Goal: Information Seeking & Learning: Learn about a topic

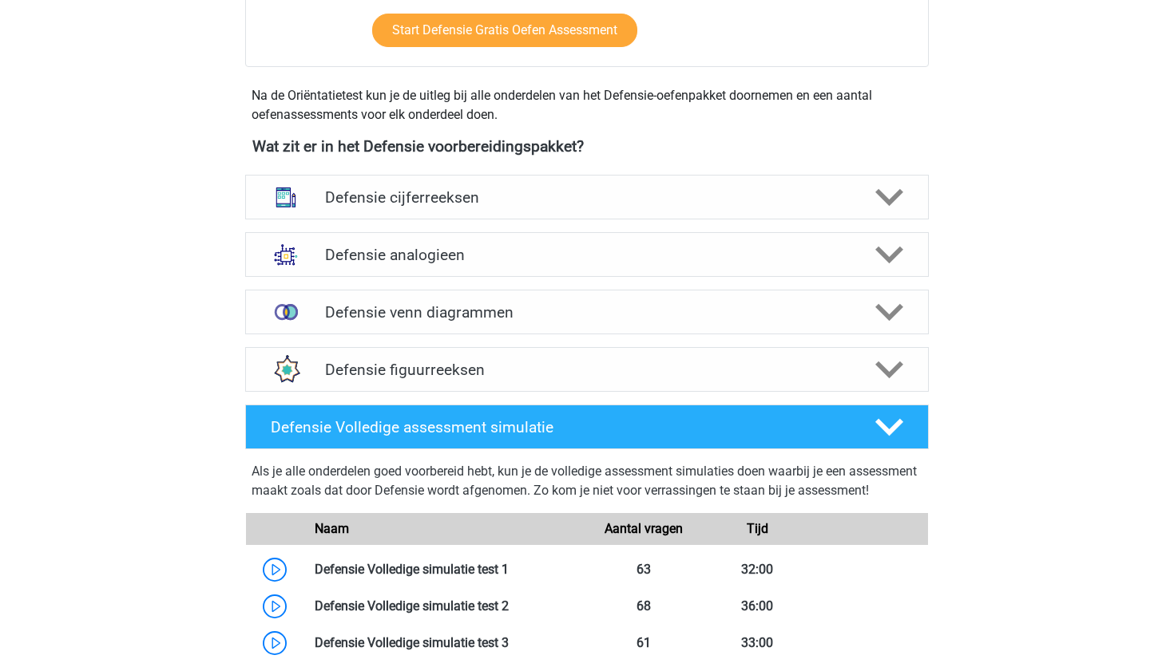
scroll to position [1072, 0]
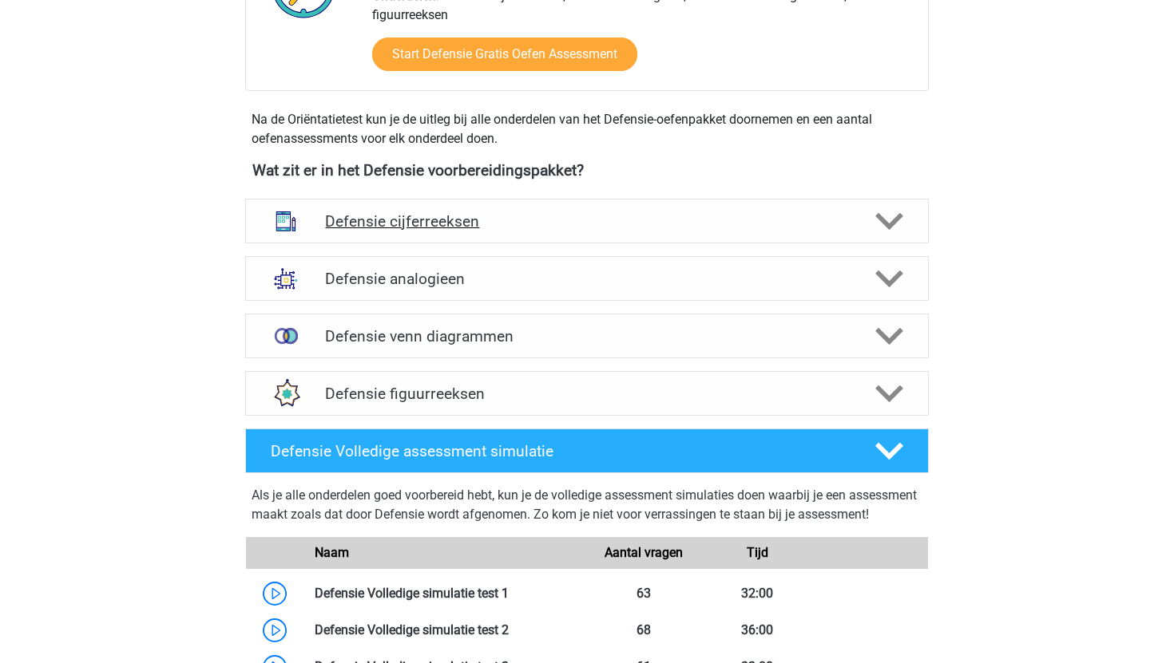
click at [463, 208] on div "Defensie cijferreeksen" at bounding box center [586, 221] width 683 height 45
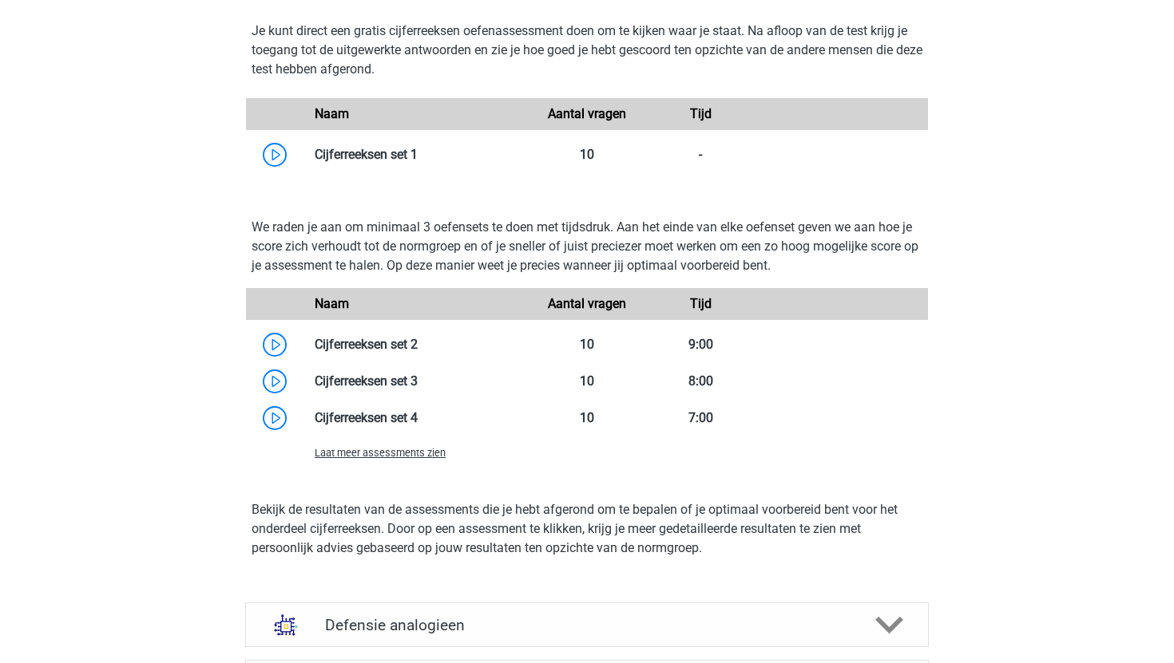
scroll to position [1649, 0]
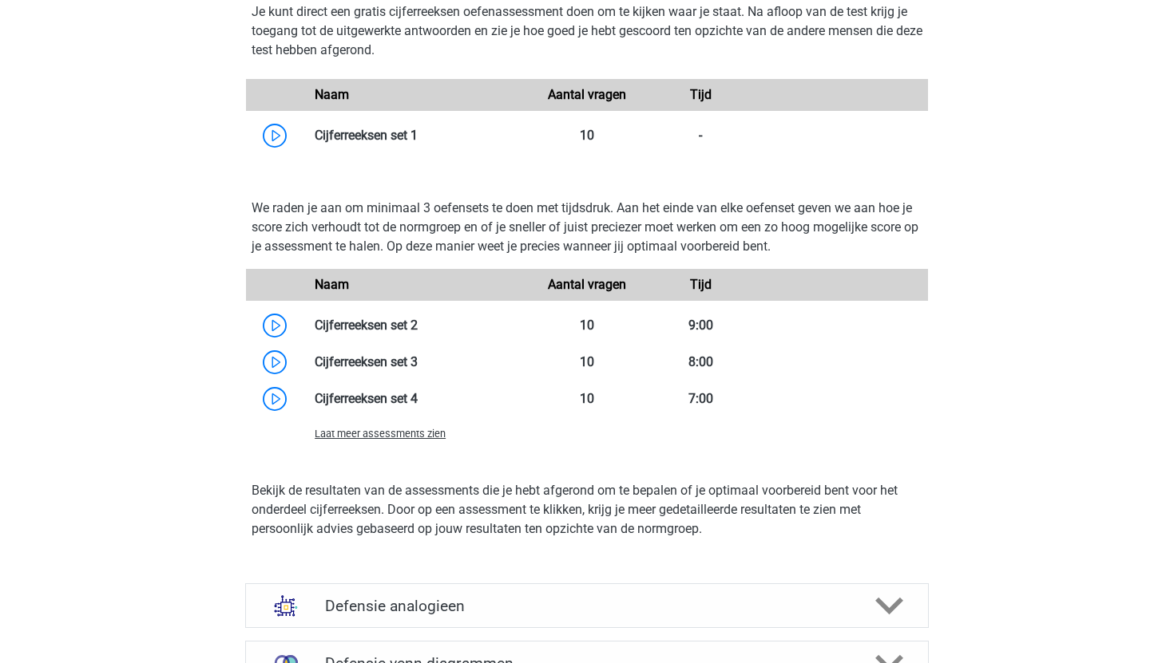
click at [421, 436] on span "Laat meer assessments zien" at bounding box center [380, 434] width 131 height 12
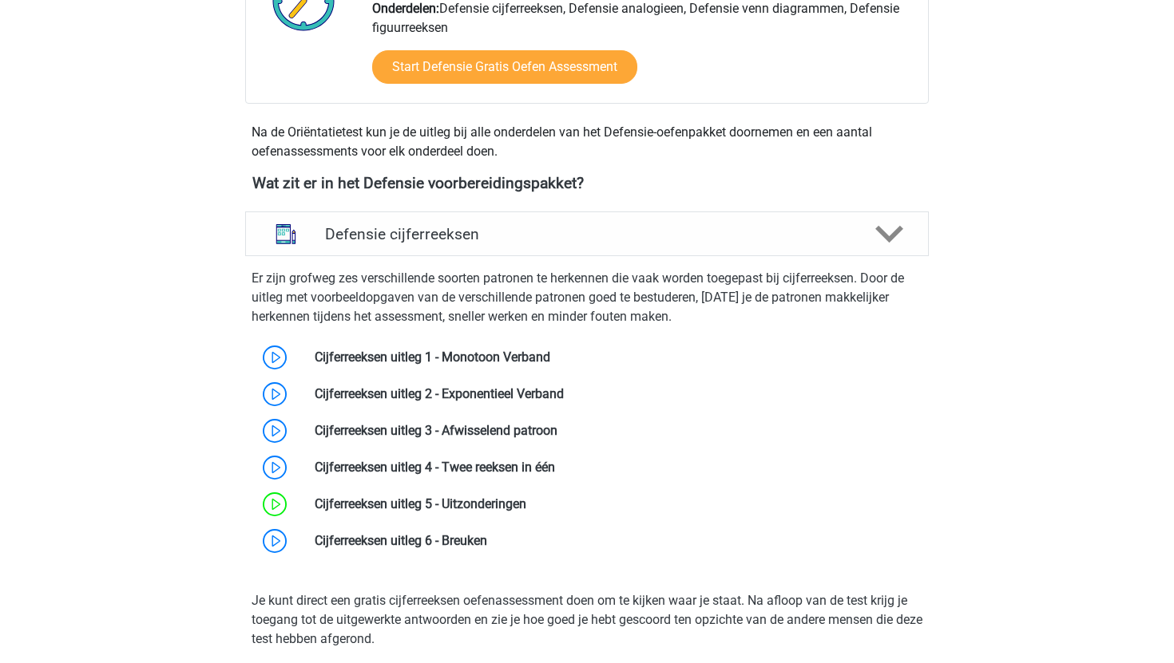
scroll to position [1055, 0]
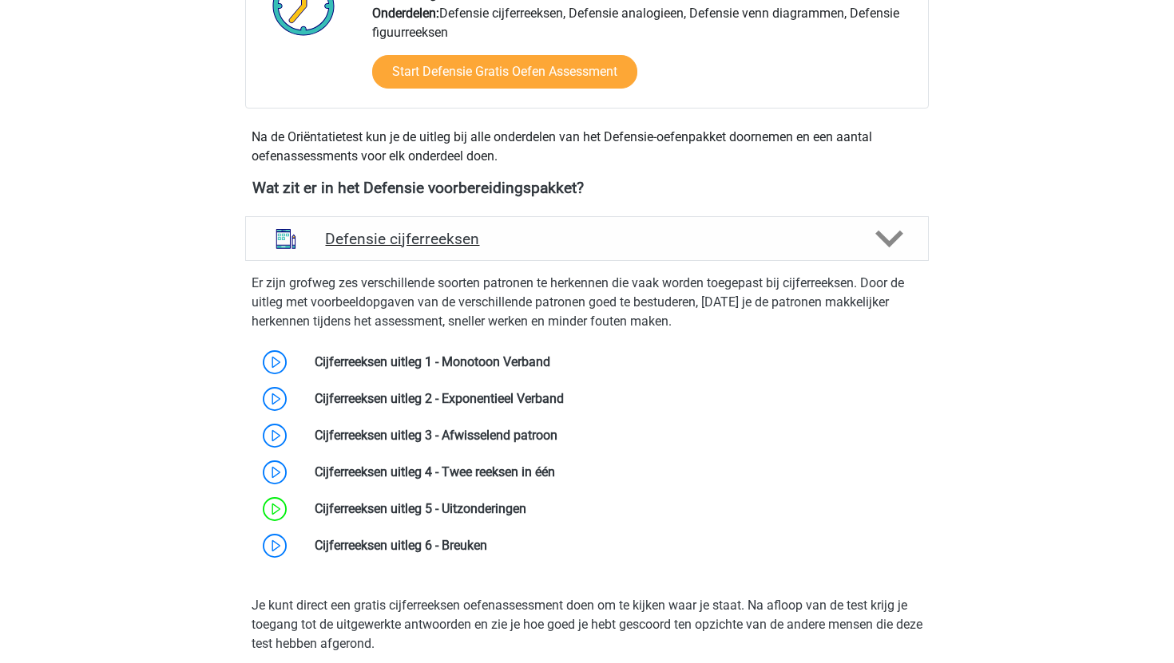
click at [555, 242] on h4 "Defensie cijferreeksen" at bounding box center [586, 239] width 523 height 18
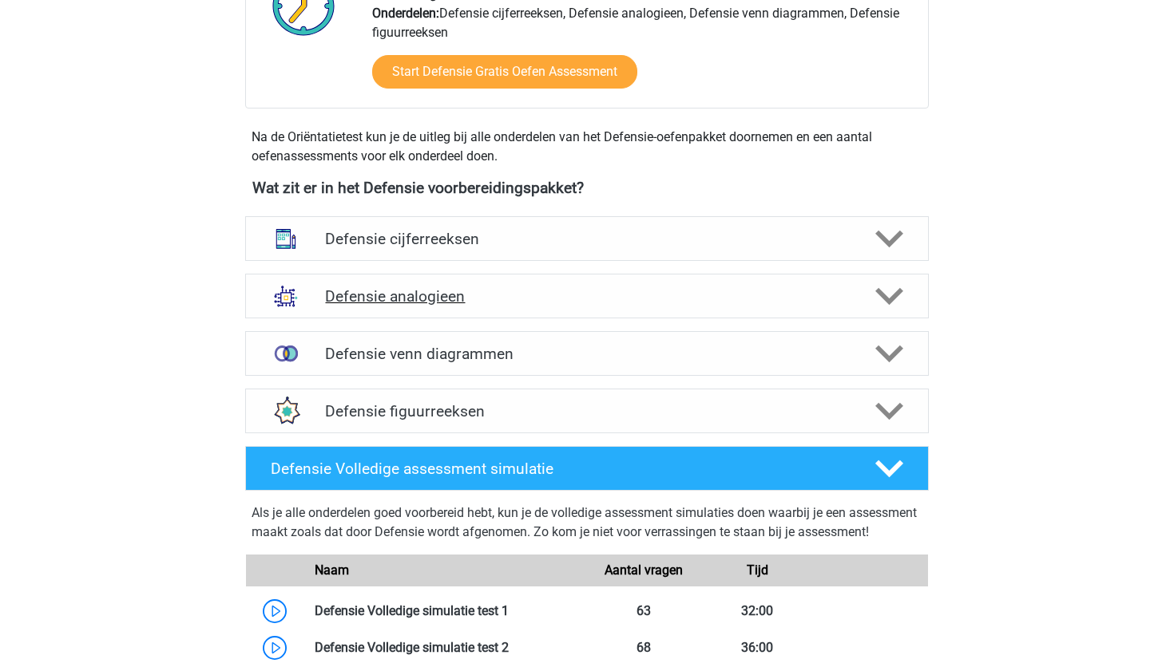
click at [535, 299] on h4 "Defensie analogieen" at bounding box center [586, 296] width 523 height 18
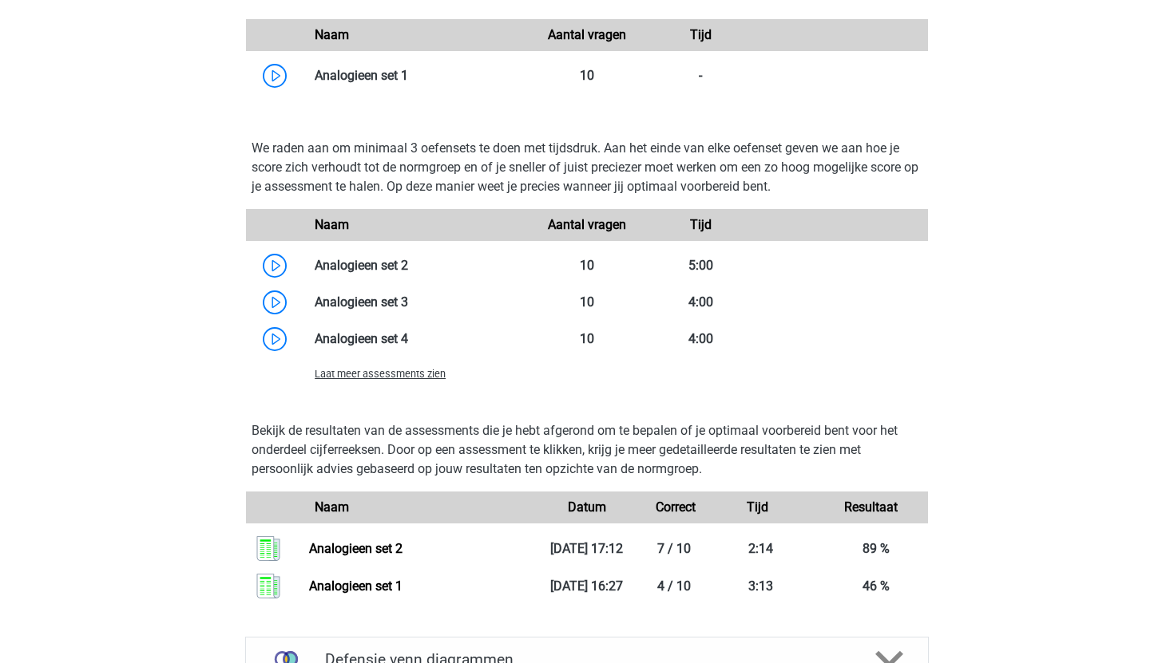
scroll to position [1895, 0]
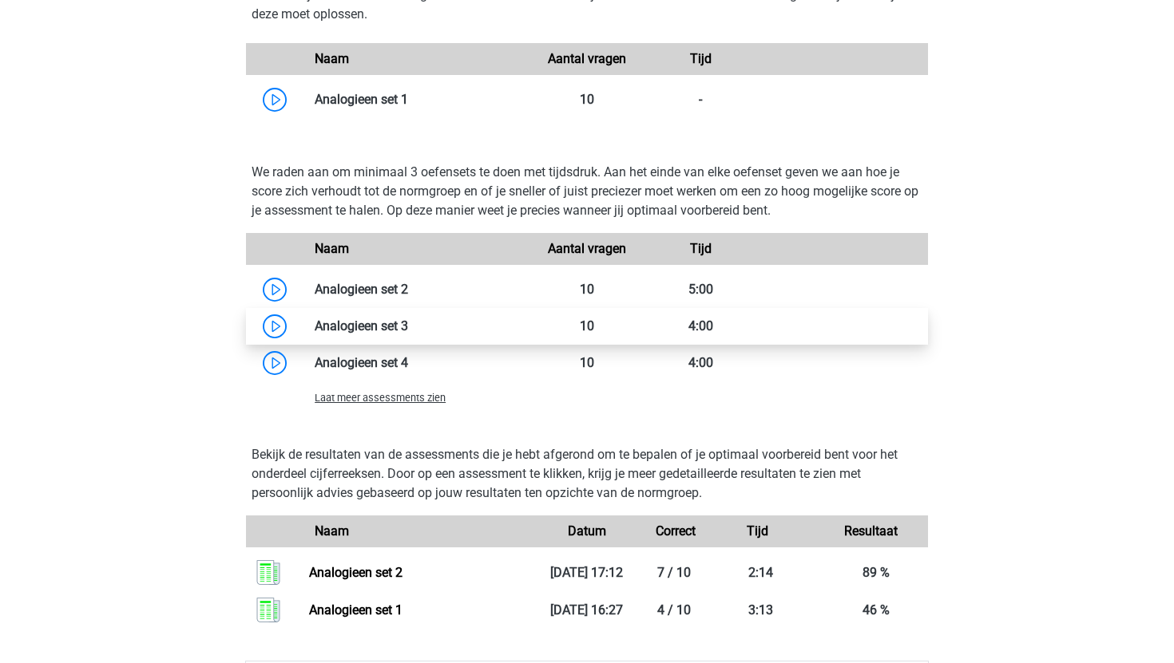
click at [408, 320] on link at bounding box center [408, 326] width 0 height 15
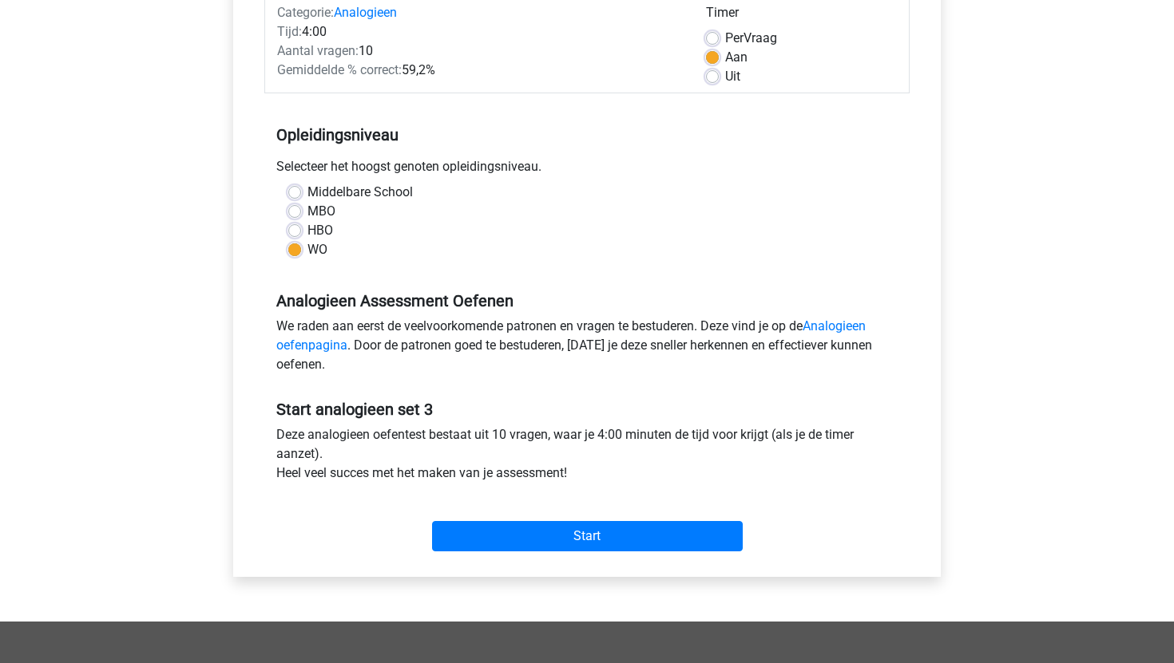
scroll to position [236, 0]
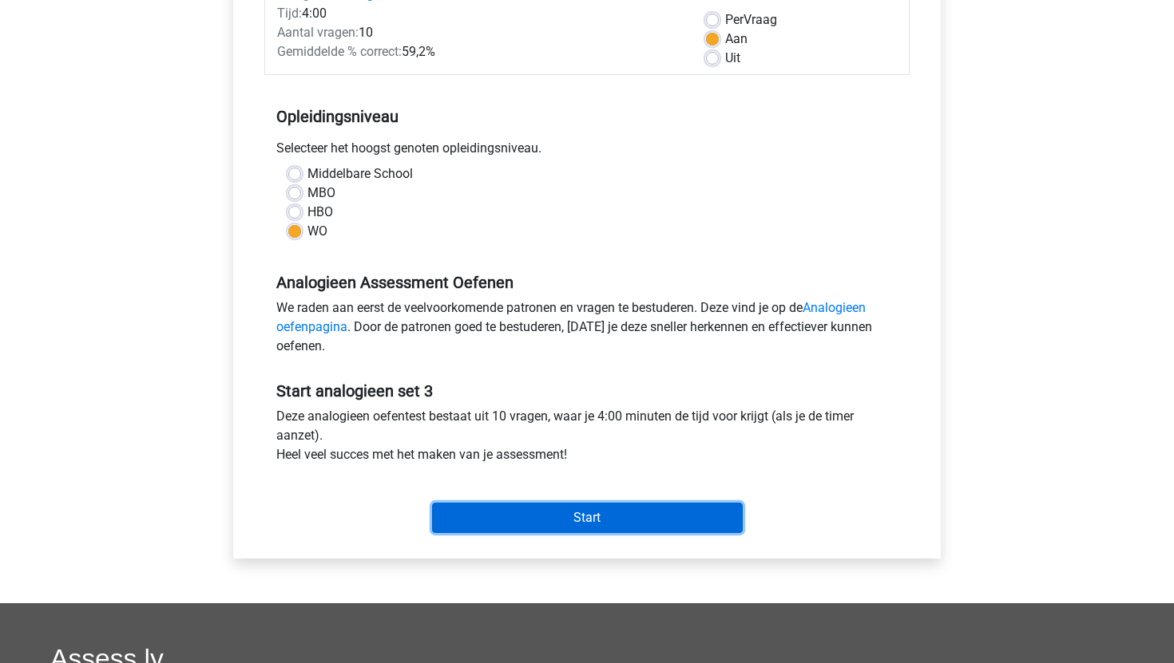
click at [504, 523] on input "Start" at bounding box center [587, 518] width 311 height 30
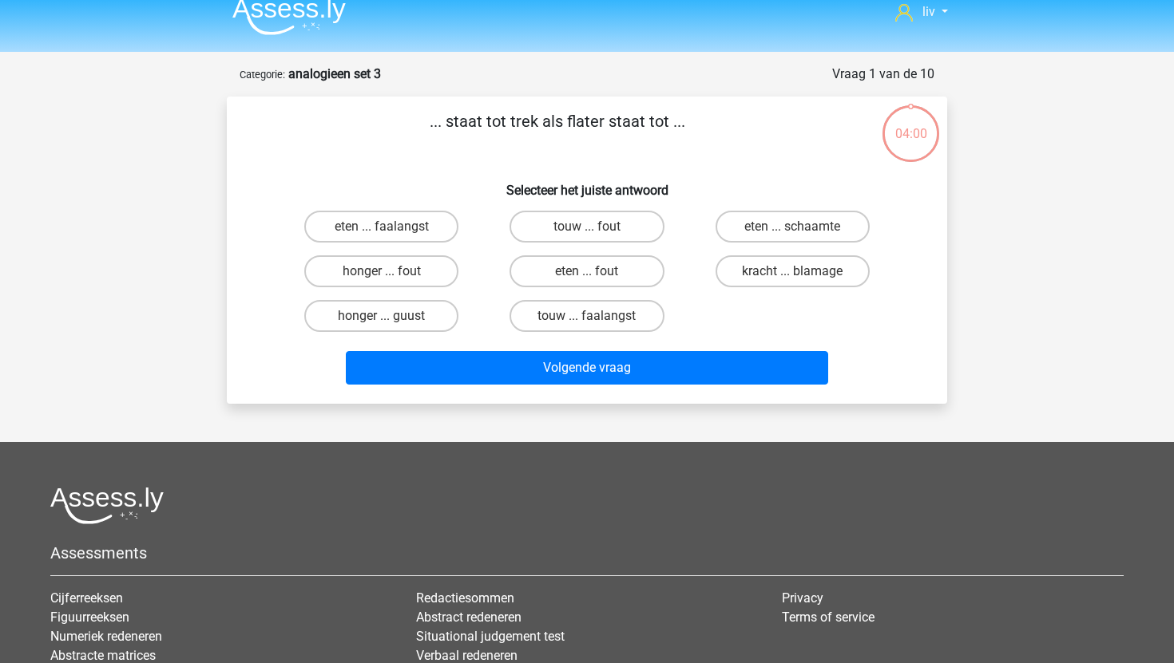
scroll to position [16, 0]
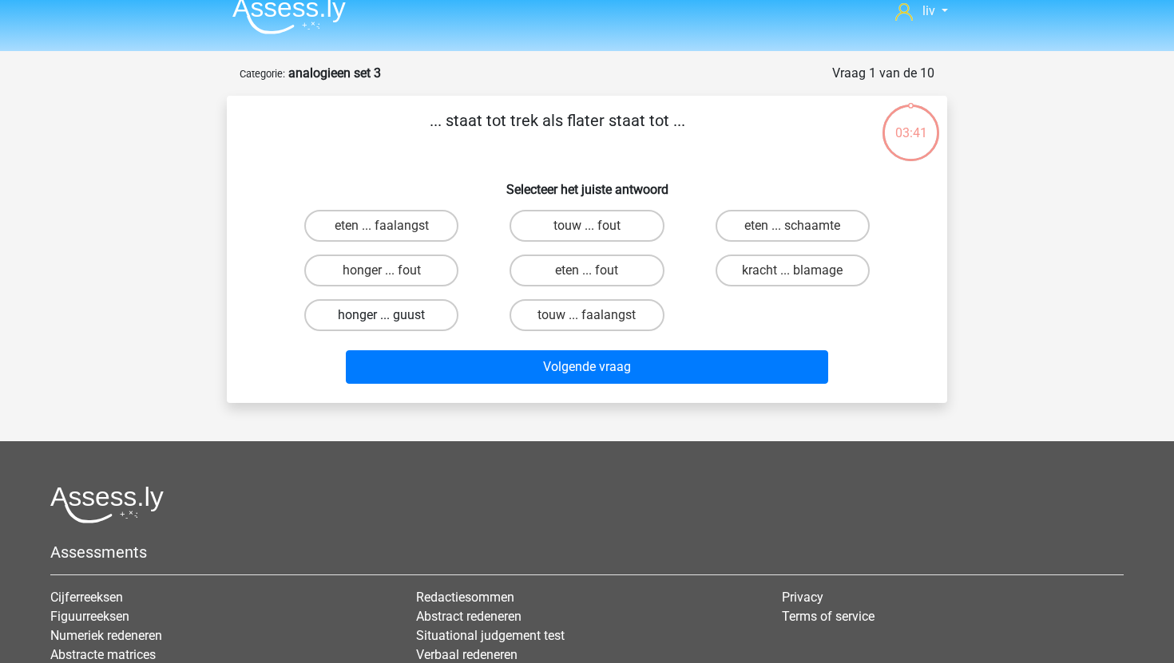
click at [422, 307] on label "honger ... guust" at bounding box center [381, 315] width 154 height 32
click at [392, 315] on input "honger ... guust" at bounding box center [387, 320] width 10 height 10
radio input "true"
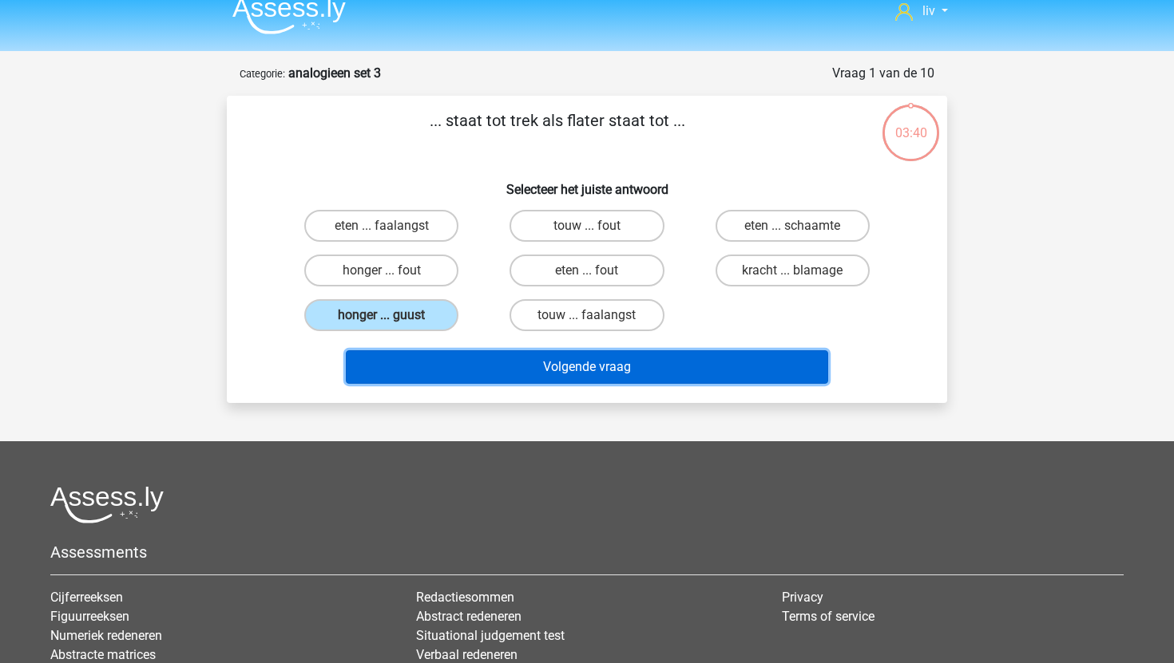
click at [466, 380] on button "Volgende vraag" at bounding box center [587, 368] width 483 height 34
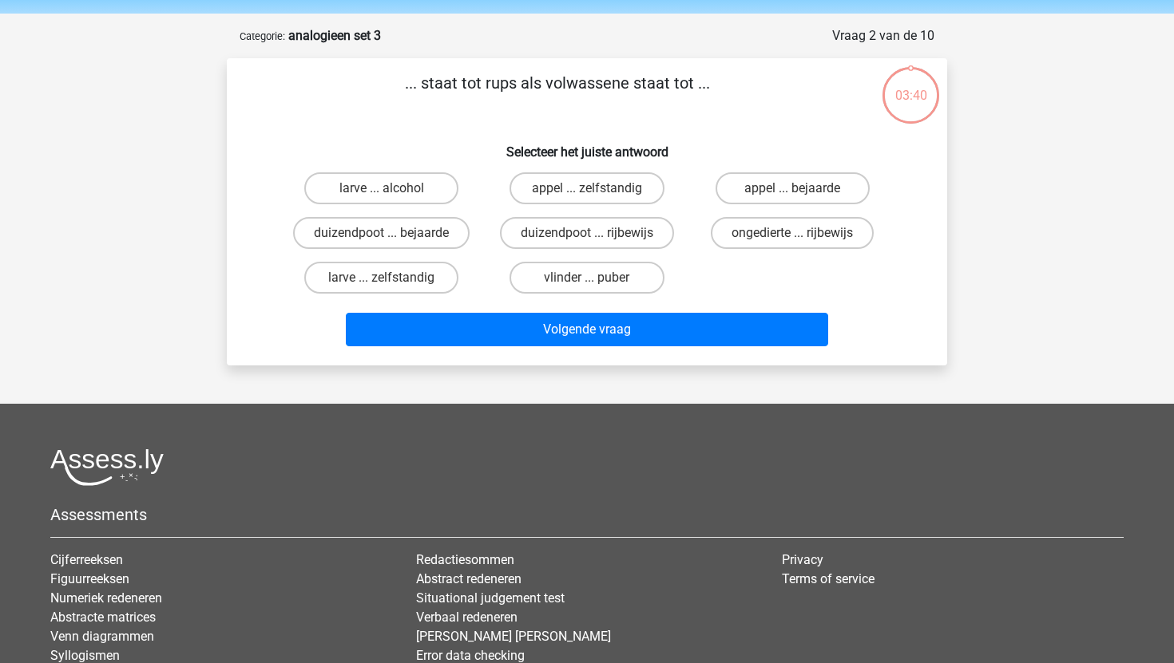
scroll to position [80, 0]
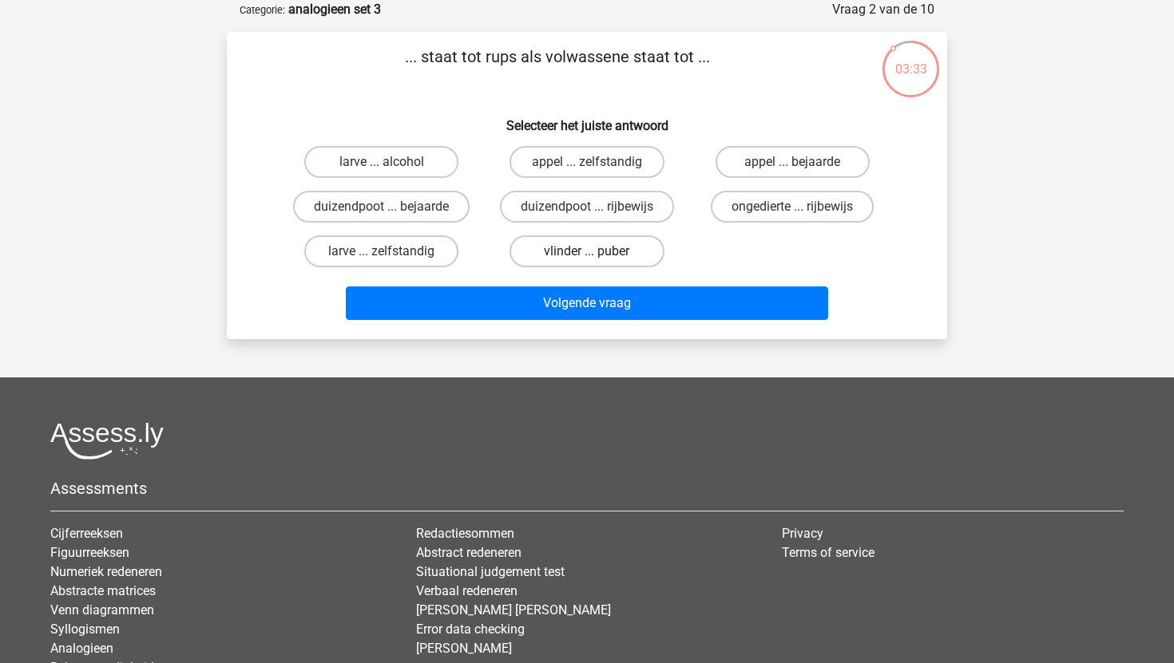
click at [608, 242] on label "vlinder ... puber" at bounding box center [586, 252] width 154 height 32
click at [597, 252] on input "vlinder ... puber" at bounding box center [592, 257] width 10 height 10
radio input "true"
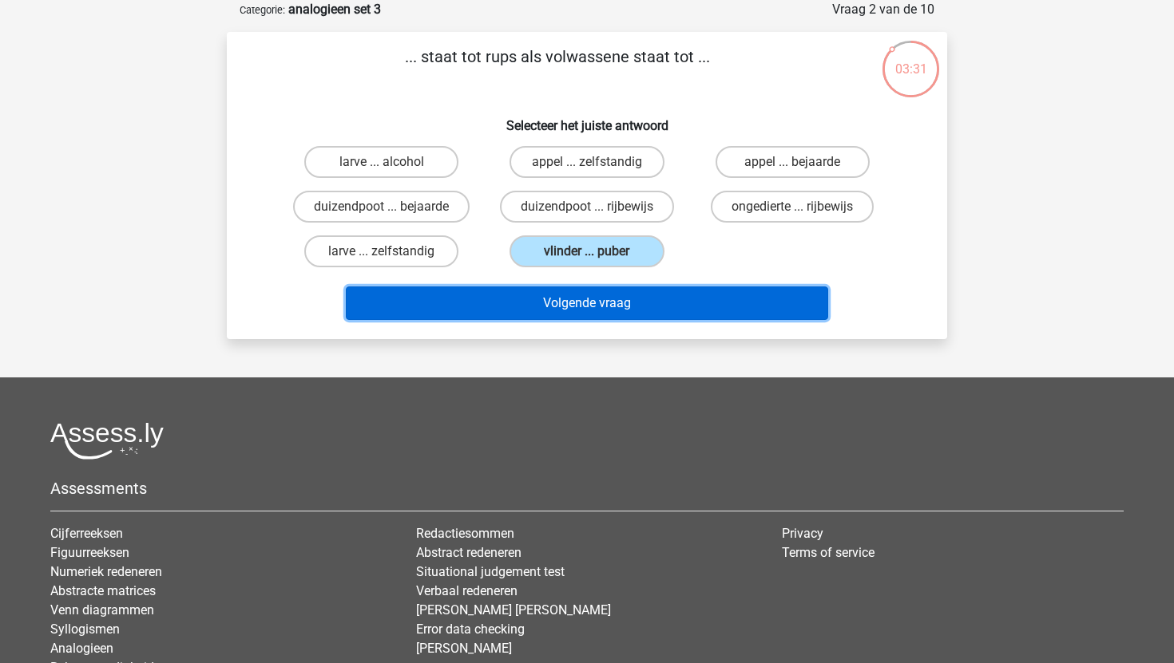
click at [589, 307] on button "Volgende vraag" at bounding box center [587, 304] width 483 height 34
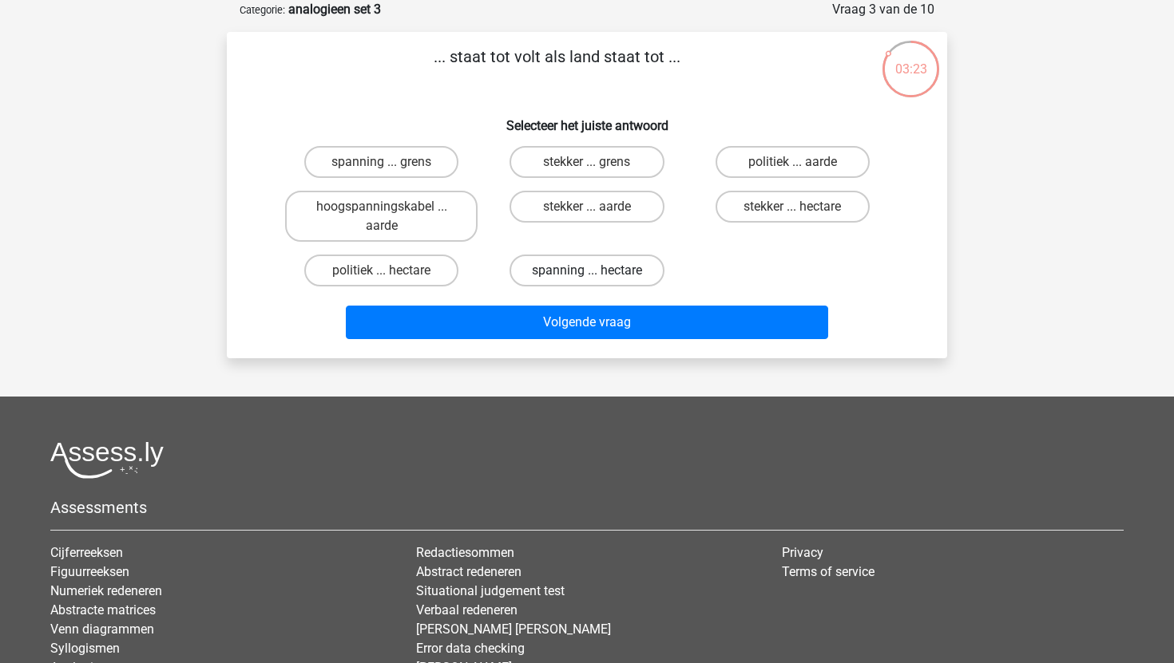
click at [585, 267] on label "spanning ... hectare" at bounding box center [586, 271] width 154 height 32
click at [587, 271] on input "spanning ... hectare" at bounding box center [592, 276] width 10 height 10
radio input "true"
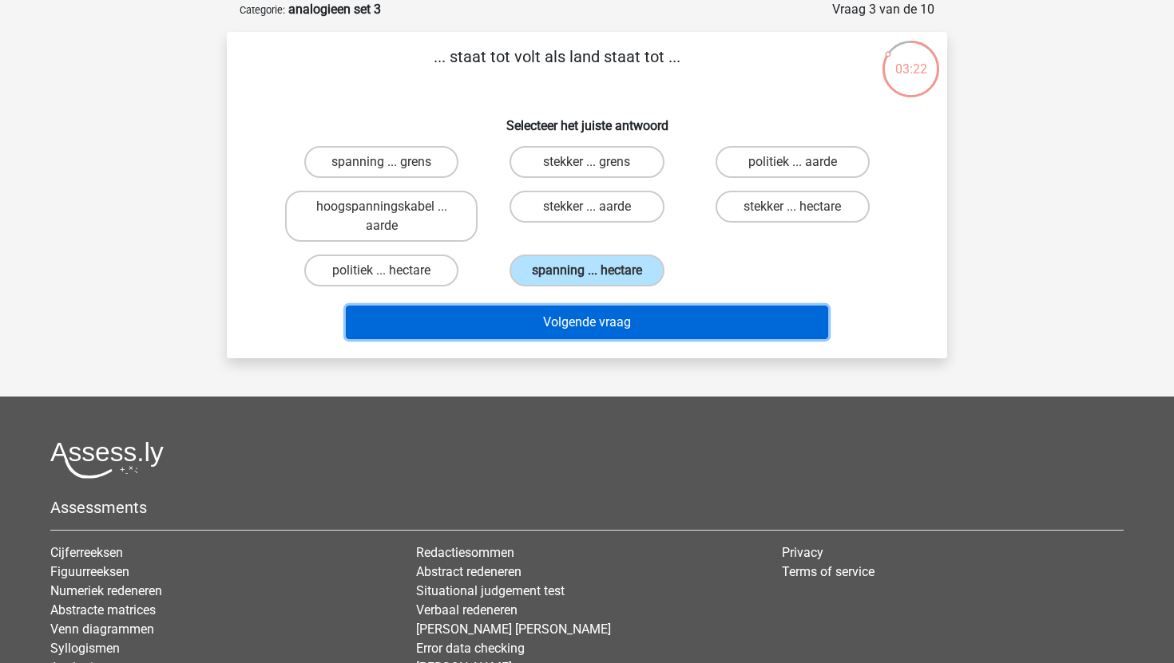
click at [573, 334] on button "Volgende vraag" at bounding box center [587, 323] width 483 height 34
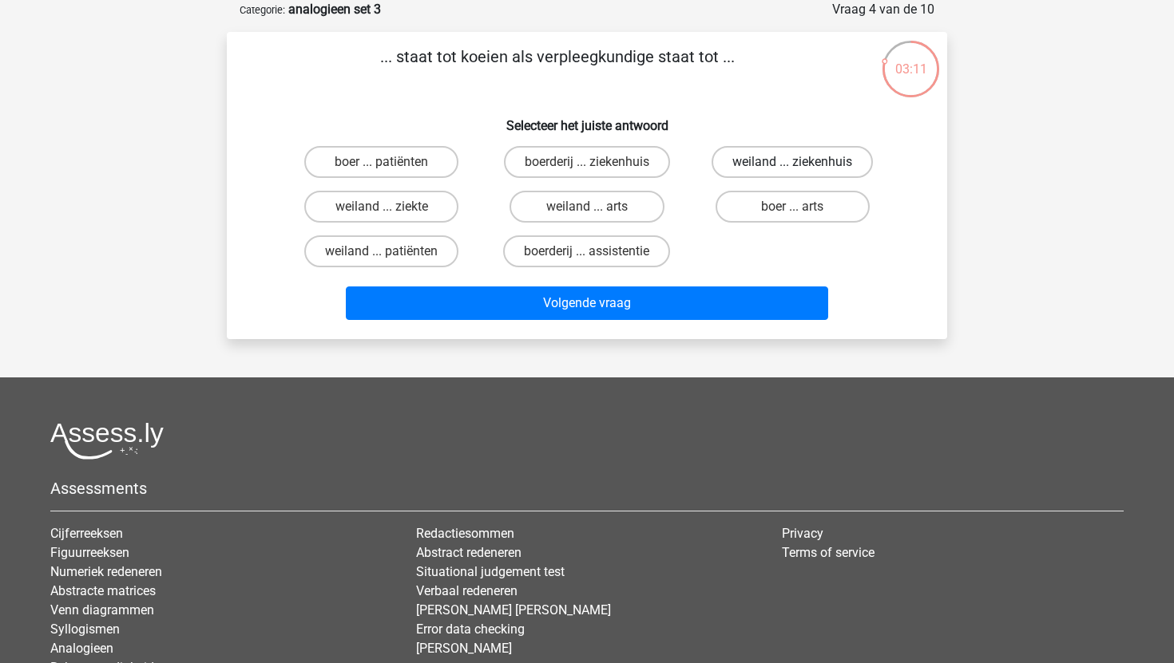
click at [746, 164] on label "weiland ... ziekenhuis" at bounding box center [791, 162] width 161 height 32
click at [792, 164] on input "weiland ... ziekenhuis" at bounding box center [797, 167] width 10 height 10
radio input "true"
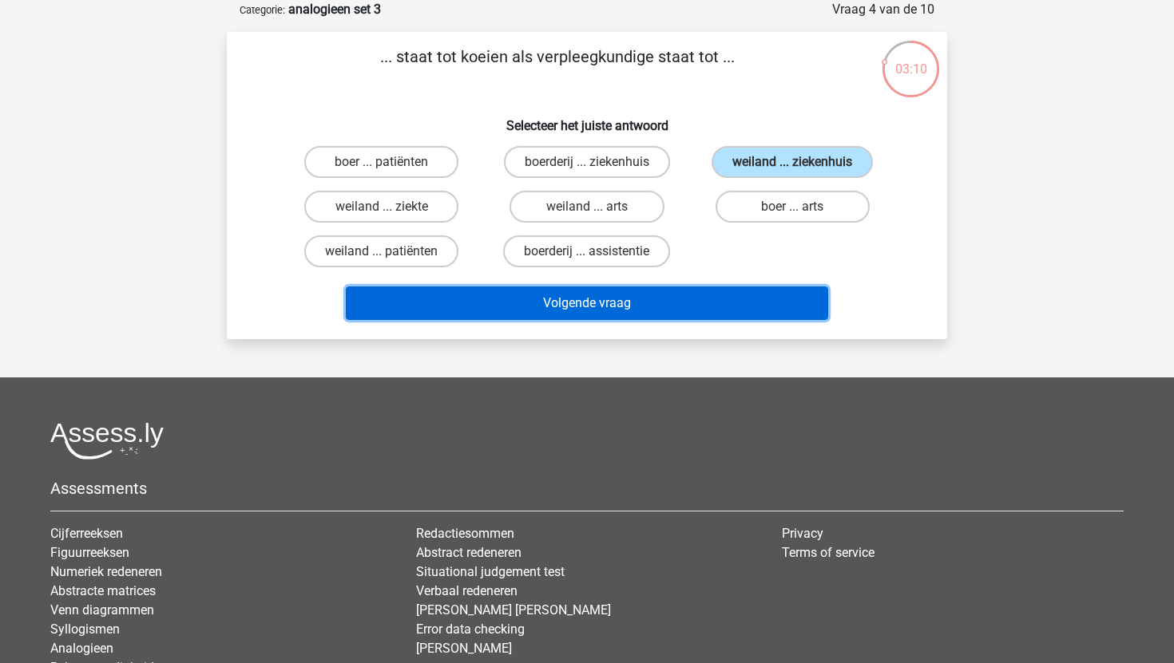
click at [653, 313] on button "Volgende vraag" at bounding box center [587, 304] width 483 height 34
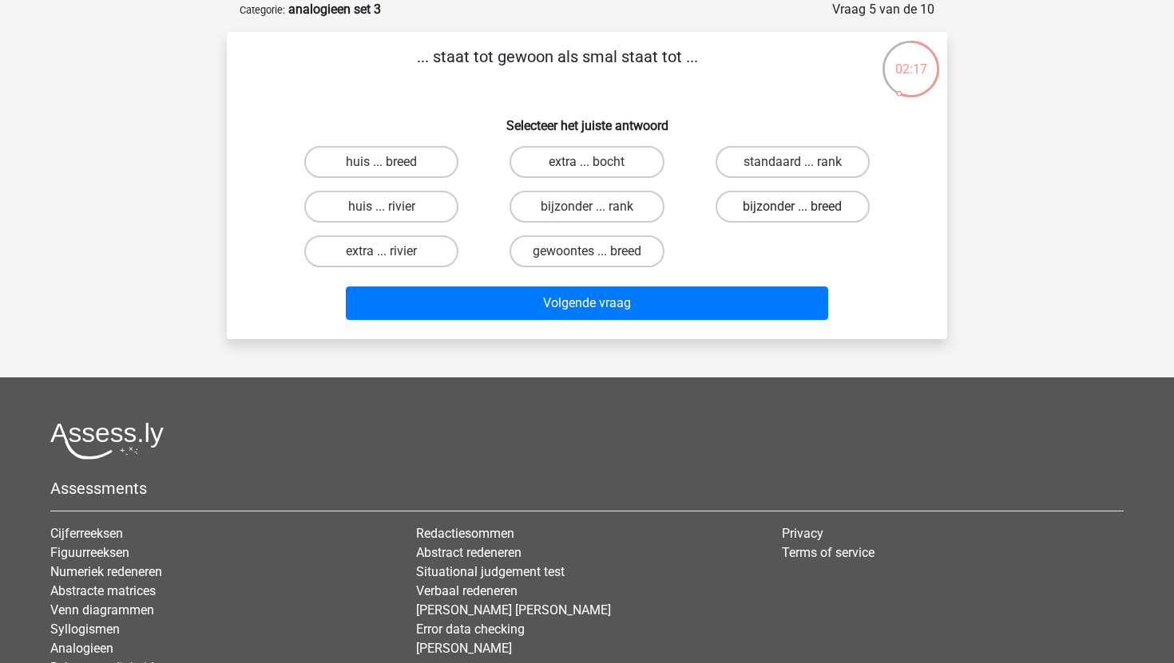
click at [790, 222] on label "bijzonder ... breed" at bounding box center [792, 207] width 154 height 32
click at [792, 217] on input "bijzonder ... breed" at bounding box center [797, 212] width 10 height 10
radio input "true"
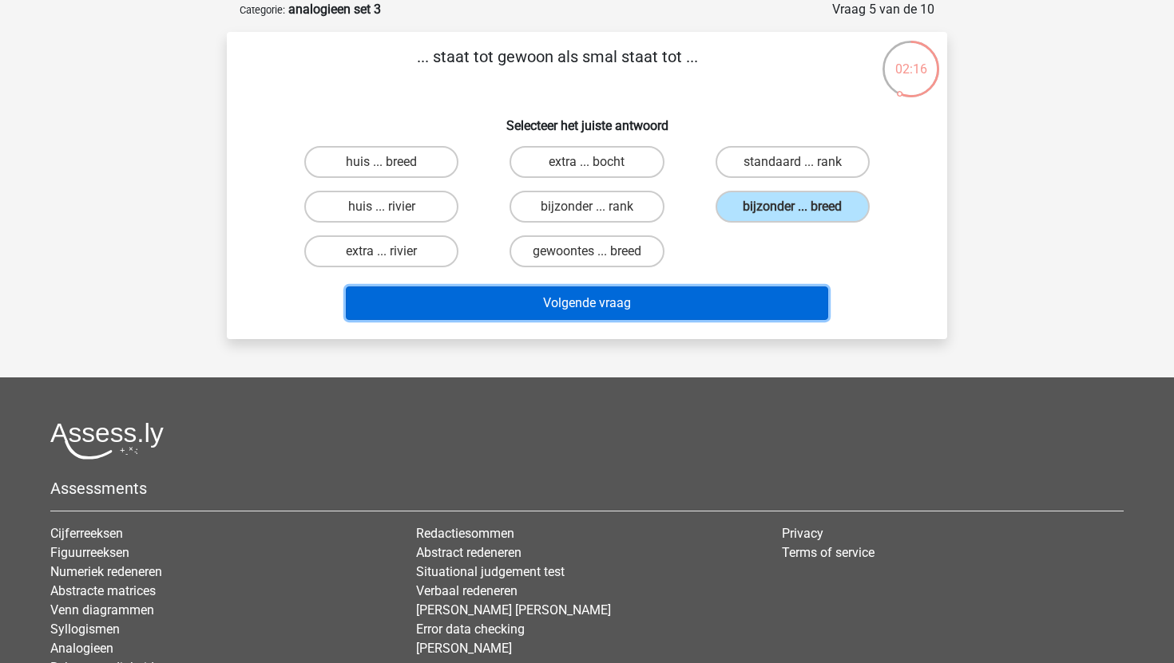
click at [667, 308] on button "Volgende vraag" at bounding box center [587, 304] width 483 height 34
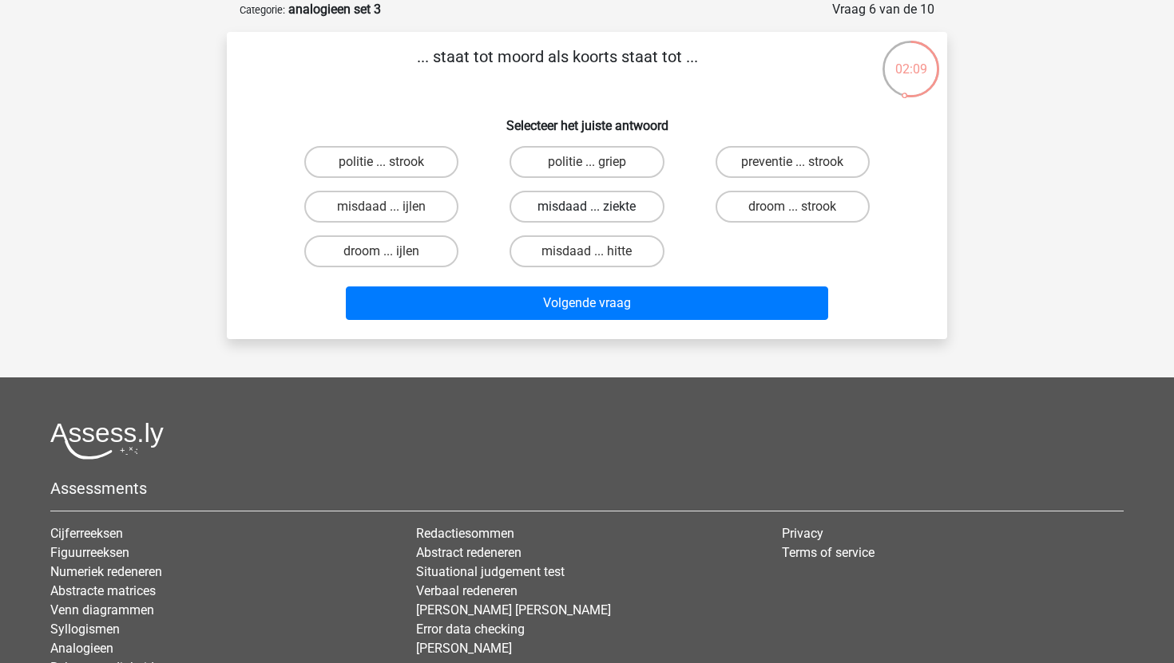
click at [606, 209] on label "misdaad ... ziekte" at bounding box center [586, 207] width 154 height 32
click at [597, 209] on input "misdaad ... ziekte" at bounding box center [592, 212] width 10 height 10
radio input "true"
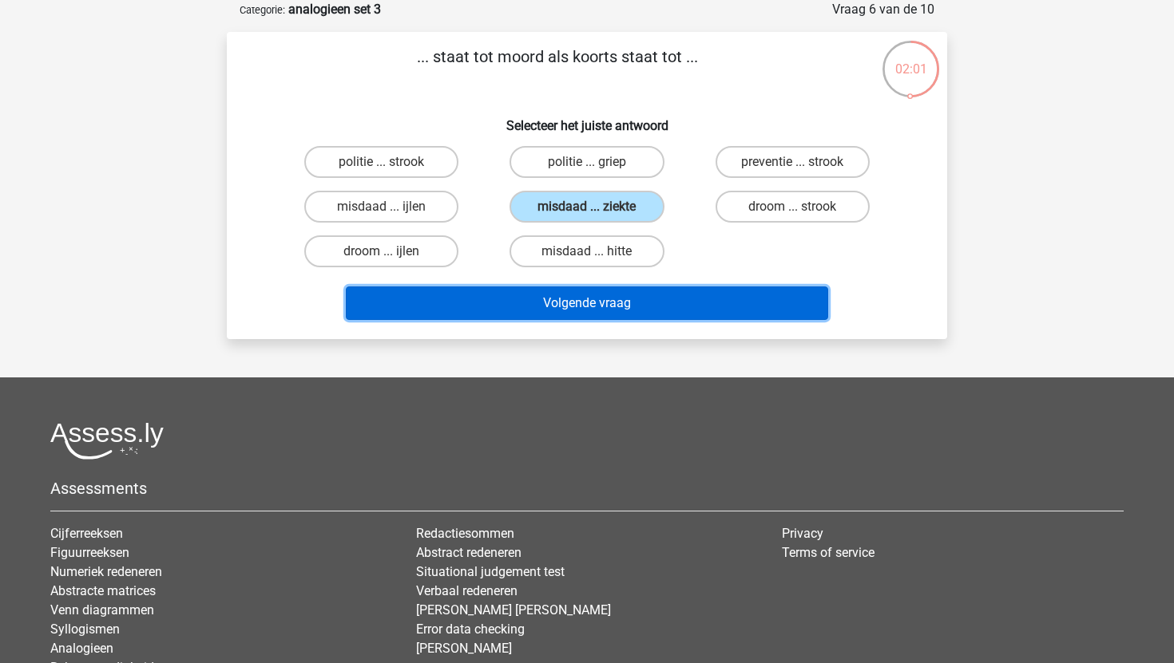
click at [586, 307] on button "Volgende vraag" at bounding box center [587, 304] width 483 height 34
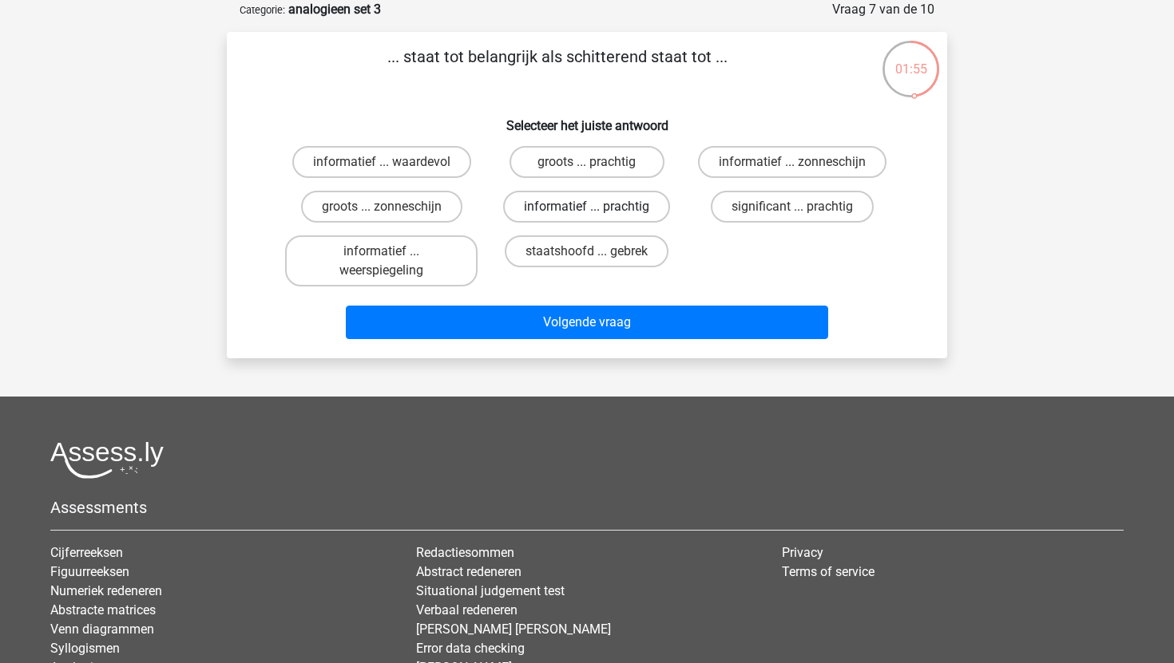
click at [608, 212] on label "informatief ... prachtig" at bounding box center [586, 207] width 167 height 32
click at [597, 212] on input "informatief ... prachtig" at bounding box center [592, 212] width 10 height 10
radio input "true"
click at [751, 217] on label "significant ... prachtig" at bounding box center [792, 207] width 163 height 32
click at [792, 217] on input "significant ... prachtig" at bounding box center [797, 212] width 10 height 10
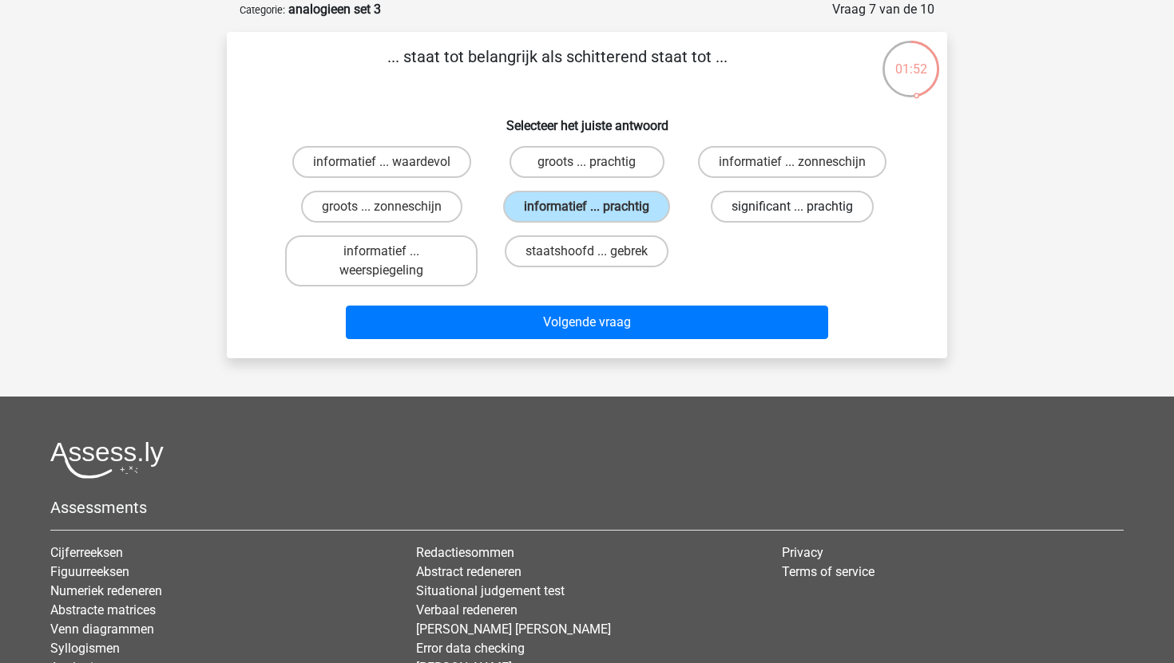
radio input "true"
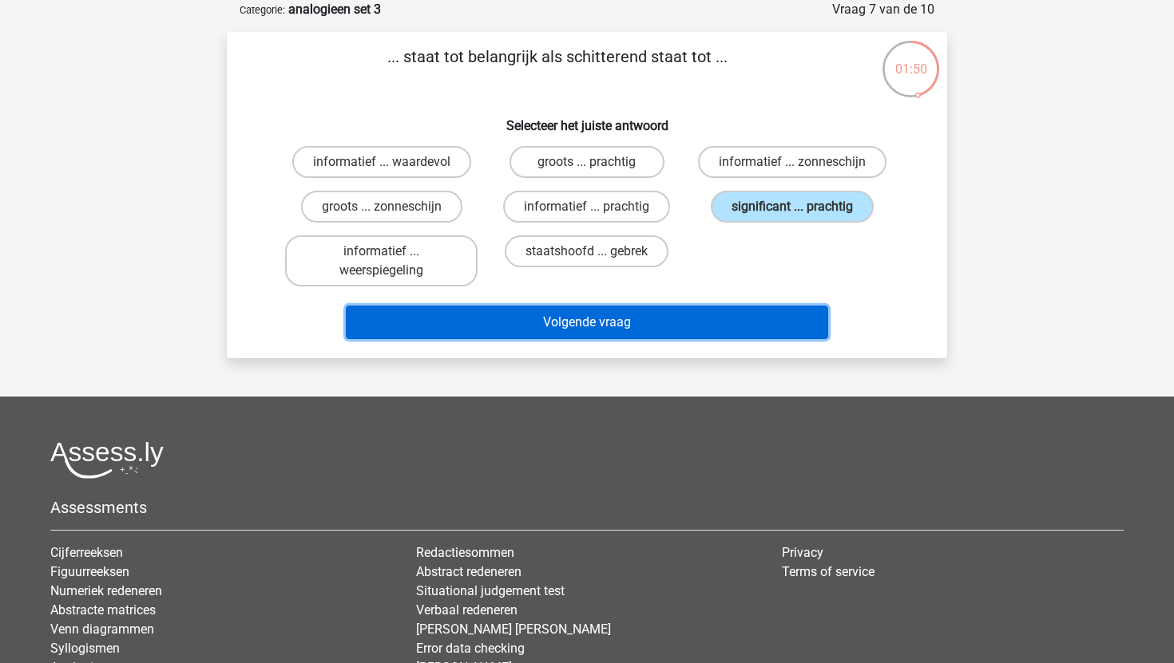
click at [665, 325] on button "Volgende vraag" at bounding box center [587, 323] width 483 height 34
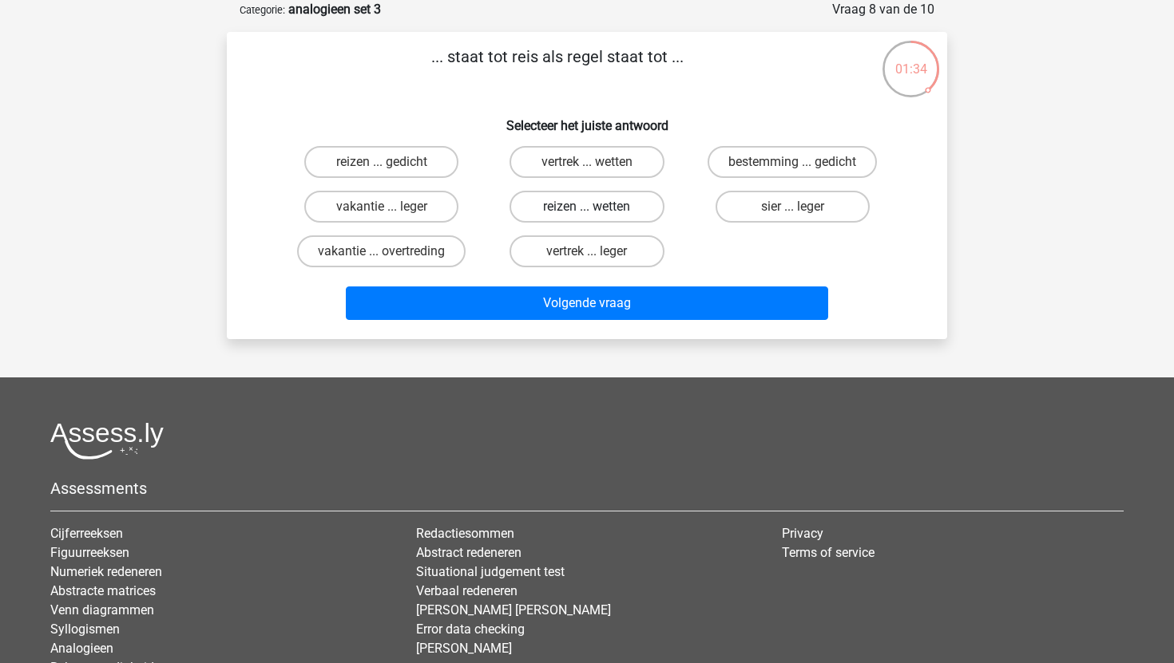
click at [622, 213] on label "reizen ... wetten" at bounding box center [586, 207] width 154 height 32
click at [597, 213] on input "reizen ... wetten" at bounding box center [592, 212] width 10 height 10
radio input "true"
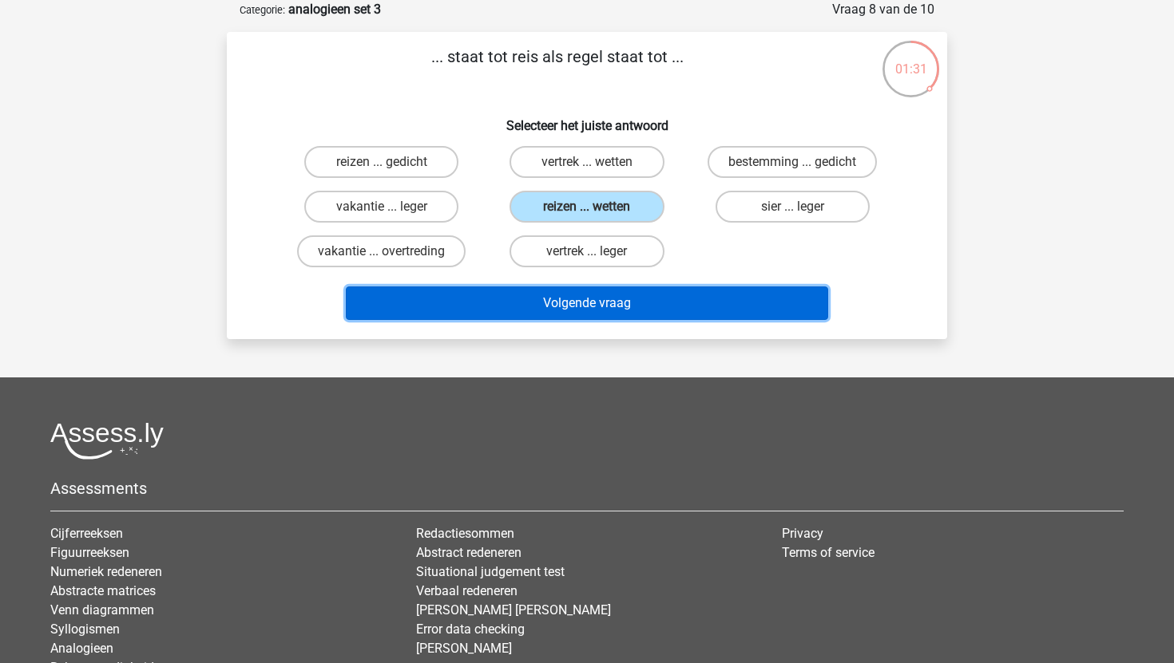
click at [659, 305] on button "Volgende vraag" at bounding box center [587, 304] width 483 height 34
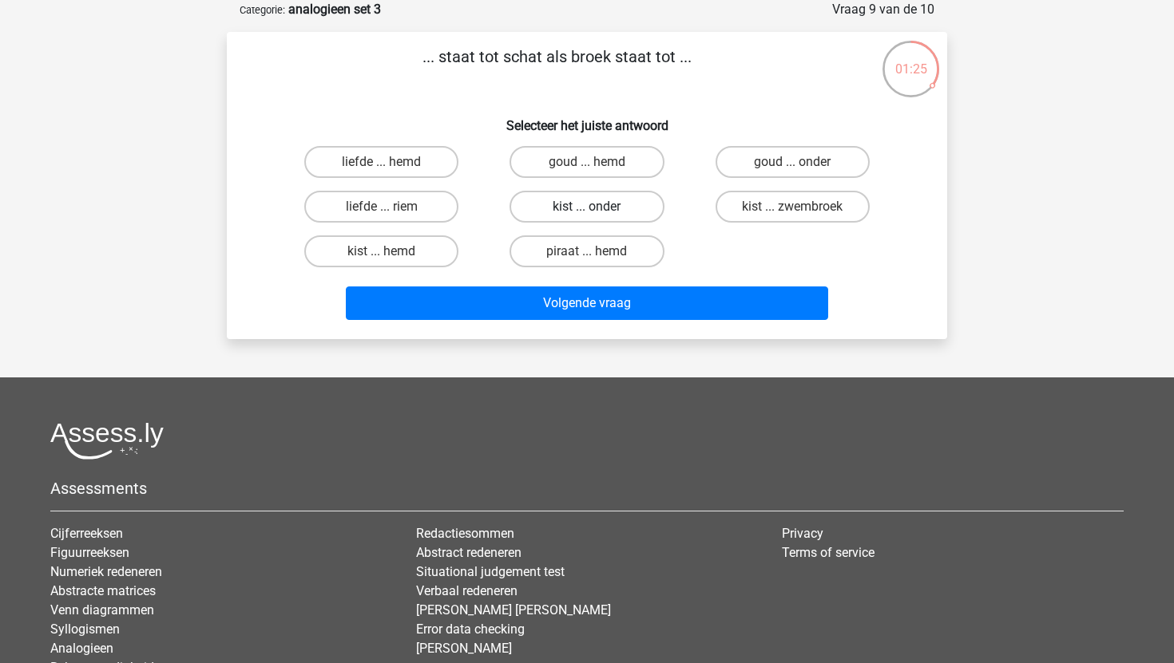
click at [608, 209] on label "kist ... onder" at bounding box center [586, 207] width 154 height 32
click at [597, 209] on input "kist ... onder" at bounding box center [592, 212] width 10 height 10
radio input "true"
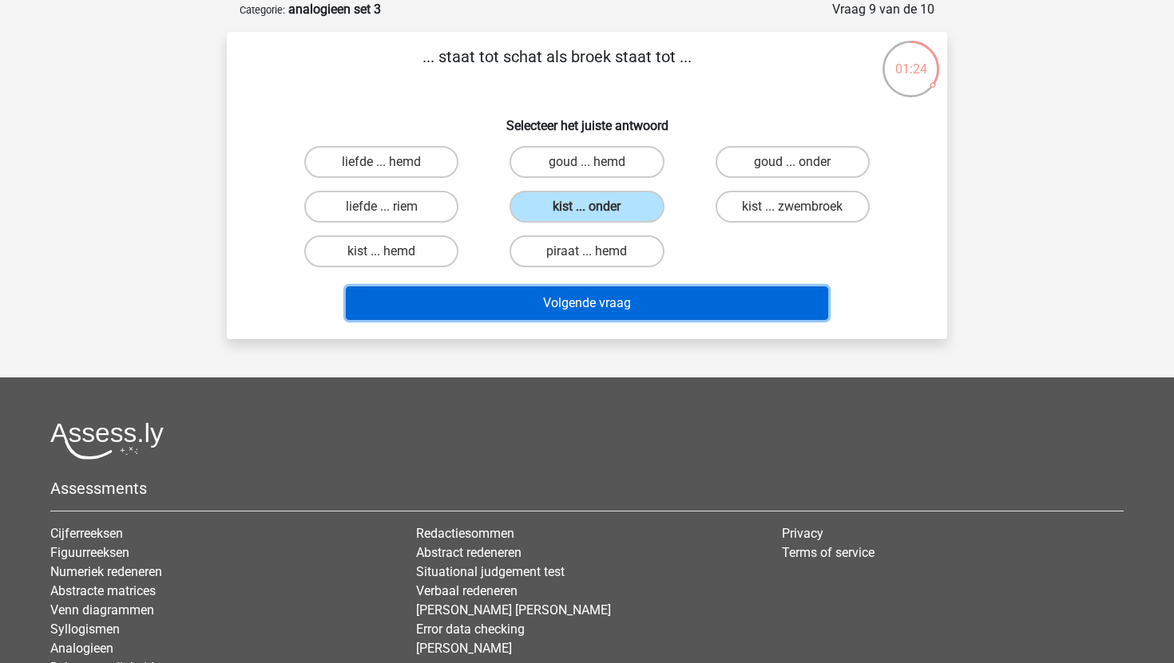
click at [631, 319] on button "Volgende vraag" at bounding box center [587, 304] width 483 height 34
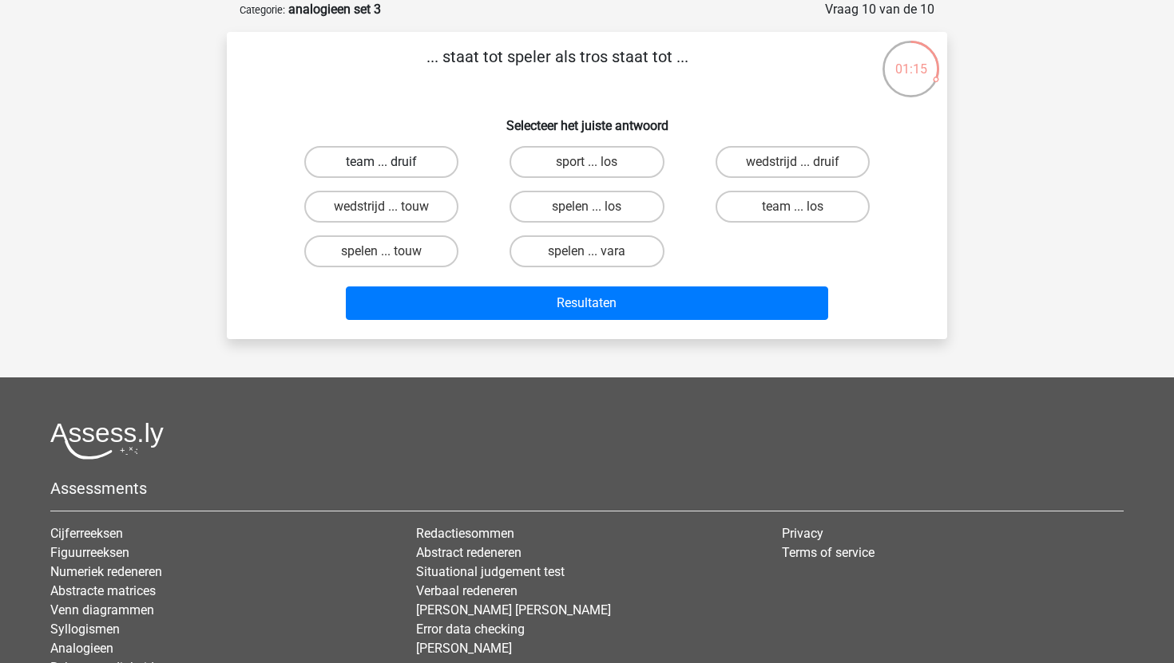
click at [430, 152] on label "team ... druif" at bounding box center [381, 162] width 154 height 32
click at [392, 162] on input "team ... druif" at bounding box center [387, 167] width 10 height 10
radio input "true"
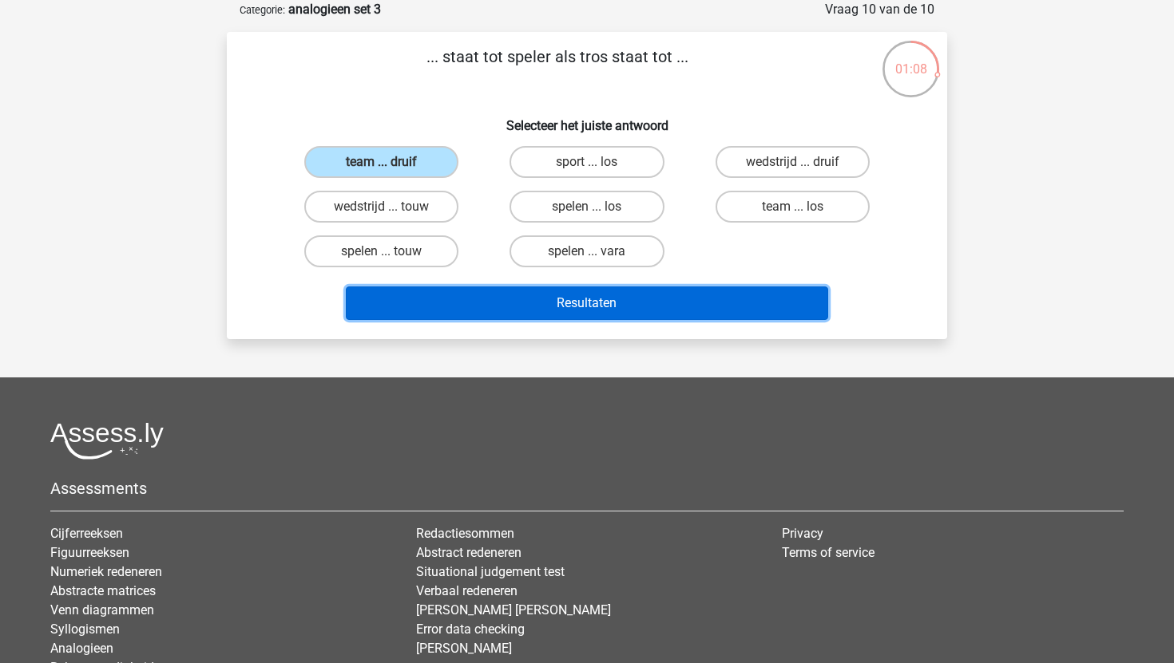
click at [568, 311] on button "Resultaten" at bounding box center [587, 304] width 483 height 34
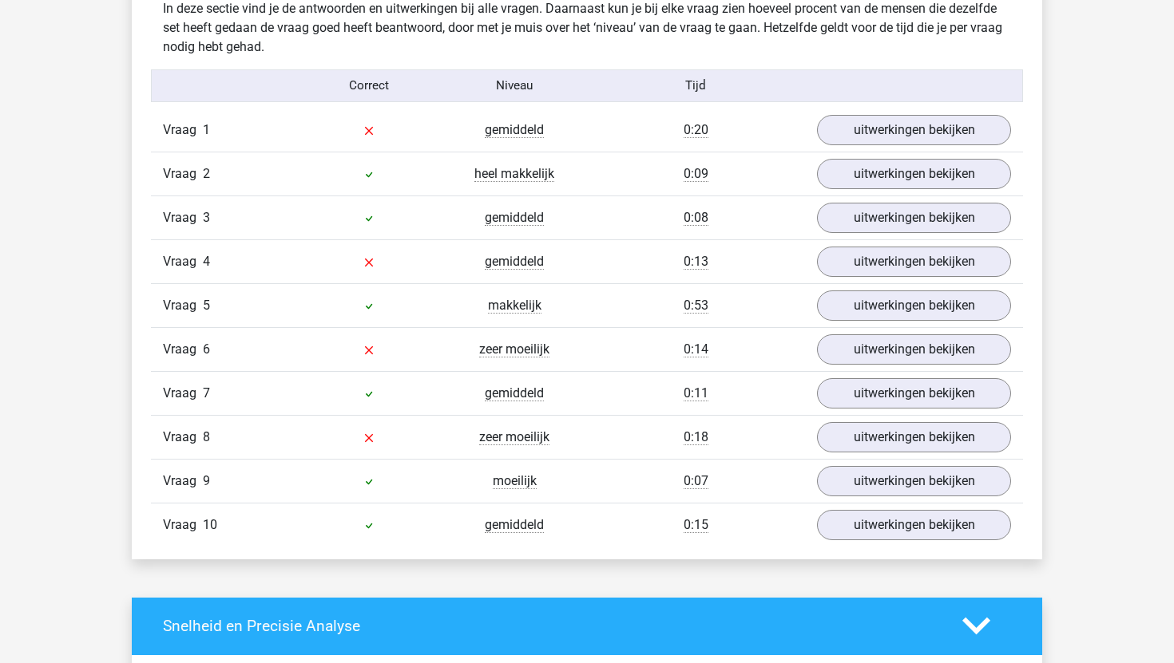
scroll to position [958, 0]
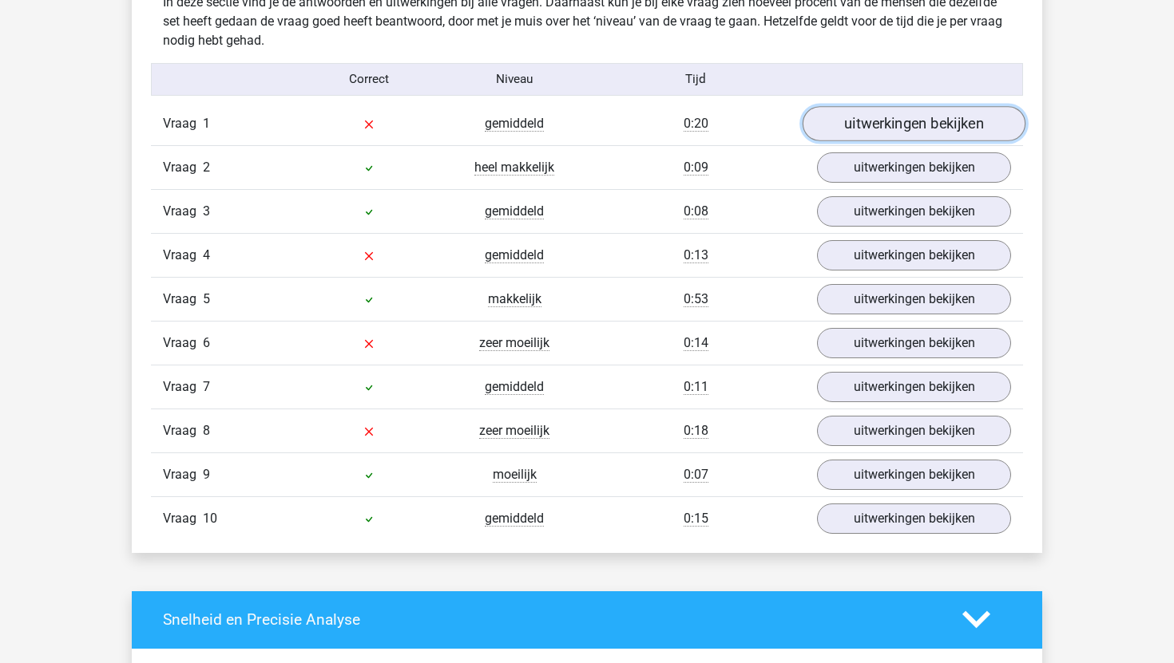
click at [865, 125] on link "uitwerkingen bekijken" at bounding box center [913, 123] width 223 height 35
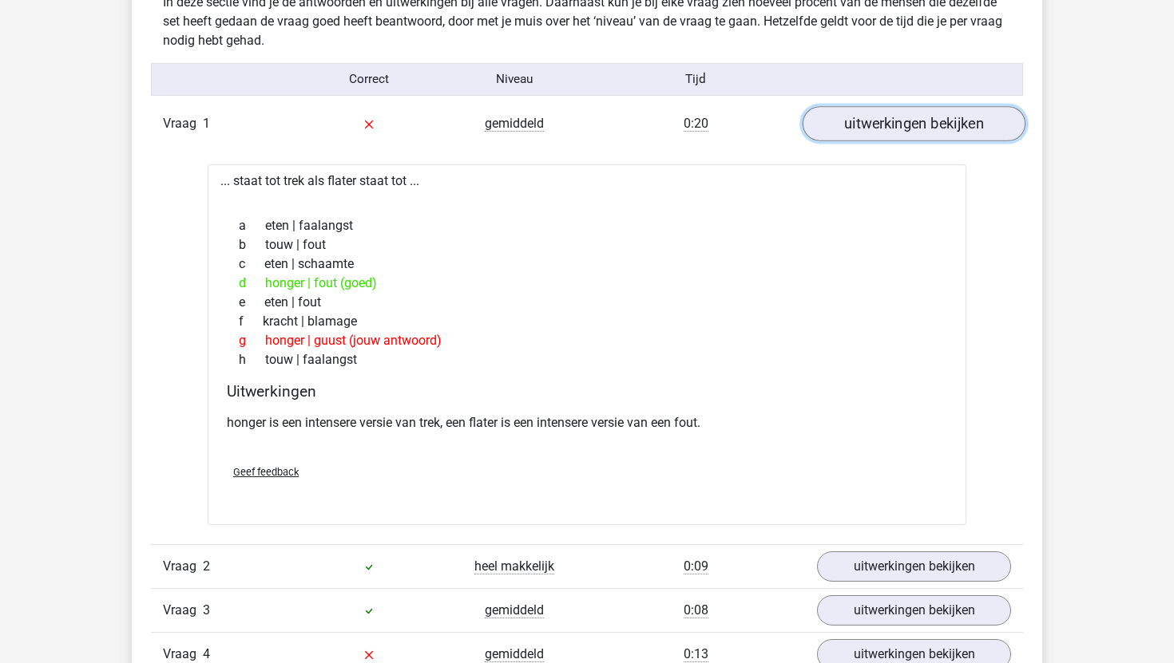
click at [863, 125] on link "uitwerkingen bekijken" at bounding box center [913, 123] width 223 height 35
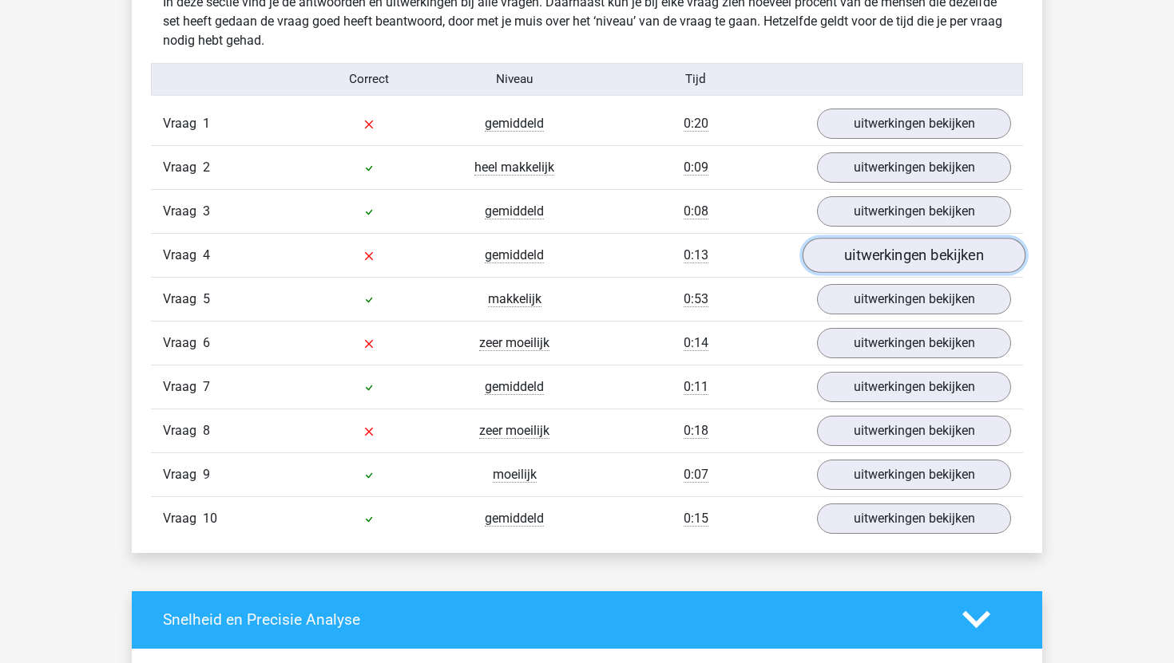
click at [880, 263] on link "uitwerkingen bekijken" at bounding box center [913, 255] width 223 height 35
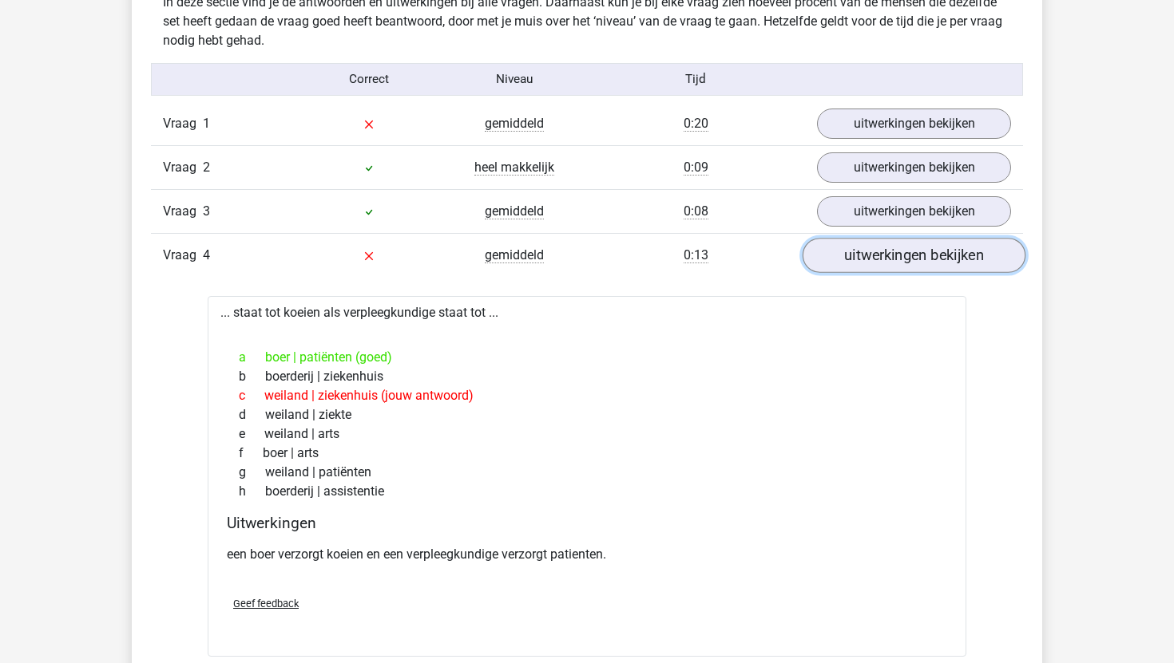
click at [880, 263] on link "uitwerkingen bekijken" at bounding box center [913, 255] width 223 height 35
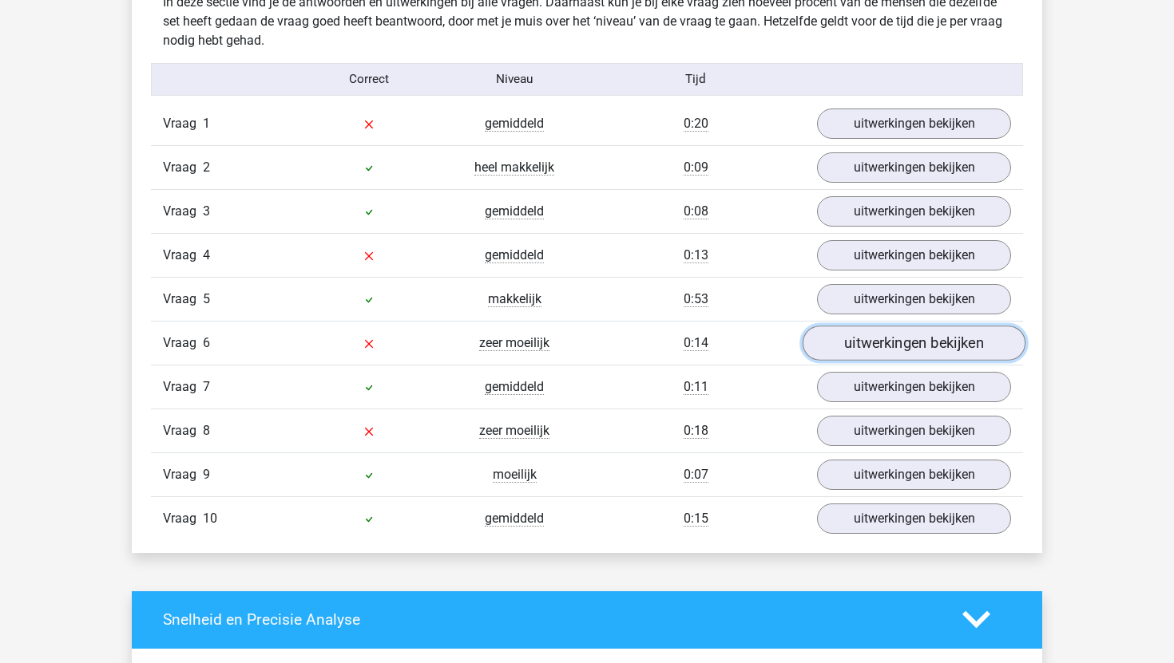
click at [874, 350] on link "uitwerkingen bekijken" at bounding box center [913, 343] width 223 height 35
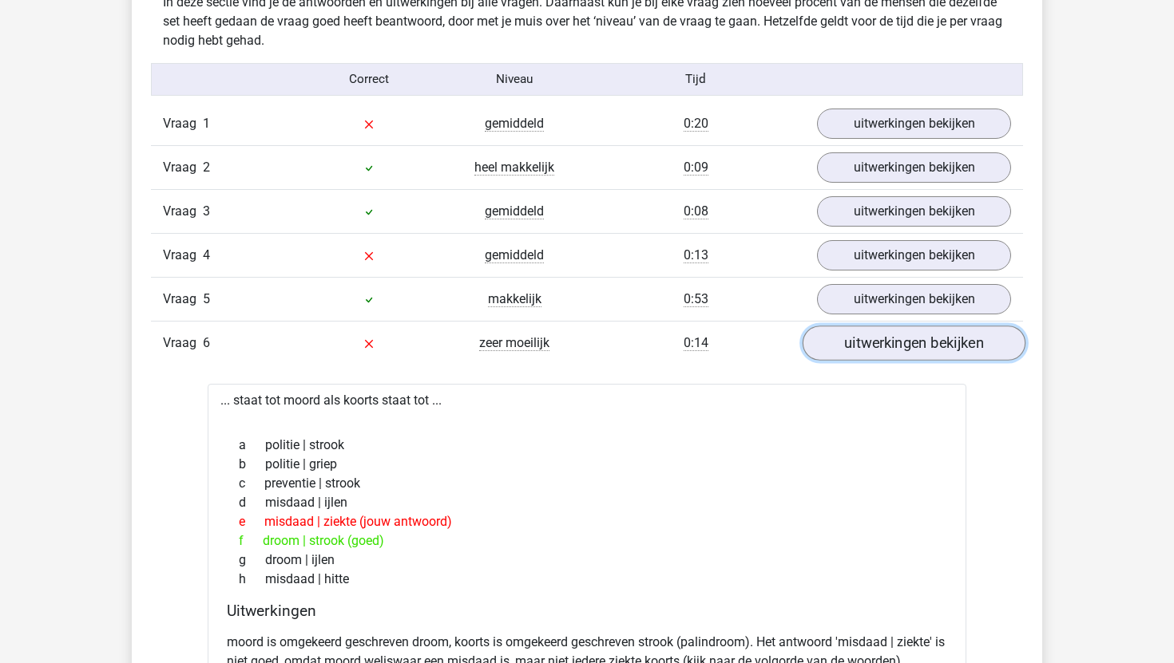
click at [874, 350] on link "uitwerkingen bekijken" at bounding box center [913, 343] width 223 height 35
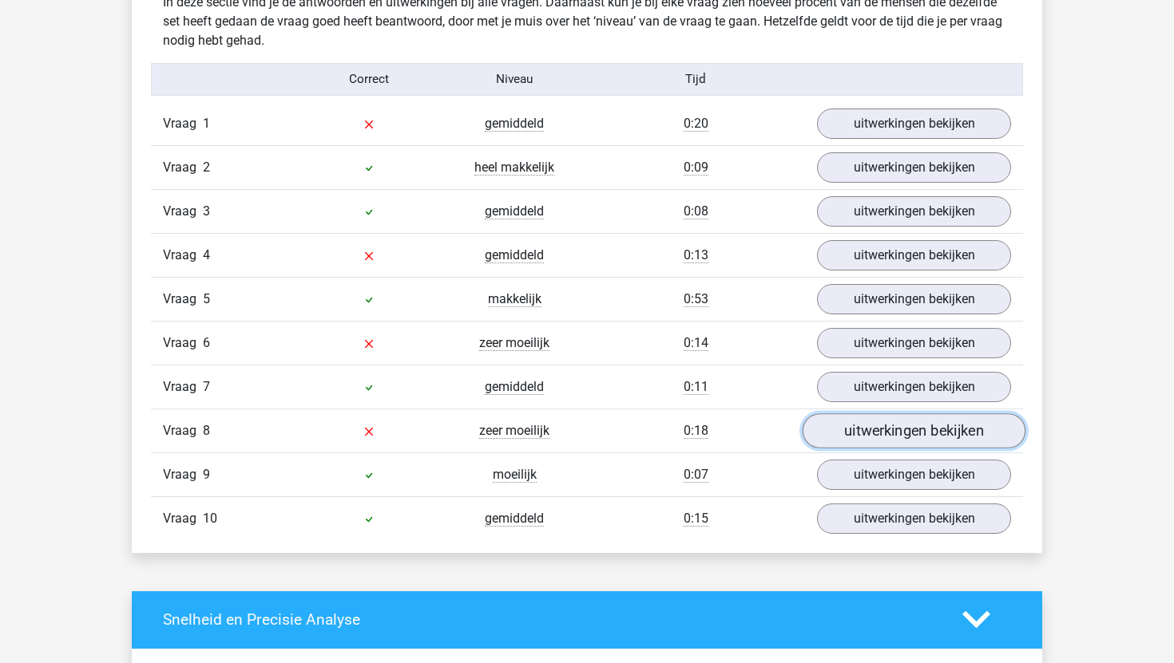
click at [873, 441] on link "uitwerkingen bekijken" at bounding box center [913, 431] width 223 height 35
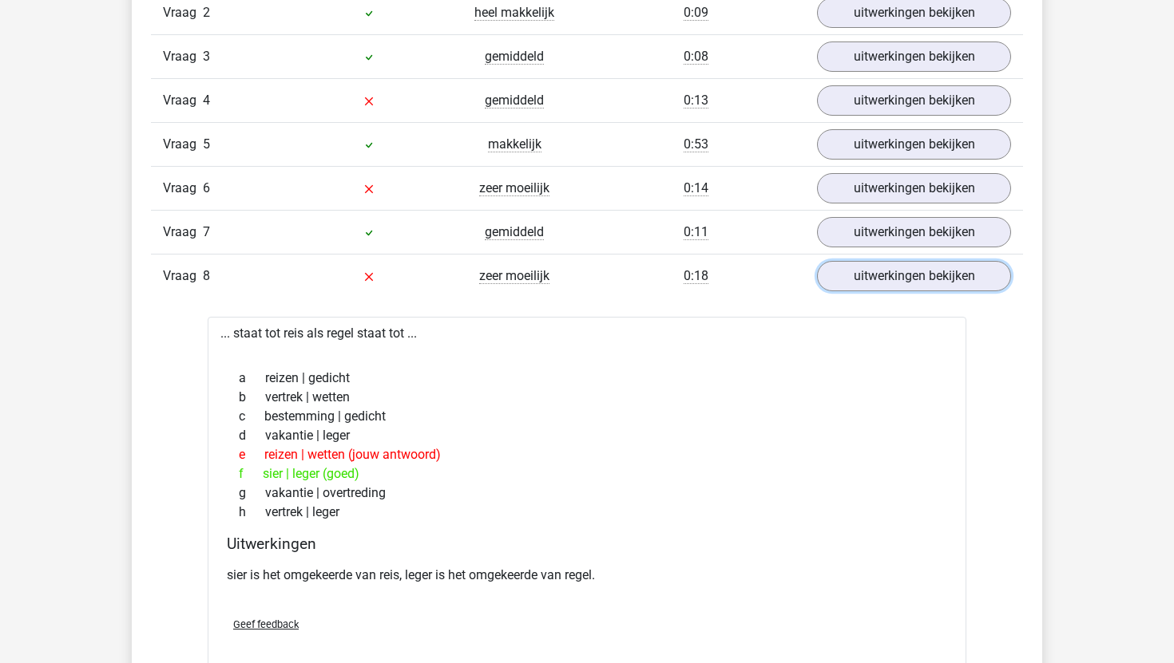
scroll to position [1112, 0]
click at [900, 283] on link "uitwerkingen bekijken" at bounding box center [913, 276] width 223 height 35
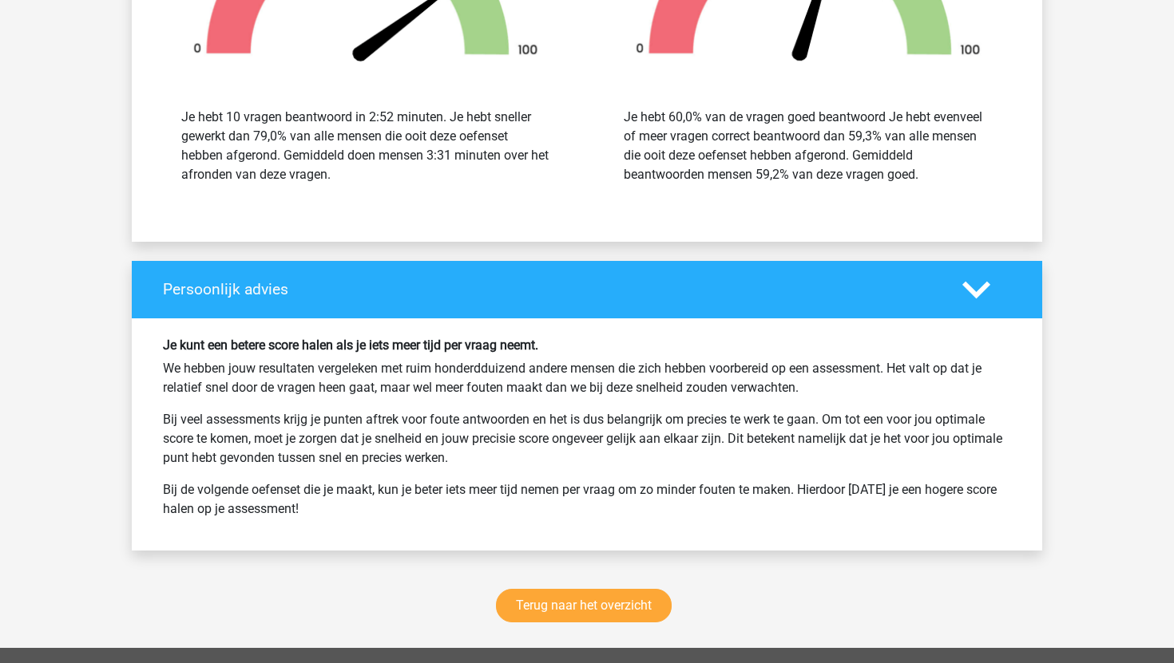
scroll to position [1828, 0]
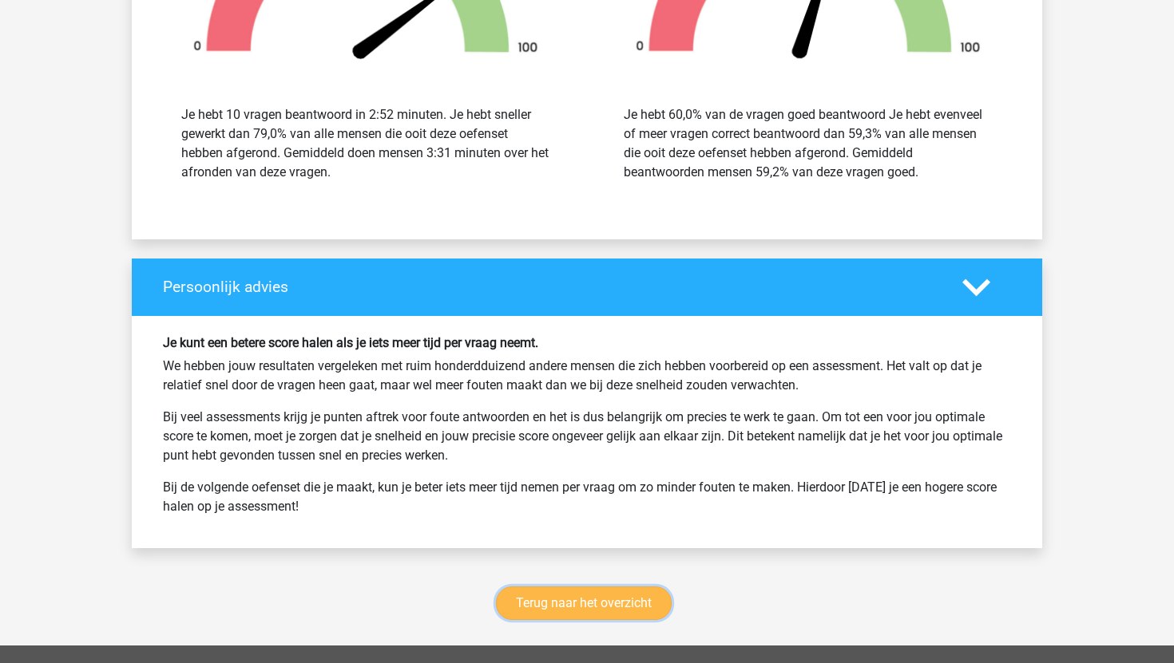
click at [606, 600] on link "Terug naar het overzicht" at bounding box center [584, 604] width 176 height 34
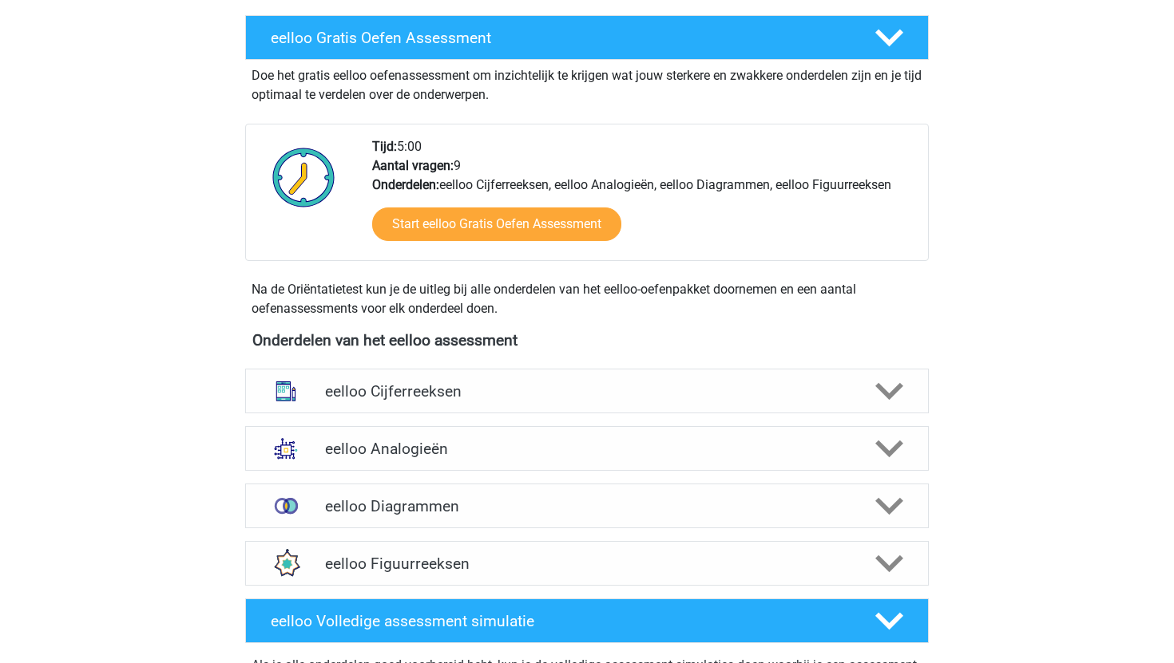
scroll to position [291, 0]
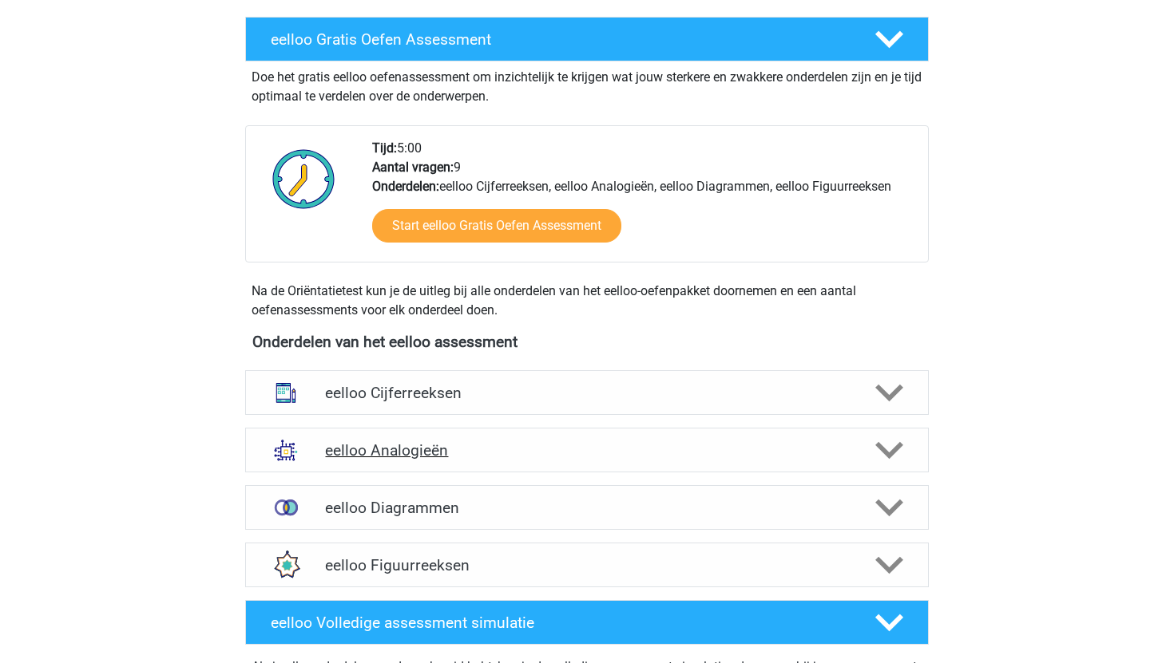
click at [486, 468] on div "eelloo Analogieën" at bounding box center [586, 450] width 683 height 45
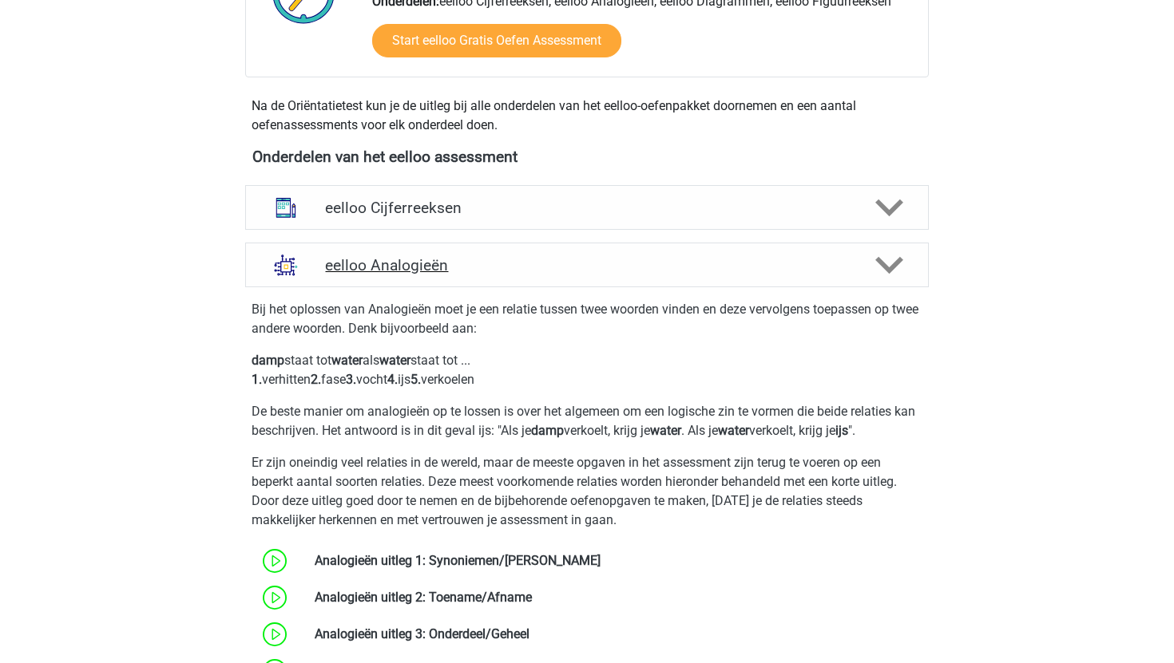
scroll to position [474, 0]
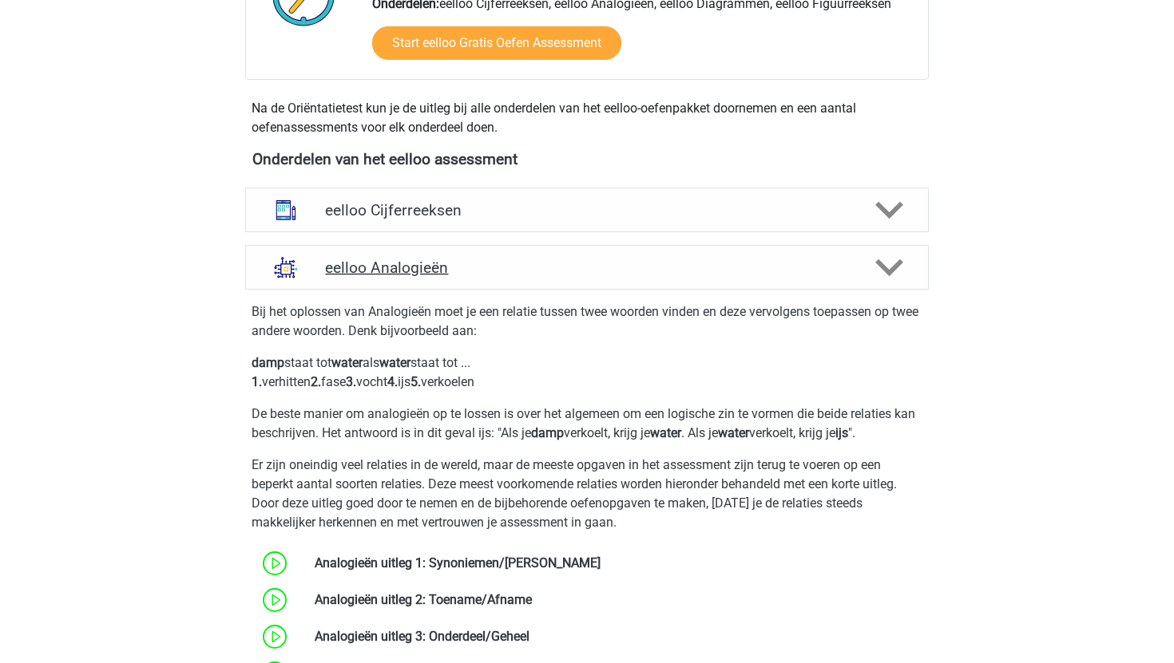
click at [475, 260] on h4 "eelloo Analogieën" at bounding box center [586, 268] width 523 height 18
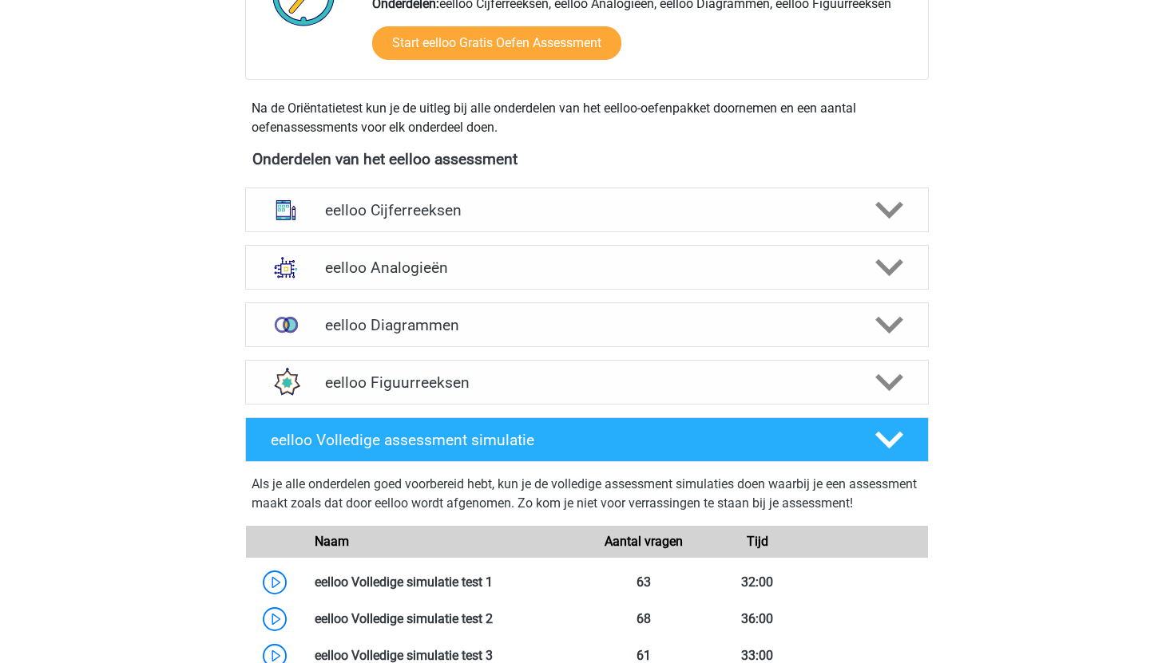
click at [470, 348] on div "eelloo Diagrammen Er zijn verschillende soorten patronen te herkennen die vaak …" at bounding box center [587, 324] width 746 height 57
click at [485, 335] on div "eelloo Diagrammen" at bounding box center [586, 325] width 683 height 45
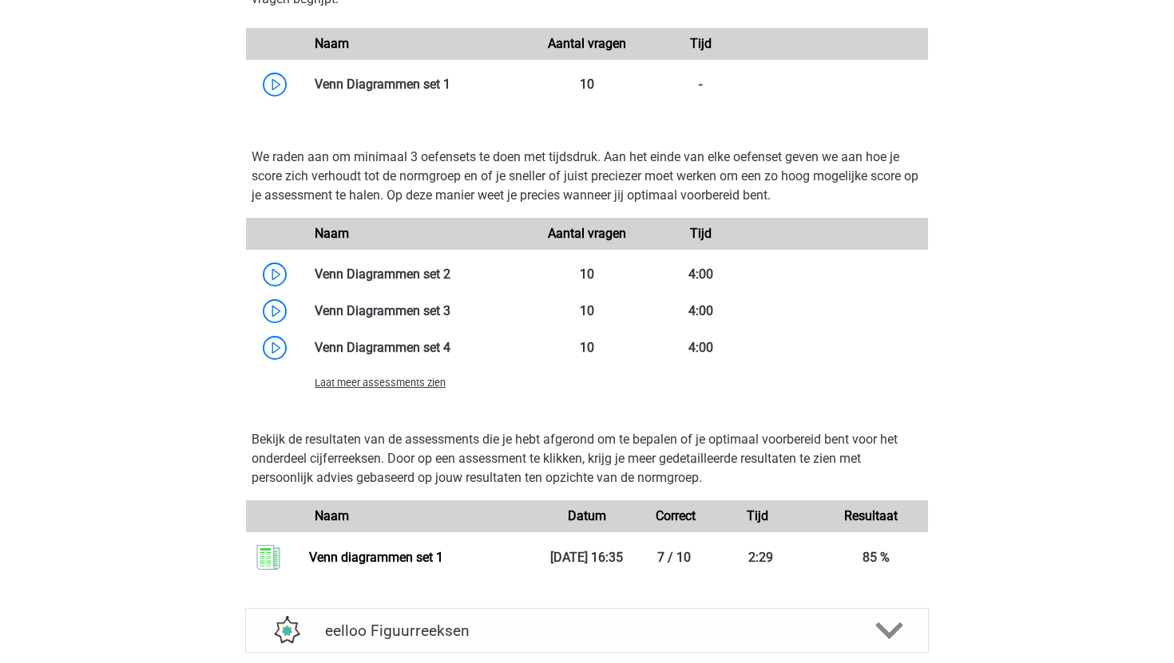
scroll to position [958, 0]
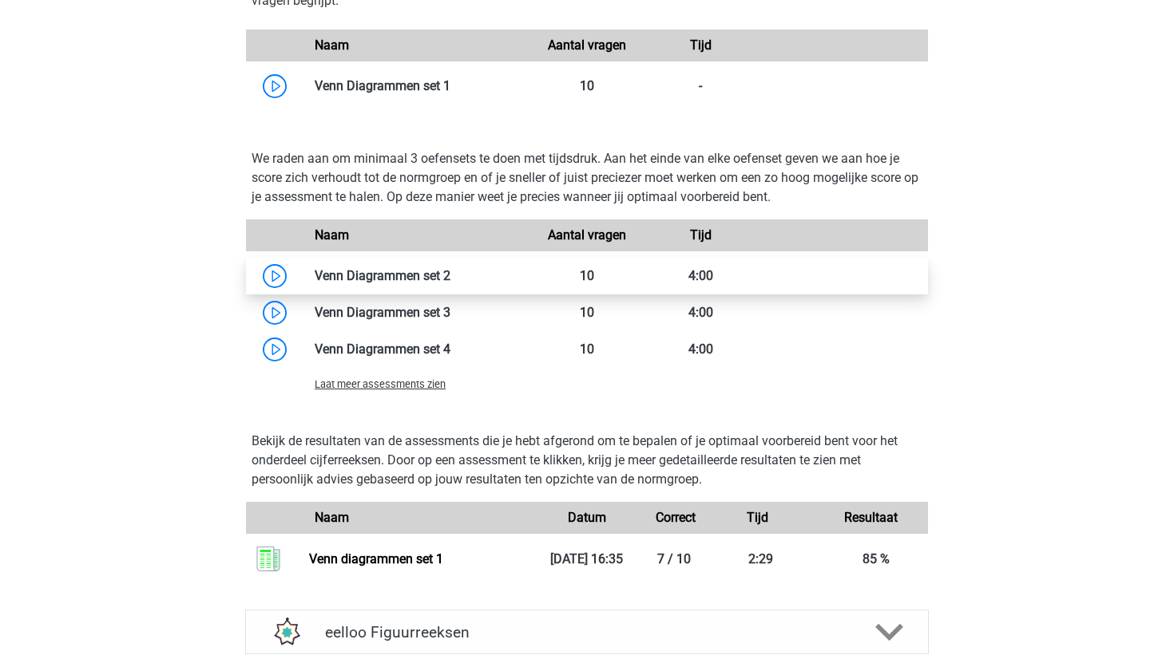
click at [450, 280] on link at bounding box center [450, 275] width 0 height 15
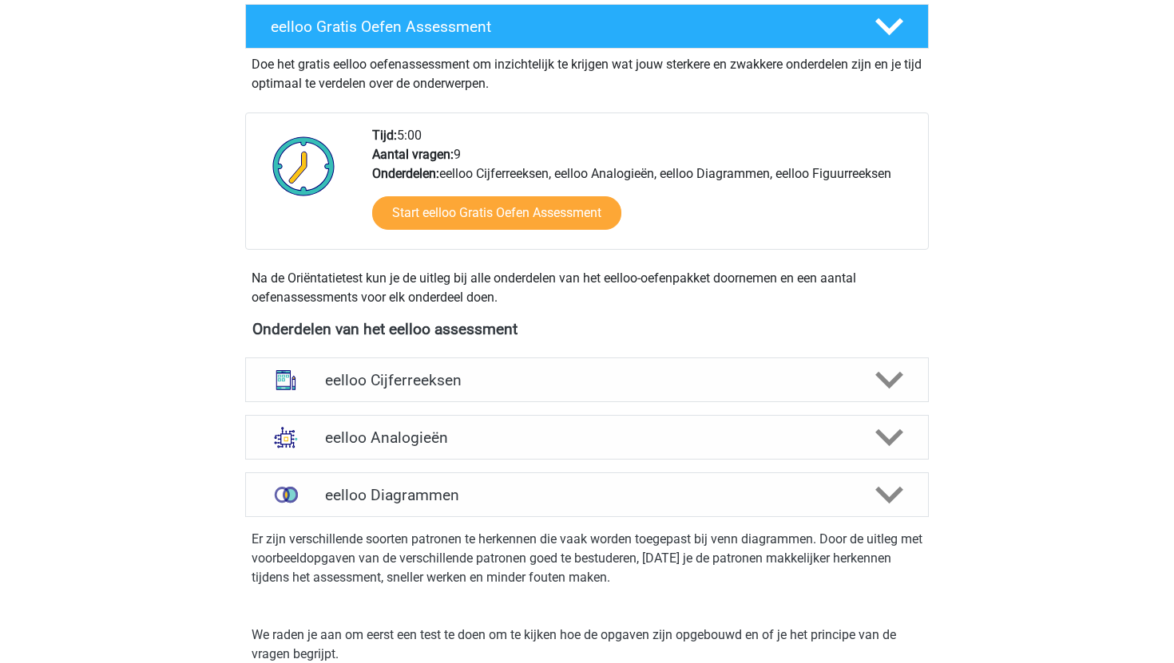
scroll to position [263, 0]
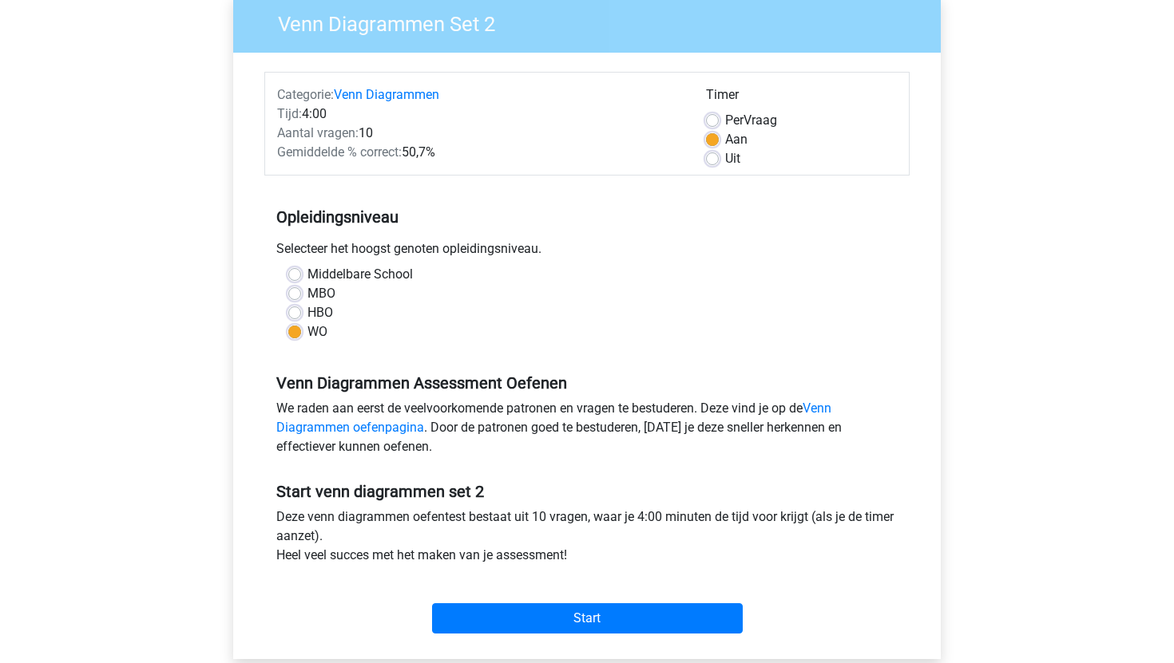
scroll to position [176, 0]
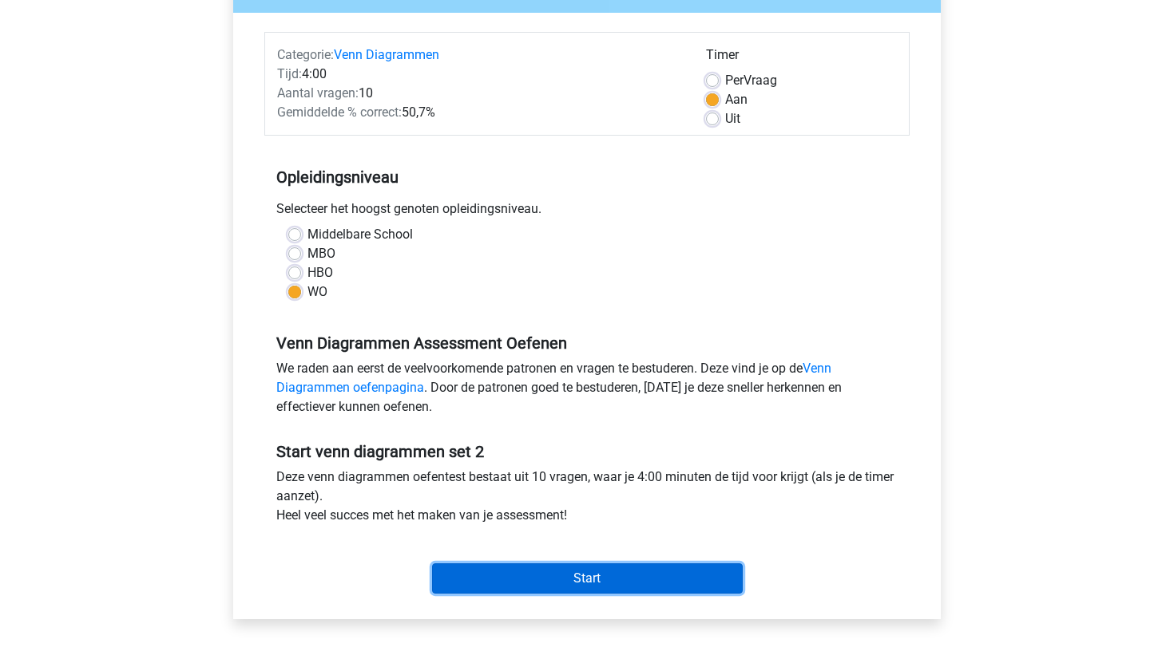
click at [554, 581] on input "Start" at bounding box center [587, 579] width 311 height 30
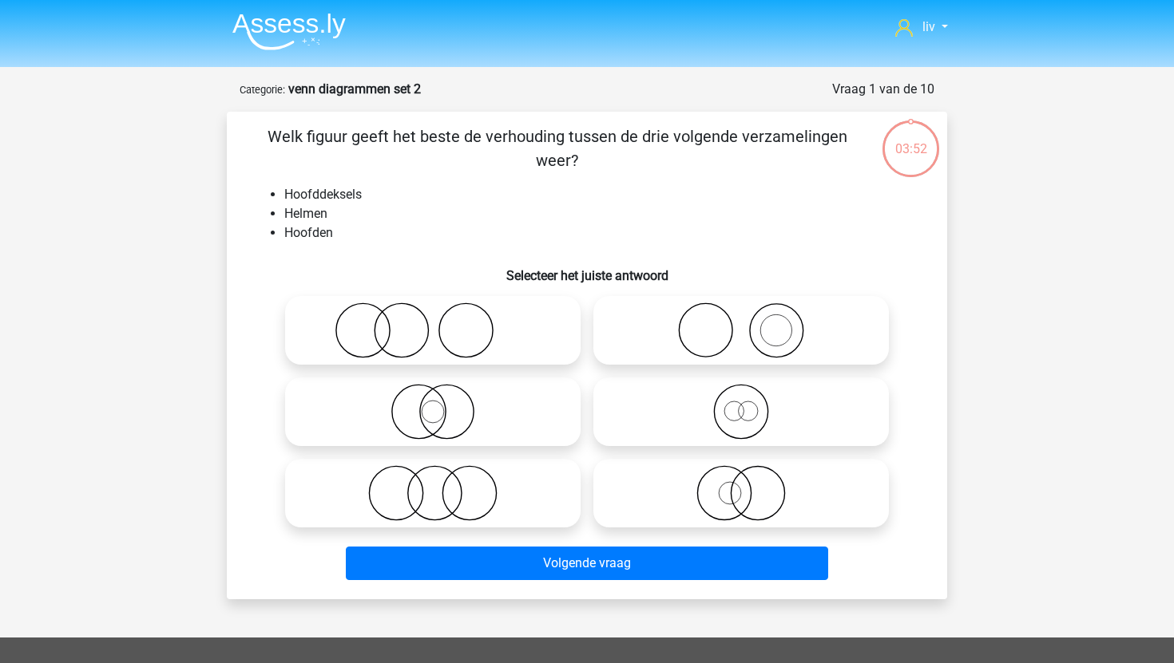
click at [765, 327] on icon at bounding box center [741, 331] width 283 height 56
click at [751, 323] on input "radio" at bounding box center [746, 317] width 10 height 10
radio input "true"
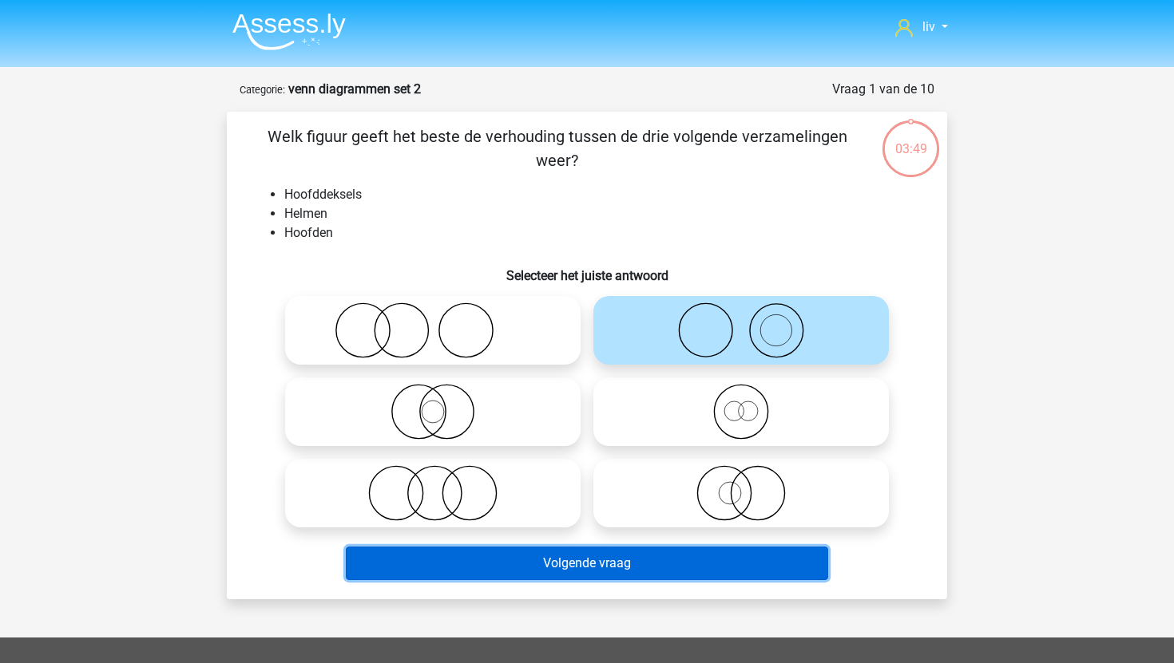
click at [641, 568] on button "Volgende vraag" at bounding box center [587, 564] width 483 height 34
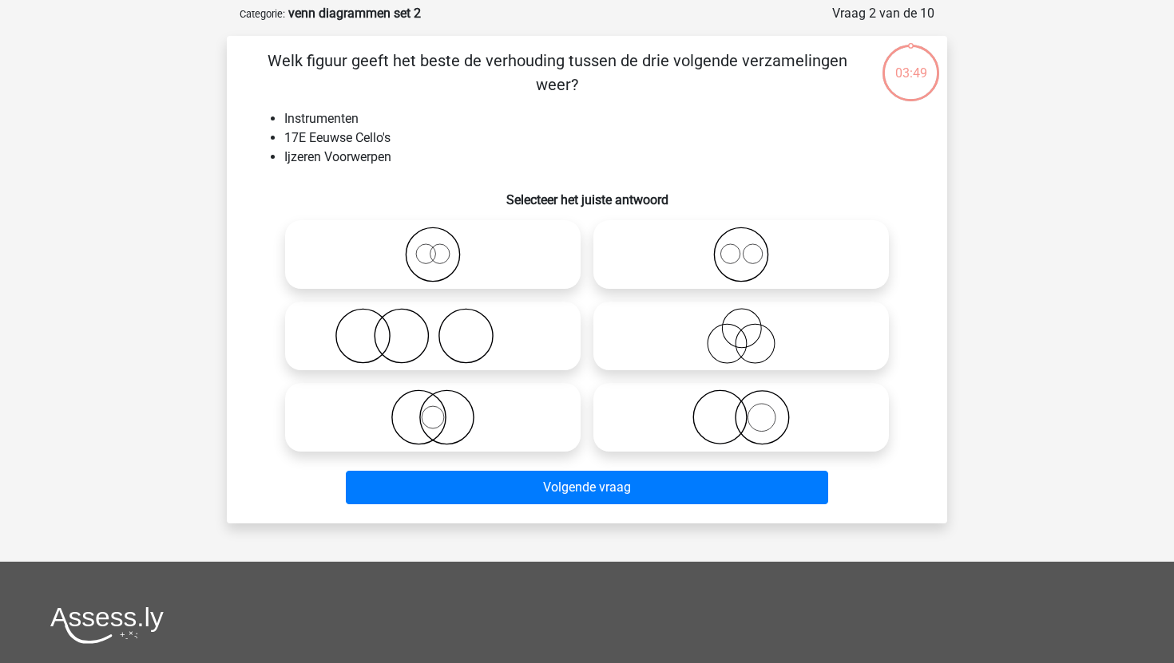
scroll to position [80, 0]
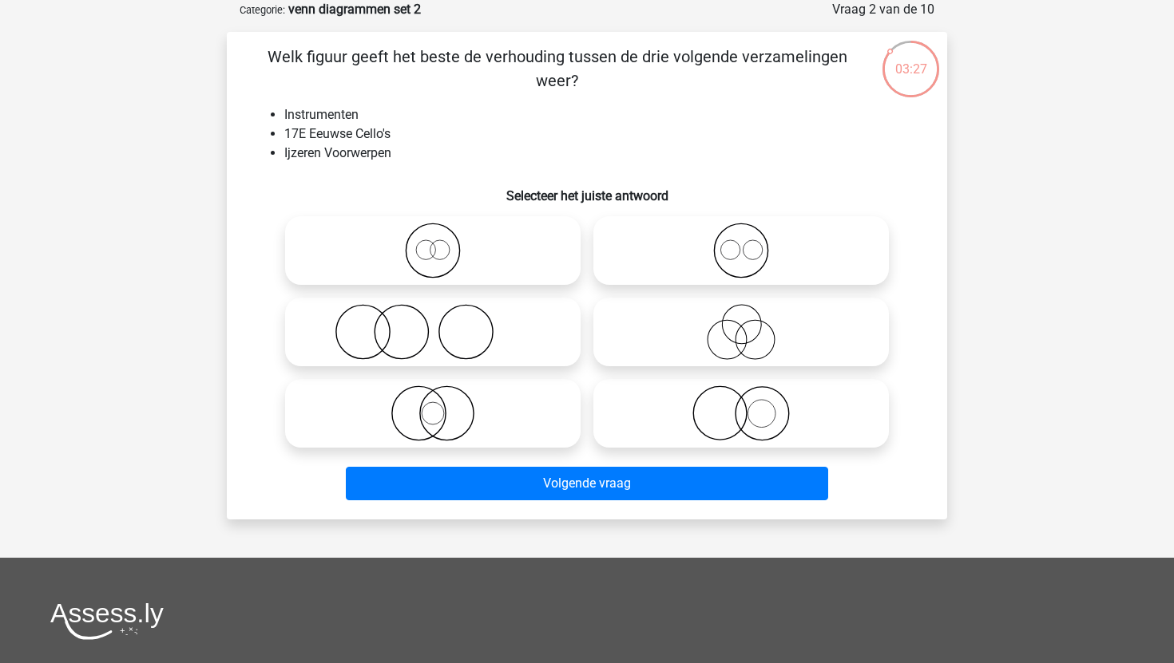
click at [728, 436] on icon at bounding box center [741, 414] width 283 height 56
click at [741, 406] on input "radio" at bounding box center [746, 400] width 10 height 10
radio input "true"
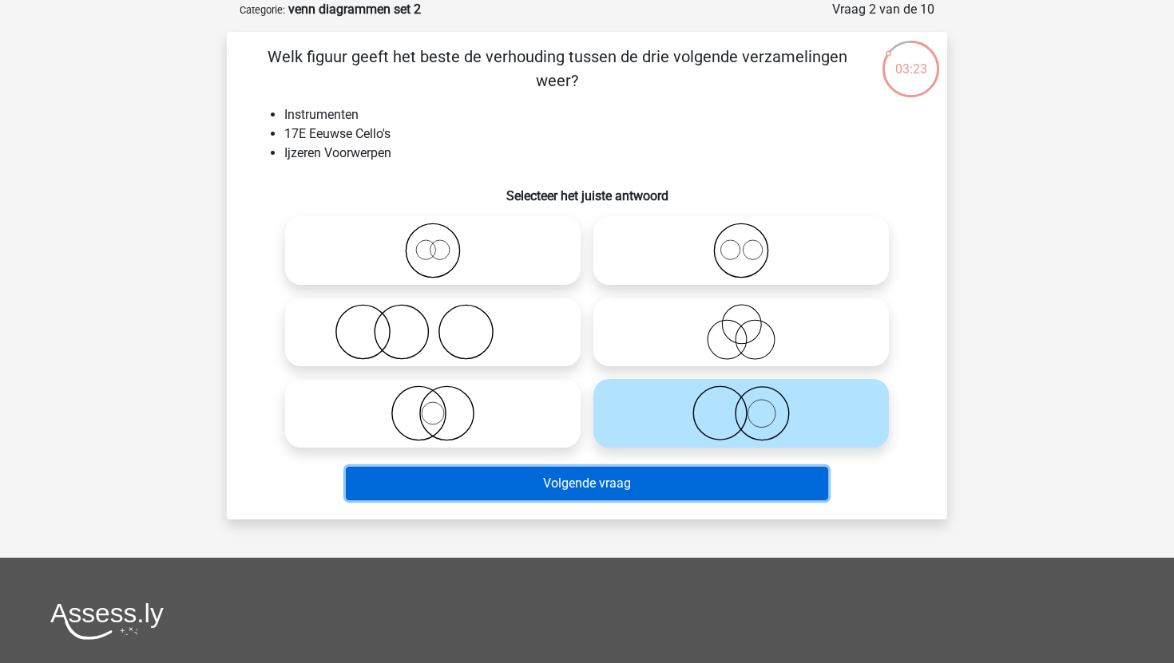
click at [685, 485] on button "Volgende vraag" at bounding box center [587, 484] width 483 height 34
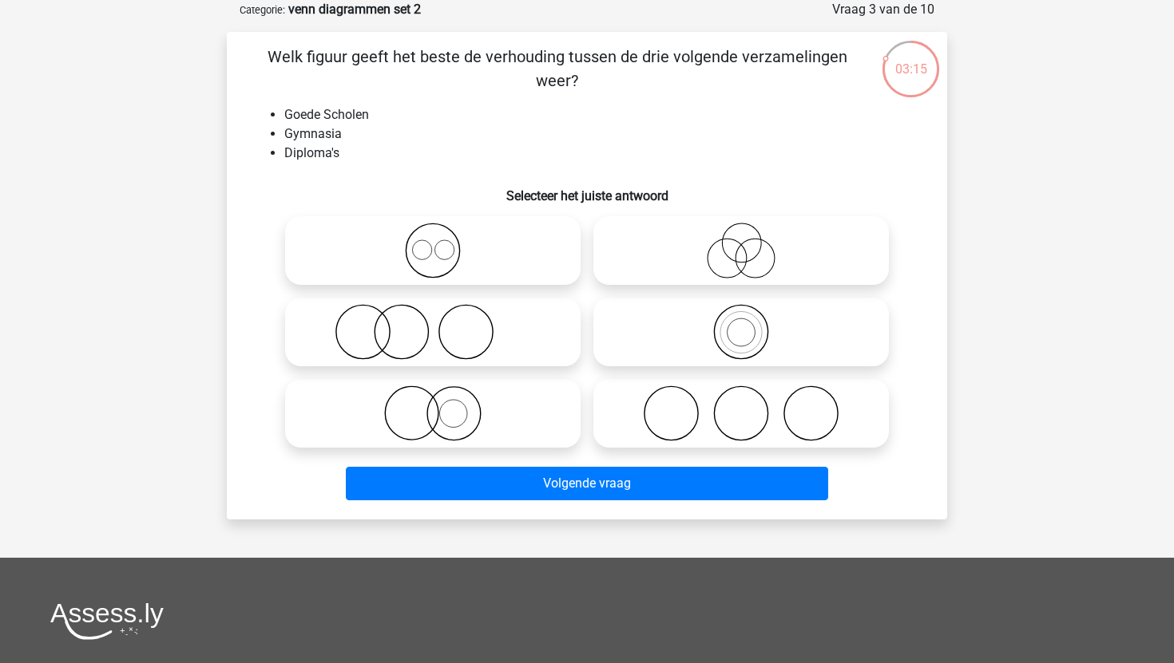
click at [691, 442] on label at bounding box center [740, 413] width 295 height 69
click at [741, 406] on input "radio" at bounding box center [746, 400] width 10 height 10
radio input "true"
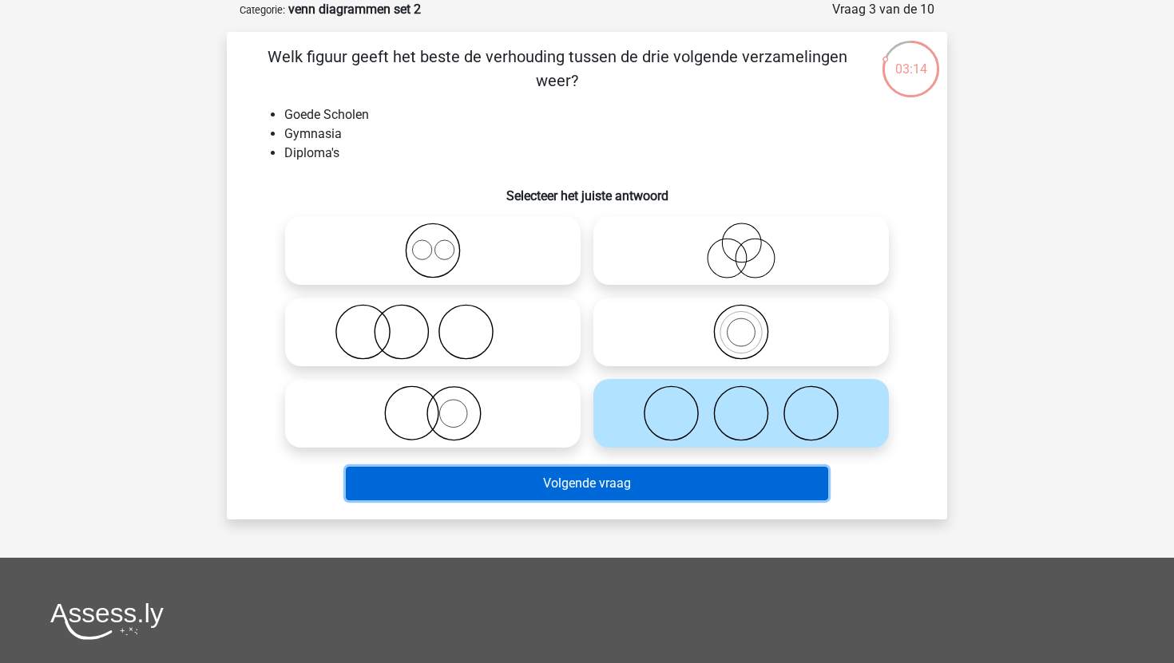
click at [691, 477] on button "Volgende vraag" at bounding box center [587, 484] width 483 height 34
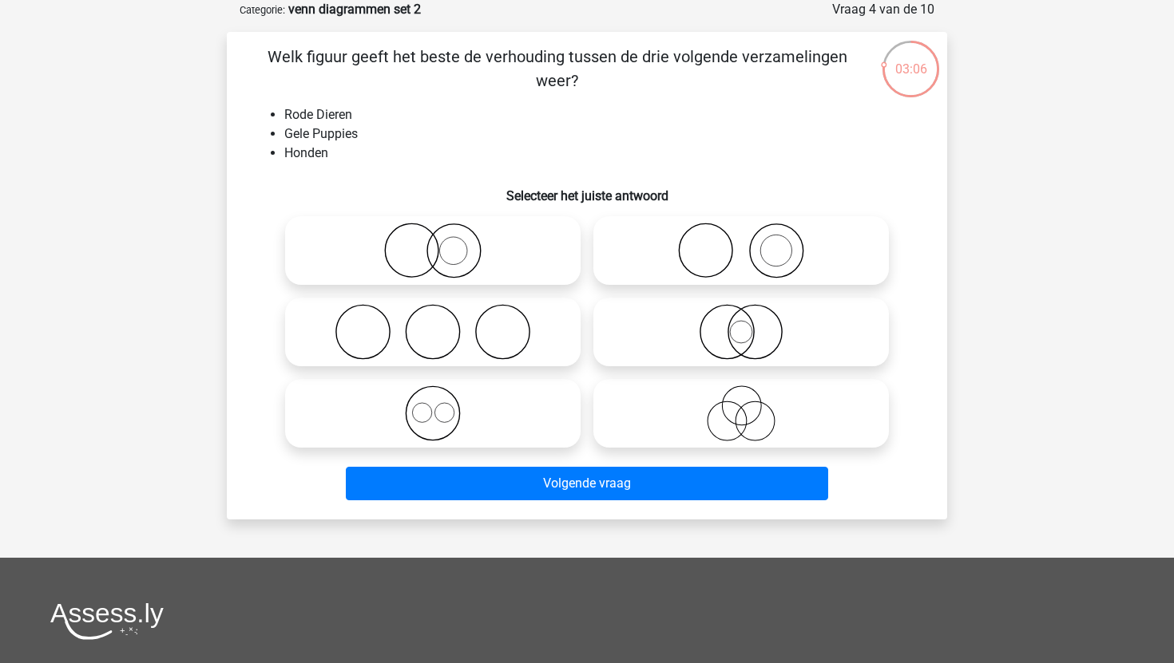
click at [747, 400] on input "radio" at bounding box center [746, 400] width 10 height 10
radio input "true"
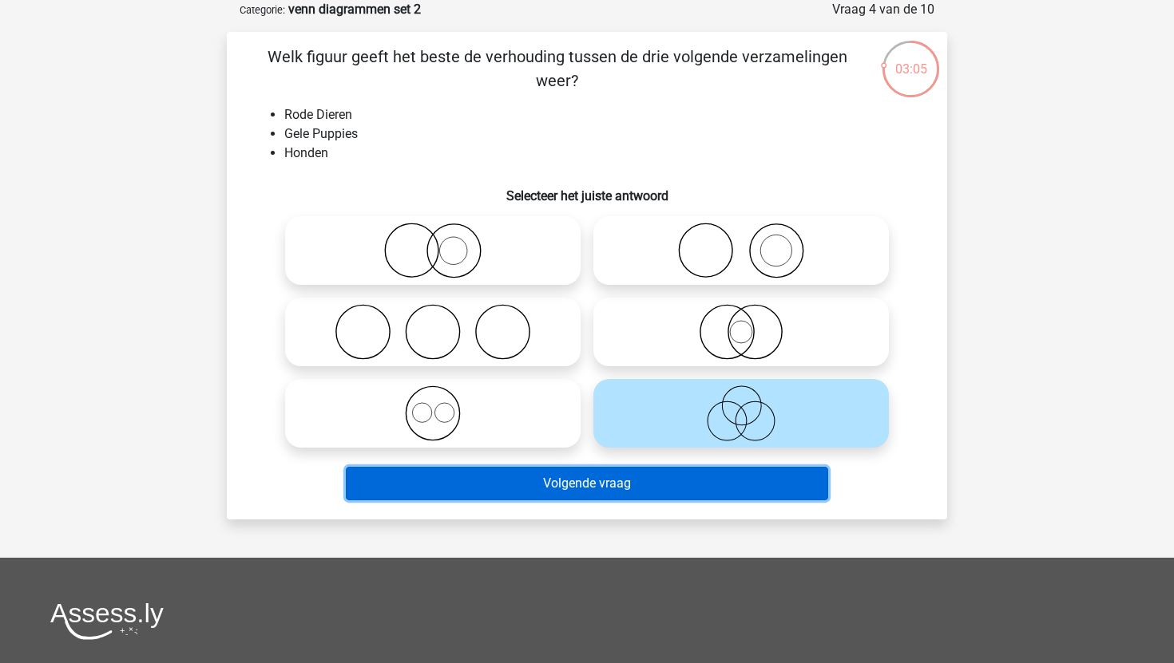
click at [713, 493] on button "Volgende vraag" at bounding box center [587, 484] width 483 height 34
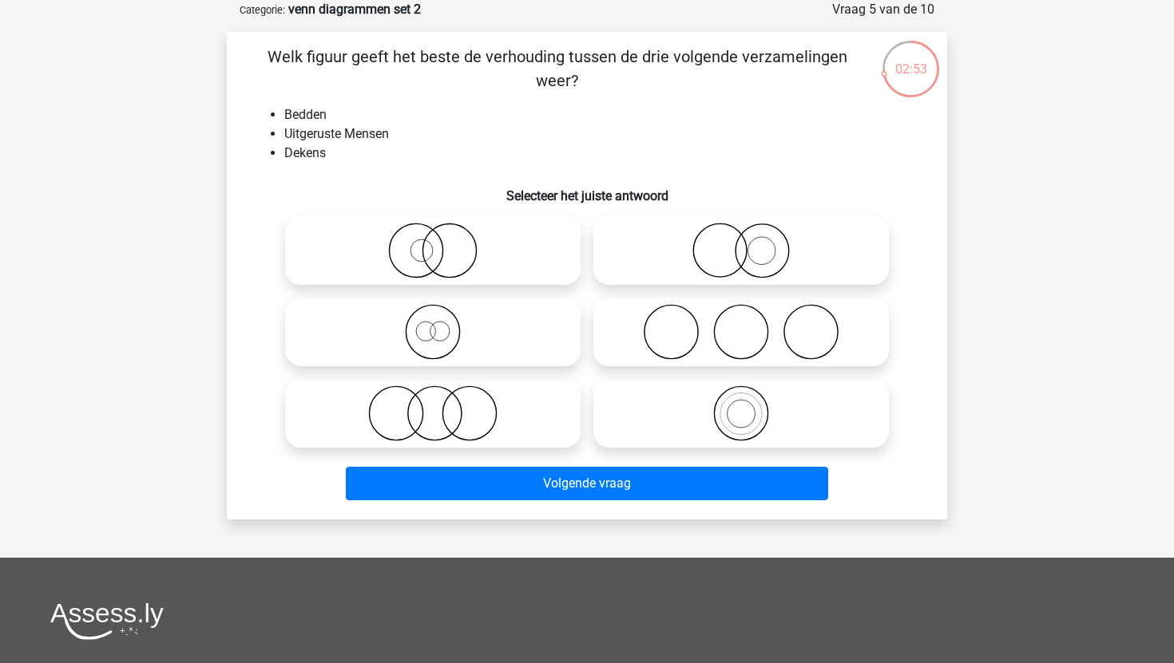
click at [822, 341] on icon at bounding box center [741, 332] width 283 height 56
click at [751, 324] on input "radio" at bounding box center [746, 319] width 10 height 10
radio input "true"
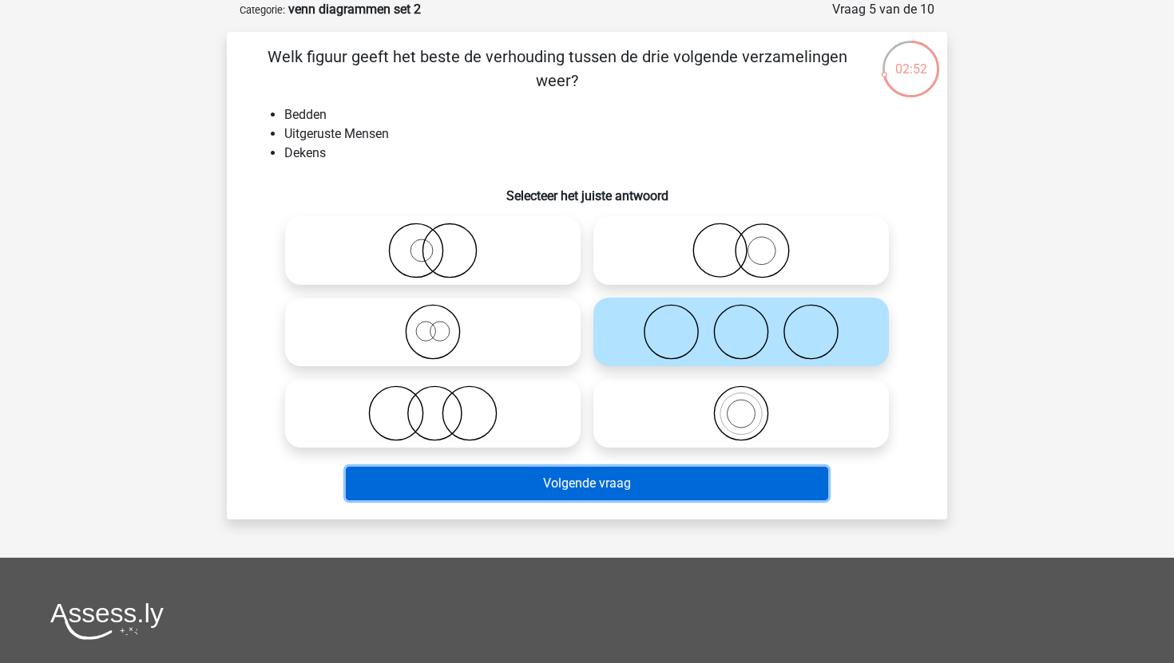
click at [727, 490] on button "Volgende vraag" at bounding box center [587, 484] width 483 height 34
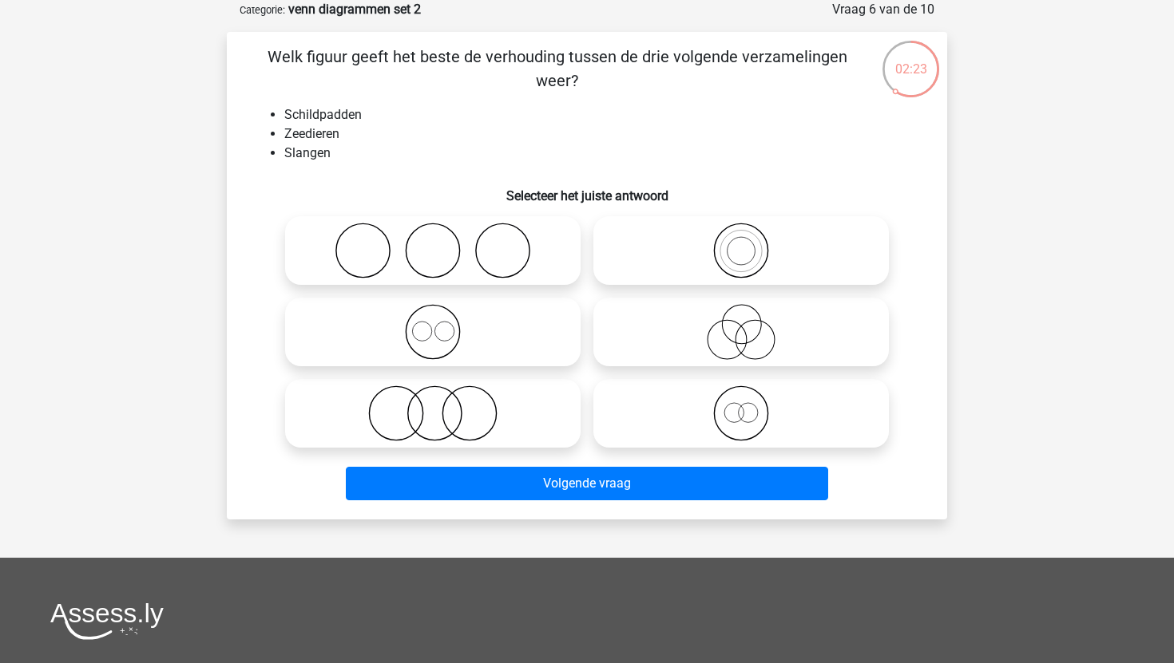
click at [477, 245] on icon at bounding box center [432, 251] width 283 height 56
click at [443, 243] on input "radio" at bounding box center [438, 237] width 10 height 10
radio input "true"
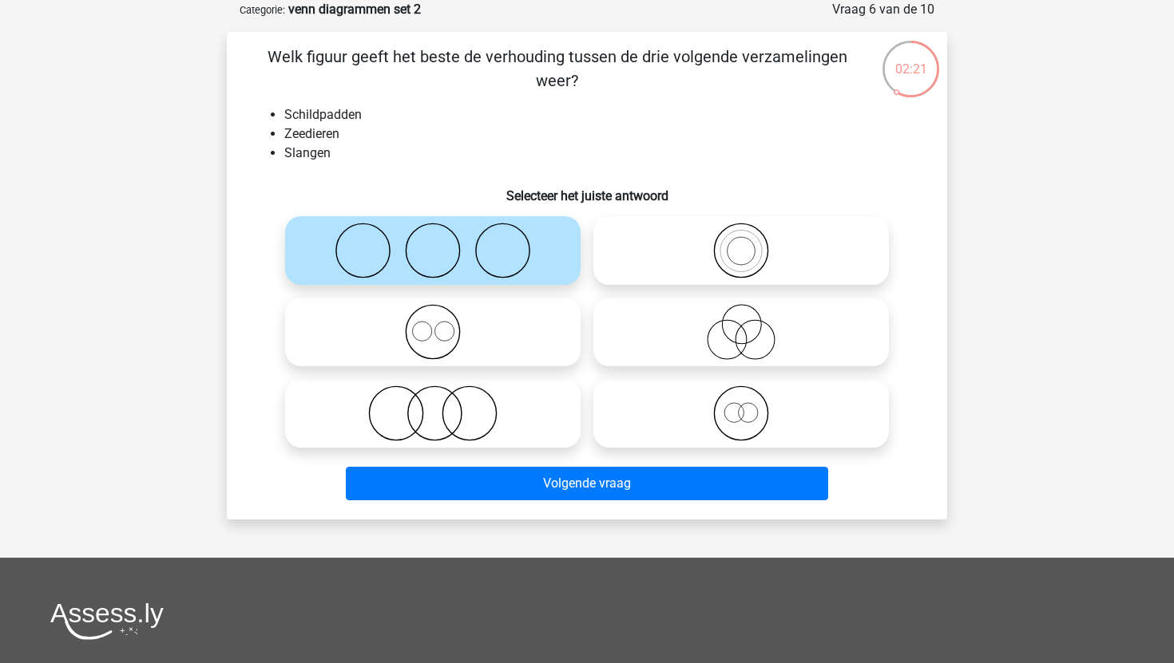
click at [485, 404] on icon at bounding box center [432, 414] width 283 height 56
click at [443, 404] on input "radio" at bounding box center [438, 400] width 10 height 10
radio input "true"
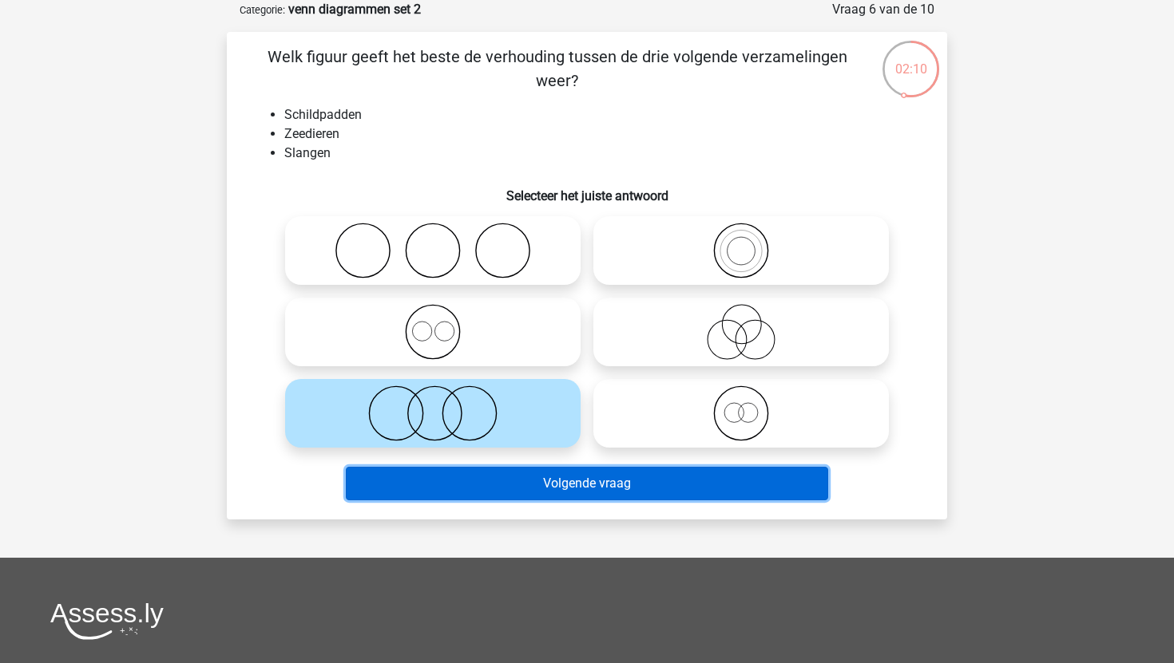
click at [521, 485] on button "Volgende vraag" at bounding box center [587, 484] width 483 height 34
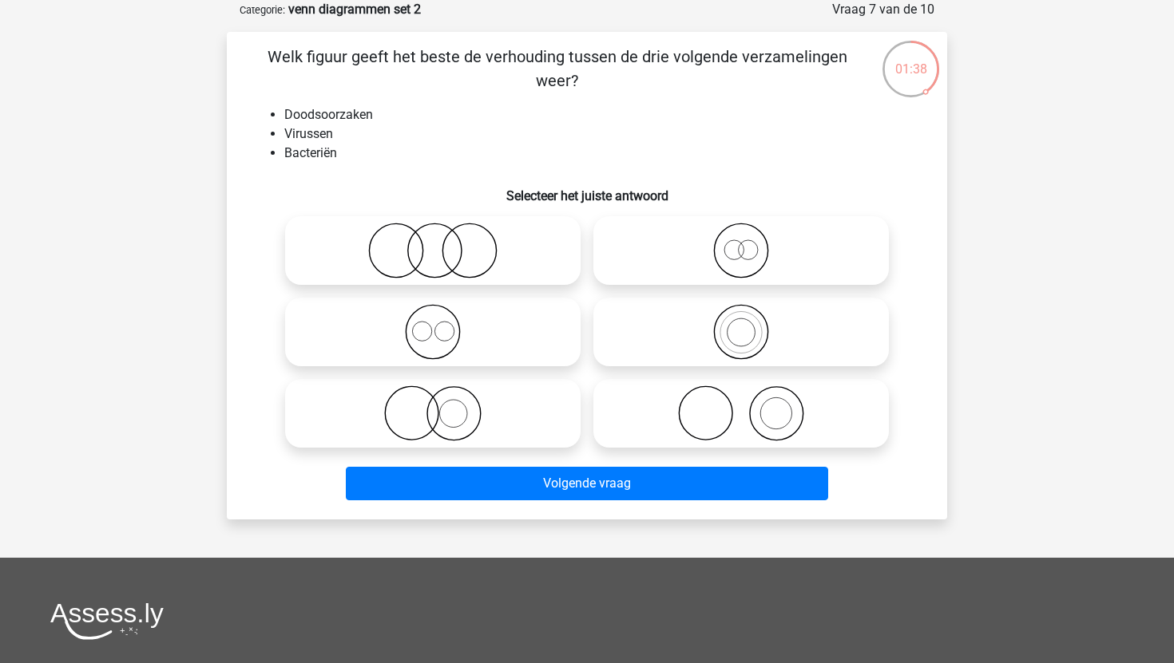
click at [490, 440] on icon at bounding box center [432, 414] width 283 height 56
click at [443, 406] on input "radio" at bounding box center [438, 400] width 10 height 10
radio input "true"
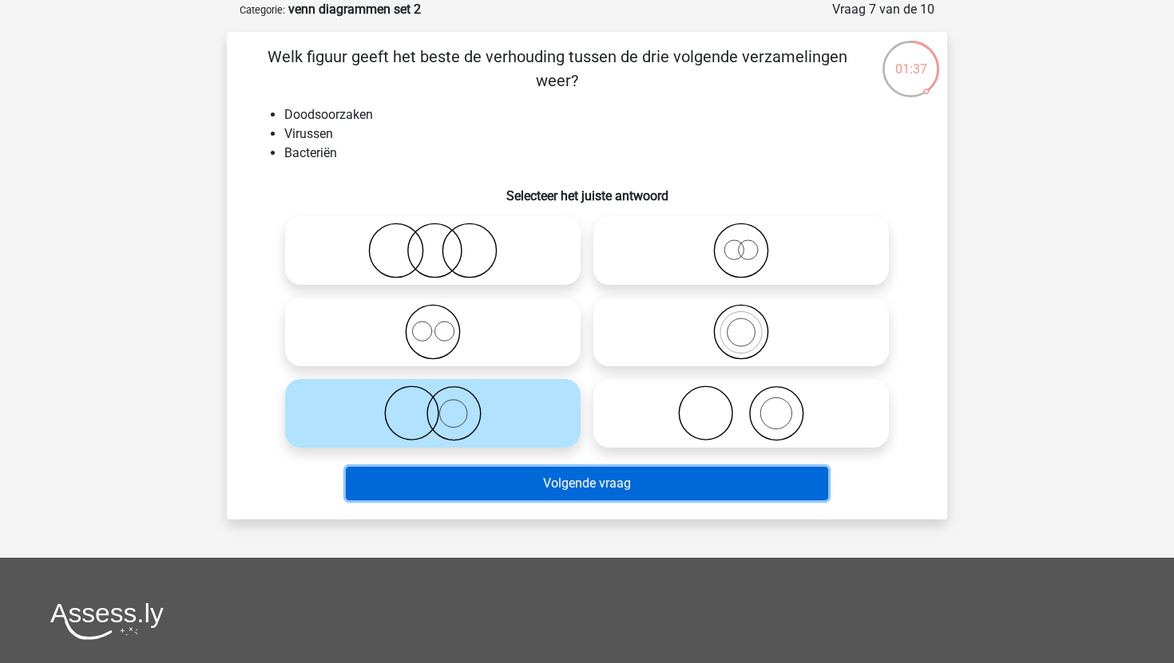
click at [514, 479] on button "Volgende vraag" at bounding box center [587, 484] width 483 height 34
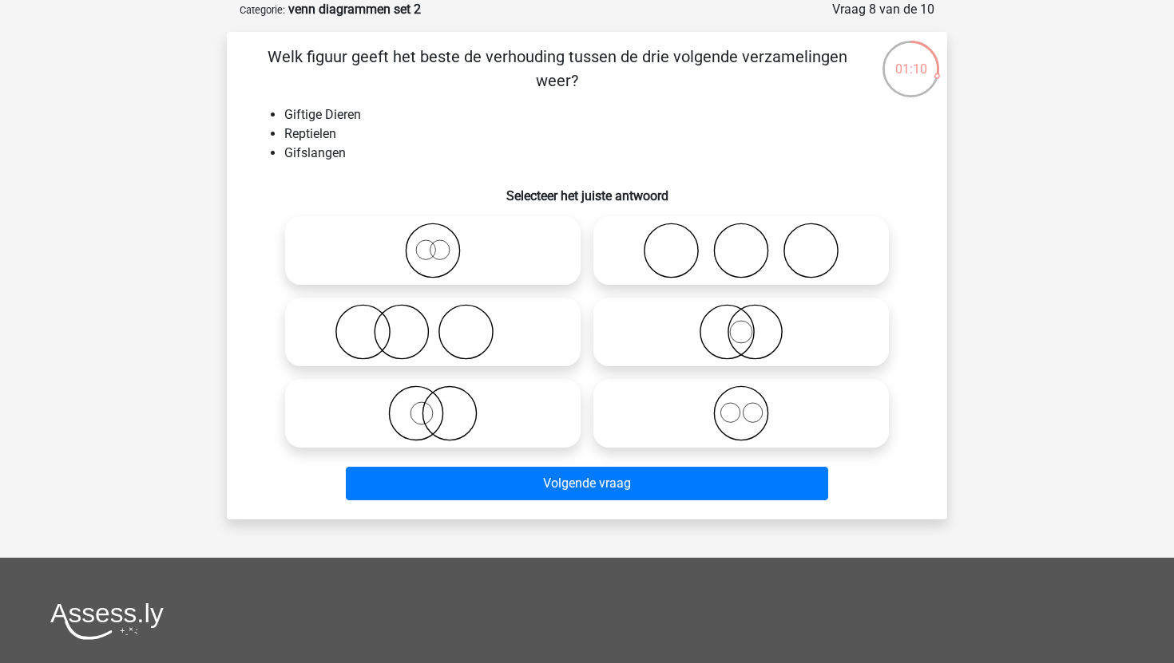
click at [471, 435] on icon at bounding box center [432, 414] width 283 height 56
click at [443, 406] on input "radio" at bounding box center [438, 400] width 10 height 10
radio input "true"
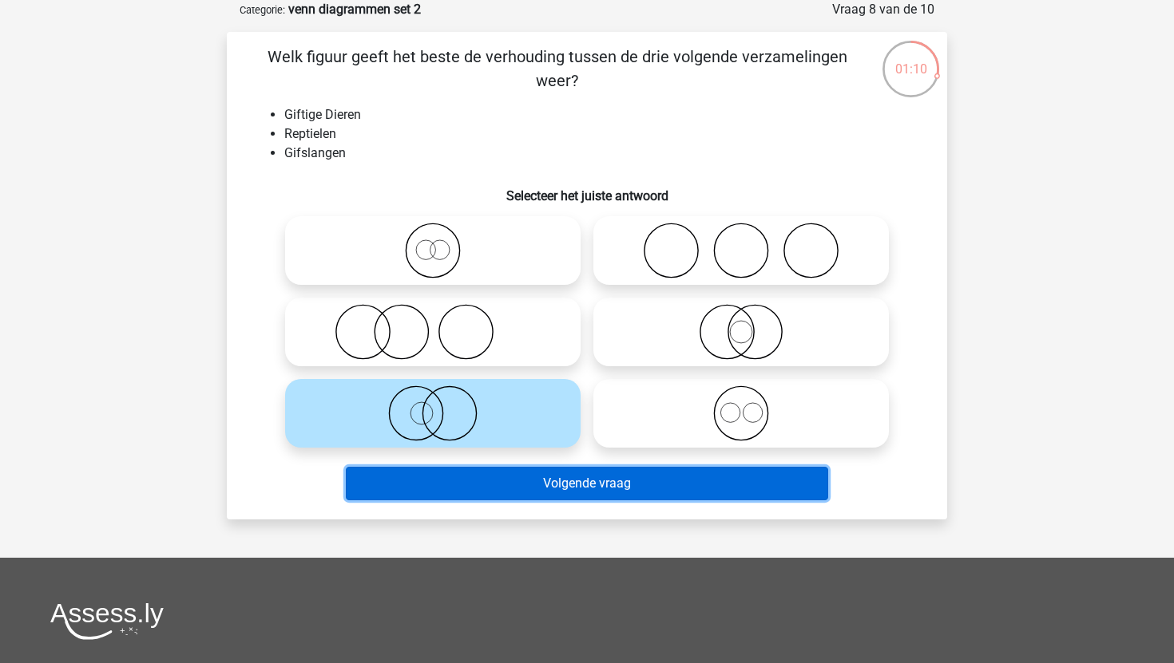
click at [486, 488] on button "Volgende vraag" at bounding box center [587, 484] width 483 height 34
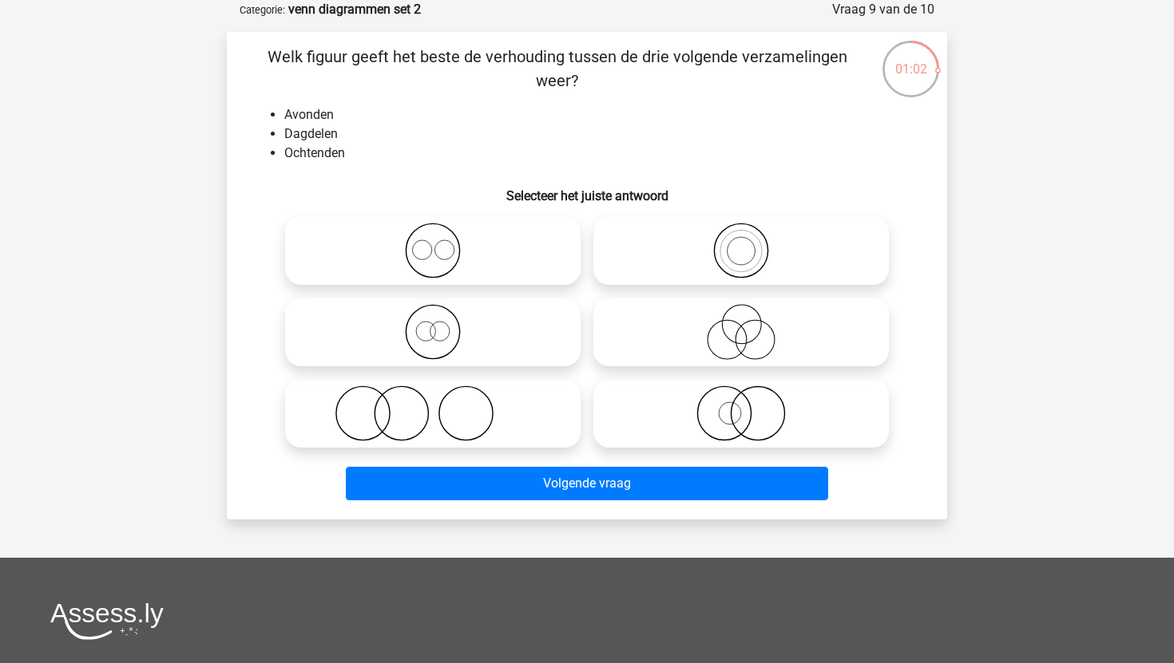
click at [445, 299] on label at bounding box center [432, 332] width 295 height 69
click at [443, 314] on input "radio" at bounding box center [438, 319] width 10 height 10
radio input "true"
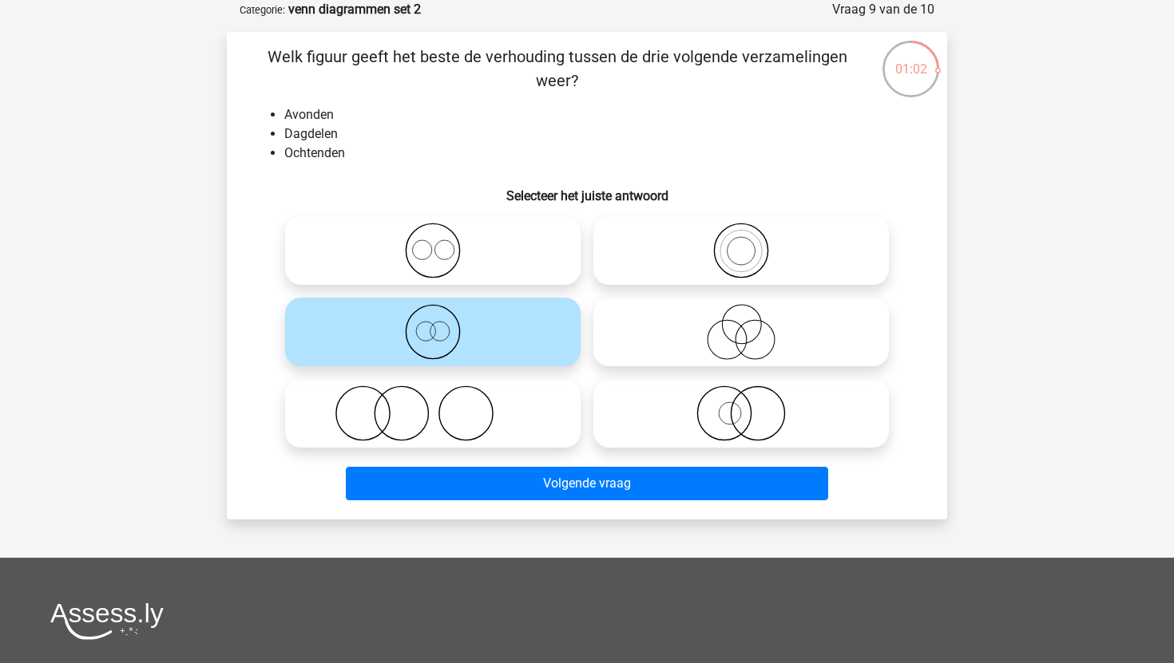
click at [458, 267] on icon at bounding box center [432, 251] width 283 height 56
click at [443, 243] on input "radio" at bounding box center [438, 237] width 10 height 10
radio input "true"
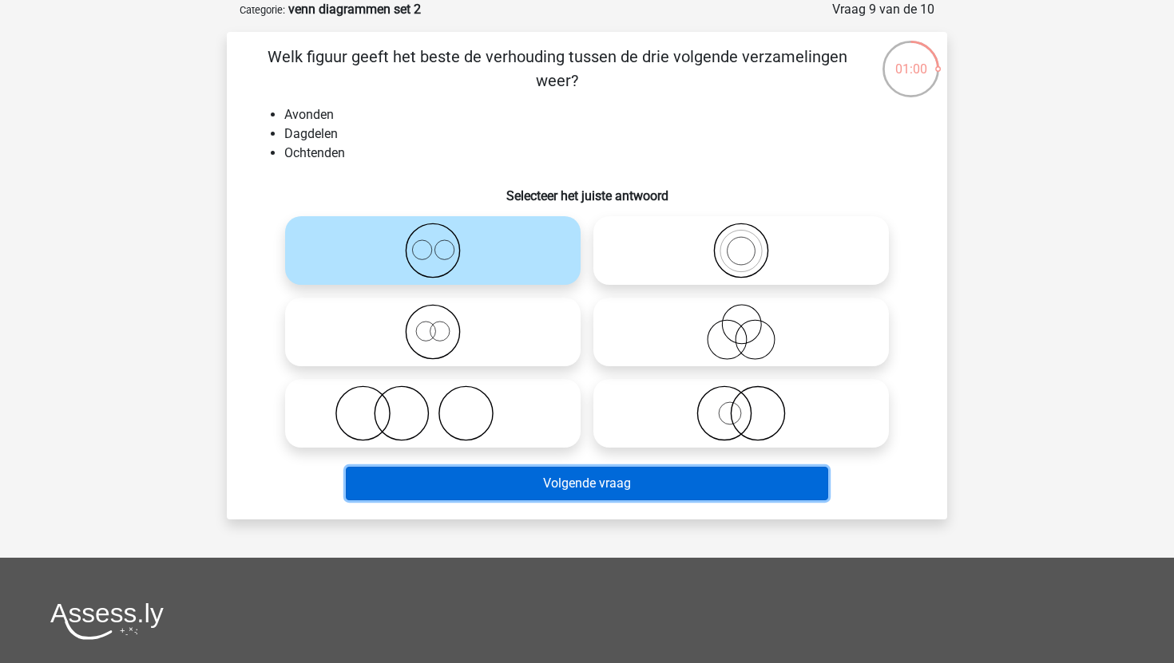
click at [463, 485] on button "Volgende vraag" at bounding box center [587, 484] width 483 height 34
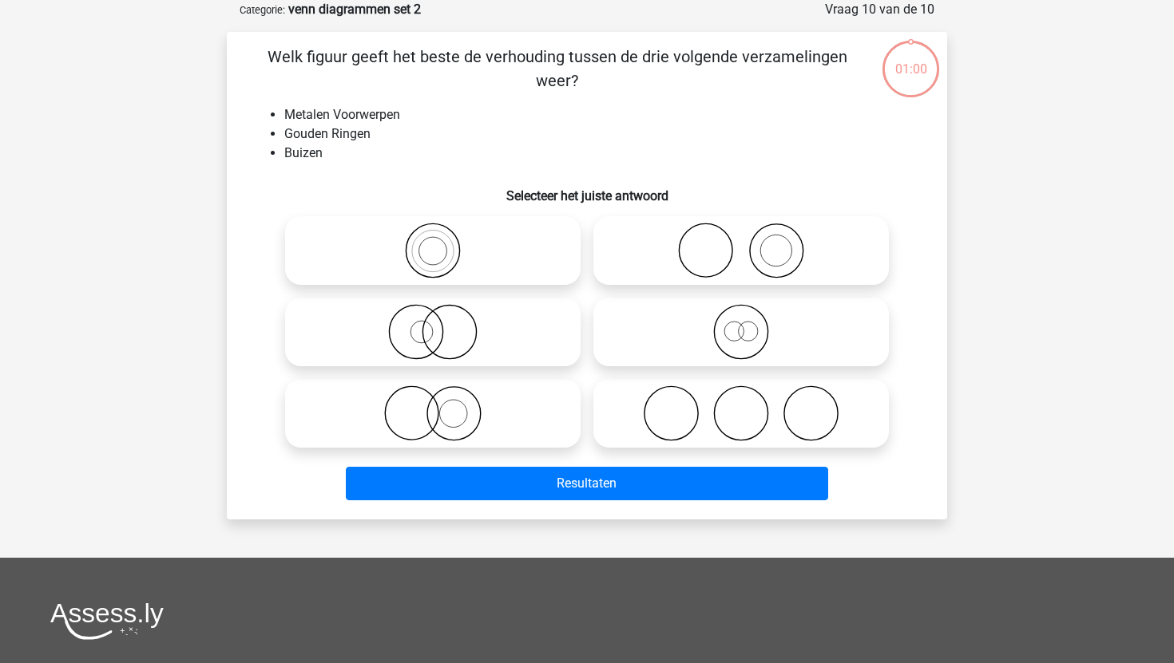
scroll to position [86, 0]
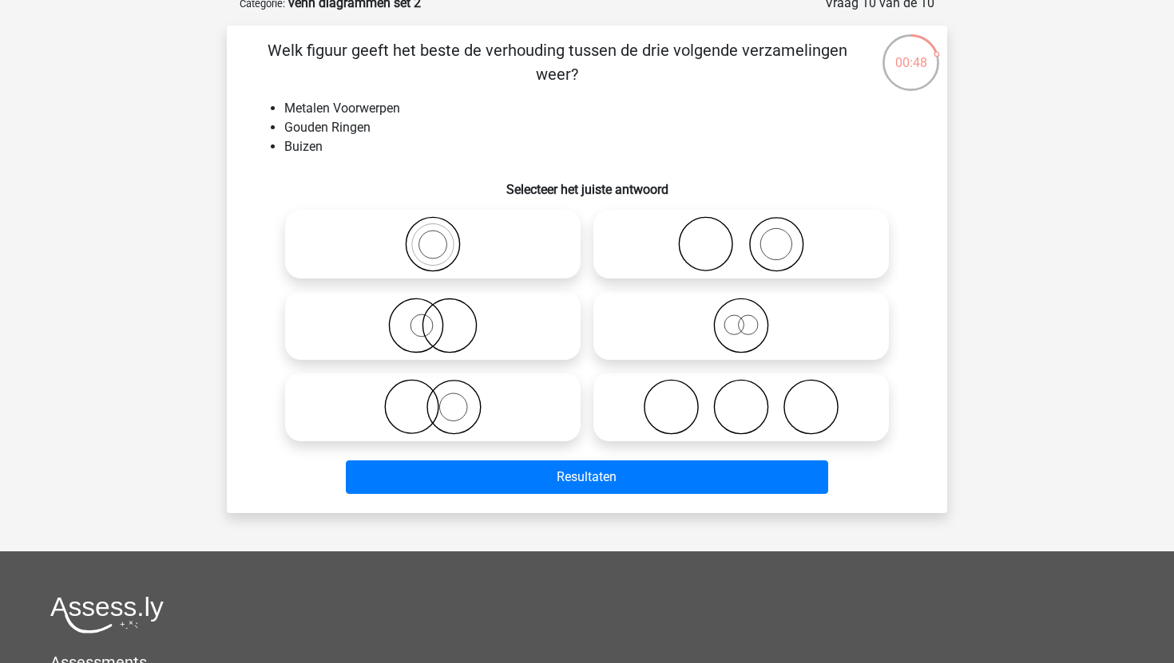
click at [699, 253] on icon at bounding box center [741, 244] width 283 height 56
click at [741, 236] on input "radio" at bounding box center [746, 231] width 10 height 10
radio input "true"
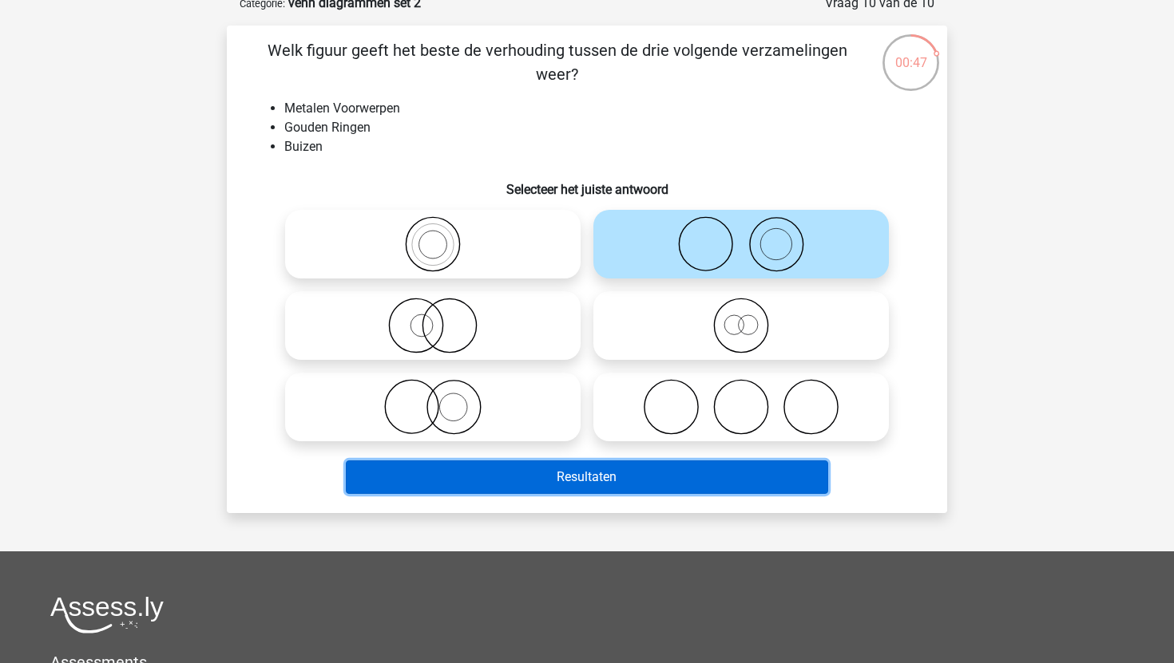
click at [600, 469] on button "Resultaten" at bounding box center [587, 478] width 483 height 34
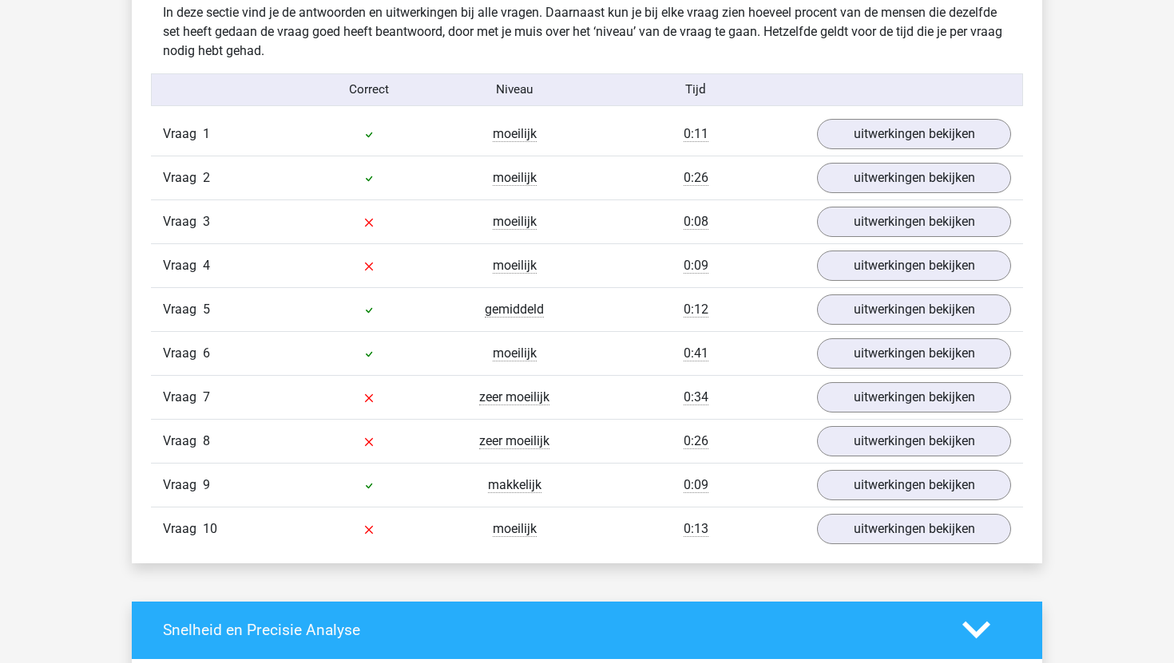
scroll to position [949, 0]
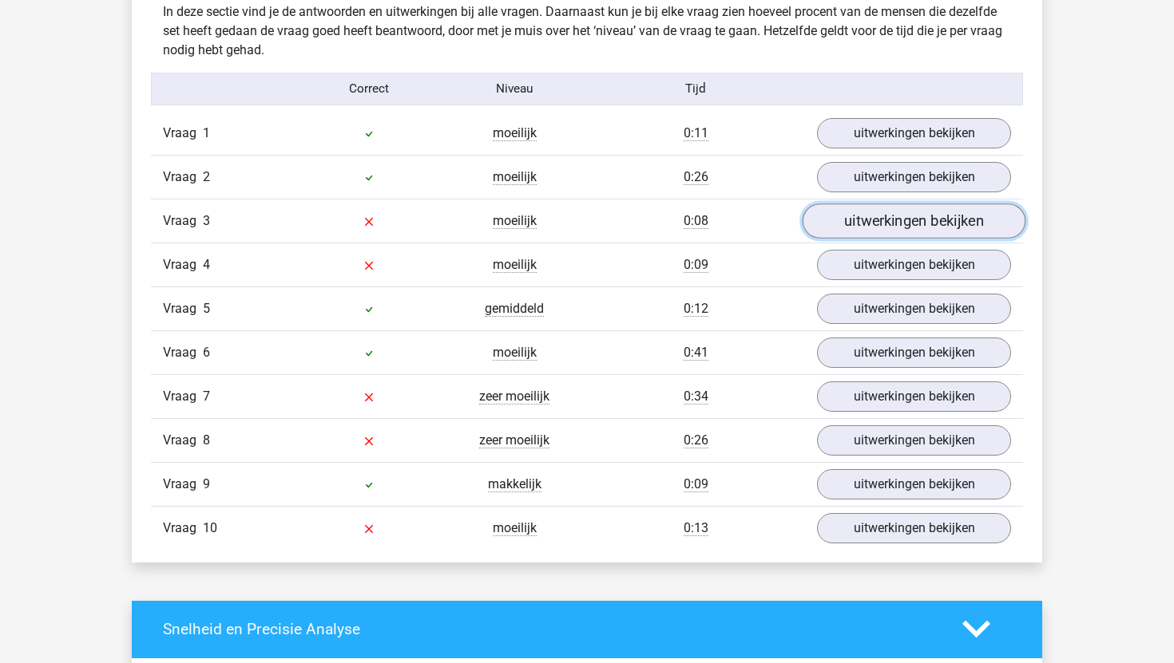
click at [841, 219] on link "uitwerkingen bekijken" at bounding box center [913, 221] width 223 height 35
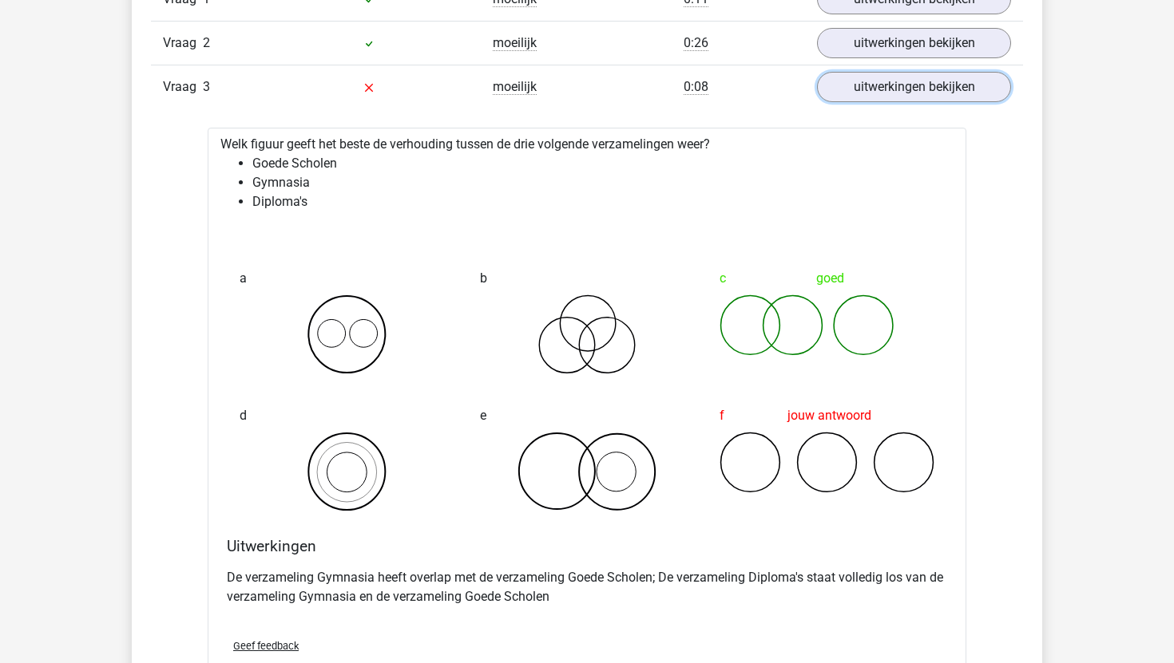
scroll to position [1076, 0]
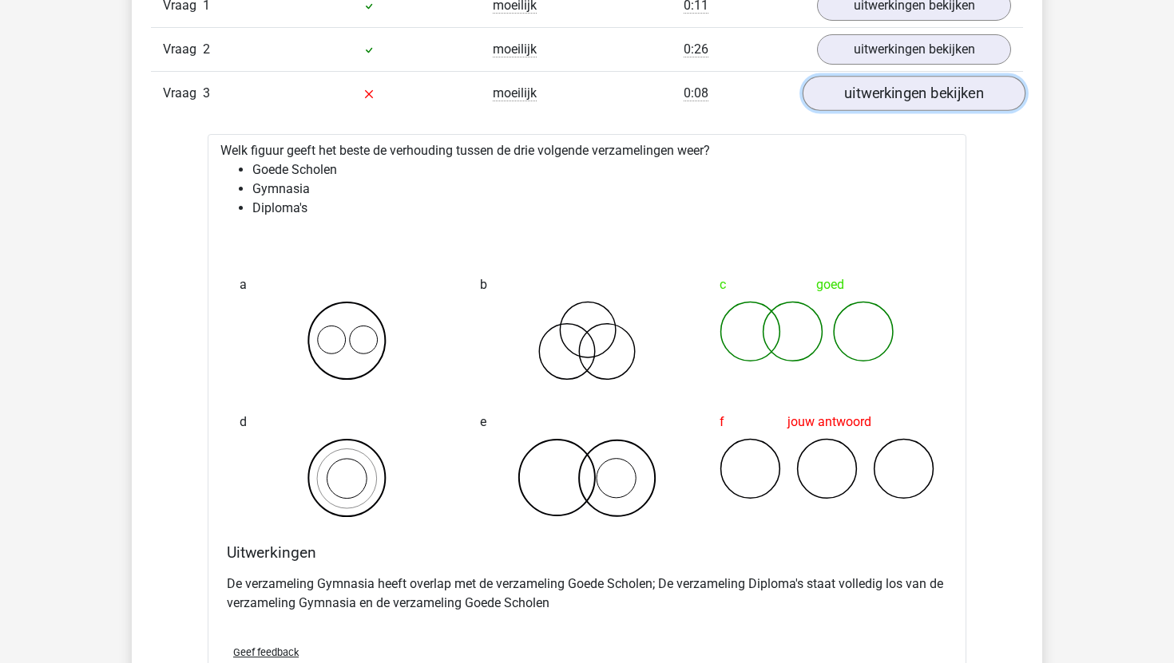
click at [881, 92] on link "uitwerkingen bekijken" at bounding box center [913, 93] width 223 height 35
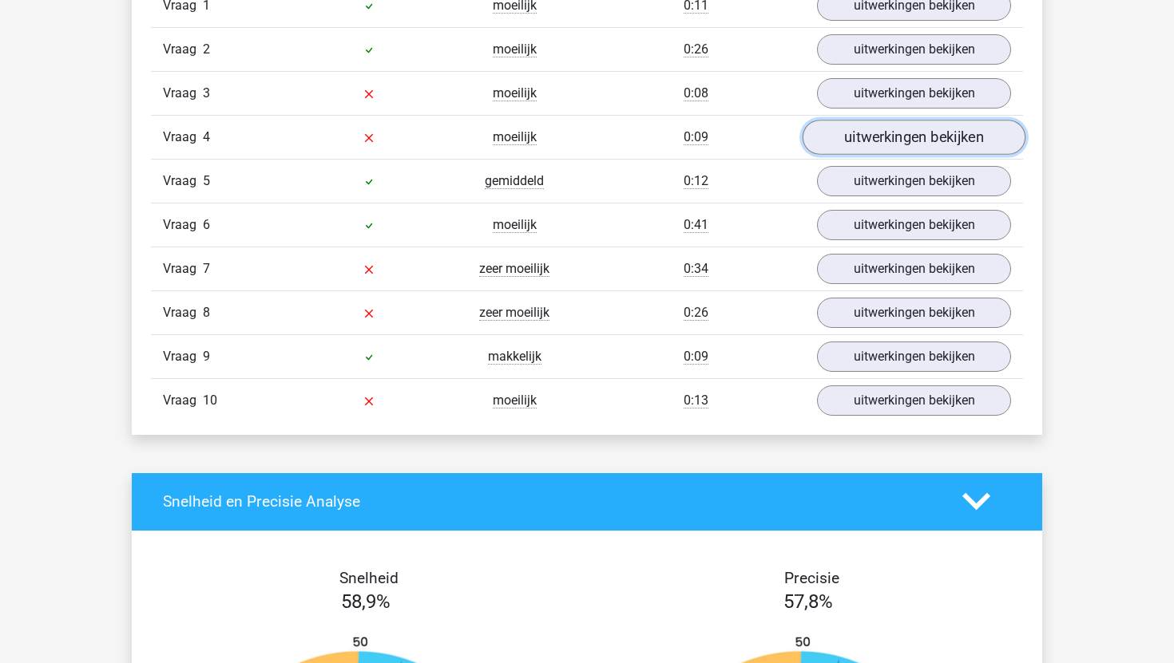
click at [890, 132] on link "uitwerkingen bekijken" at bounding box center [913, 137] width 223 height 35
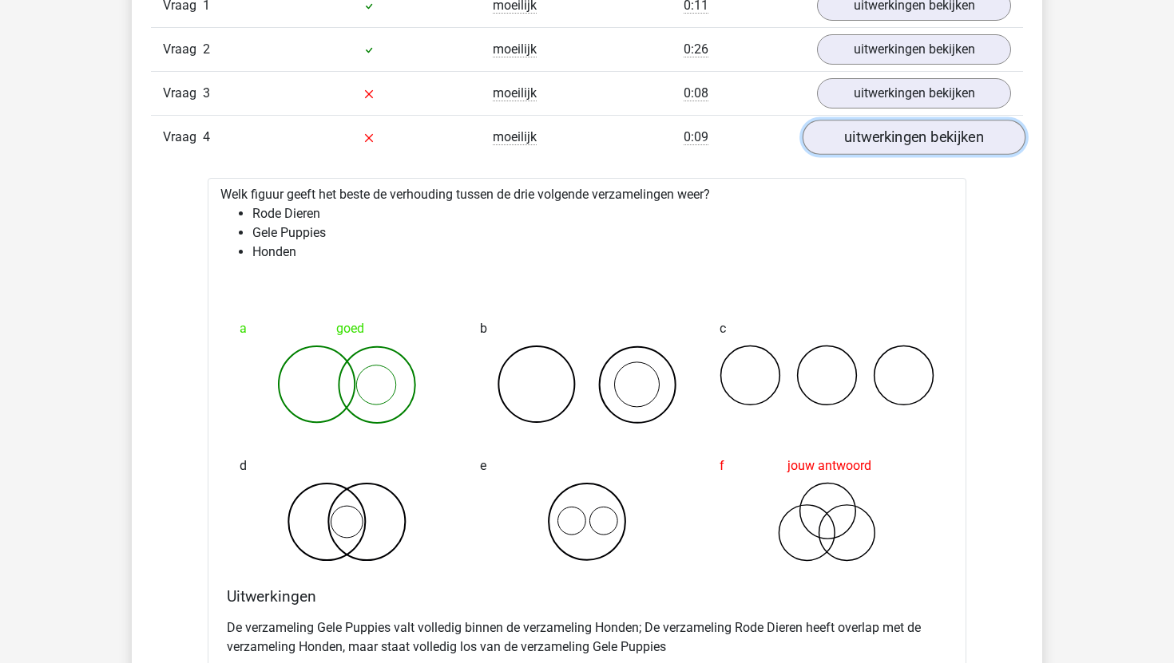
click at [890, 132] on link "uitwerkingen bekijken" at bounding box center [913, 137] width 223 height 35
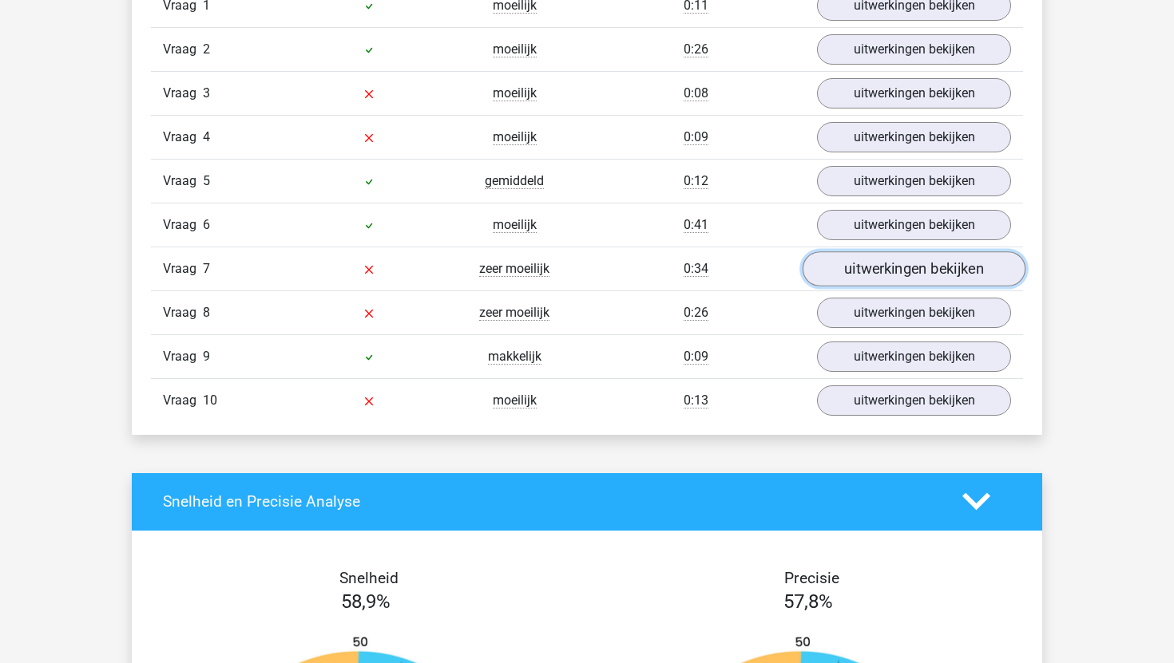
click at [896, 271] on link "uitwerkingen bekijken" at bounding box center [913, 269] width 223 height 35
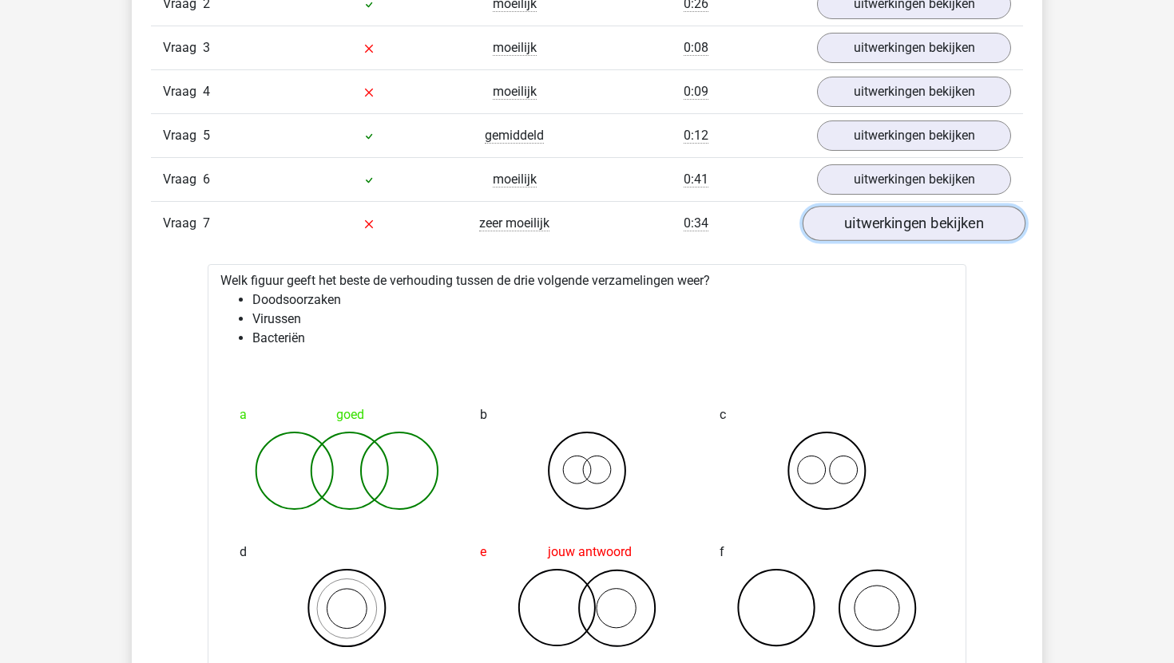
scroll to position [1119, 0]
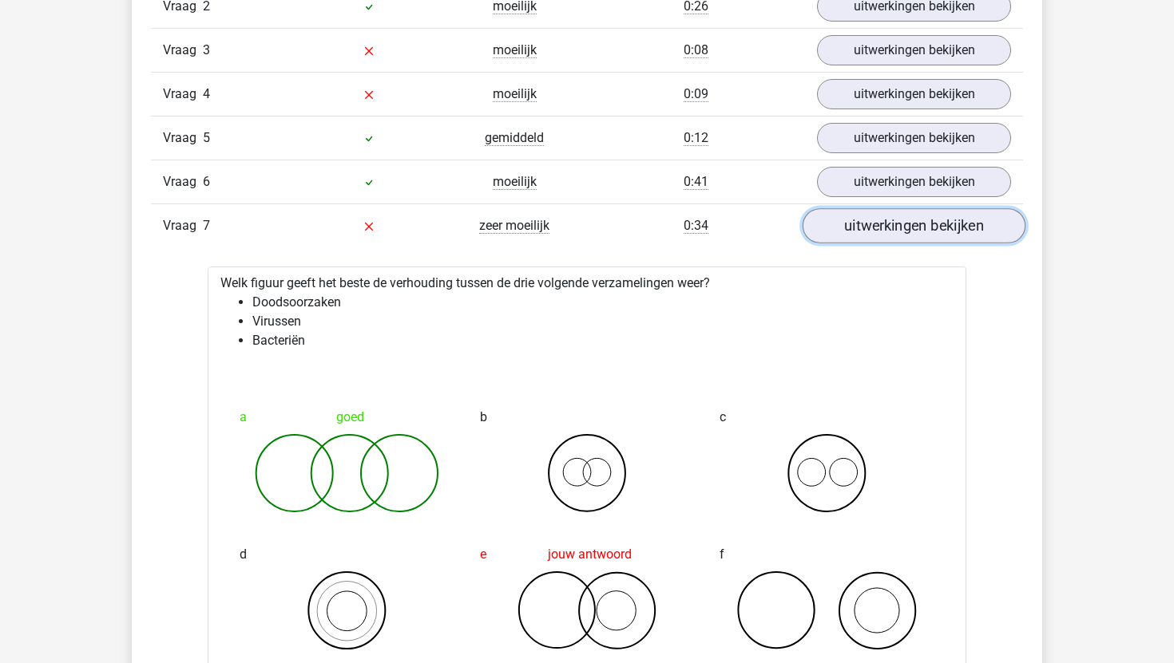
click at [897, 224] on link "uitwerkingen bekijken" at bounding box center [913, 225] width 223 height 35
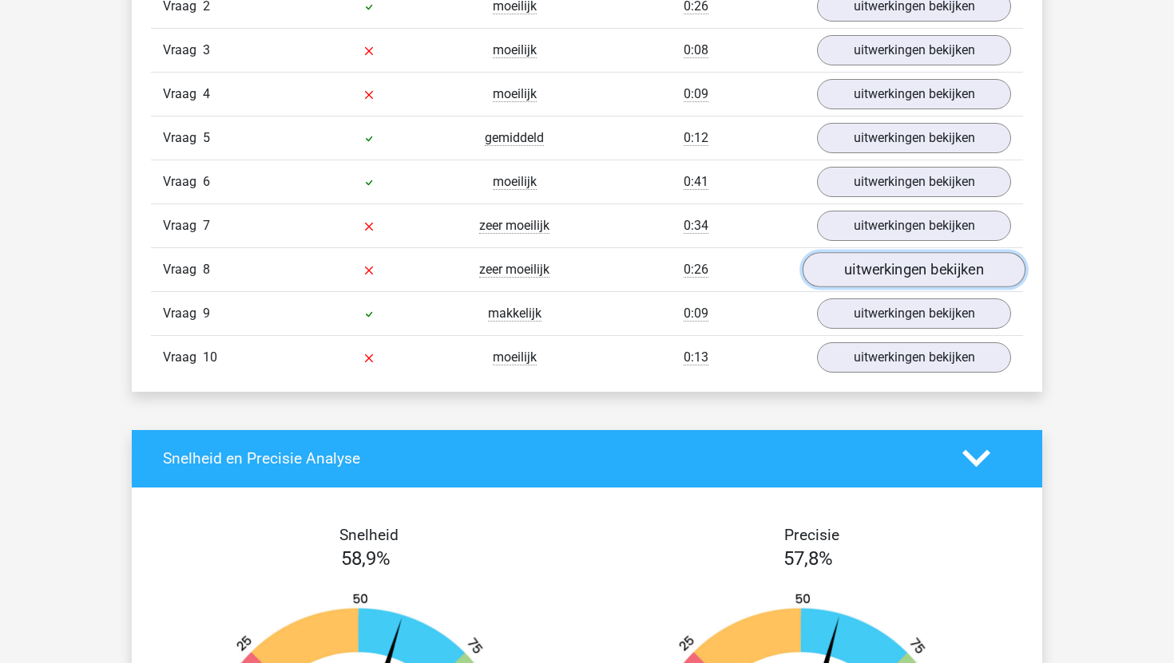
click at [891, 266] on link "uitwerkingen bekijken" at bounding box center [913, 269] width 223 height 35
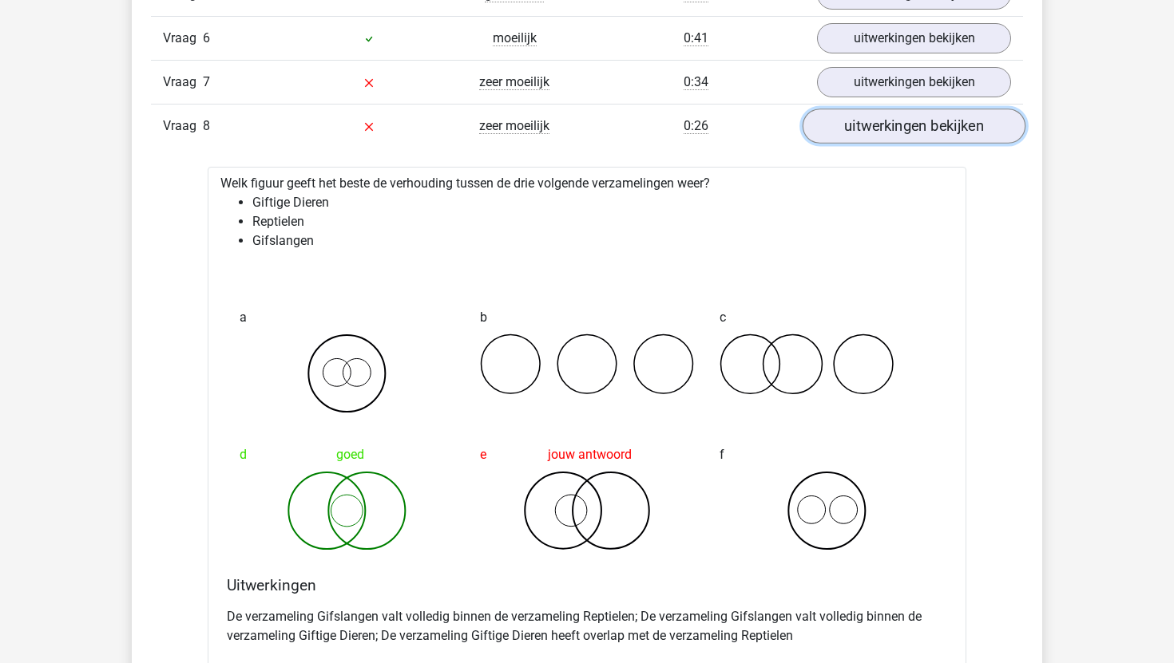
scroll to position [1261, 0]
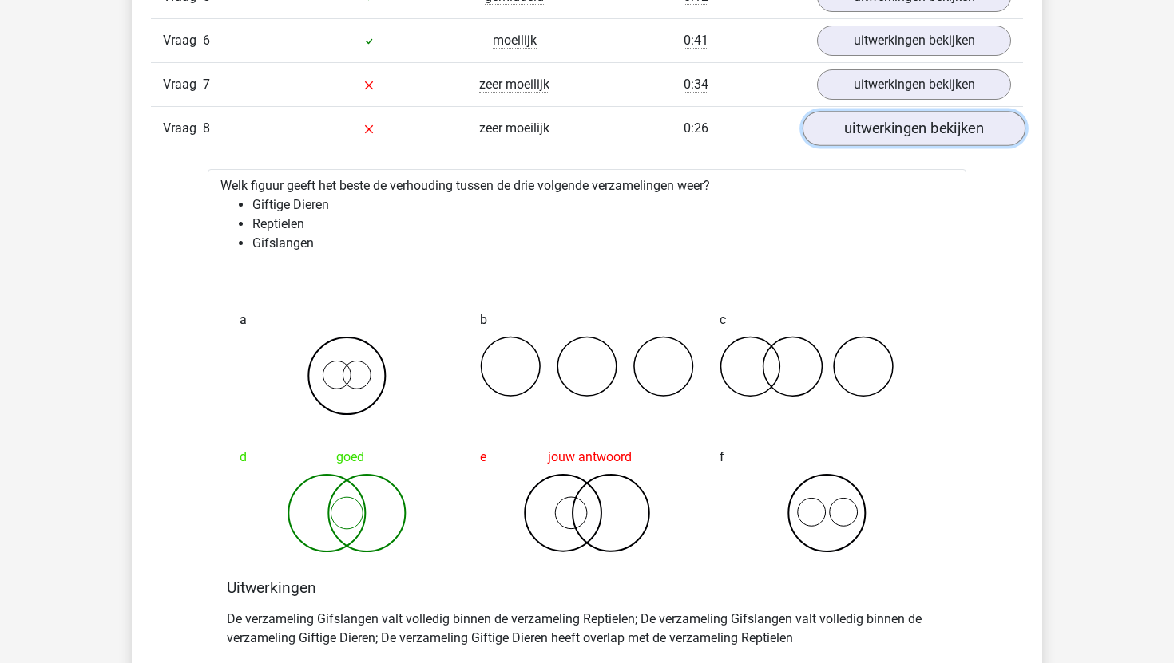
click at [906, 136] on link "uitwerkingen bekijken" at bounding box center [913, 128] width 223 height 35
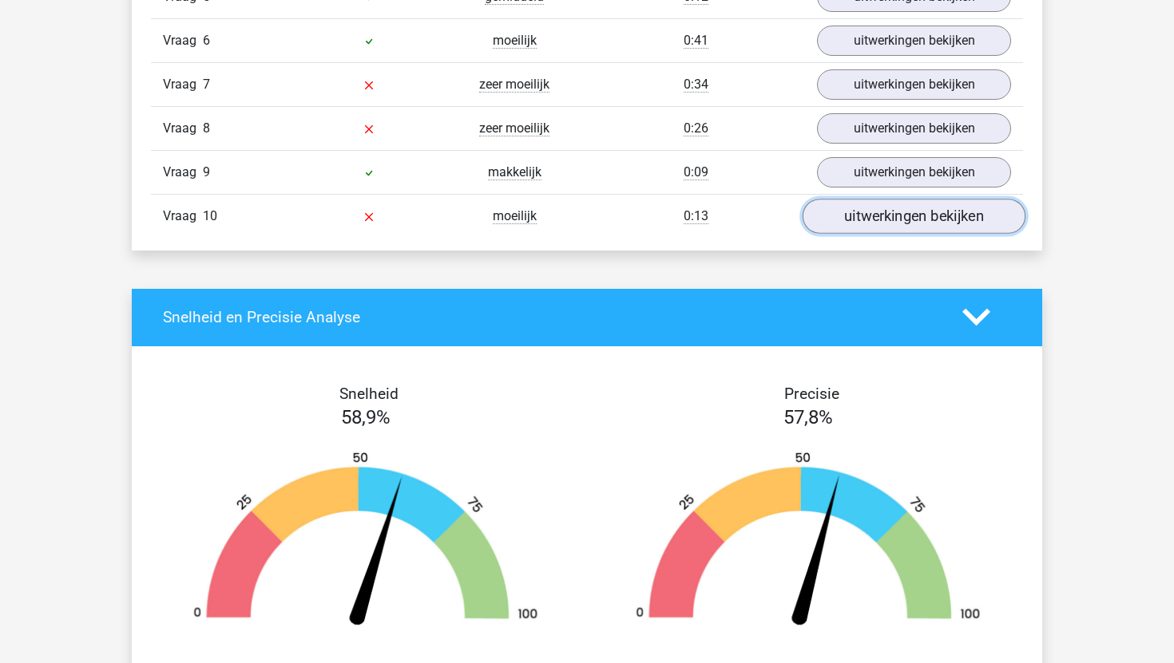
click at [885, 207] on link "uitwerkingen bekijken" at bounding box center [913, 216] width 223 height 35
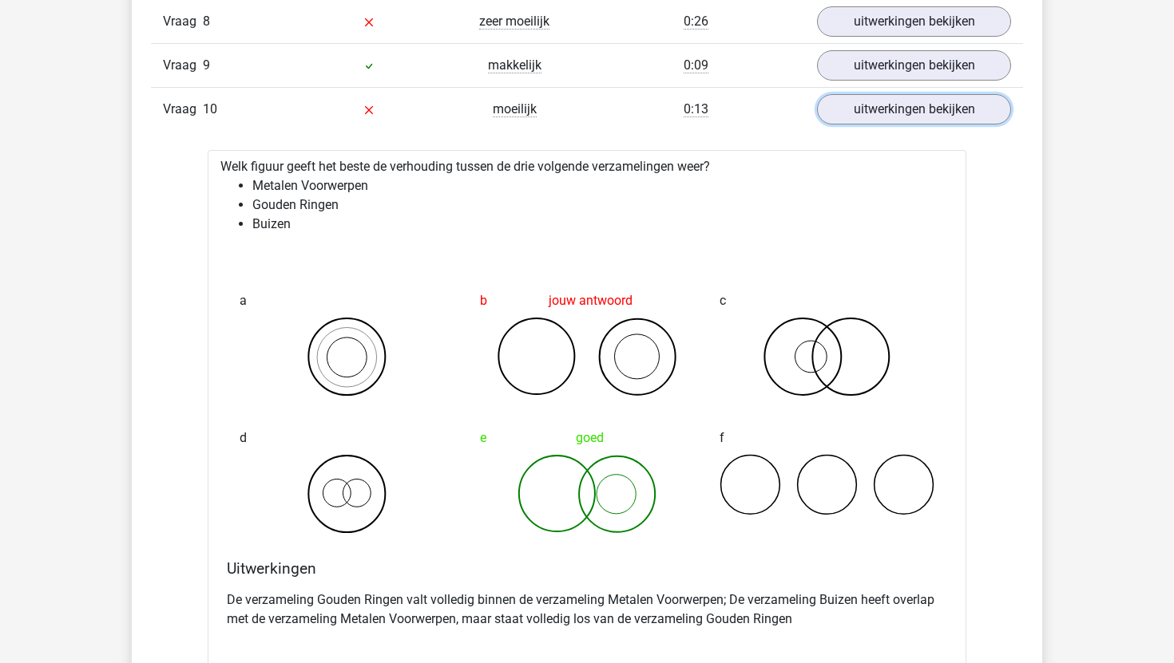
scroll to position [1374, 0]
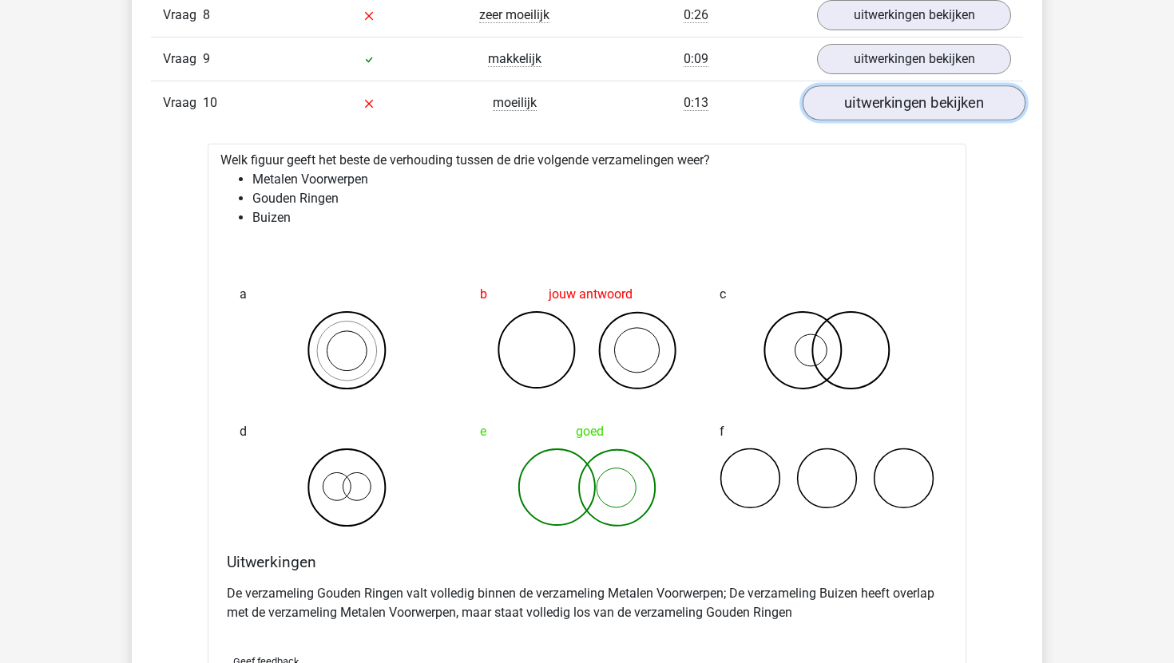
click at [877, 97] on link "uitwerkingen bekijken" at bounding box center [913, 102] width 223 height 35
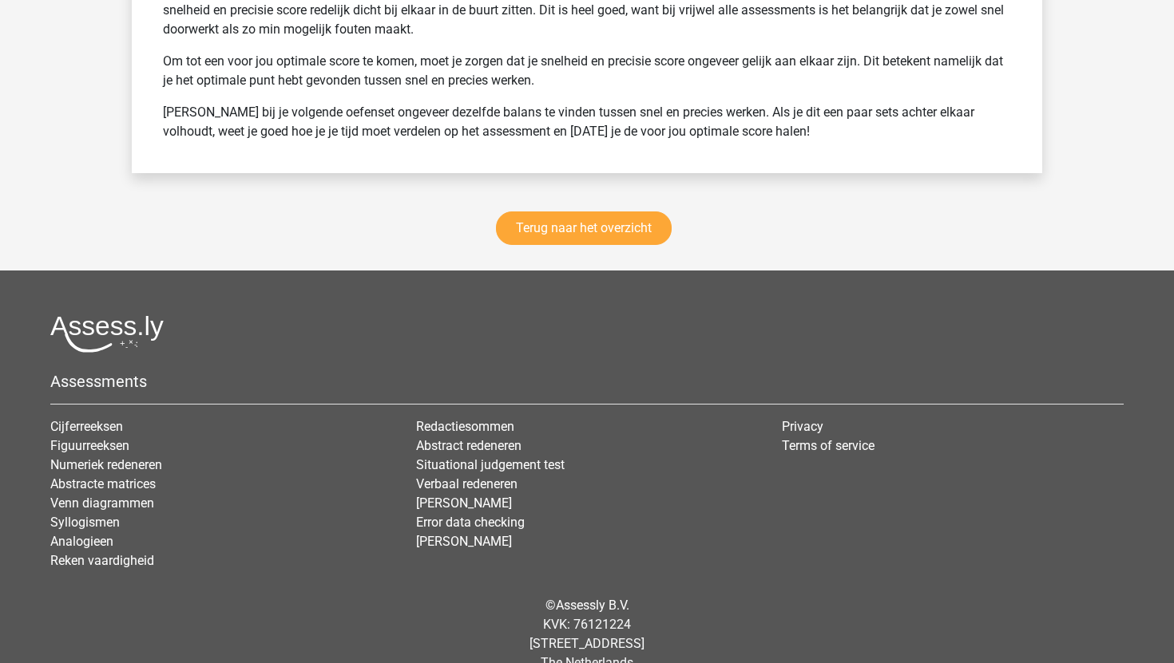
scroll to position [2223, 0]
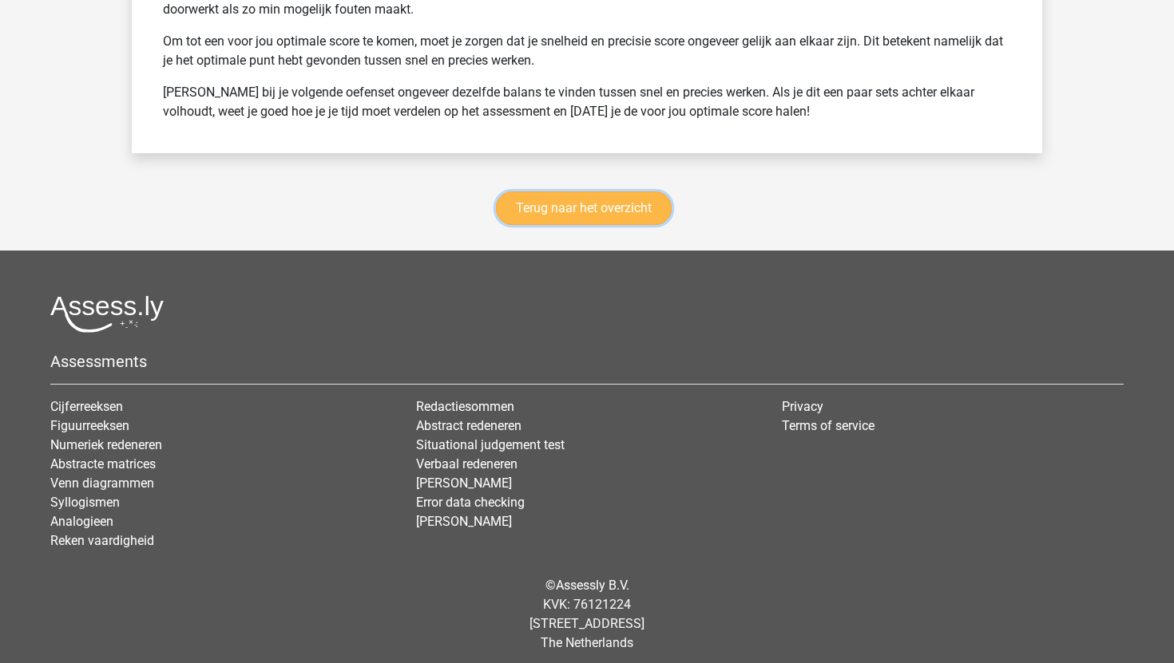
click at [619, 219] on link "Terug naar het overzicht" at bounding box center [584, 209] width 176 height 34
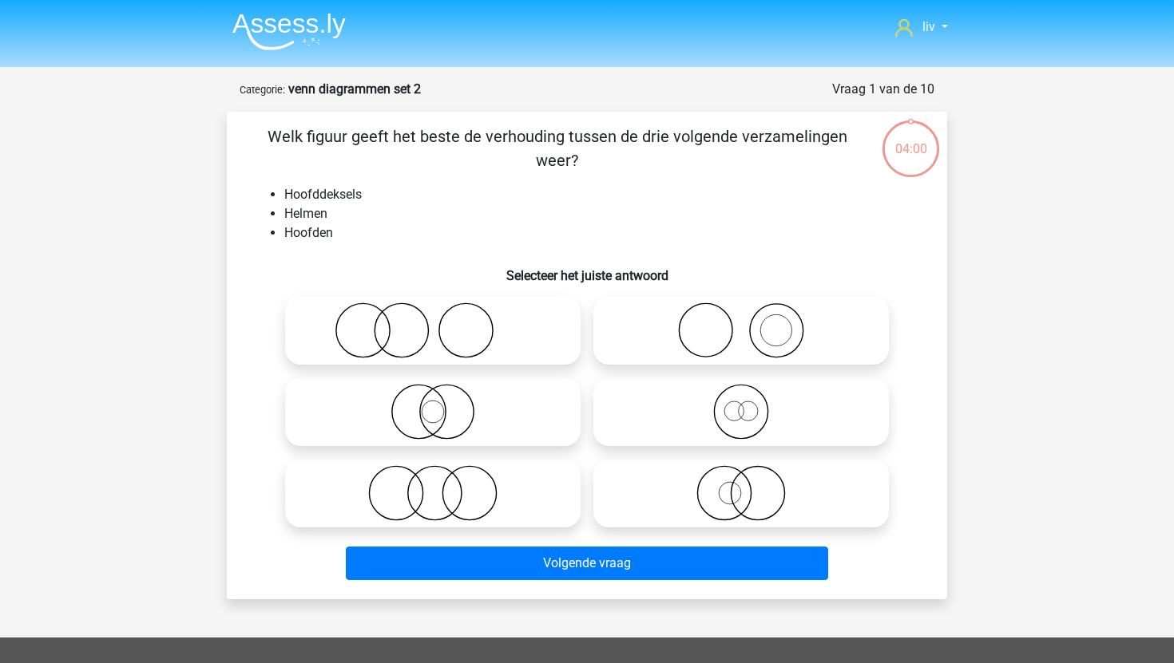
scroll to position [86, 0]
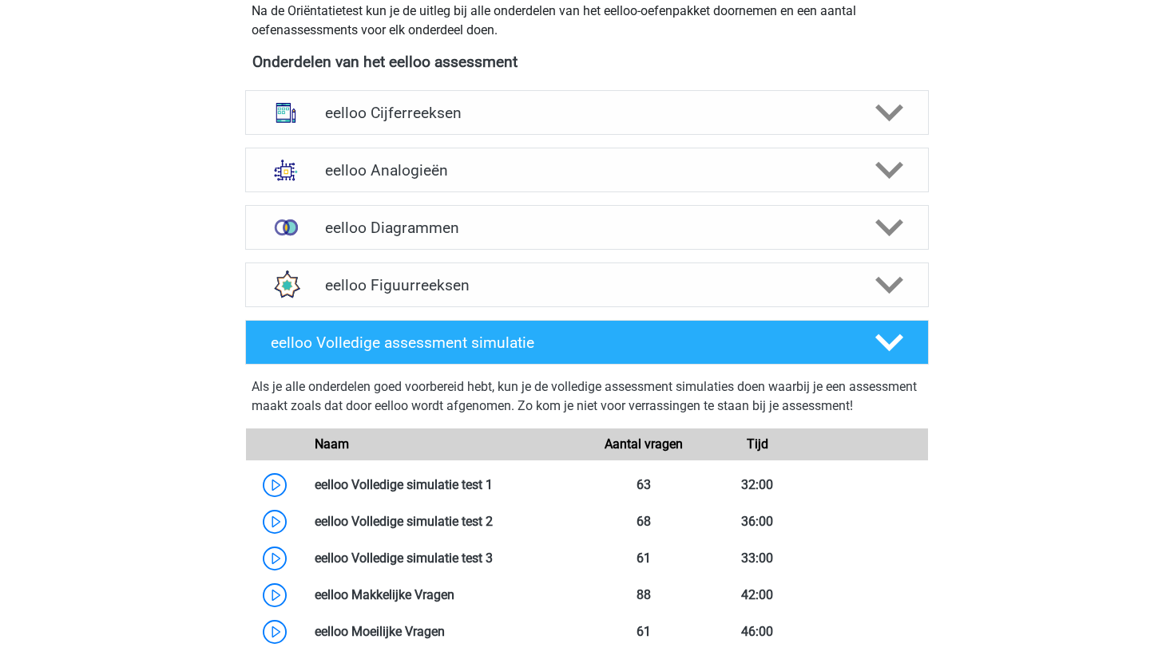
scroll to position [623, 0]
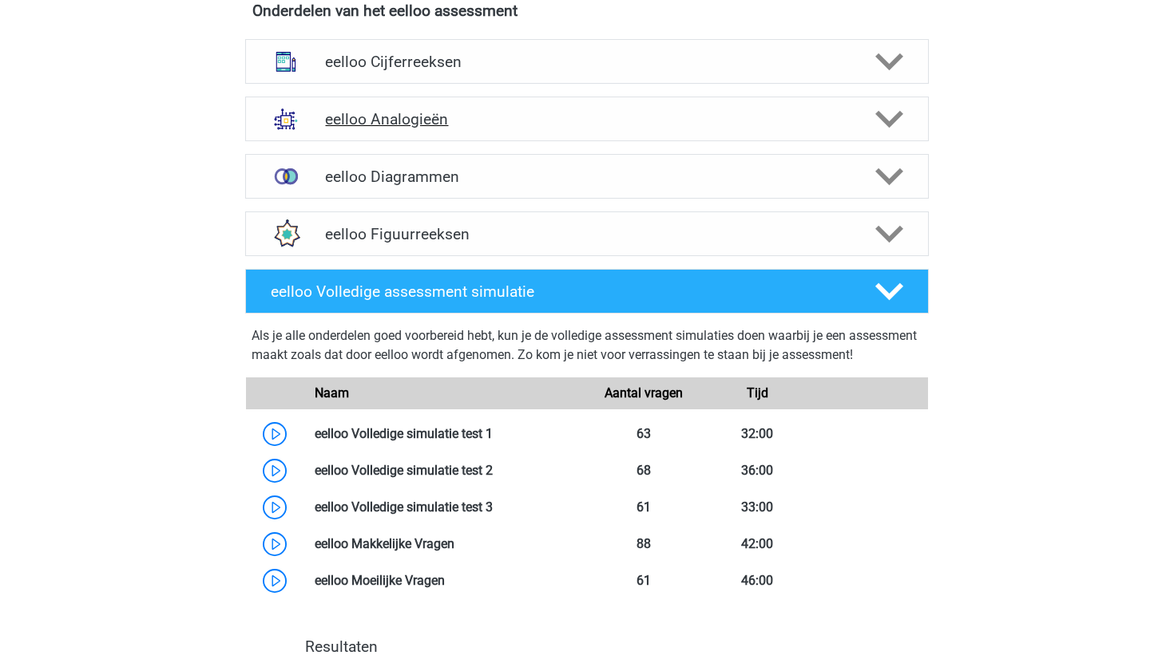
click at [458, 118] on h4 "eelloo Analogieën" at bounding box center [586, 119] width 523 height 18
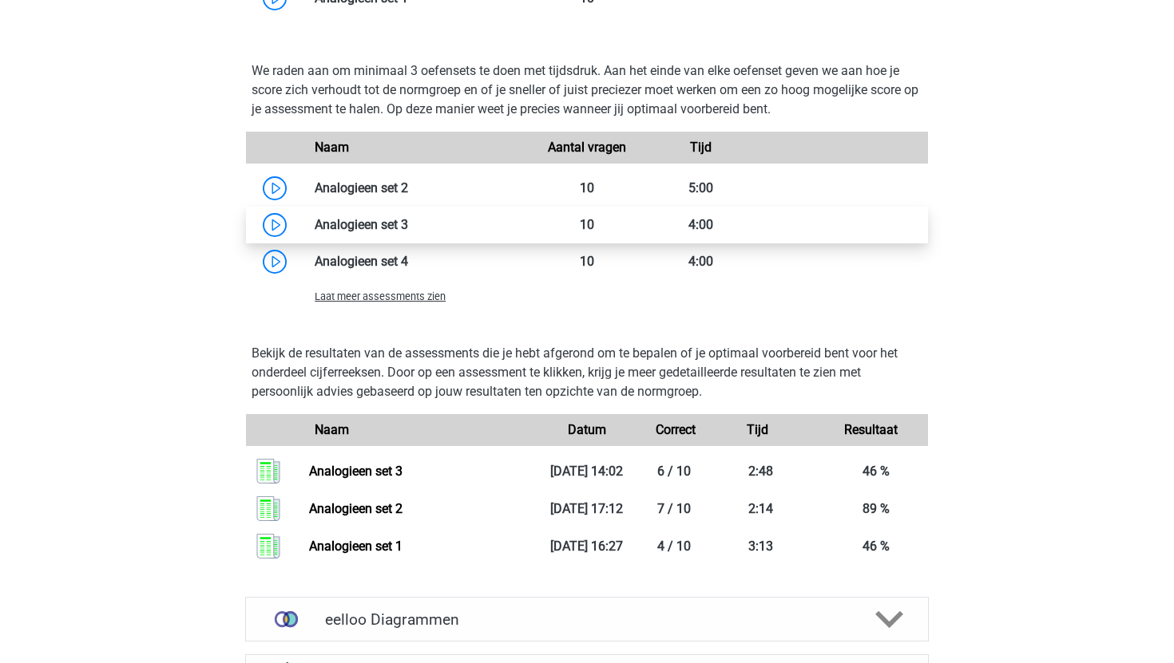
scroll to position [1388, 0]
click at [408, 229] on link at bounding box center [408, 223] width 0 height 15
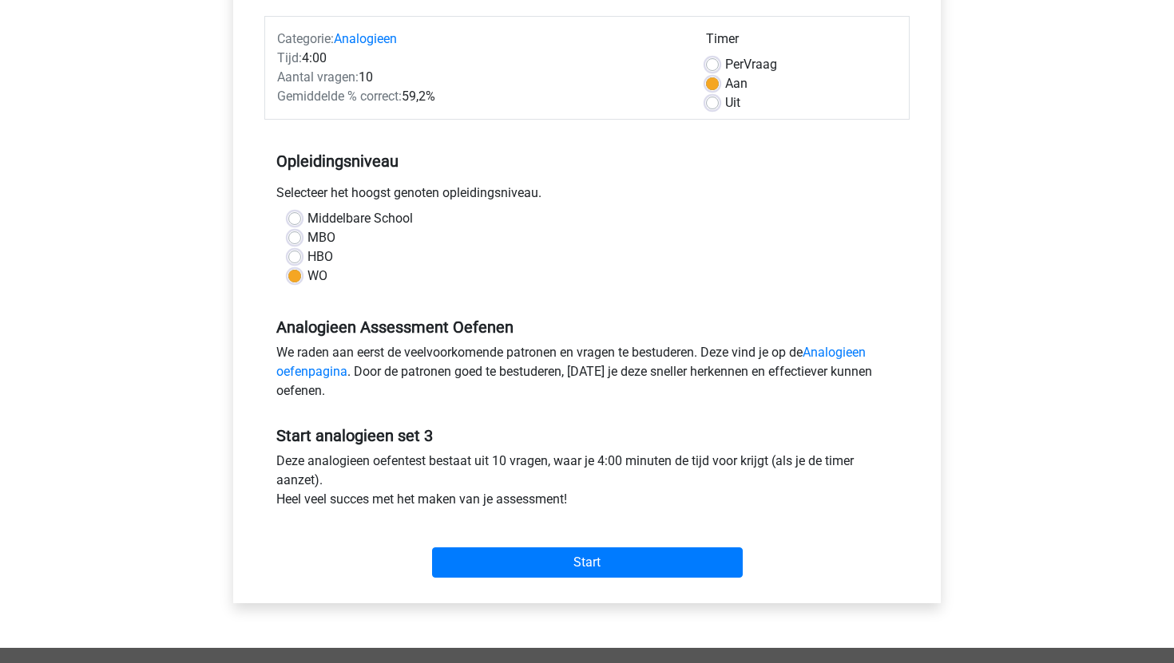
scroll to position [196, 0]
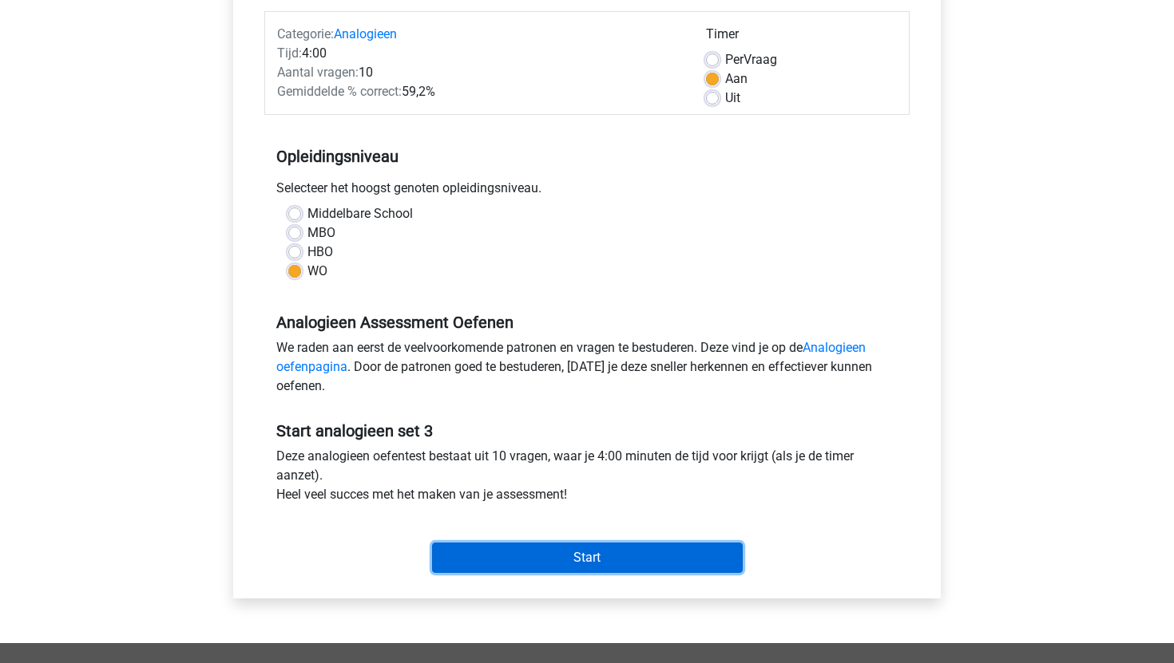
click at [497, 548] on input "Start" at bounding box center [587, 558] width 311 height 30
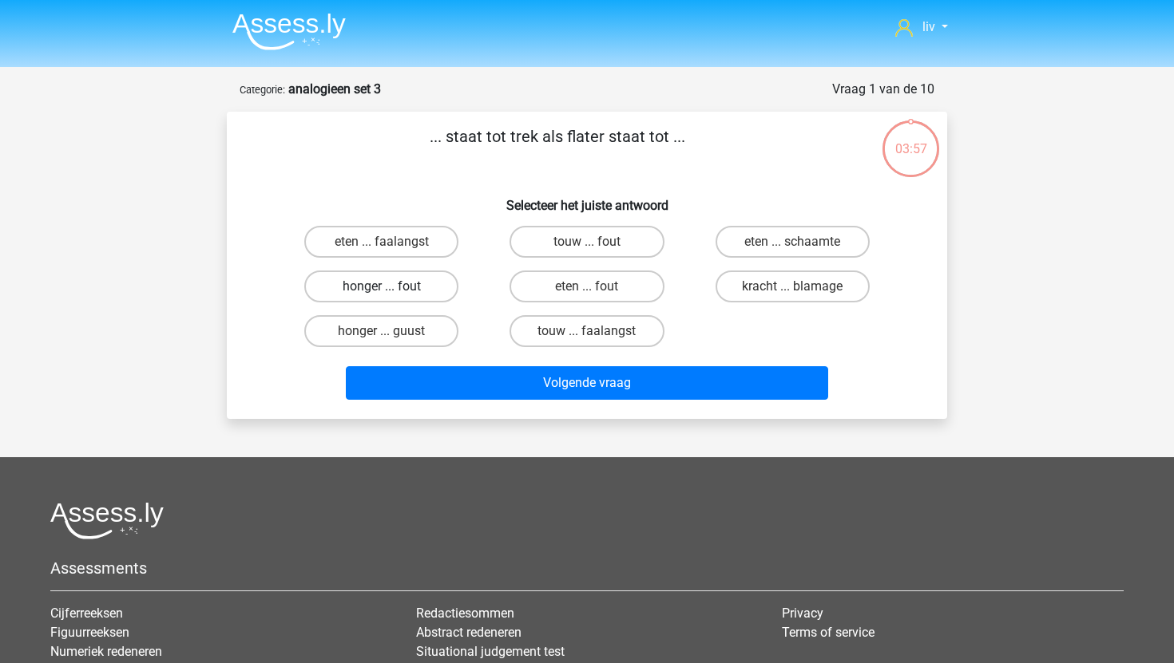
click at [430, 283] on label "honger ... fout" at bounding box center [381, 287] width 154 height 32
click at [392, 287] on input "honger ... fout" at bounding box center [387, 292] width 10 height 10
radio input "true"
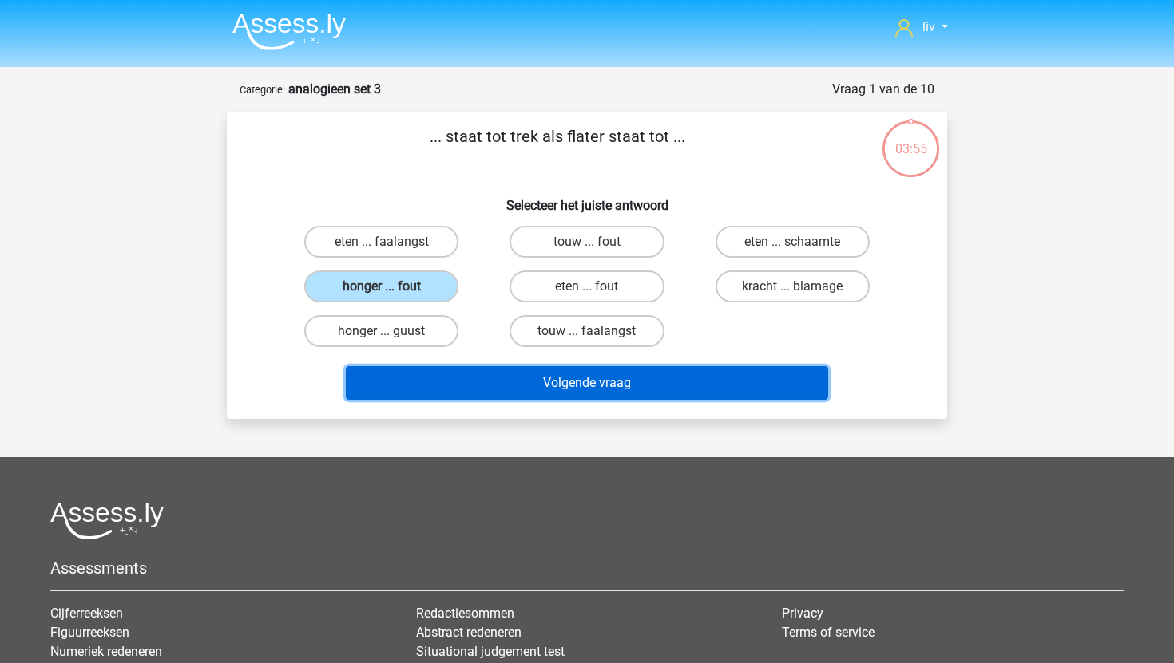
click at [468, 372] on button "Volgende vraag" at bounding box center [587, 383] width 483 height 34
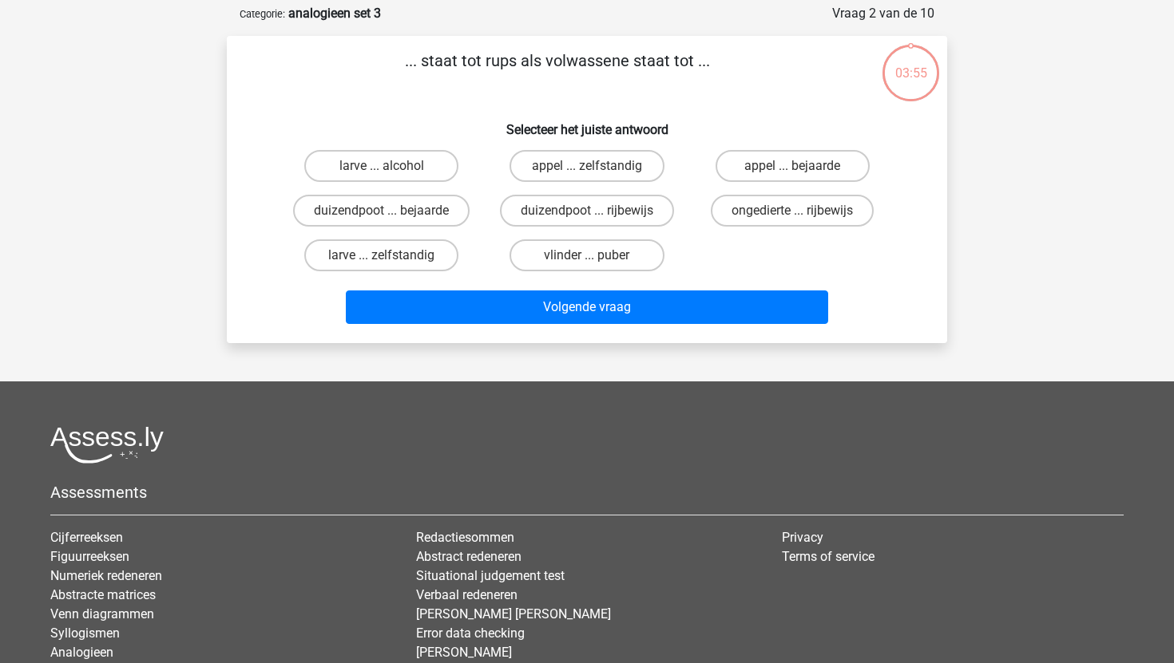
scroll to position [80, 0]
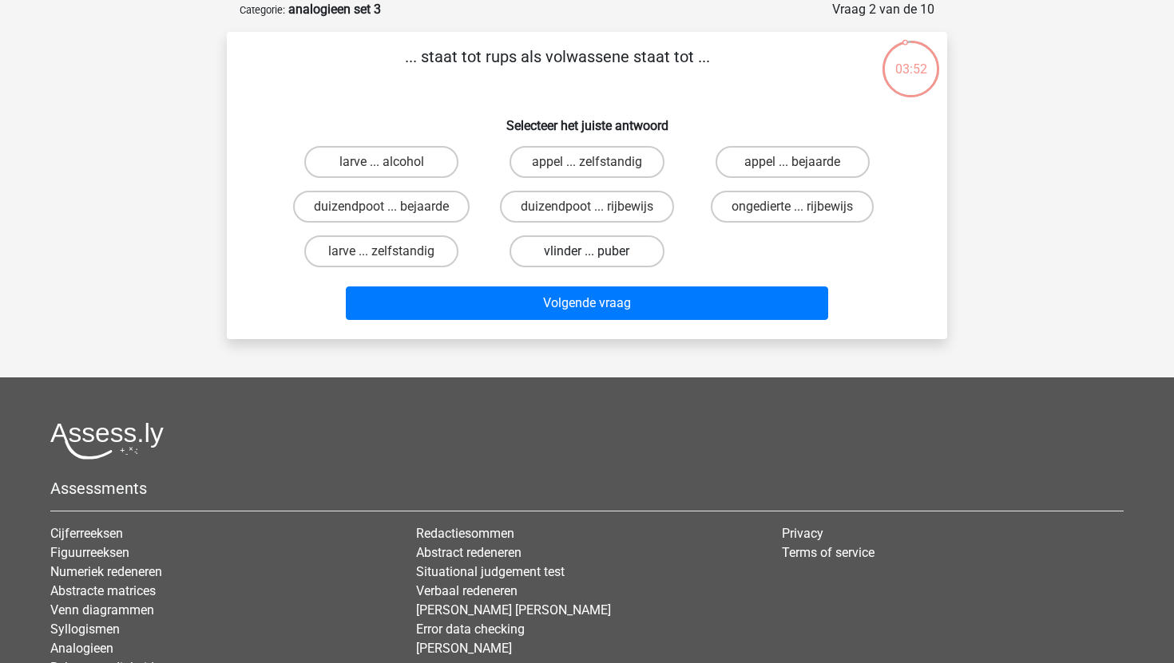
click at [600, 257] on label "vlinder ... puber" at bounding box center [586, 252] width 154 height 32
click at [597, 257] on input "vlinder ... puber" at bounding box center [592, 257] width 10 height 10
radio input "true"
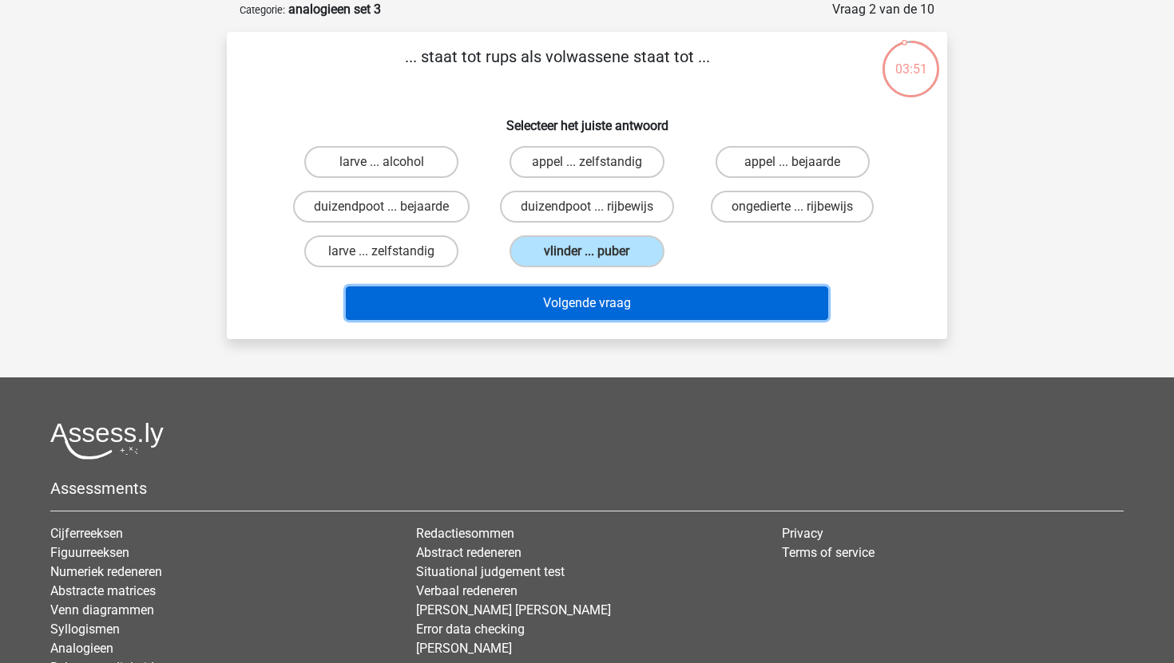
click at [593, 293] on button "Volgende vraag" at bounding box center [587, 304] width 483 height 34
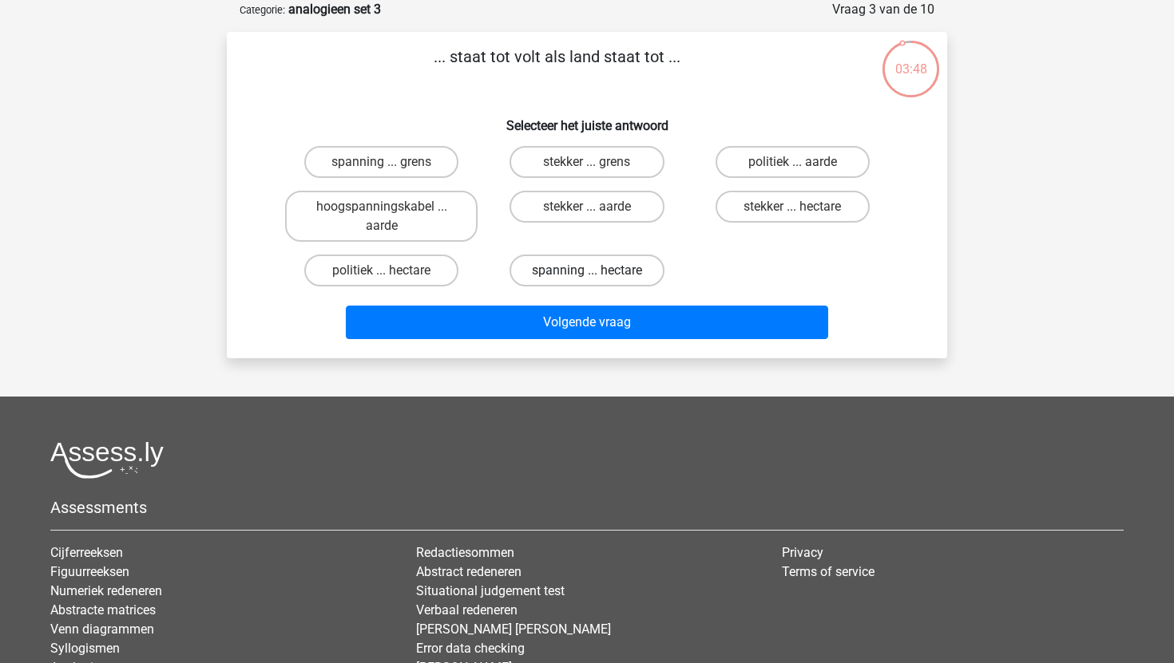
click at [557, 279] on label "spanning ... hectare" at bounding box center [586, 271] width 154 height 32
click at [587, 279] on input "spanning ... hectare" at bounding box center [592, 276] width 10 height 10
radio input "true"
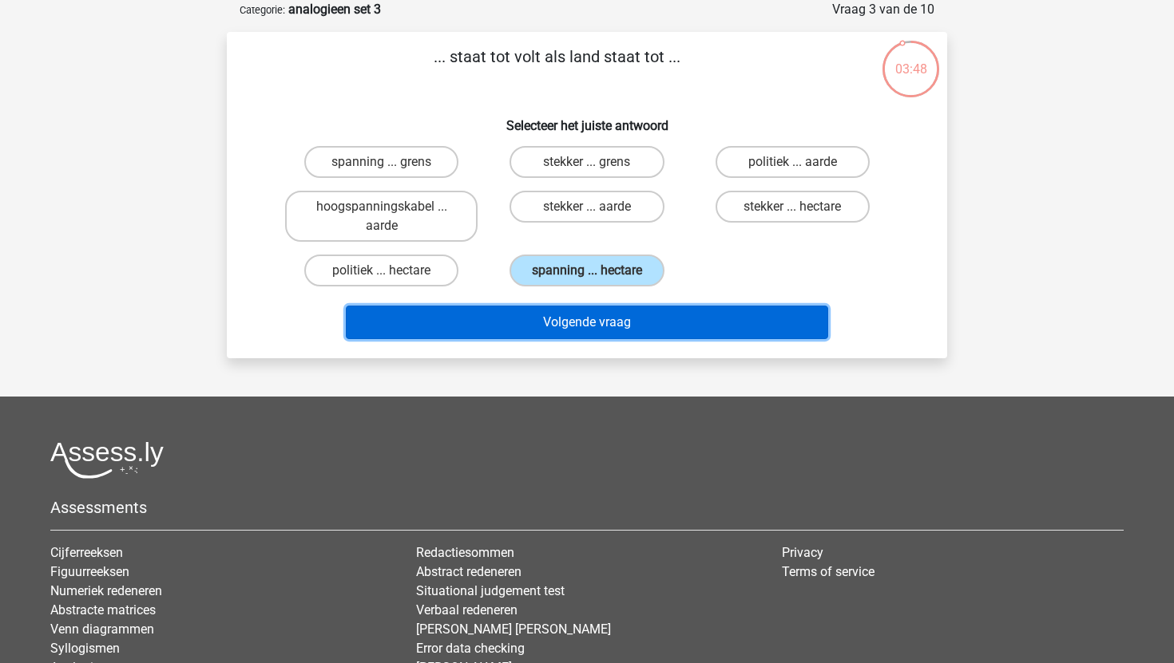
click at [546, 335] on button "Volgende vraag" at bounding box center [587, 323] width 483 height 34
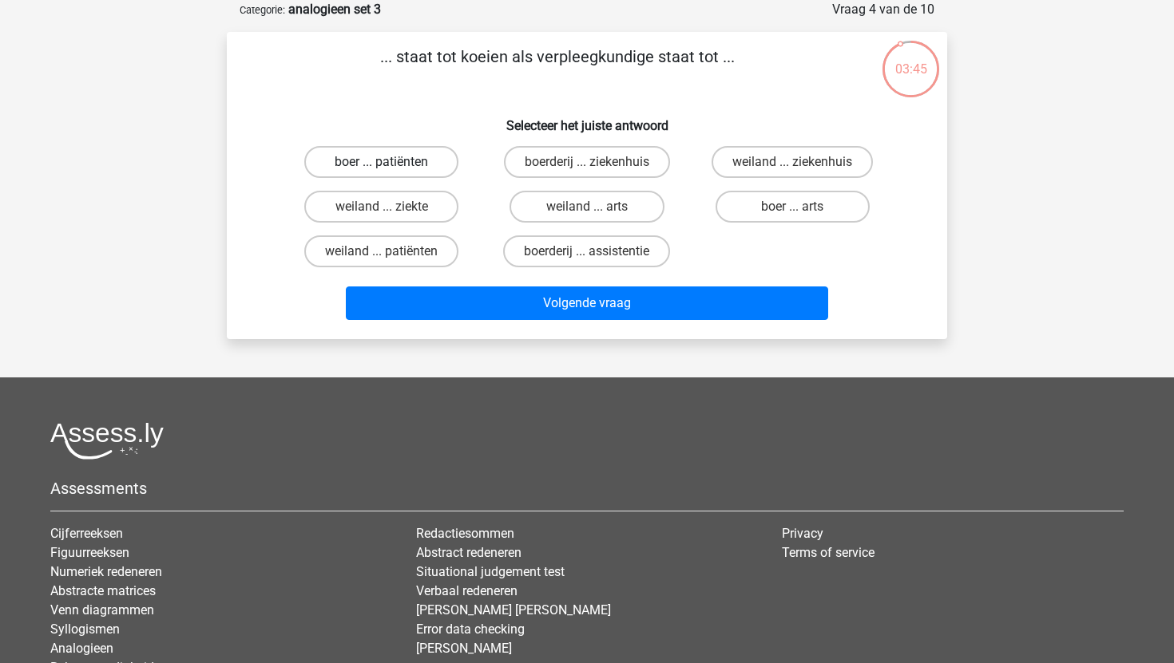
click at [410, 163] on label "boer ... patiënten" at bounding box center [381, 162] width 154 height 32
click at [392, 163] on input "boer ... patiënten" at bounding box center [387, 167] width 10 height 10
radio input "true"
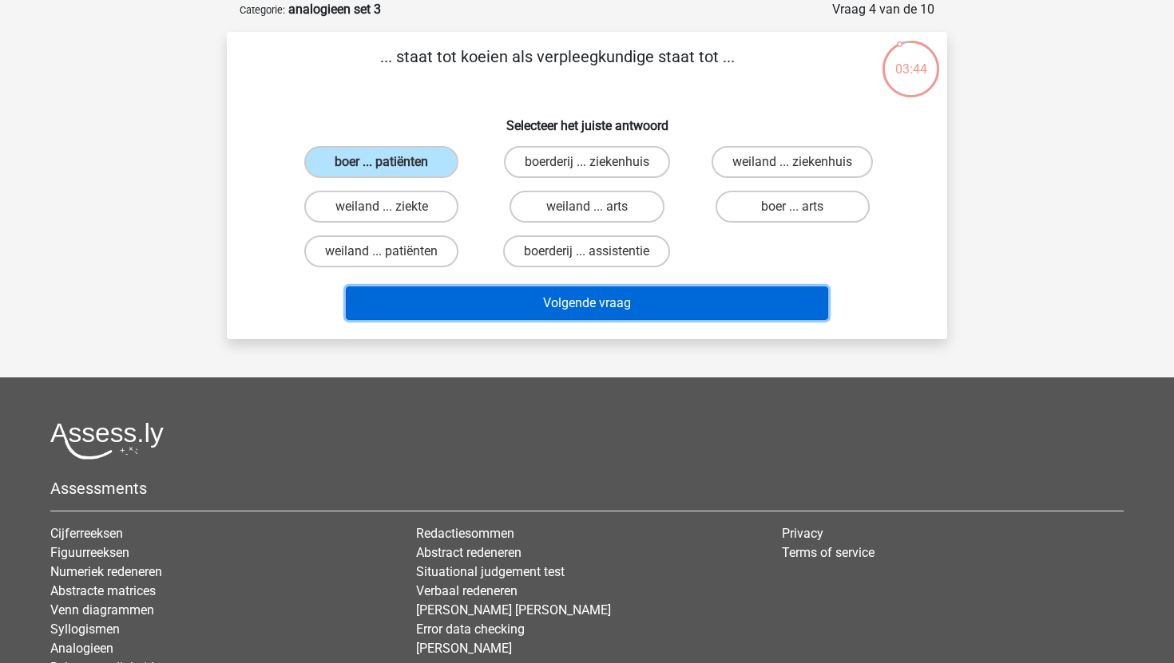
click at [502, 296] on button "Volgende vraag" at bounding box center [587, 304] width 483 height 34
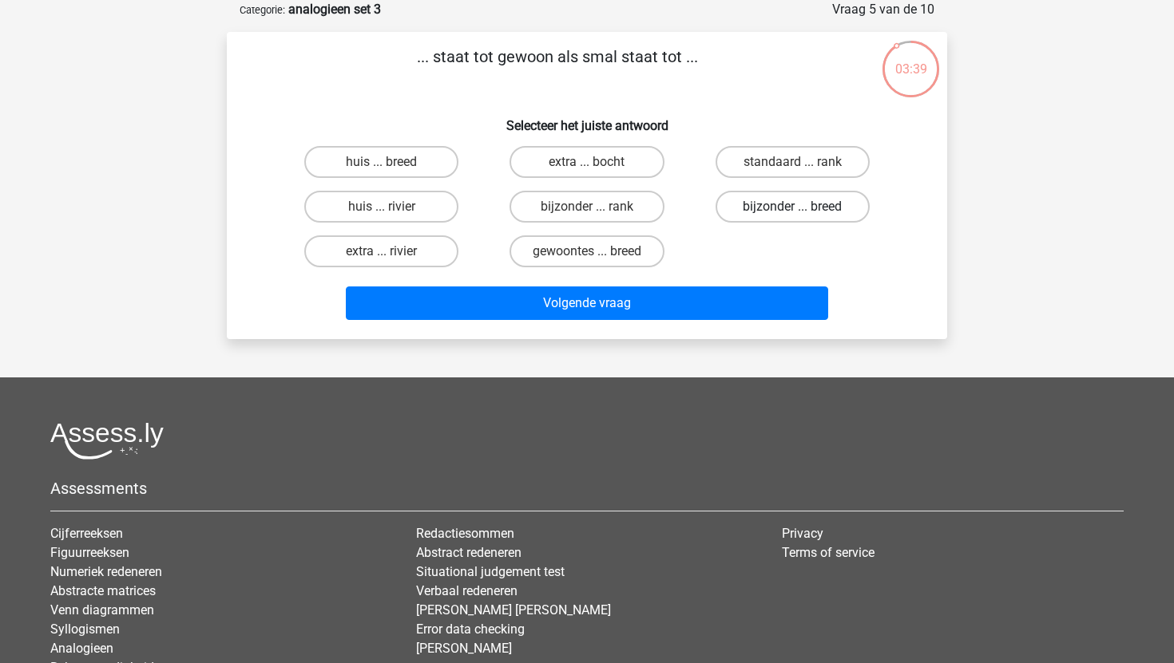
click at [767, 201] on label "bijzonder ... breed" at bounding box center [792, 207] width 154 height 32
click at [792, 207] on input "bijzonder ... breed" at bounding box center [797, 212] width 10 height 10
radio input "true"
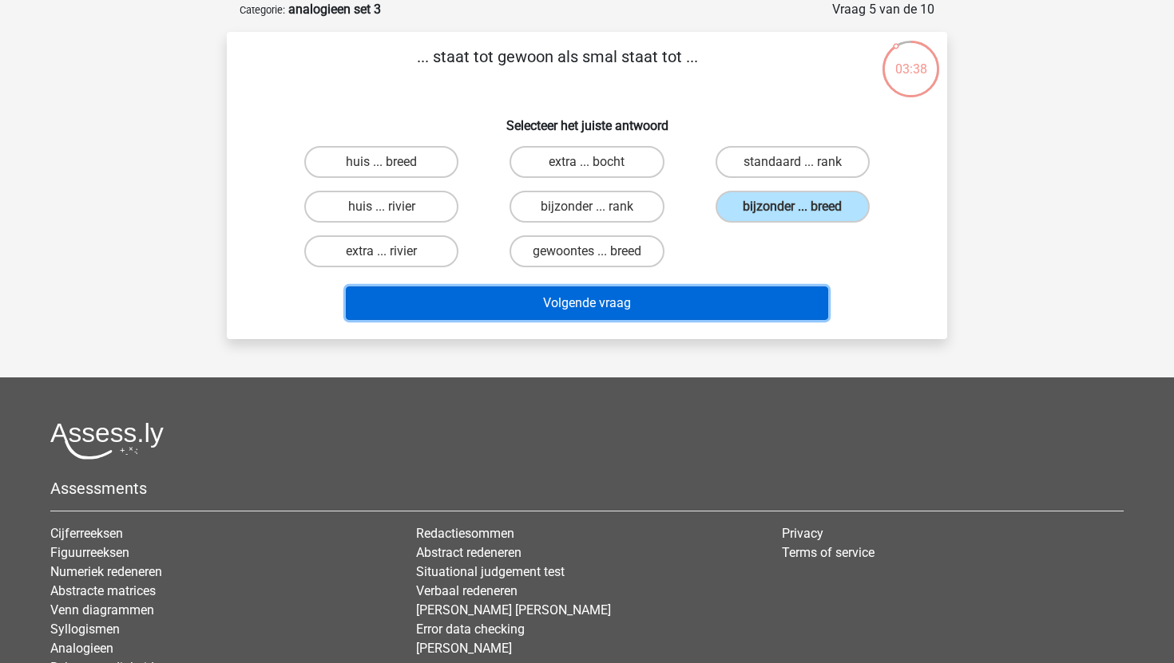
click at [669, 311] on button "Volgende vraag" at bounding box center [587, 304] width 483 height 34
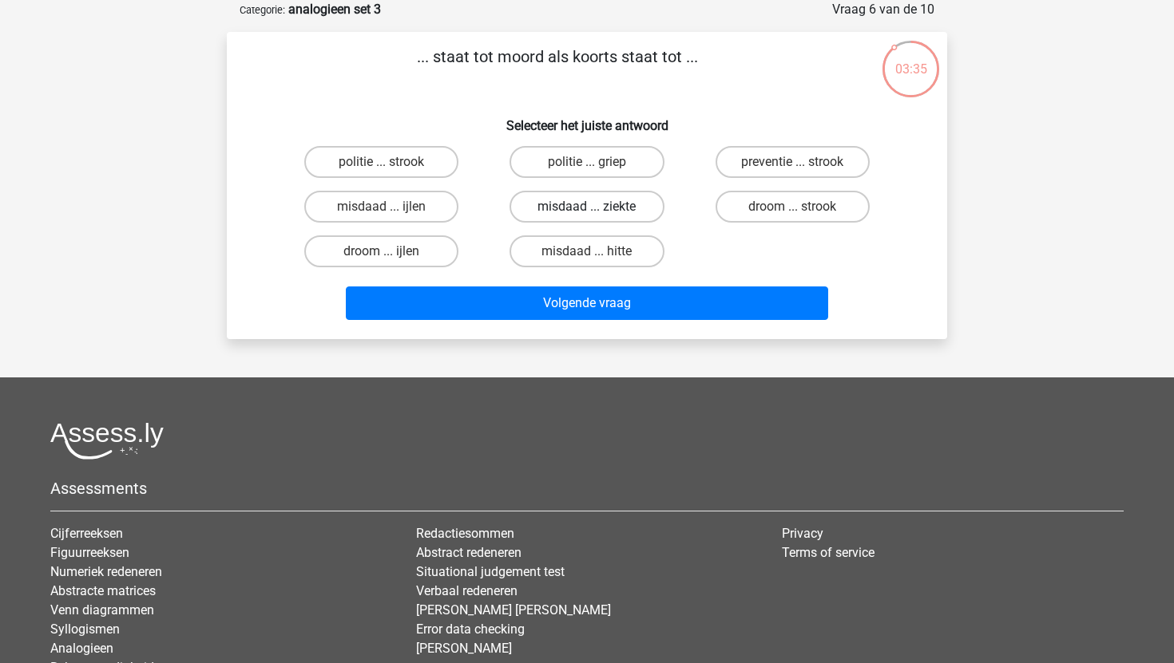
click at [593, 202] on label "misdaad ... ziekte" at bounding box center [586, 207] width 154 height 32
click at [593, 207] on input "misdaad ... ziekte" at bounding box center [592, 212] width 10 height 10
radio input "true"
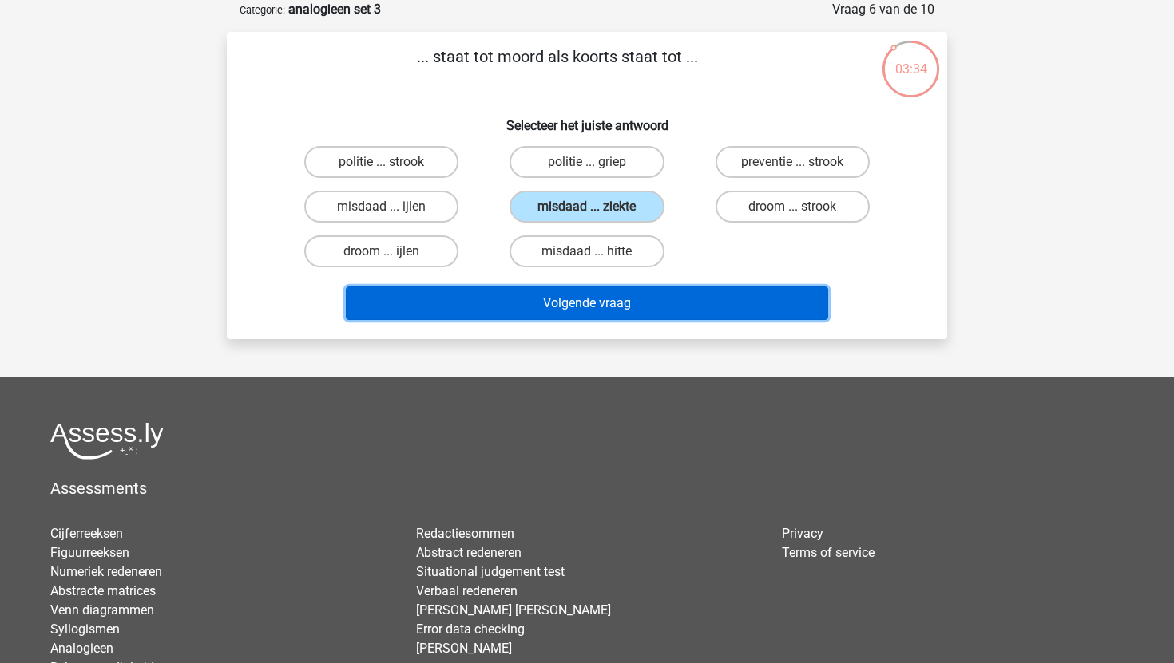
click at [559, 295] on button "Volgende vraag" at bounding box center [587, 304] width 483 height 34
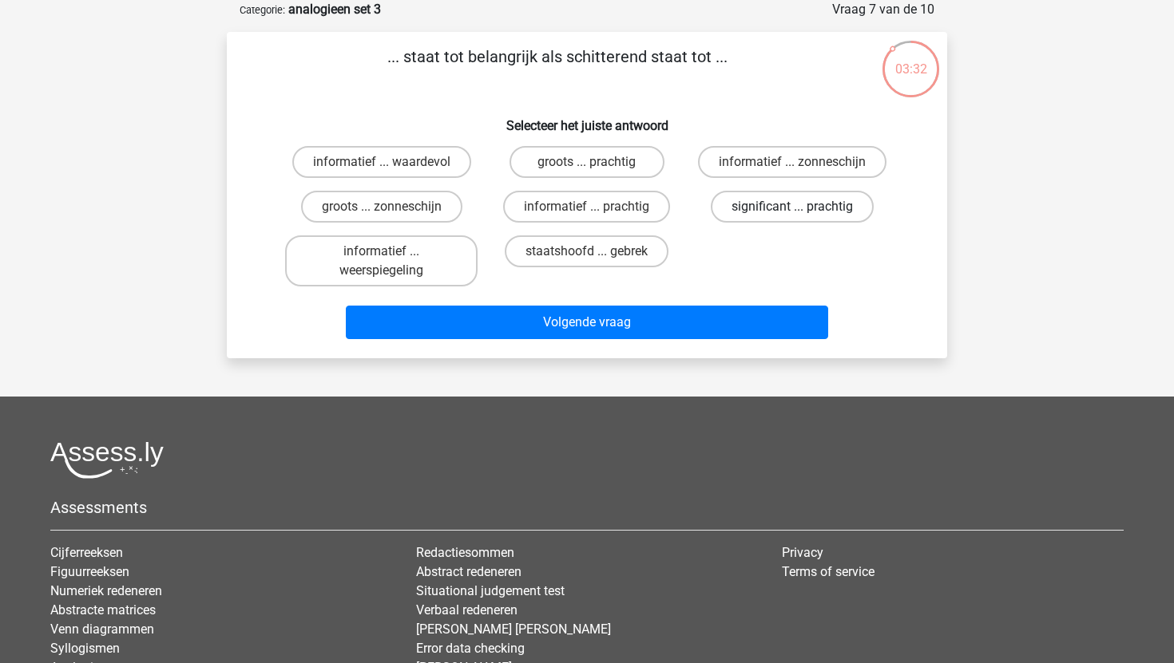
click at [772, 192] on label "significant ... prachtig" at bounding box center [792, 207] width 163 height 32
click at [792, 207] on input "significant ... prachtig" at bounding box center [797, 212] width 10 height 10
radio input "true"
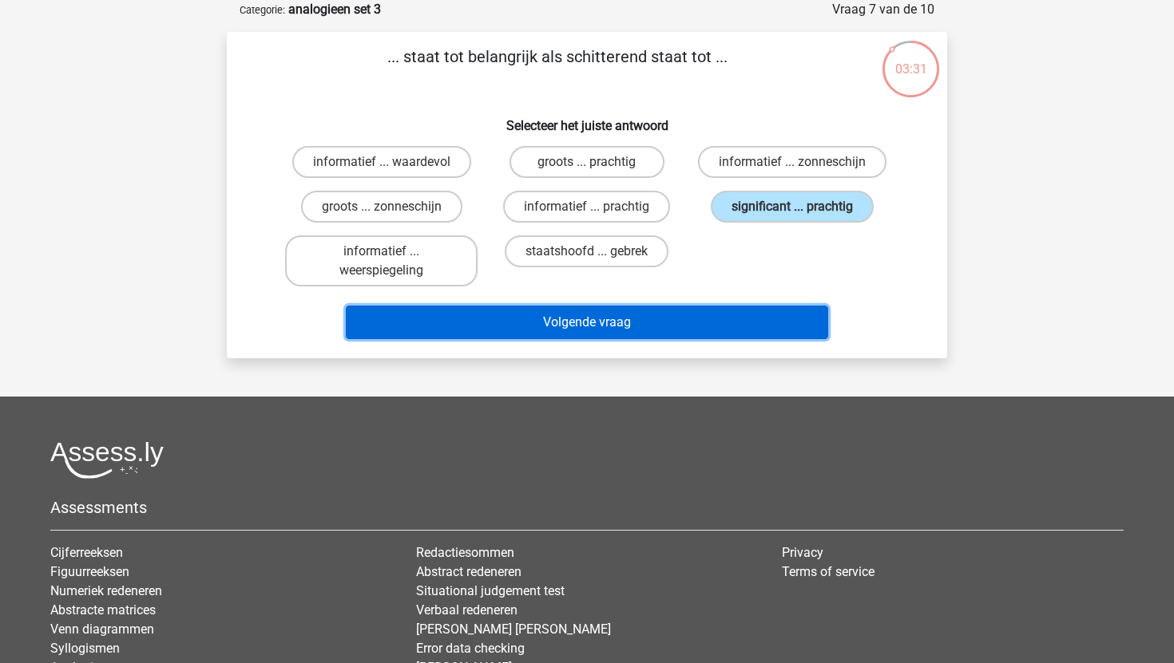
click at [691, 330] on button "Volgende vraag" at bounding box center [587, 323] width 483 height 34
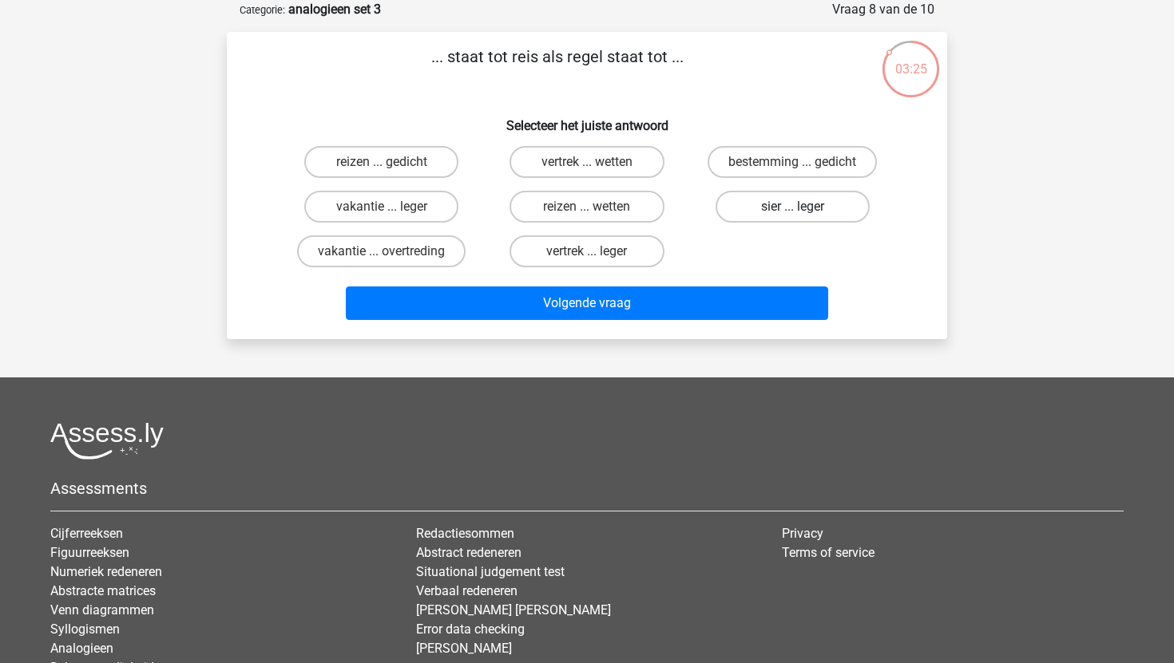
click at [764, 209] on label "sier ... leger" at bounding box center [792, 207] width 154 height 32
click at [792, 209] on input "sier ... leger" at bounding box center [797, 212] width 10 height 10
radio input "true"
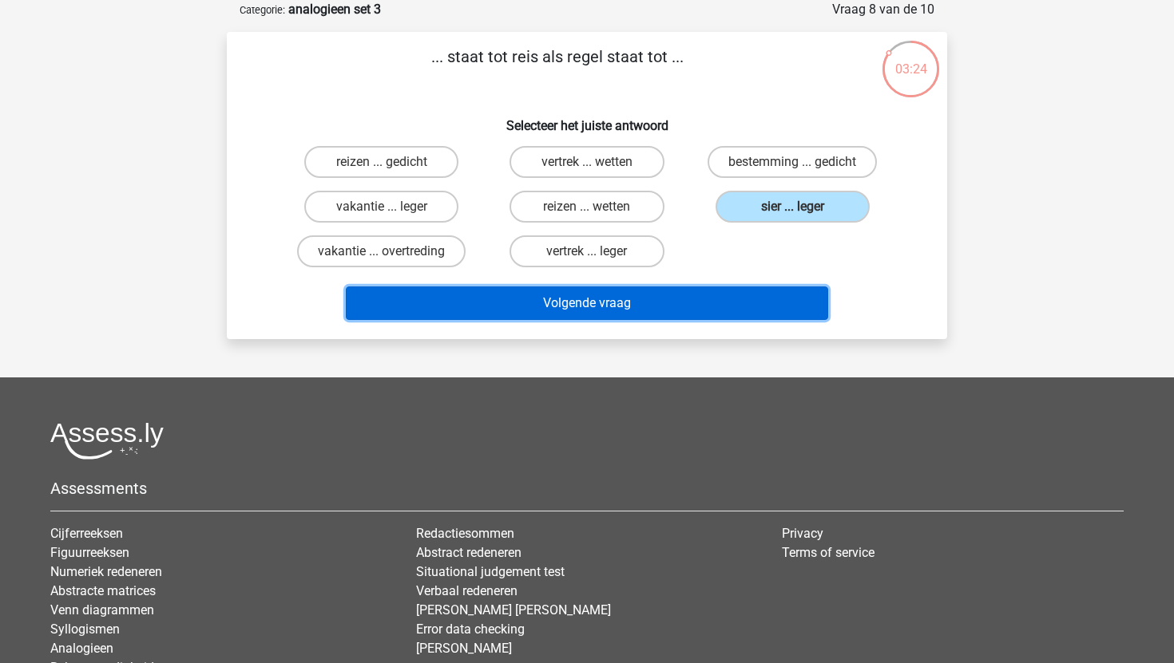
click at [687, 304] on button "Volgende vraag" at bounding box center [587, 304] width 483 height 34
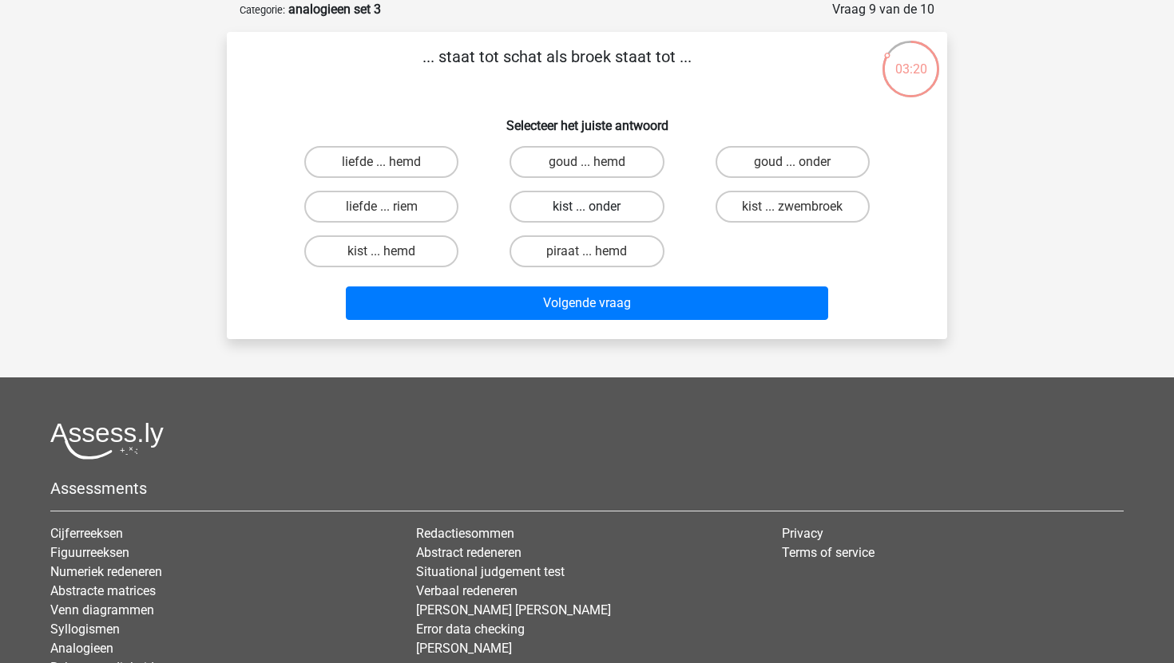
click at [555, 213] on label "kist ... onder" at bounding box center [586, 207] width 154 height 32
click at [587, 213] on input "kist ... onder" at bounding box center [592, 212] width 10 height 10
radio input "true"
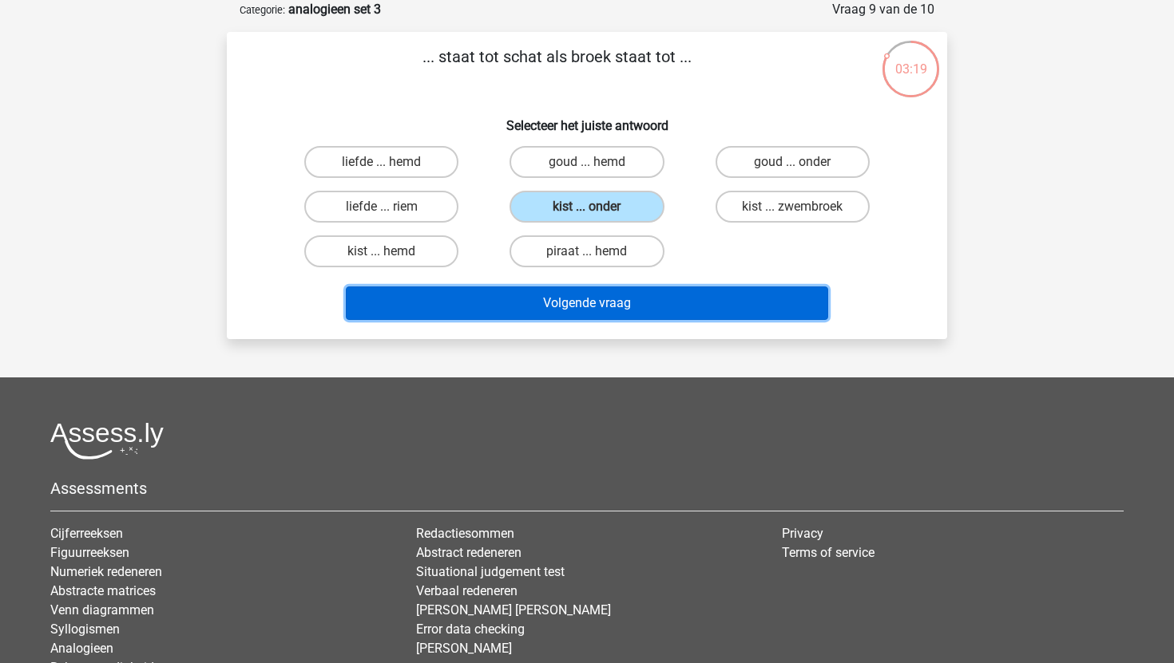
click at [537, 297] on button "Volgende vraag" at bounding box center [587, 304] width 483 height 34
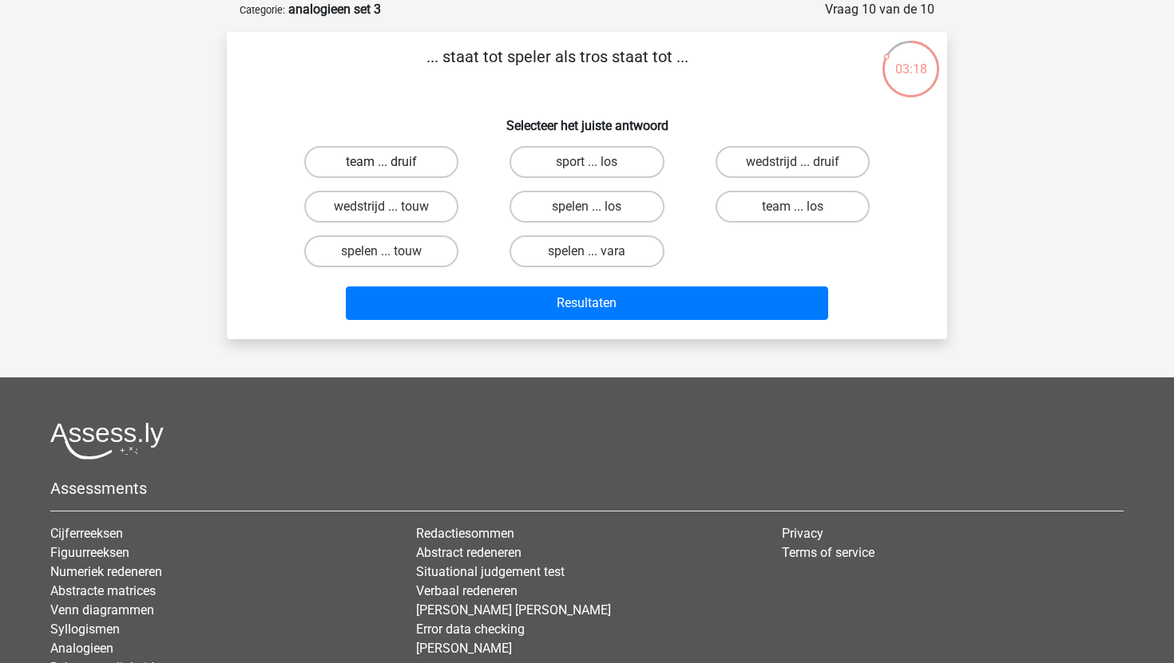
click at [442, 160] on label "team ... druif" at bounding box center [381, 162] width 154 height 32
click at [392, 162] on input "team ... druif" at bounding box center [387, 167] width 10 height 10
radio input "true"
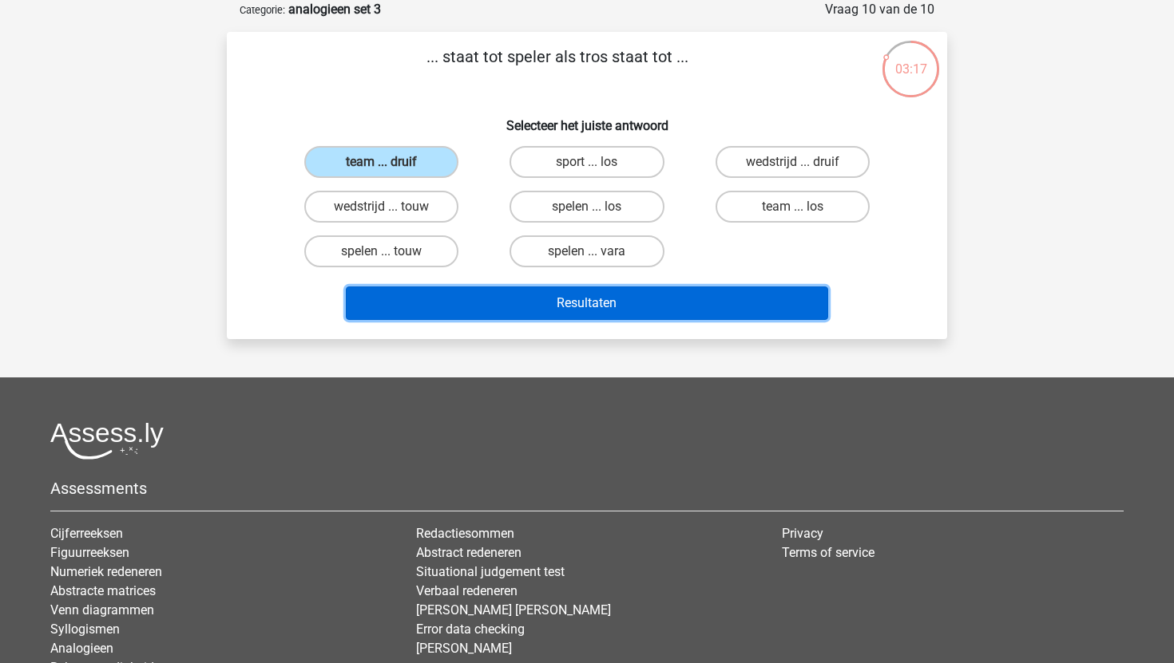
click at [555, 308] on button "Resultaten" at bounding box center [587, 304] width 483 height 34
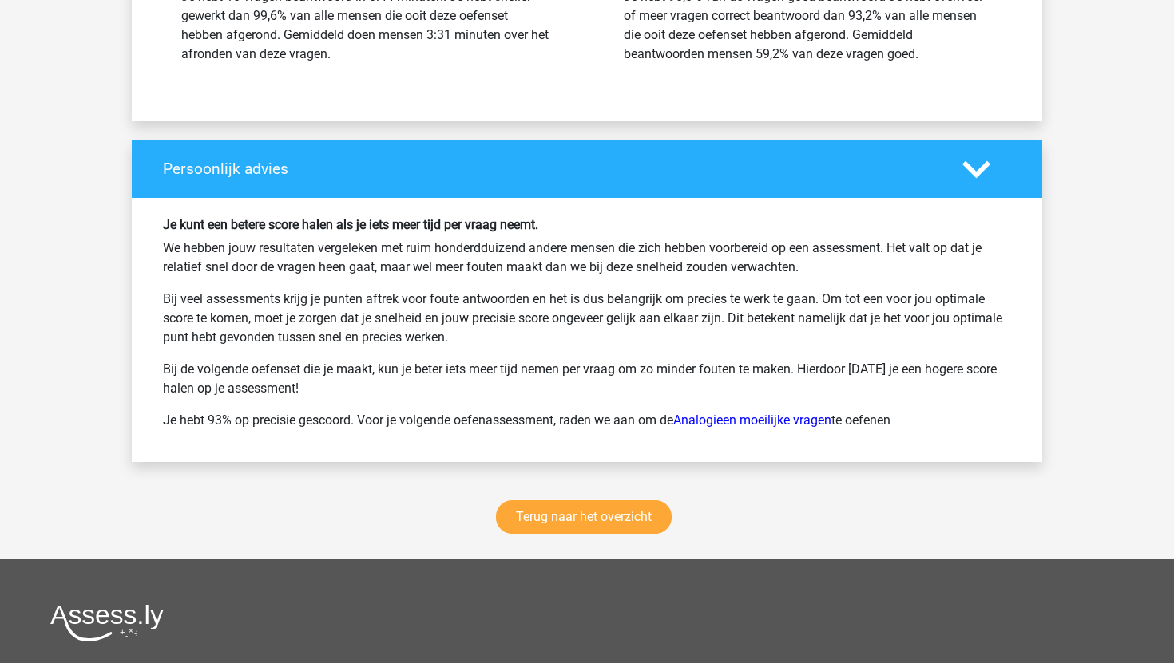
scroll to position [2264, 0]
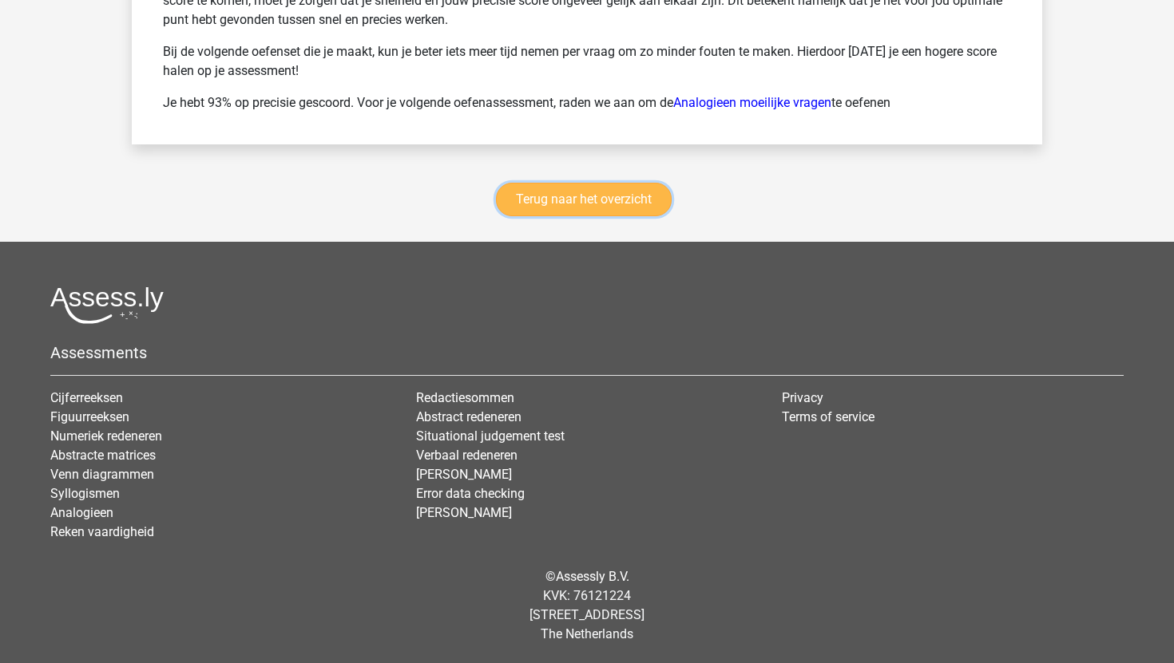
click at [618, 204] on link "Terug naar het overzicht" at bounding box center [584, 200] width 176 height 34
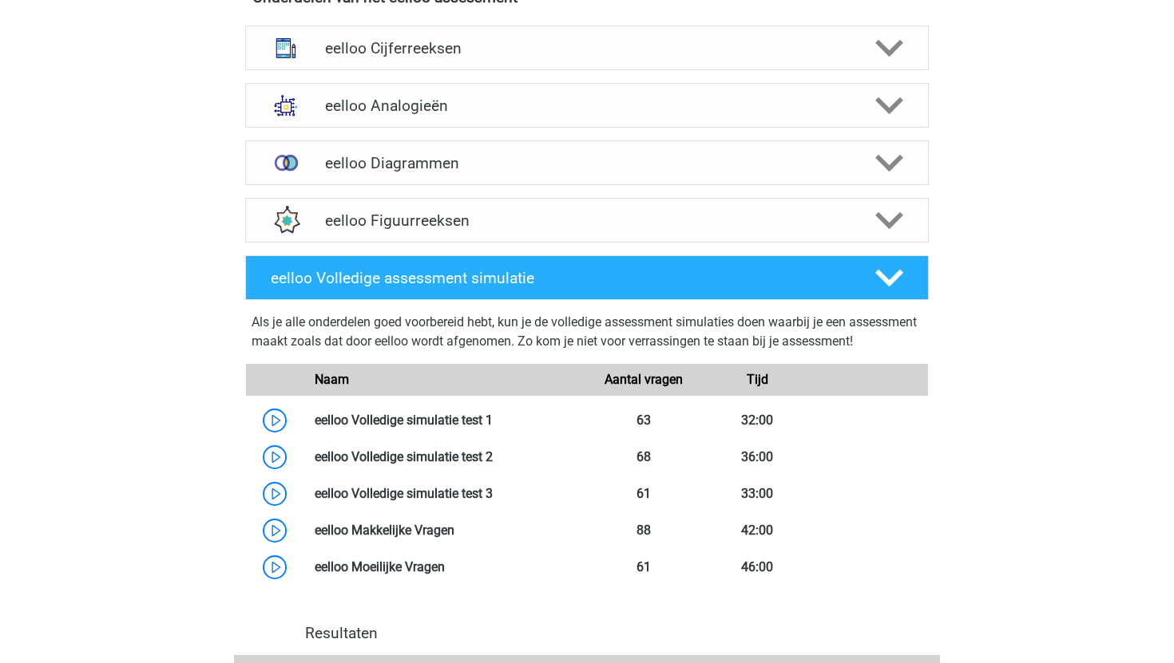
scroll to position [639, 0]
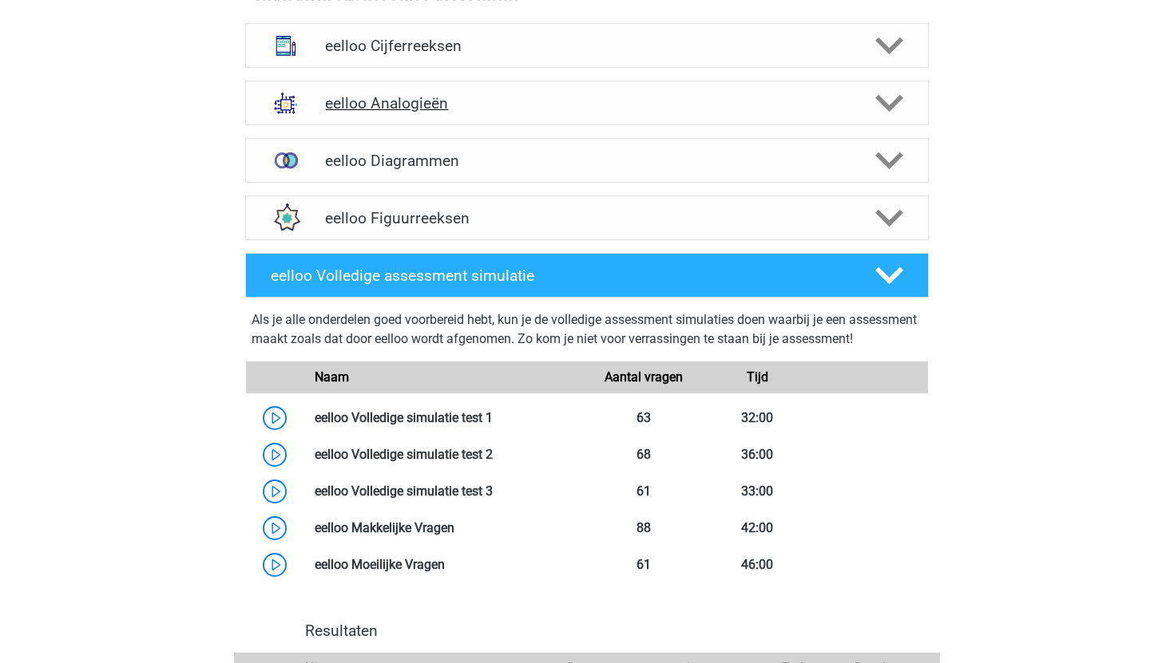
click at [509, 105] on h4 "eelloo Analogieën" at bounding box center [586, 103] width 523 height 18
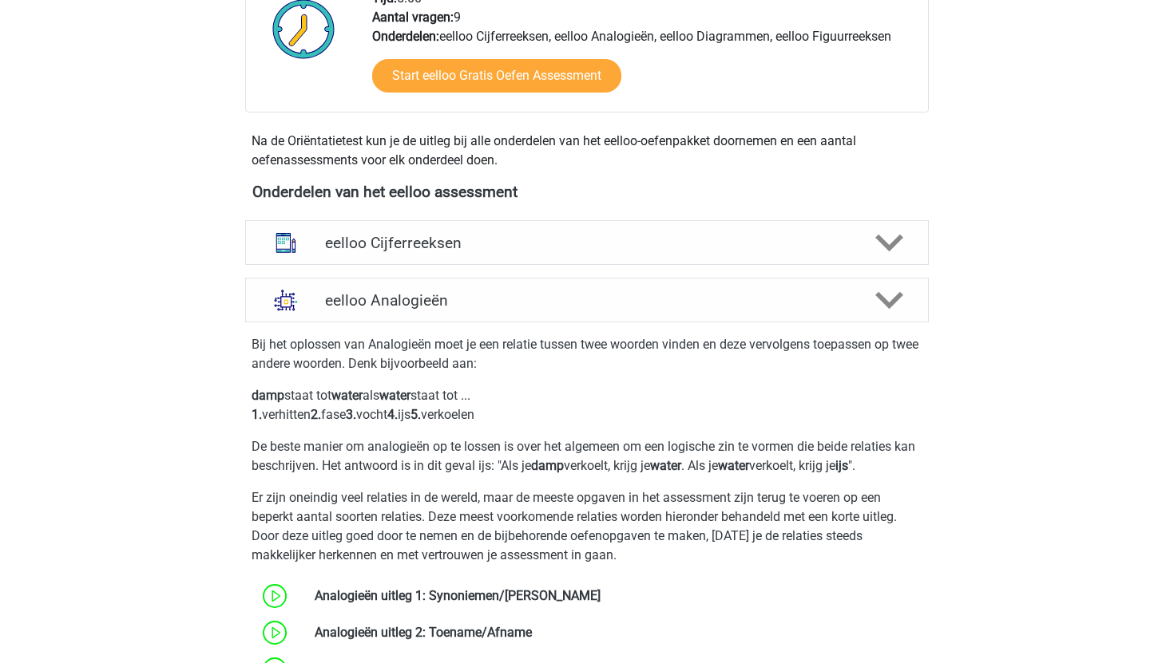
scroll to position [439, 0]
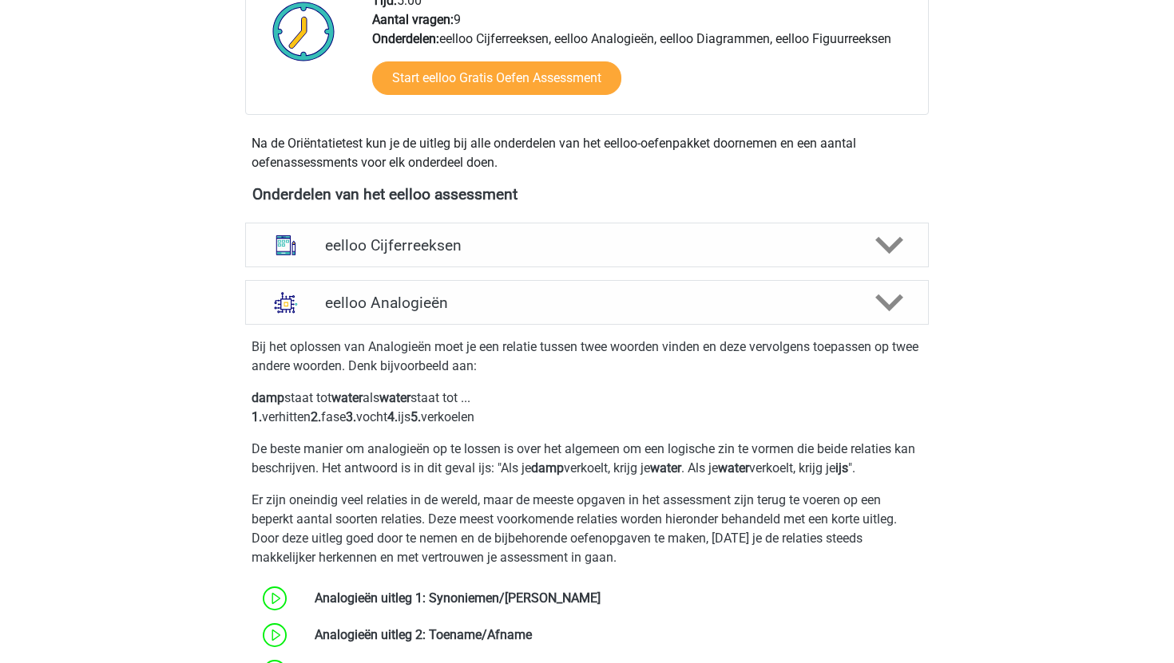
click at [671, 291] on div "eelloo Analogieën" at bounding box center [586, 302] width 683 height 45
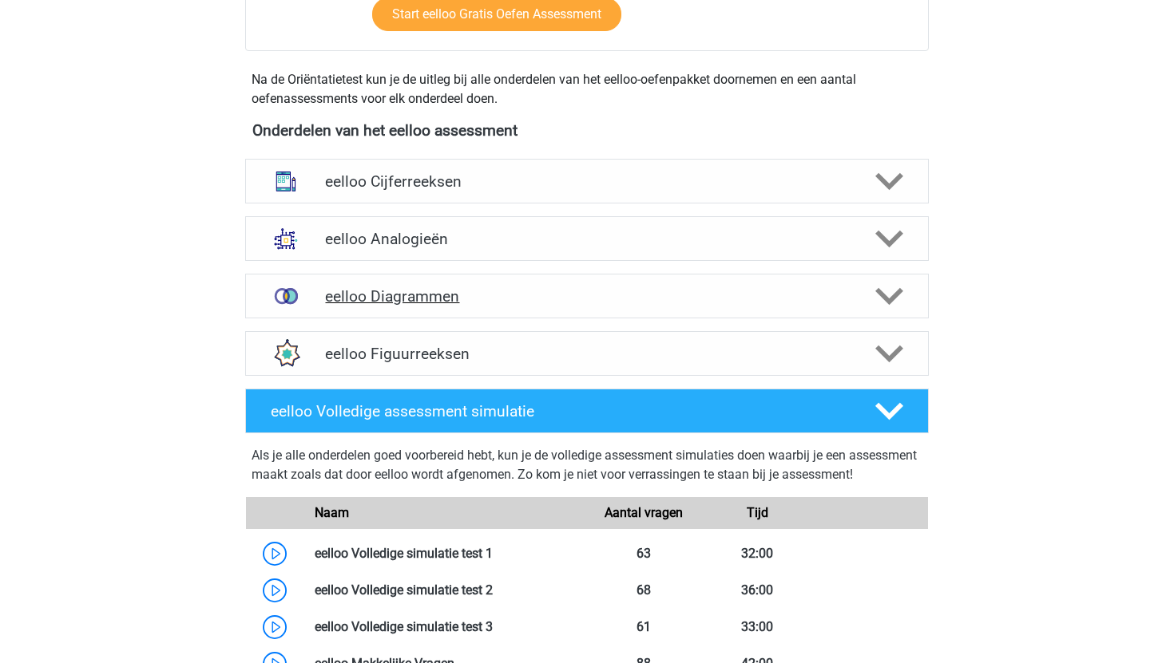
click at [640, 298] on h4 "eelloo Diagrammen" at bounding box center [586, 296] width 523 height 18
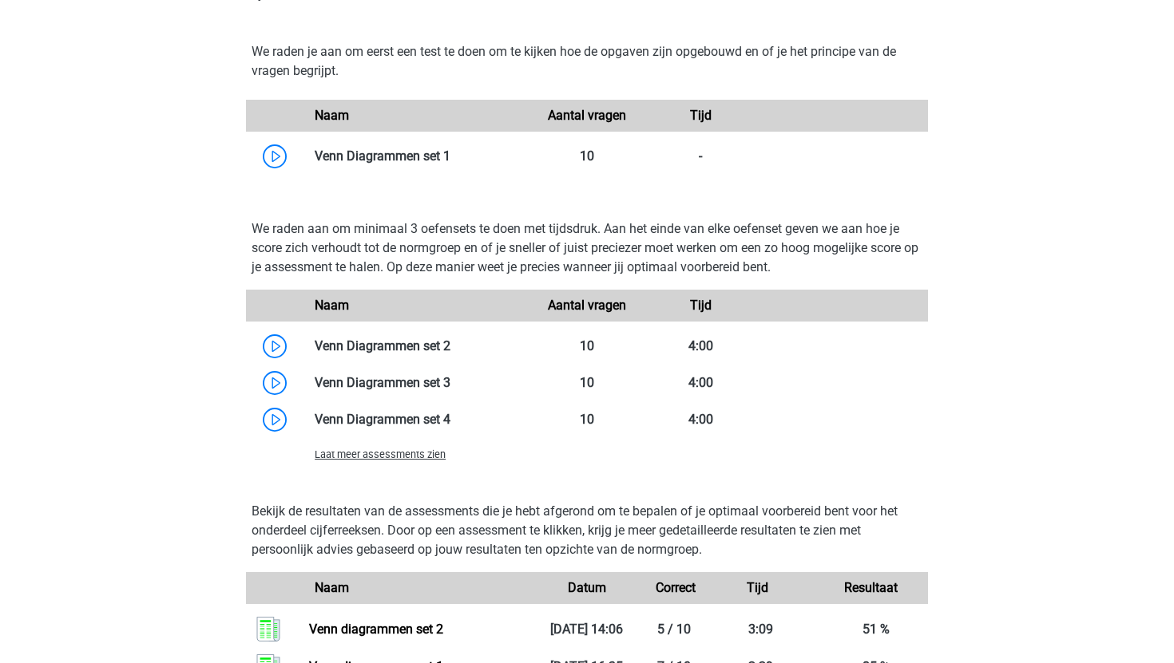
scroll to position [874, 0]
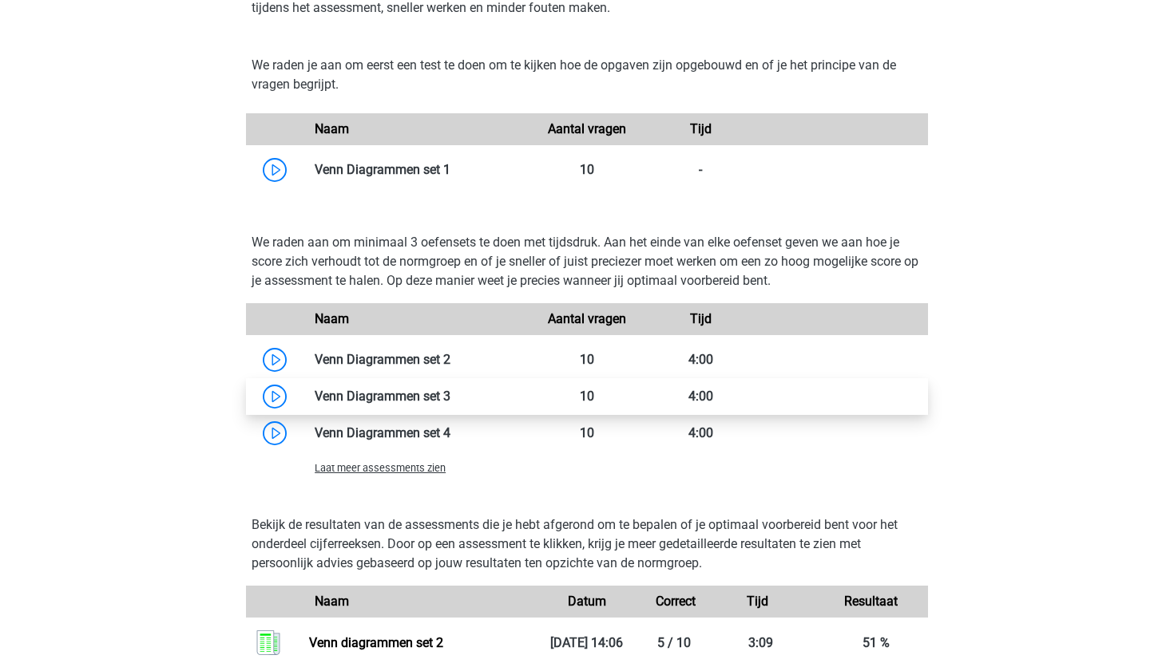
click at [450, 391] on link at bounding box center [450, 396] width 0 height 15
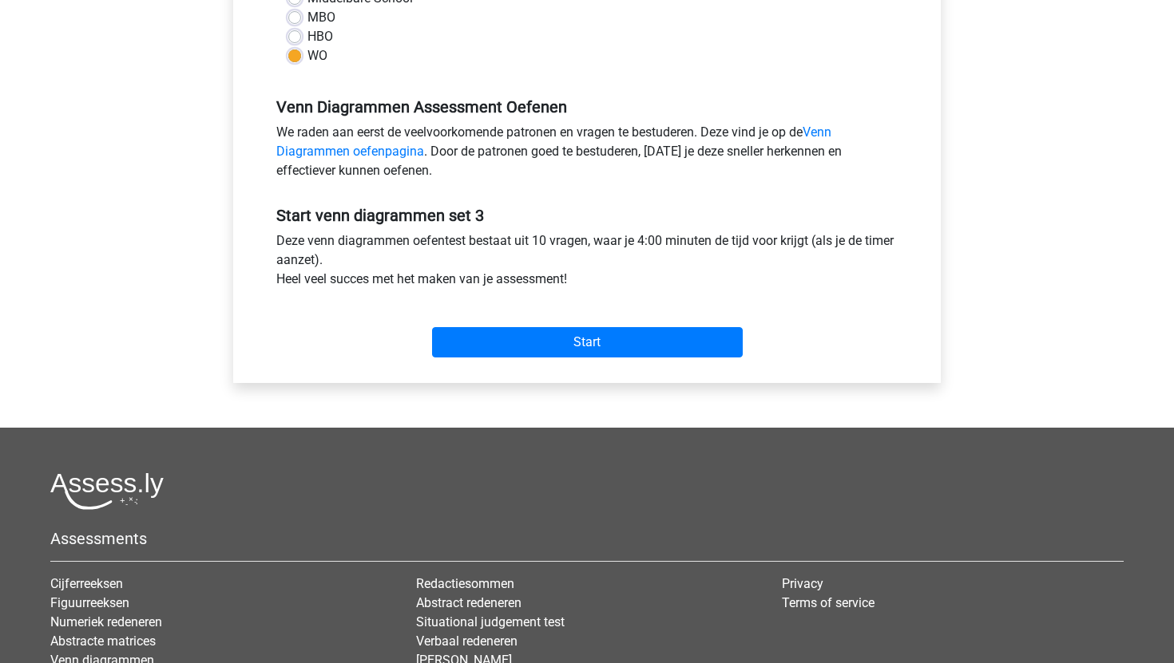
scroll to position [589, 0]
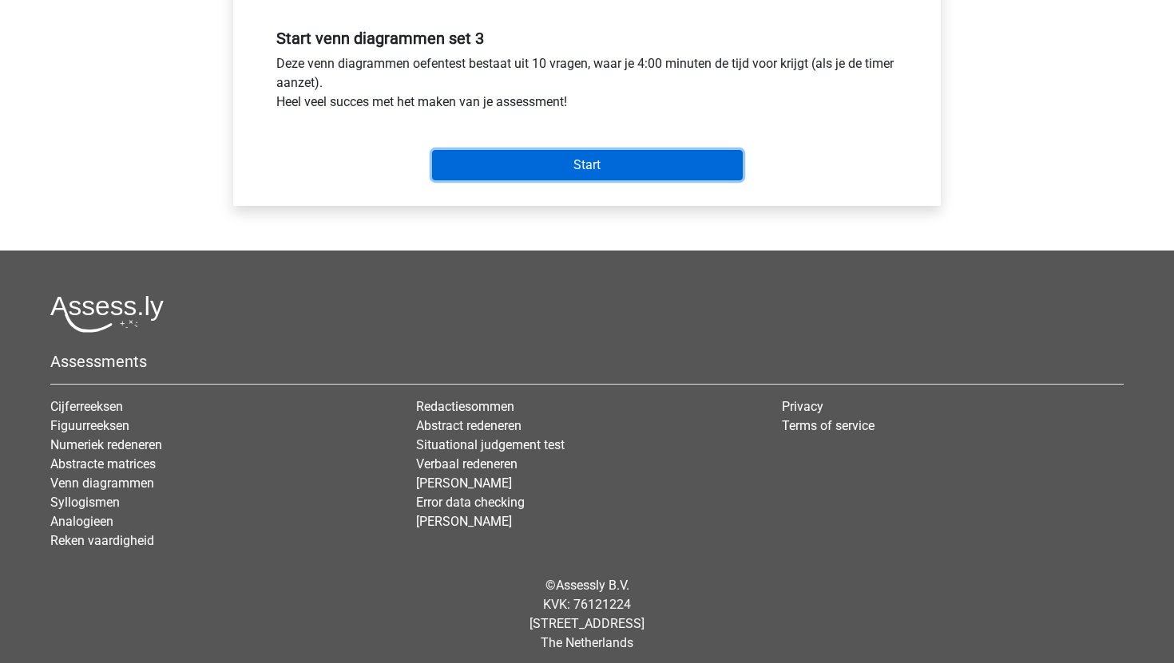
click at [619, 168] on input "Start" at bounding box center [587, 165] width 311 height 30
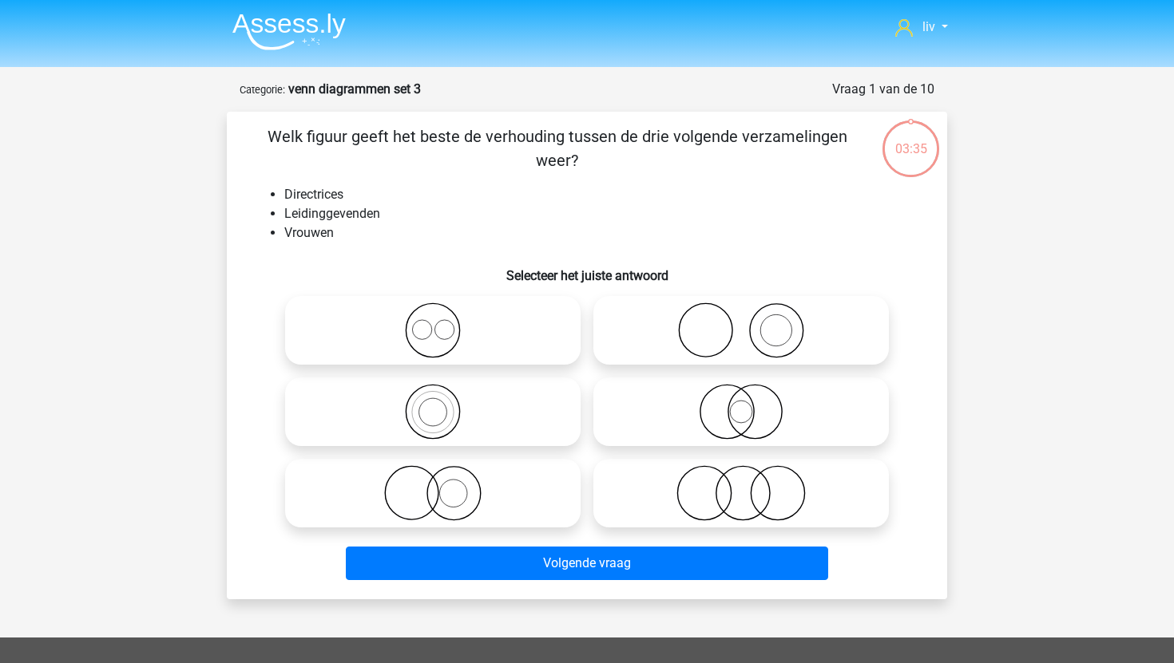
click at [563, 489] on icon at bounding box center [432, 493] width 283 height 56
click at [443, 485] on input "radio" at bounding box center [438, 480] width 10 height 10
radio input "true"
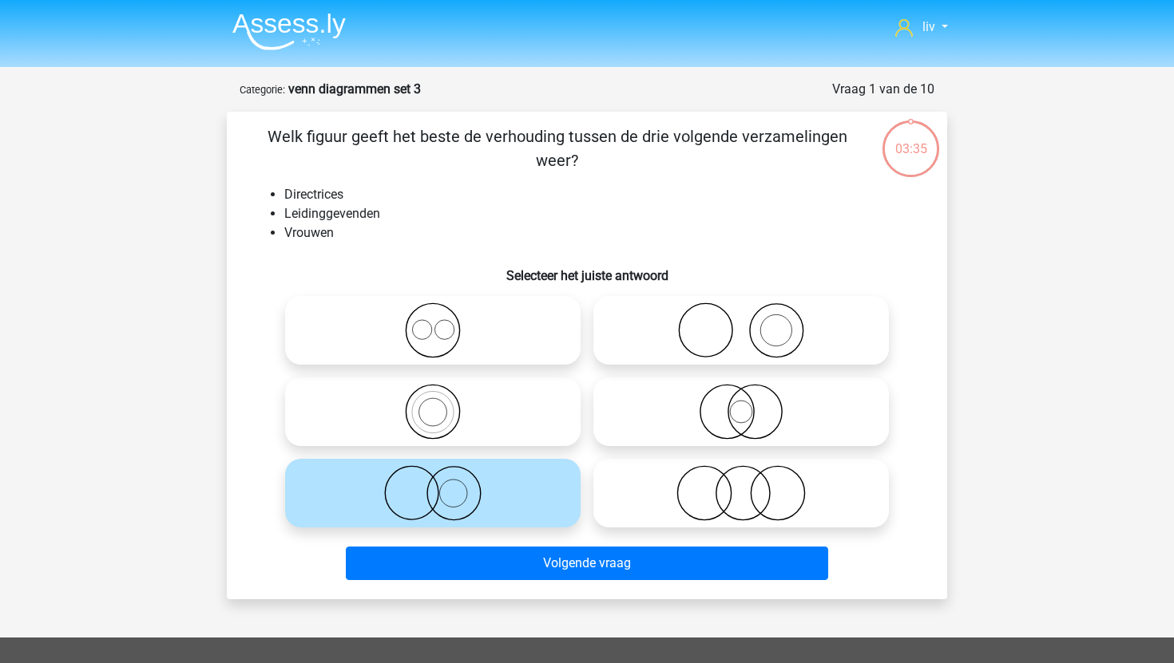
click at [563, 489] on icon at bounding box center [432, 493] width 283 height 56
click at [443, 485] on input "radio" at bounding box center [438, 480] width 10 height 10
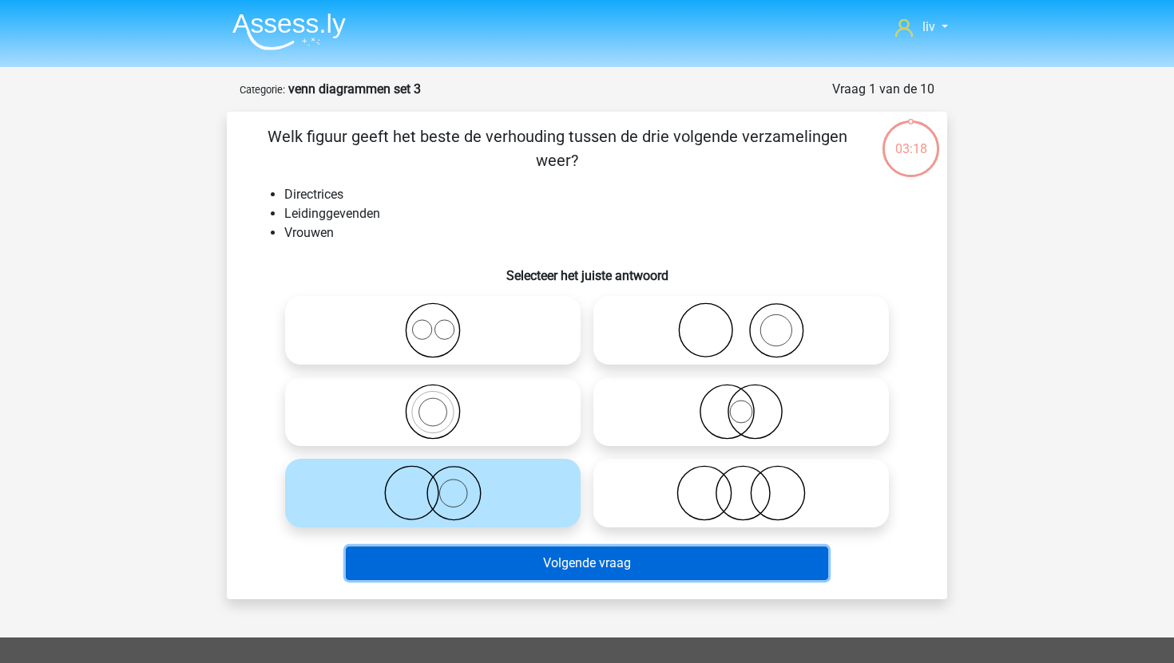
click at [576, 572] on button "Volgende vraag" at bounding box center [587, 564] width 483 height 34
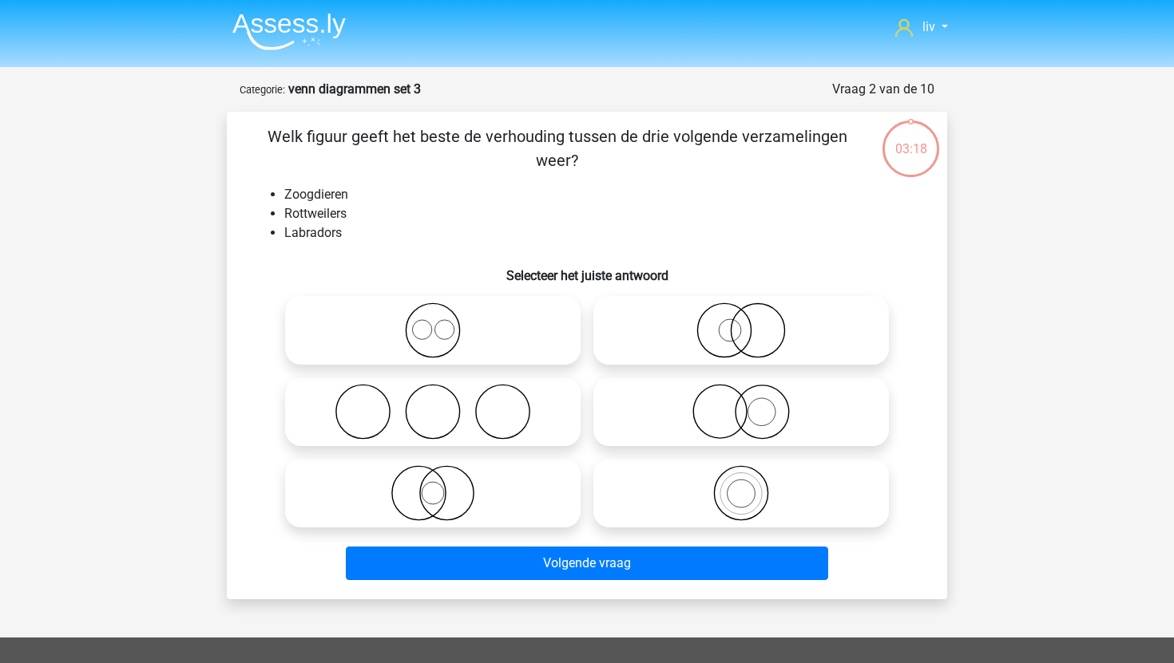
scroll to position [80, 0]
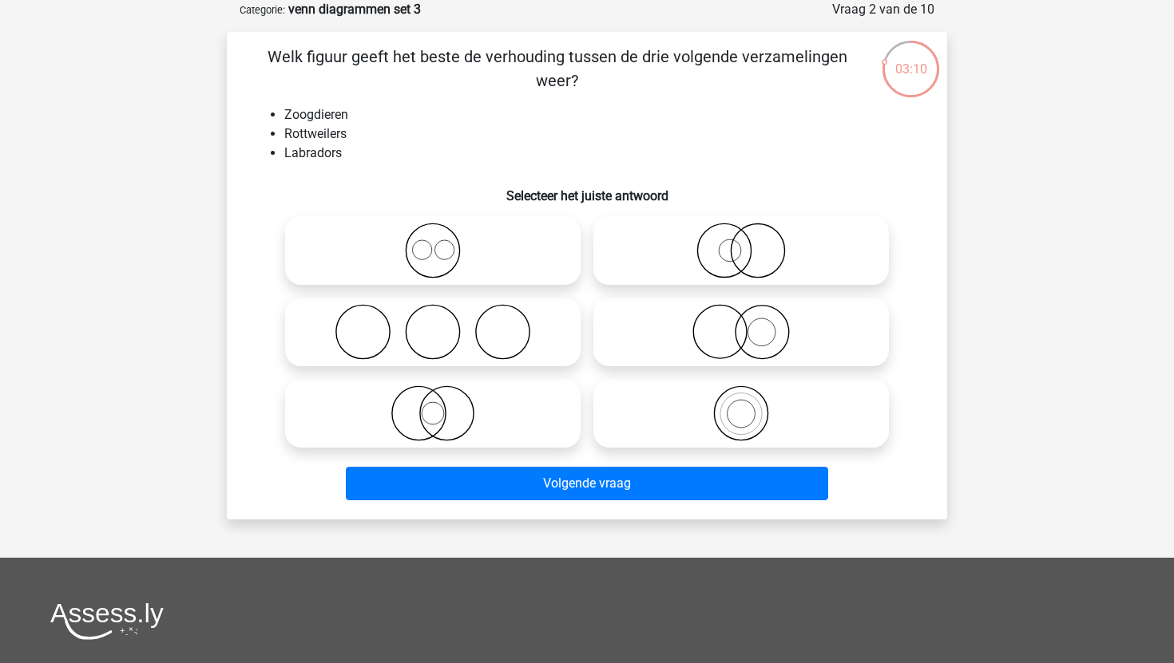
click at [493, 269] on icon at bounding box center [432, 251] width 283 height 56
click at [443, 243] on input "radio" at bounding box center [438, 237] width 10 height 10
radio input "true"
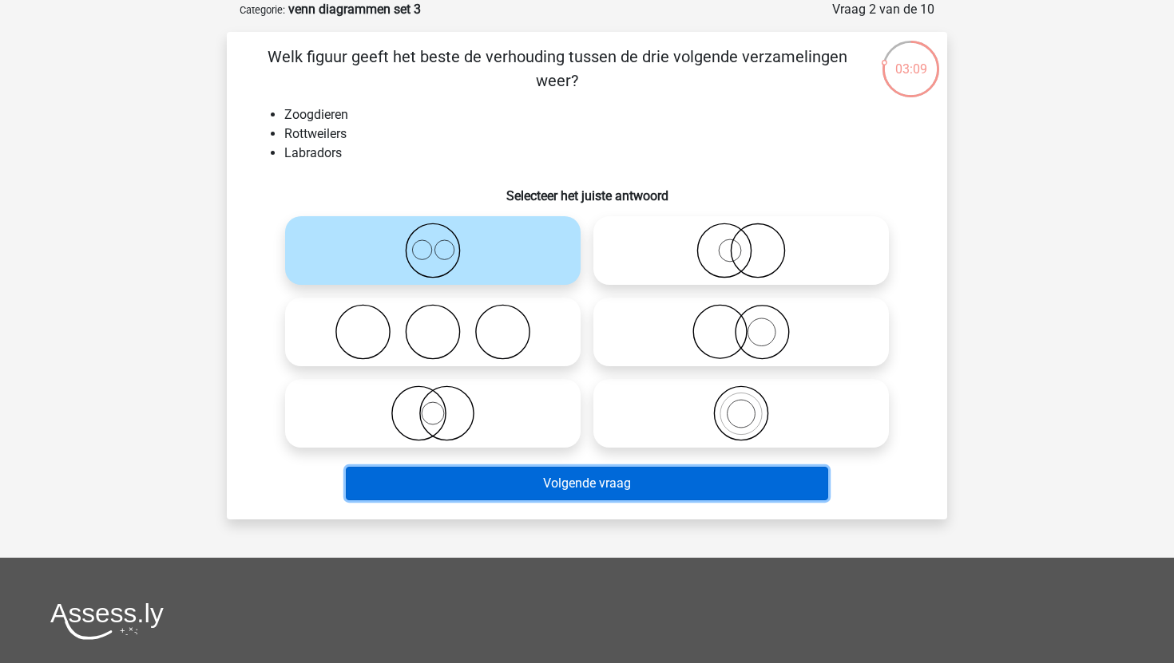
click at [567, 489] on button "Volgende vraag" at bounding box center [587, 484] width 483 height 34
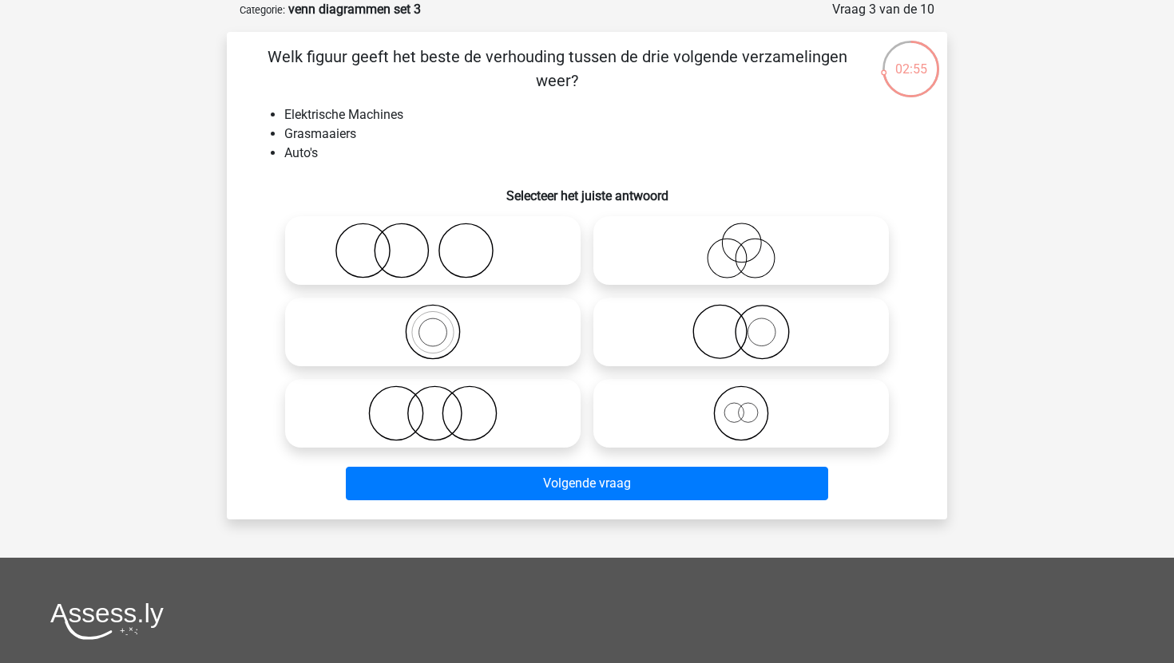
click at [505, 412] on icon at bounding box center [432, 414] width 283 height 56
click at [443, 406] on input "radio" at bounding box center [438, 400] width 10 height 10
radio input "true"
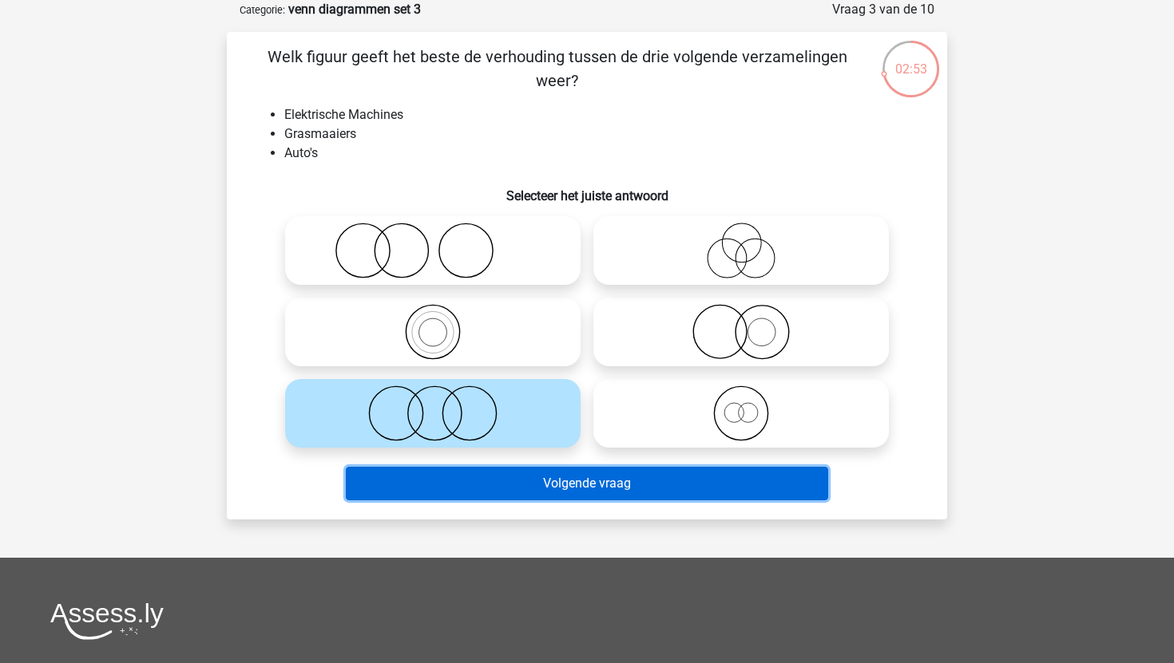
click at [549, 481] on button "Volgende vraag" at bounding box center [587, 484] width 483 height 34
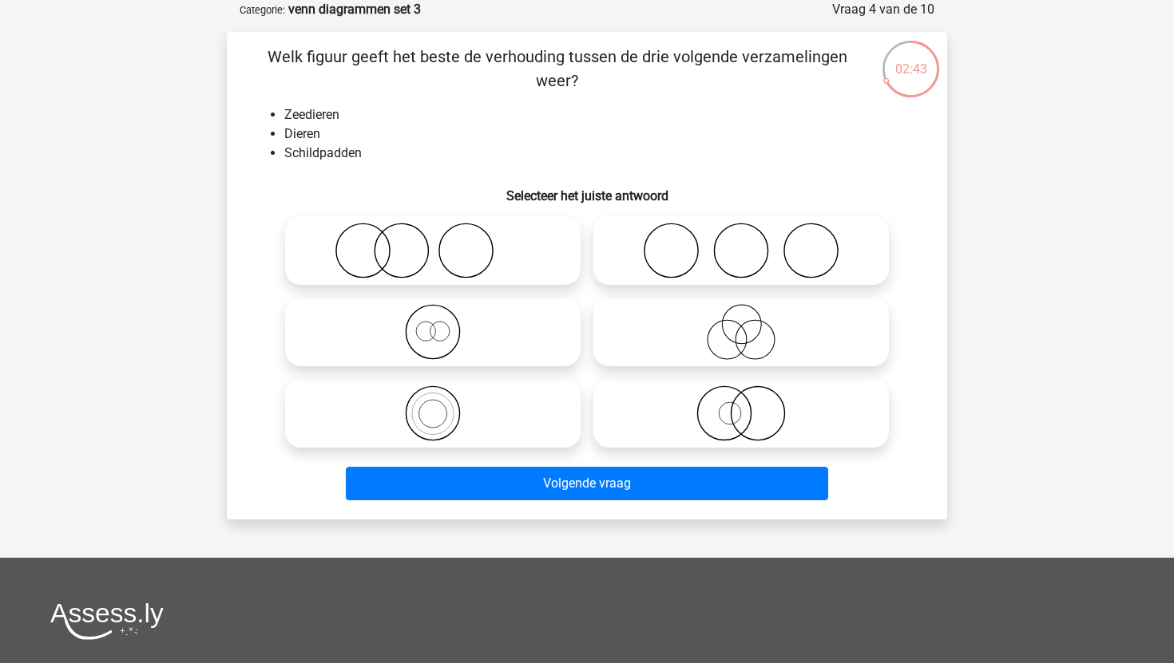
click at [514, 437] on icon at bounding box center [432, 414] width 283 height 56
click at [443, 406] on input "radio" at bounding box center [438, 400] width 10 height 10
radio input "true"
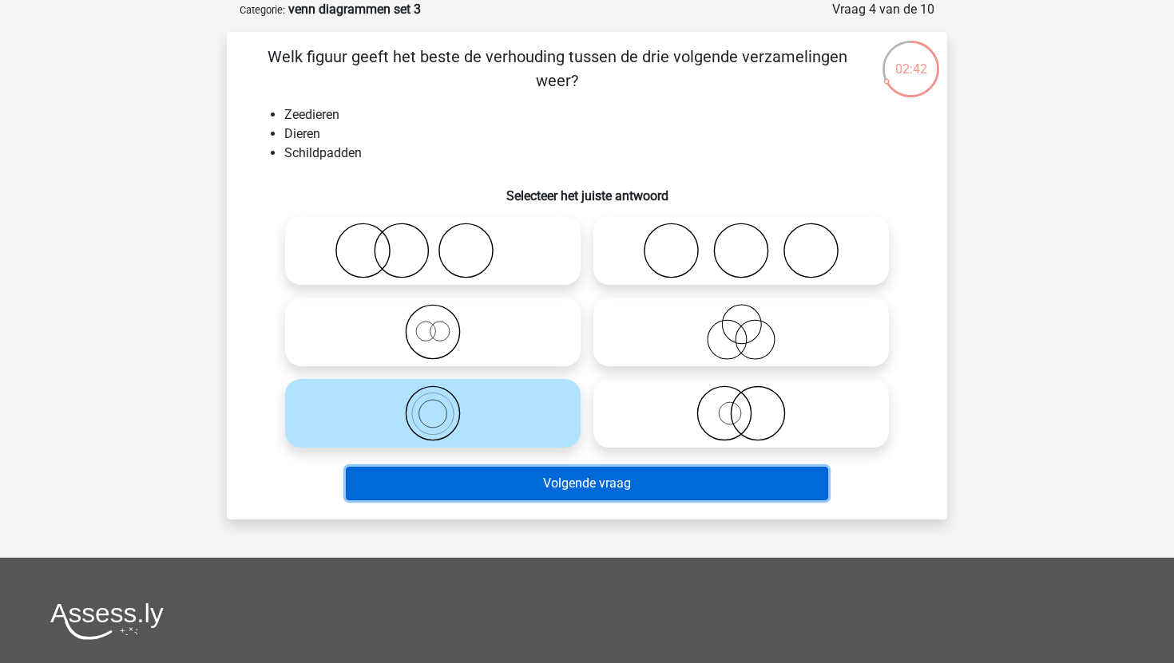
click at [556, 487] on button "Volgende vraag" at bounding box center [587, 484] width 483 height 34
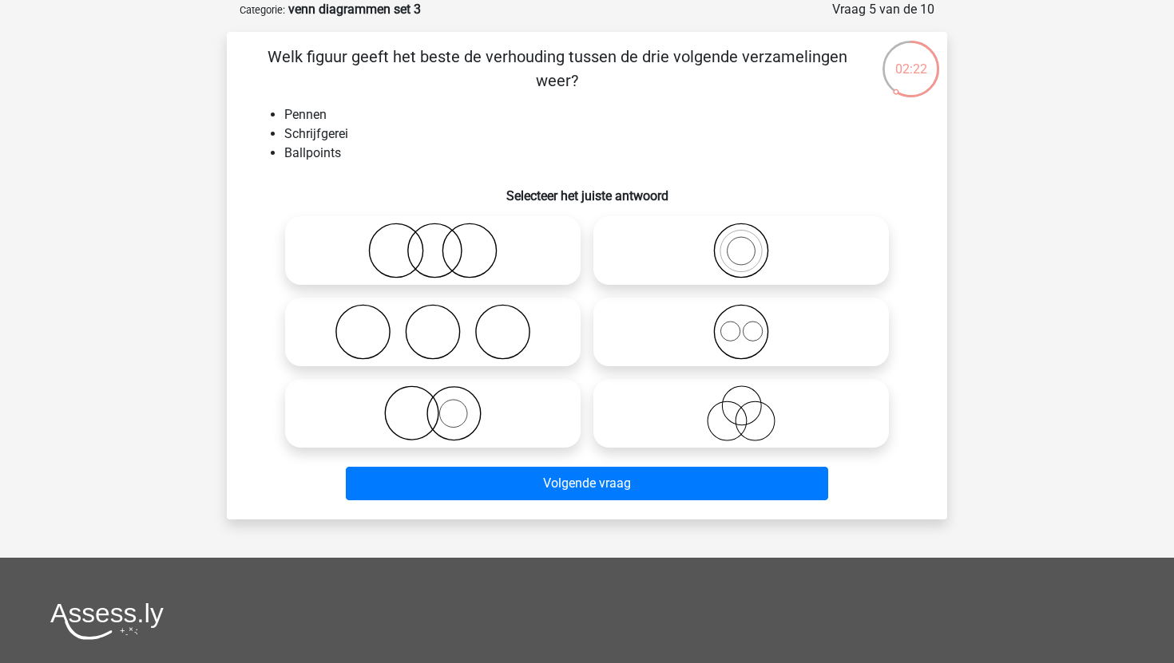
click at [662, 228] on icon at bounding box center [741, 251] width 283 height 56
click at [741, 232] on input "radio" at bounding box center [746, 237] width 10 height 10
radio input "true"
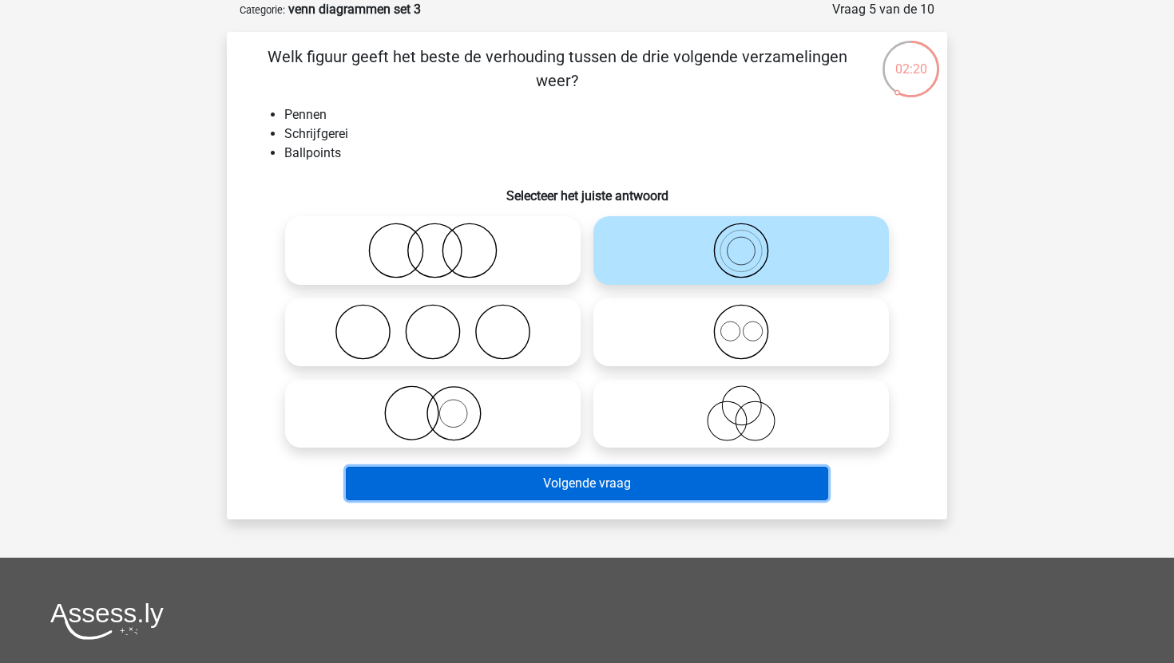
click at [589, 489] on button "Volgende vraag" at bounding box center [587, 484] width 483 height 34
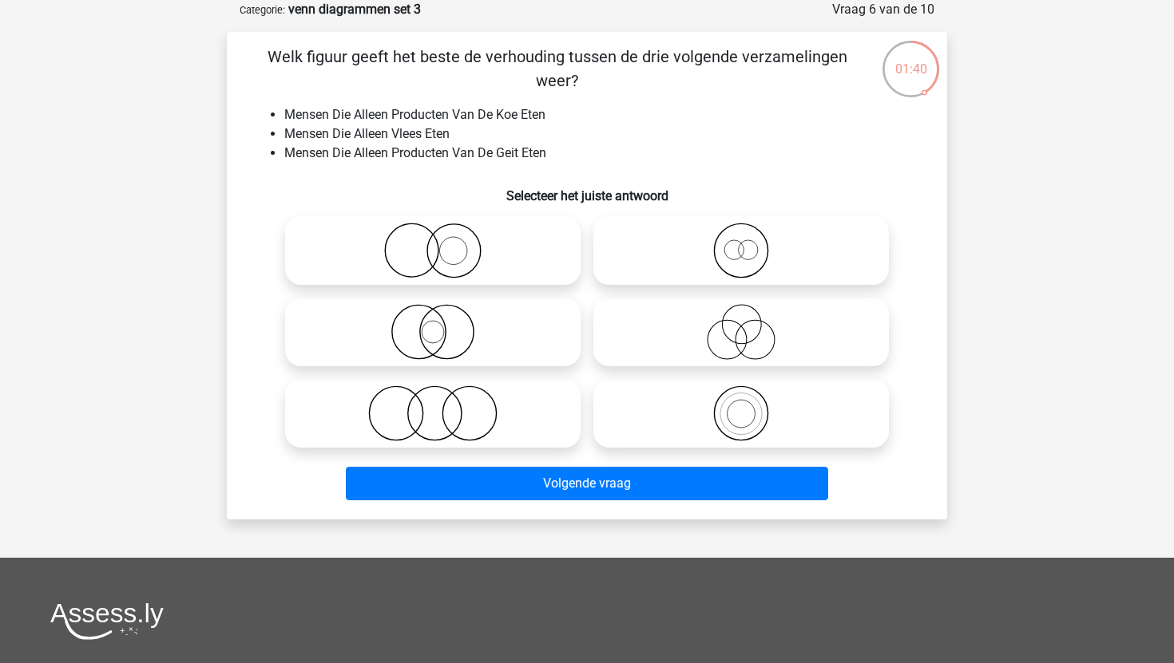
click at [477, 390] on icon at bounding box center [432, 414] width 283 height 56
click at [443, 395] on input "radio" at bounding box center [438, 400] width 10 height 10
radio input "true"
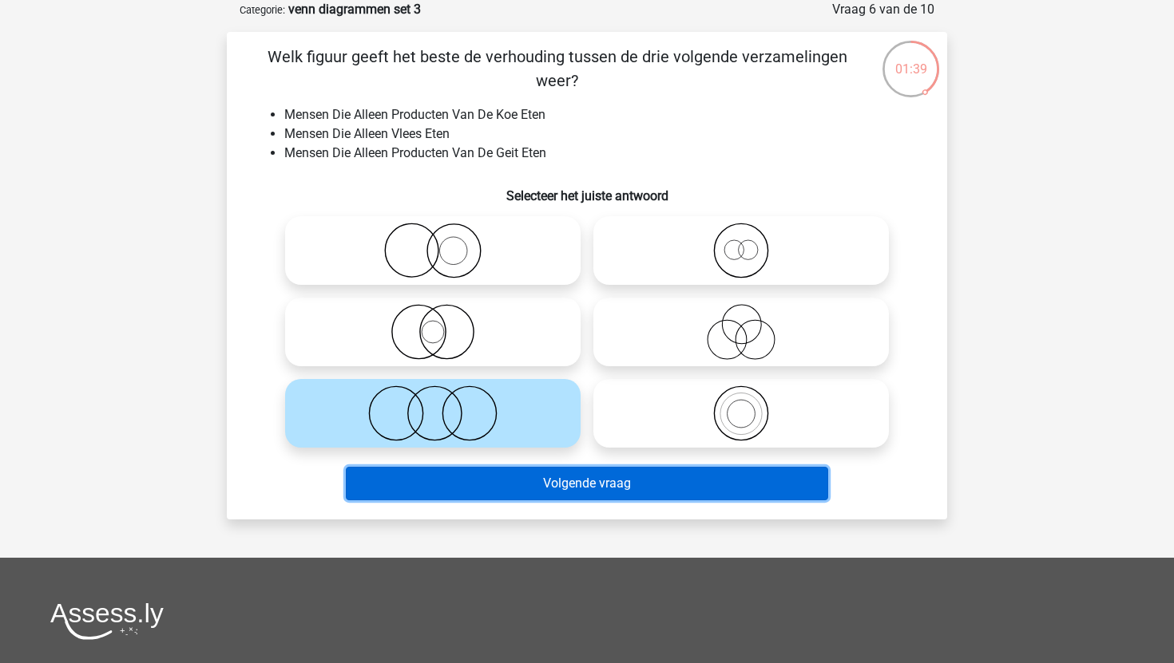
click at [555, 497] on button "Volgende vraag" at bounding box center [587, 484] width 483 height 34
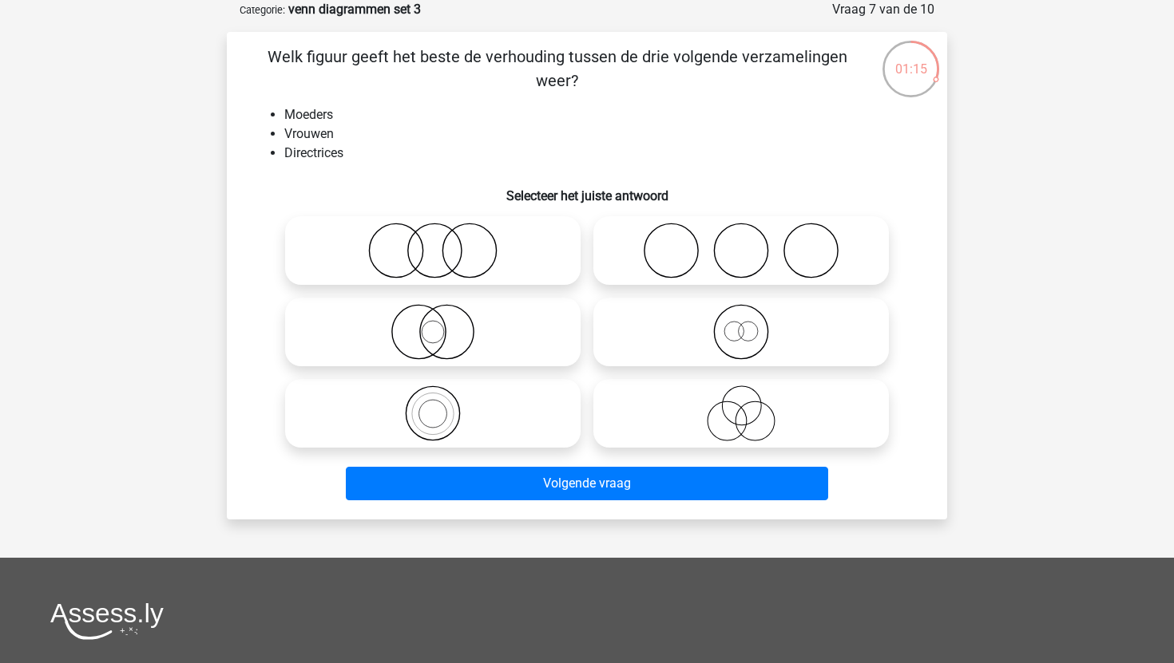
click at [517, 350] on icon at bounding box center [432, 332] width 283 height 56
click at [443, 324] on input "radio" at bounding box center [438, 319] width 10 height 10
radio input "true"
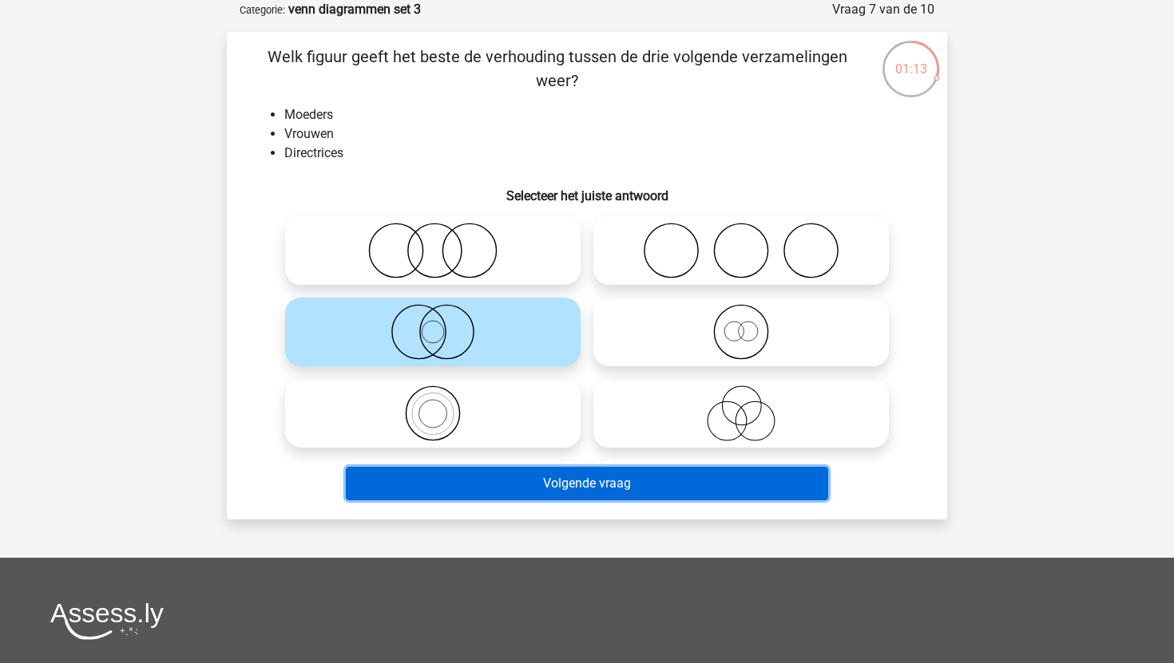
click at [553, 493] on button "Volgende vraag" at bounding box center [587, 484] width 483 height 34
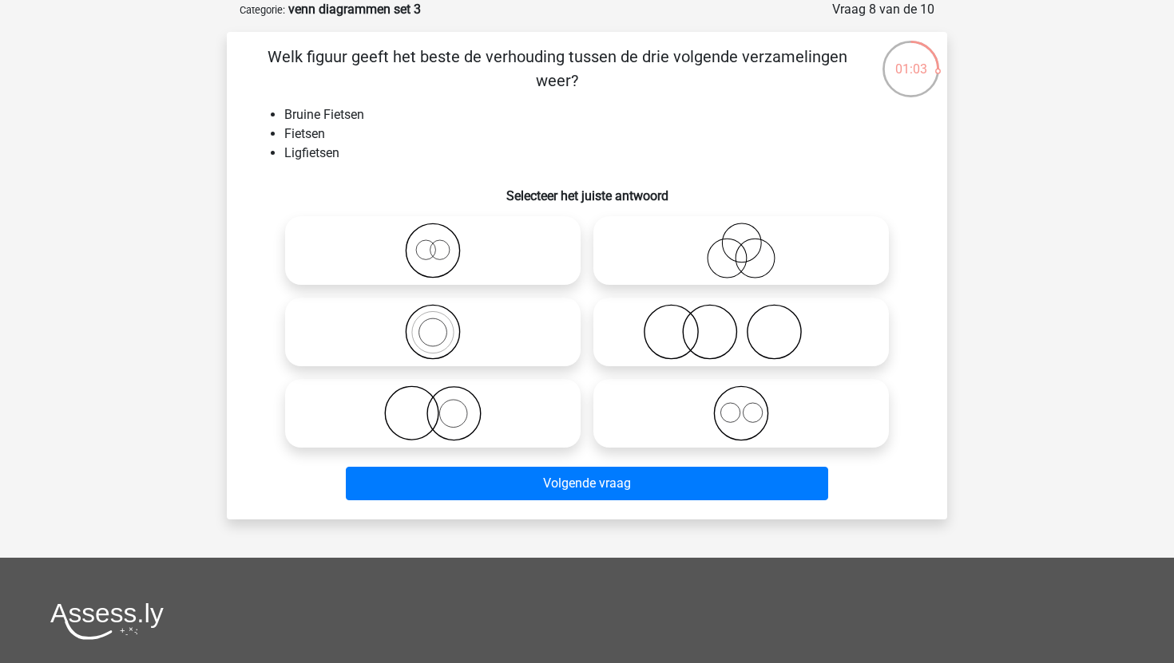
click at [746, 250] on icon at bounding box center [741, 251] width 283 height 56
click at [746, 243] on input "radio" at bounding box center [746, 237] width 10 height 10
radio input "true"
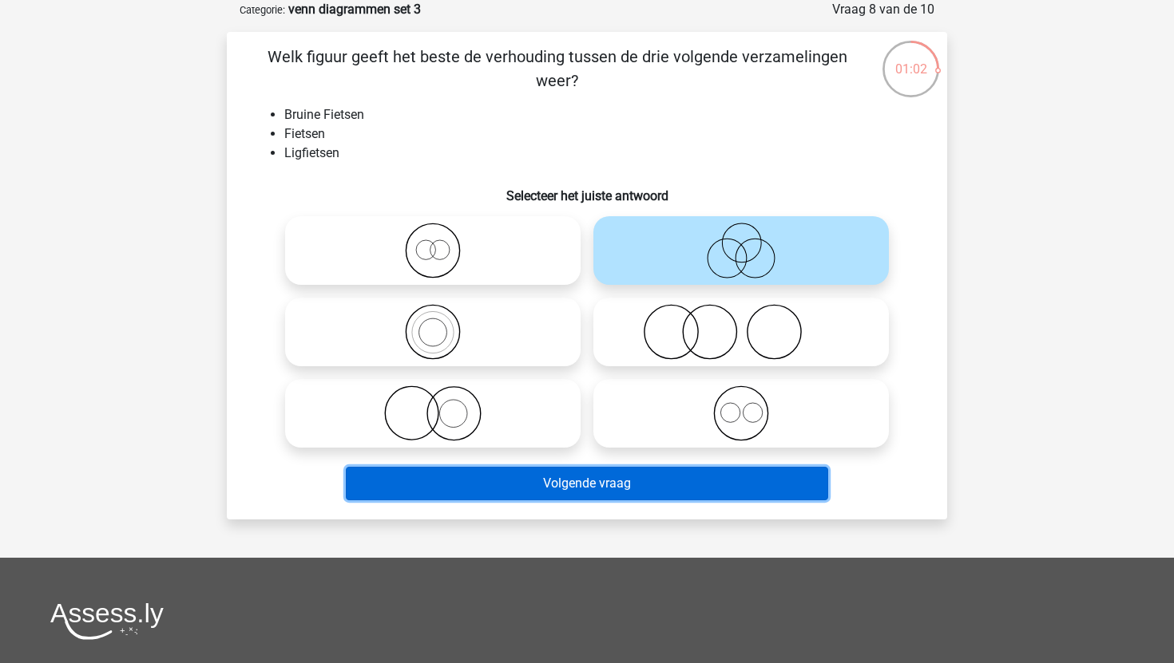
click at [596, 493] on button "Volgende vraag" at bounding box center [587, 484] width 483 height 34
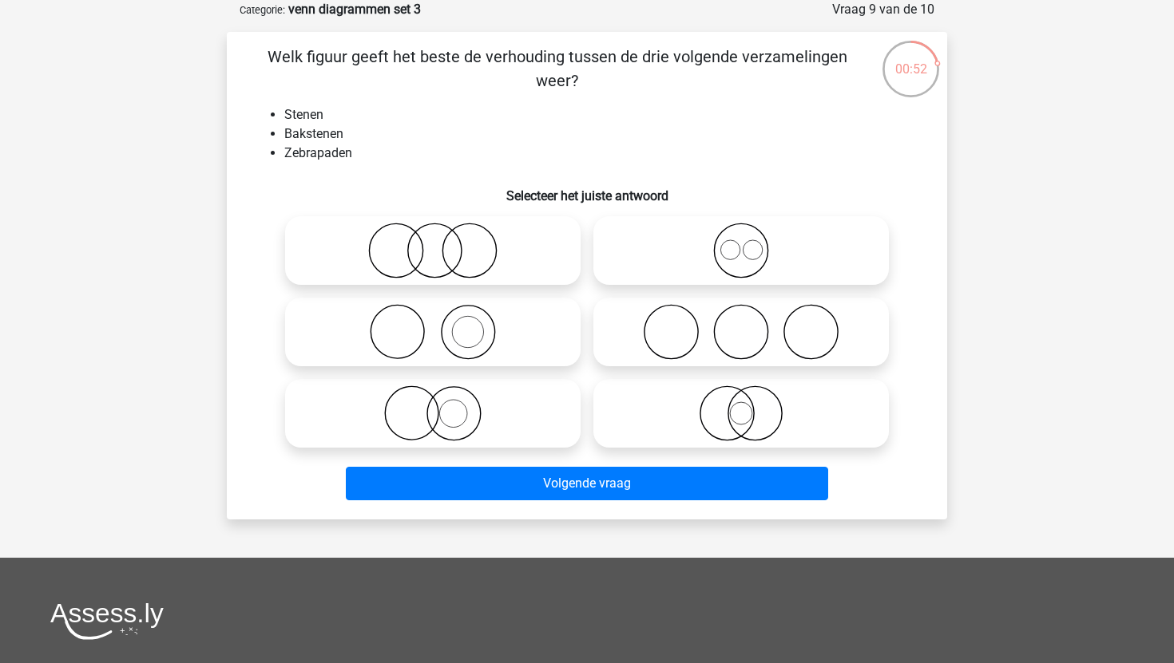
click at [509, 353] on icon at bounding box center [432, 332] width 283 height 56
click at [443, 324] on input "radio" at bounding box center [438, 319] width 10 height 10
radio input "true"
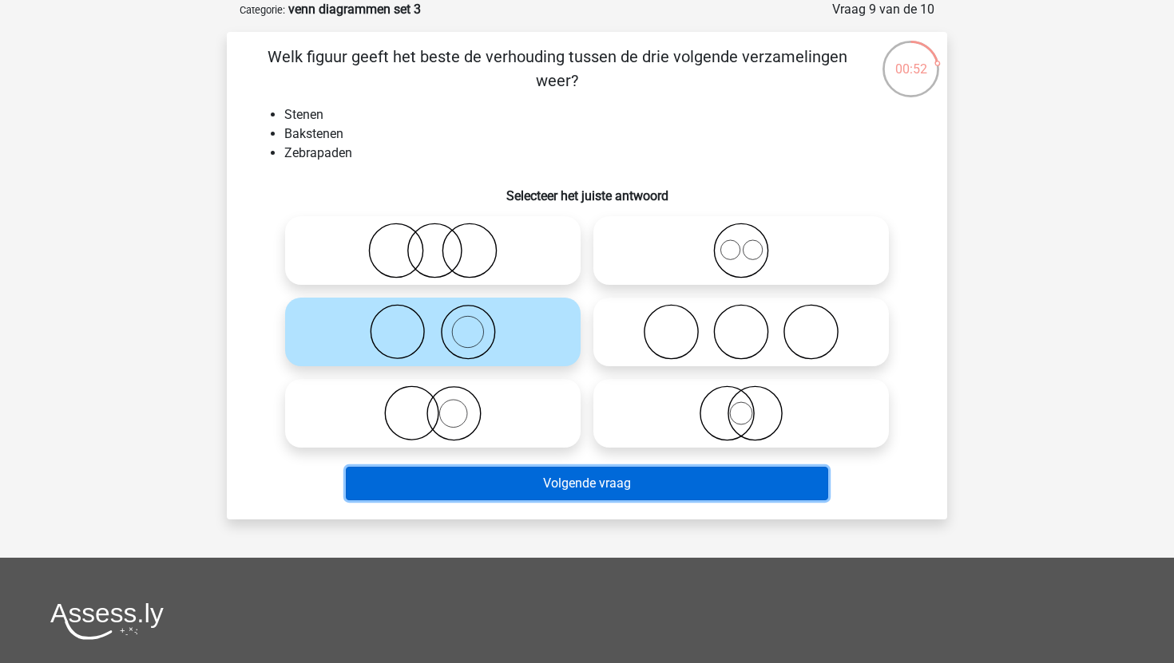
click at [559, 483] on button "Volgende vraag" at bounding box center [587, 484] width 483 height 34
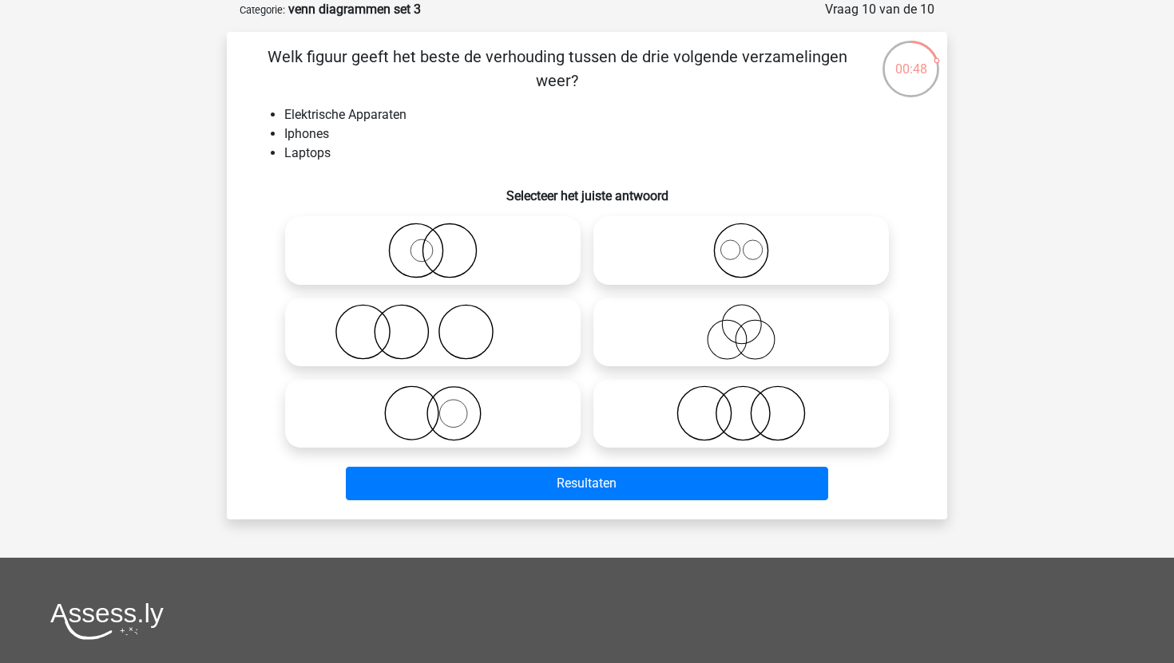
click at [703, 255] on icon at bounding box center [741, 251] width 283 height 56
click at [741, 243] on input "radio" at bounding box center [746, 237] width 10 height 10
radio input "true"
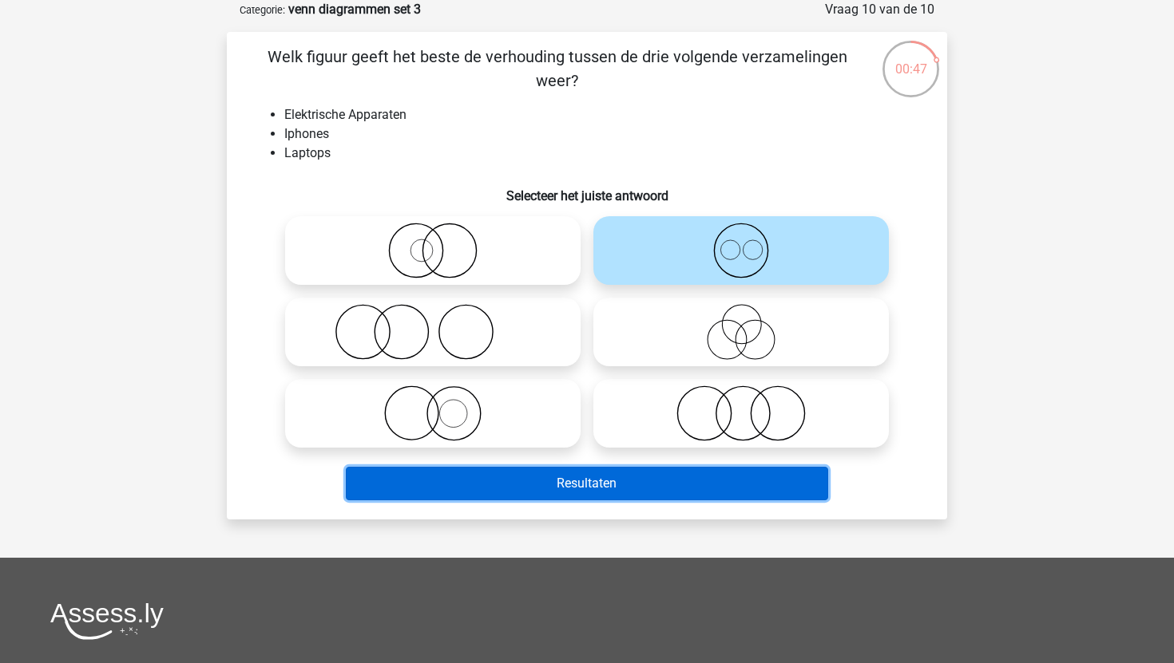
click at [671, 473] on button "Resultaten" at bounding box center [587, 484] width 483 height 34
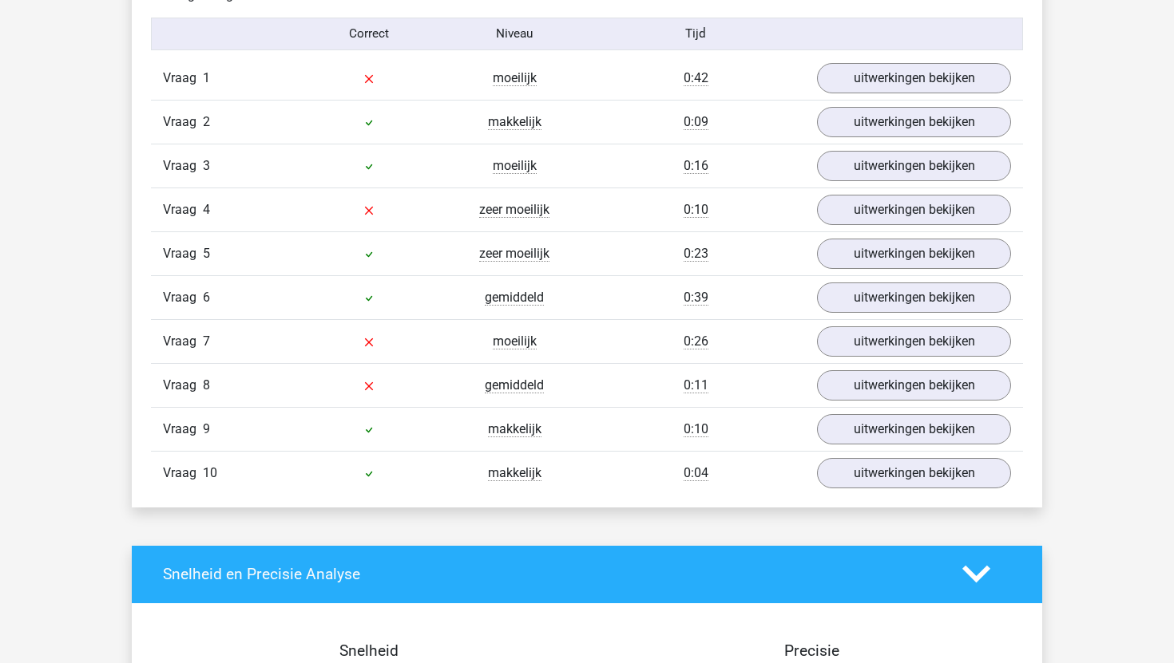
scroll to position [1000, 0]
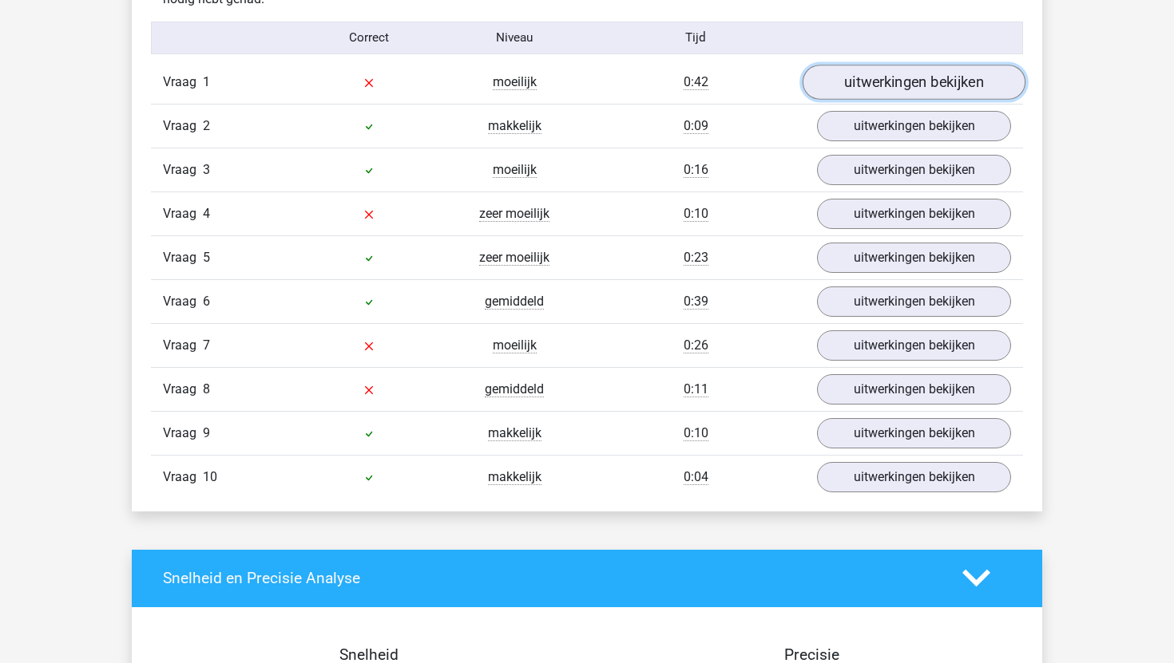
click at [866, 86] on link "uitwerkingen bekijken" at bounding box center [913, 82] width 223 height 35
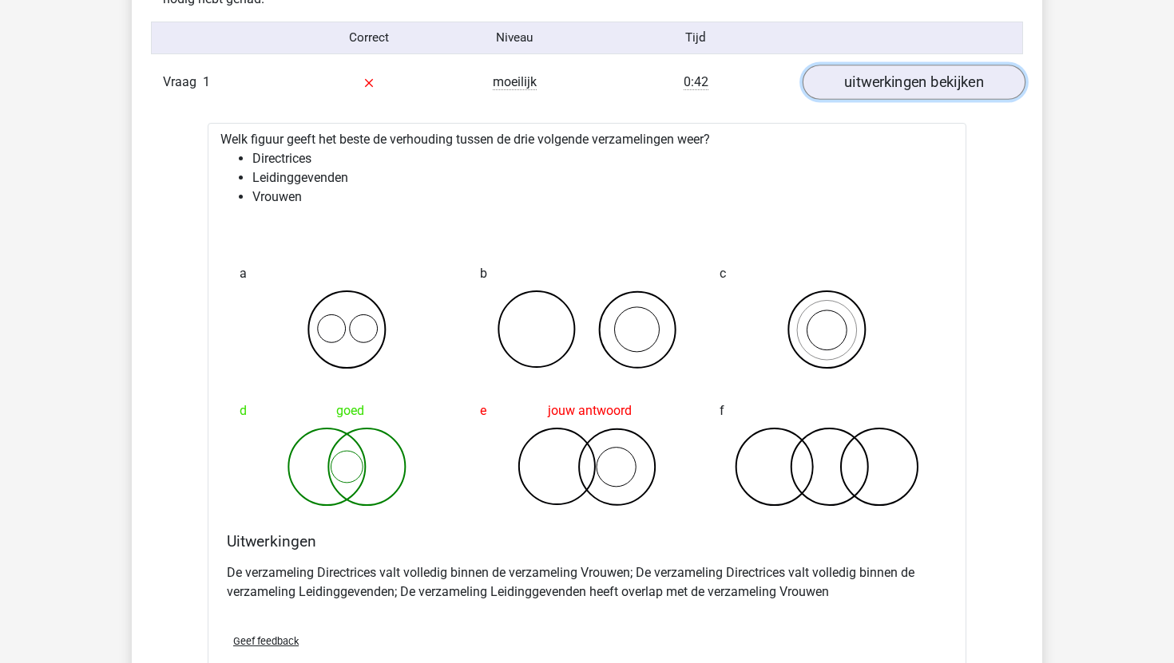
click at [863, 78] on link "uitwerkingen bekijken" at bounding box center [913, 82] width 223 height 35
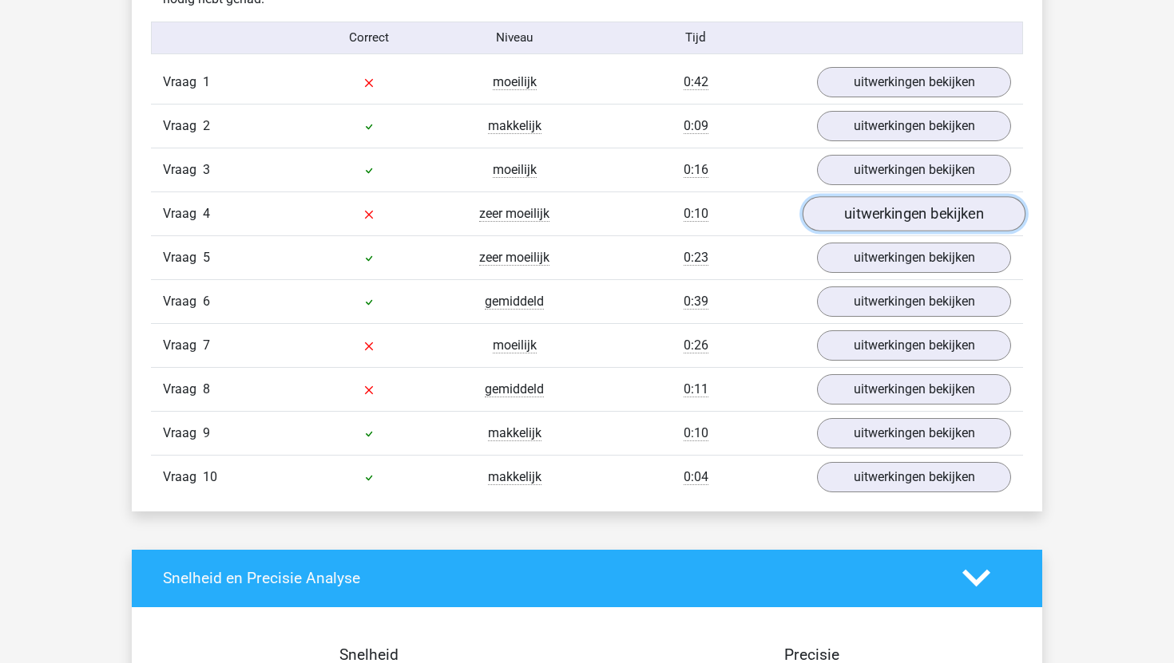
click at [865, 208] on link "uitwerkingen bekijken" at bounding box center [913, 213] width 223 height 35
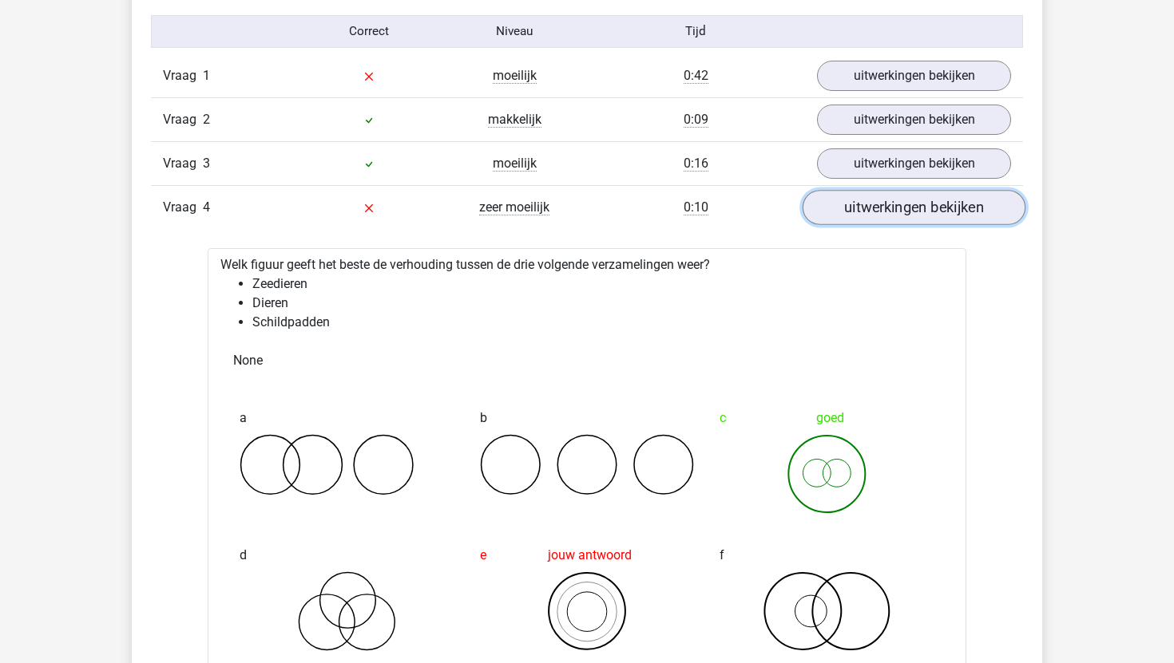
scroll to position [1005, 0]
click at [860, 191] on link "uitwerkingen bekijken" at bounding box center [913, 208] width 223 height 35
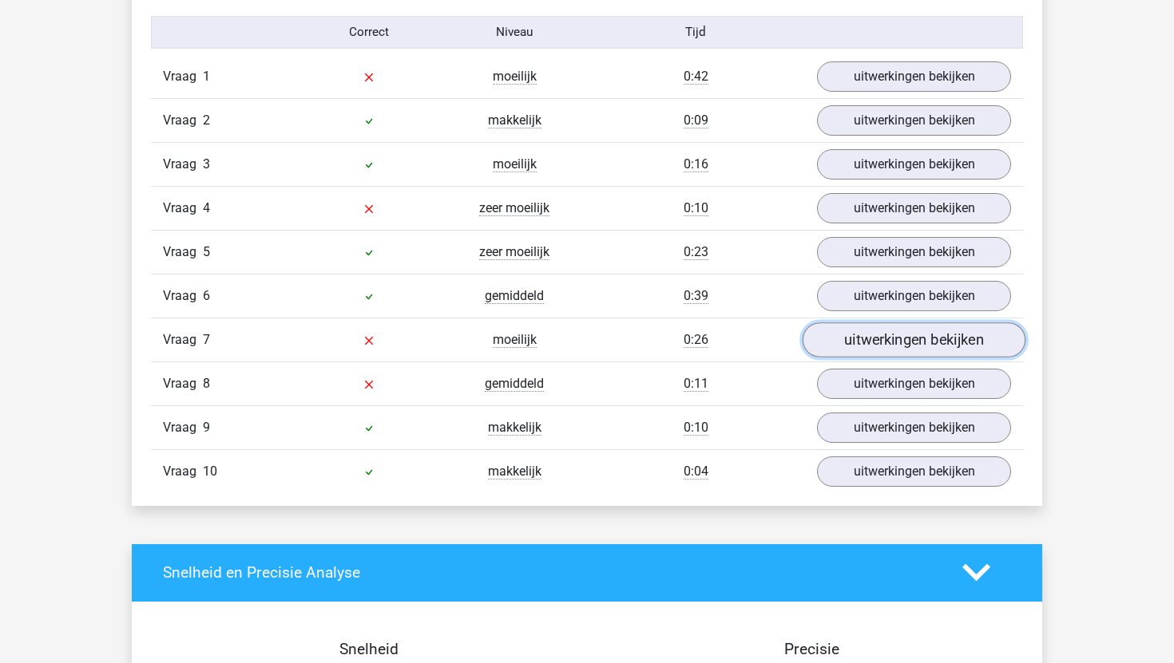
click at [852, 351] on link "uitwerkingen bekijken" at bounding box center [913, 340] width 223 height 35
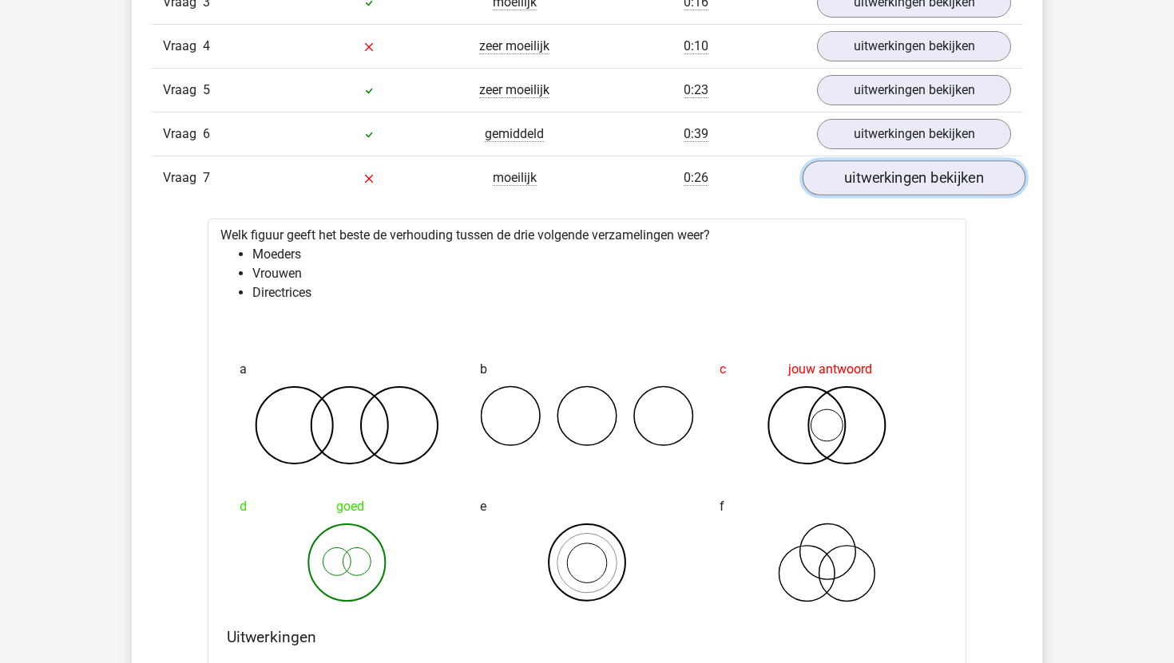
scroll to position [1161, 0]
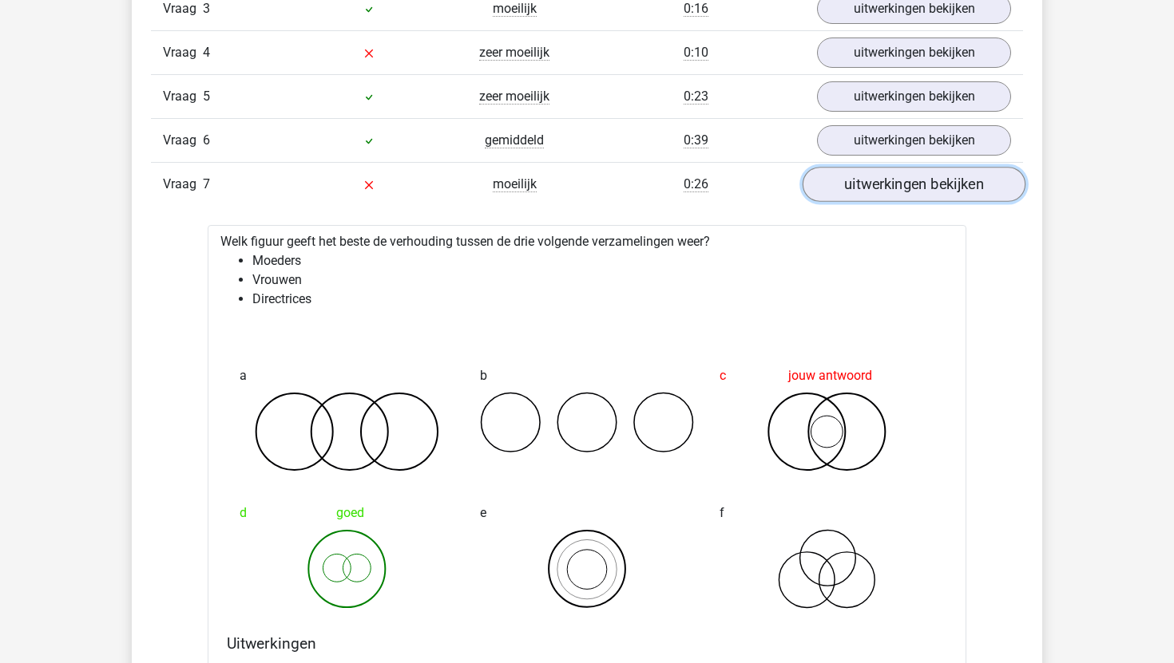
click at [892, 190] on link "uitwerkingen bekijken" at bounding box center [913, 184] width 223 height 35
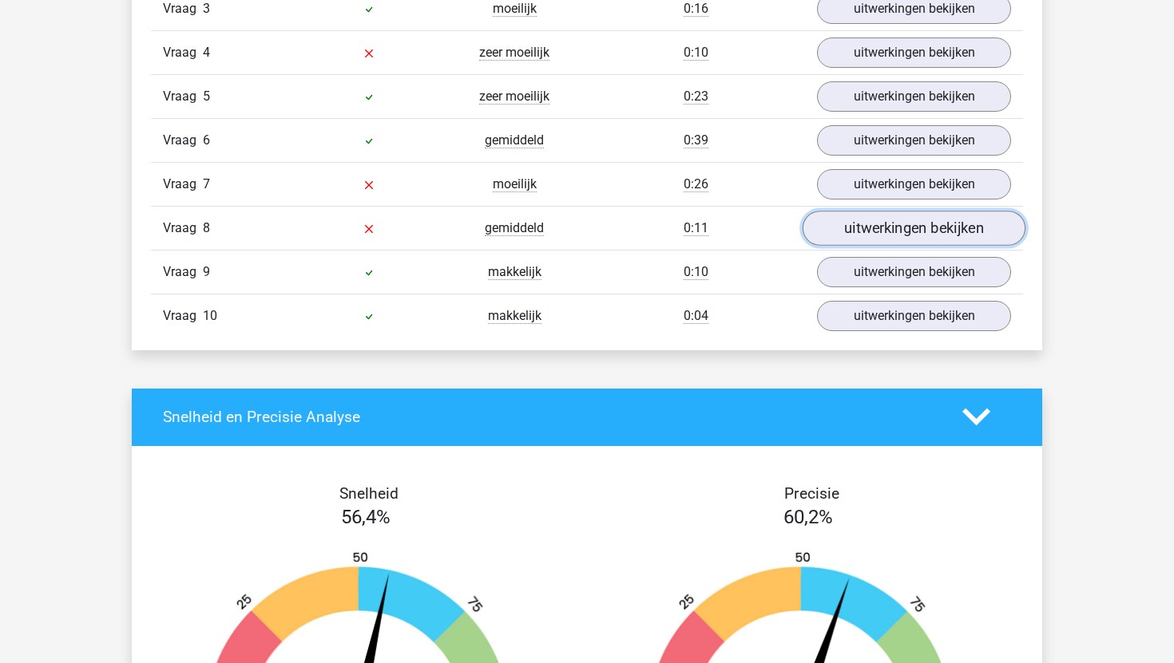
click at [884, 222] on link "uitwerkingen bekijken" at bounding box center [913, 228] width 223 height 35
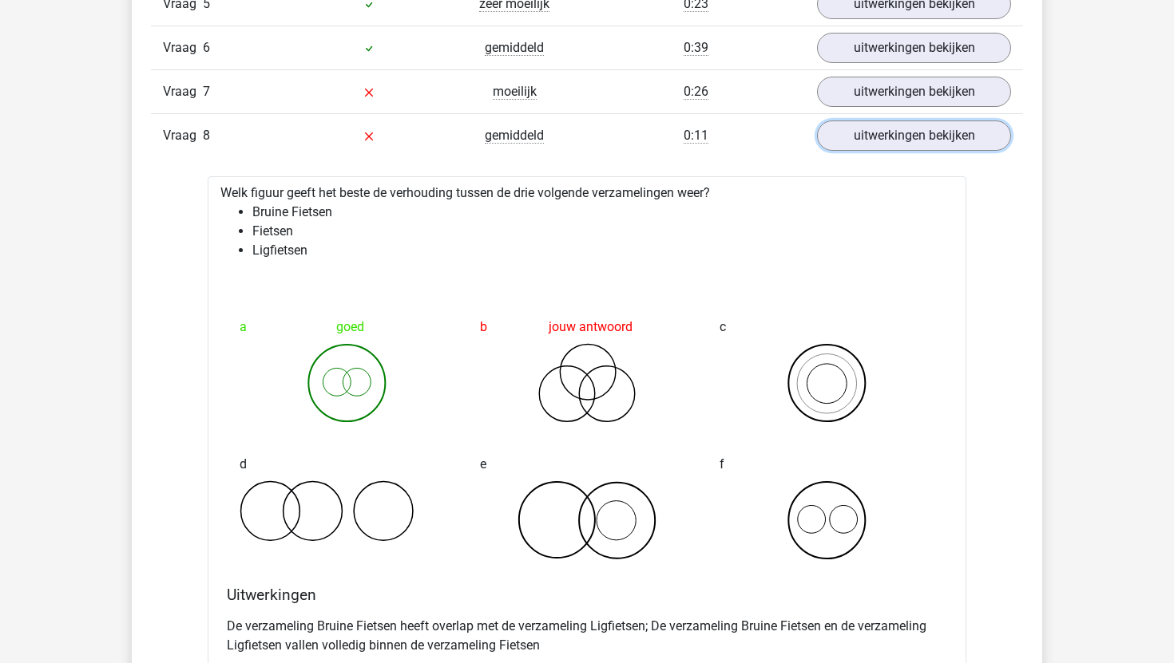
scroll to position [1252, 0]
click at [917, 136] on link "uitwerkingen bekijken" at bounding box center [913, 137] width 223 height 35
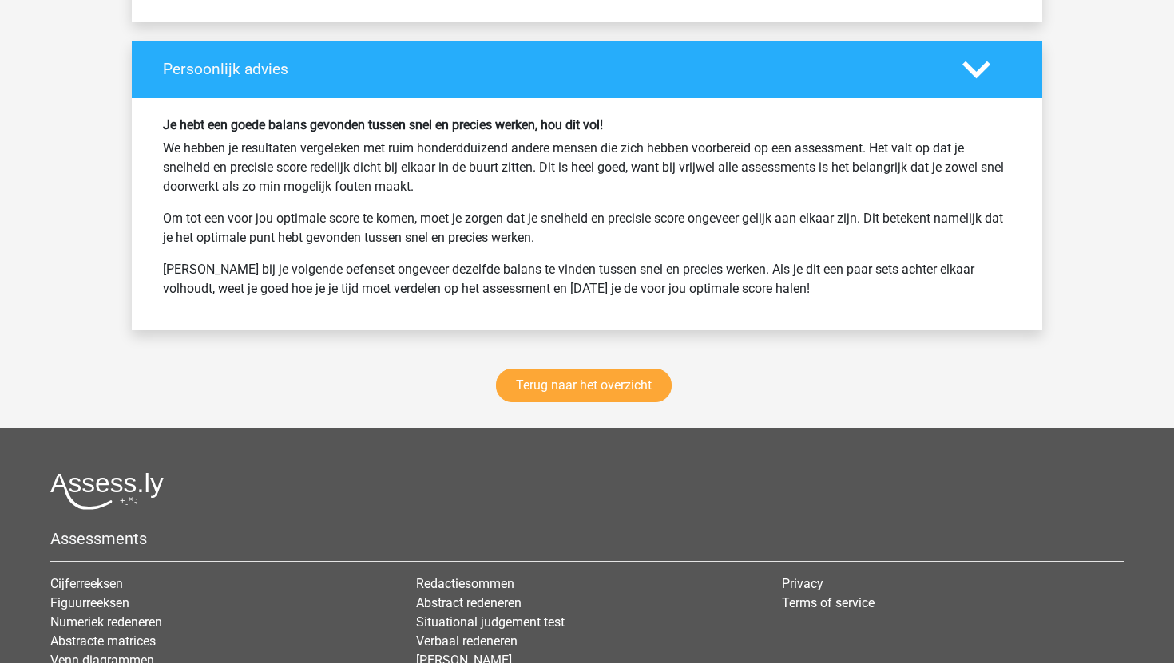
scroll to position [2045, 0]
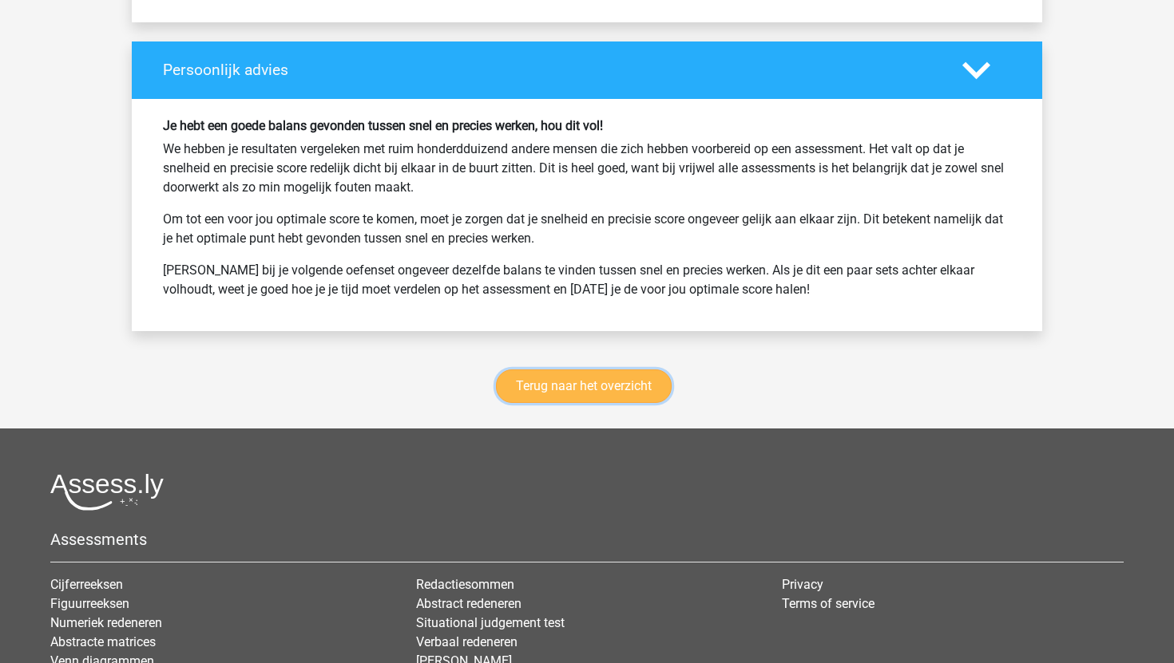
click at [616, 388] on link "Terug naar het overzicht" at bounding box center [584, 387] width 176 height 34
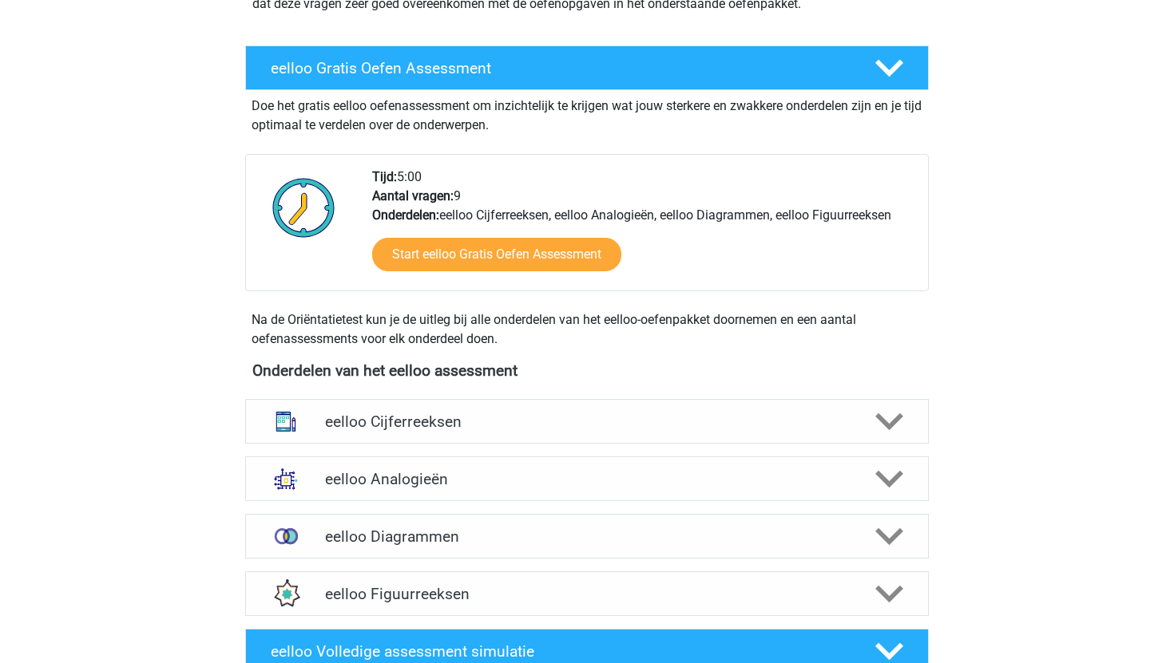
scroll to position [263, 0]
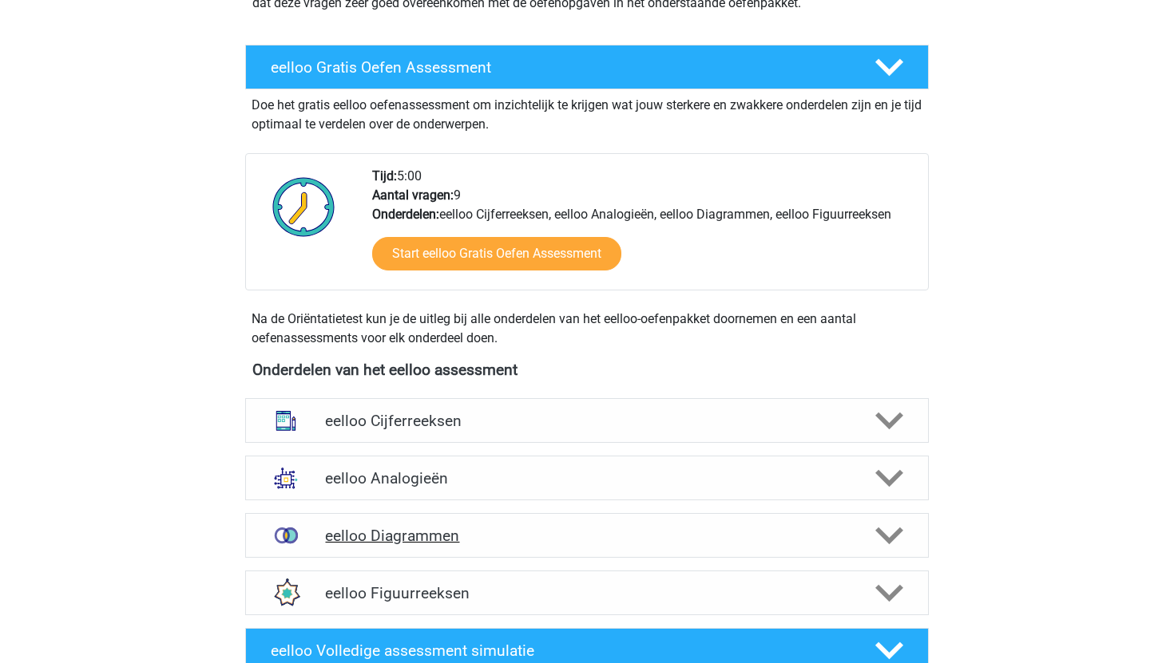
click at [564, 518] on div "eelloo Diagrammen" at bounding box center [586, 535] width 683 height 45
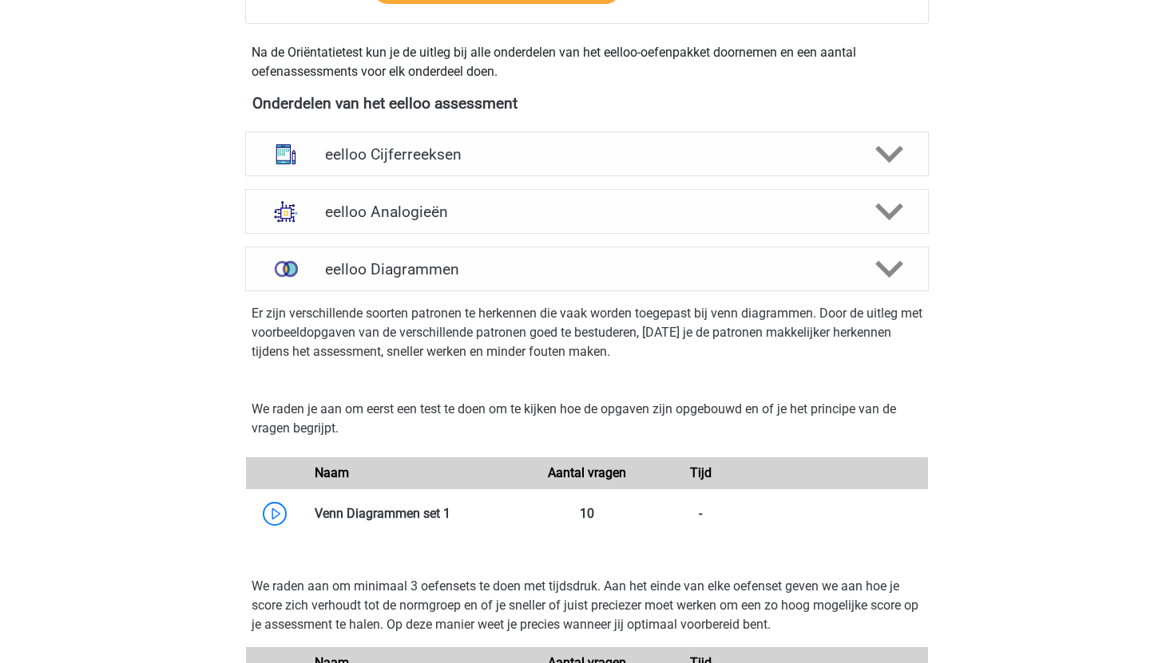
scroll to position [524, 0]
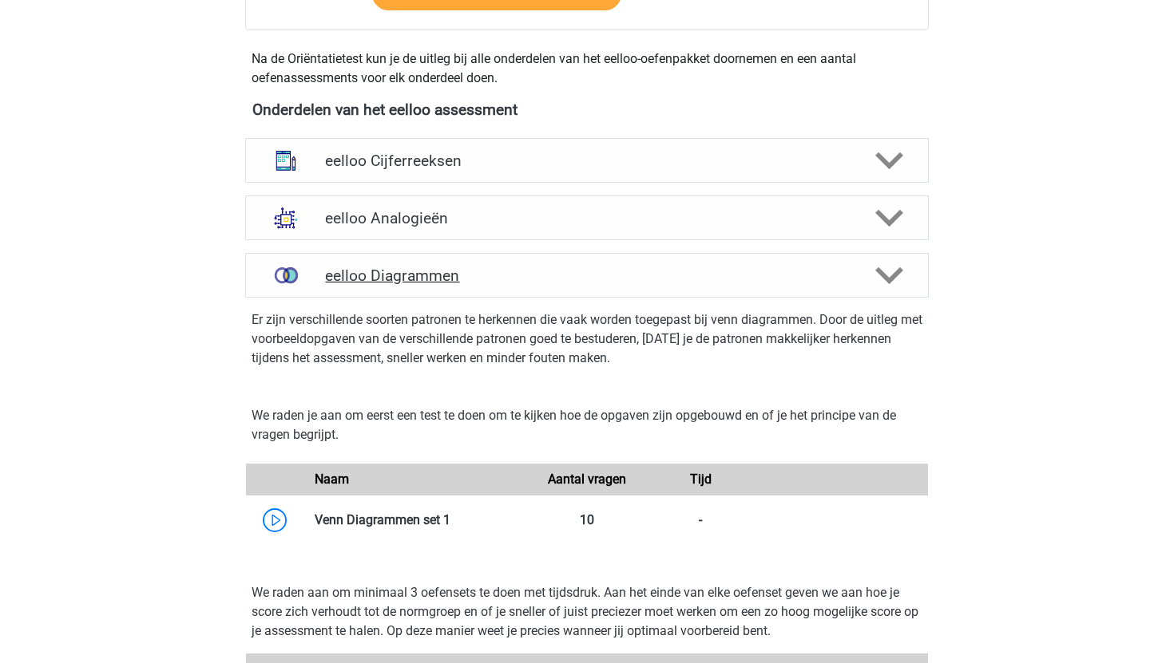
click at [650, 275] on h4 "eelloo Diagrammen" at bounding box center [586, 276] width 523 height 18
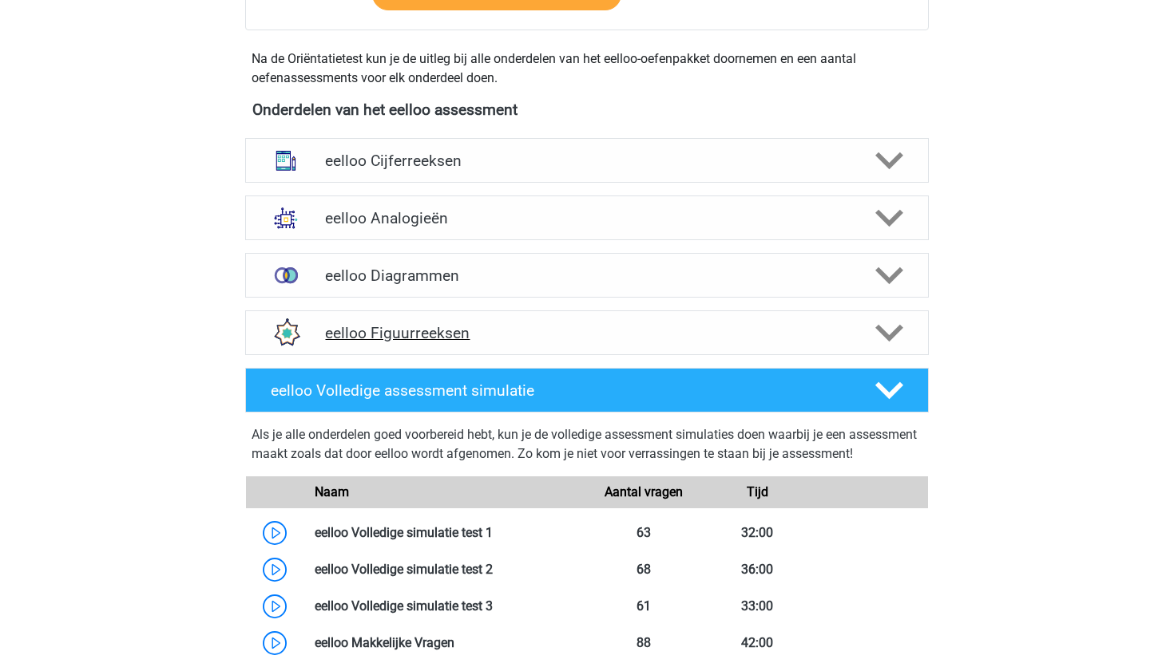
click at [625, 333] on h4 "eelloo Figuurreeksen" at bounding box center [586, 333] width 523 height 18
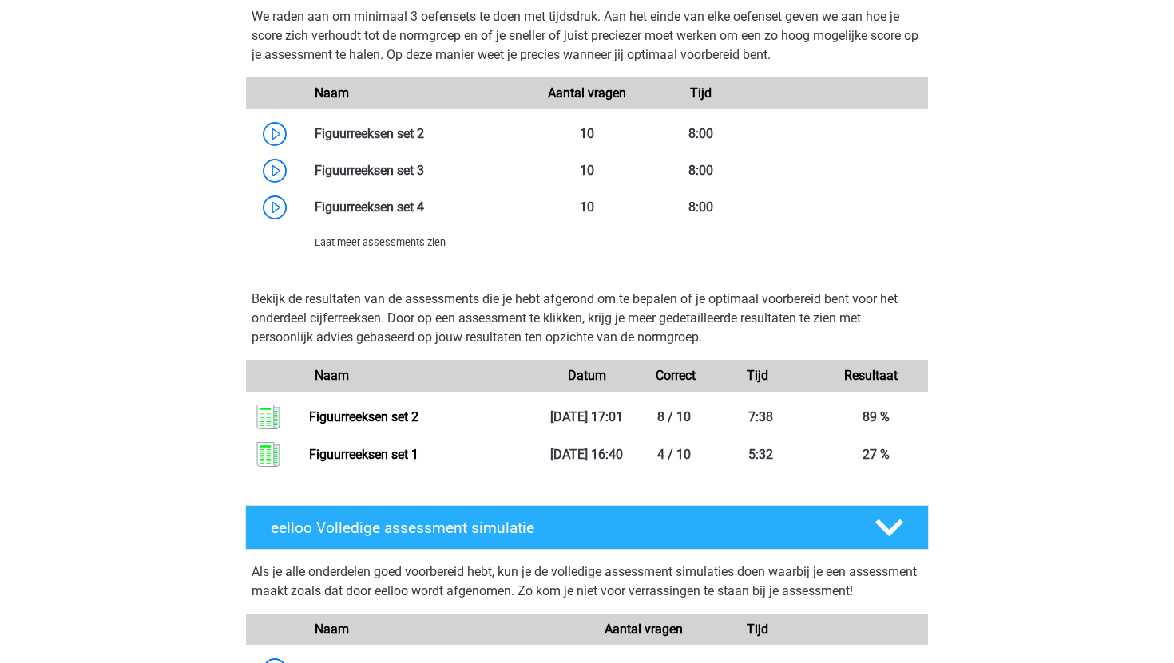
scroll to position [1179, 0]
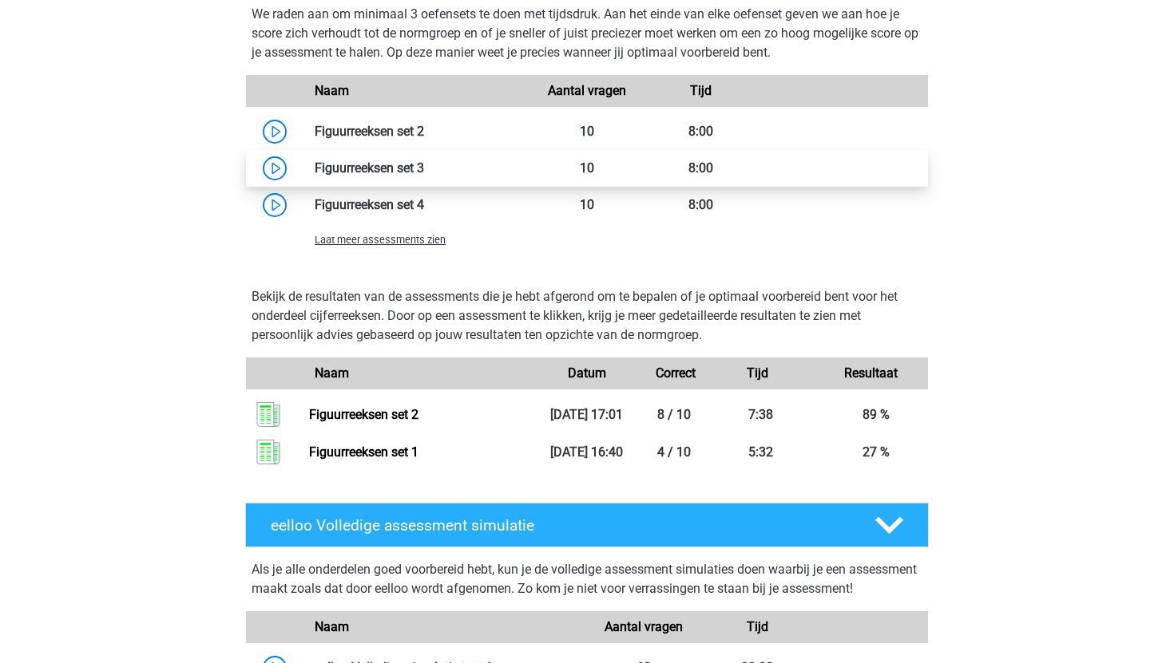
click at [424, 166] on link at bounding box center [424, 167] width 0 height 15
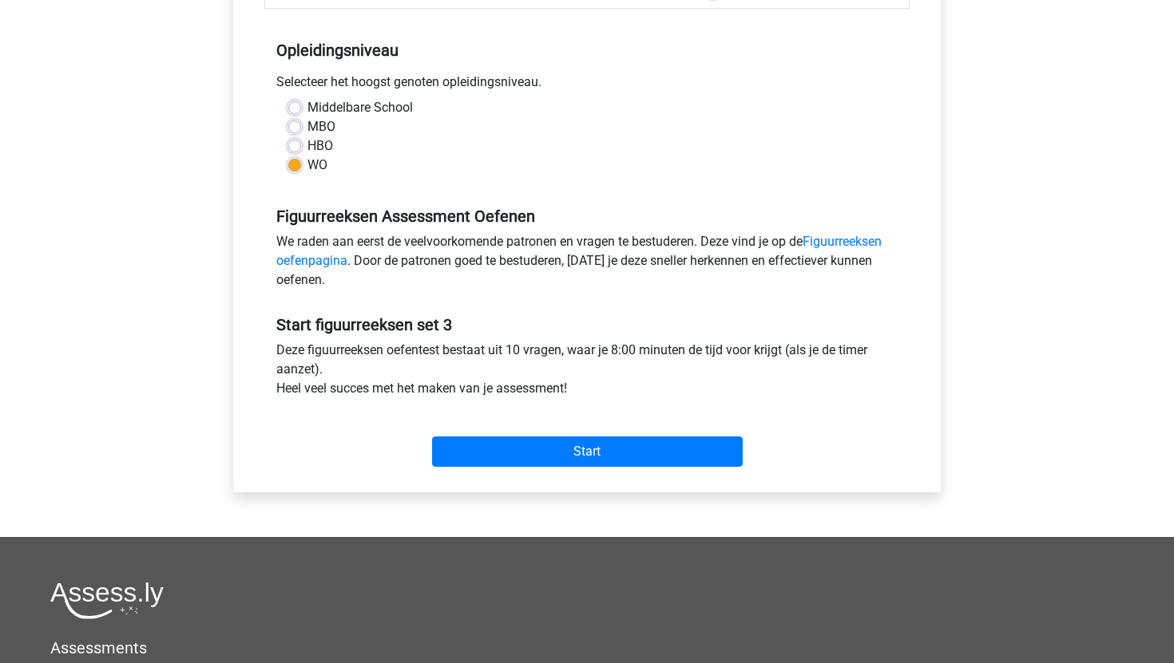
scroll to position [301, 0]
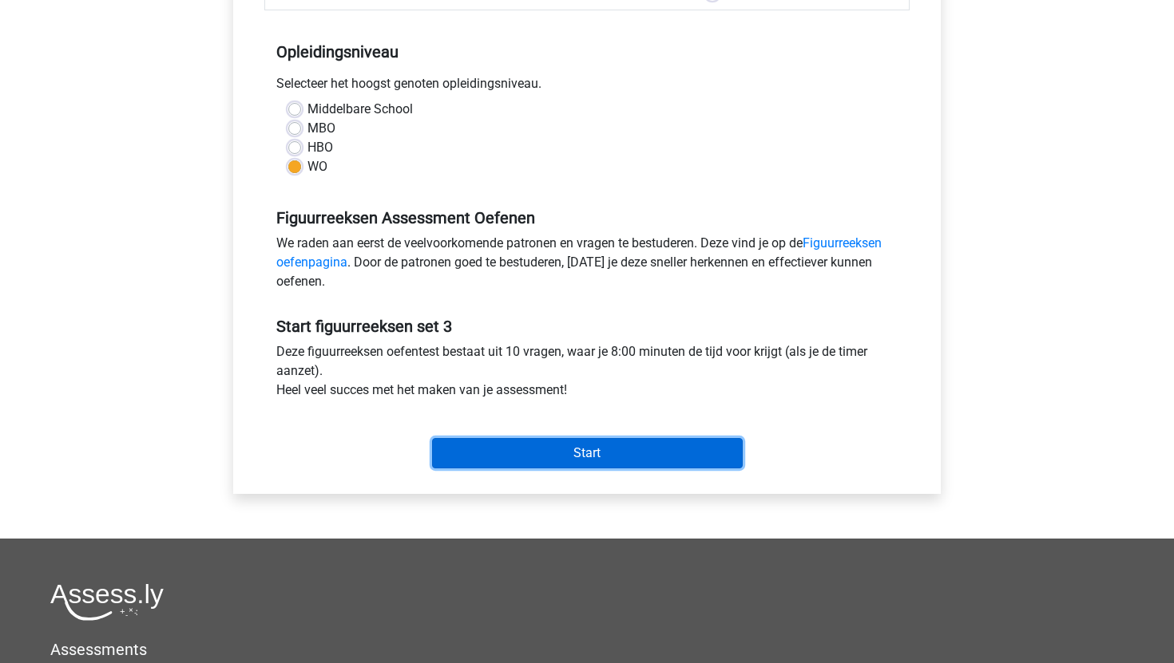
click at [509, 452] on input "Start" at bounding box center [587, 453] width 311 height 30
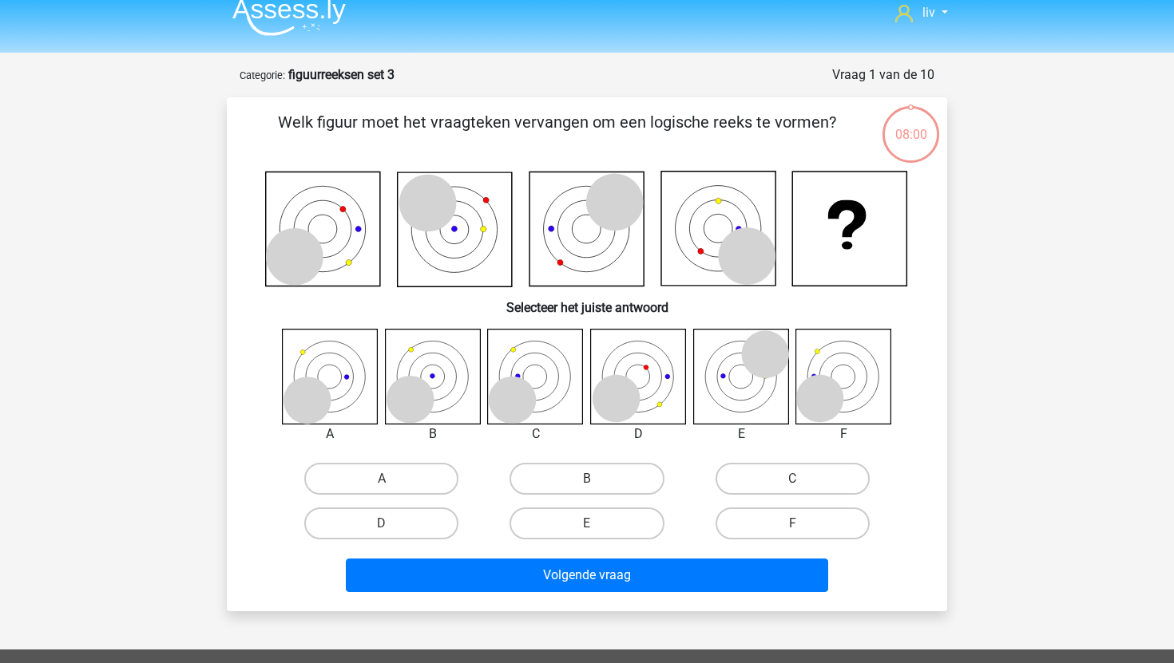
scroll to position [18, 0]
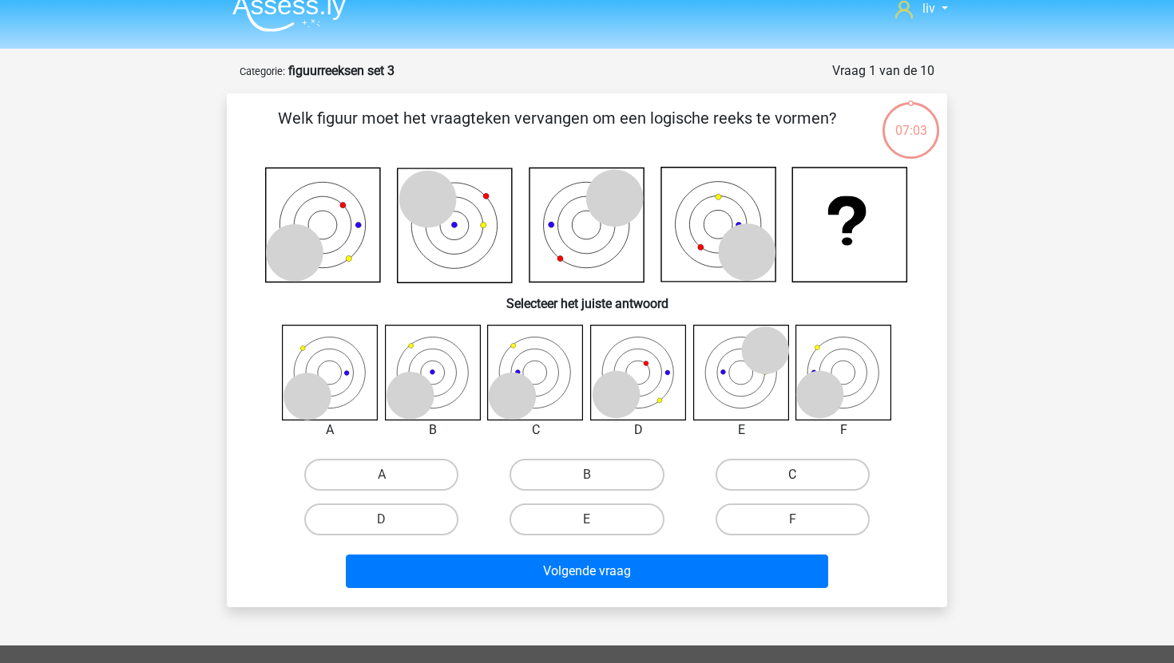
click at [758, 473] on label "C" at bounding box center [792, 475] width 154 height 32
click at [792, 475] on input "C" at bounding box center [797, 480] width 10 height 10
radio input "true"
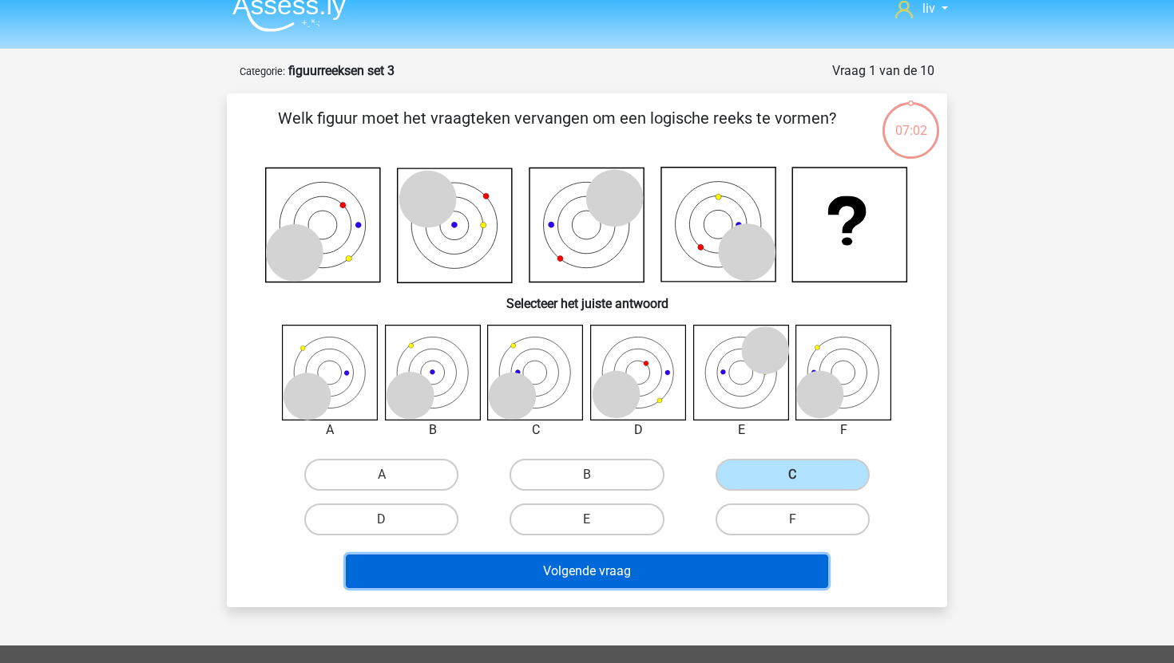
click at [694, 572] on button "Volgende vraag" at bounding box center [587, 572] width 483 height 34
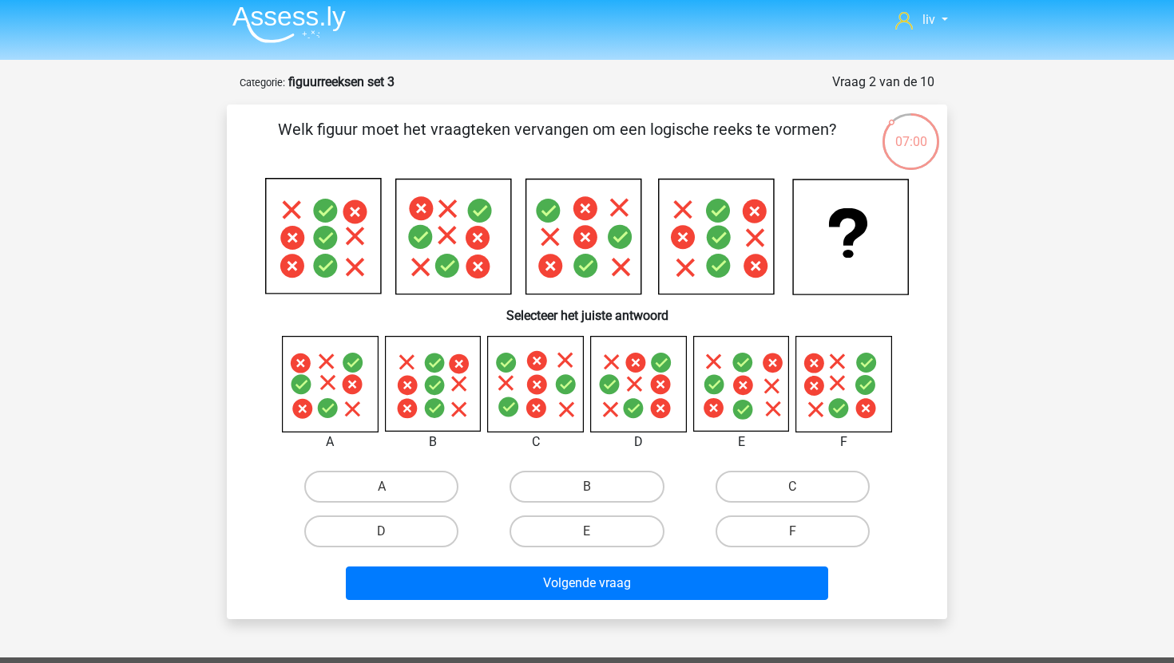
scroll to position [6, 0]
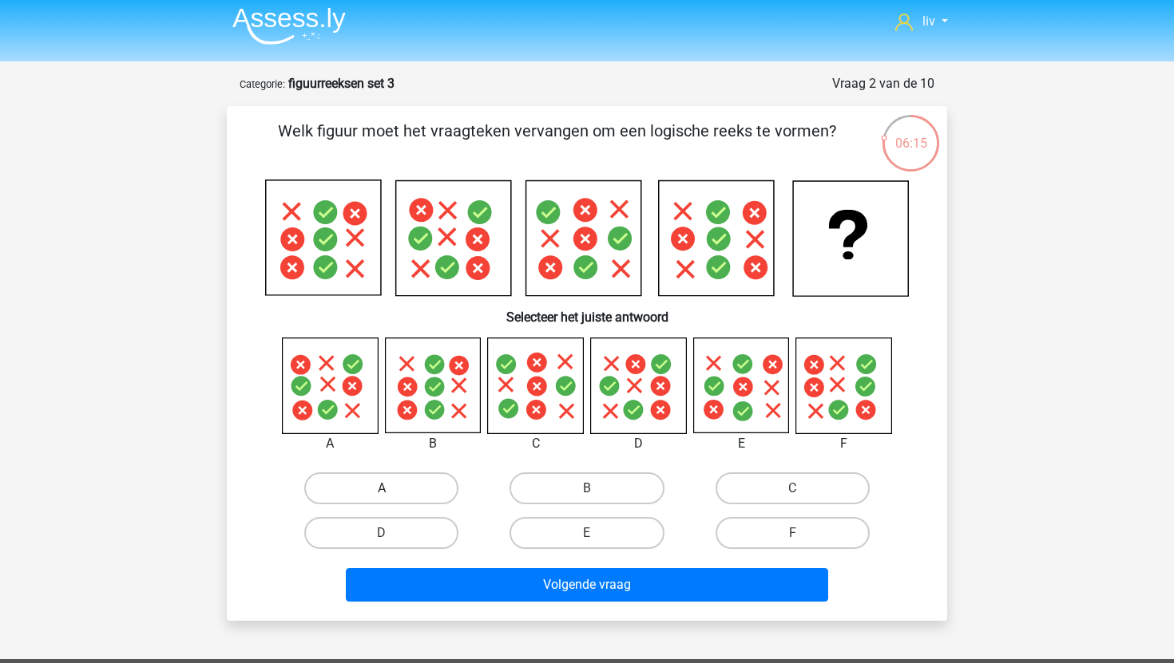
click at [354, 489] on label "A" at bounding box center [381, 489] width 154 height 32
click at [382, 489] on input "A" at bounding box center [387, 494] width 10 height 10
radio input "true"
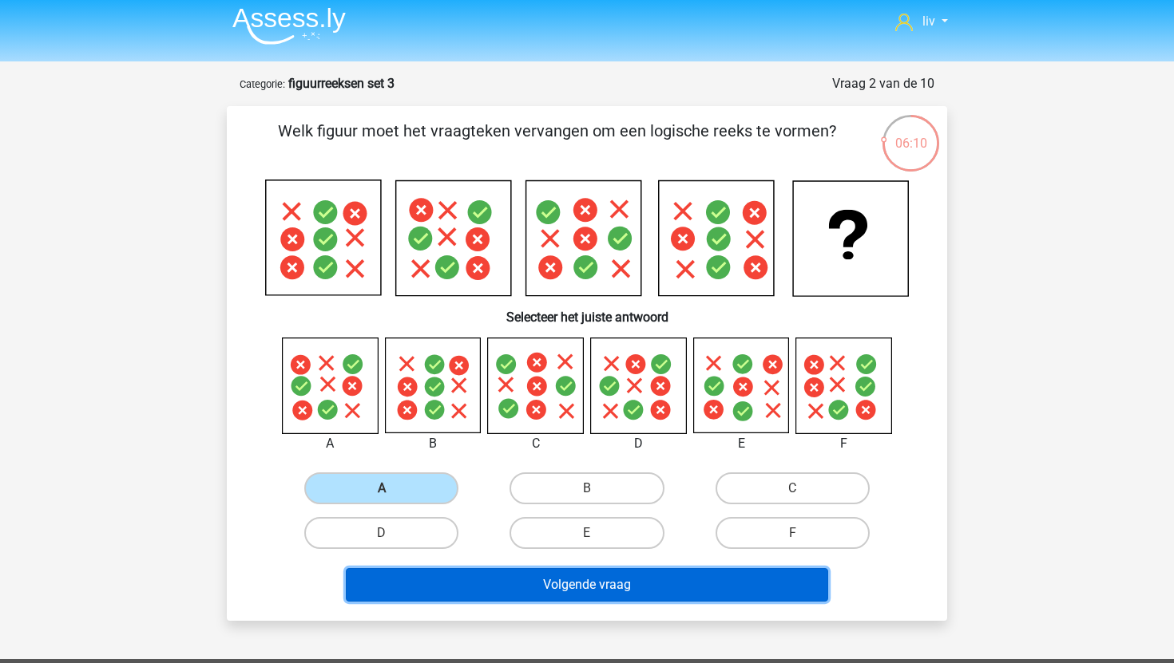
click at [454, 575] on button "Volgende vraag" at bounding box center [587, 585] width 483 height 34
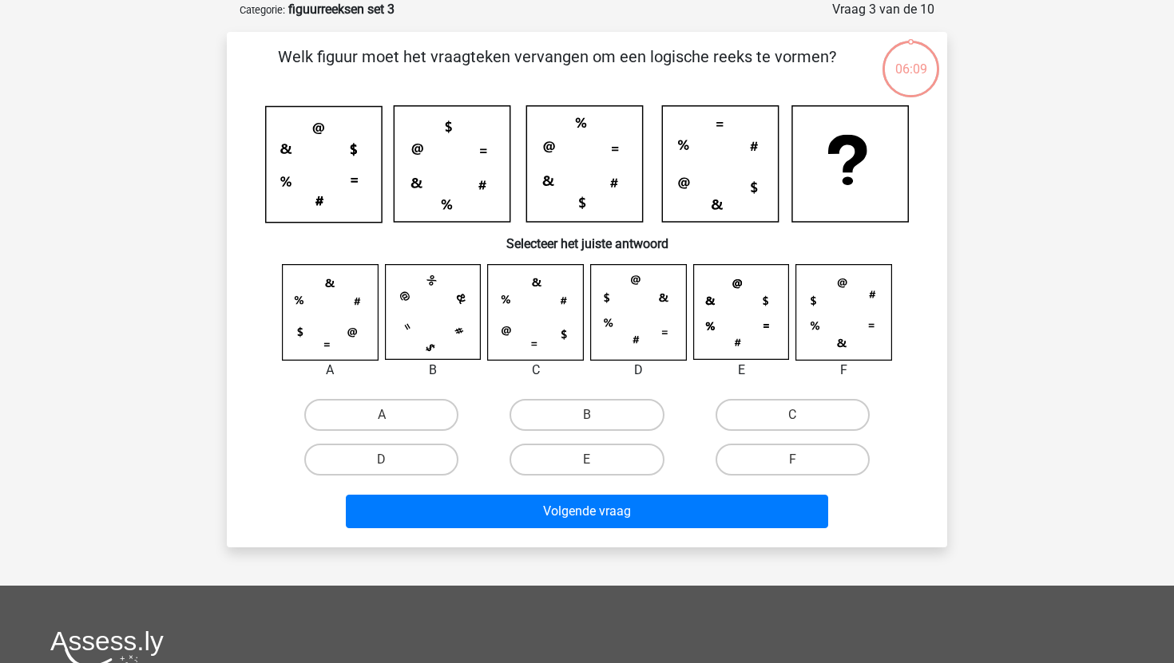
scroll to position [18, 0]
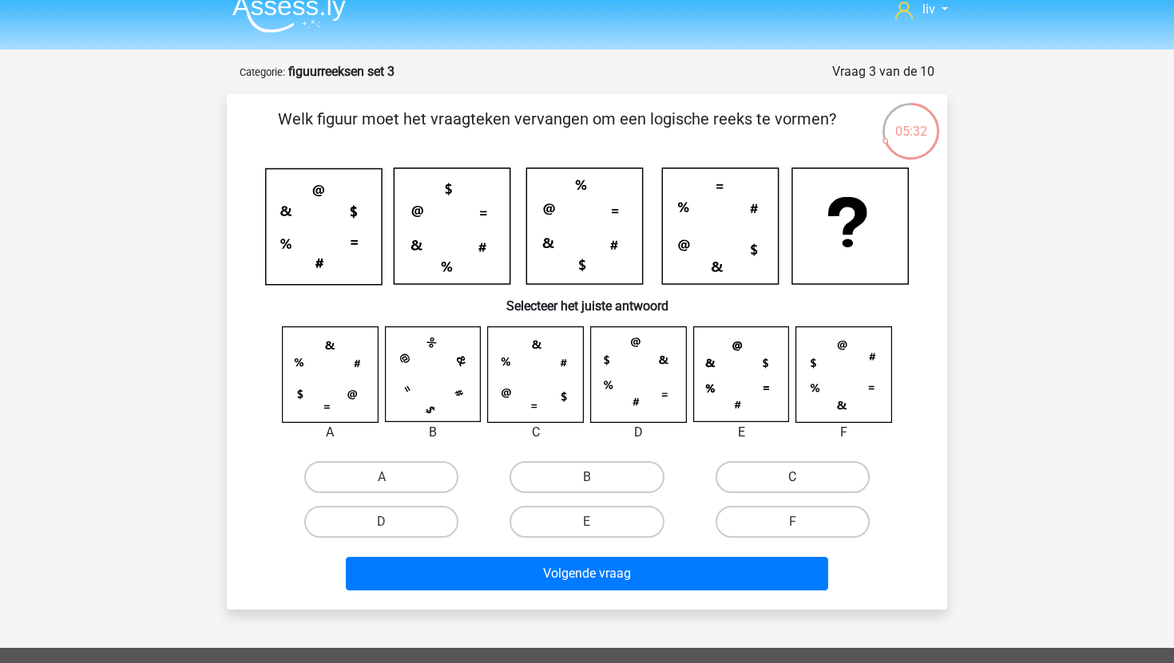
click at [789, 473] on label "C" at bounding box center [792, 477] width 154 height 32
click at [792, 477] on input "C" at bounding box center [797, 482] width 10 height 10
radio input "true"
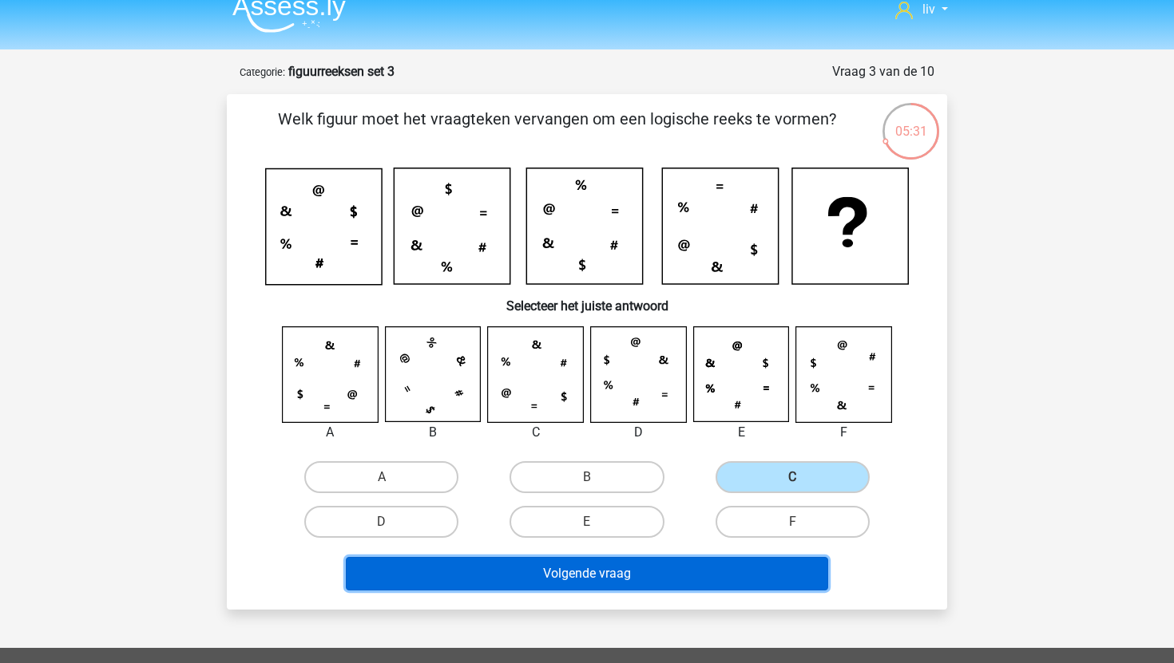
click at [712, 566] on button "Volgende vraag" at bounding box center [587, 574] width 483 height 34
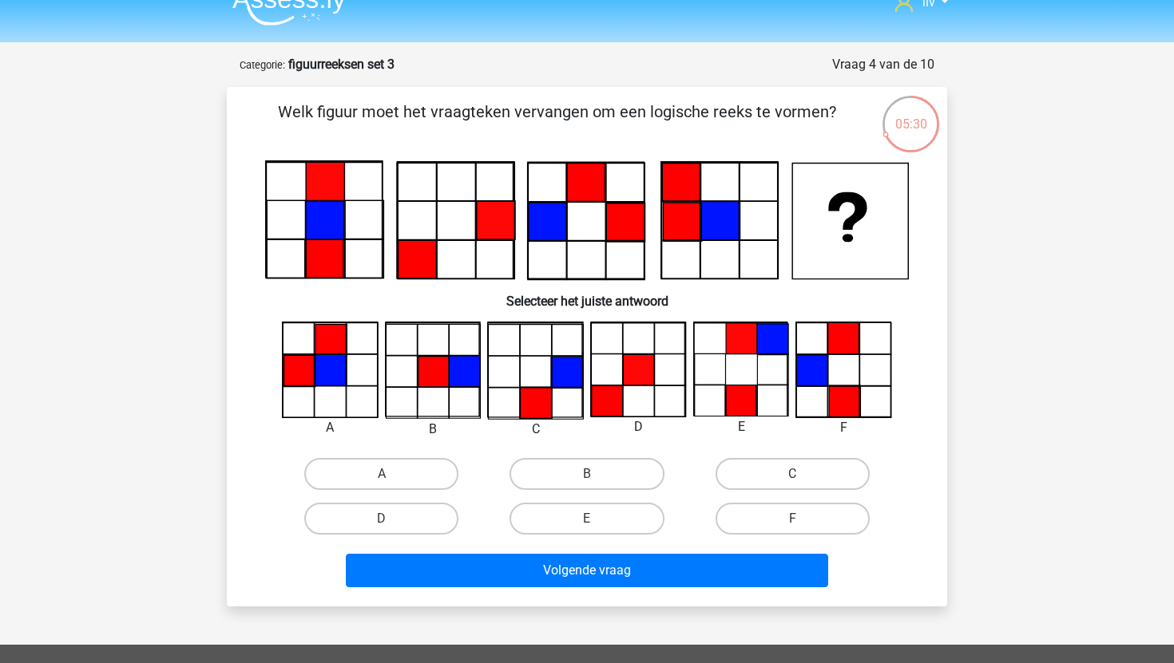
scroll to position [0, 0]
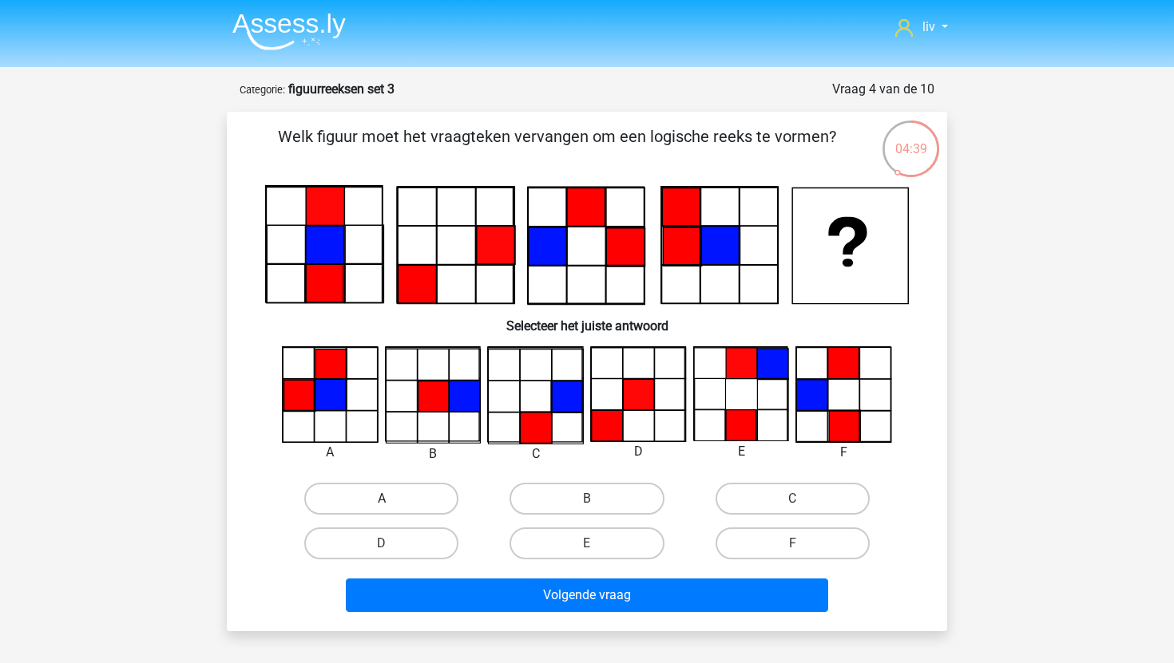
click at [397, 486] on label "A" at bounding box center [381, 499] width 154 height 32
click at [392, 499] on input "A" at bounding box center [387, 504] width 10 height 10
radio input "true"
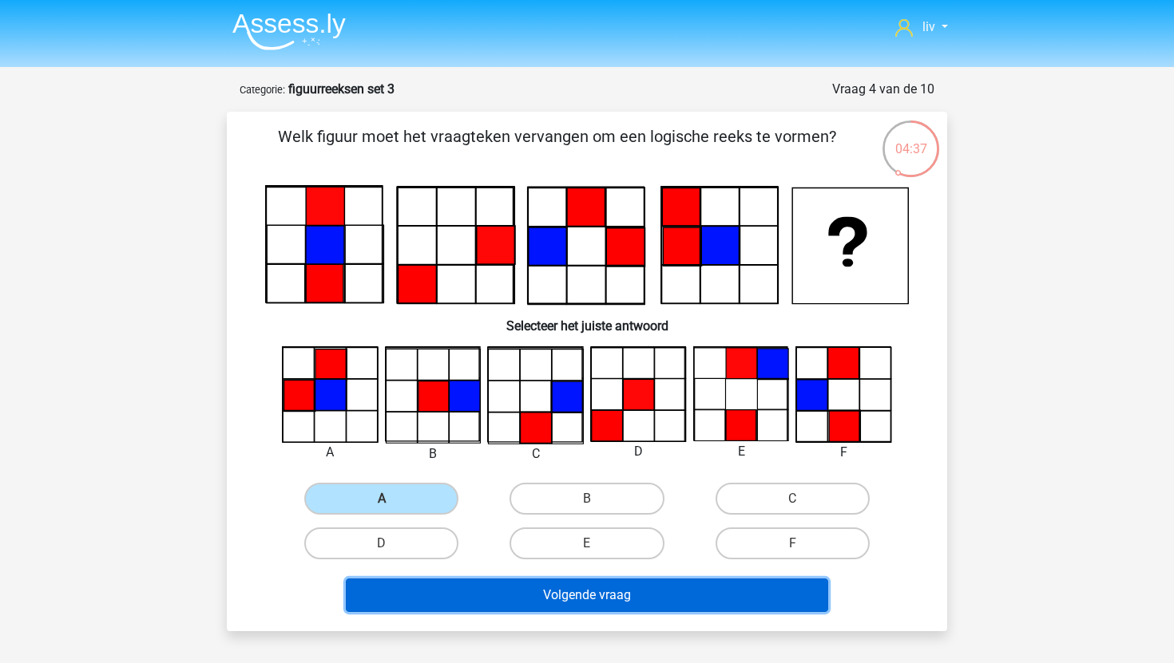
click at [477, 591] on button "Volgende vraag" at bounding box center [587, 596] width 483 height 34
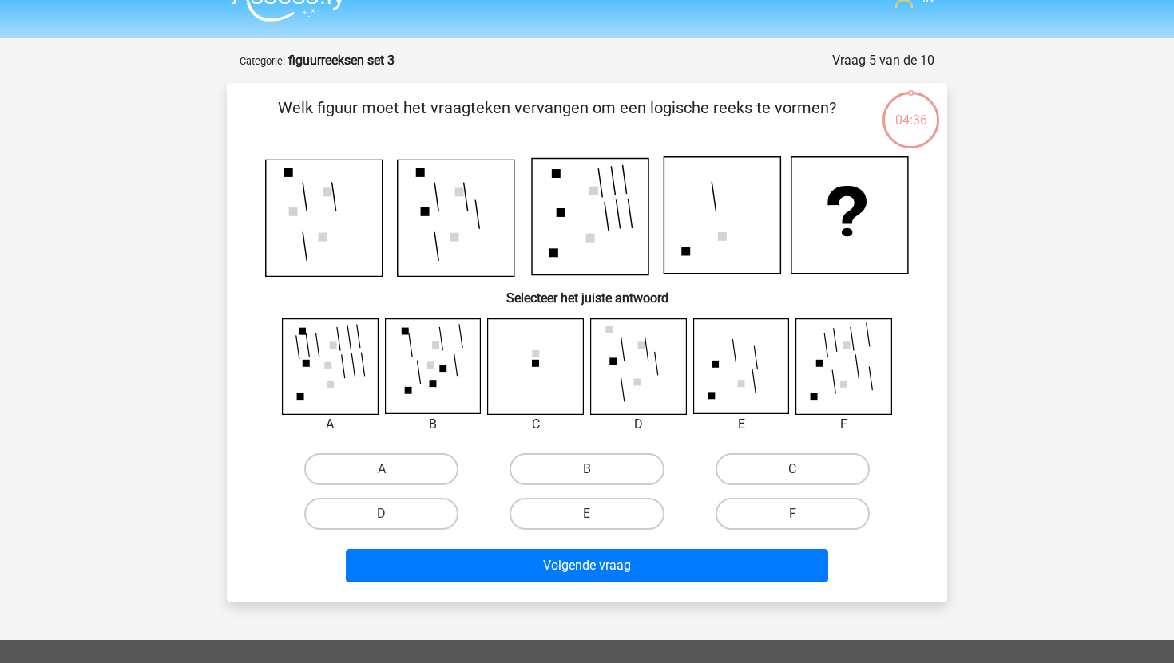
scroll to position [5, 0]
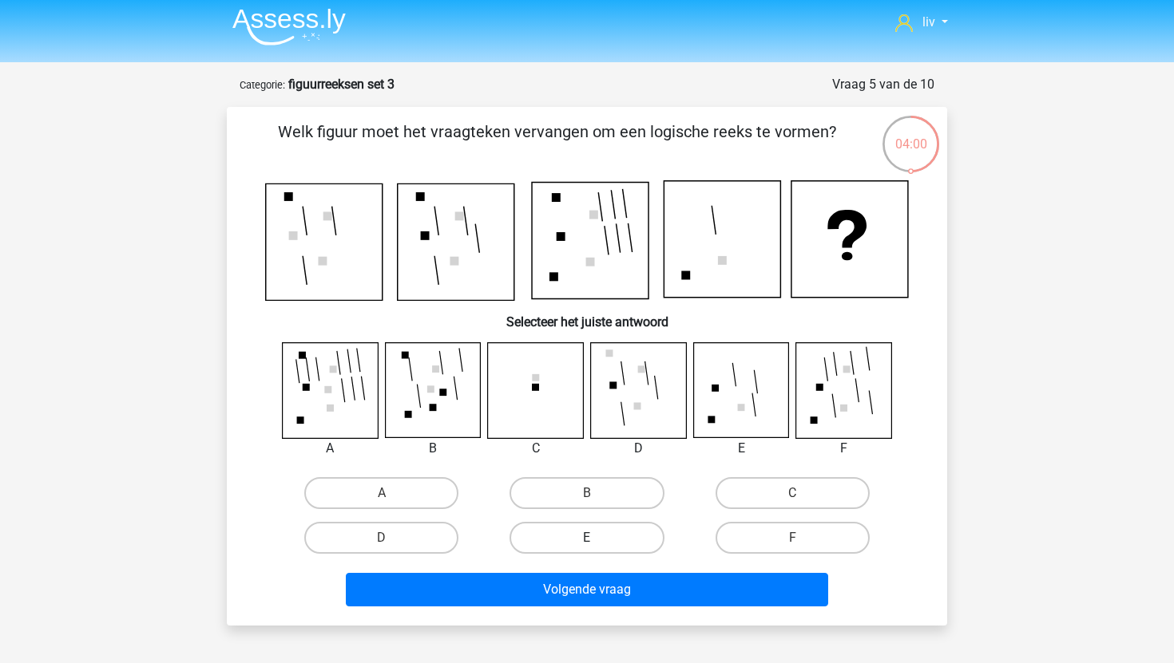
click at [608, 537] on label "E" at bounding box center [586, 538] width 154 height 32
click at [597, 538] on input "E" at bounding box center [592, 543] width 10 height 10
radio input "true"
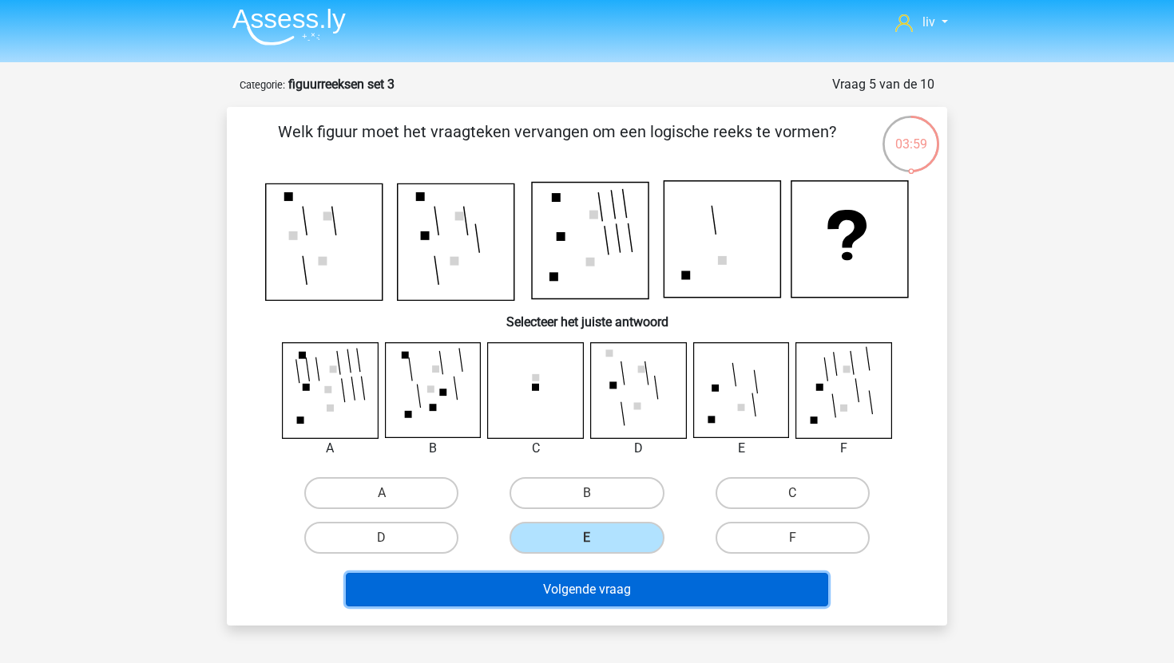
click at [608, 584] on button "Volgende vraag" at bounding box center [587, 590] width 483 height 34
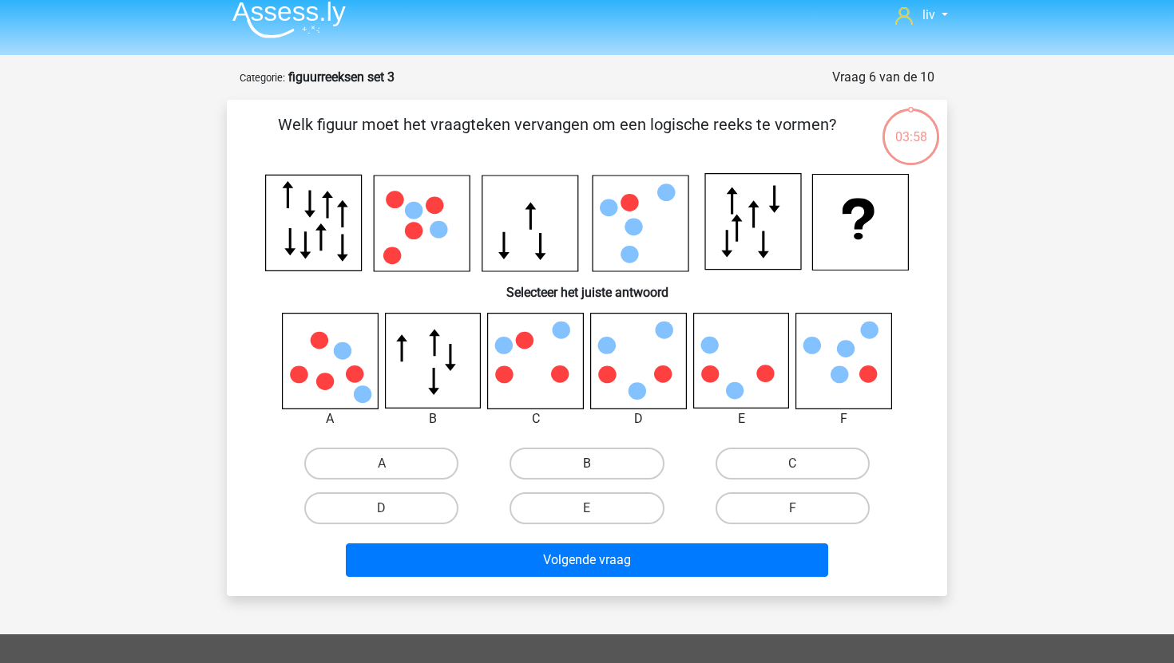
scroll to position [0, 0]
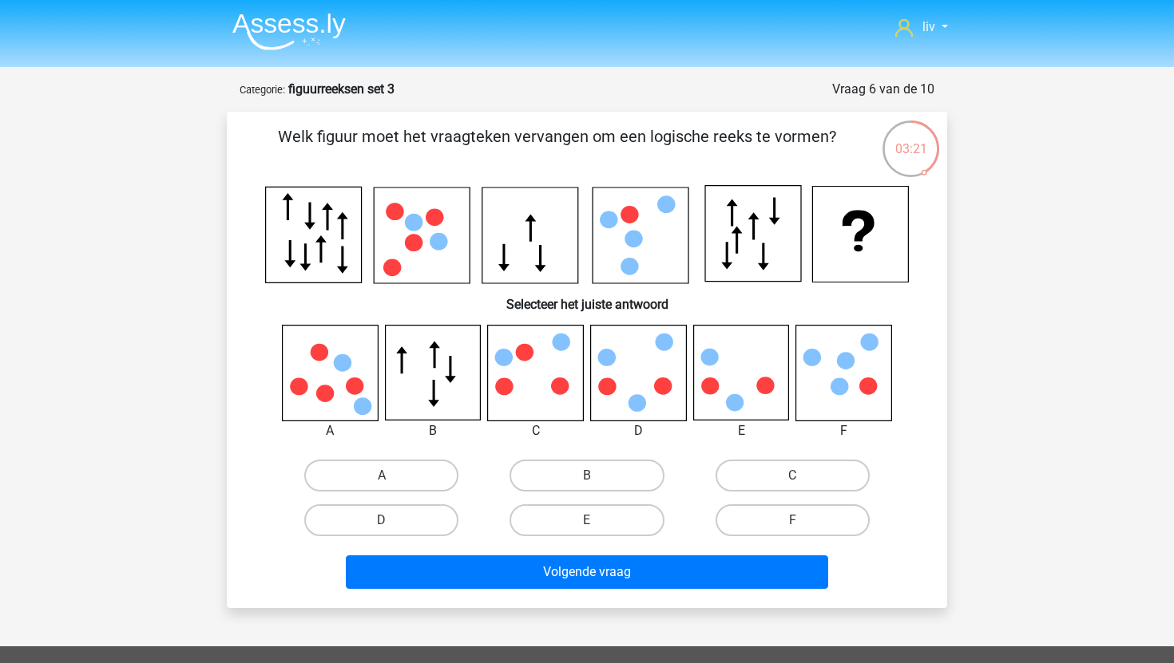
click at [628, 392] on icon at bounding box center [638, 373] width 95 height 95
click at [623, 505] on label "E" at bounding box center [586, 521] width 154 height 32
click at [597, 521] on input "E" at bounding box center [592, 526] width 10 height 10
radio input "true"
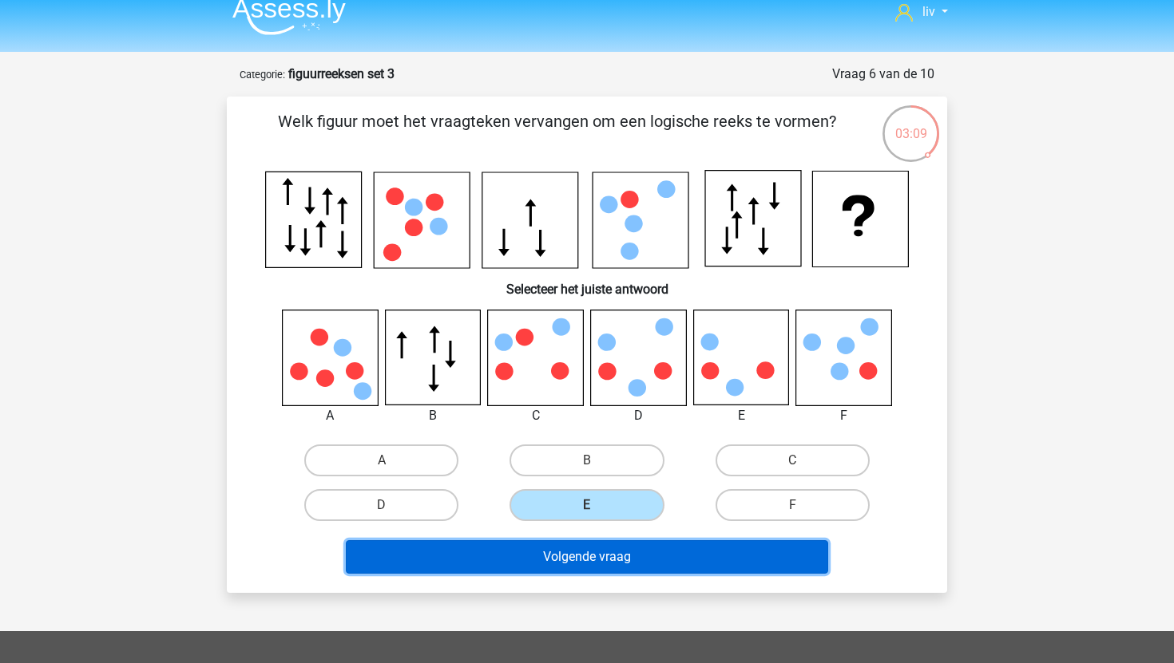
click at [647, 556] on button "Volgende vraag" at bounding box center [587, 558] width 483 height 34
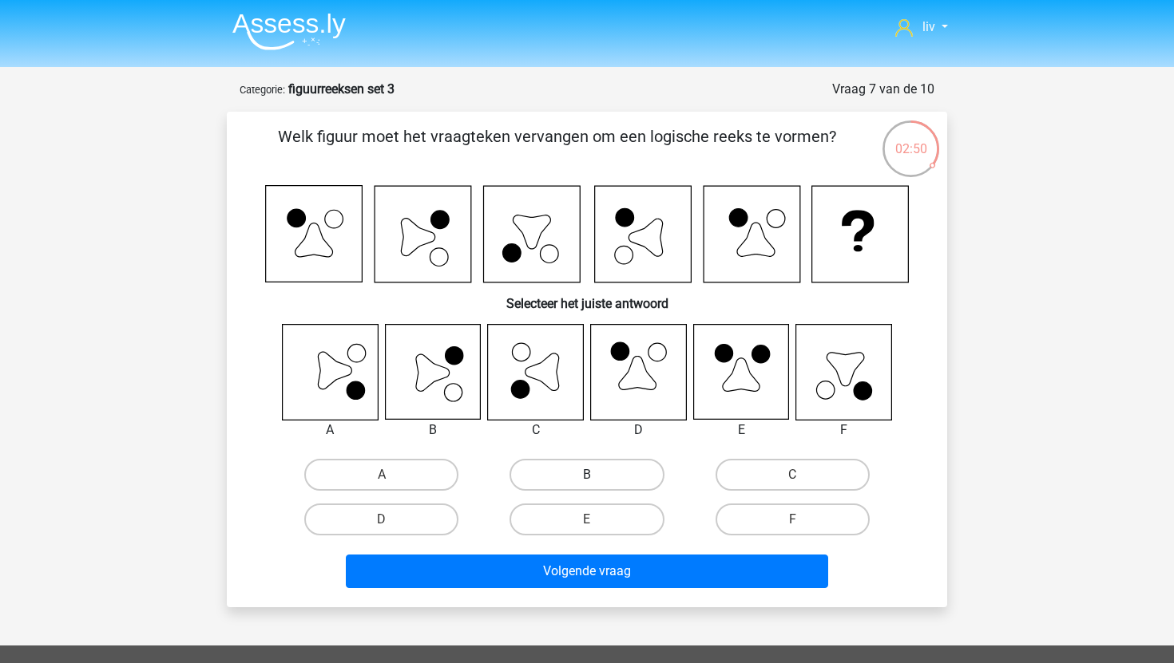
click at [554, 480] on label "B" at bounding box center [586, 475] width 154 height 32
click at [587, 480] on input "B" at bounding box center [592, 480] width 10 height 10
radio input "true"
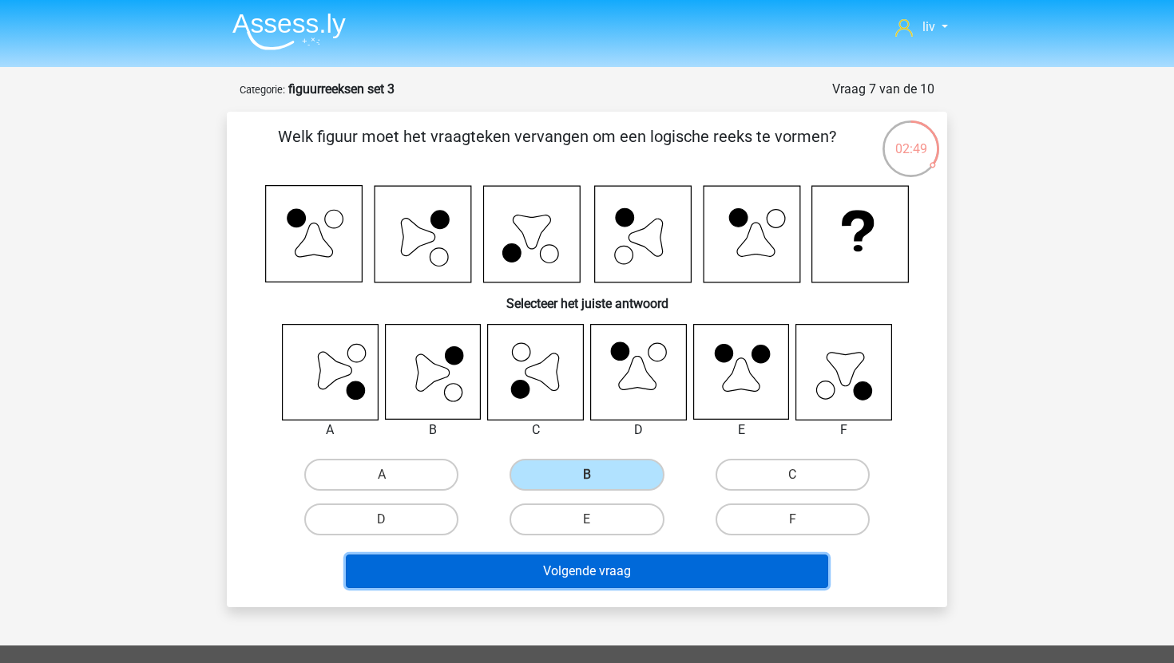
click at [568, 578] on button "Volgende vraag" at bounding box center [587, 572] width 483 height 34
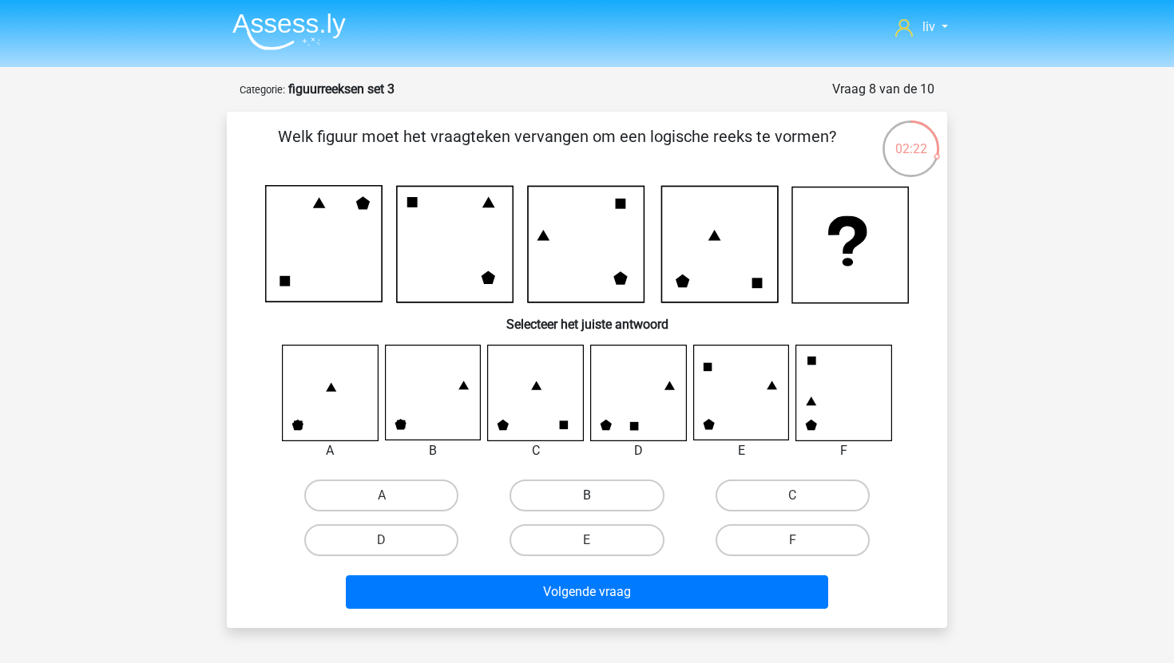
click at [551, 501] on label "B" at bounding box center [586, 496] width 154 height 32
click at [587, 501] on input "B" at bounding box center [592, 501] width 10 height 10
radio input "true"
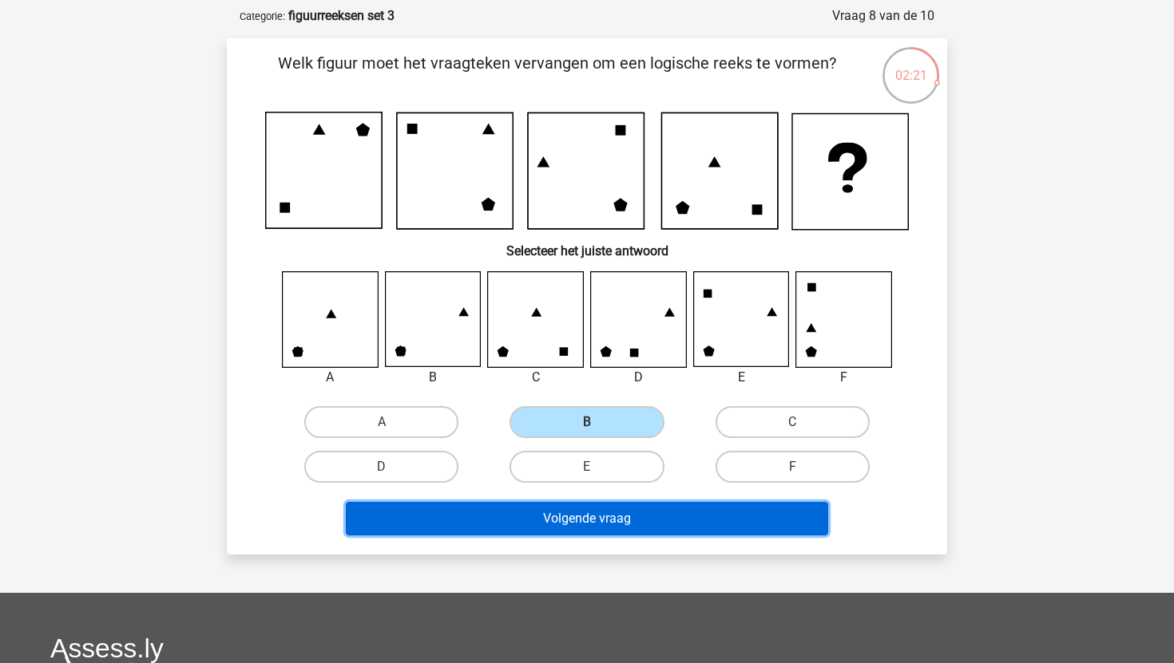
click at [549, 523] on button "Volgende vraag" at bounding box center [587, 519] width 483 height 34
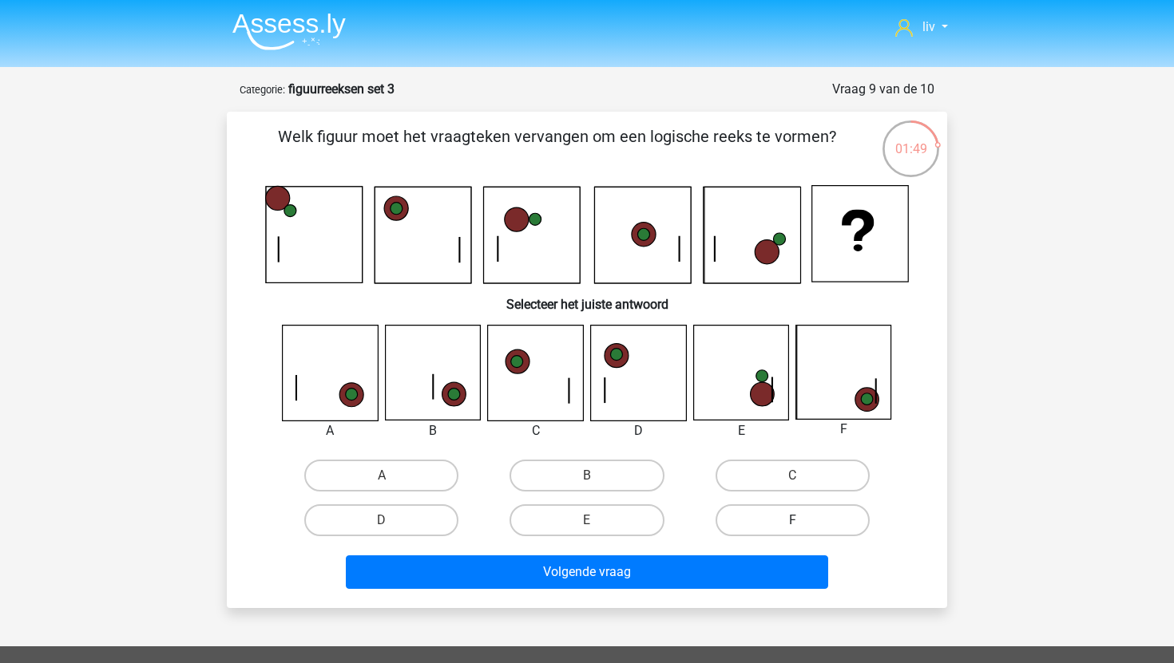
click at [813, 514] on label "F" at bounding box center [792, 521] width 154 height 32
click at [802, 521] on input "F" at bounding box center [797, 526] width 10 height 10
radio input "true"
click at [753, 590] on div "Volgende vraag" at bounding box center [587, 576] width 616 height 40
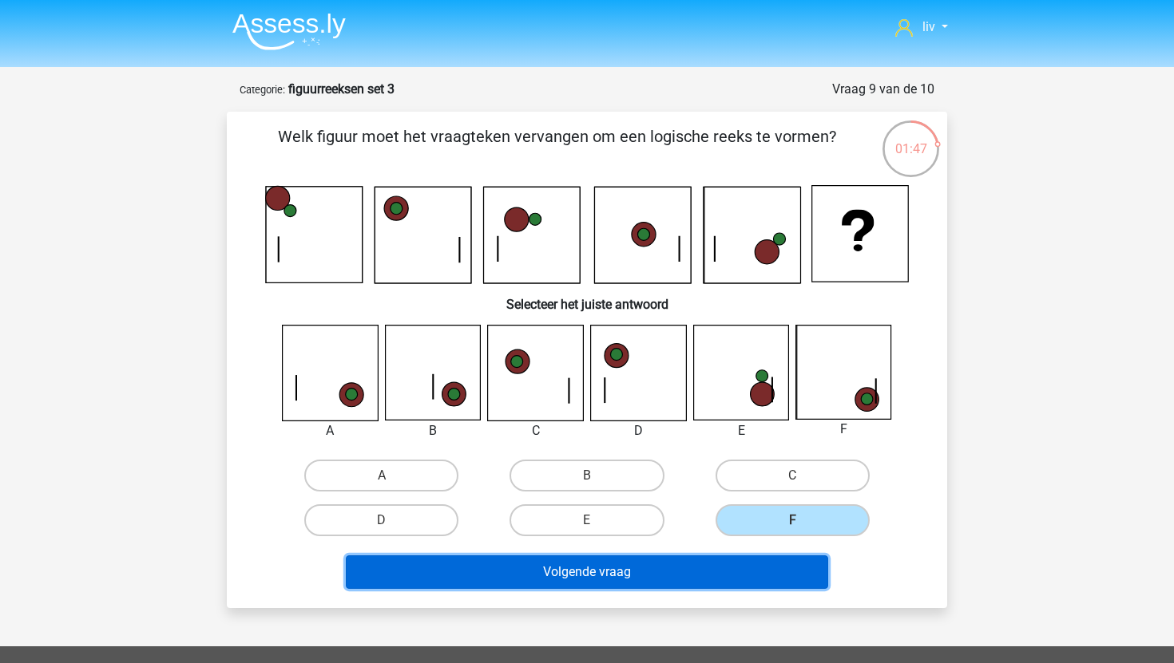
click at [743, 576] on button "Volgende vraag" at bounding box center [587, 573] width 483 height 34
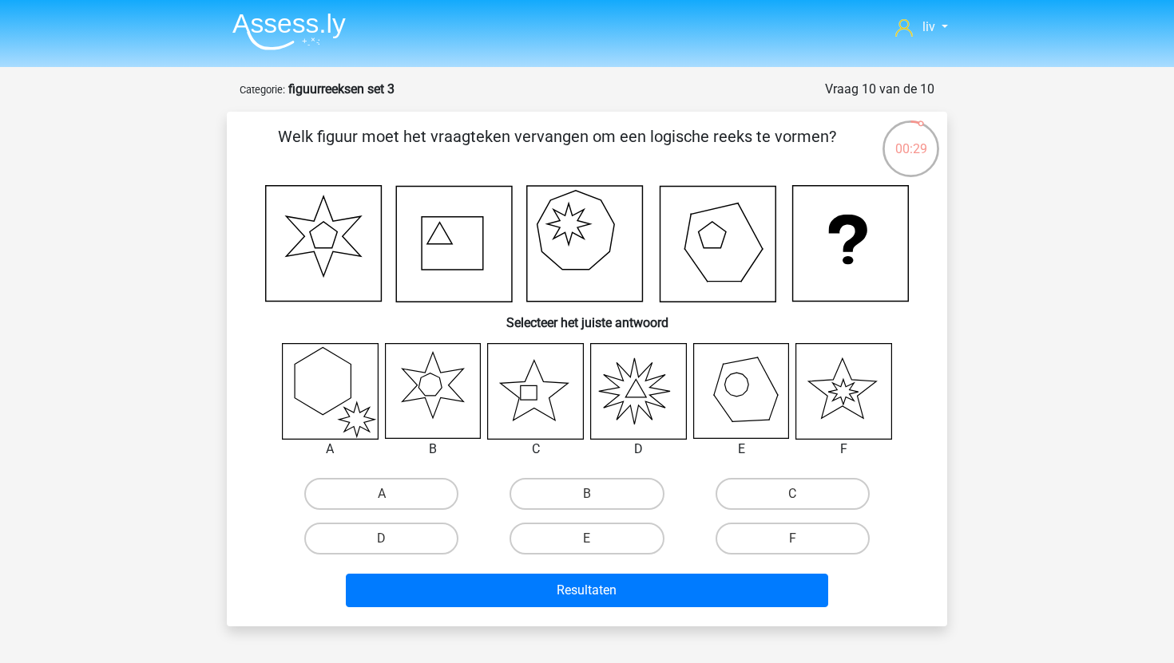
click at [798, 497] on input "C" at bounding box center [797, 499] width 10 height 10
radio input "true"
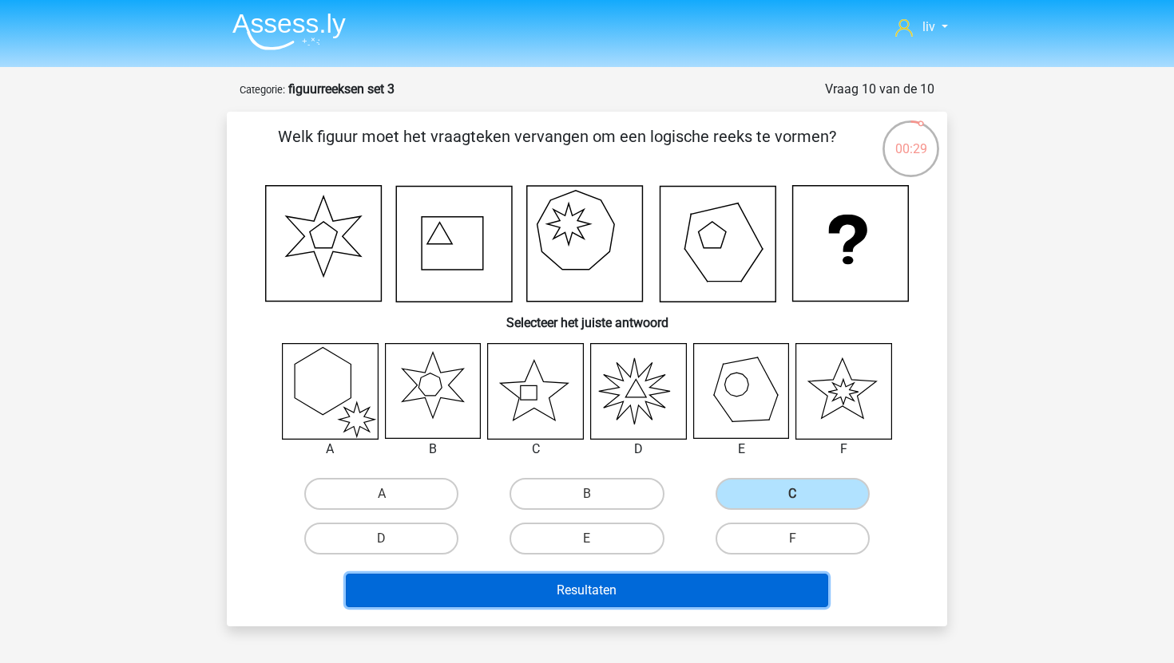
click at [750, 593] on button "Resultaten" at bounding box center [587, 591] width 483 height 34
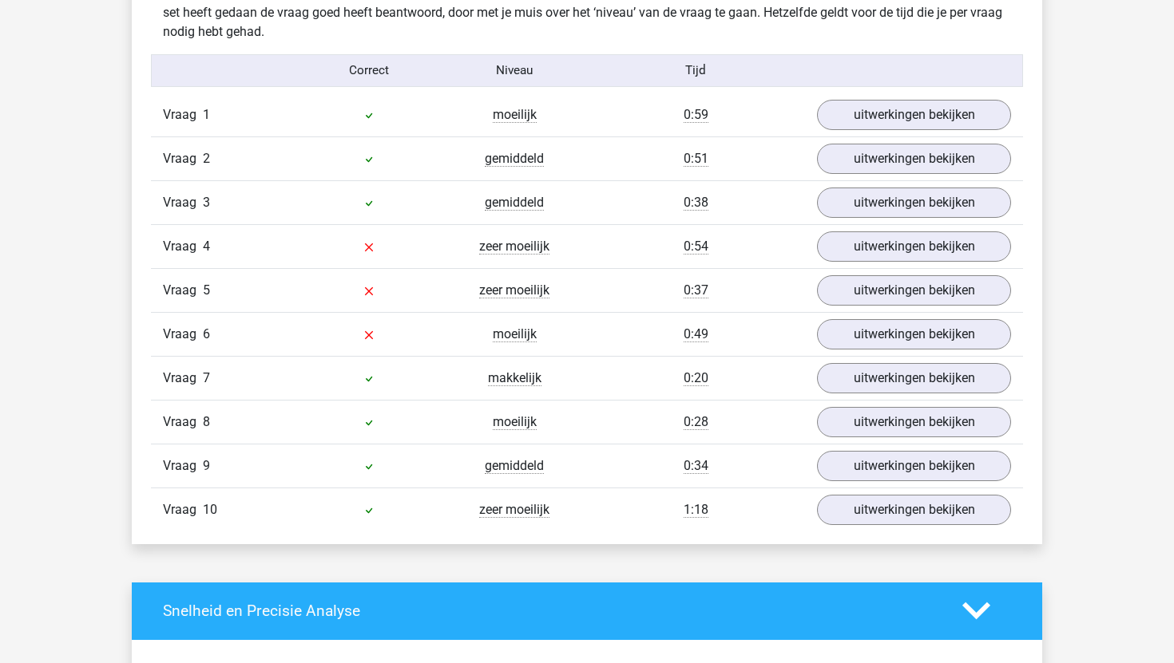
scroll to position [892, 0]
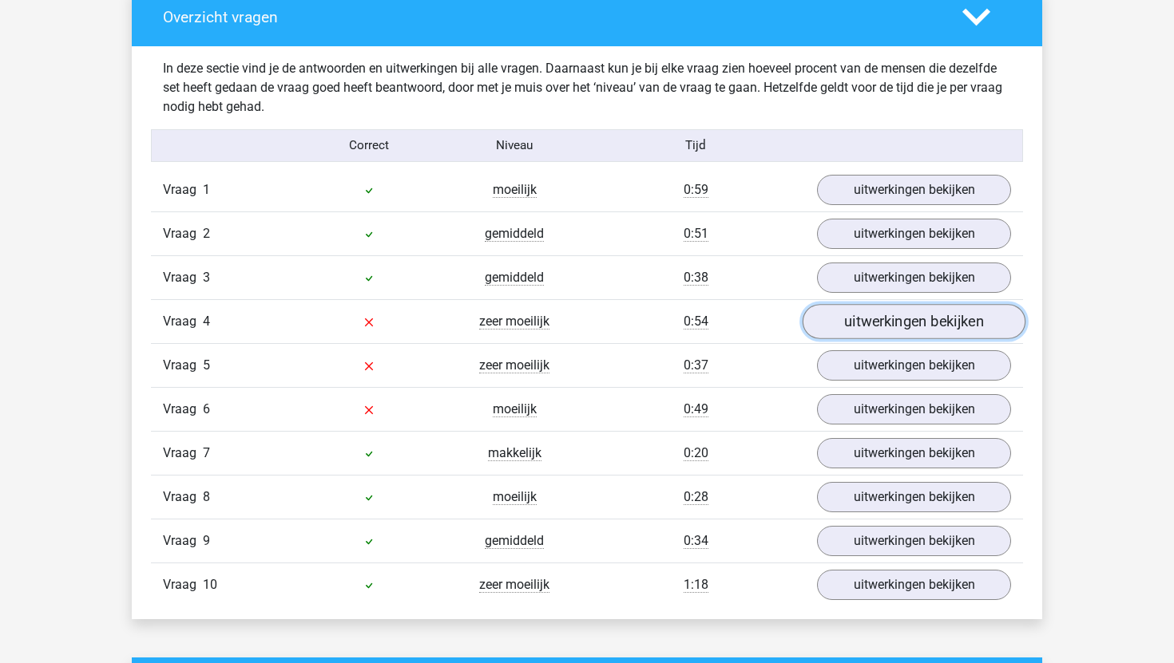
click at [844, 330] on link "uitwerkingen bekijken" at bounding box center [913, 321] width 223 height 35
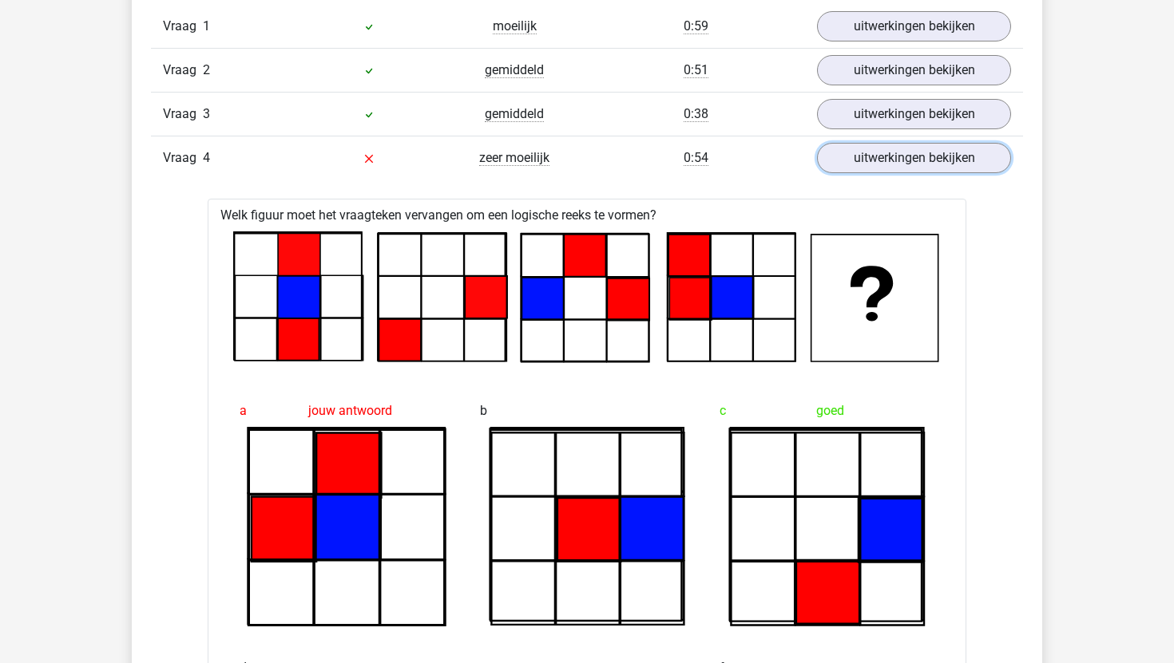
scroll to position [963, 0]
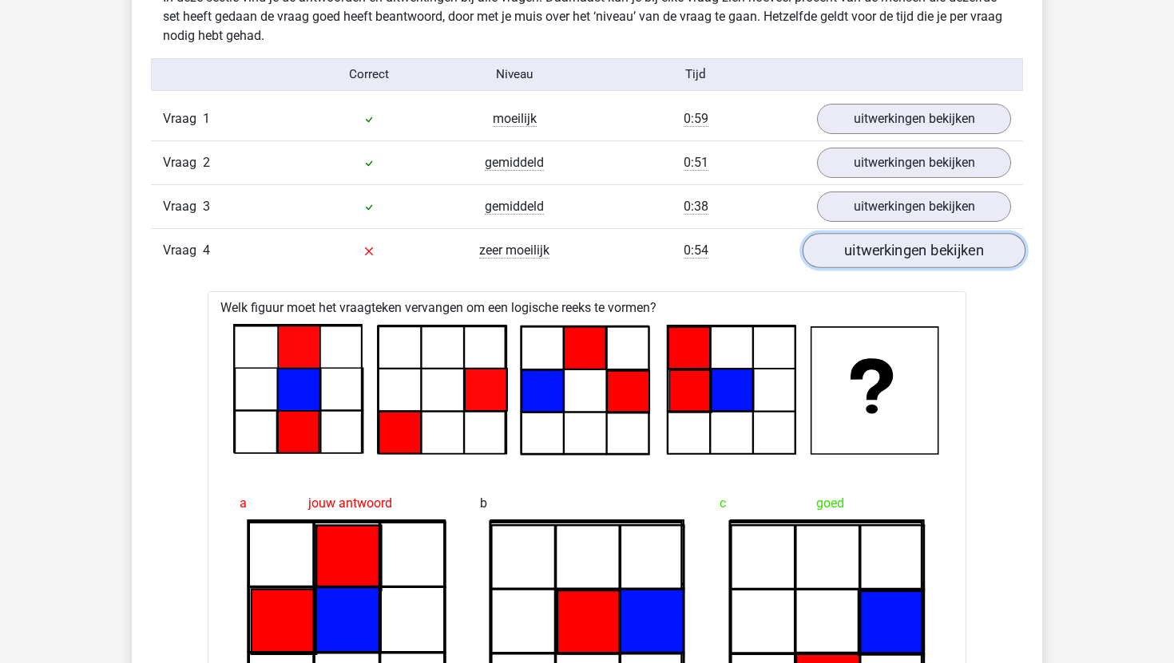
click at [889, 259] on link "uitwerkingen bekijken" at bounding box center [913, 250] width 223 height 35
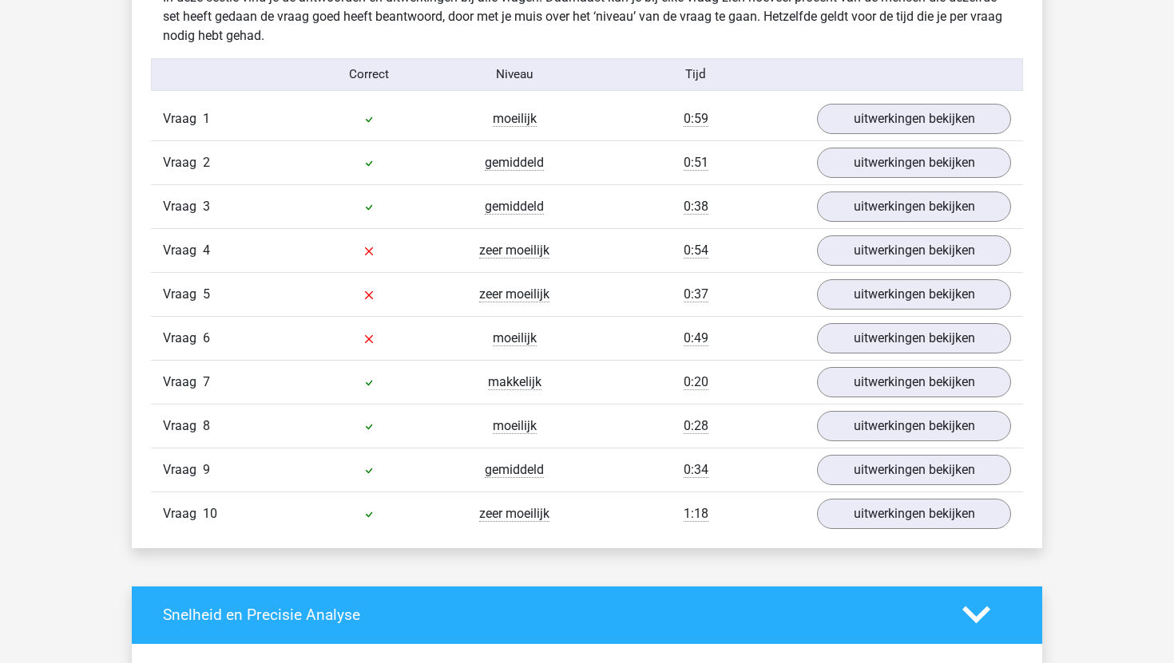
click at [882, 313] on div "Vraag 5 zeer moeilijk 0:37 uitwerkingen bekijken" at bounding box center [587, 294] width 872 height 44
click at [881, 311] on div "Vraag 5 zeer moeilijk 0:37 uitwerkingen bekijken" at bounding box center [587, 294] width 872 height 44
click at [882, 305] on link "uitwerkingen bekijken" at bounding box center [913, 294] width 223 height 35
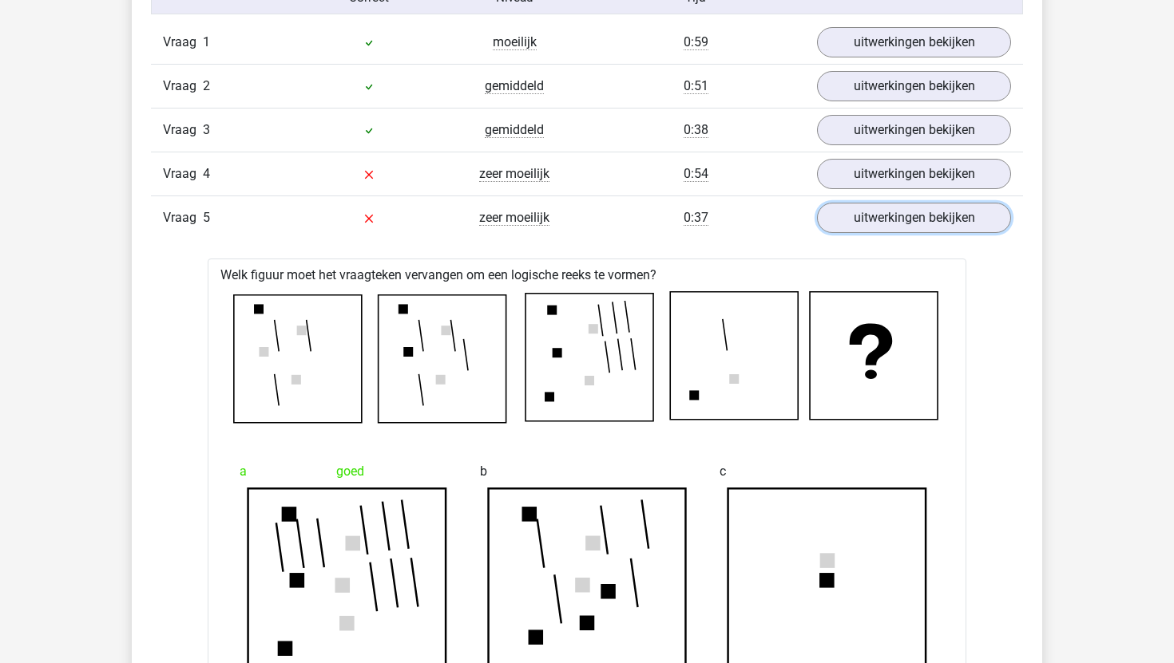
scroll to position [1029, 0]
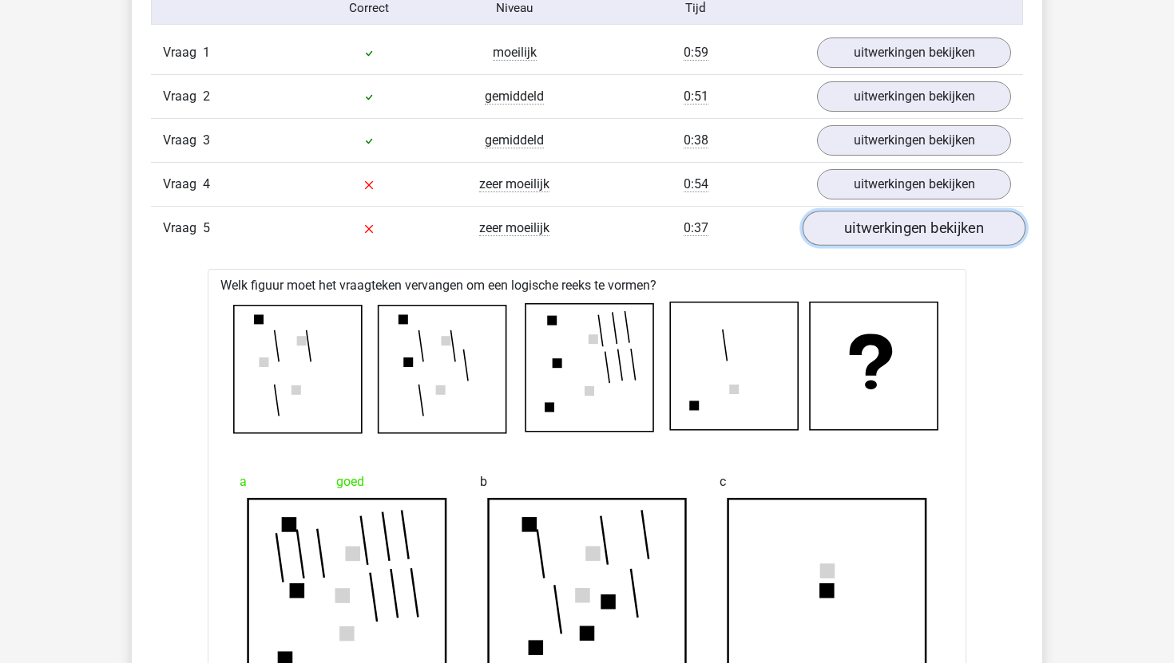
click at [852, 232] on link "uitwerkingen bekijken" at bounding box center [913, 228] width 223 height 35
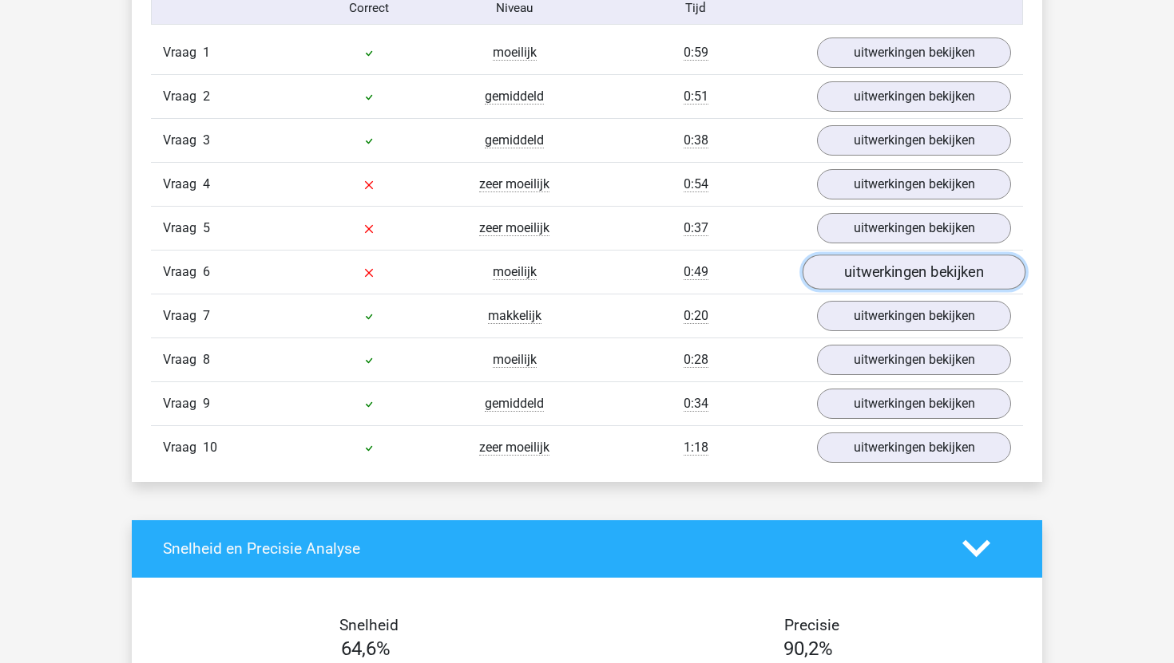
click at [850, 264] on link "uitwerkingen bekijken" at bounding box center [913, 272] width 223 height 35
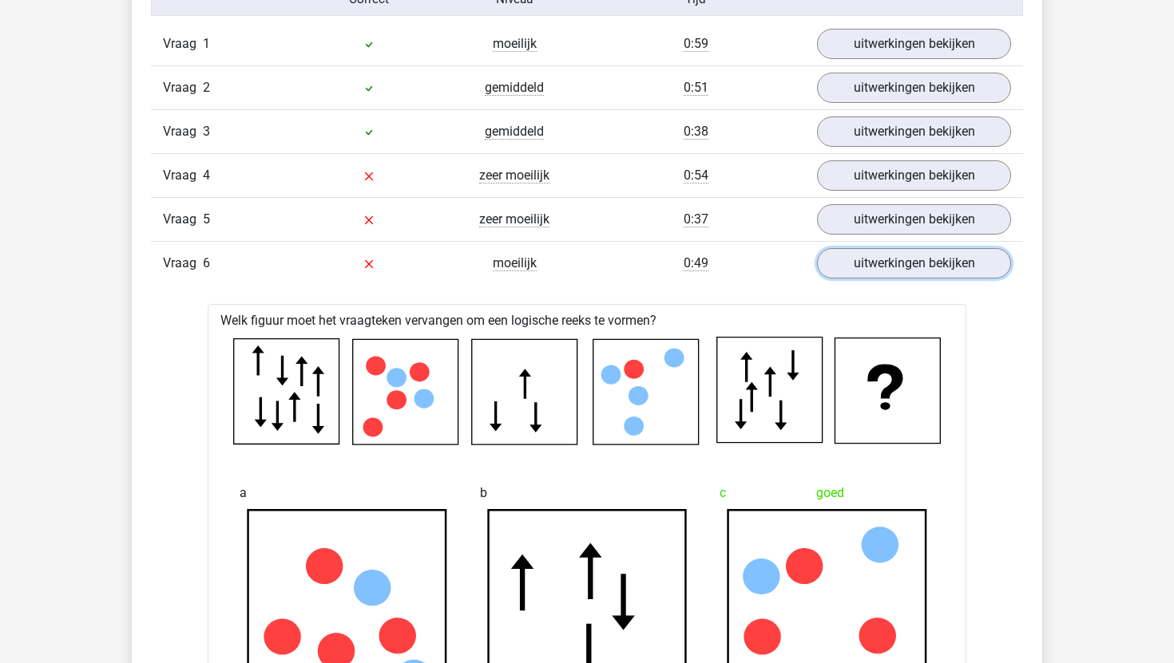
scroll to position [1040, 0]
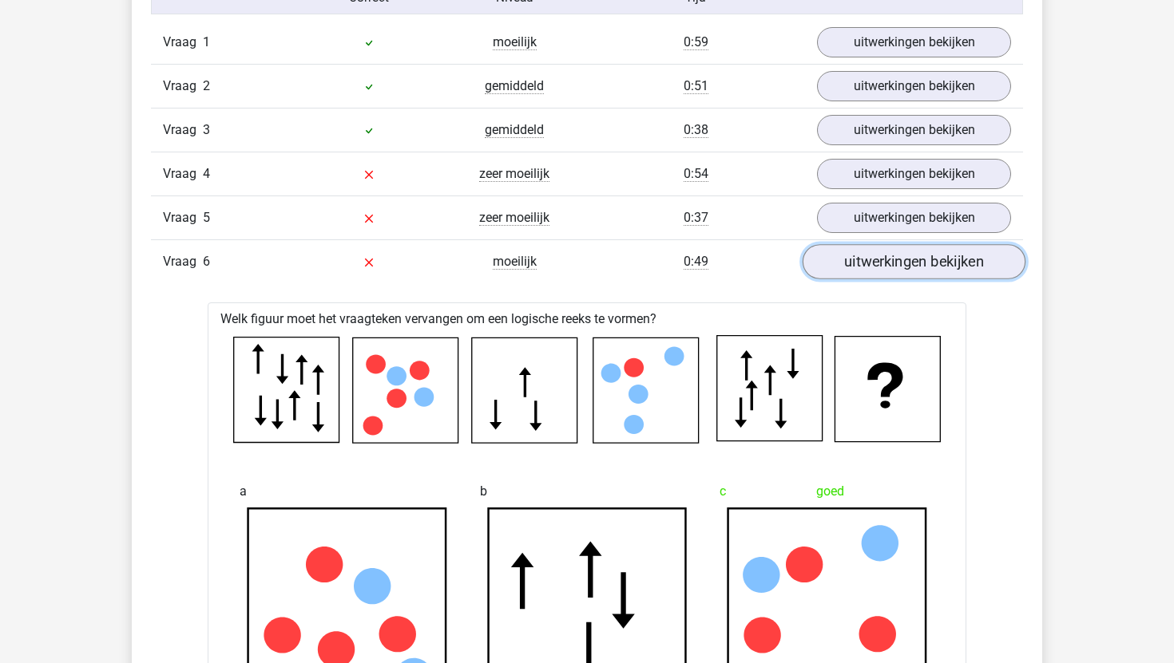
click at [857, 266] on link "uitwerkingen bekijken" at bounding box center [913, 261] width 223 height 35
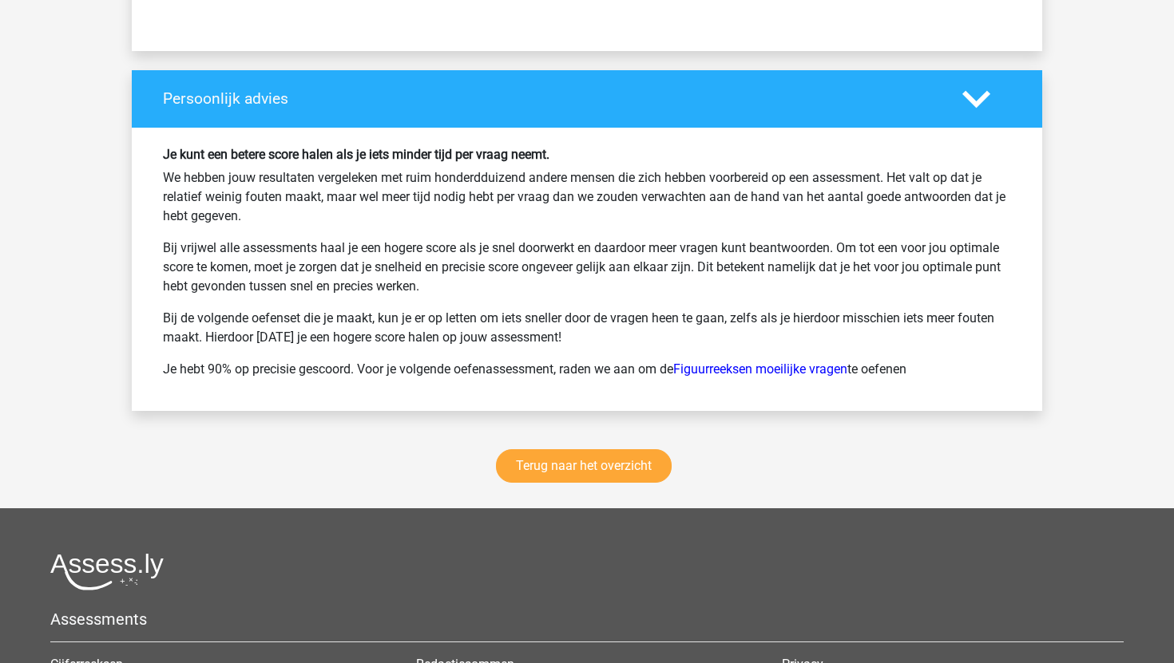
scroll to position [2021, 0]
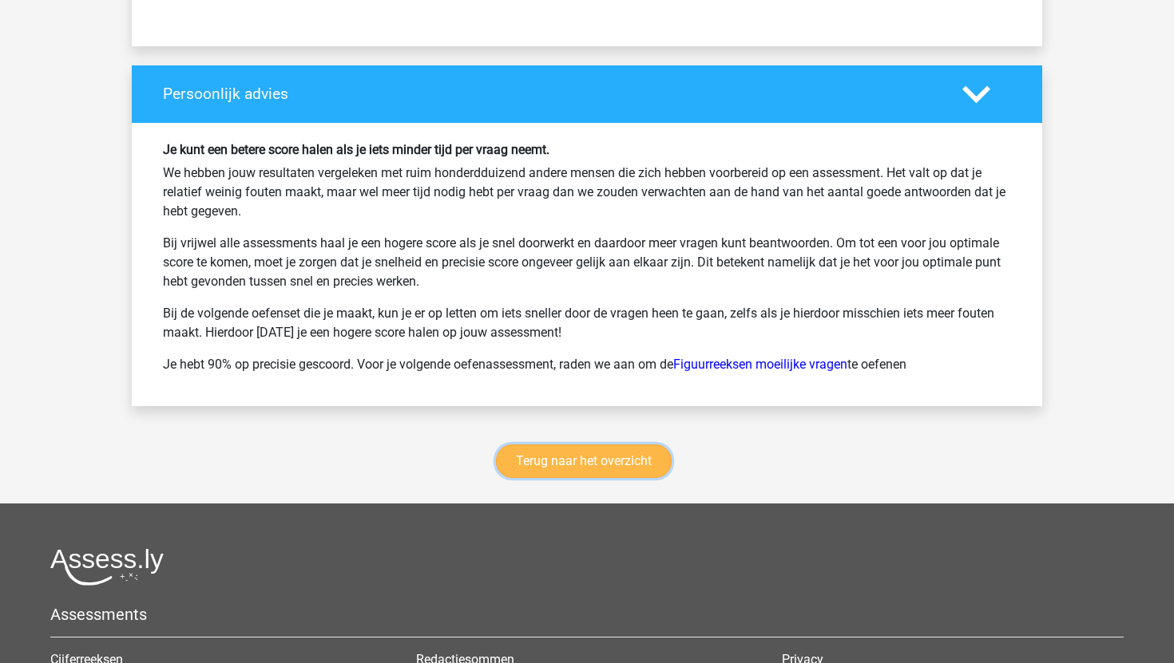
click at [616, 465] on link "Terug naar het overzicht" at bounding box center [584, 462] width 176 height 34
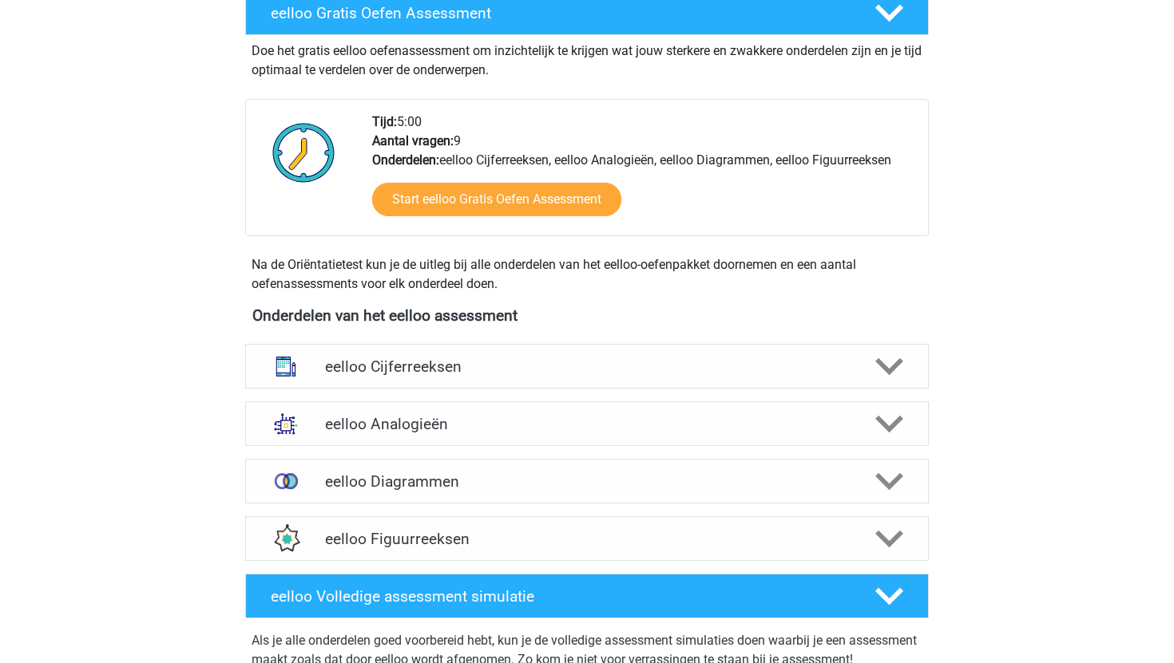
click at [554, 548] on h4 "eelloo Figuurreeksen" at bounding box center [586, 539] width 523 height 18
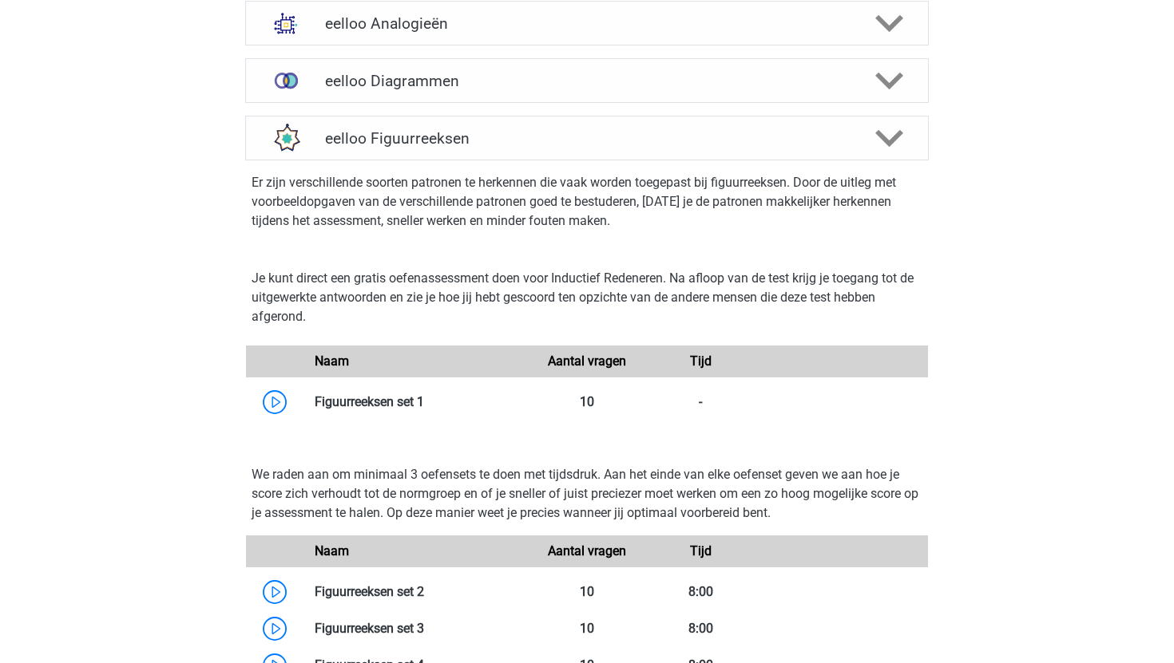
scroll to position [707, 0]
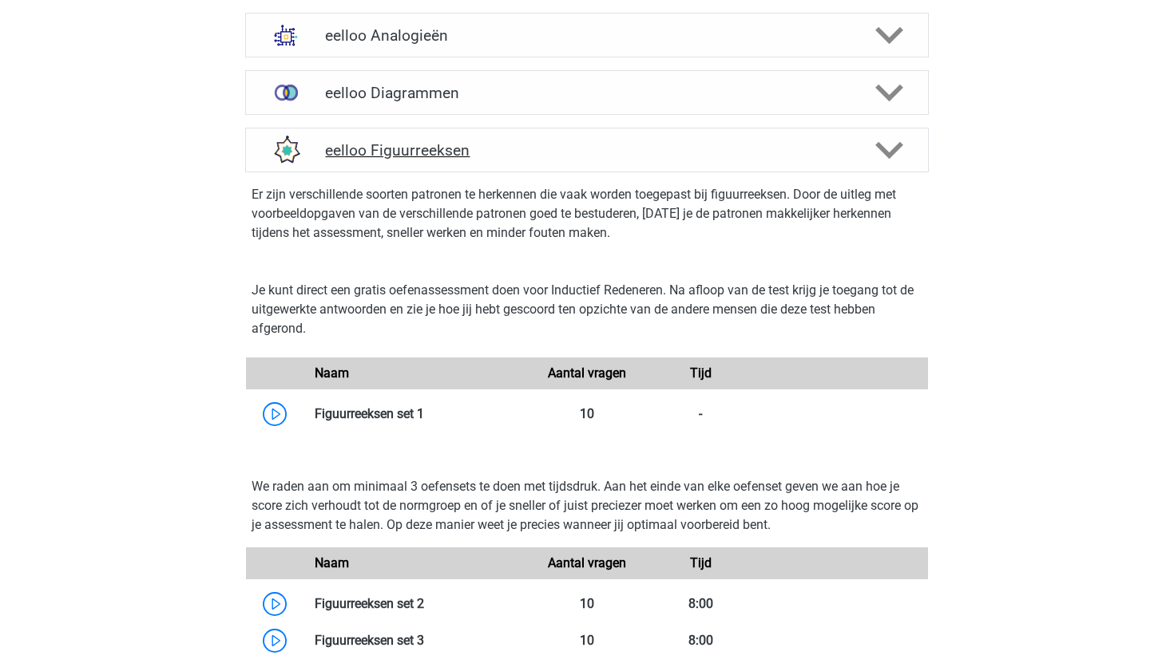
click at [580, 165] on div "eelloo Figuurreeksen" at bounding box center [586, 150] width 683 height 45
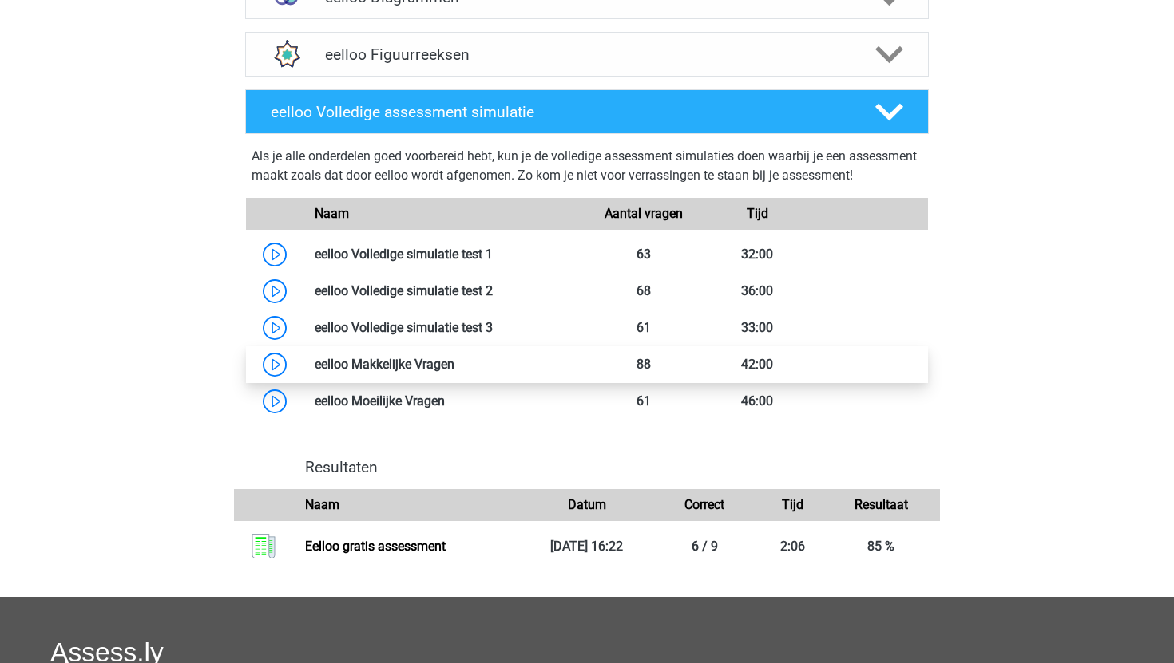
scroll to position [807, 0]
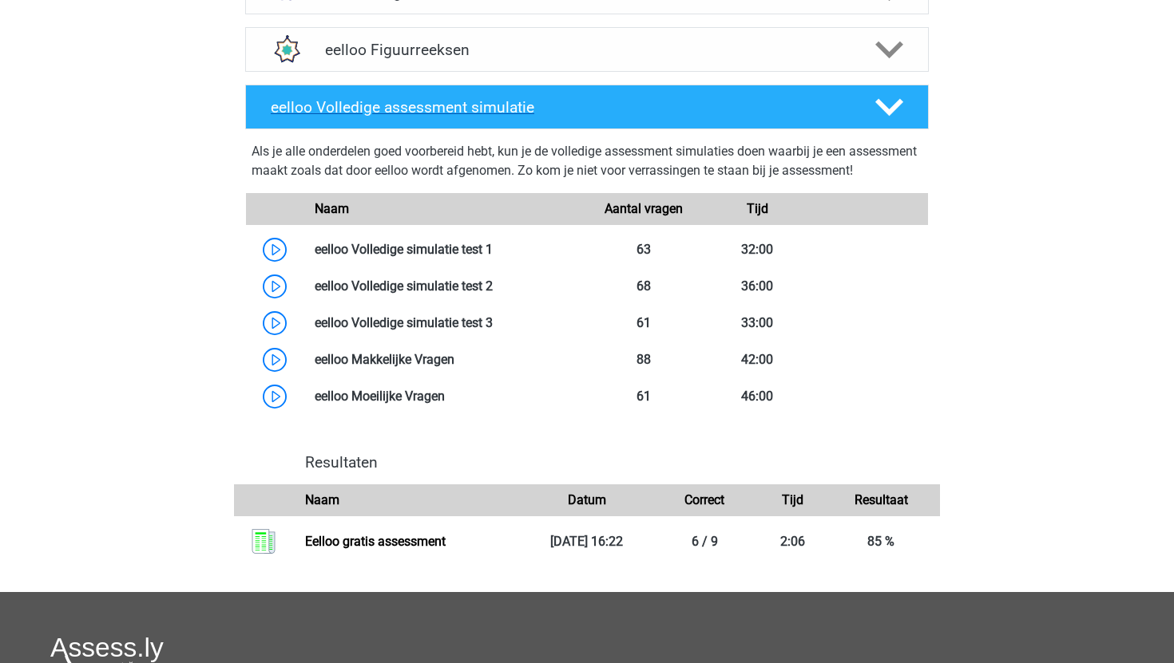
click at [622, 113] on h4 "eelloo Volledige assessment simulatie" at bounding box center [560, 107] width 578 height 18
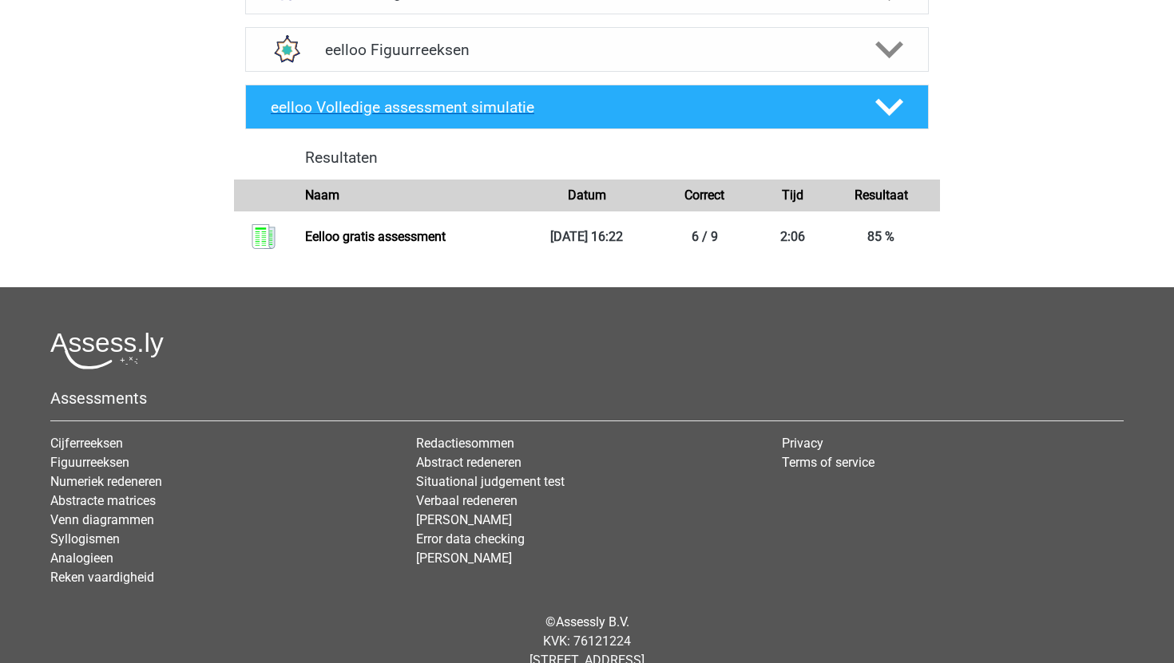
click at [624, 106] on h4 "eelloo Volledige assessment simulatie" at bounding box center [560, 107] width 578 height 18
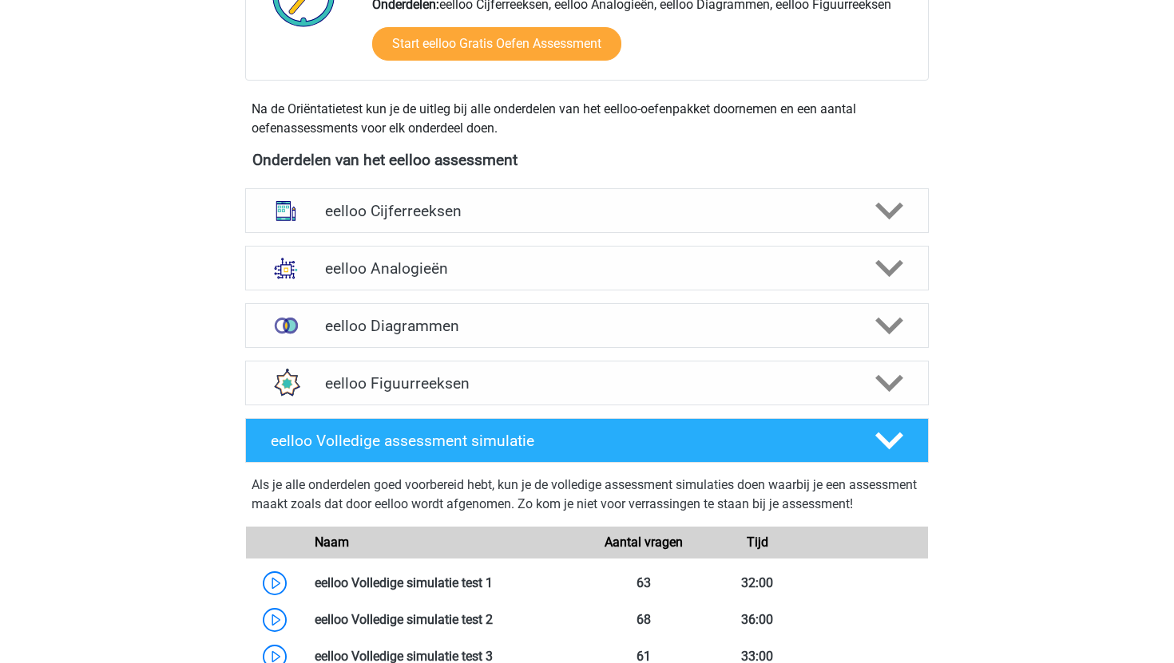
scroll to position [435, 0]
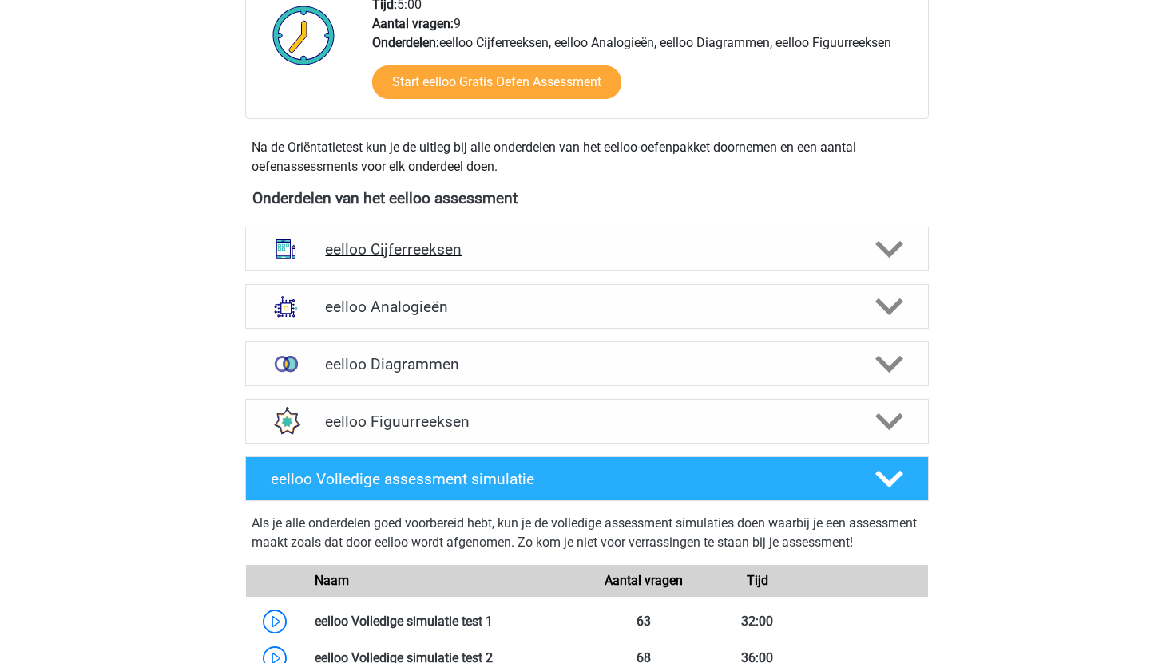
click at [481, 242] on h4 "eelloo Cijferreeksen" at bounding box center [586, 249] width 523 height 18
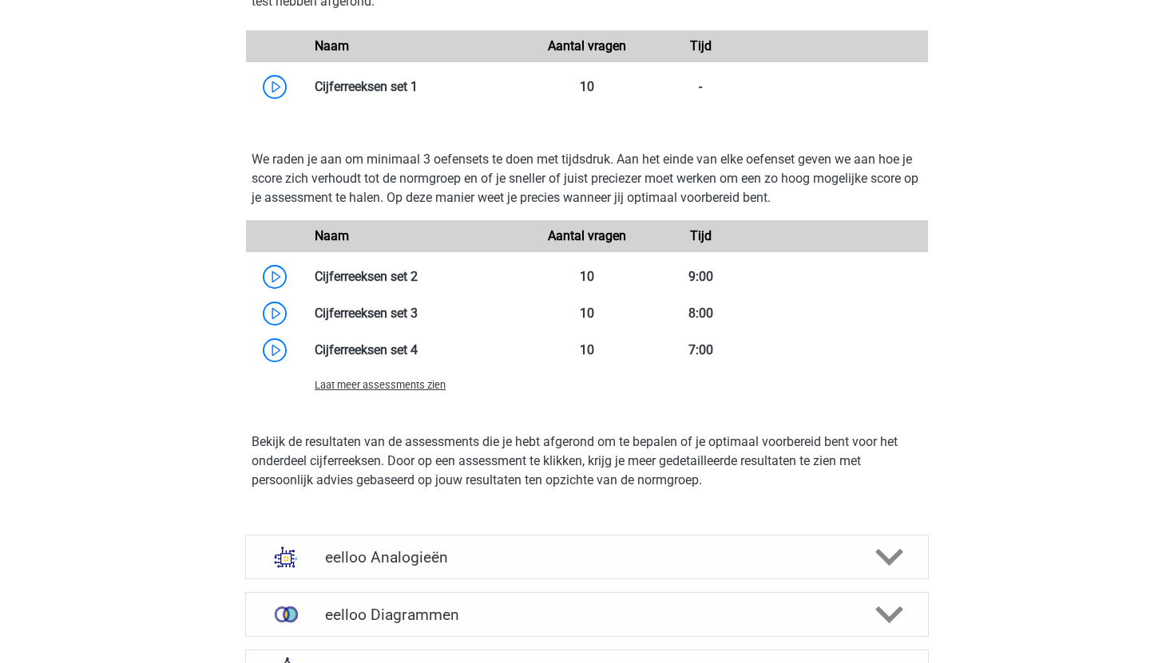
scroll to position [1090, 0]
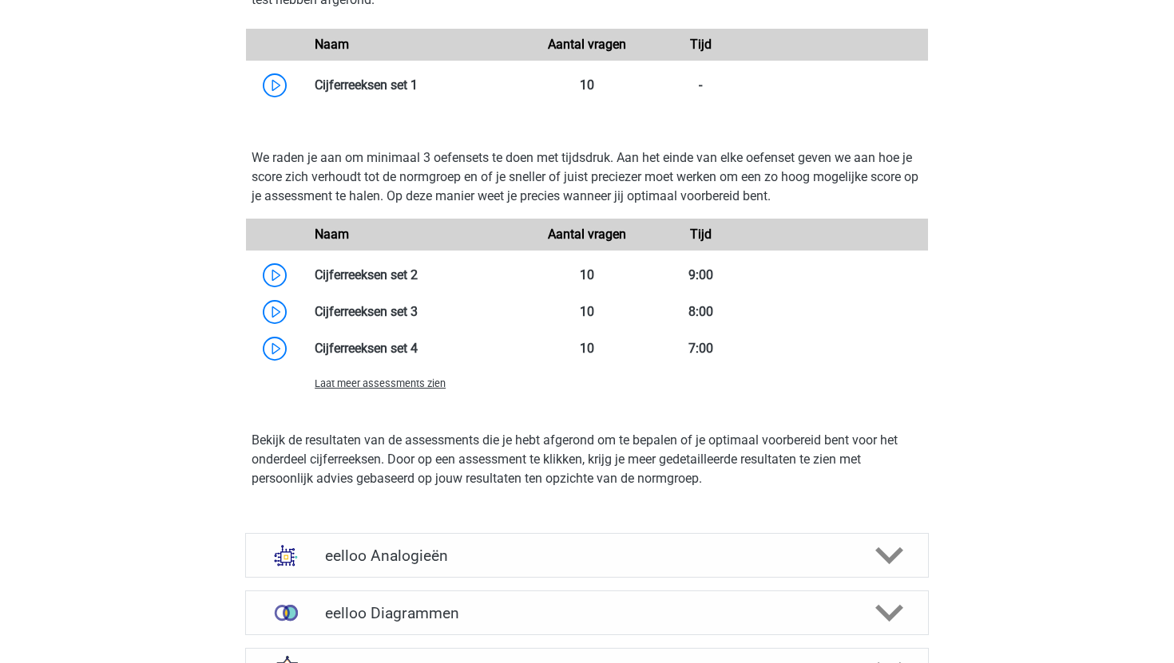
click at [426, 394] on div "Laat meer assessments zien" at bounding box center [587, 383] width 682 height 32
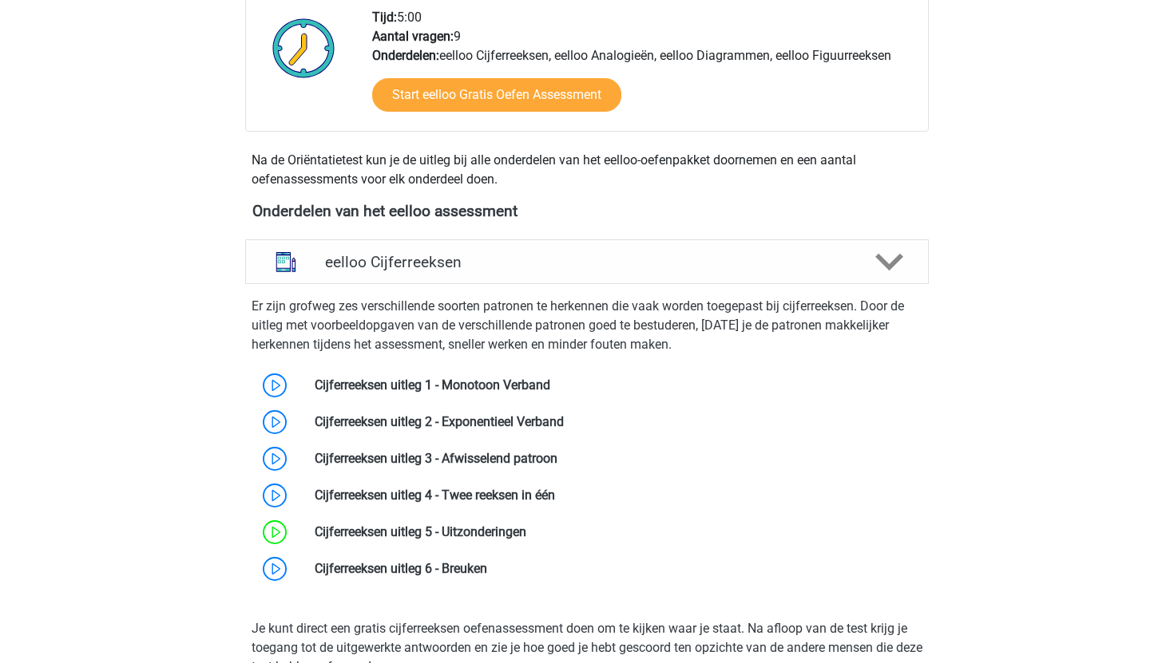
scroll to position [413, 0]
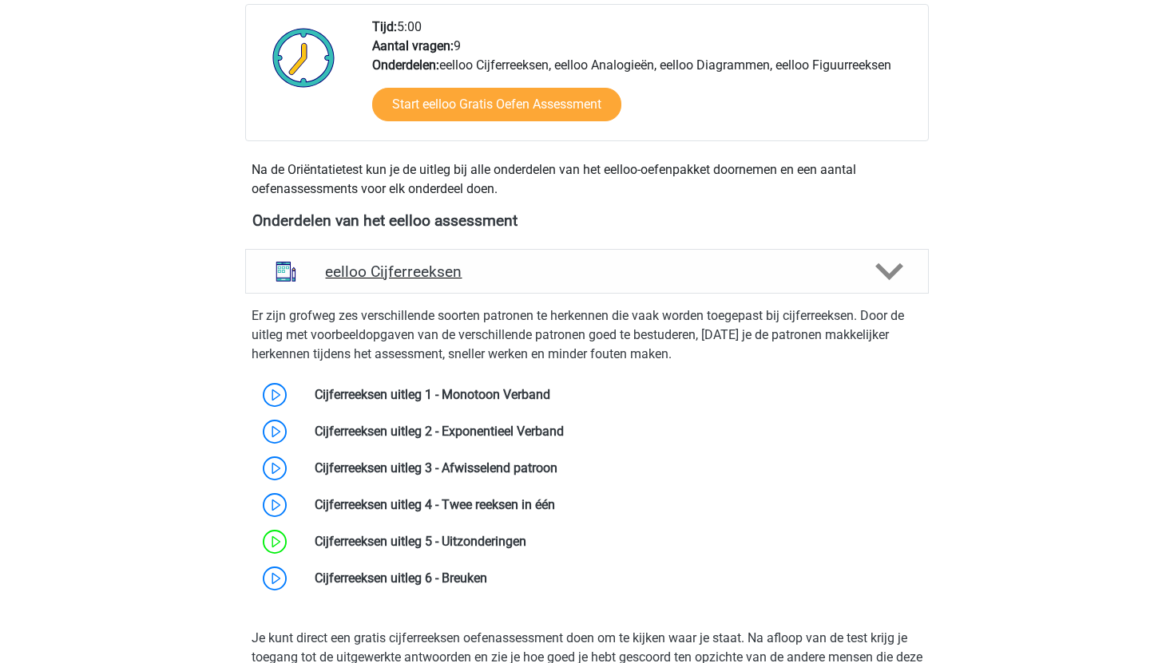
click at [435, 286] on div "eelloo Cijferreeksen" at bounding box center [586, 271] width 683 height 45
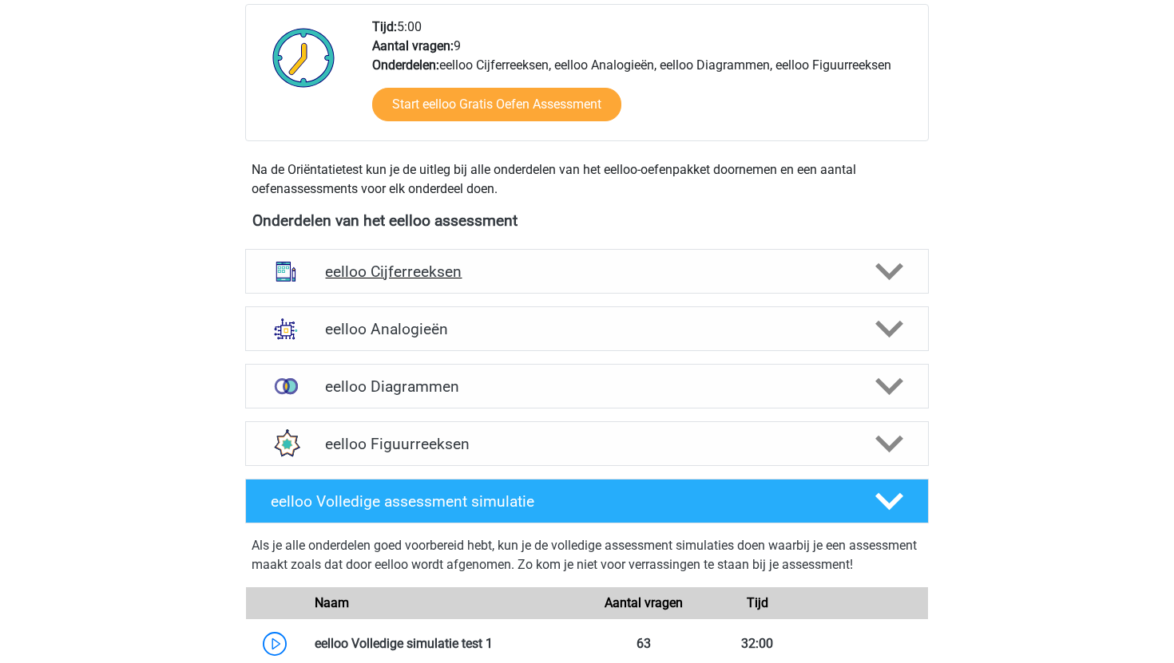
click at [498, 270] on h4 "eelloo Cijferreeksen" at bounding box center [586, 272] width 523 height 18
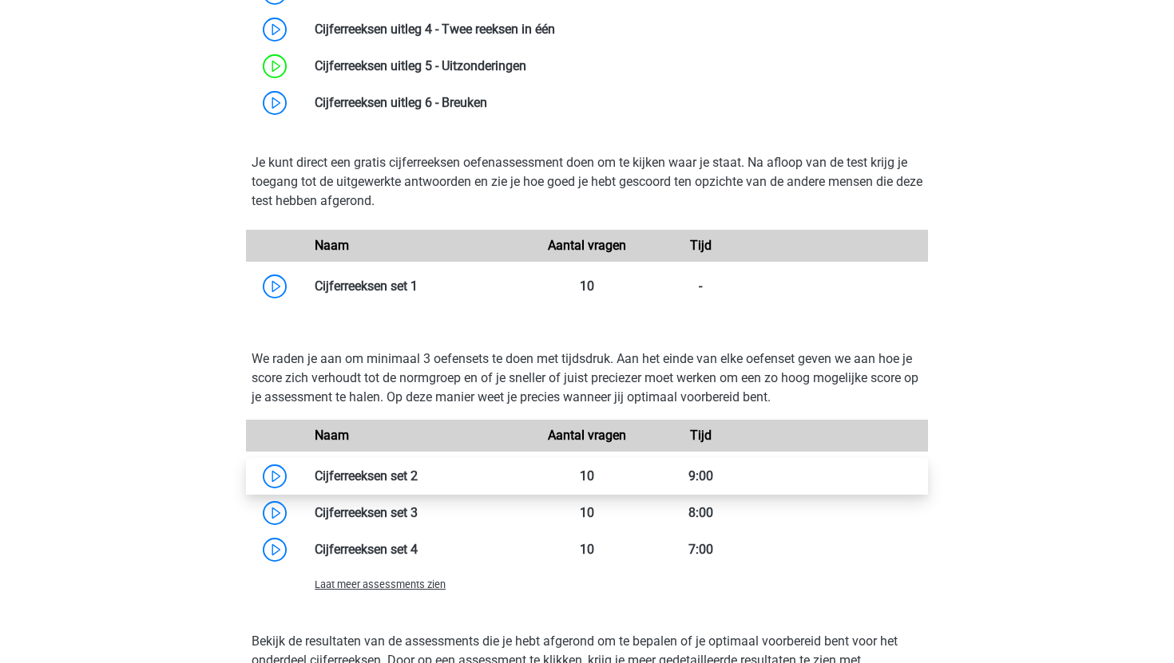
scroll to position [885, 0]
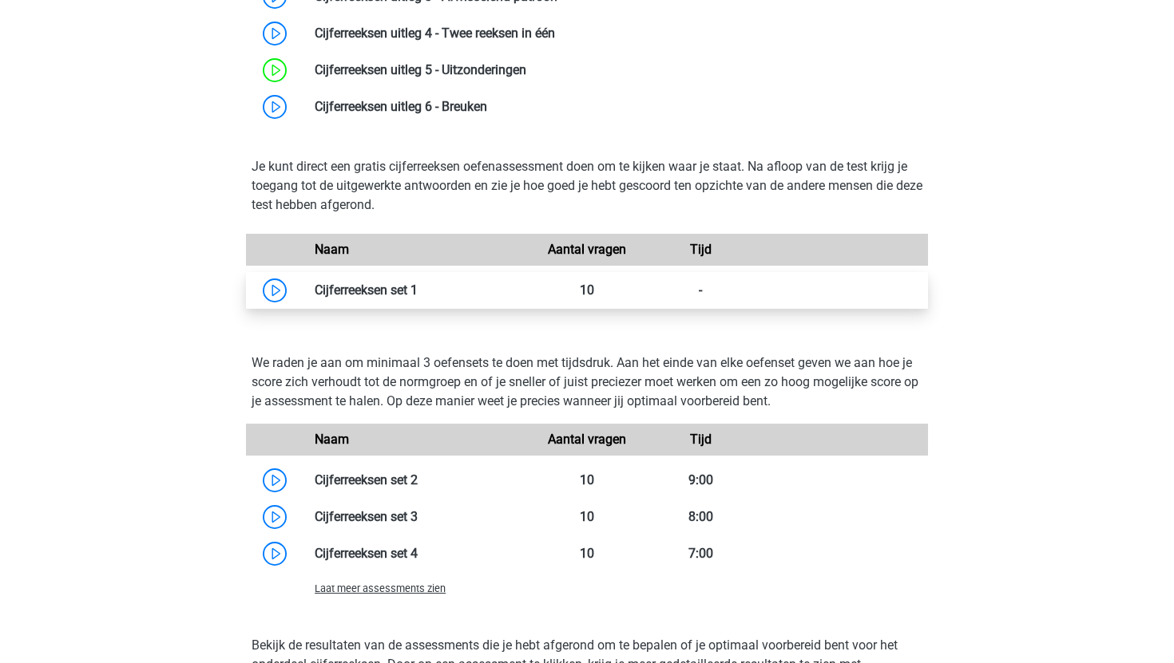
click at [418, 290] on link at bounding box center [418, 290] width 0 height 15
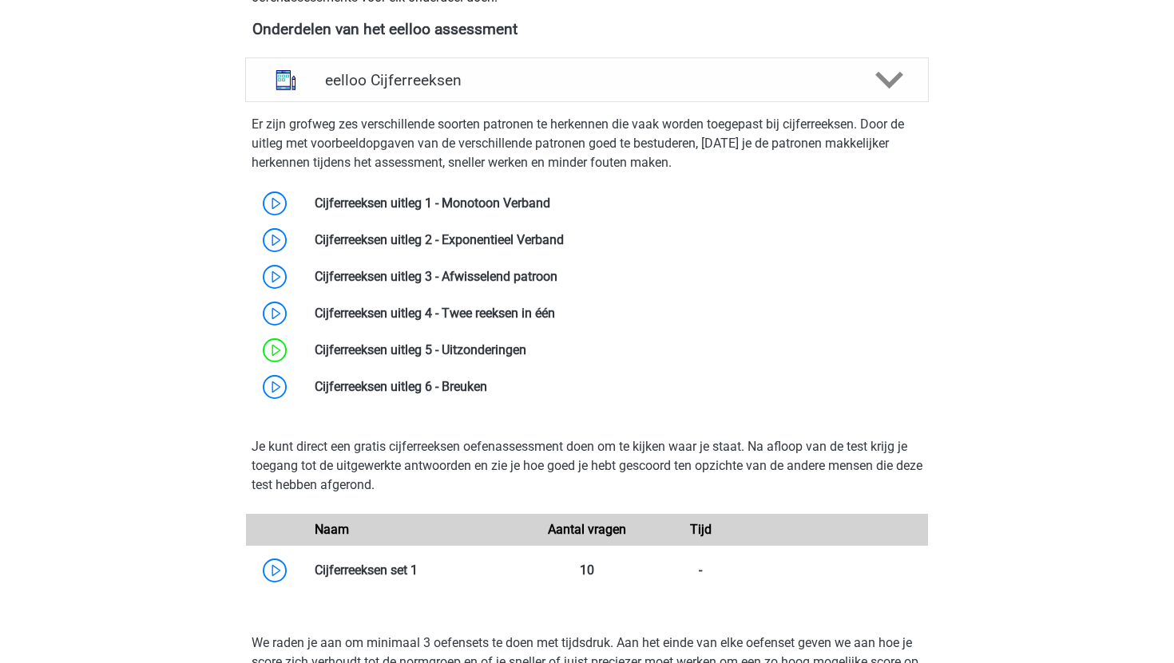
scroll to position [556, 0]
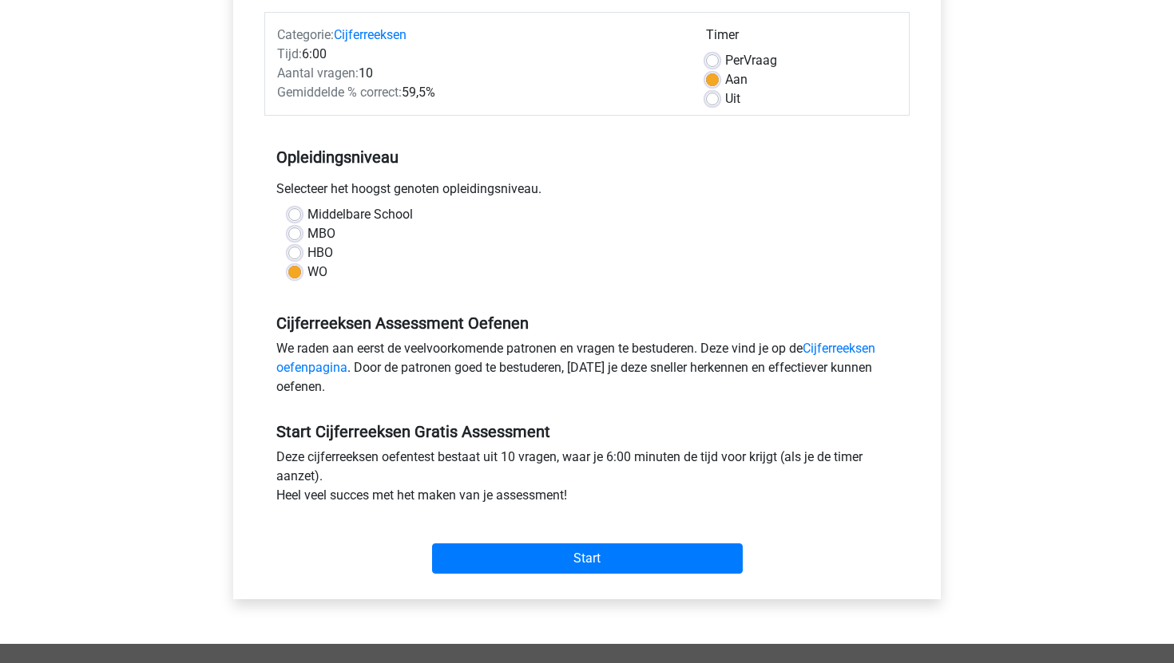
scroll to position [191, 0]
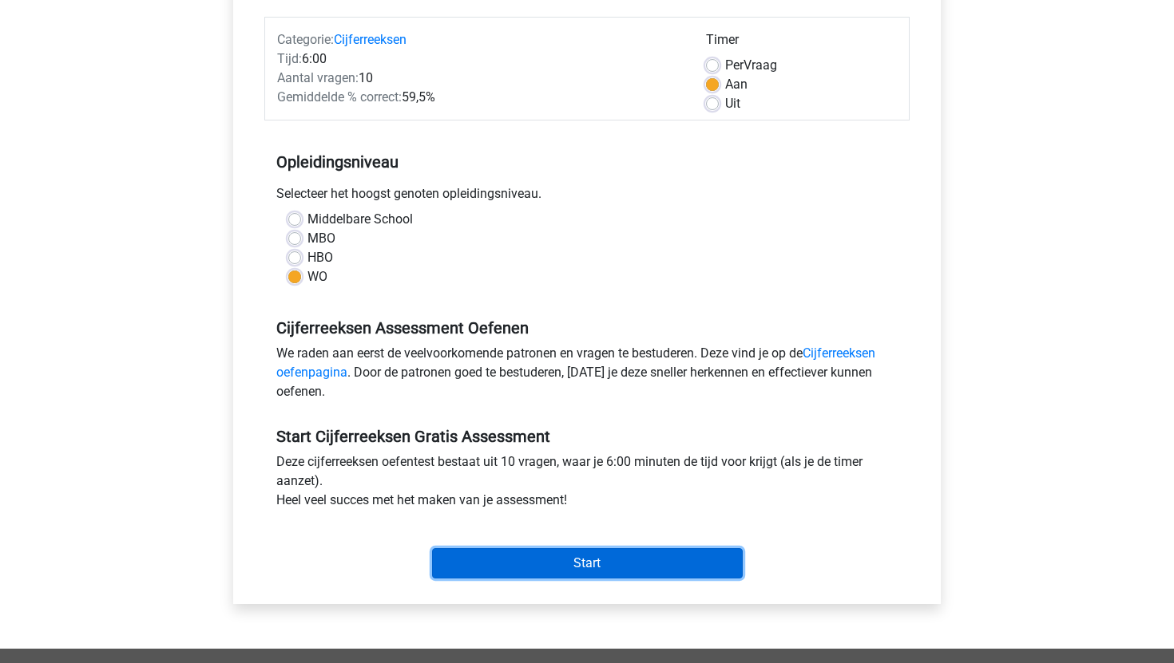
click at [558, 569] on input "Start" at bounding box center [587, 564] width 311 height 30
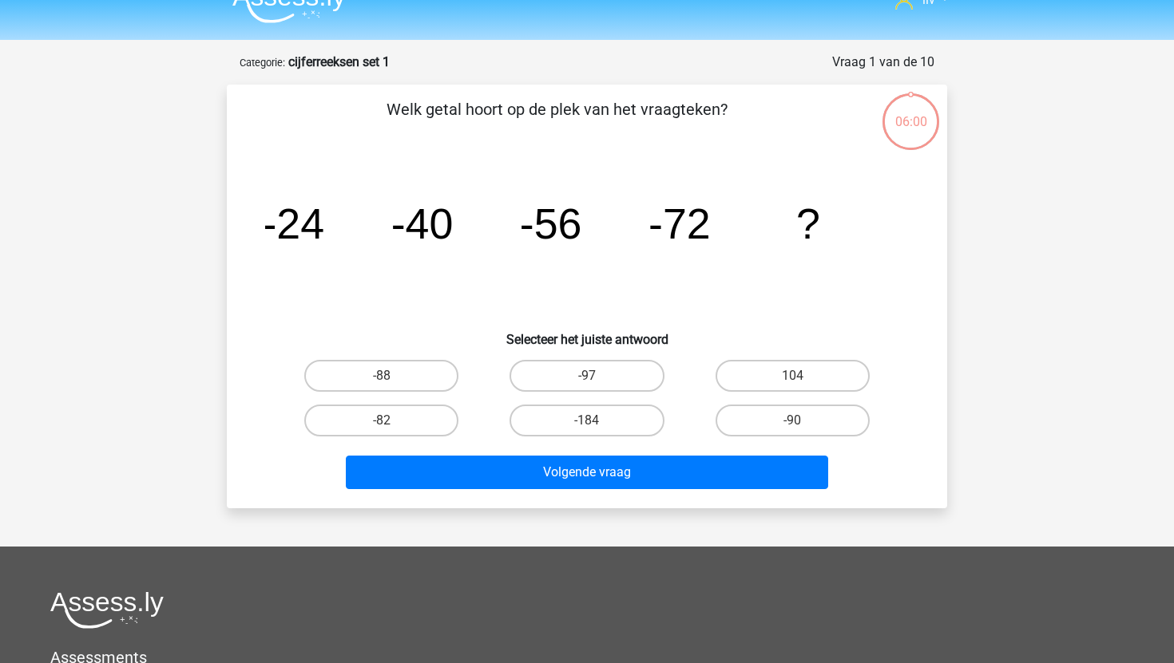
scroll to position [40, 0]
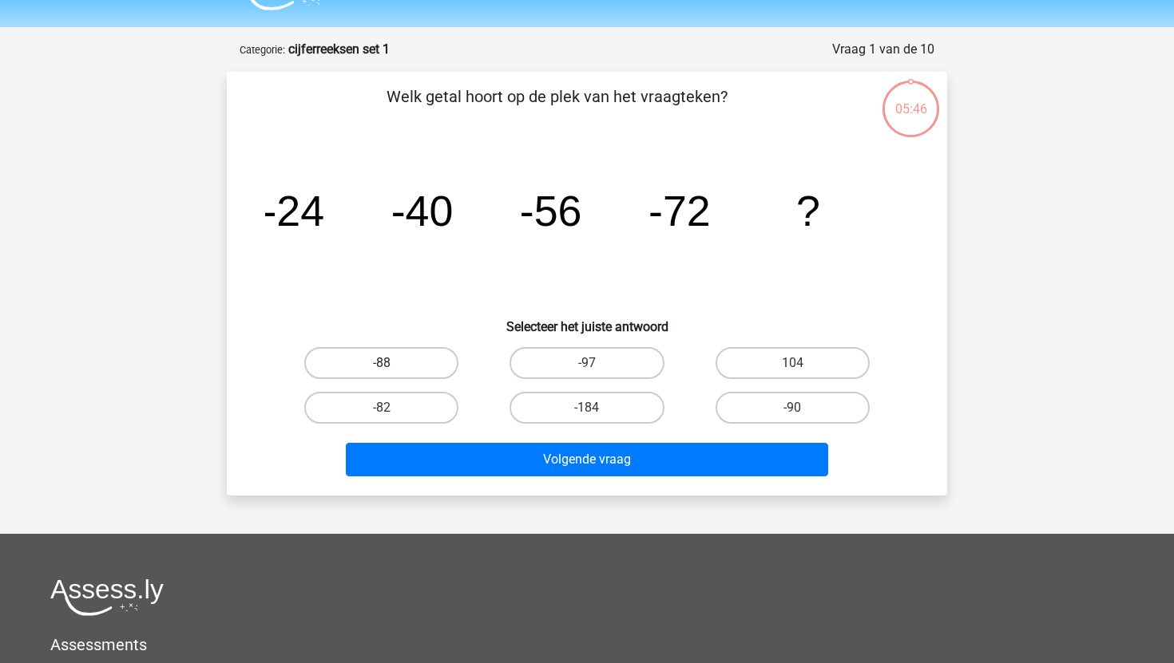
click at [424, 370] on label "-88" at bounding box center [381, 363] width 154 height 32
click at [392, 370] on input "-88" at bounding box center [387, 368] width 10 height 10
radio input "true"
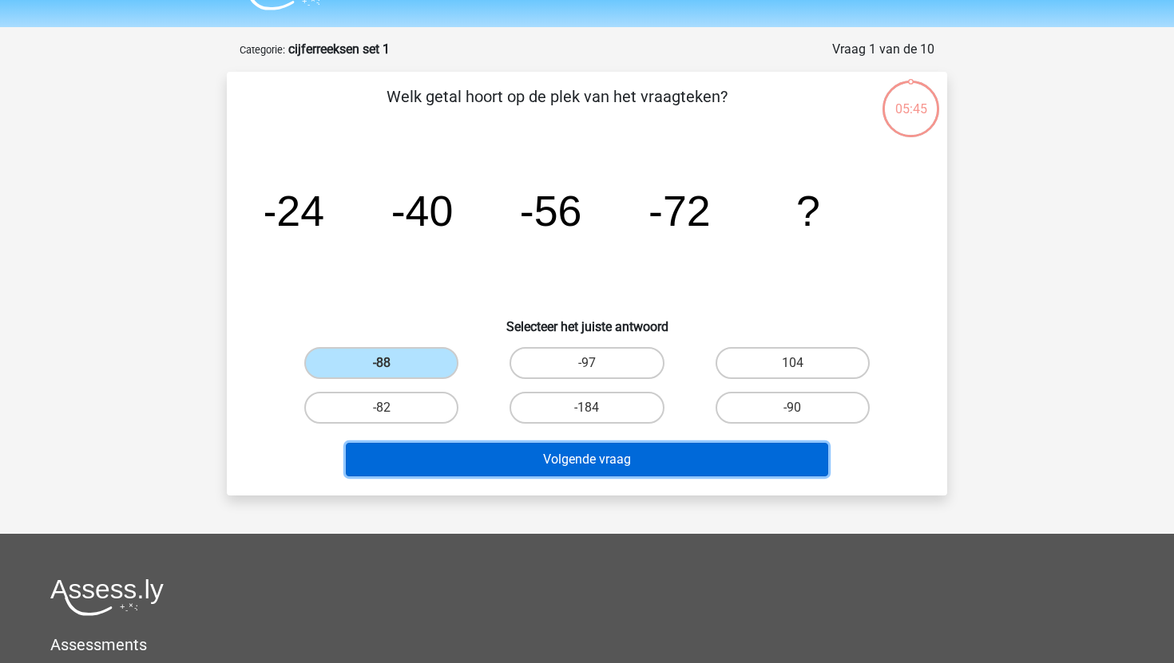
click at [539, 466] on button "Volgende vraag" at bounding box center [587, 460] width 483 height 34
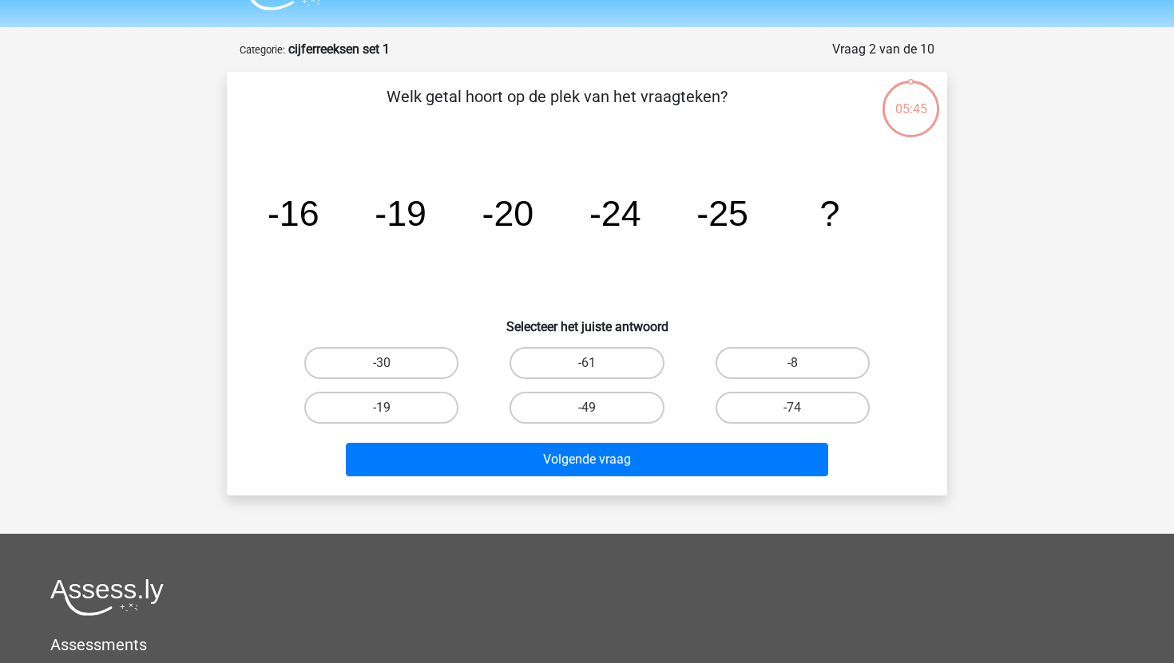
scroll to position [80, 0]
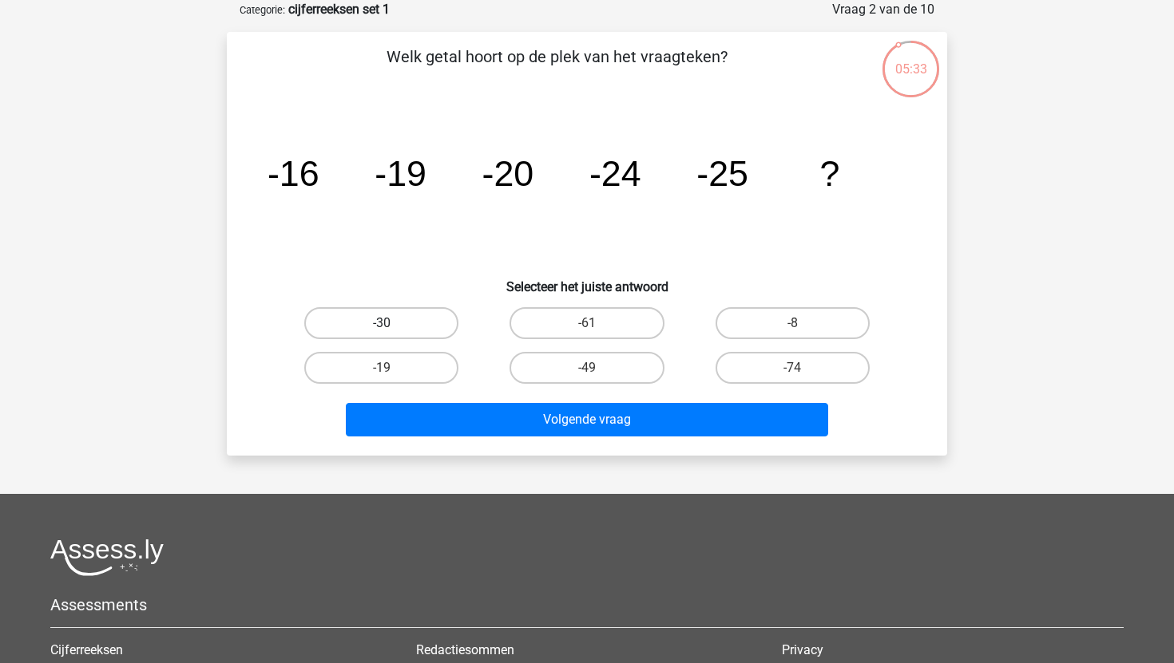
click at [416, 332] on label "-30" at bounding box center [381, 323] width 154 height 32
click at [392, 332] on input "-30" at bounding box center [387, 328] width 10 height 10
radio input "true"
click at [483, 394] on div "Volgende vraag" at bounding box center [586, 416] width 669 height 53
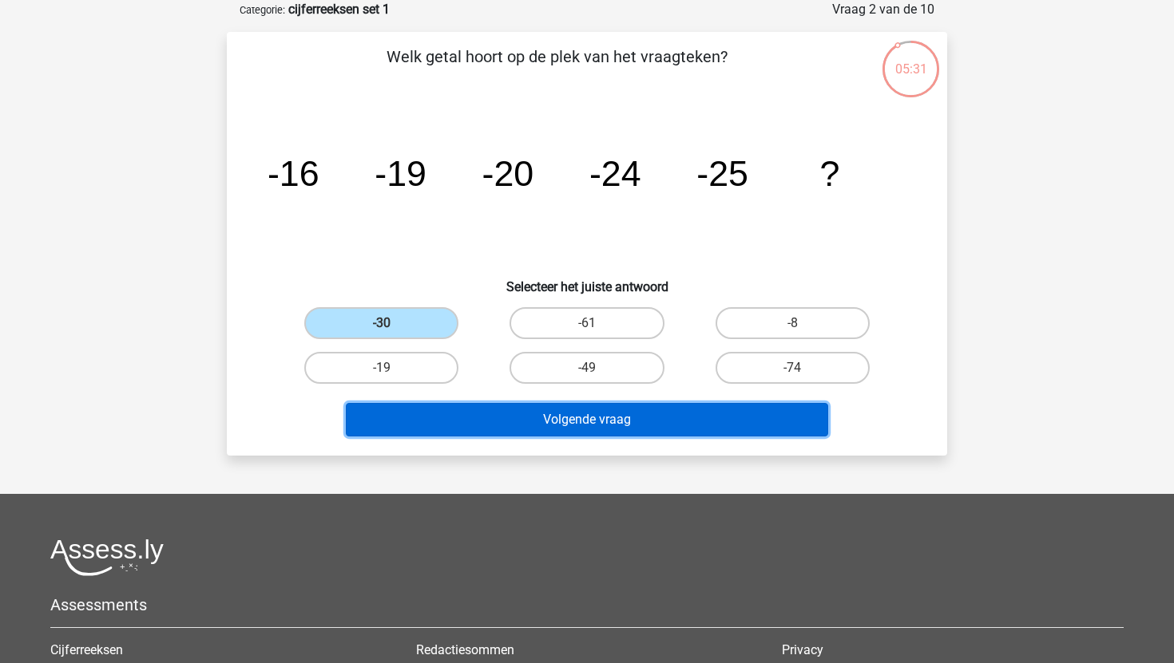
click at [497, 422] on button "Volgende vraag" at bounding box center [587, 420] width 483 height 34
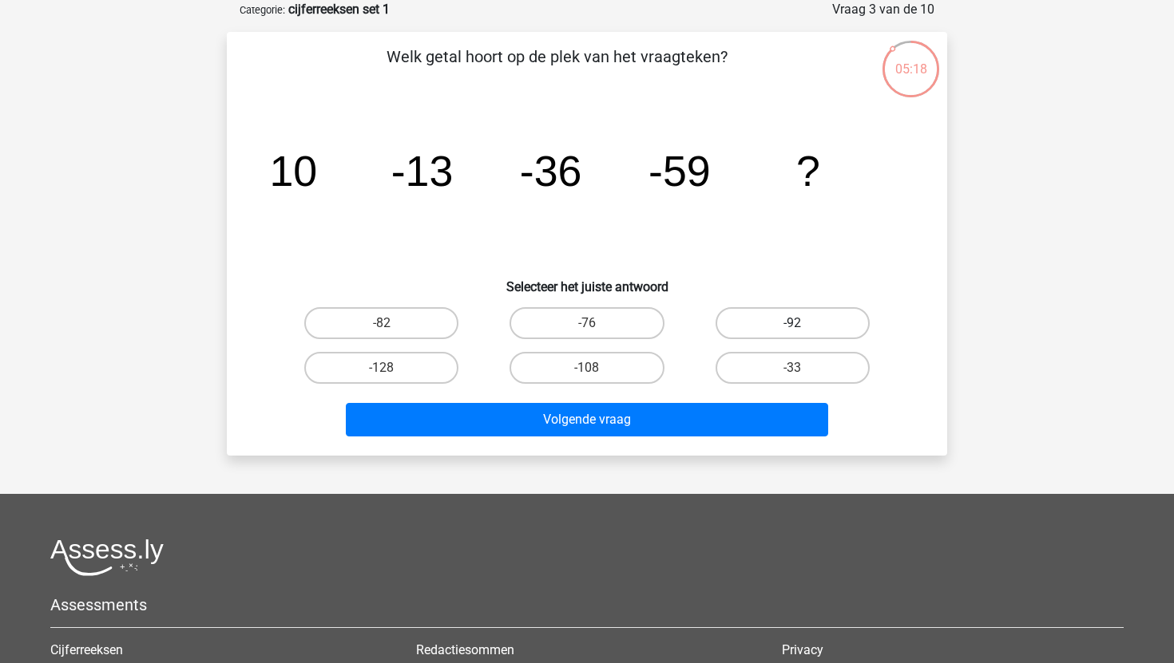
click at [739, 321] on label "-92" at bounding box center [792, 323] width 154 height 32
click at [792, 323] on input "-92" at bounding box center [797, 328] width 10 height 10
radio input "true"
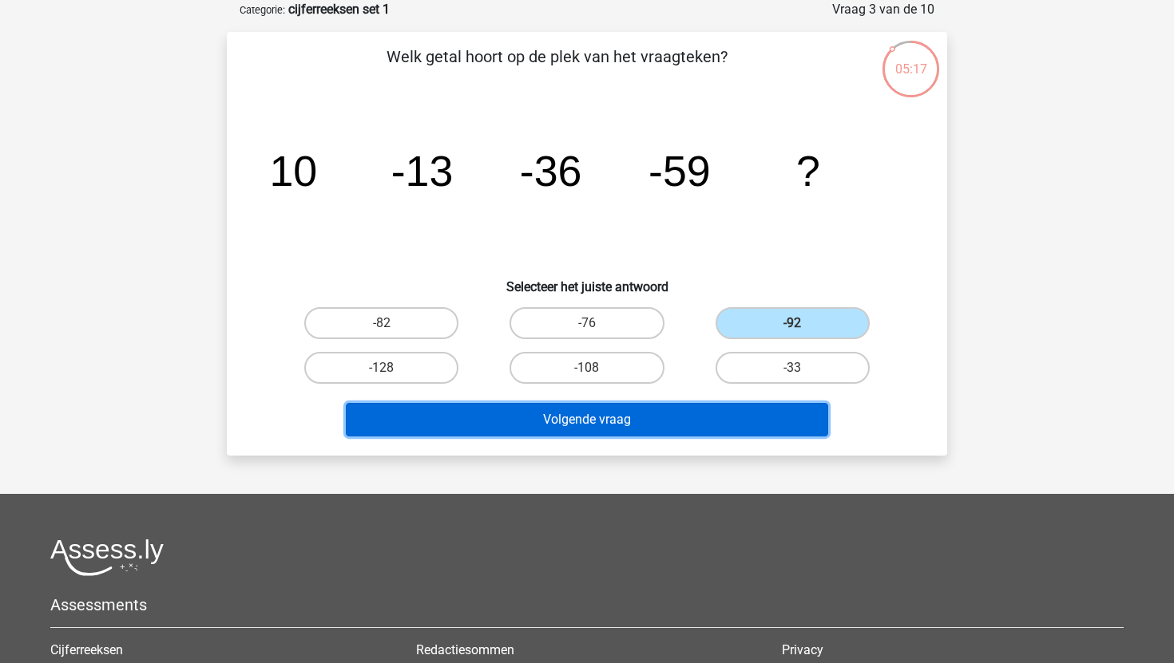
click at [711, 421] on button "Volgende vraag" at bounding box center [587, 420] width 483 height 34
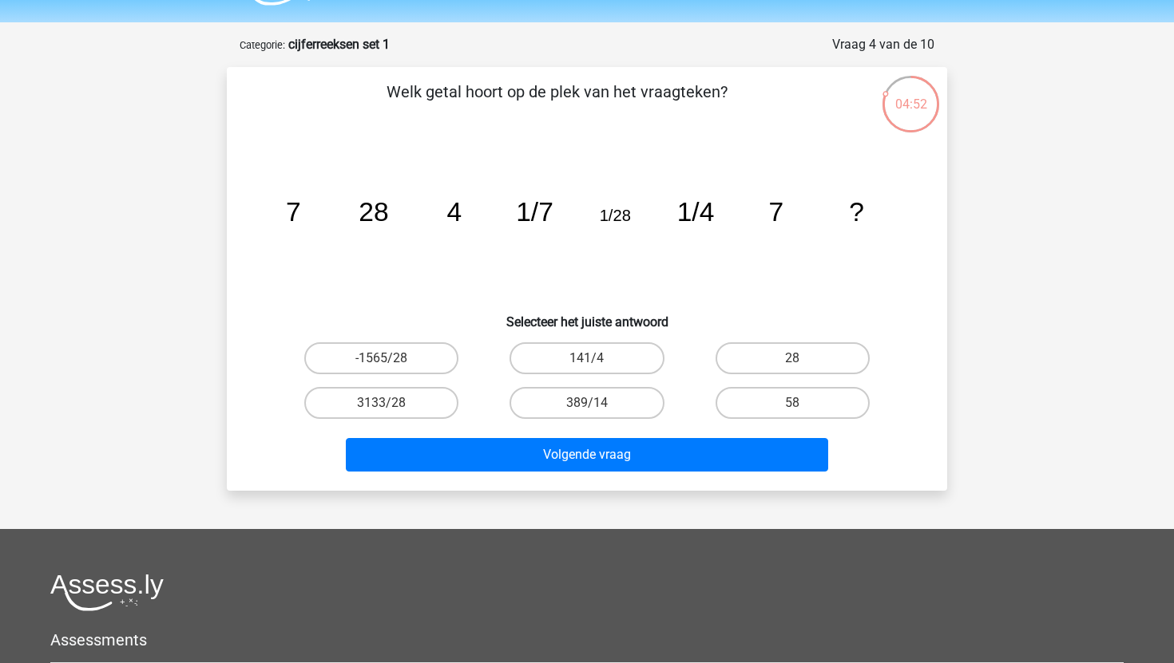
scroll to position [36, 0]
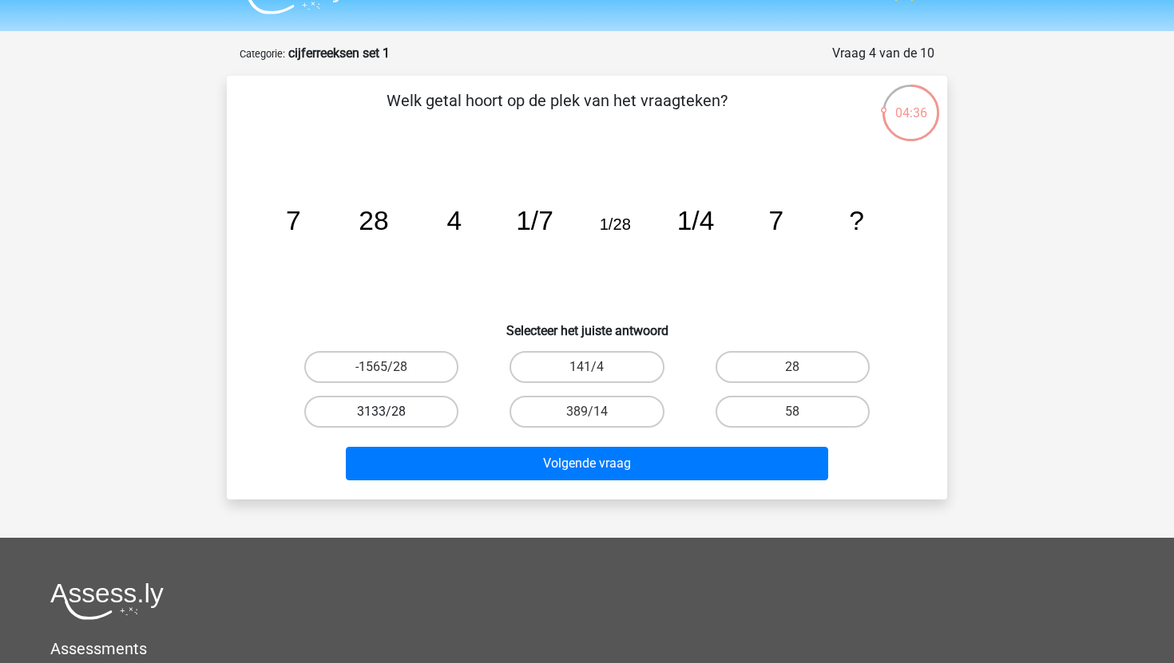
click at [375, 410] on label "3133/28" at bounding box center [381, 412] width 154 height 32
click at [382, 412] on input "3133/28" at bounding box center [387, 417] width 10 height 10
radio input "true"
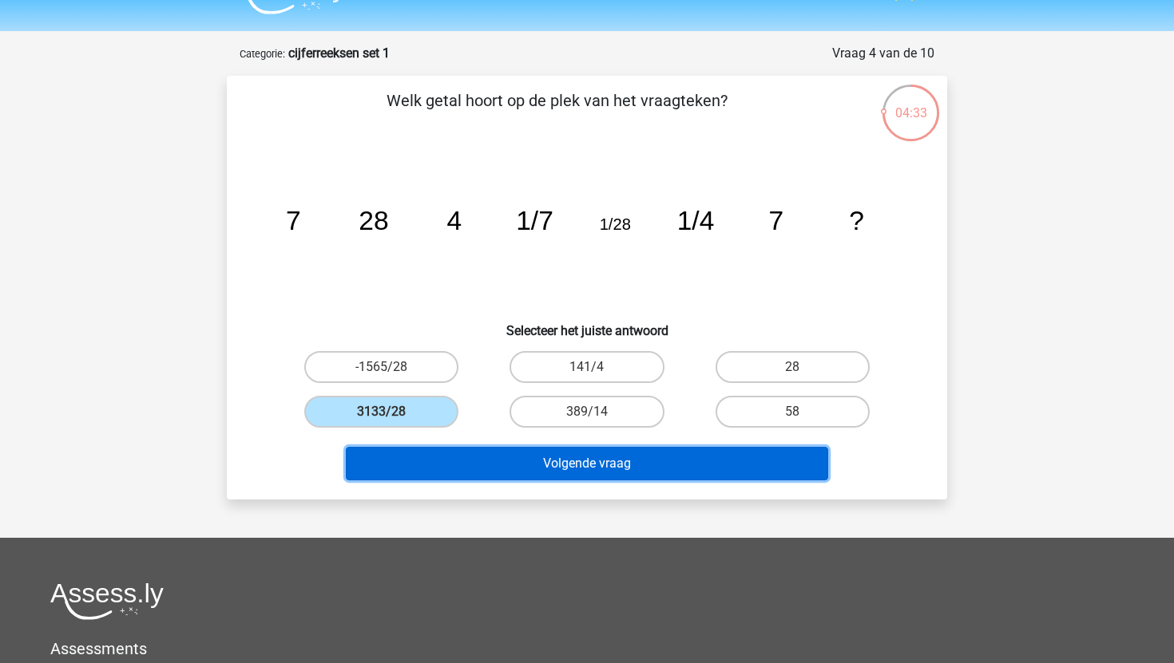
click at [453, 459] on button "Volgende vraag" at bounding box center [587, 464] width 483 height 34
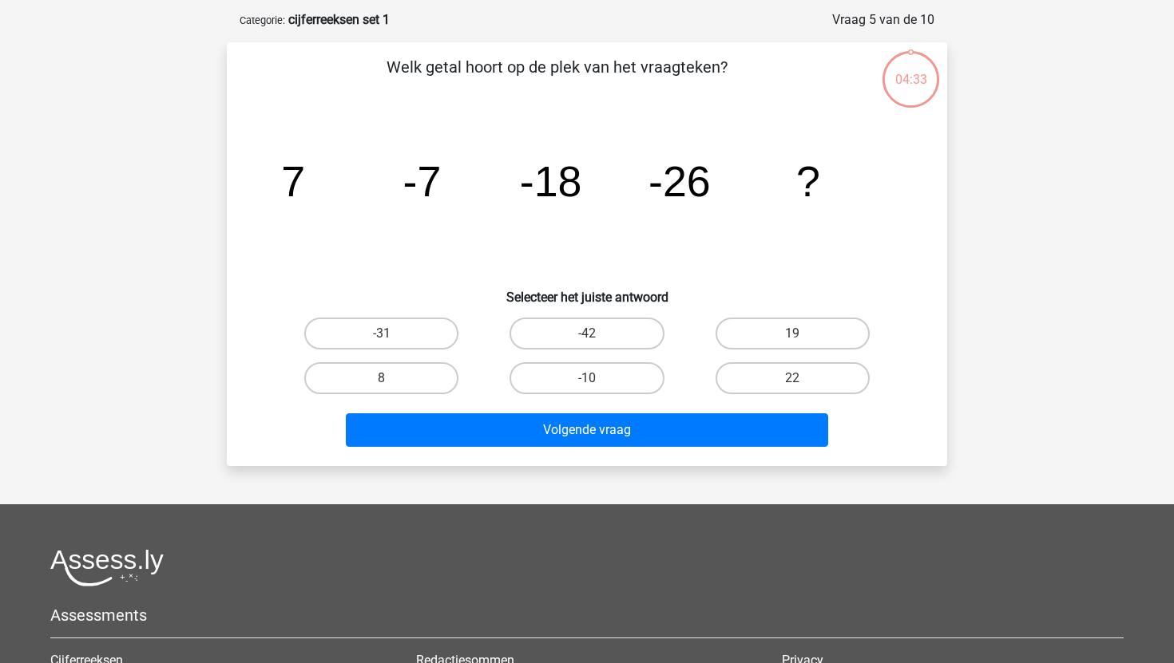
scroll to position [80, 0]
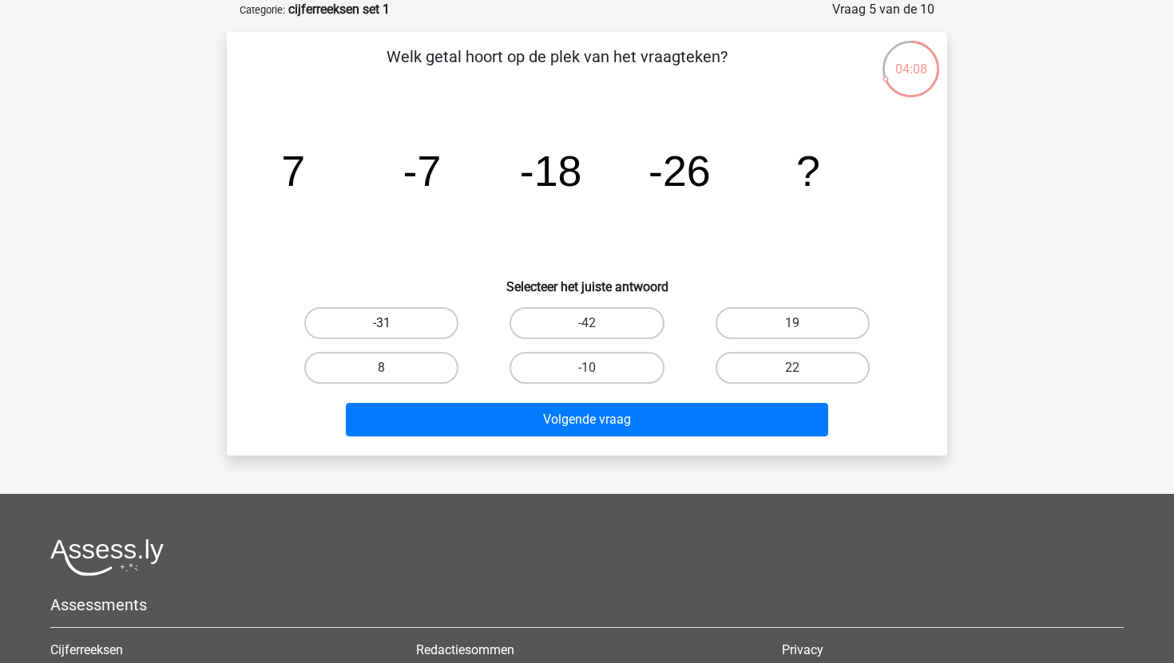
click at [423, 311] on label "-31" at bounding box center [381, 323] width 154 height 32
click at [392, 323] on input "-31" at bounding box center [387, 328] width 10 height 10
radio input "true"
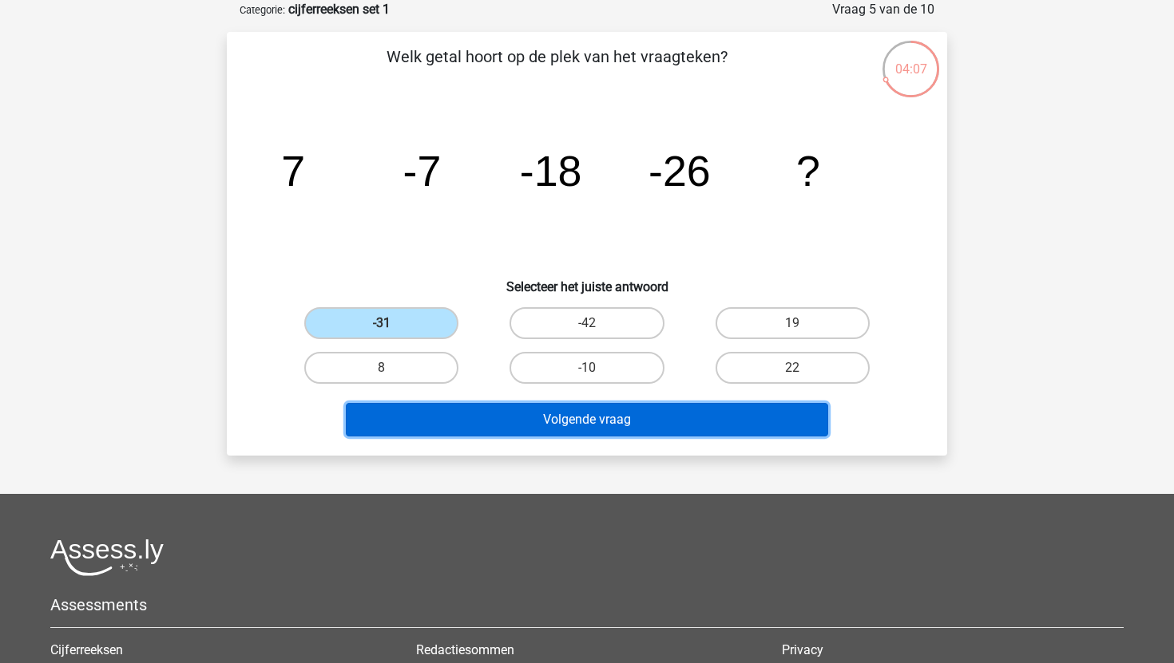
click at [529, 429] on button "Volgende vraag" at bounding box center [587, 420] width 483 height 34
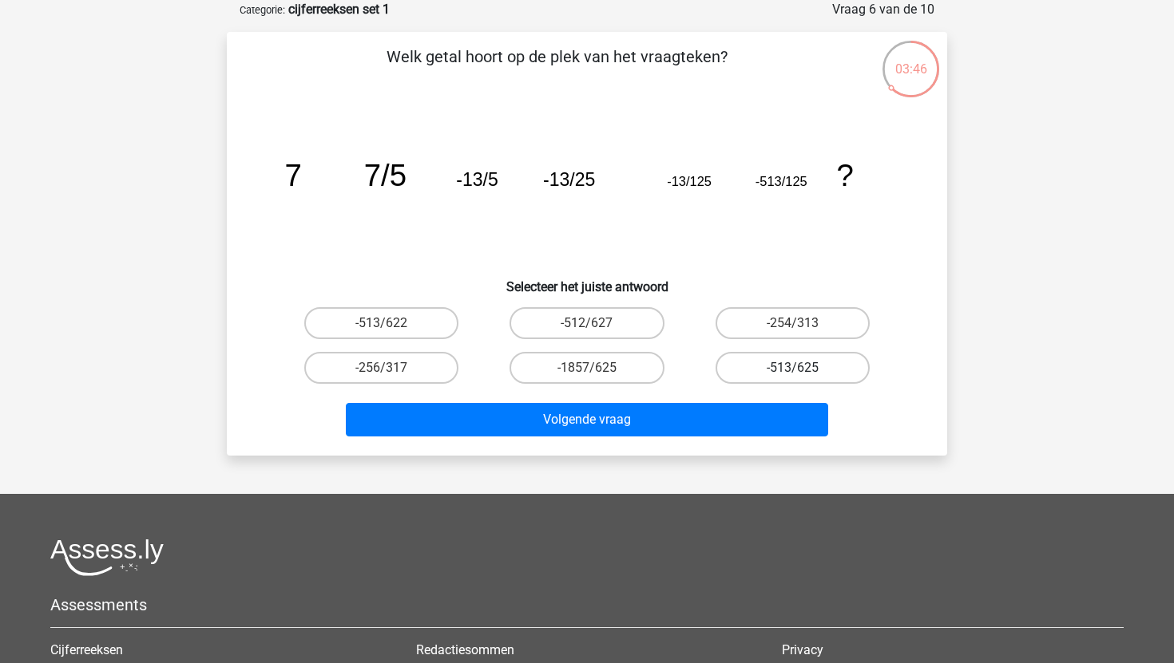
click at [757, 369] on label "-513/625" at bounding box center [792, 368] width 154 height 32
click at [792, 369] on input "-513/625" at bounding box center [797, 373] width 10 height 10
radio input "true"
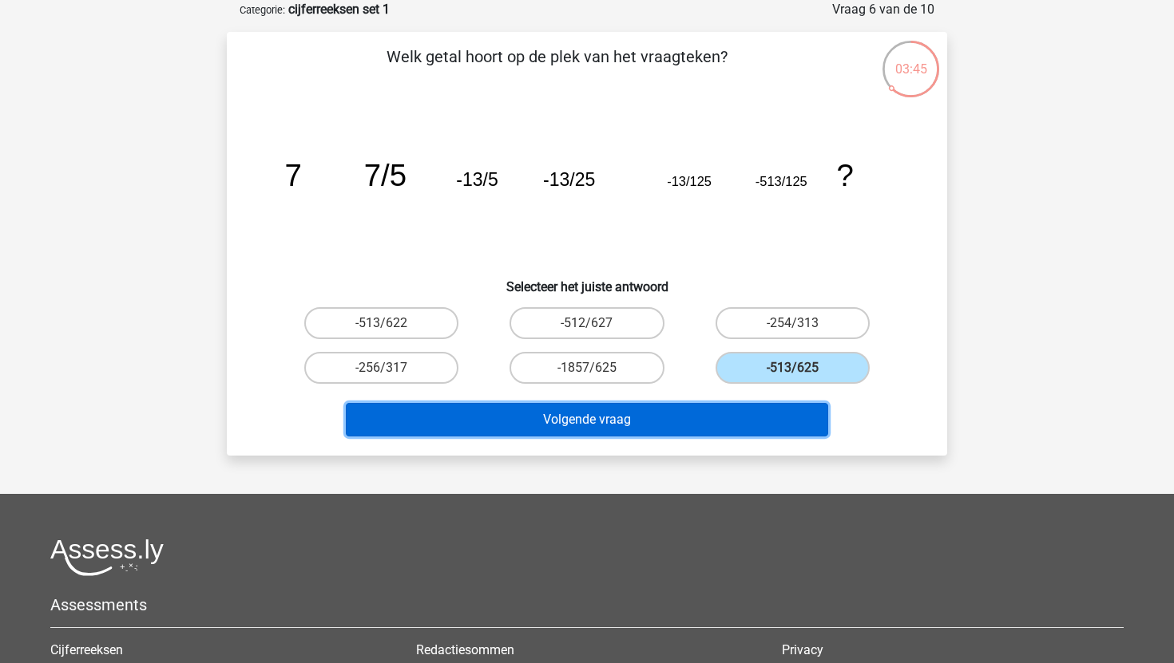
click at [731, 426] on button "Volgende vraag" at bounding box center [587, 420] width 483 height 34
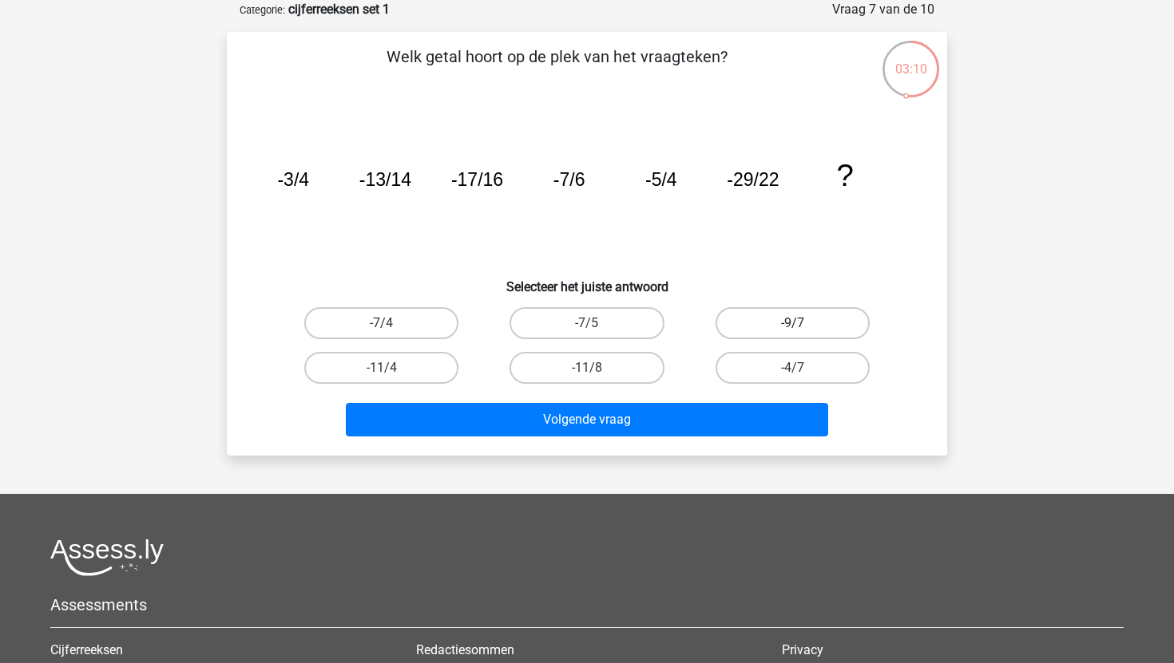
click at [780, 331] on label "-9/7" at bounding box center [792, 323] width 154 height 32
click at [792, 331] on input "-9/7" at bounding box center [797, 328] width 10 height 10
radio input "true"
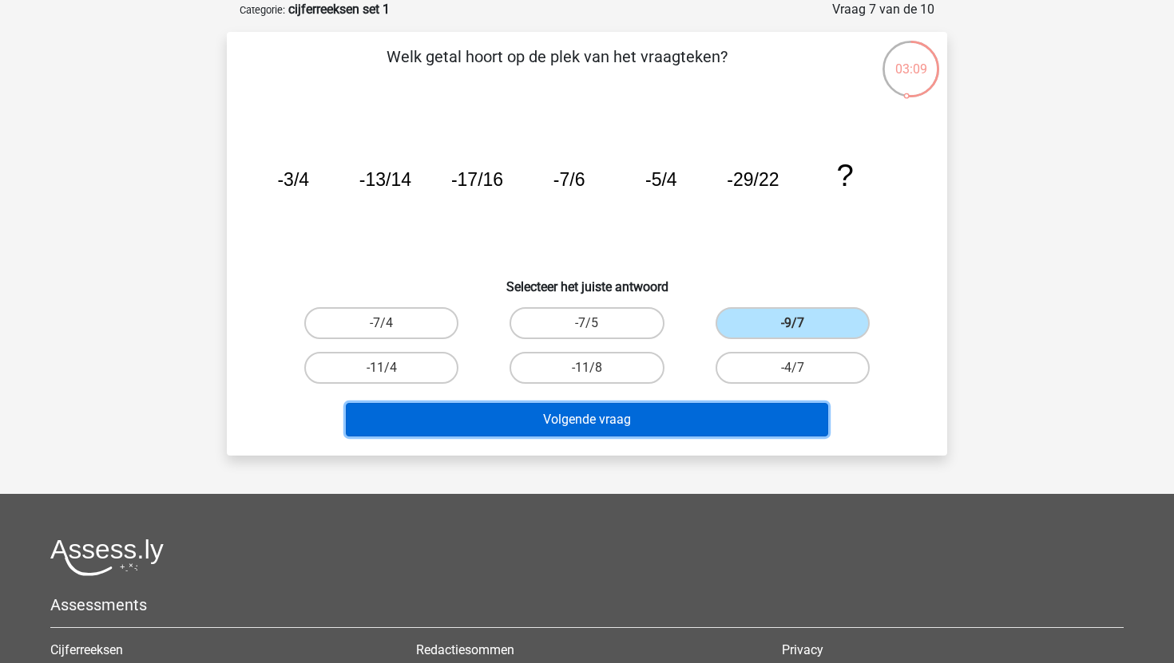
click at [752, 414] on button "Volgende vraag" at bounding box center [587, 420] width 483 height 34
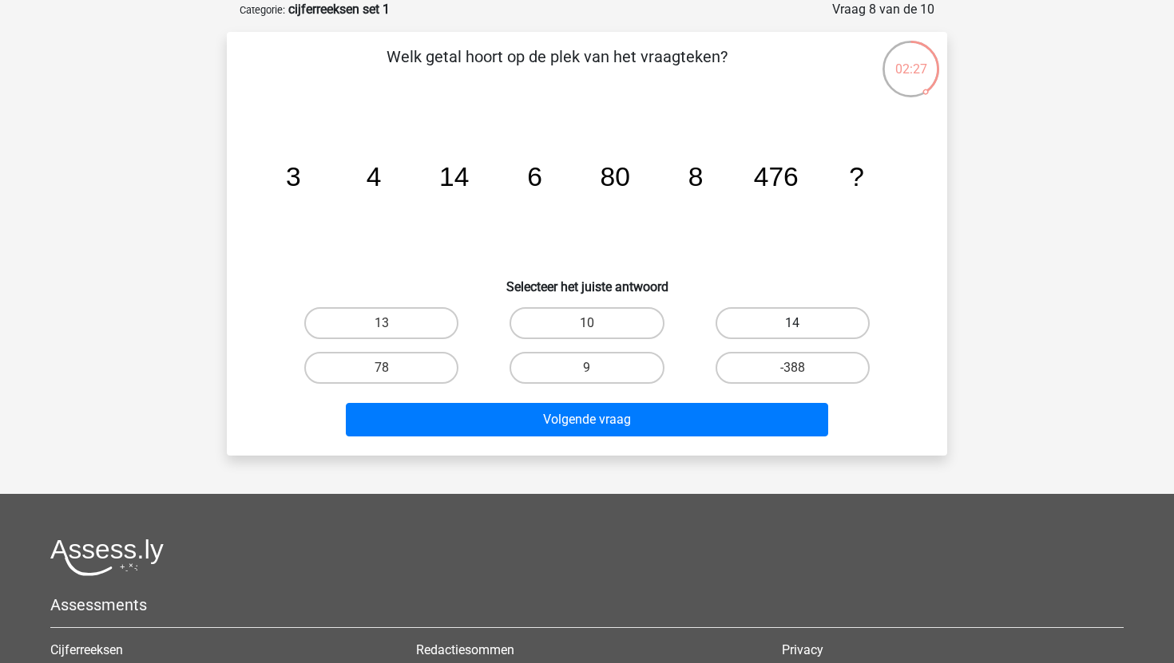
click at [770, 320] on label "14" at bounding box center [792, 323] width 154 height 32
click at [792, 323] on input "14" at bounding box center [797, 328] width 10 height 10
radio input "true"
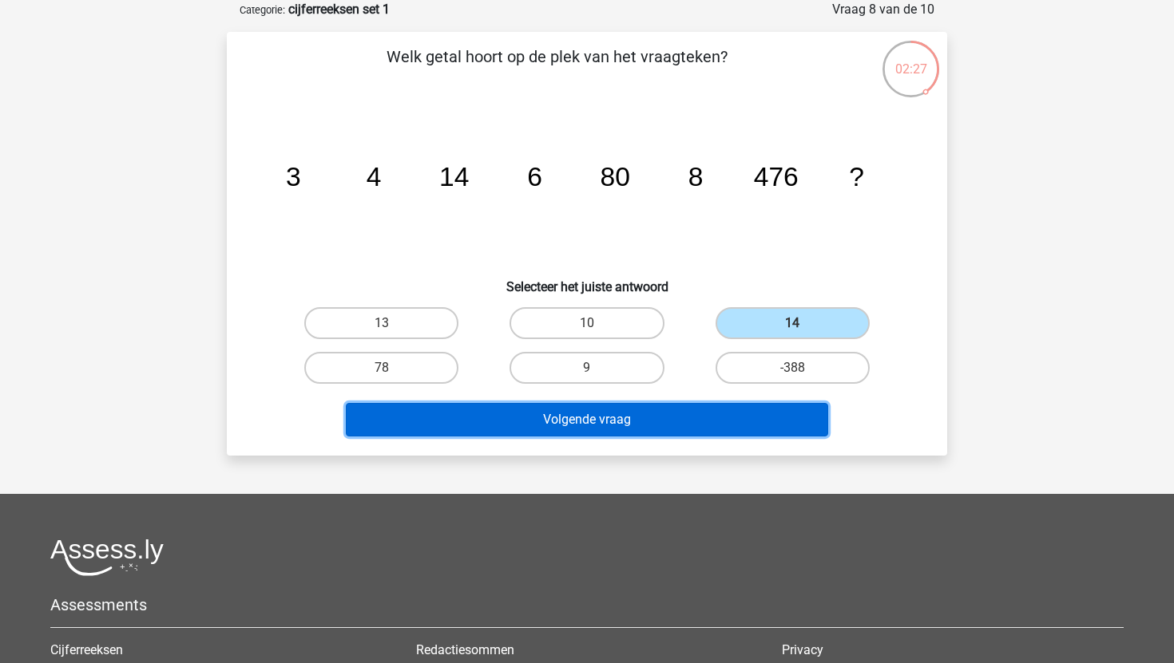
click at [739, 426] on button "Volgende vraag" at bounding box center [587, 420] width 483 height 34
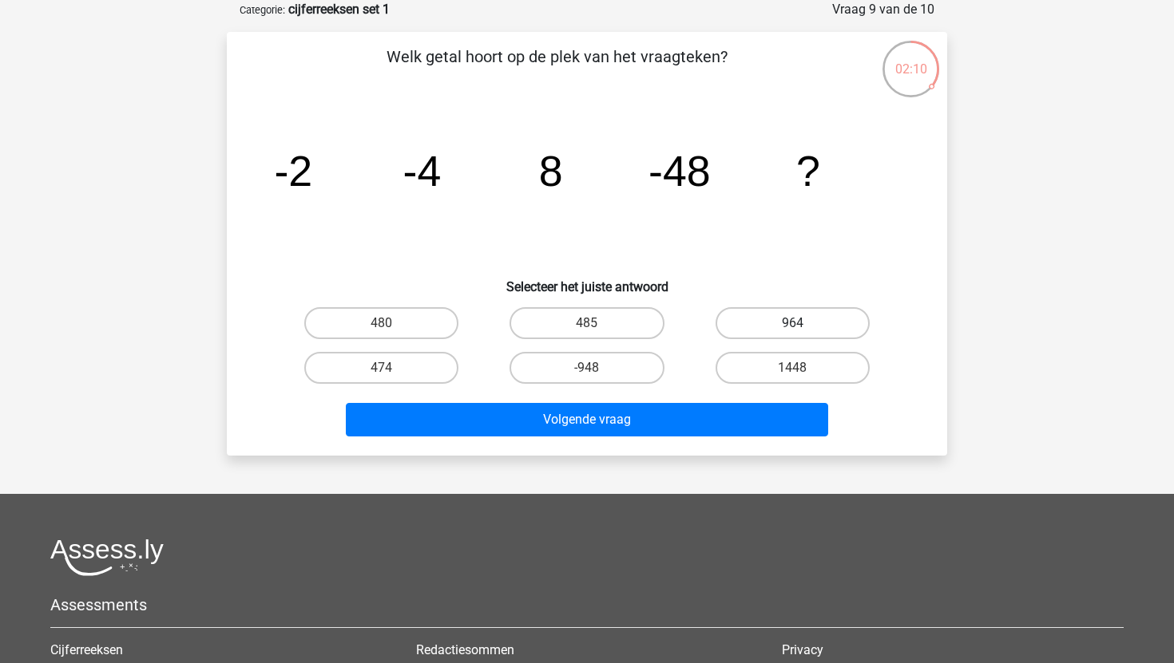
click at [785, 319] on label "964" at bounding box center [792, 323] width 154 height 32
click at [792, 323] on input "964" at bounding box center [797, 328] width 10 height 10
radio input "true"
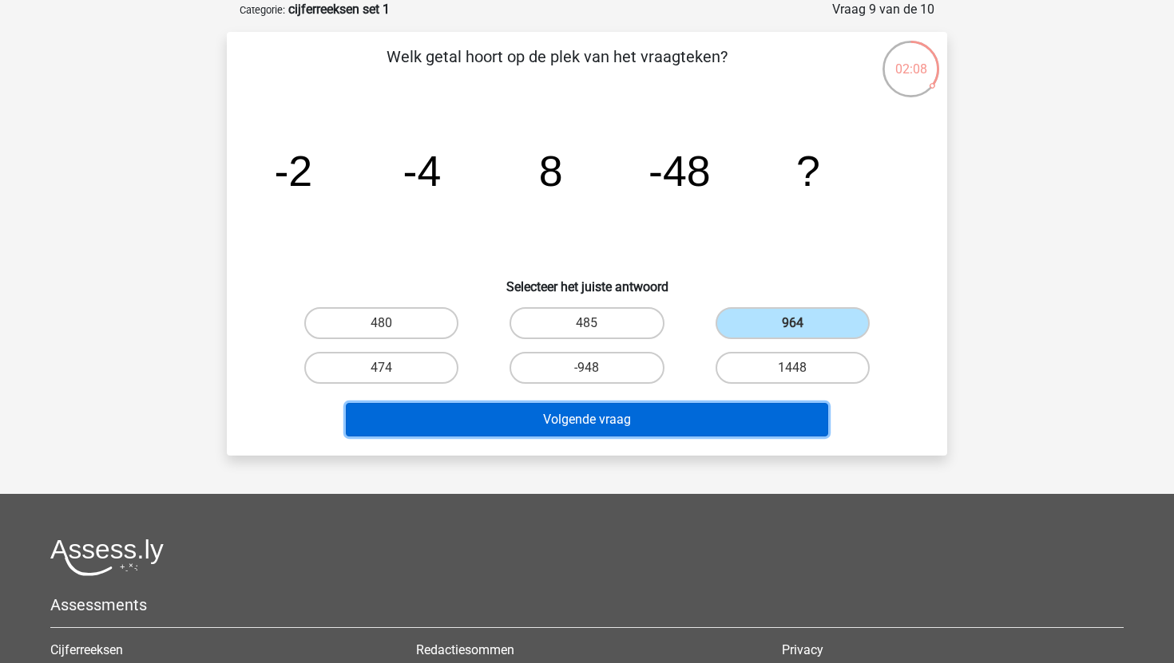
click at [739, 418] on button "Volgende vraag" at bounding box center [587, 420] width 483 height 34
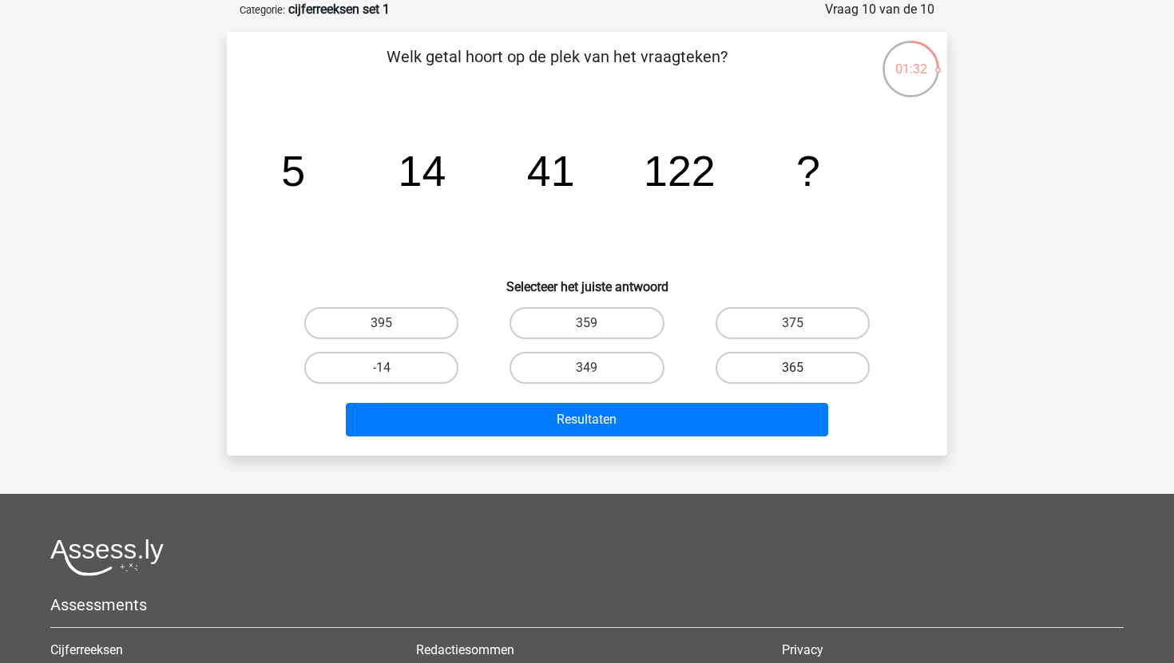
click at [766, 373] on label "365" at bounding box center [792, 368] width 154 height 32
click at [792, 373] on input "365" at bounding box center [797, 373] width 10 height 10
radio input "true"
click at [743, 438] on div "Resultaten" at bounding box center [587, 423] width 616 height 40
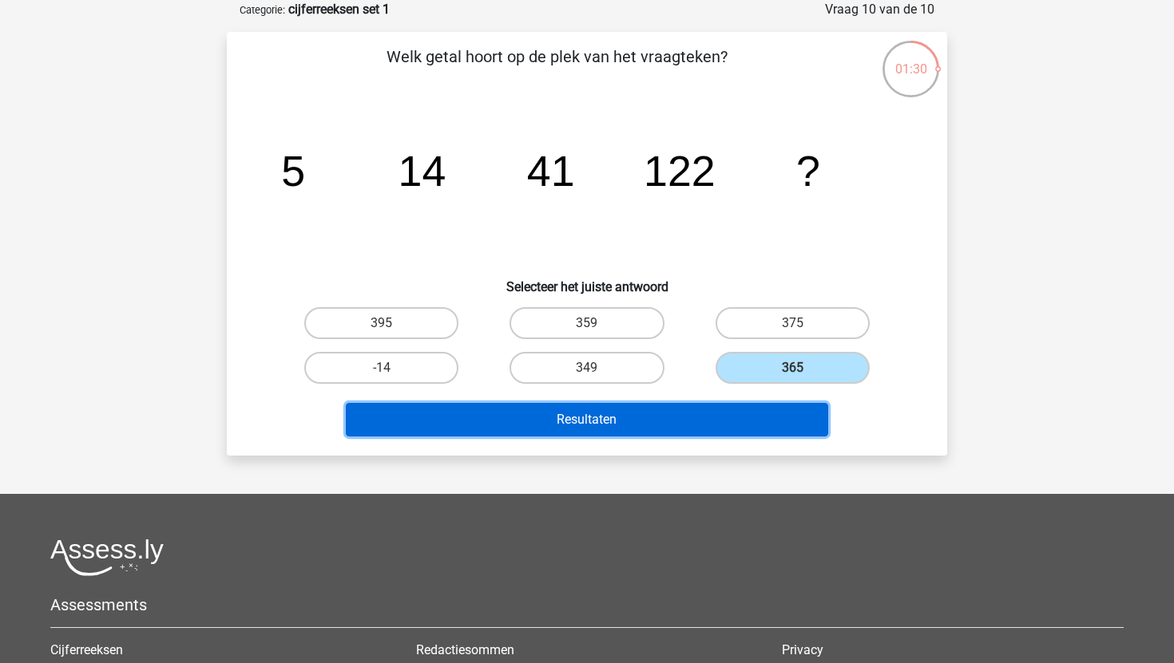
click at [733, 427] on button "Resultaten" at bounding box center [587, 420] width 483 height 34
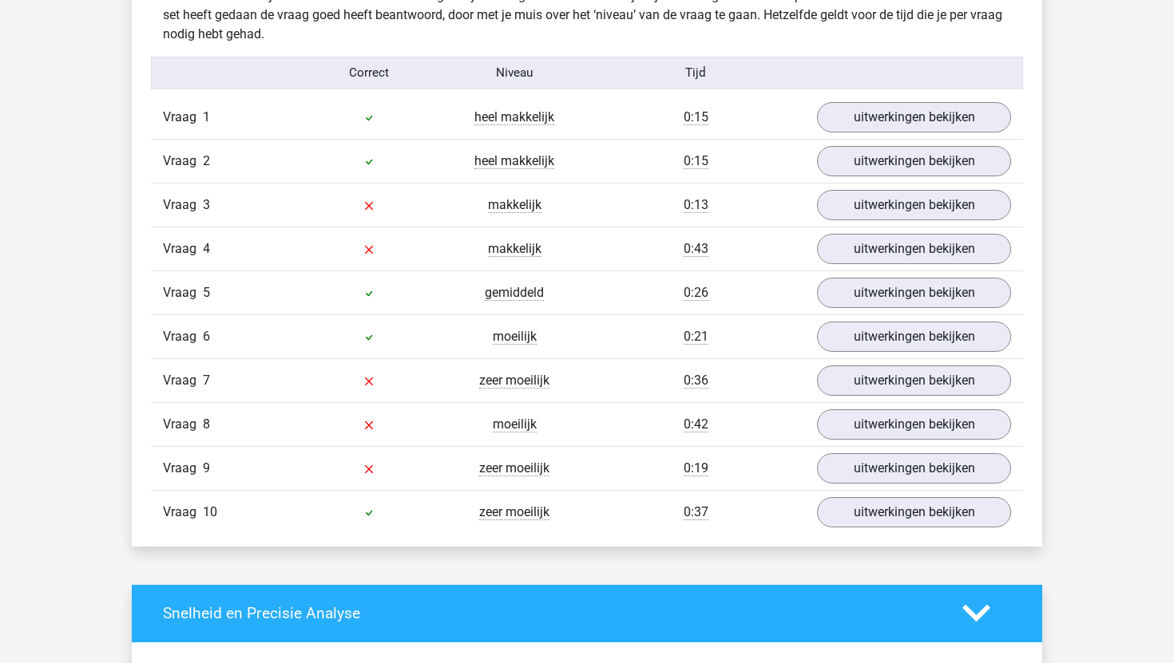
scroll to position [1007, 0]
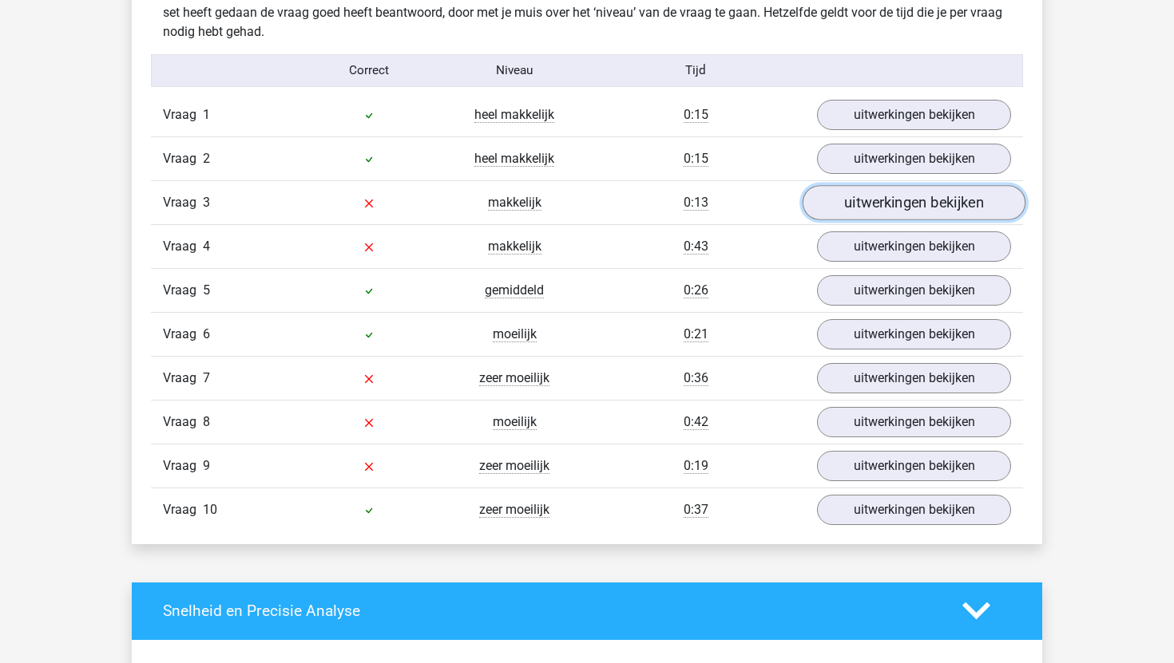
click at [852, 200] on link "uitwerkingen bekijken" at bounding box center [913, 202] width 223 height 35
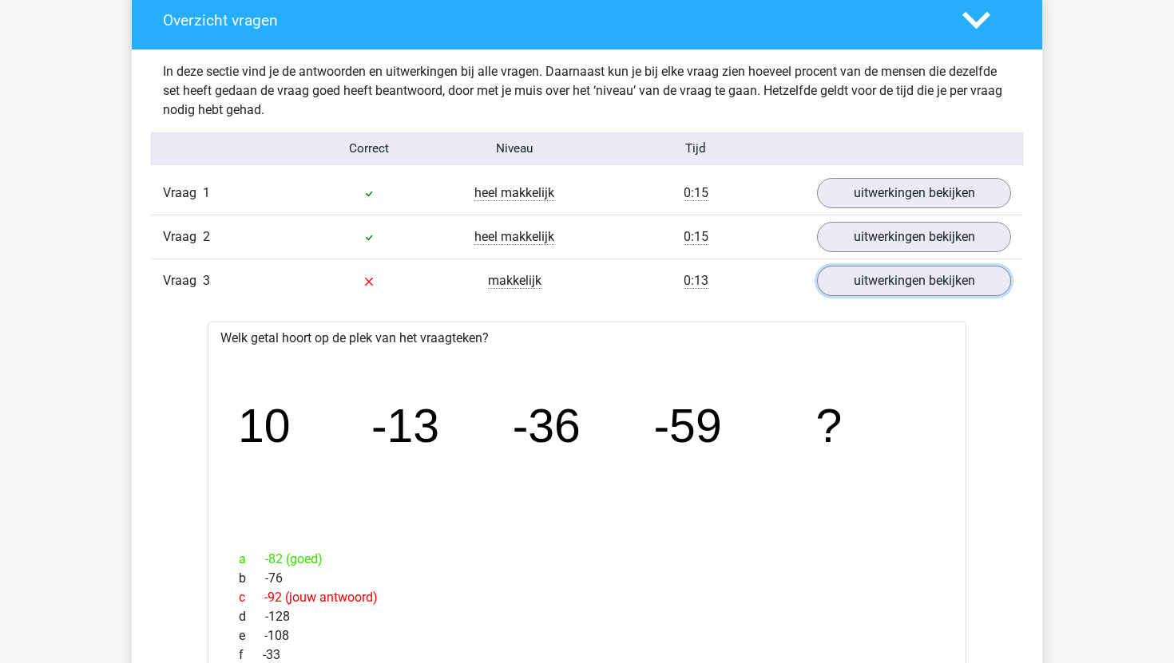
scroll to position [928, 0]
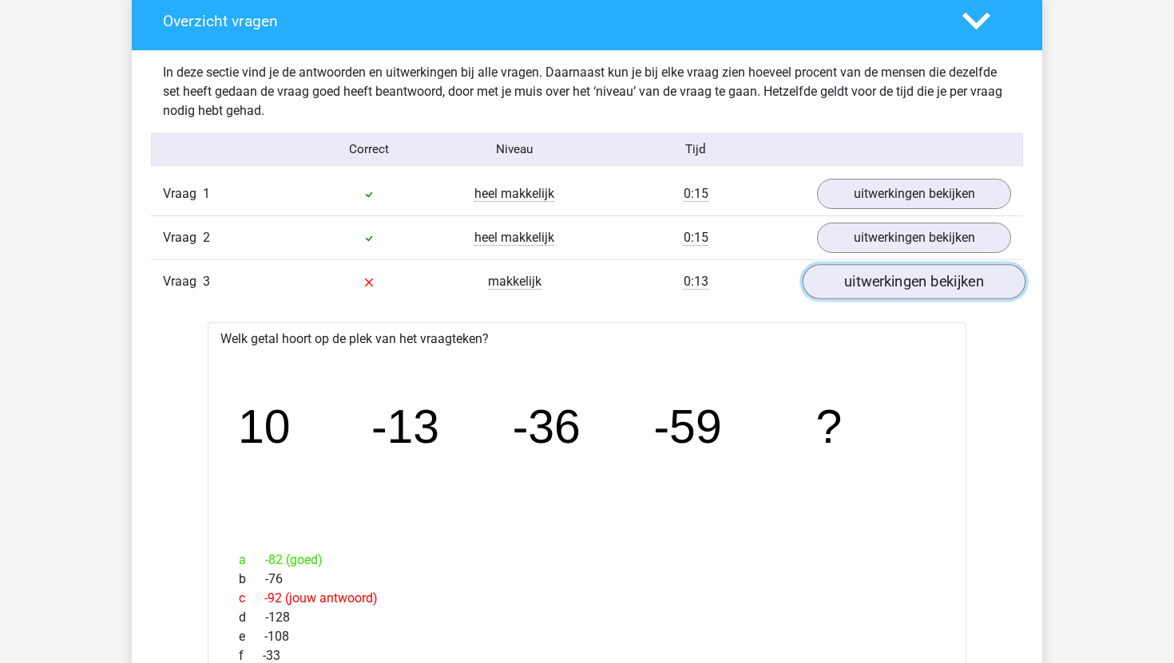
click at [854, 285] on link "uitwerkingen bekijken" at bounding box center [913, 281] width 223 height 35
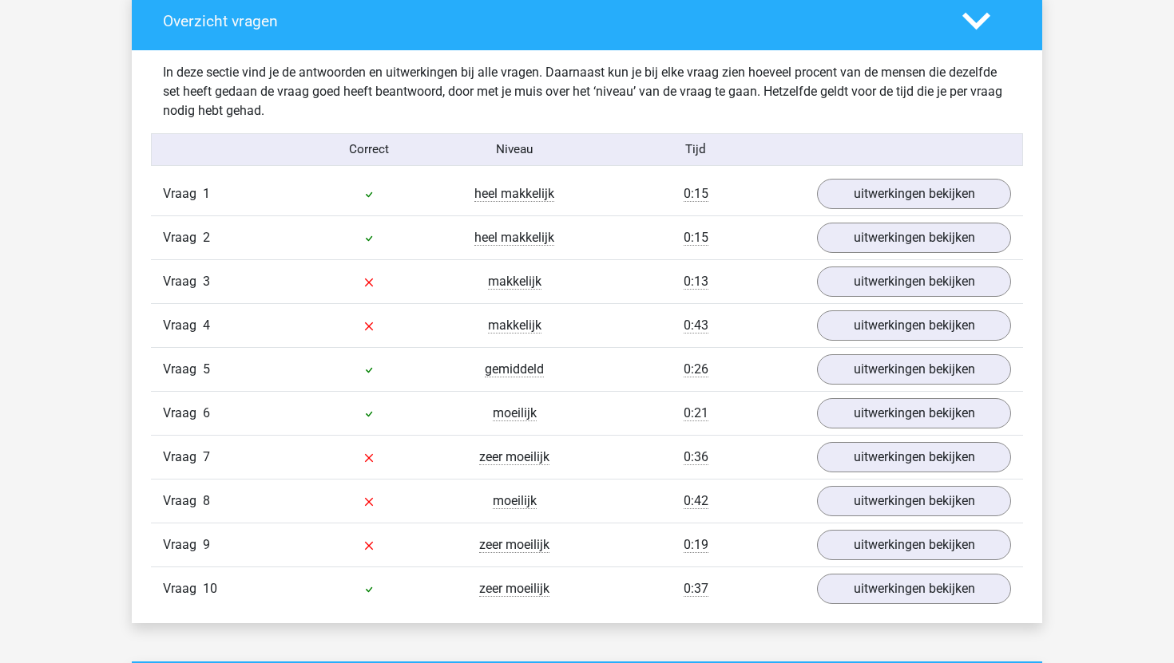
click at [844, 341] on div "Vraag 4 makkelijk 0:43 uitwerkingen bekijken" at bounding box center [587, 325] width 872 height 44
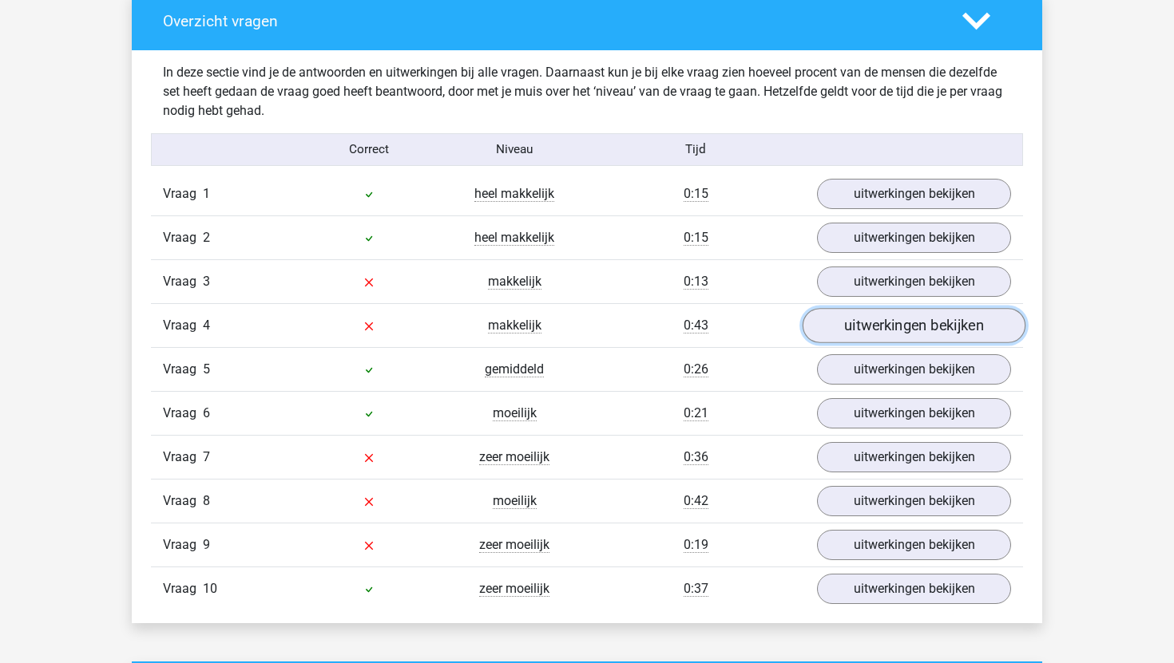
click at [841, 331] on link "uitwerkingen bekijken" at bounding box center [913, 325] width 223 height 35
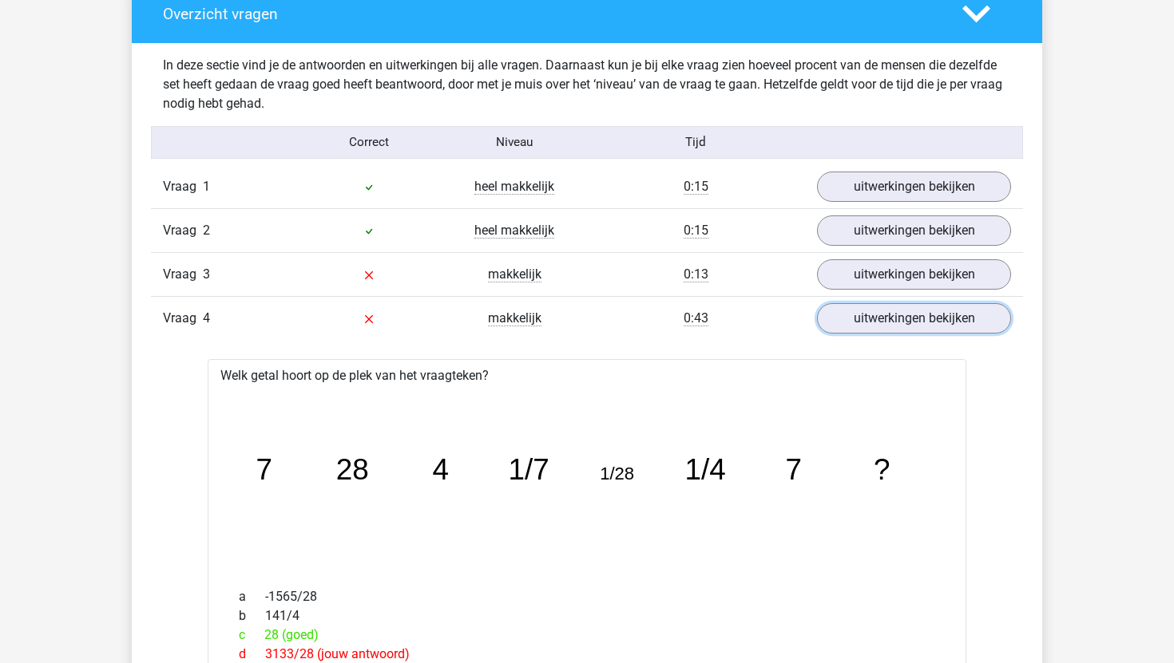
scroll to position [926, 0]
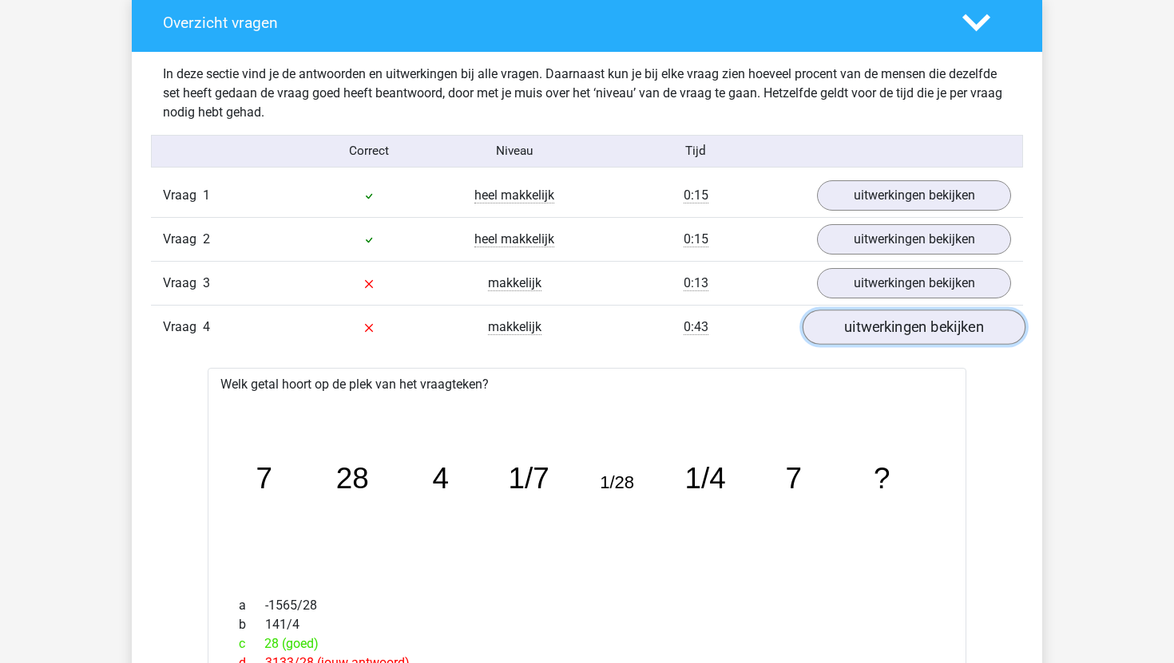
click at [851, 330] on link "uitwerkingen bekijken" at bounding box center [913, 327] width 223 height 35
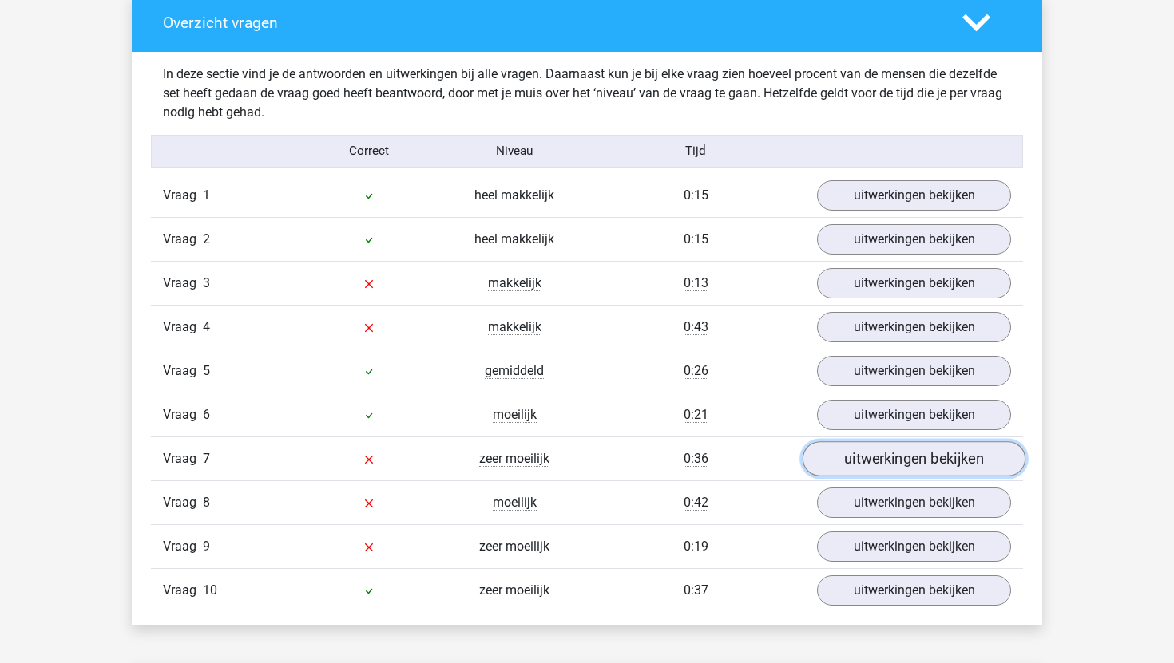
click at [877, 468] on link "uitwerkingen bekijken" at bounding box center [913, 459] width 223 height 35
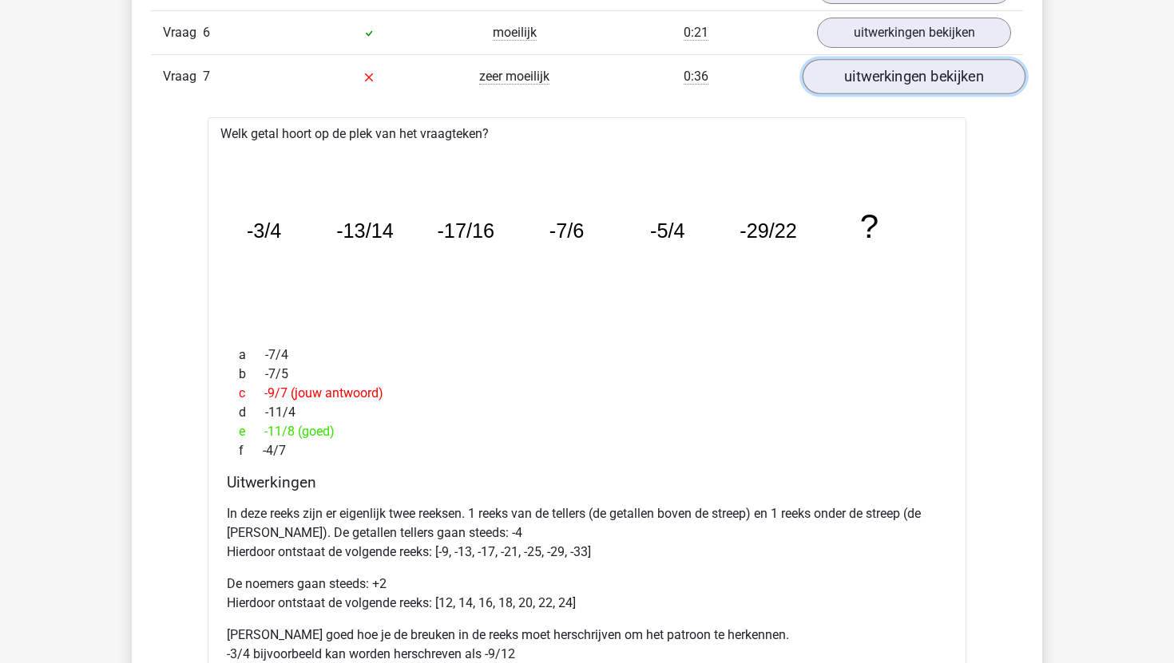
scroll to position [1307, 0]
click at [874, 81] on link "uitwerkingen bekijken" at bounding box center [913, 78] width 223 height 35
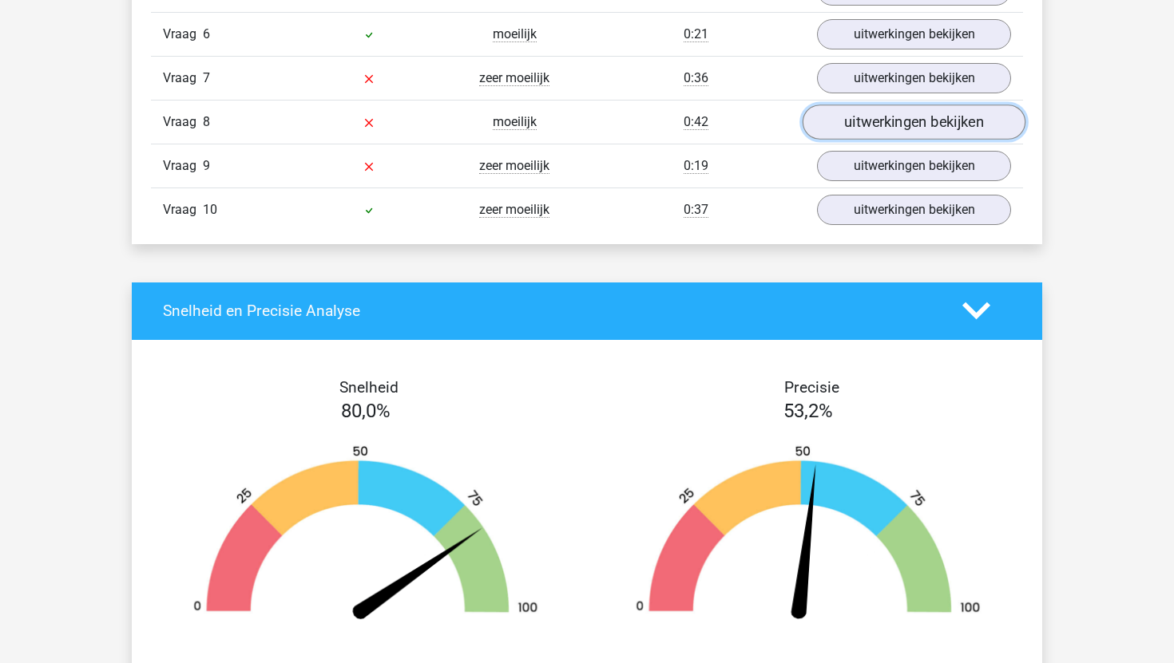
click at [871, 124] on link "uitwerkingen bekijken" at bounding box center [913, 122] width 223 height 35
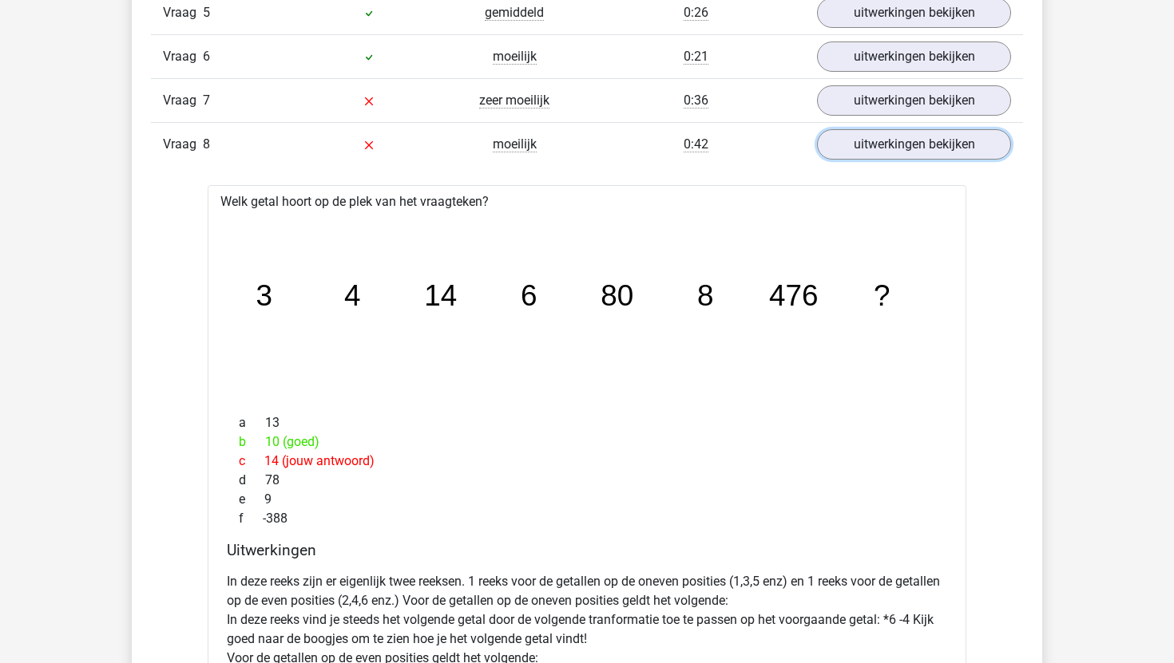
scroll to position [1283, 0]
click at [904, 150] on link "uitwerkingen bekijken" at bounding box center [913, 146] width 223 height 35
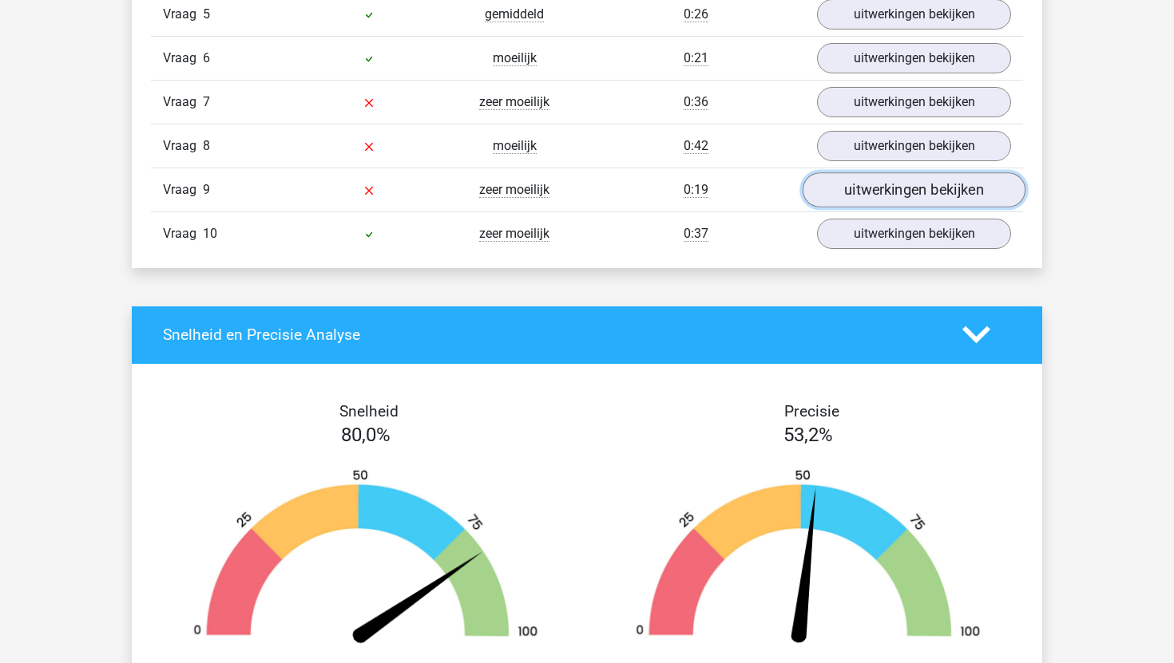
click at [906, 192] on link "uitwerkingen bekijken" at bounding box center [913, 189] width 223 height 35
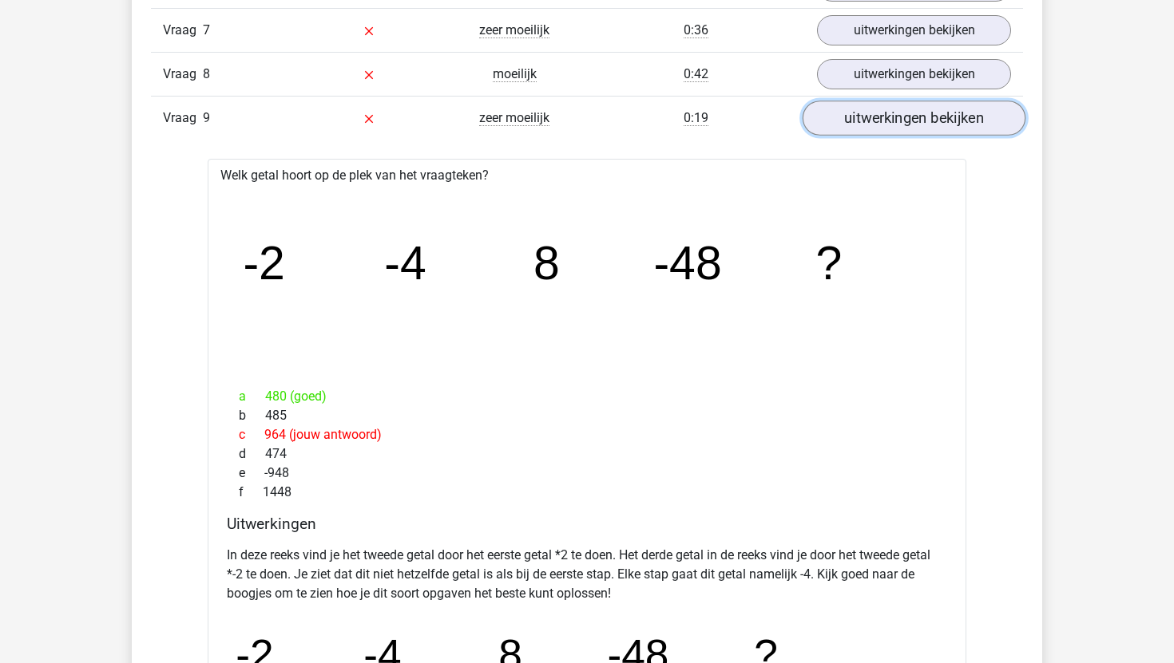
scroll to position [1341, 0]
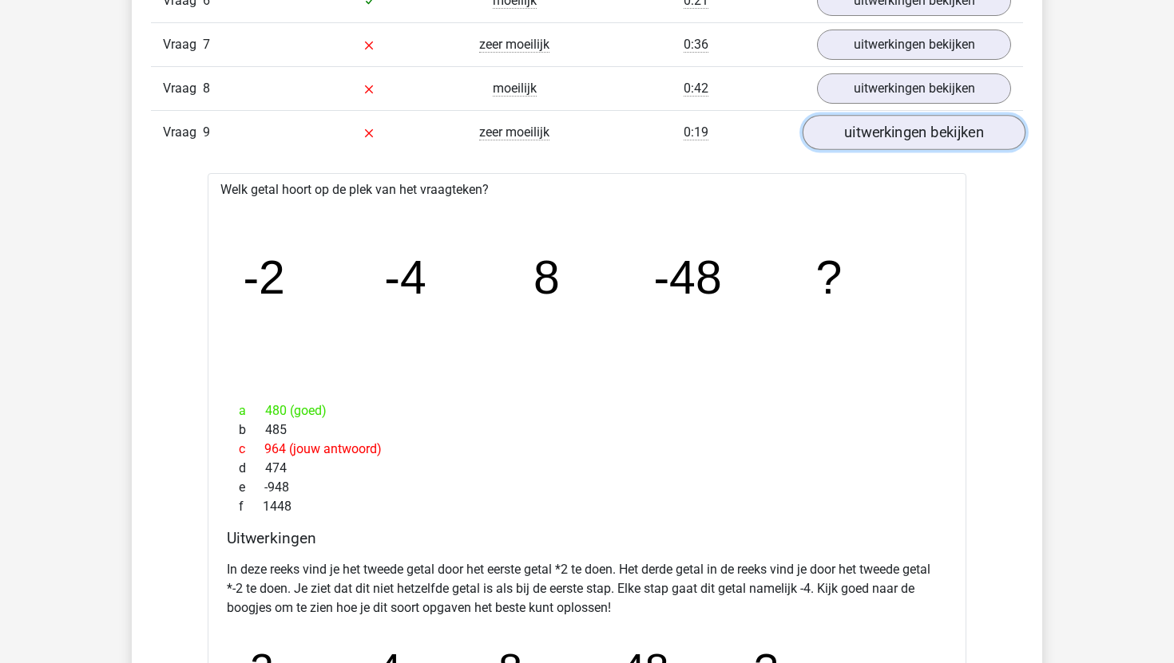
click at [899, 133] on link "uitwerkingen bekijken" at bounding box center [913, 132] width 223 height 35
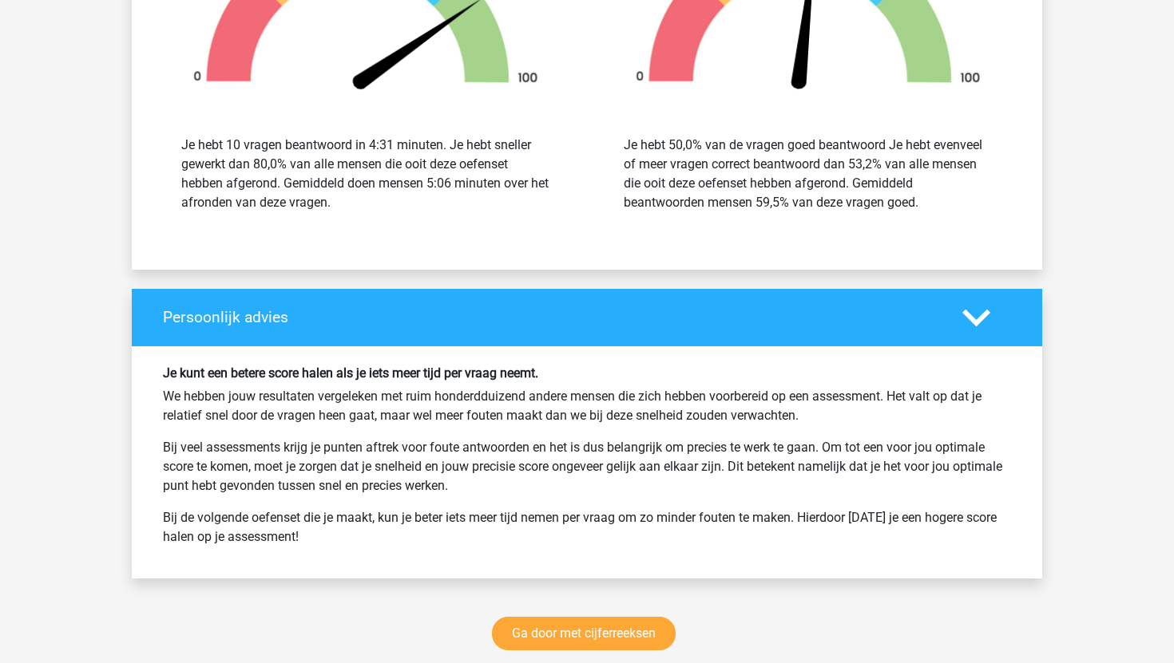
scroll to position [1853, 0]
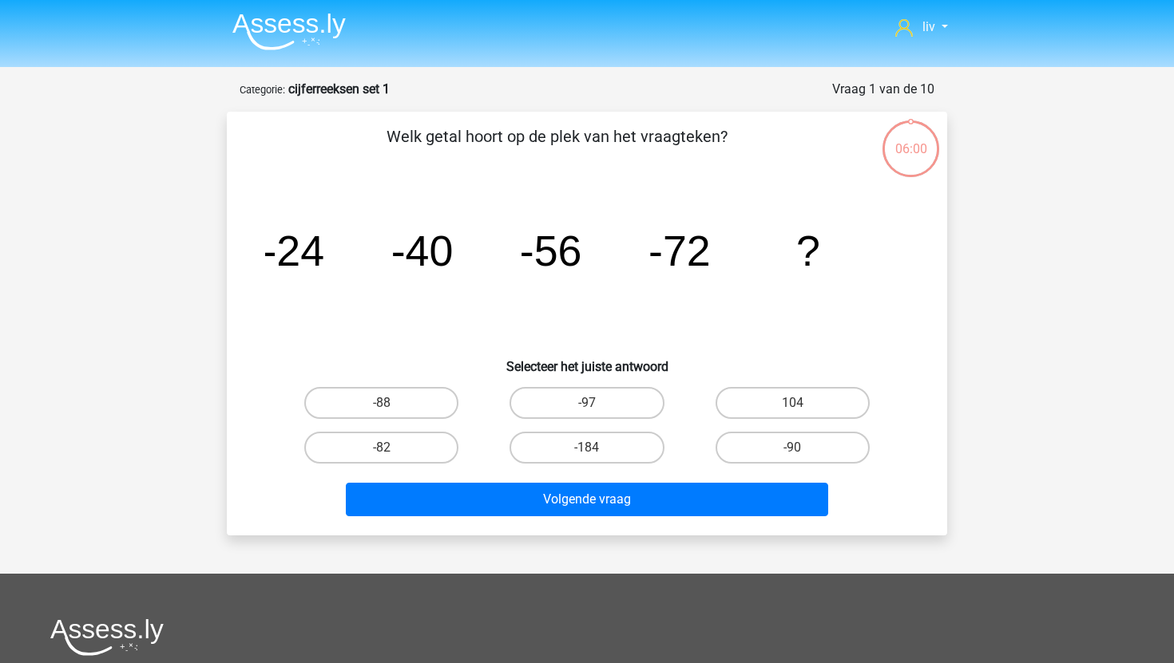
scroll to position [80, 0]
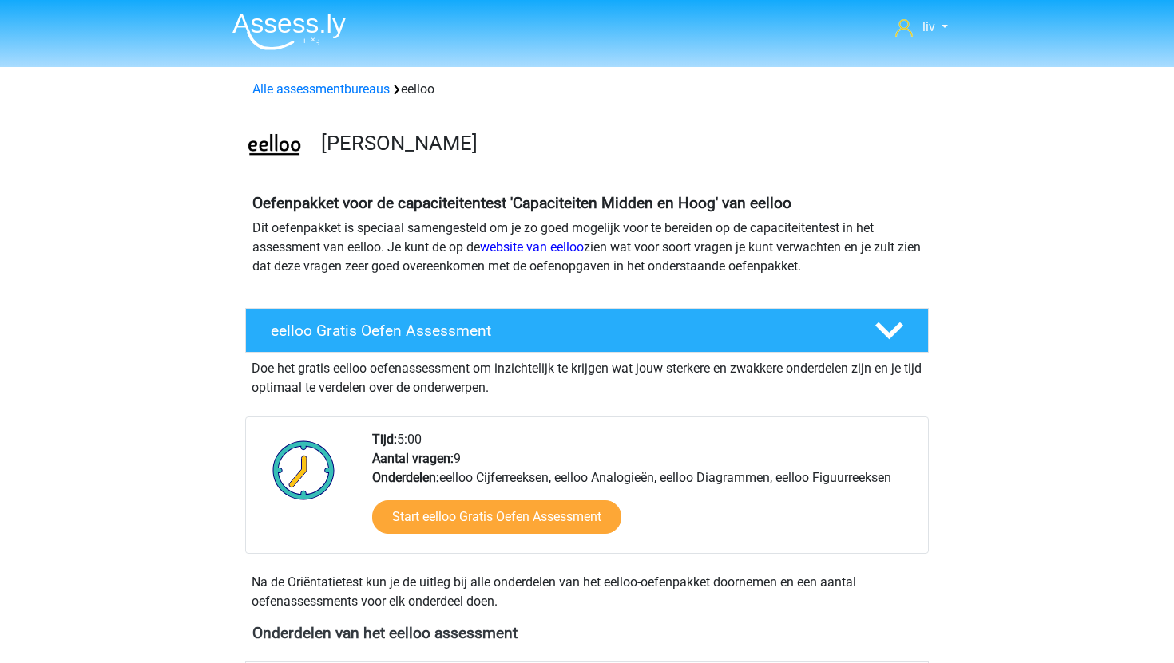
scroll to position [556, 0]
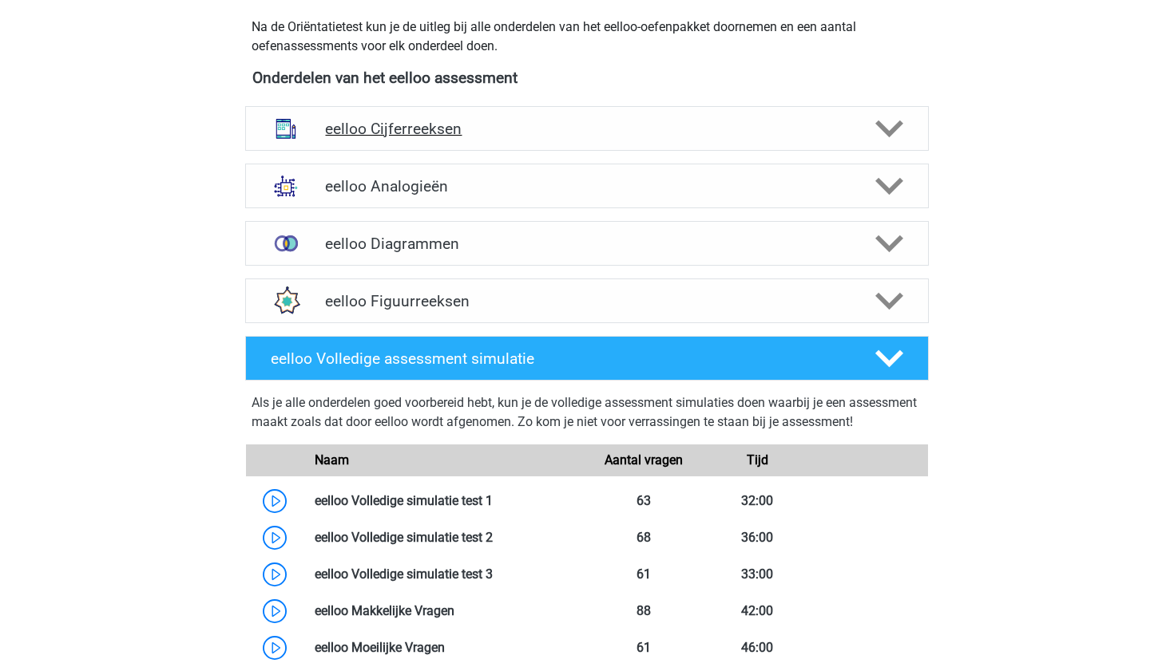
click at [313, 140] on div at bounding box center [286, 129] width 54 height 42
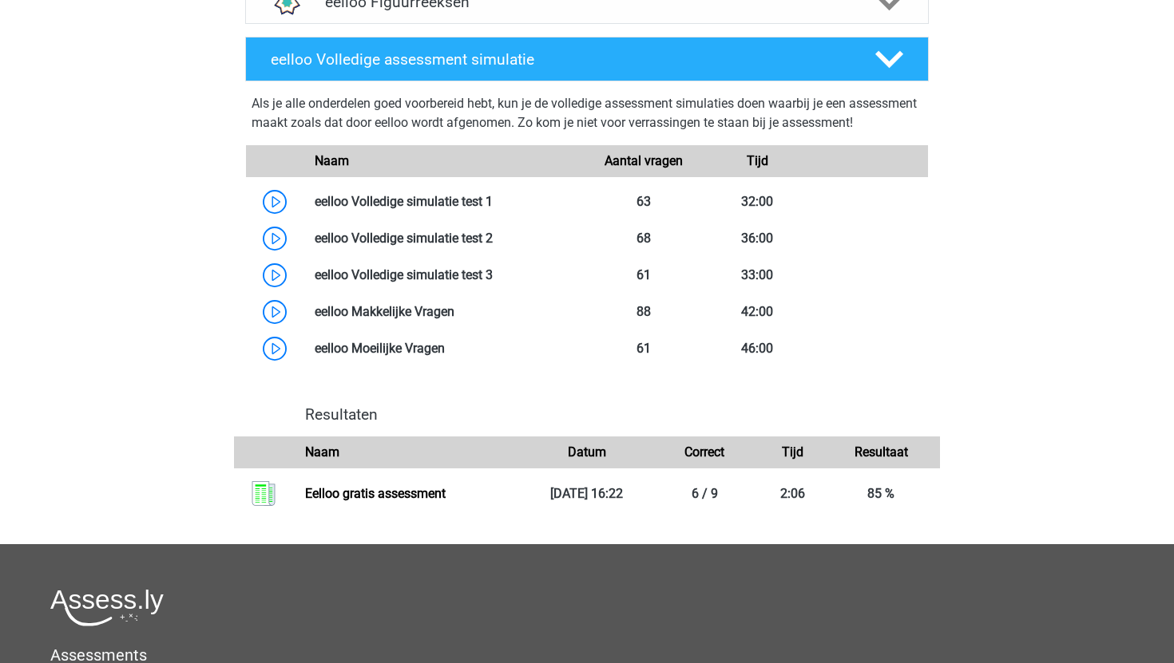
scroll to position [1832, 0]
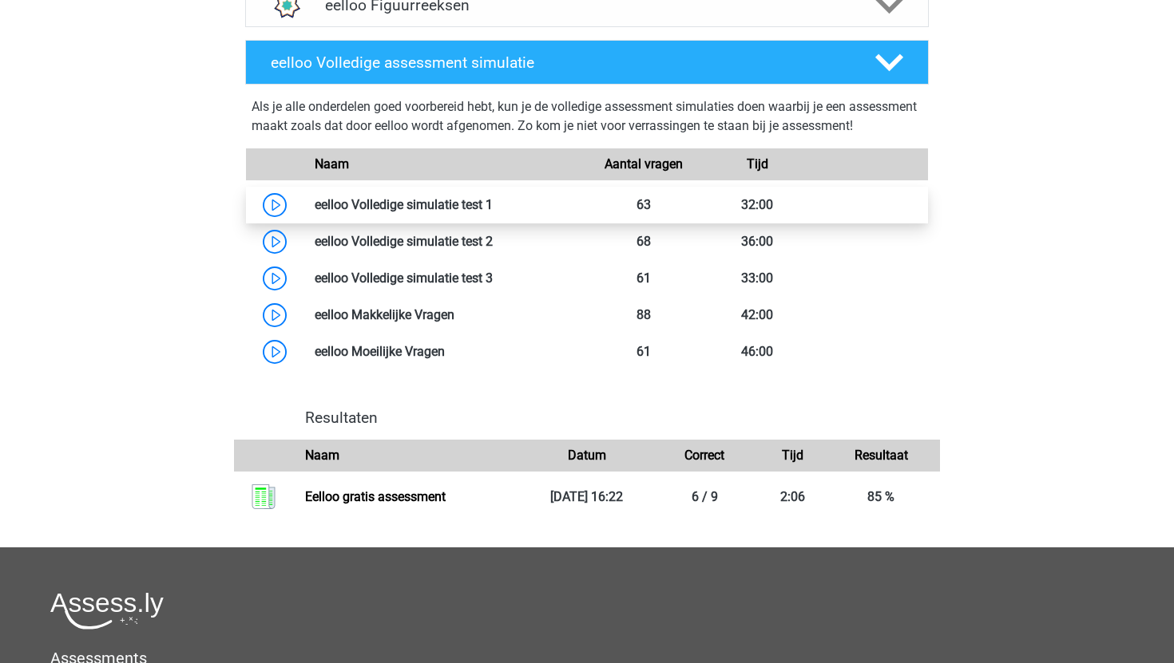
click at [493, 212] on link at bounding box center [493, 204] width 0 height 15
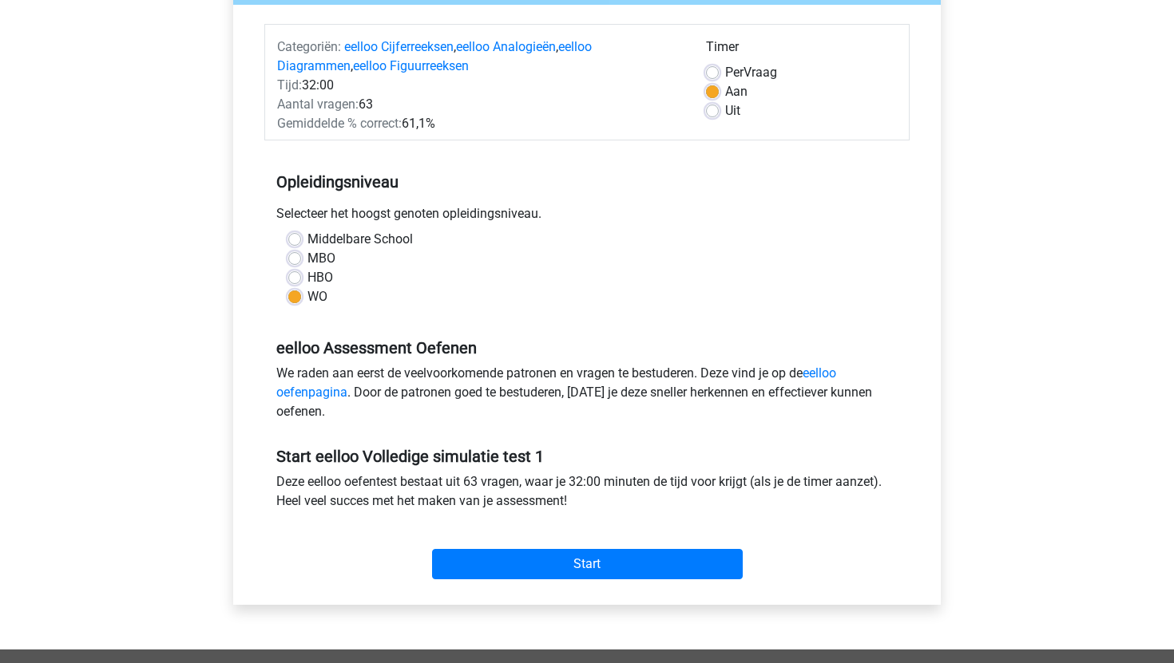
scroll to position [183, 0]
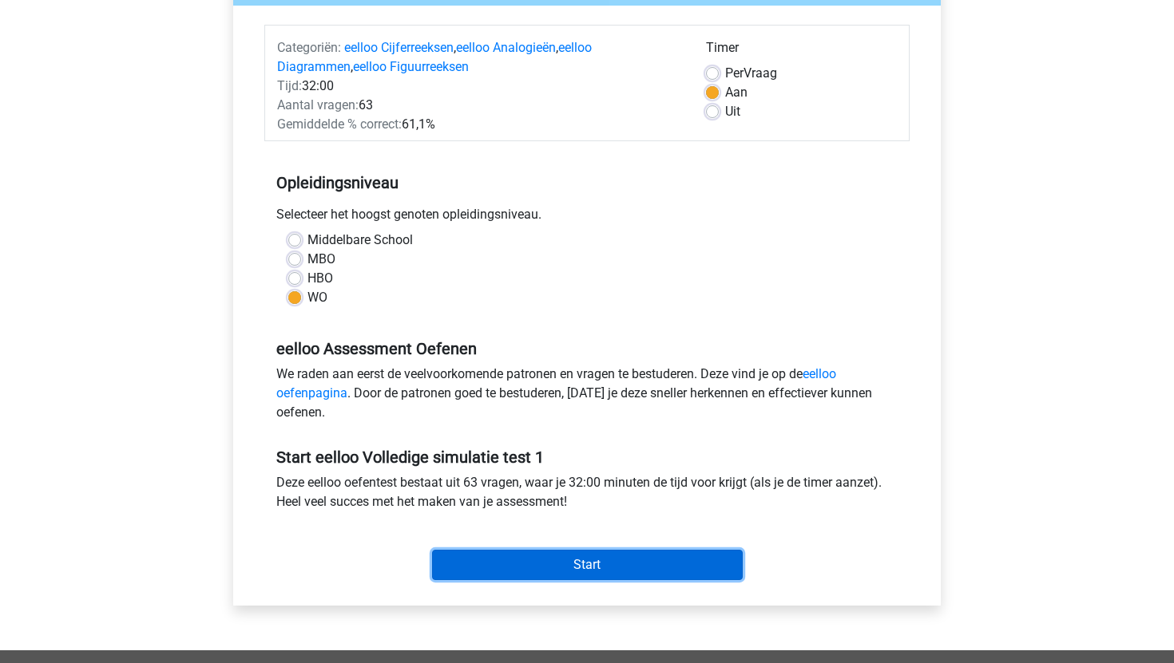
click at [509, 565] on input "Start" at bounding box center [587, 565] width 311 height 30
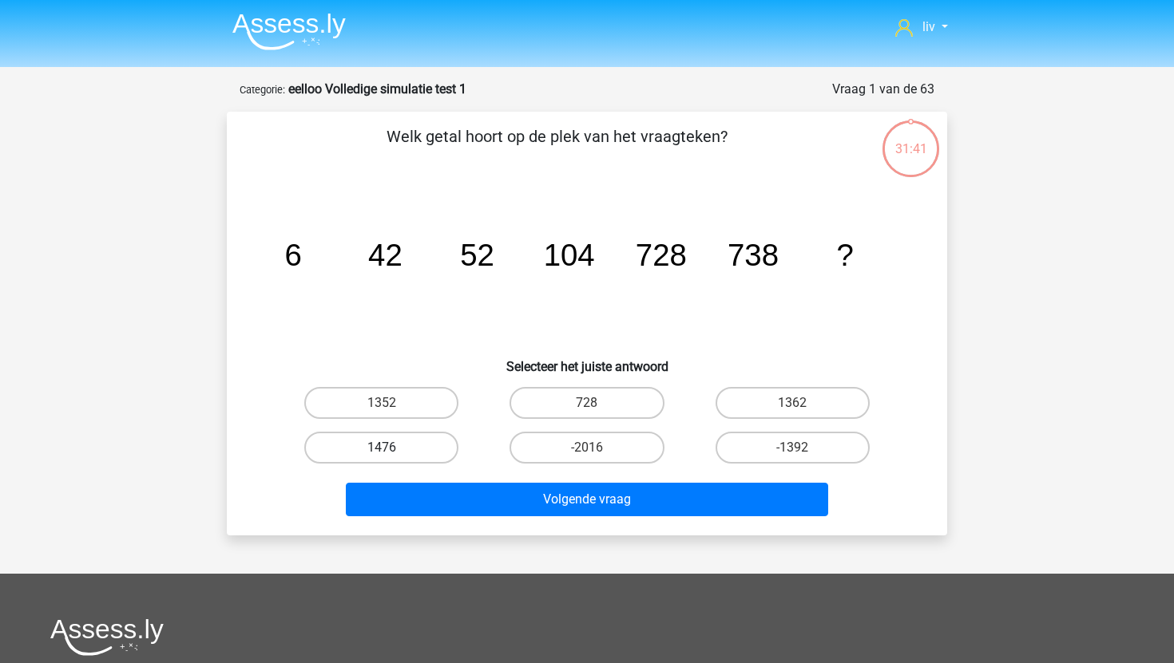
click at [438, 447] on label "1476" at bounding box center [381, 448] width 154 height 32
click at [392, 448] on input "1476" at bounding box center [387, 453] width 10 height 10
radio input "true"
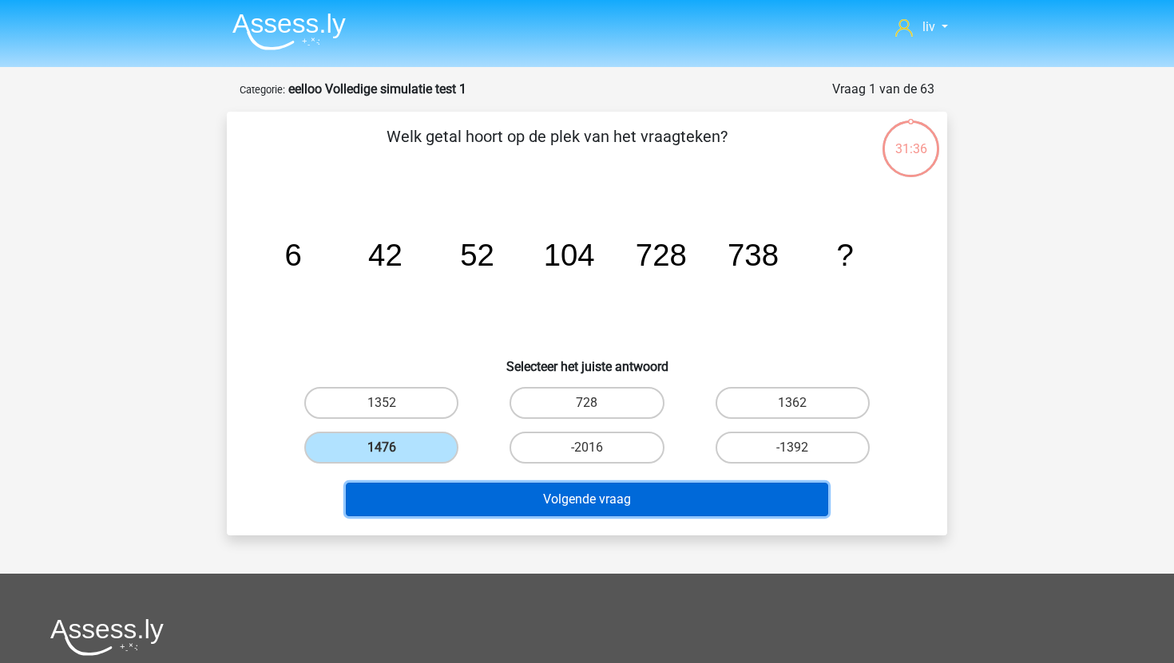
click at [474, 505] on button "Volgende vraag" at bounding box center [587, 500] width 483 height 34
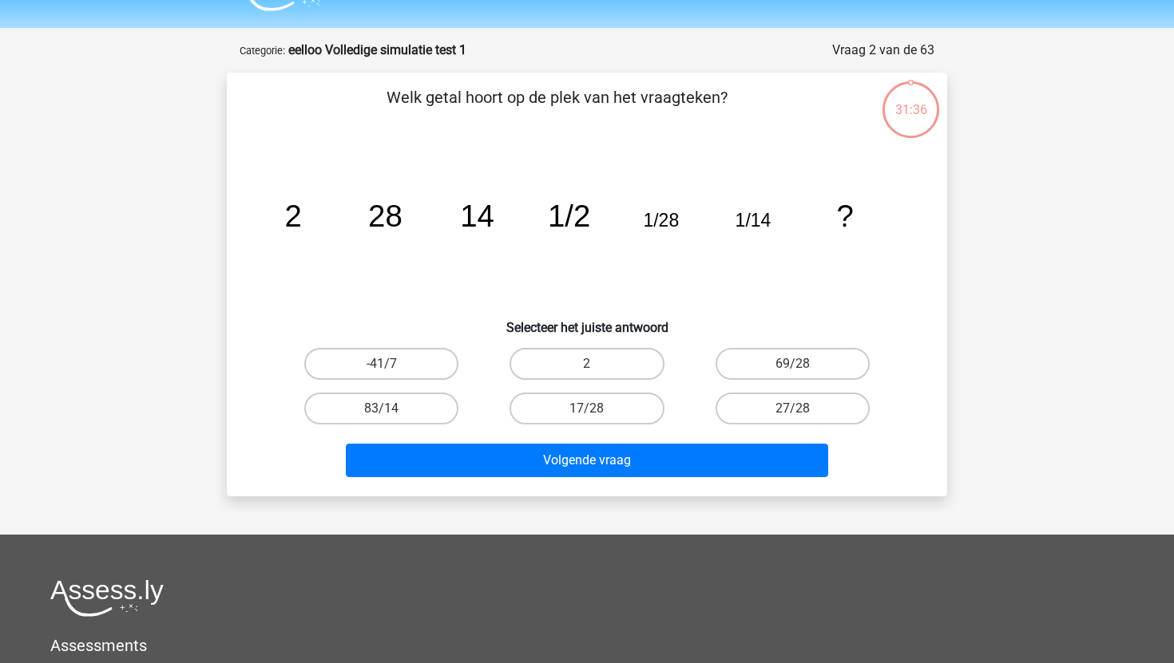
scroll to position [80, 0]
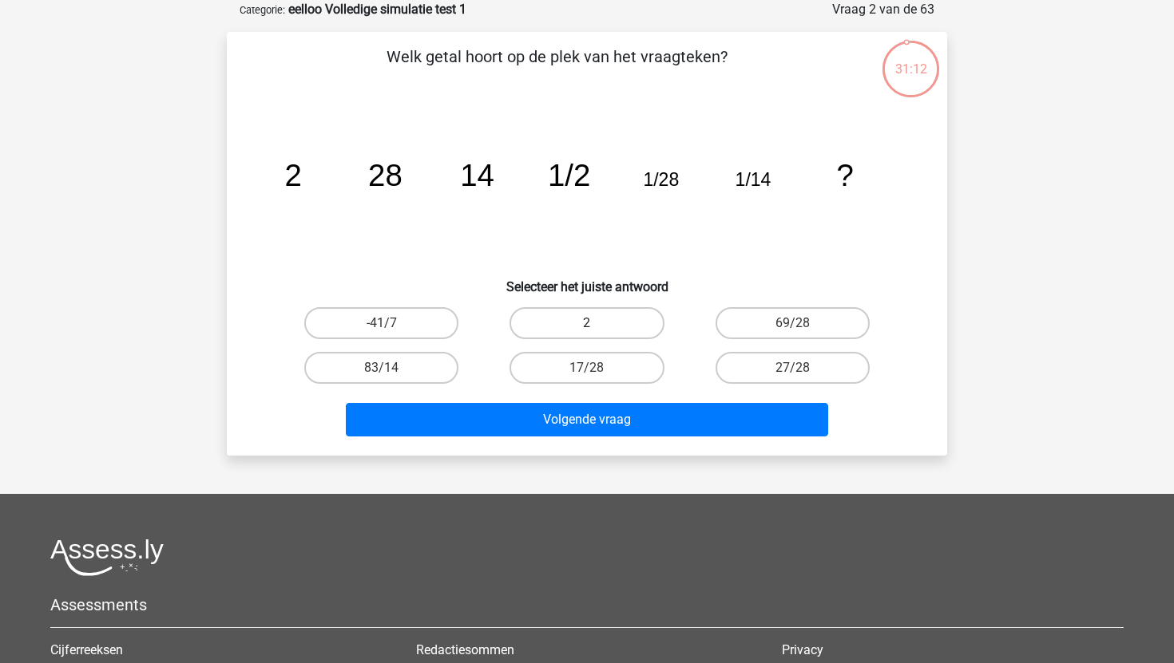
click at [603, 331] on label "2" at bounding box center [586, 323] width 154 height 32
click at [597, 331] on input "2" at bounding box center [592, 328] width 10 height 10
radio input "true"
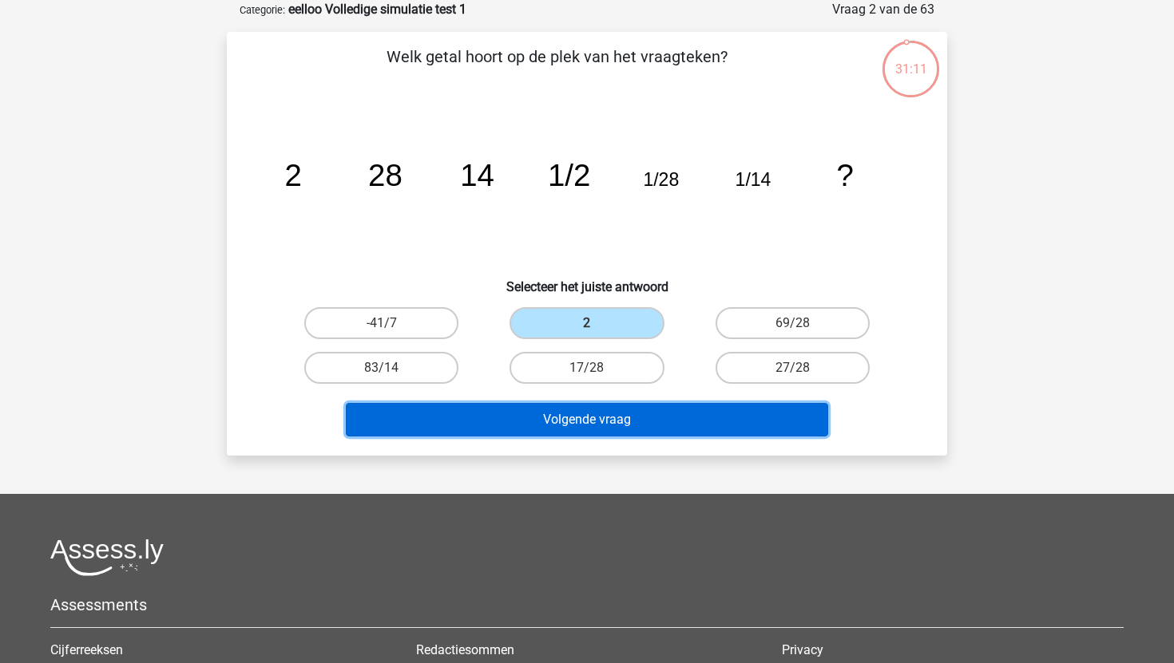
click at [625, 415] on button "Volgende vraag" at bounding box center [587, 420] width 483 height 34
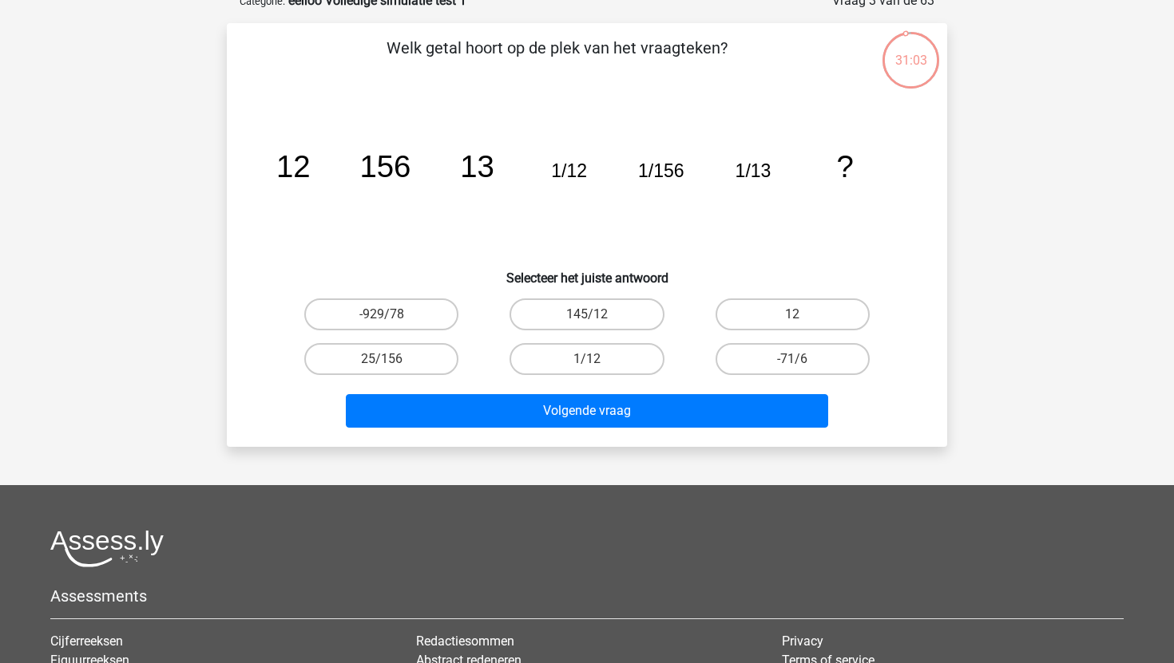
scroll to position [100, 0]
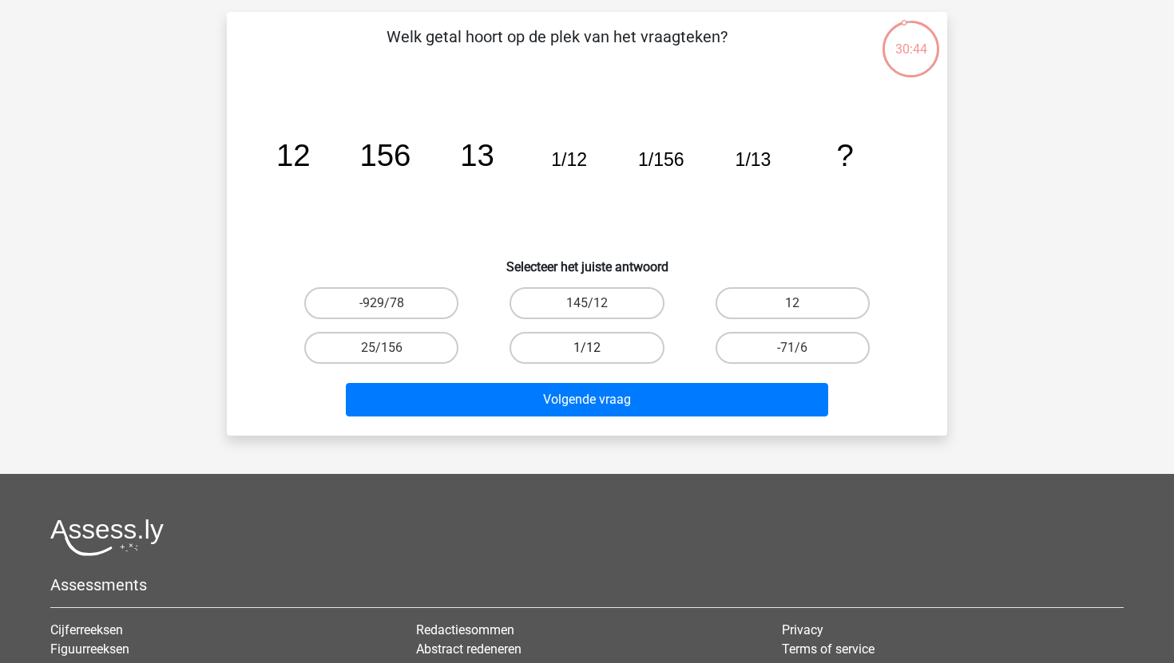
click at [564, 350] on label "1/12" at bounding box center [586, 348] width 154 height 32
click at [587, 350] on input "1/12" at bounding box center [592, 353] width 10 height 10
radio input "true"
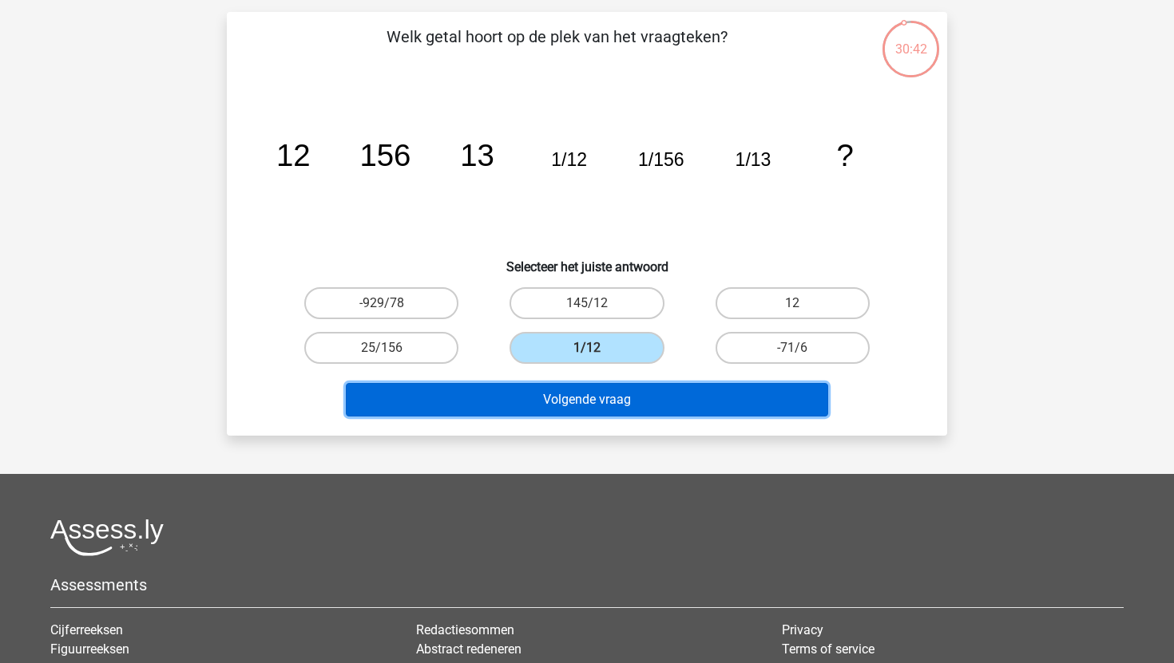
click at [568, 401] on button "Volgende vraag" at bounding box center [587, 400] width 483 height 34
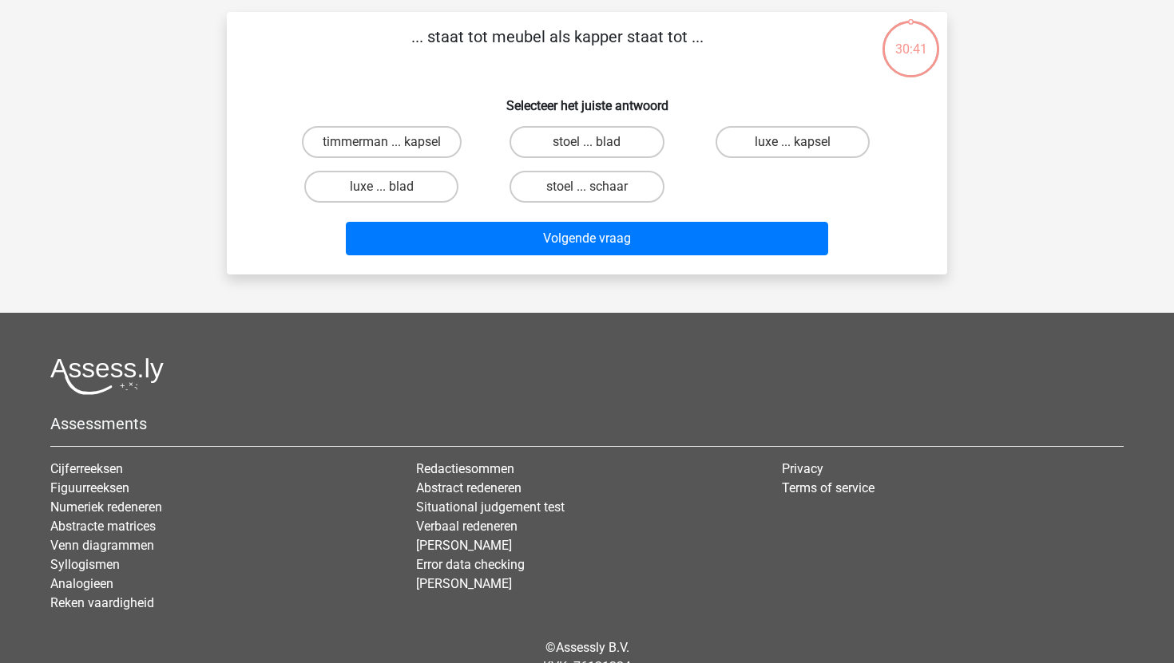
scroll to position [80, 0]
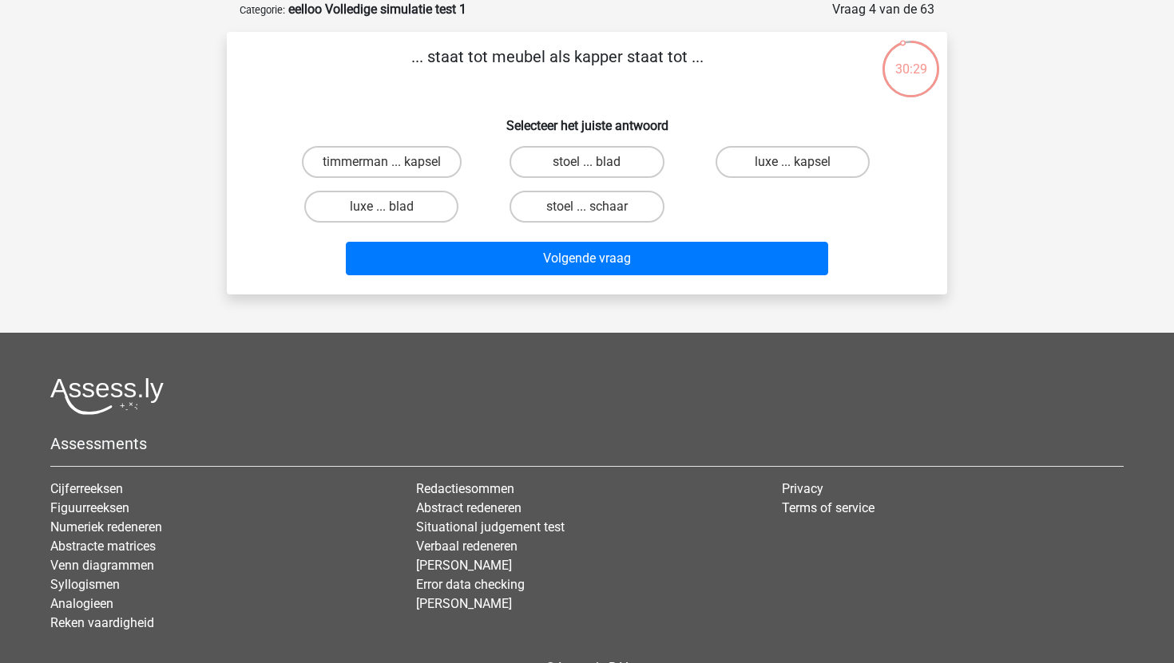
click at [596, 212] on input "stoel ... schaar" at bounding box center [592, 212] width 10 height 10
radio input "true"
click at [434, 164] on label "timmerman ... kapsel" at bounding box center [382, 162] width 160 height 32
click at [392, 164] on input "timmerman ... kapsel" at bounding box center [387, 167] width 10 height 10
radio input "true"
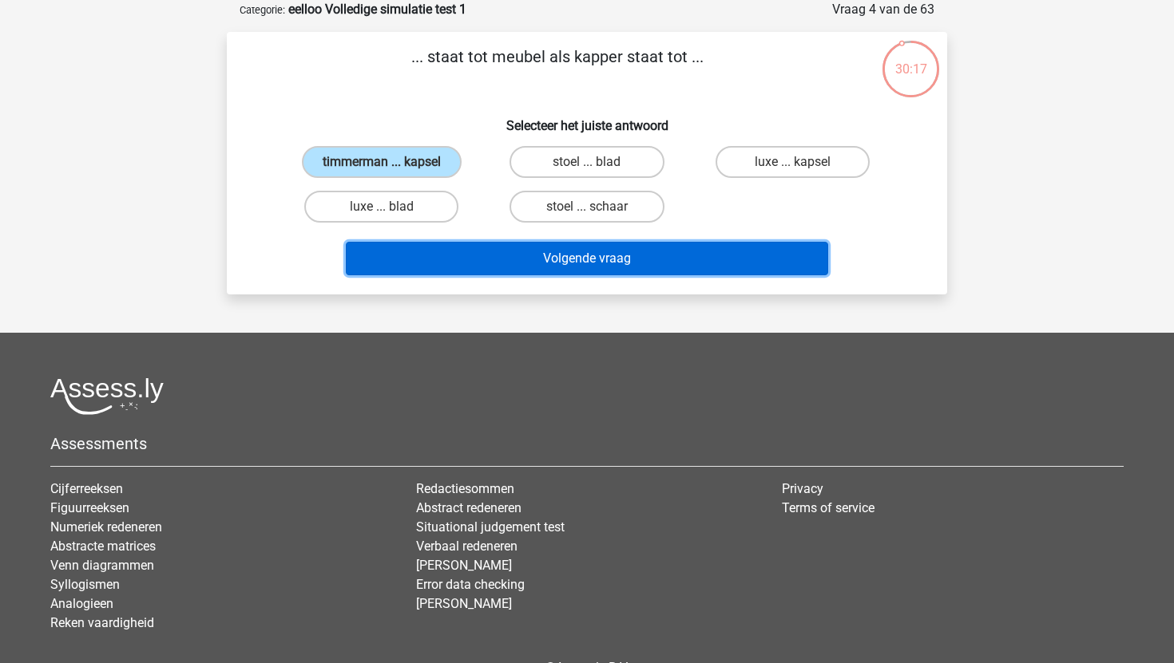
click at [502, 259] on button "Volgende vraag" at bounding box center [587, 259] width 483 height 34
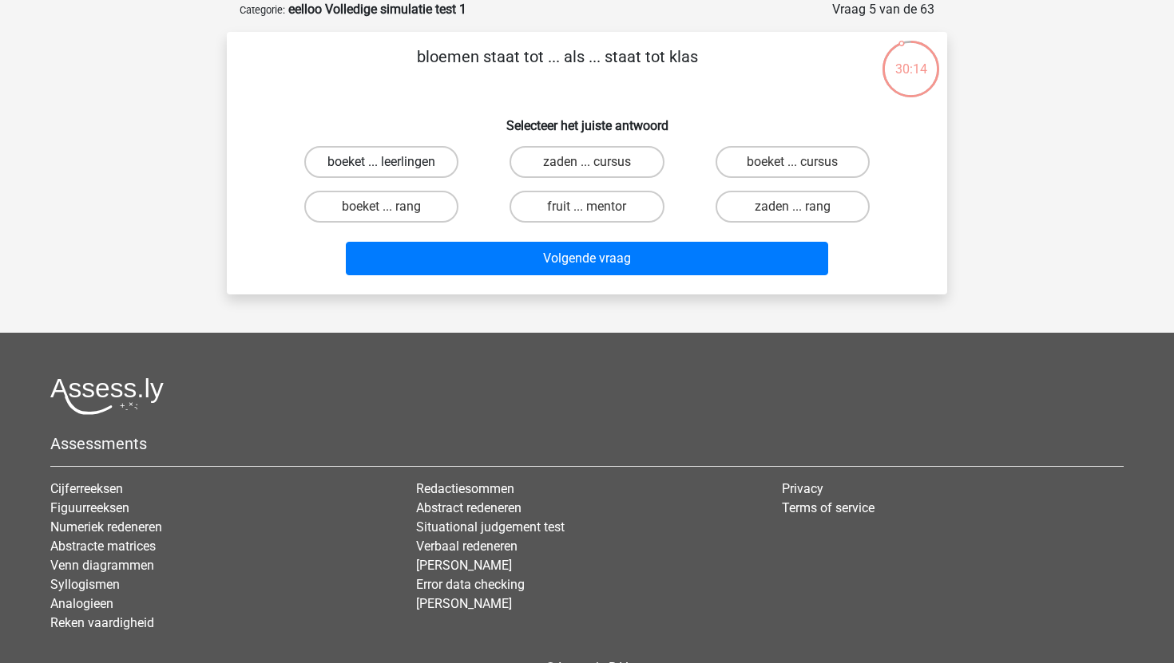
click at [440, 164] on label "boeket ... leerlingen" at bounding box center [381, 162] width 154 height 32
click at [392, 164] on input "boeket ... leerlingen" at bounding box center [387, 167] width 10 height 10
radio input "true"
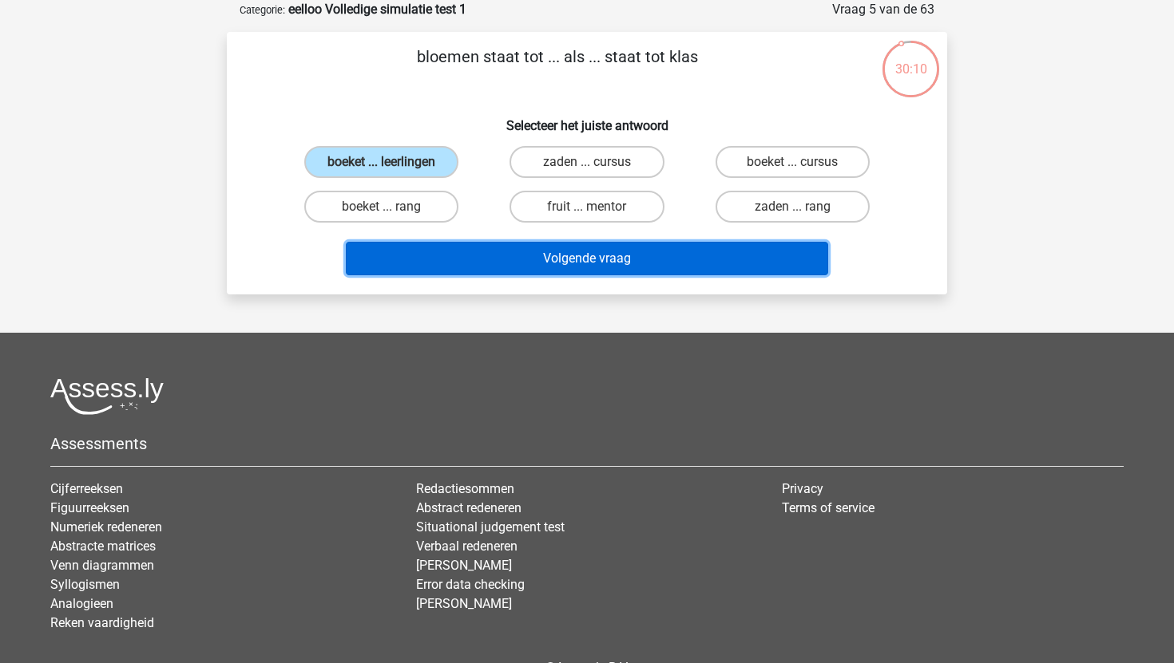
click at [560, 260] on button "Volgende vraag" at bounding box center [587, 259] width 483 height 34
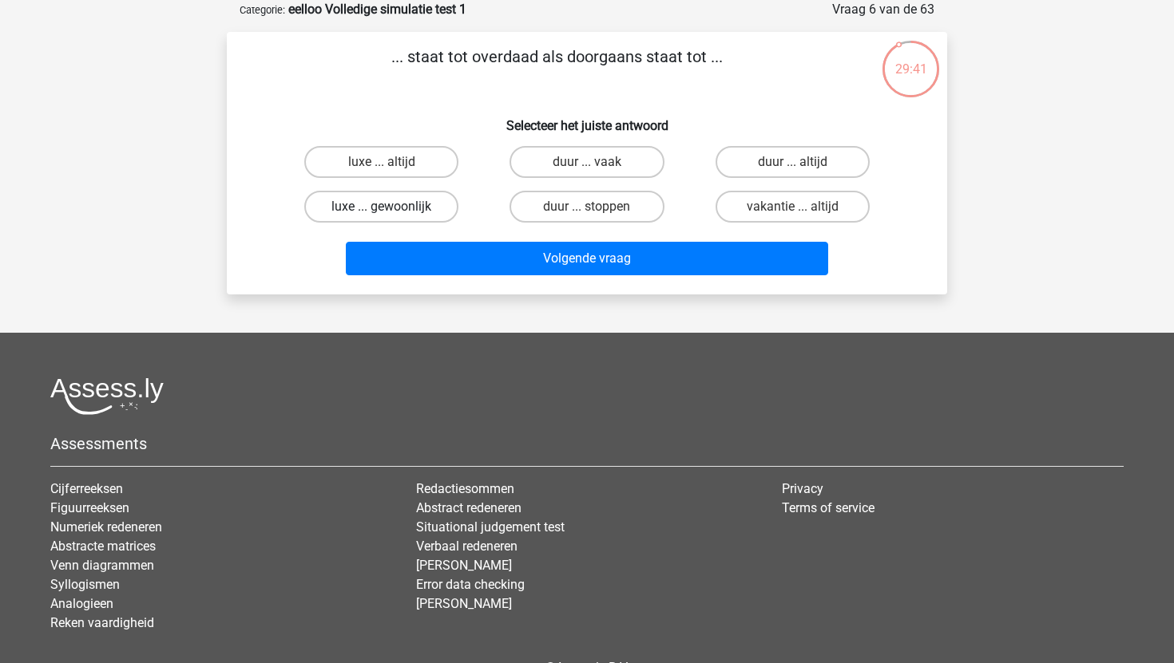
click at [422, 210] on label "luxe ... gewoonlijk" at bounding box center [381, 207] width 154 height 32
click at [392, 210] on input "luxe ... gewoonlijk" at bounding box center [387, 212] width 10 height 10
radio input "true"
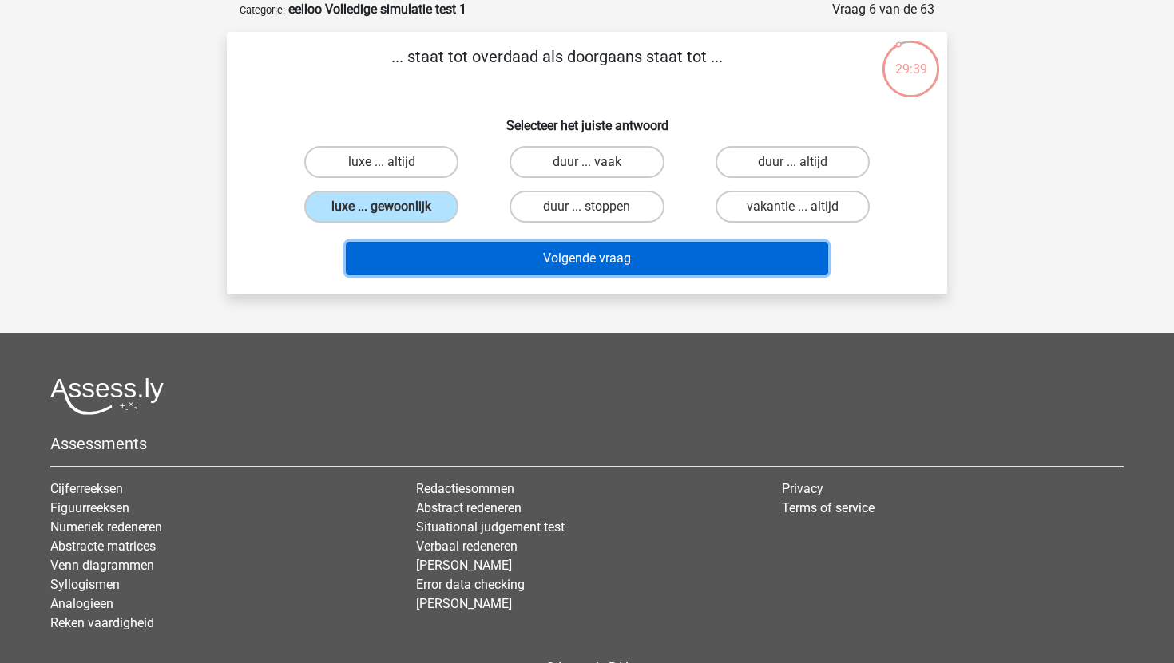
click at [448, 259] on button "Volgende vraag" at bounding box center [587, 259] width 483 height 34
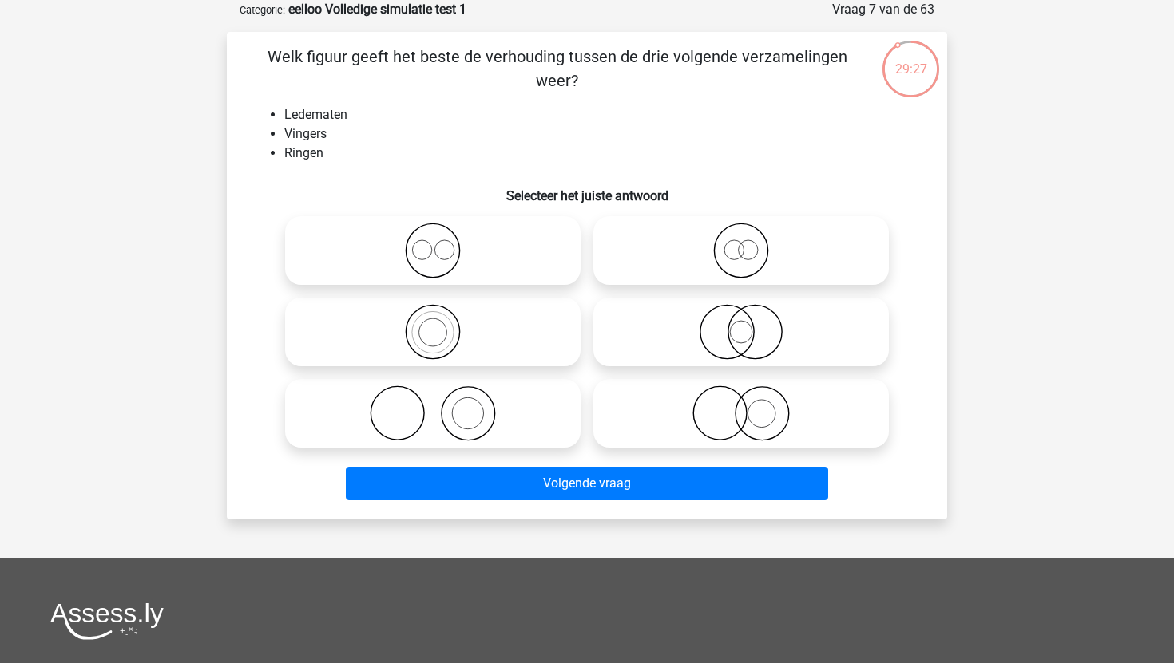
click at [481, 421] on icon at bounding box center [432, 414] width 283 height 56
click at [443, 406] on input "radio" at bounding box center [438, 400] width 10 height 10
radio input "true"
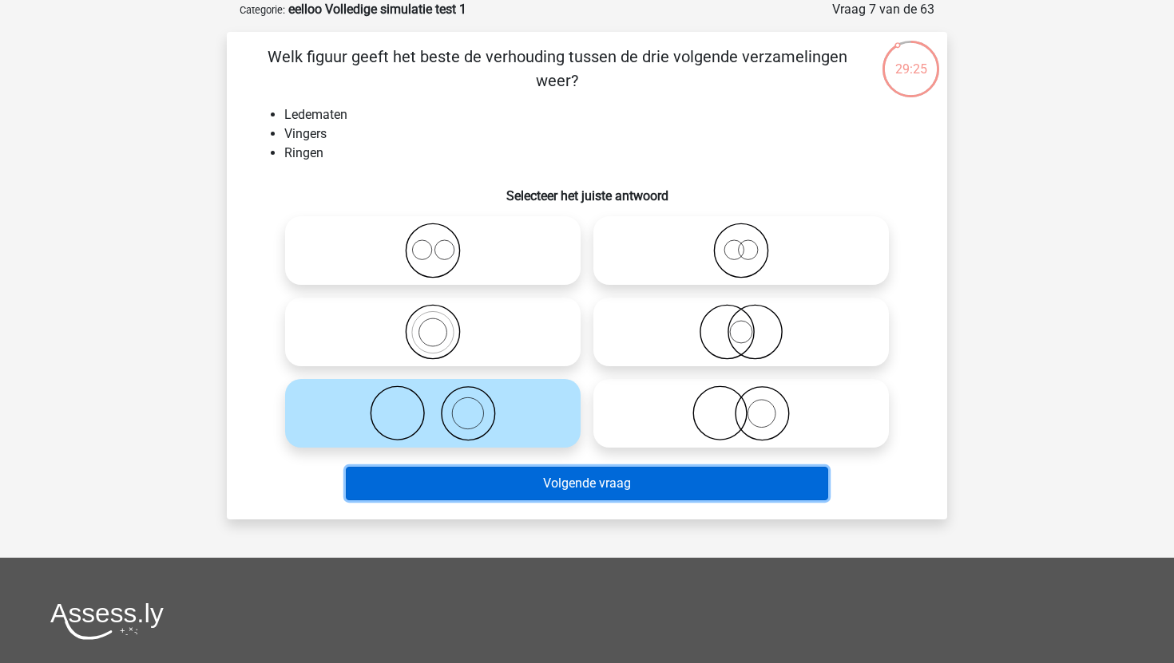
click at [493, 484] on button "Volgende vraag" at bounding box center [587, 484] width 483 height 34
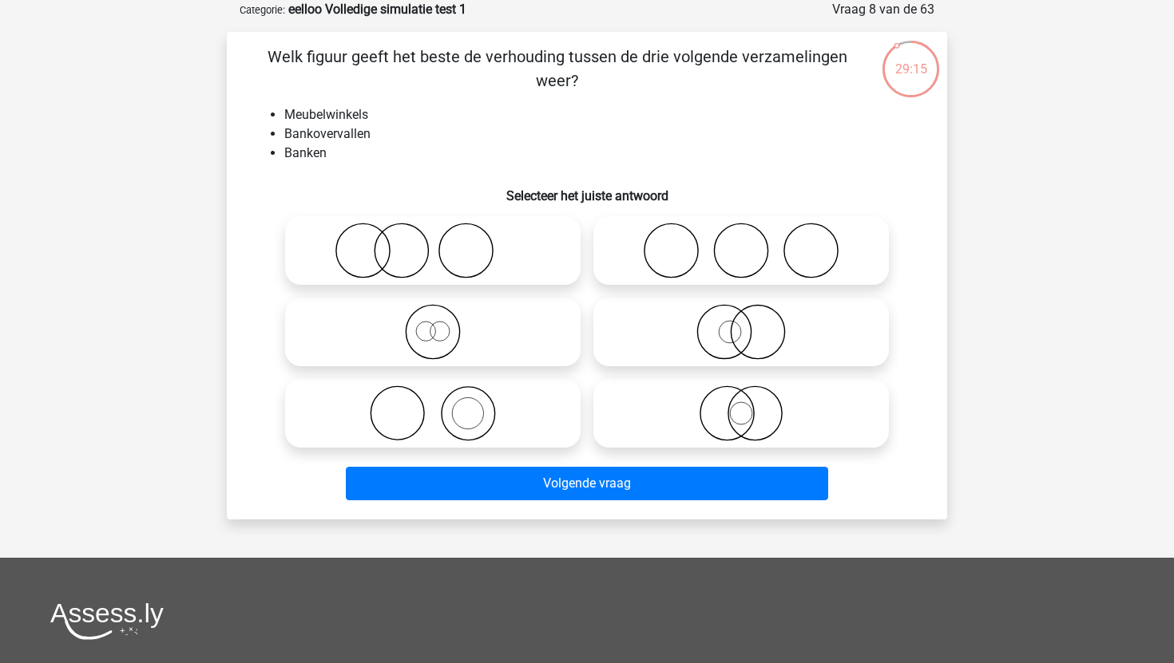
click at [628, 240] on icon at bounding box center [741, 251] width 283 height 56
click at [741, 240] on input "radio" at bounding box center [746, 237] width 10 height 10
radio input "true"
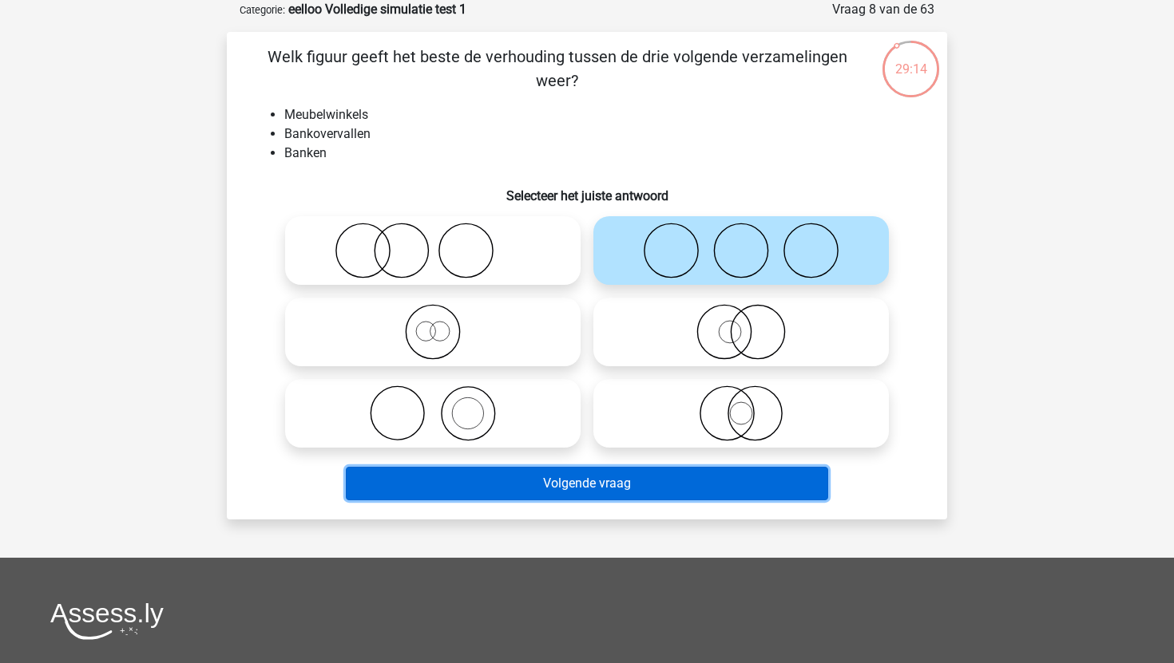
click at [581, 483] on button "Volgende vraag" at bounding box center [587, 484] width 483 height 34
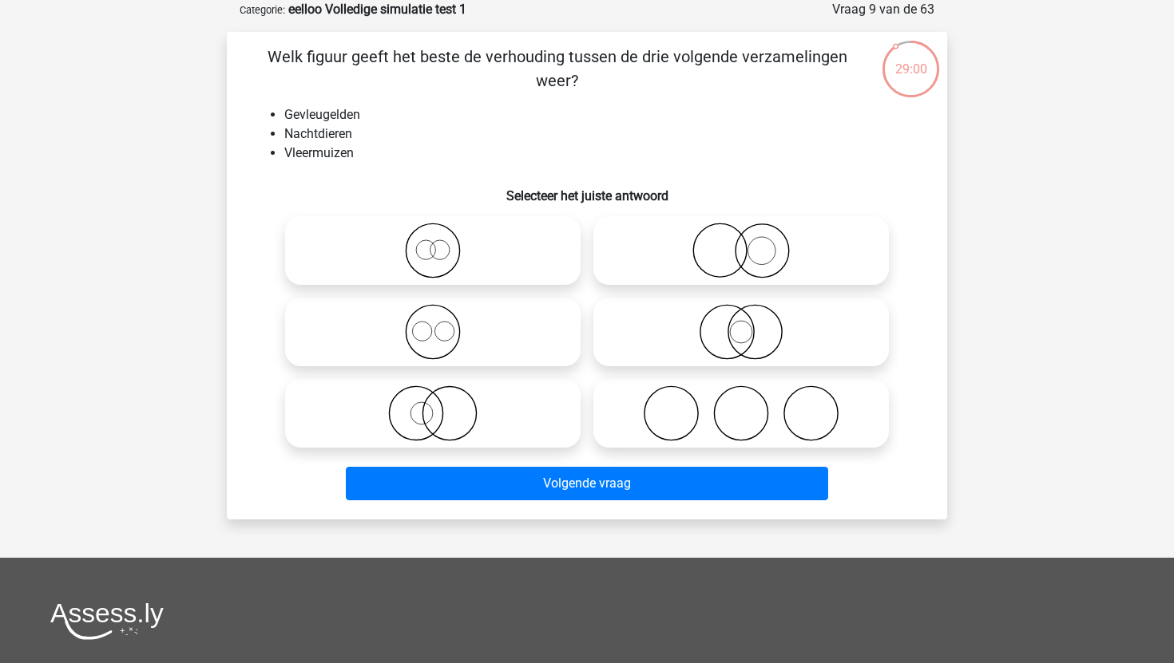
click at [729, 366] on label at bounding box center [740, 332] width 295 height 69
click at [741, 324] on input "radio" at bounding box center [746, 319] width 10 height 10
radio input "true"
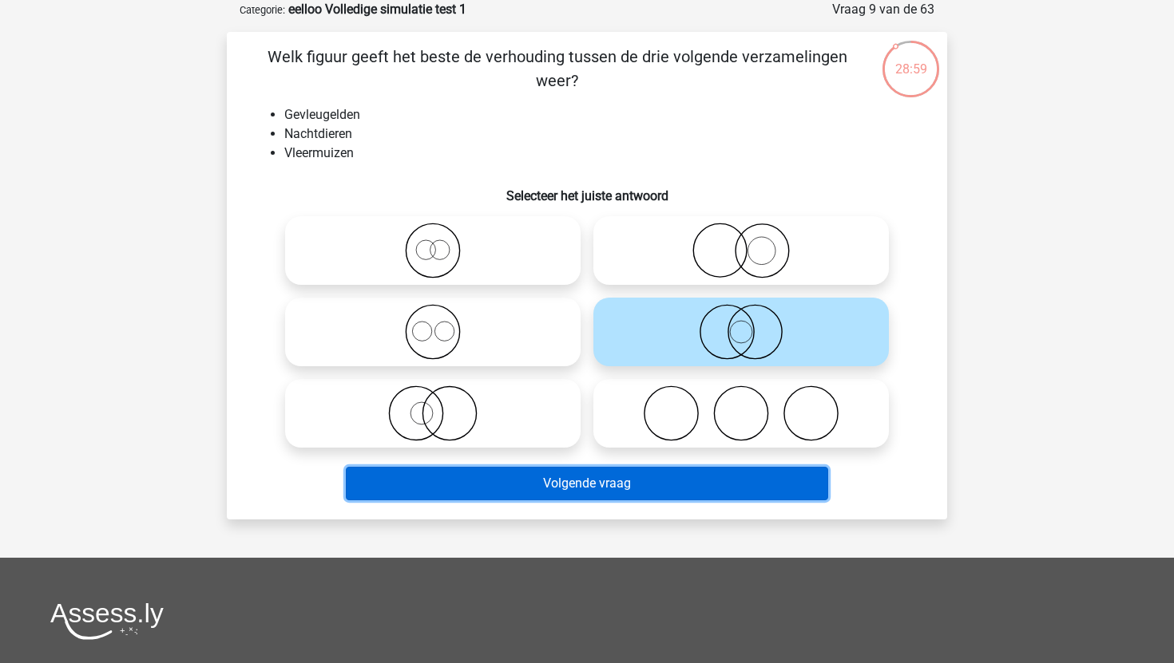
click at [690, 482] on button "Volgende vraag" at bounding box center [587, 484] width 483 height 34
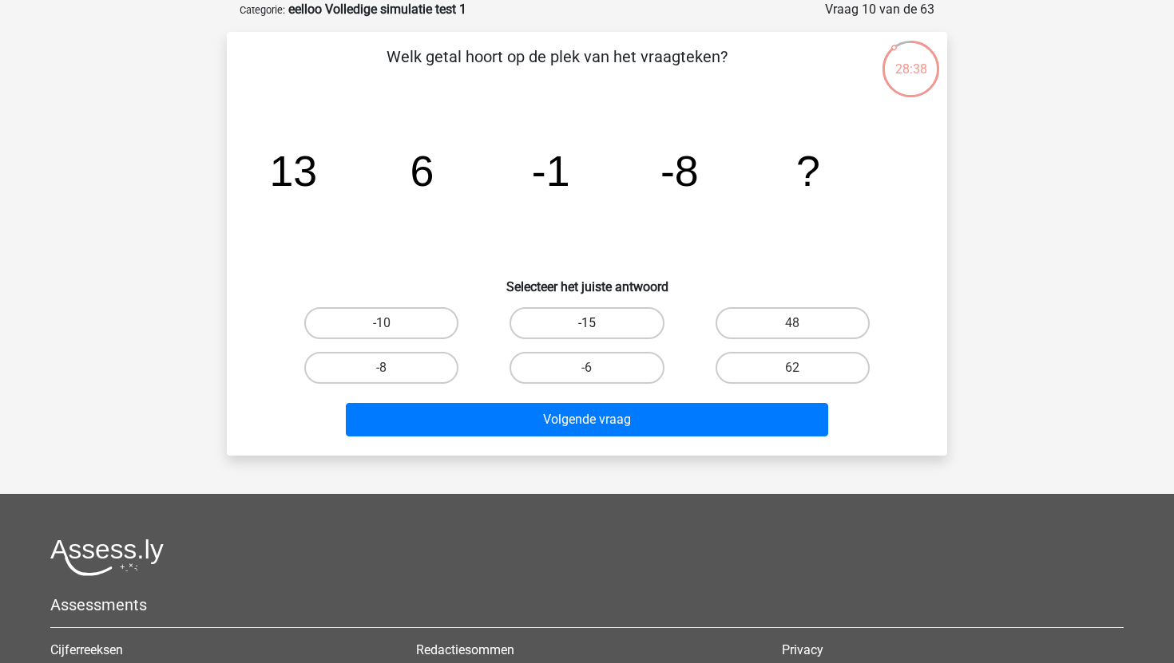
click at [641, 310] on label "-15" at bounding box center [586, 323] width 154 height 32
click at [597, 323] on input "-15" at bounding box center [592, 328] width 10 height 10
radio input "true"
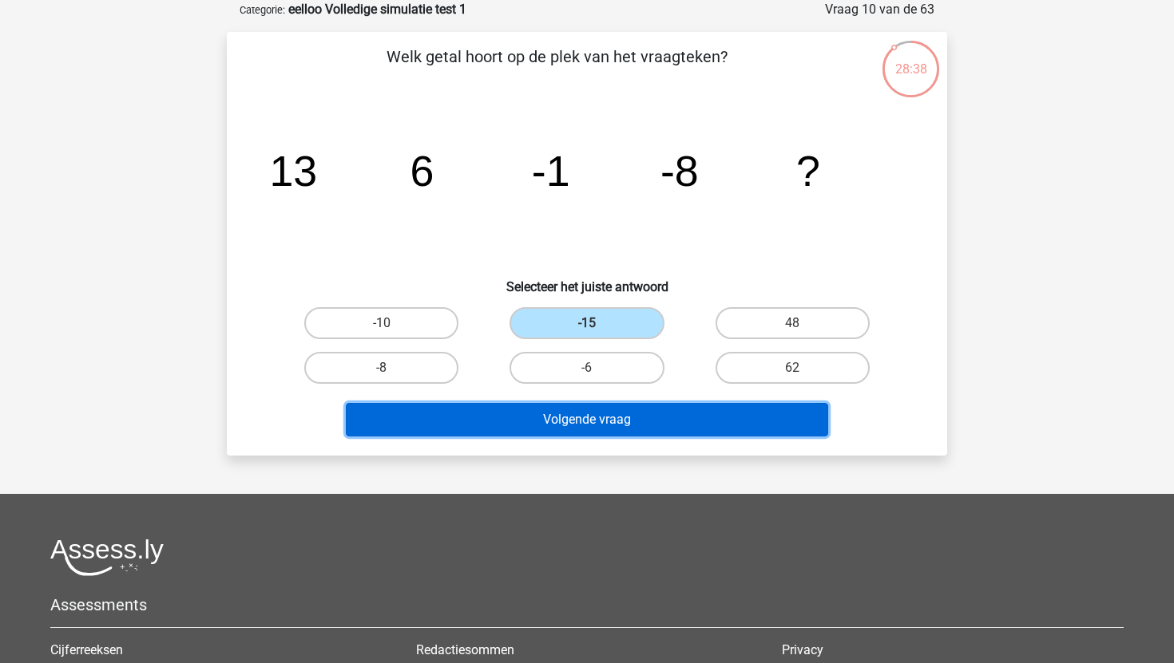
click at [658, 424] on button "Volgende vraag" at bounding box center [587, 420] width 483 height 34
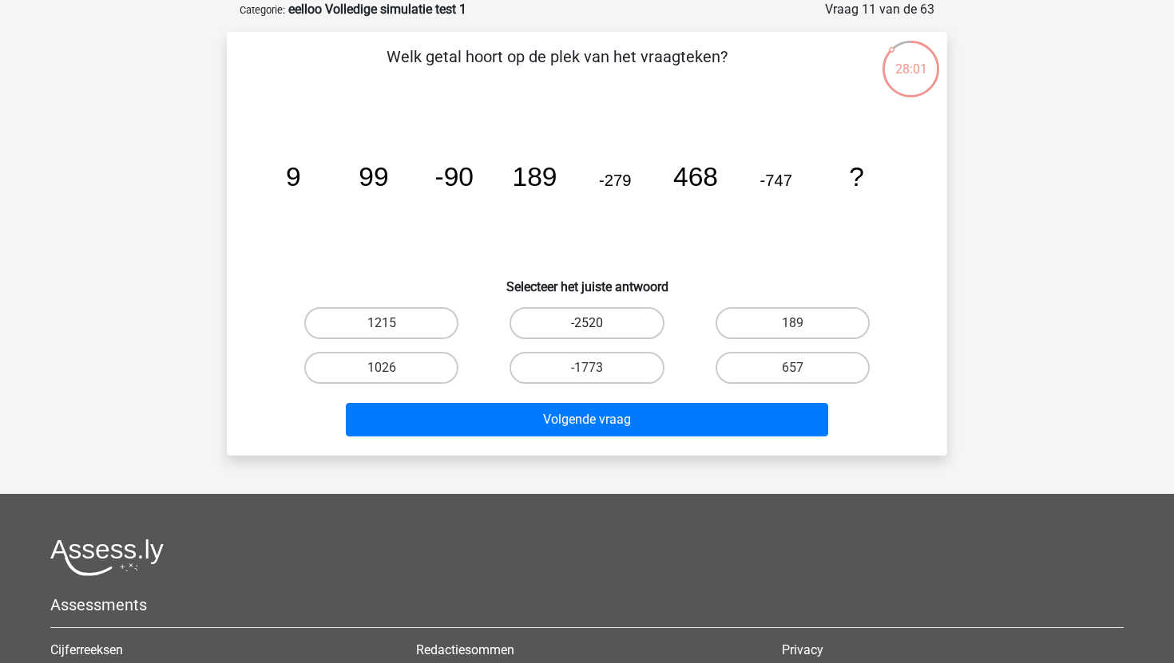
click at [625, 335] on label "-2520" at bounding box center [586, 323] width 154 height 32
click at [597, 334] on input "-2520" at bounding box center [592, 328] width 10 height 10
radio input "true"
click at [589, 371] on input "-1773" at bounding box center [592, 373] width 10 height 10
radio input "true"
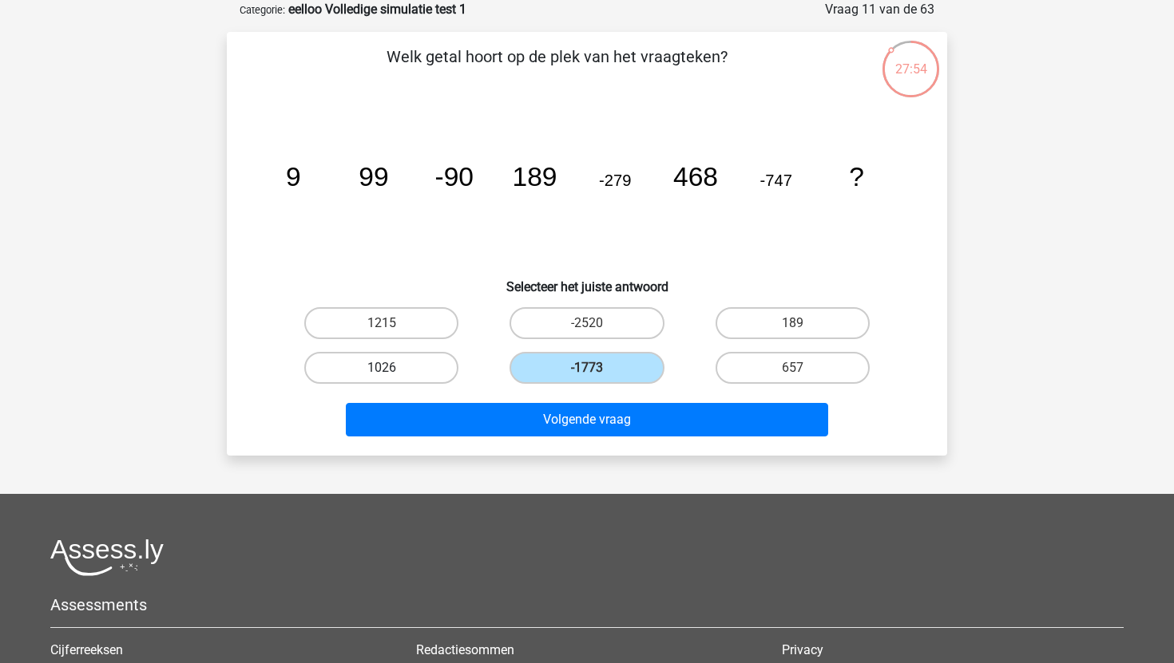
click at [395, 366] on label "1026" at bounding box center [381, 368] width 154 height 32
click at [392, 368] on input "1026" at bounding box center [387, 373] width 10 height 10
radio input "true"
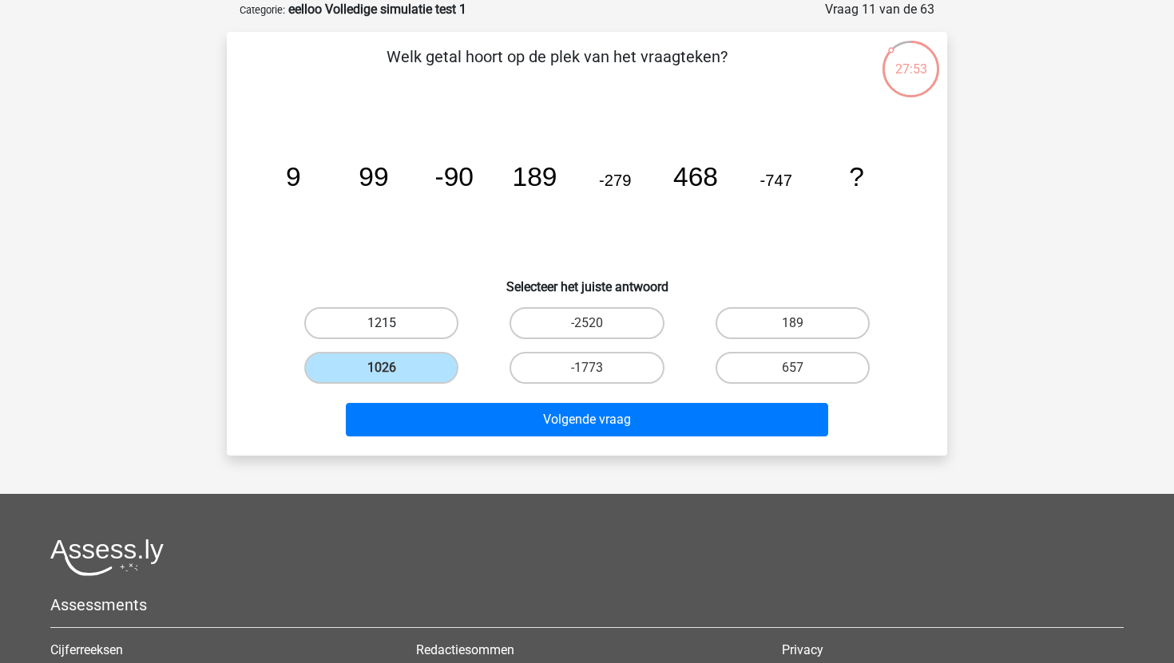
click at [404, 327] on label "1215" at bounding box center [381, 323] width 154 height 32
click at [392, 327] on input "1215" at bounding box center [387, 328] width 10 height 10
radio input "true"
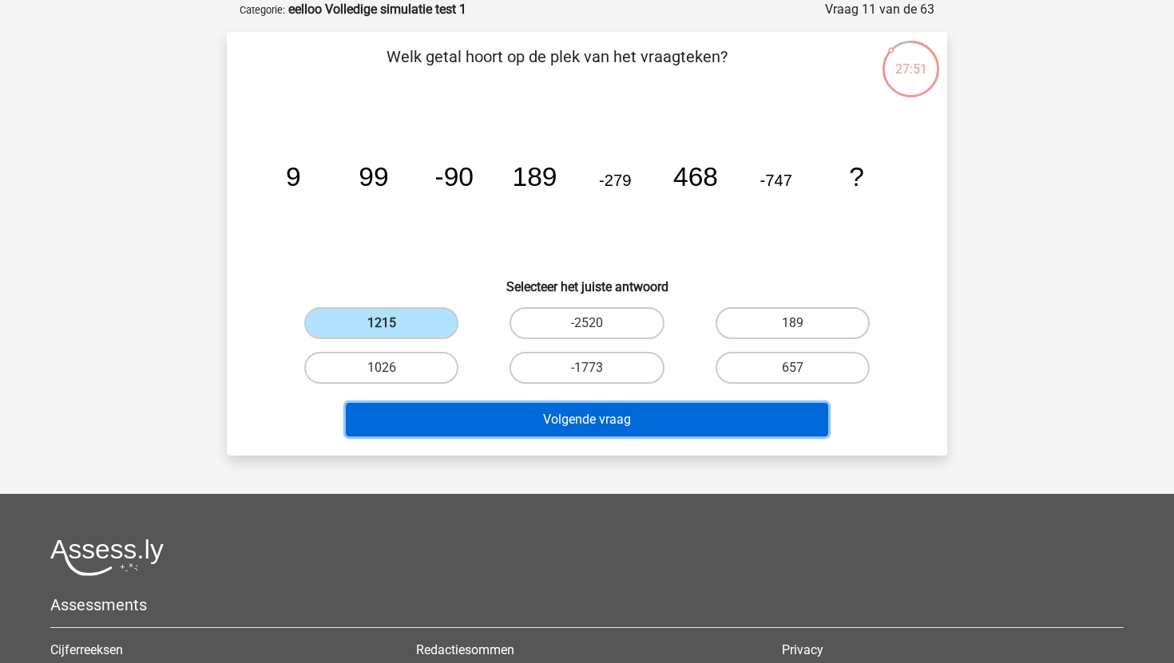
click at [470, 418] on button "Volgende vraag" at bounding box center [587, 420] width 483 height 34
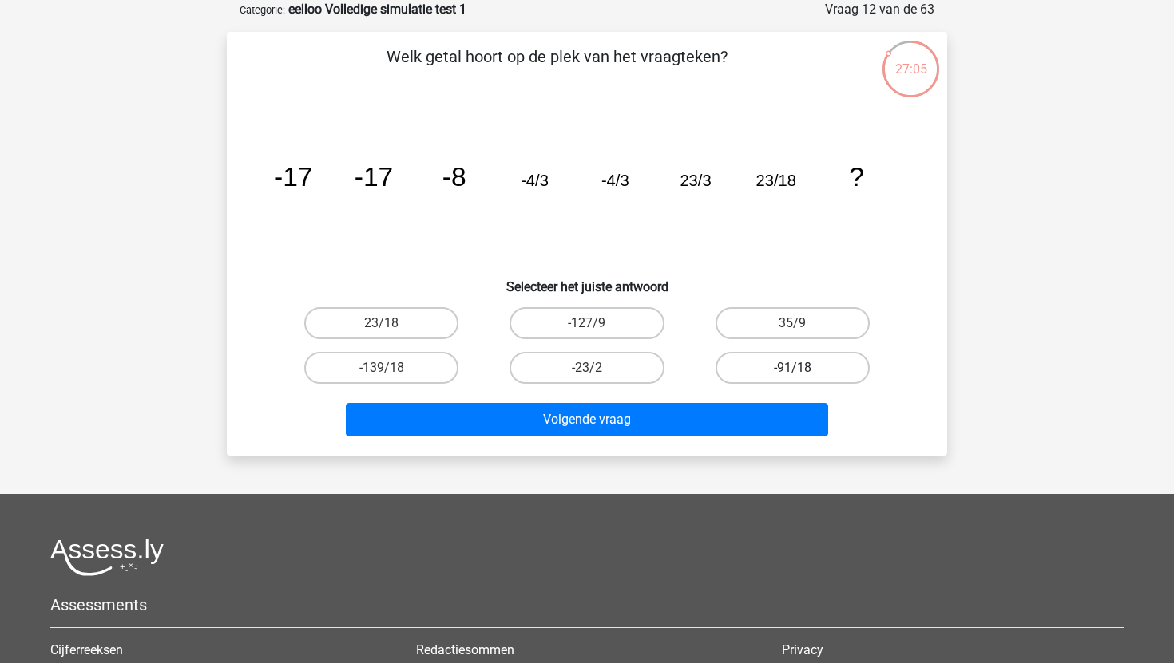
click at [746, 366] on label "-91/18" at bounding box center [792, 368] width 154 height 32
click at [792, 368] on input "-91/18" at bounding box center [797, 373] width 10 height 10
radio input "true"
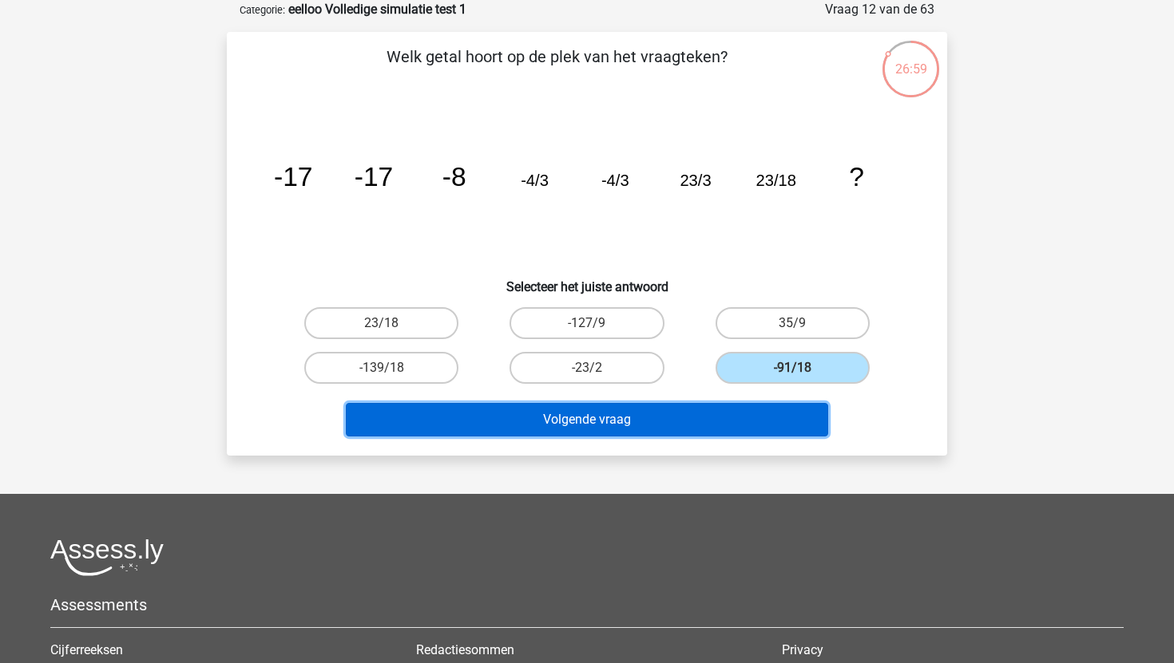
click at [690, 412] on button "Volgende vraag" at bounding box center [587, 420] width 483 height 34
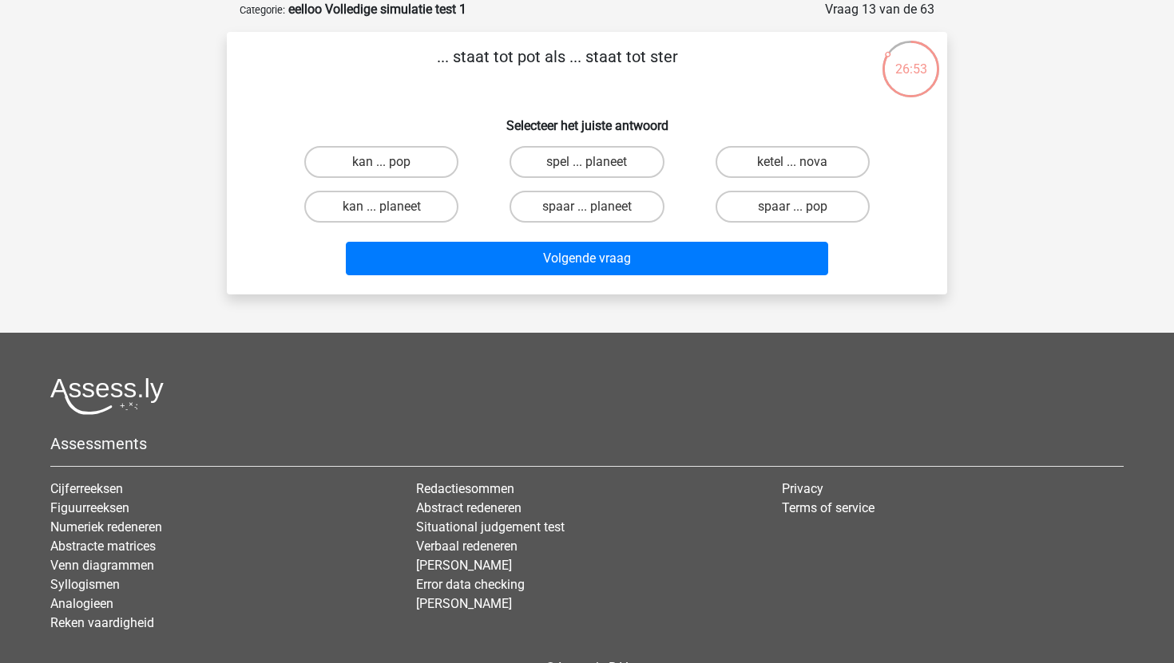
click at [793, 208] on input "spaar ... pop" at bounding box center [797, 212] width 10 height 10
radio input "true"
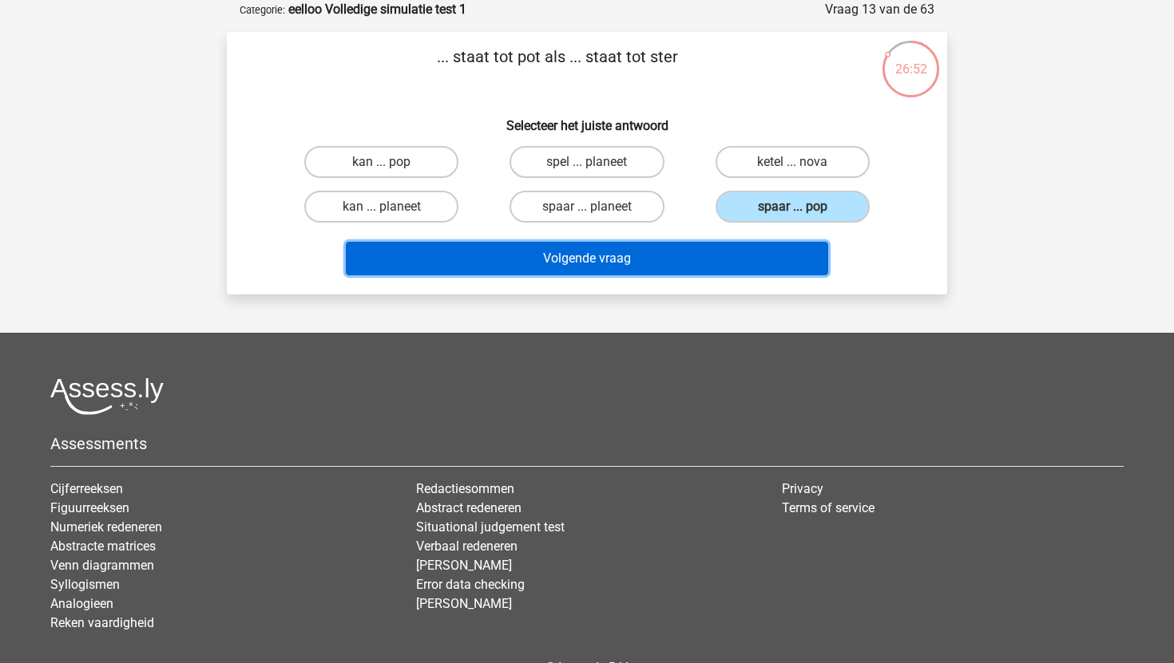
click at [705, 264] on button "Volgende vraag" at bounding box center [587, 259] width 483 height 34
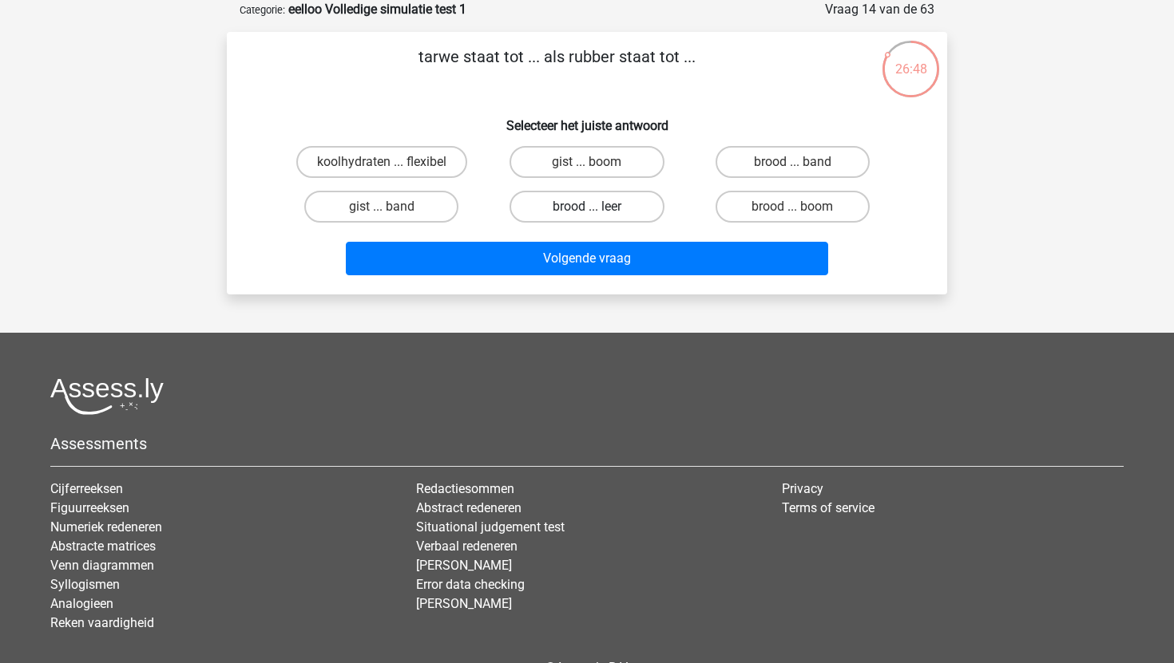
click at [606, 204] on label "brood ... leer" at bounding box center [586, 207] width 154 height 32
click at [597, 207] on input "brood ... leer" at bounding box center [592, 212] width 10 height 10
radio input "true"
click at [755, 167] on label "brood ... band" at bounding box center [792, 162] width 154 height 32
click at [792, 167] on input "brood ... band" at bounding box center [797, 167] width 10 height 10
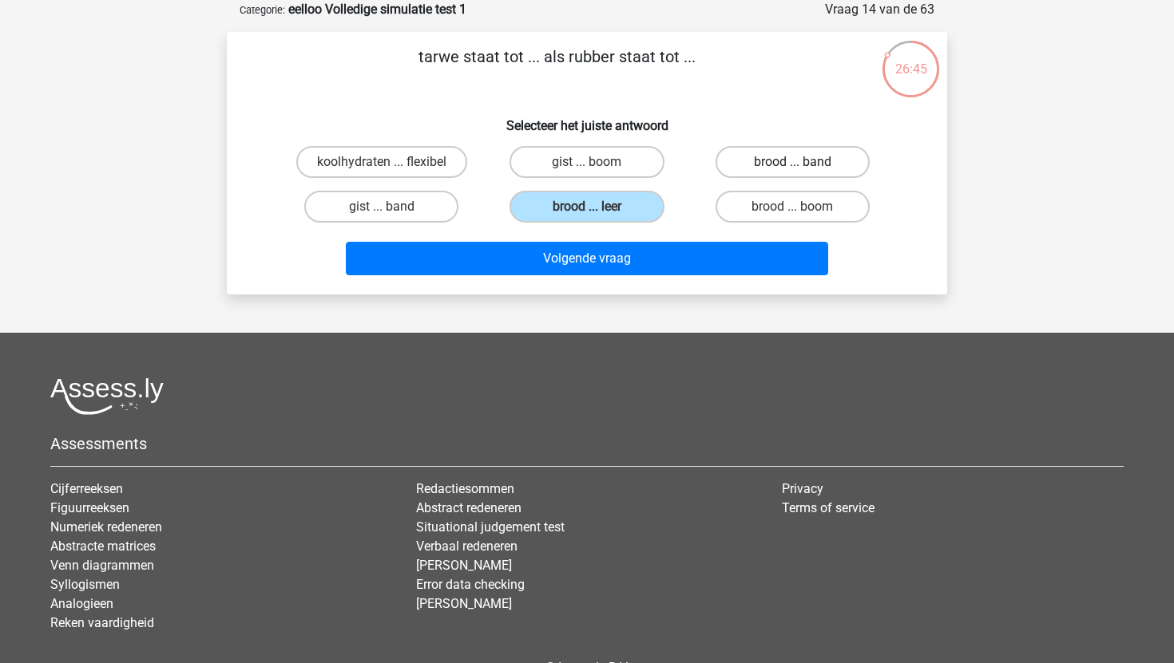
radio input "true"
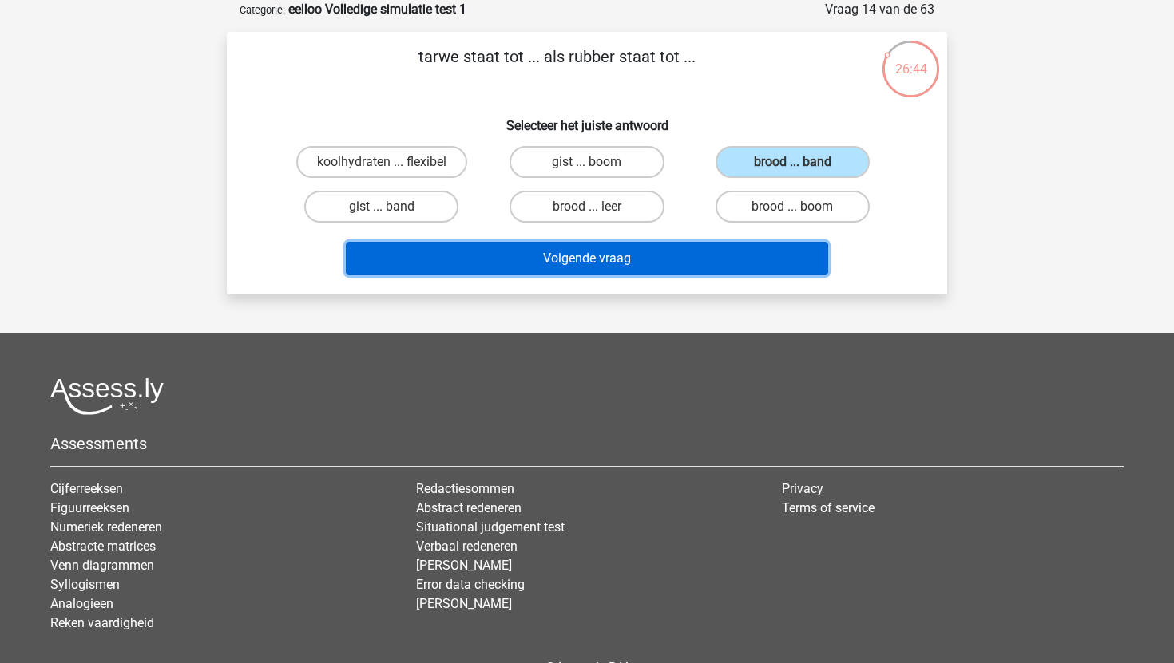
click at [700, 249] on button "Volgende vraag" at bounding box center [587, 259] width 483 height 34
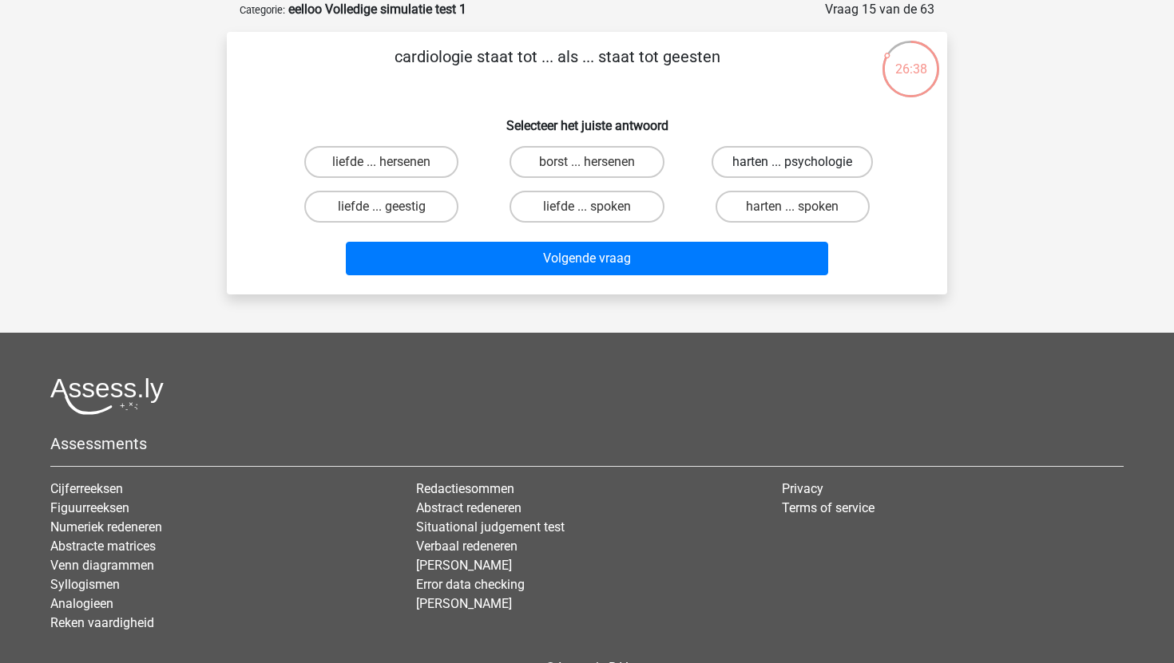
click at [778, 155] on label "harten ... psychologie" at bounding box center [791, 162] width 161 height 32
click at [792, 162] on input "harten ... psychologie" at bounding box center [797, 167] width 10 height 10
radio input "true"
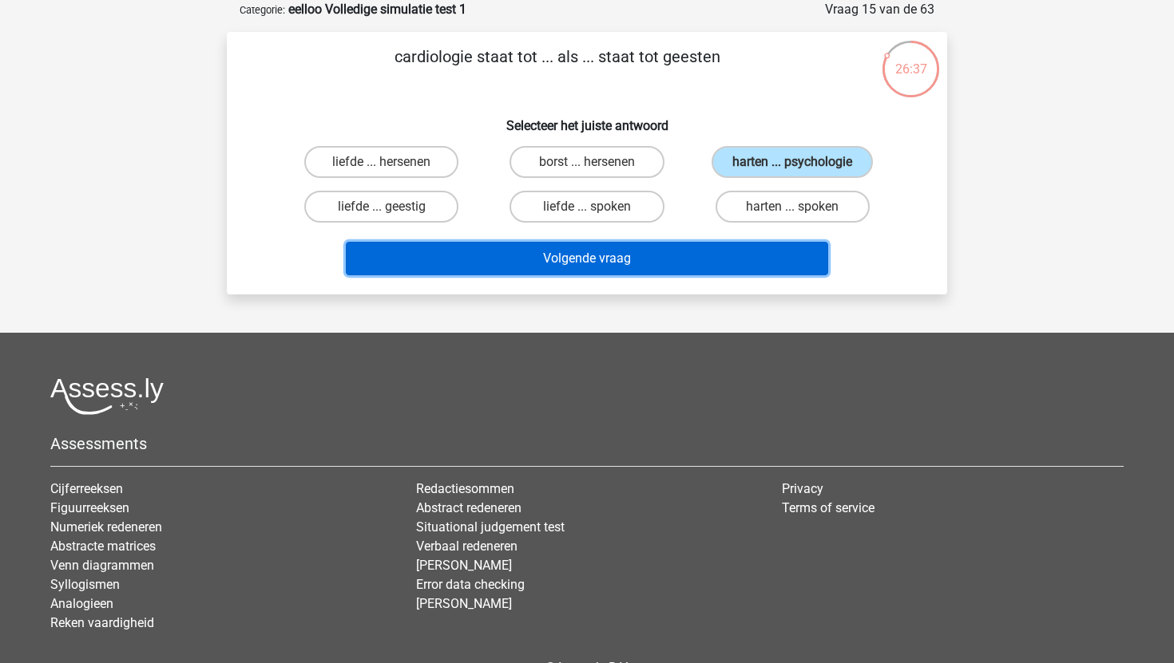
click at [733, 263] on button "Volgende vraag" at bounding box center [587, 259] width 483 height 34
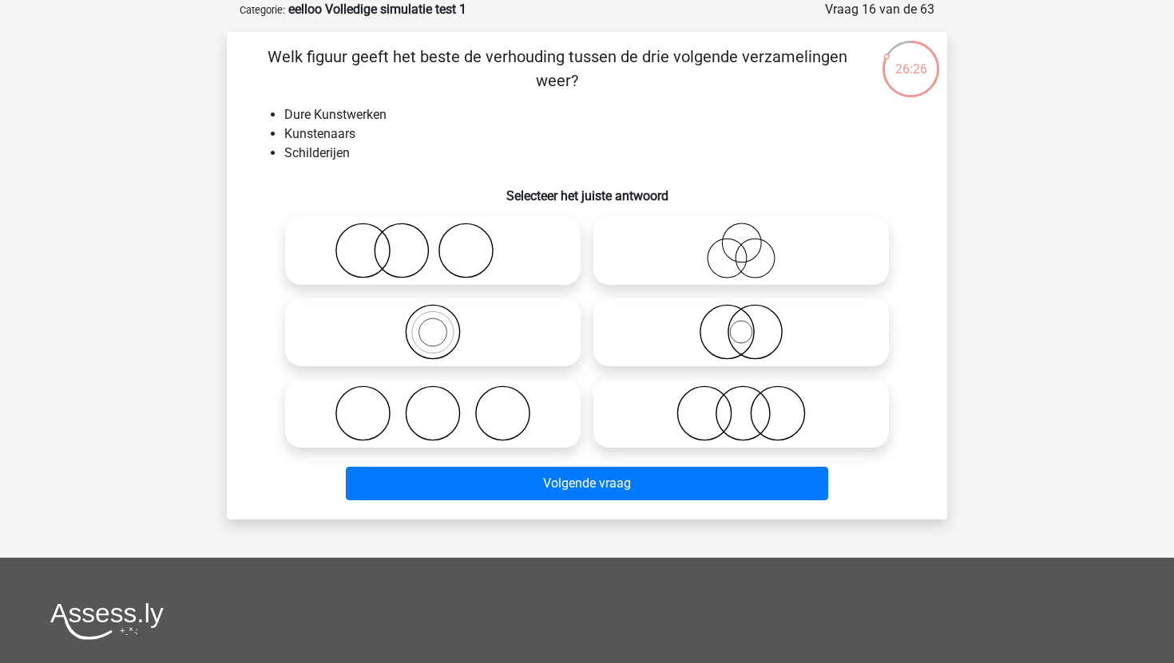
click at [508, 253] on icon at bounding box center [432, 251] width 283 height 56
click at [443, 243] on input "radio" at bounding box center [438, 237] width 10 height 10
radio input "true"
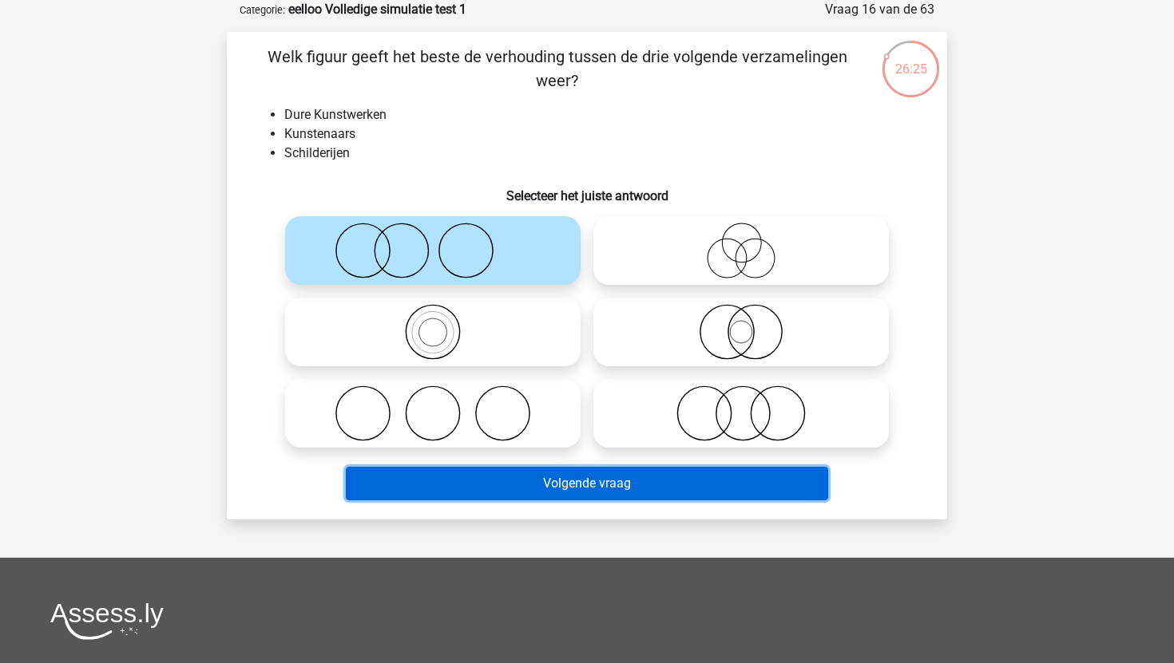
click at [592, 478] on button "Volgende vraag" at bounding box center [587, 484] width 483 height 34
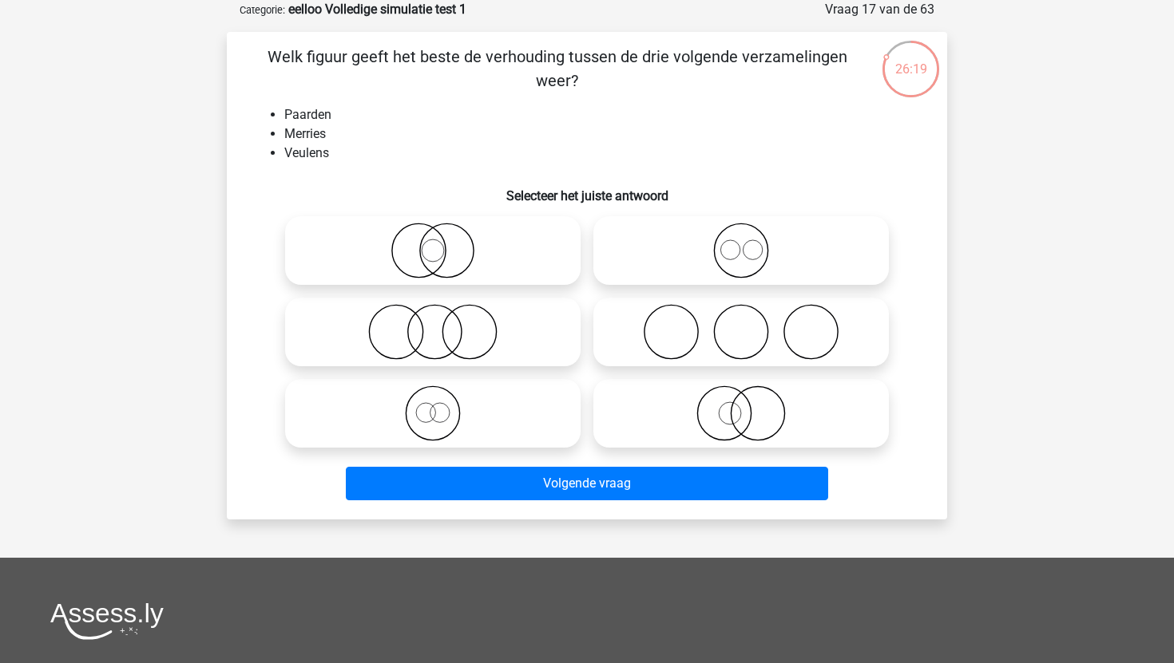
click at [745, 252] on icon at bounding box center [741, 251] width 283 height 56
click at [745, 243] on input "radio" at bounding box center [746, 237] width 10 height 10
radio input "true"
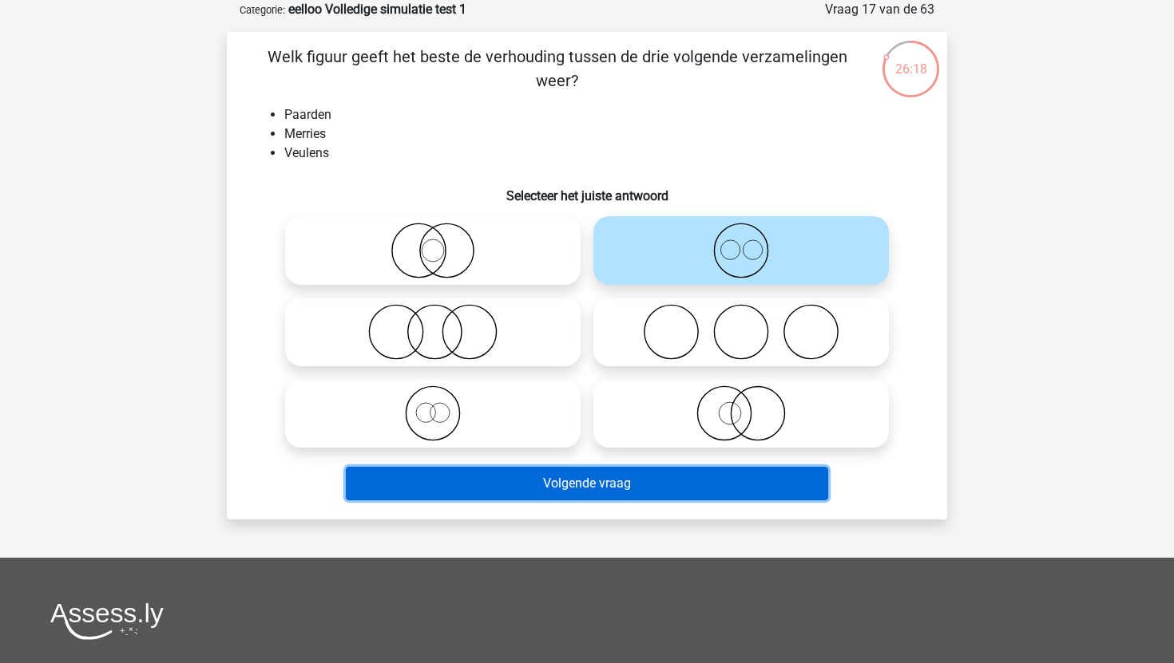
click at [647, 497] on button "Volgende vraag" at bounding box center [587, 484] width 483 height 34
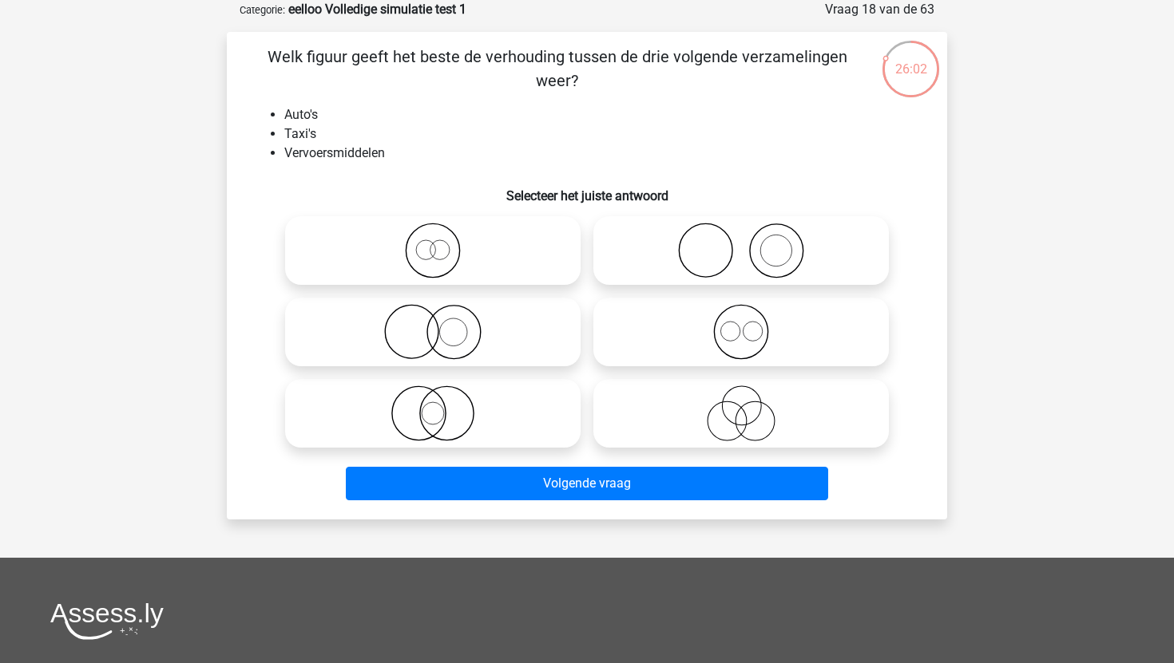
click at [469, 265] on icon at bounding box center [432, 251] width 283 height 56
click at [443, 243] on input "radio" at bounding box center [438, 237] width 10 height 10
radio input "true"
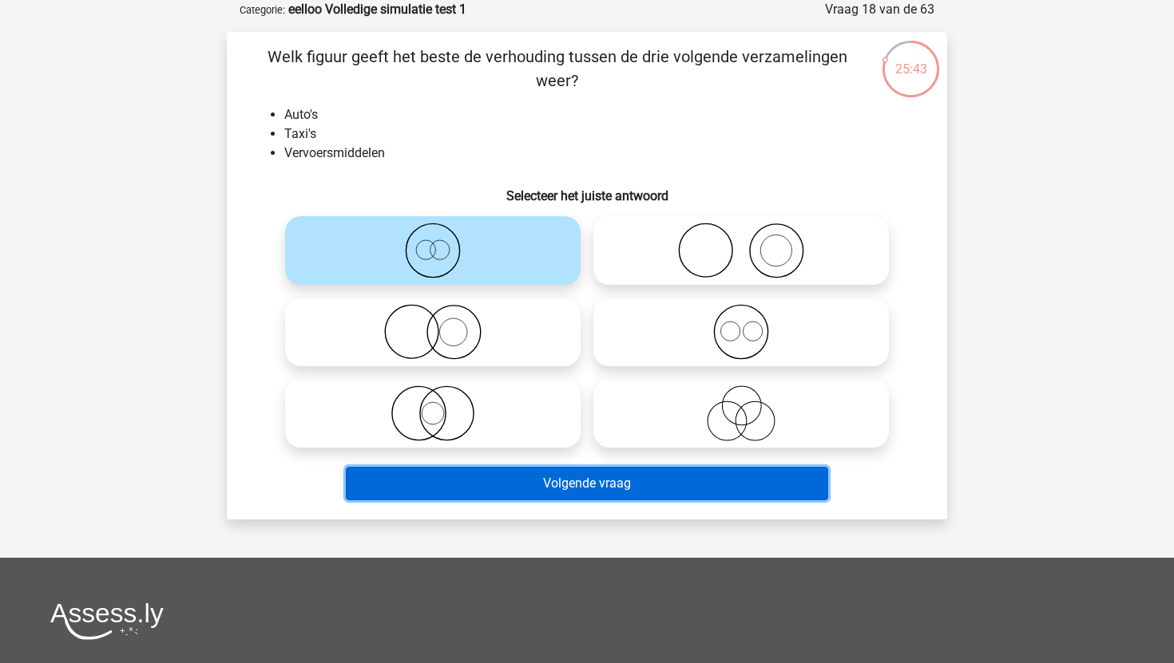
click at [510, 492] on button "Volgende vraag" at bounding box center [587, 484] width 483 height 34
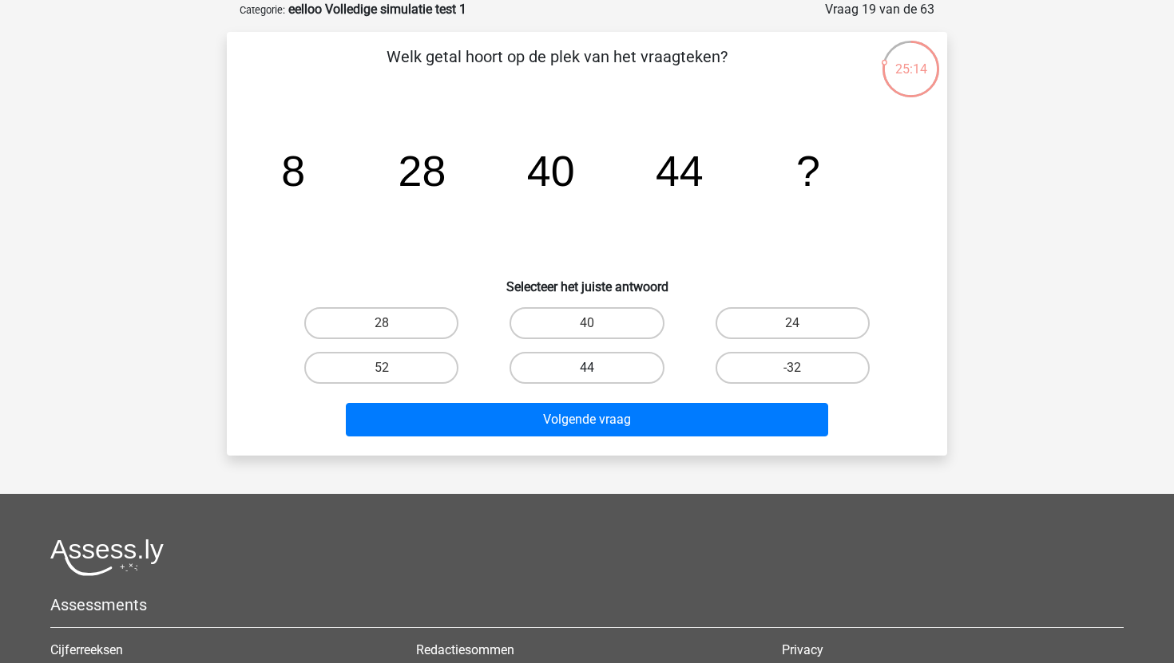
click at [547, 366] on label "44" at bounding box center [586, 368] width 154 height 32
click at [587, 368] on input "44" at bounding box center [592, 373] width 10 height 10
radio input "true"
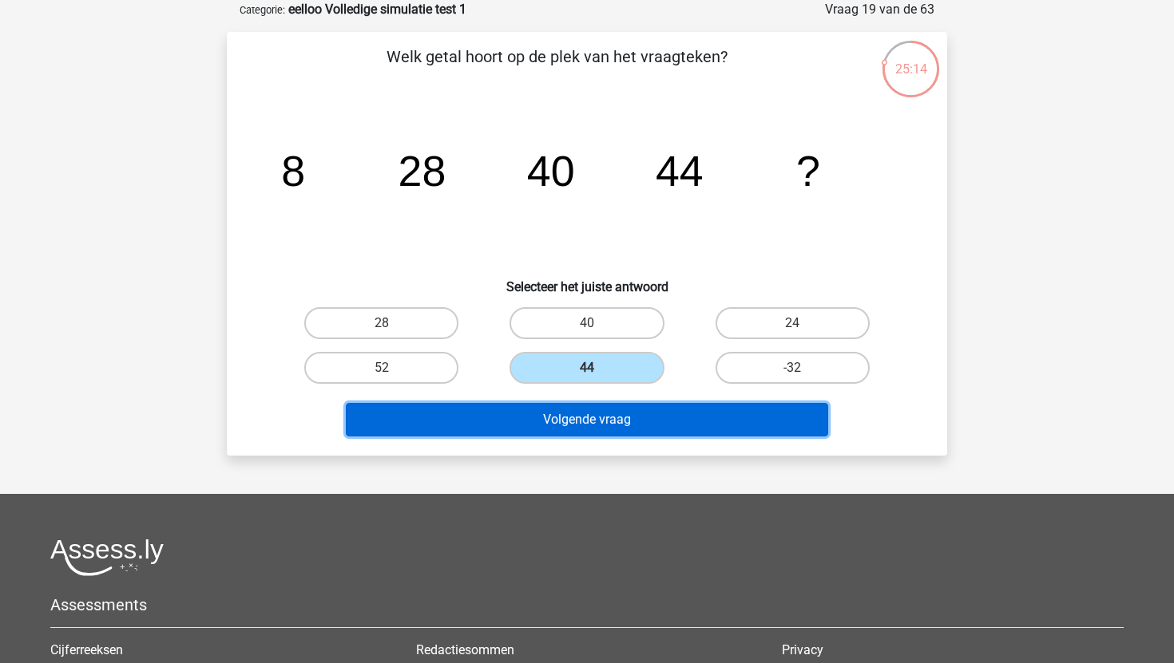
click at [577, 411] on button "Volgende vraag" at bounding box center [587, 420] width 483 height 34
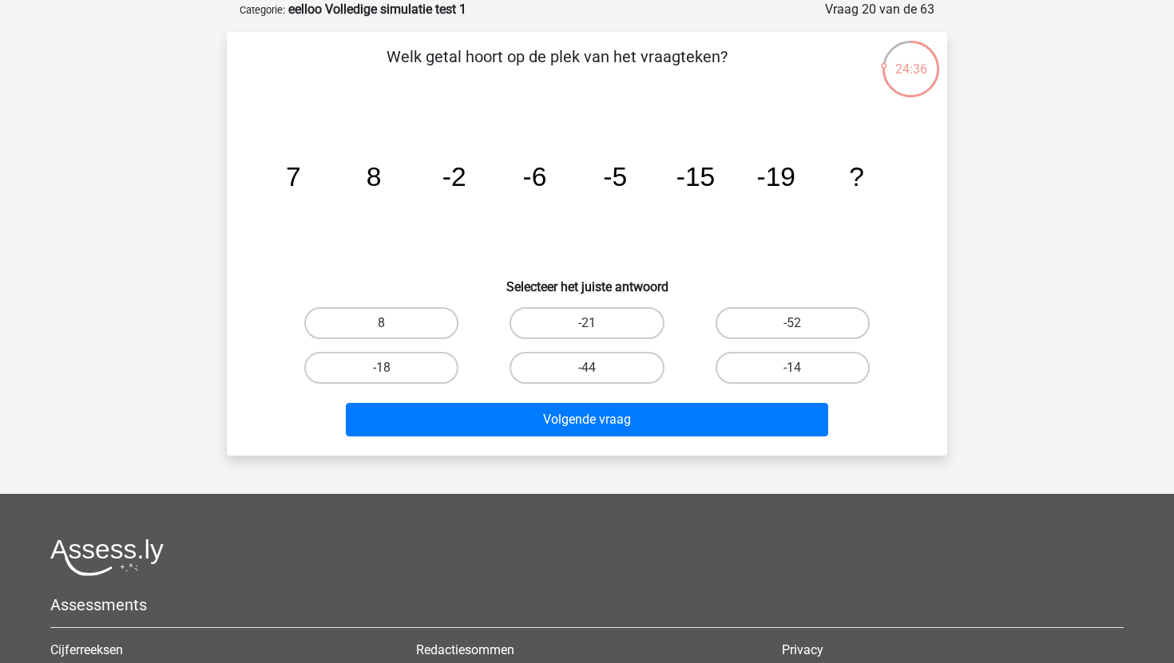
click at [383, 371] on input "-18" at bounding box center [387, 373] width 10 height 10
radio input "true"
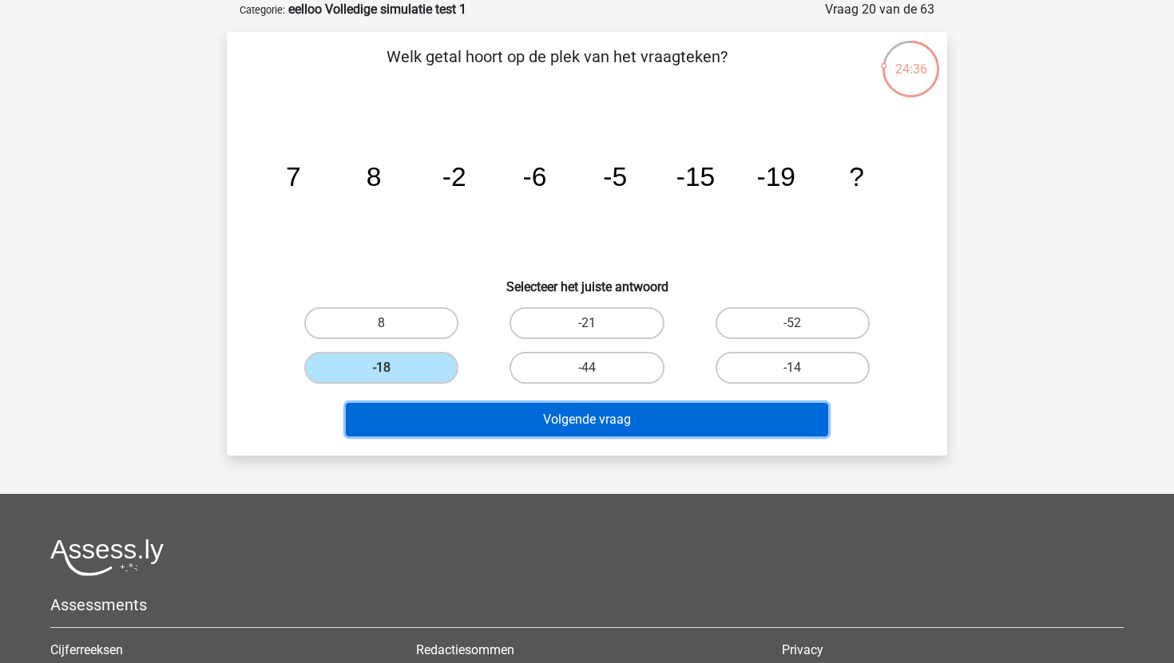
click at [484, 419] on button "Volgende vraag" at bounding box center [587, 420] width 483 height 34
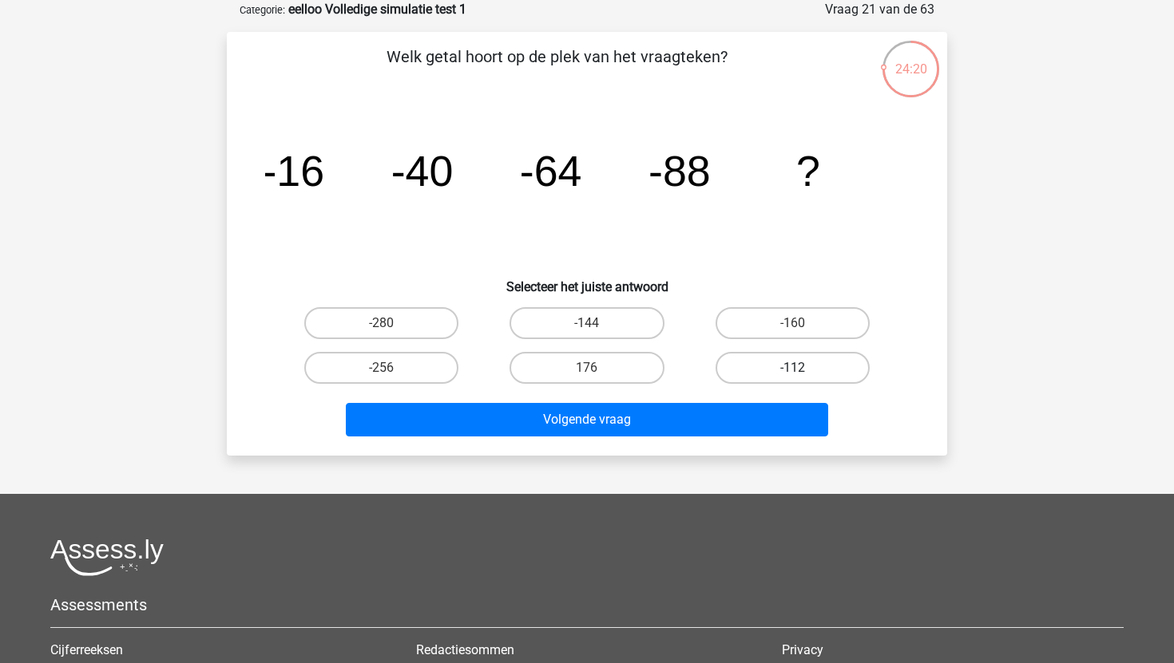
click at [726, 361] on label "-112" at bounding box center [792, 368] width 154 height 32
click at [792, 368] on input "-112" at bounding box center [797, 373] width 10 height 10
radio input "true"
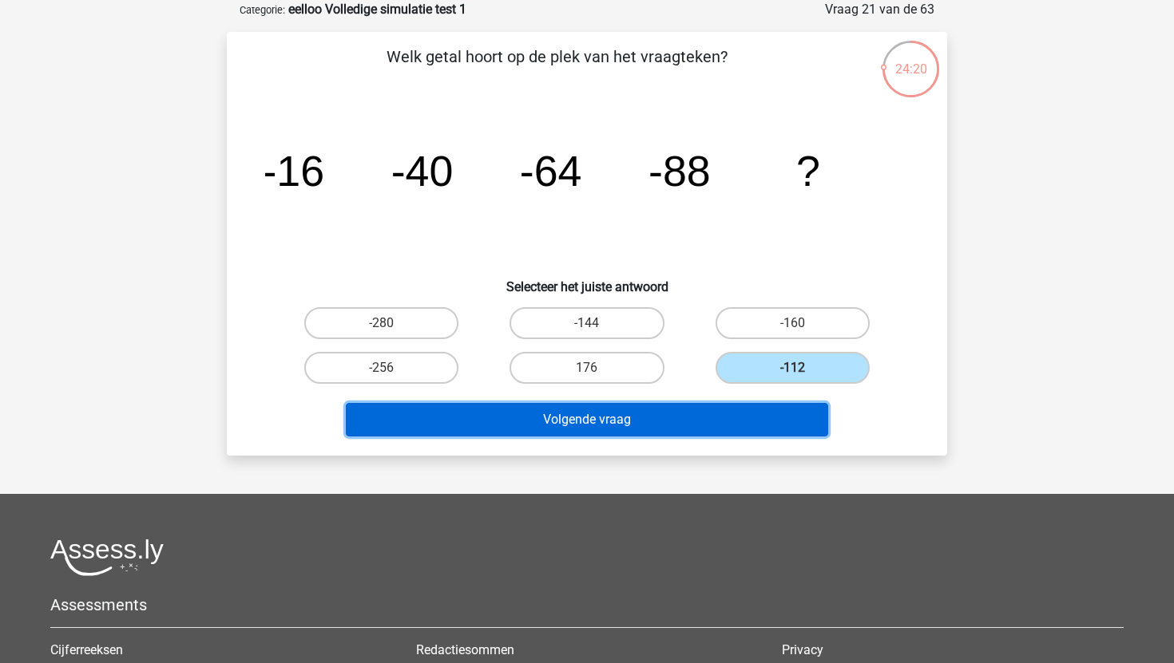
click at [703, 416] on button "Volgende vraag" at bounding box center [587, 420] width 483 height 34
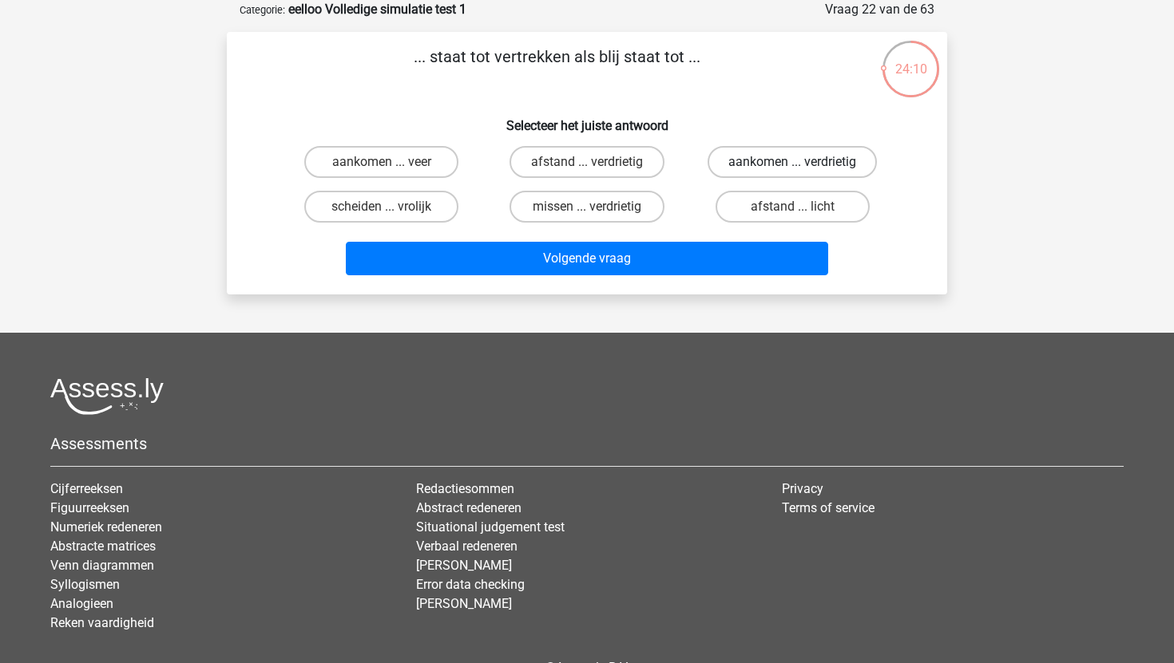
click at [766, 162] on label "aankomen ... verdrietig" at bounding box center [791, 162] width 169 height 32
click at [792, 162] on input "aankomen ... verdrietig" at bounding box center [797, 167] width 10 height 10
radio input "true"
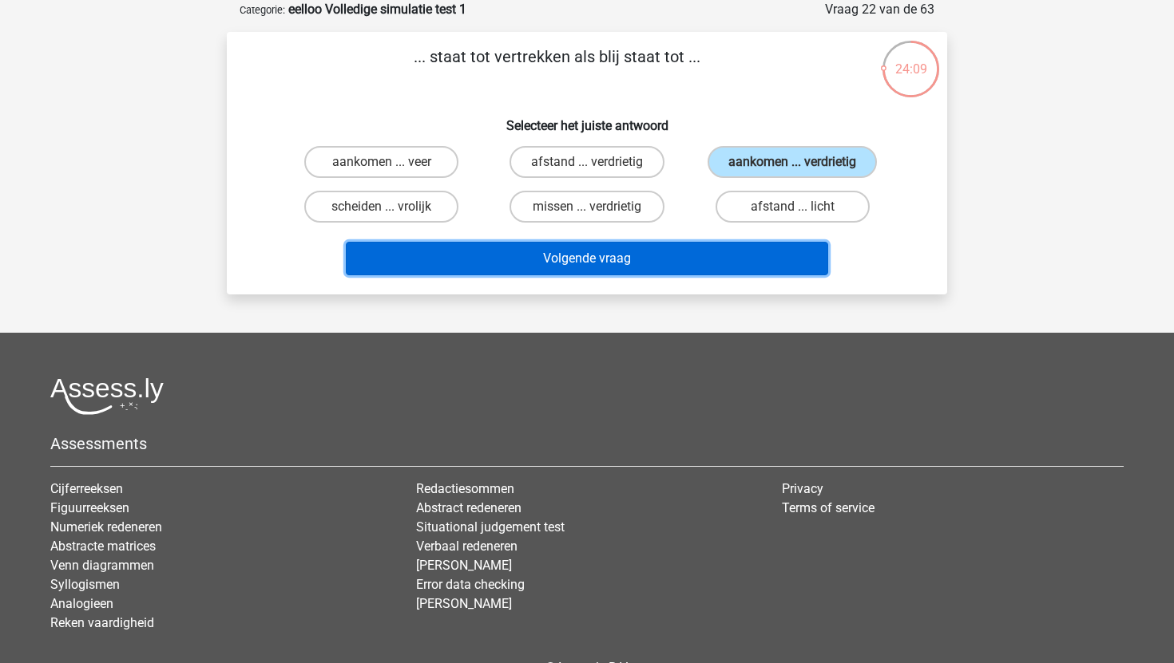
click at [704, 253] on button "Volgende vraag" at bounding box center [587, 259] width 483 height 34
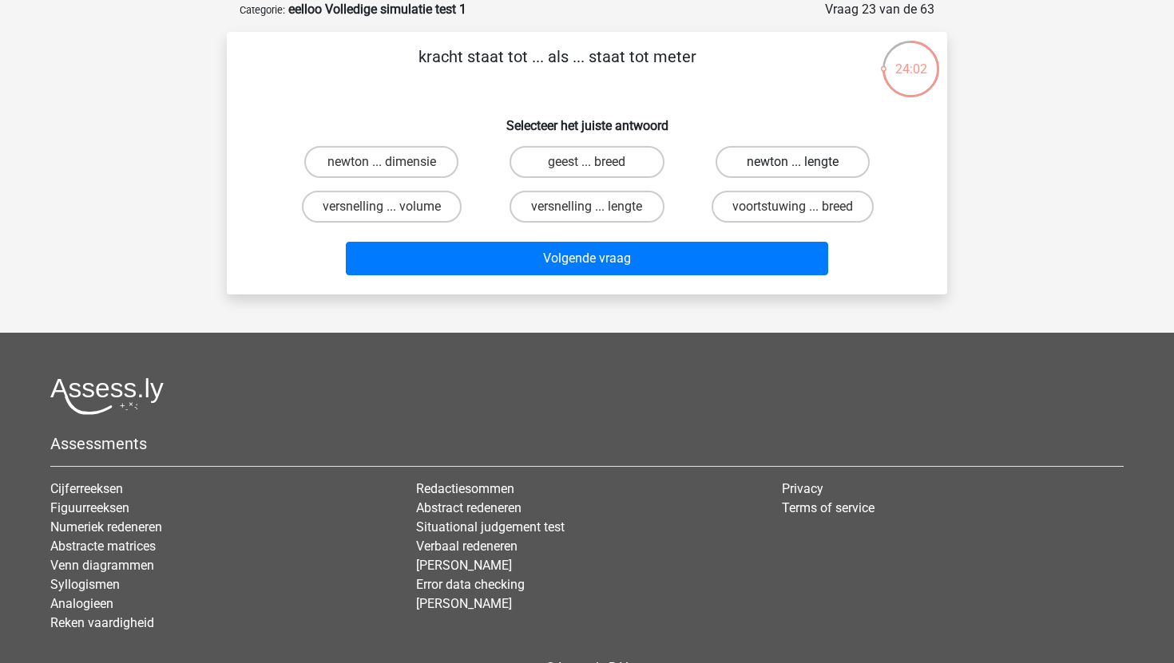
click at [775, 162] on label "newton ... lengte" at bounding box center [792, 162] width 154 height 32
click at [792, 162] on input "newton ... lengte" at bounding box center [797, 167] width 10 height 10
radio input "true"
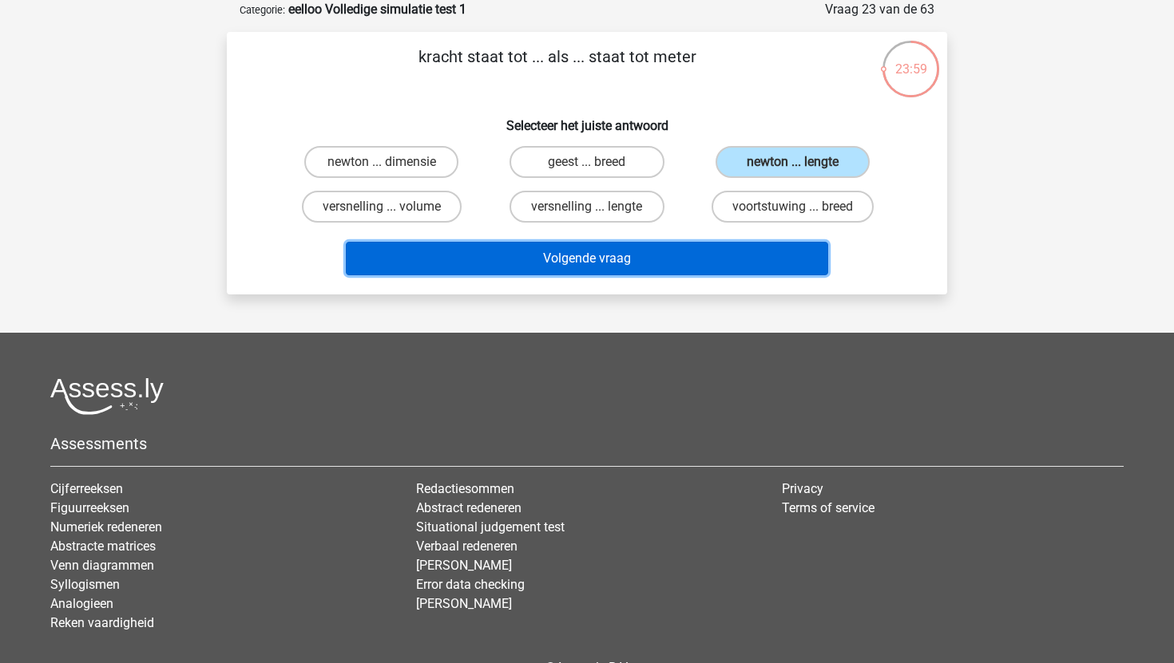
click at [766, 263] on button "Volgende vraag" at bounding box center [587, 259] width 483 height 34
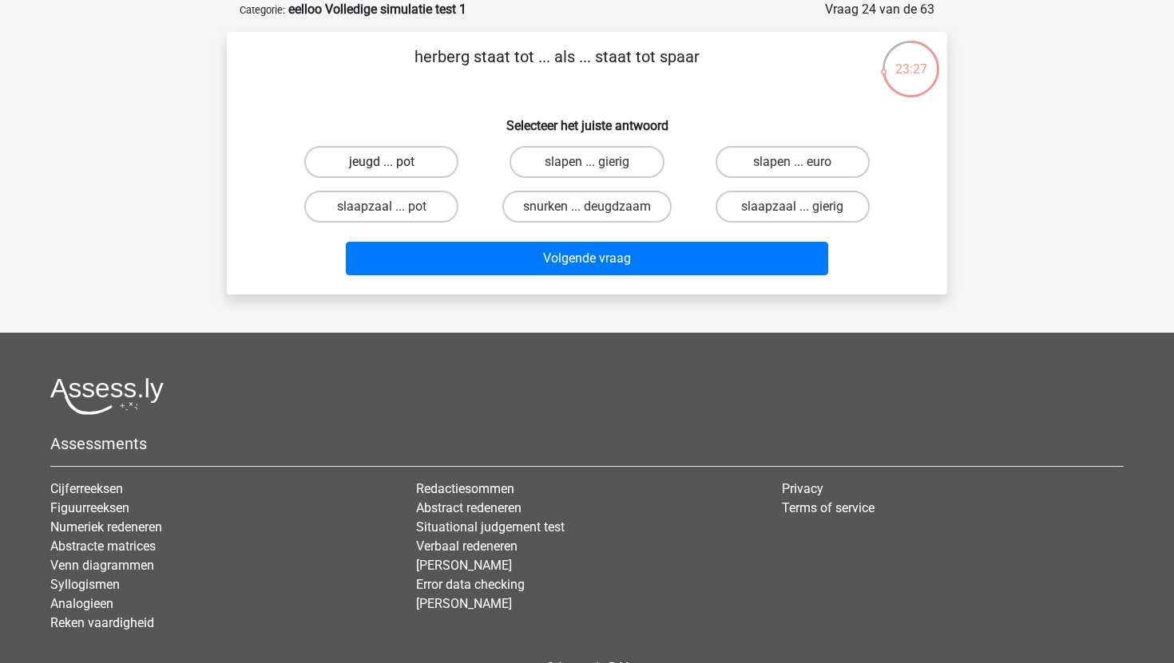
click at [438, 156] on label "jeugd ... pot" at bounding box center [381, 162] width 154 height 32
click at [392, 162] on input "jeugd ... pot" at bounding box center [387, 167] width 10 height 10
radio input "true"
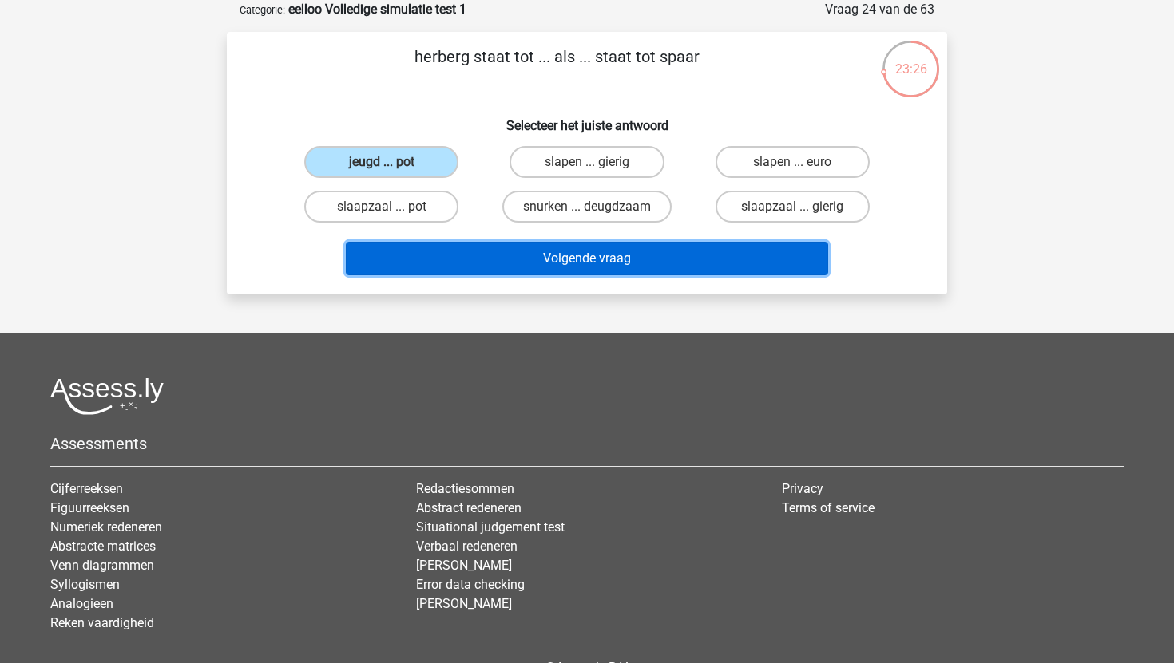
click at [465, 263] on button "Volgende vraag" at bounding box center [587, 259] width 483 height 34
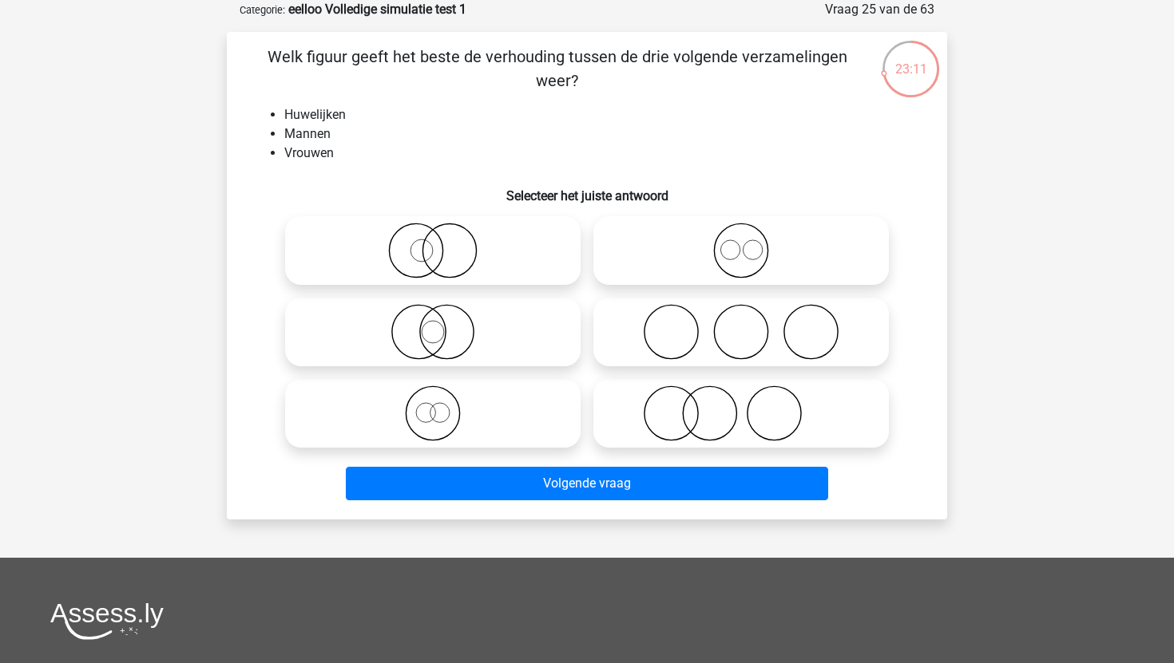
click at [666, 344] on icon at bounding box center [741, 332] width 283 height 56
click at [741, 324] on input "radio" at bounding box center [746, 319] width 10 height 10
radio input "true"
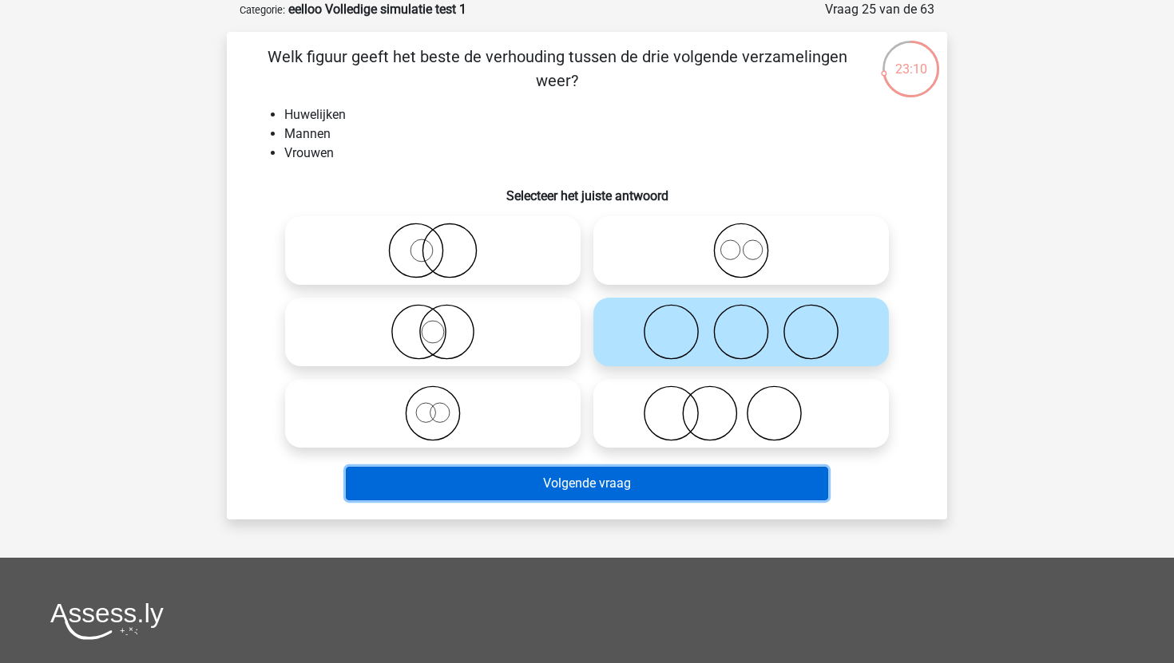
click at [656, 489] on button "Volgende vraag" at bounding box center [587, 484] width 483 height 34
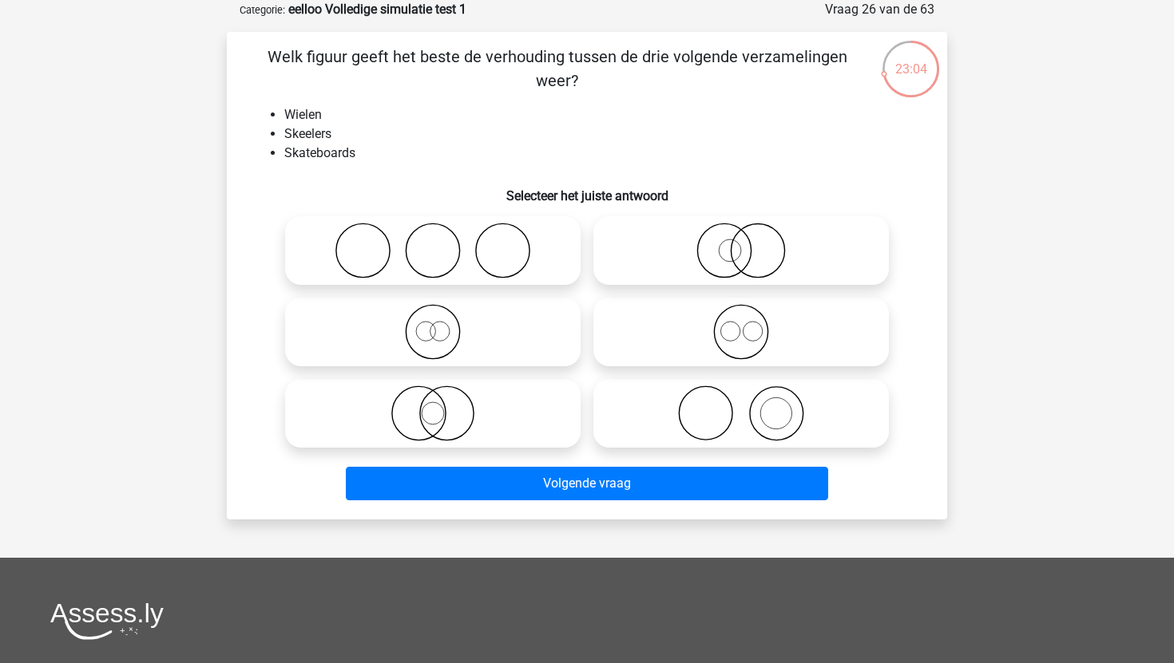
click at [493, 267] on icon at bounding box center [432, 251] width 283 height 56
click at [443, 243] on input "radio" at bounding box center [438, 237] width 10 height 10
radio input "true"
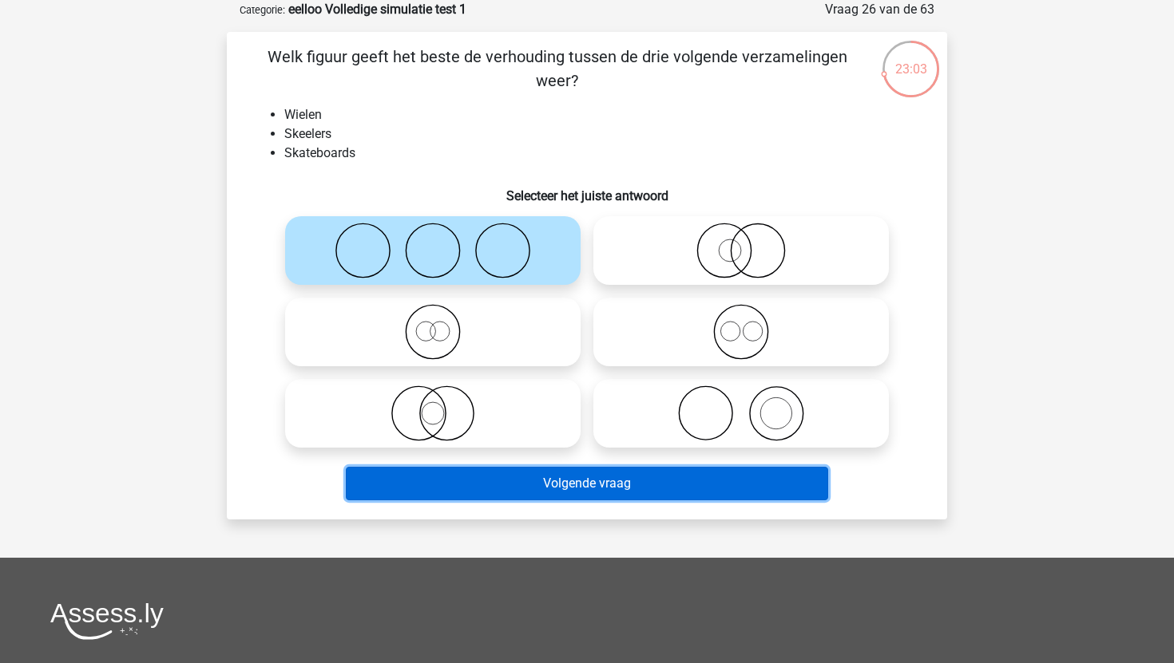
click at [493, 484] on button "Volgende vraag" at bounding box center [587, 484] width 483 height 34
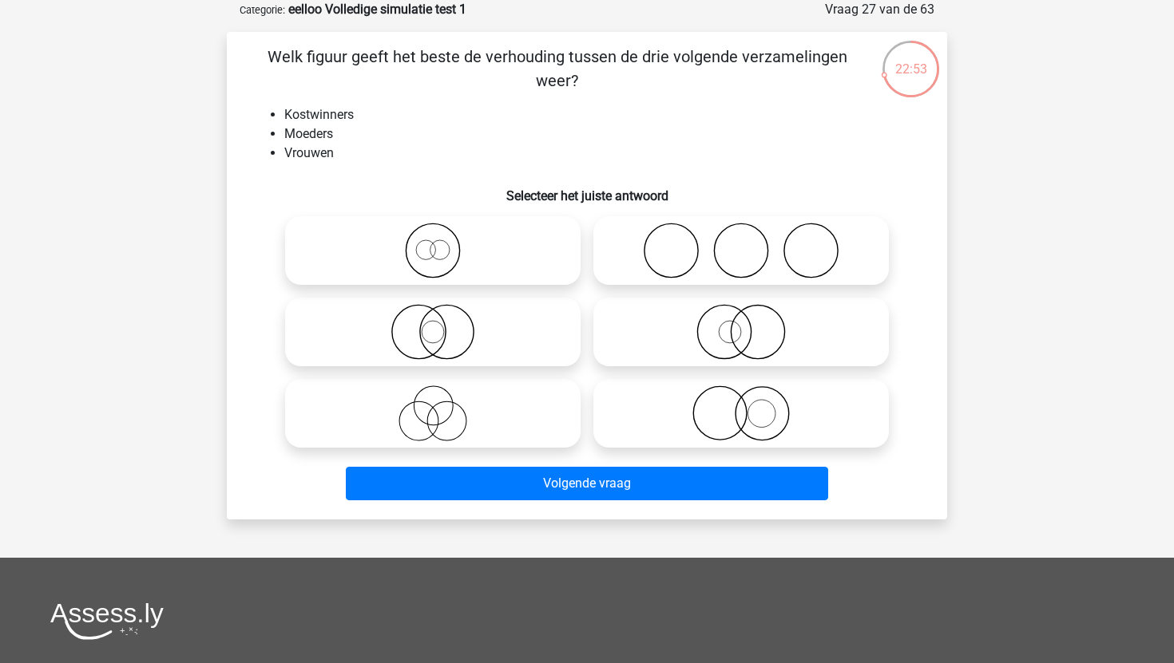
click at [699, 336] on icon at bounding box center [741, 332] width 283 height 56
click at [741, 324] on input "radio" at bounding box center [746, 319] width 10 height 10
radio input "true"
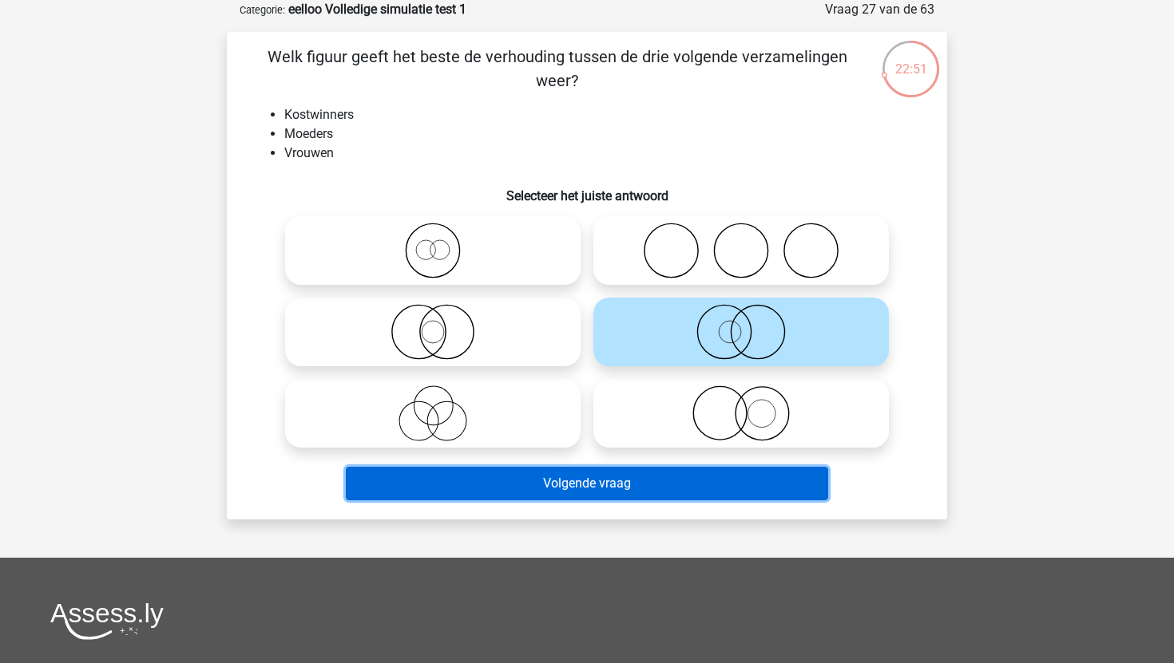
click at [634, 485] on button "Volgende vraag" at bounding box center [587, 484] width 483 height 34
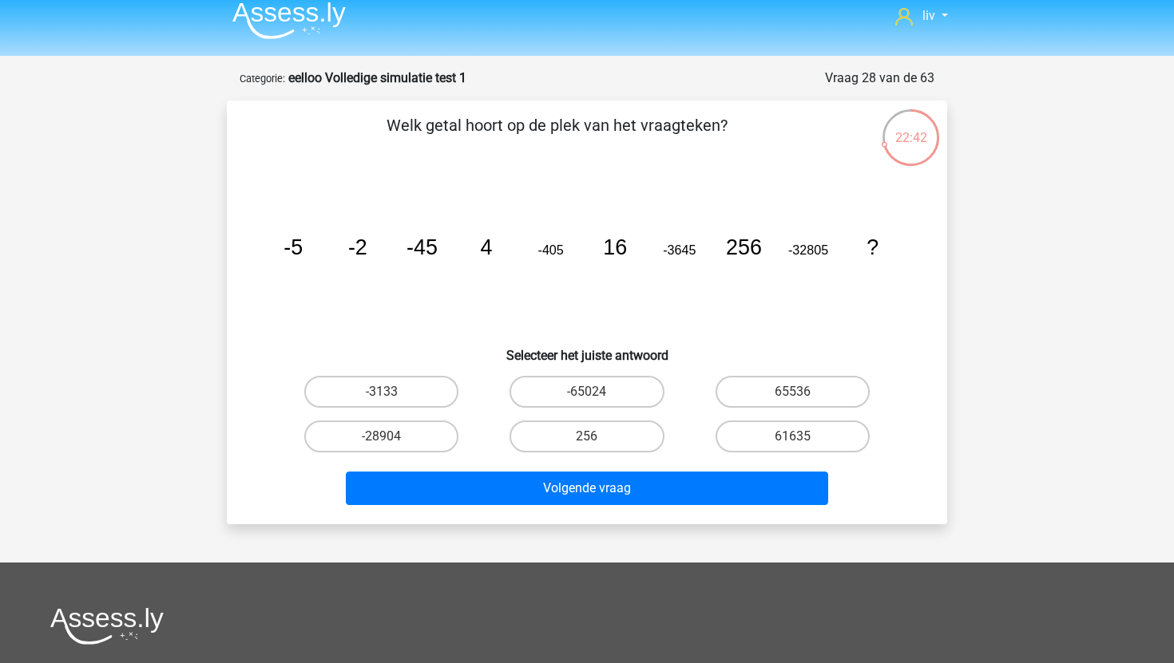
scroll to position [0, 0]
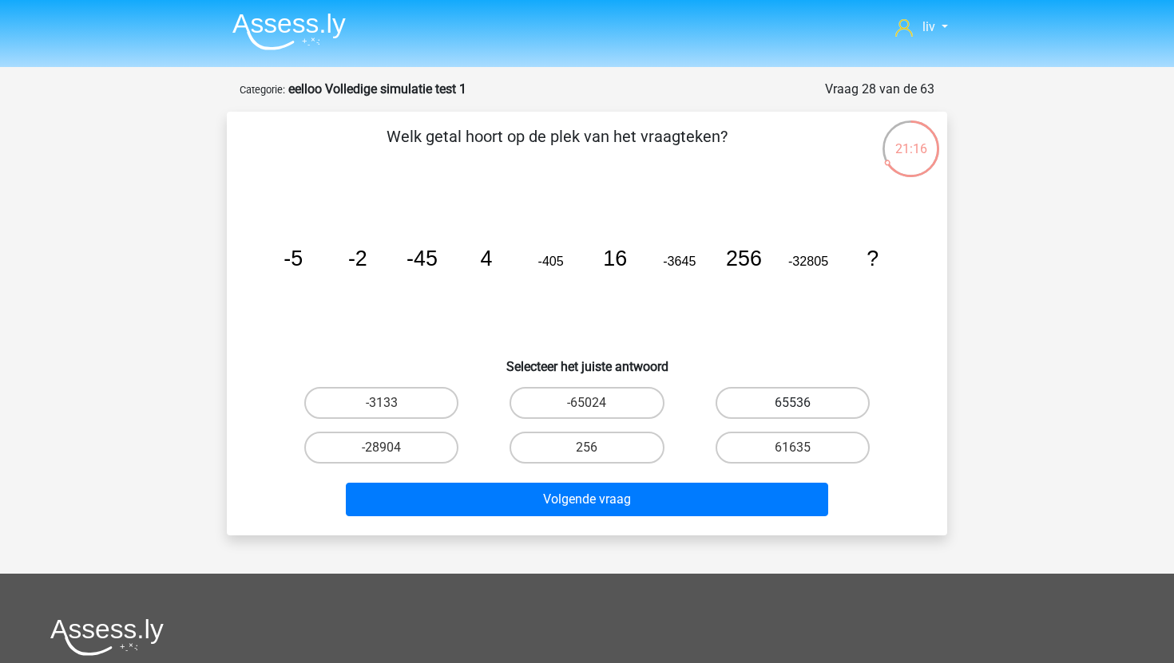
click at [733, 394] on label "65536" at bounding box center [792, 403] width 154 height 32
click at [792, 403] on input "65536" at bounding box center [797, 408] width 10 height 10
radio input "true"
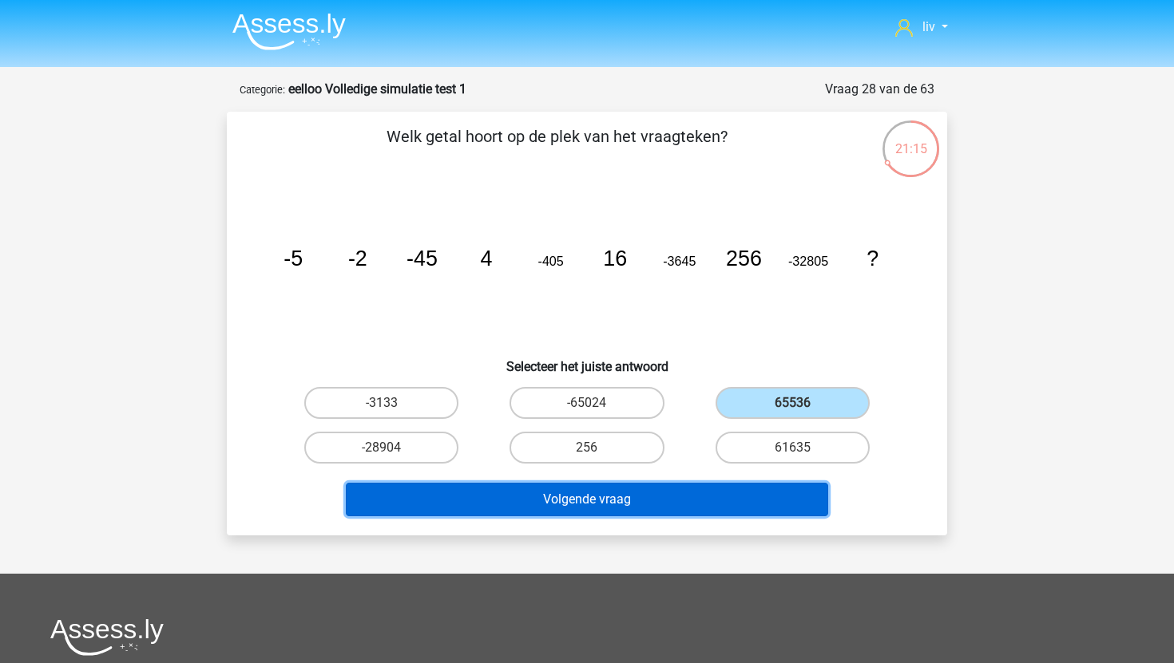
click at [707, 501] on button "Volgende vraag" at bounding box center [587, 500] width 483 height 34
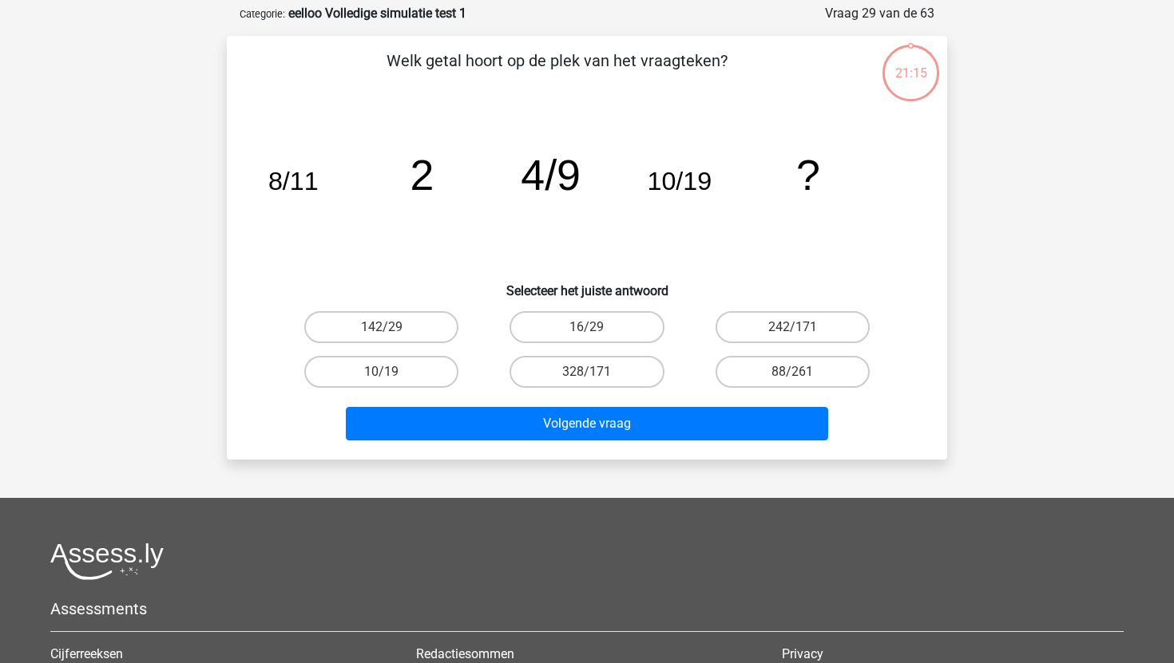
scroll to position [80, 0]
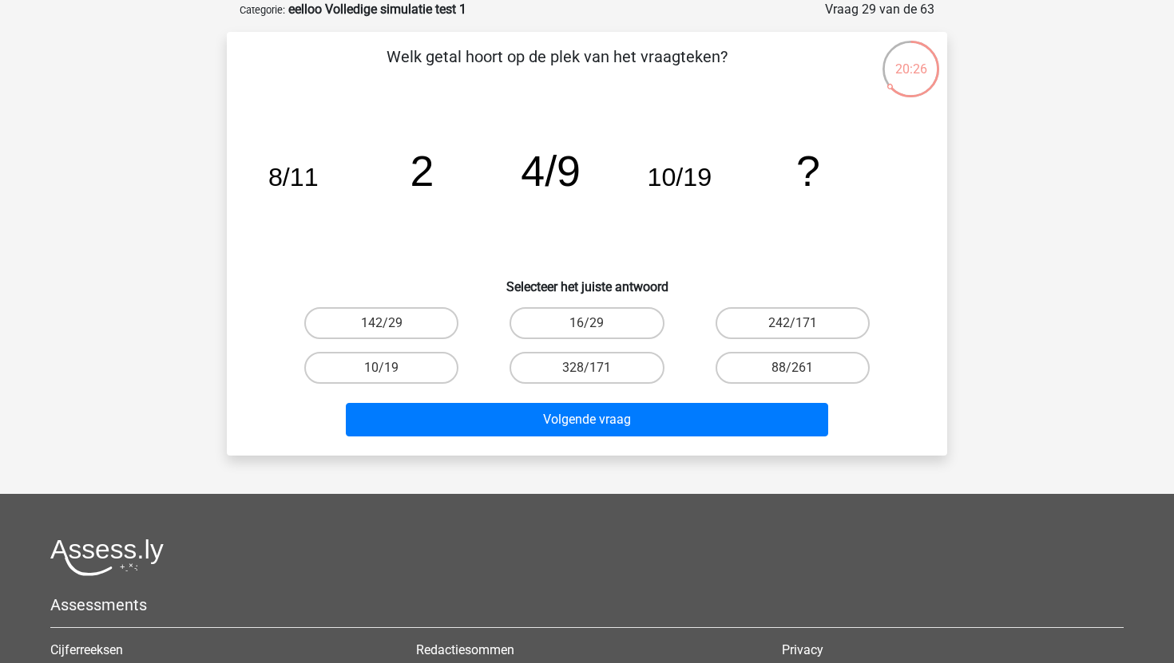
click at [575, 305] on div "16/29" at bounding box center [586, 323] width 205 height 45
click at [564, 334] on label "16/29" at bounding box center [586, 323] width 154 height 32
click at [587, 334] on input "16/29" at bounding box center [592, 328] width 10 height 10
radio input "true"
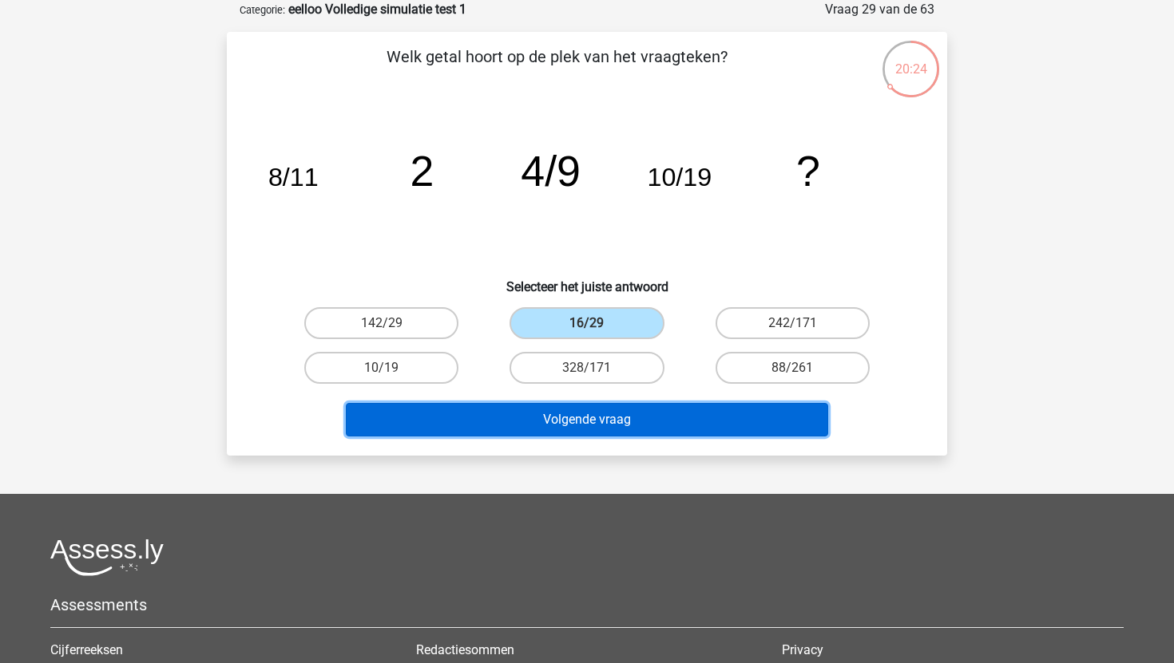
click at [549, 422] on button "Volgende vraag" at bounding box center [587, 420] width 483 height 34
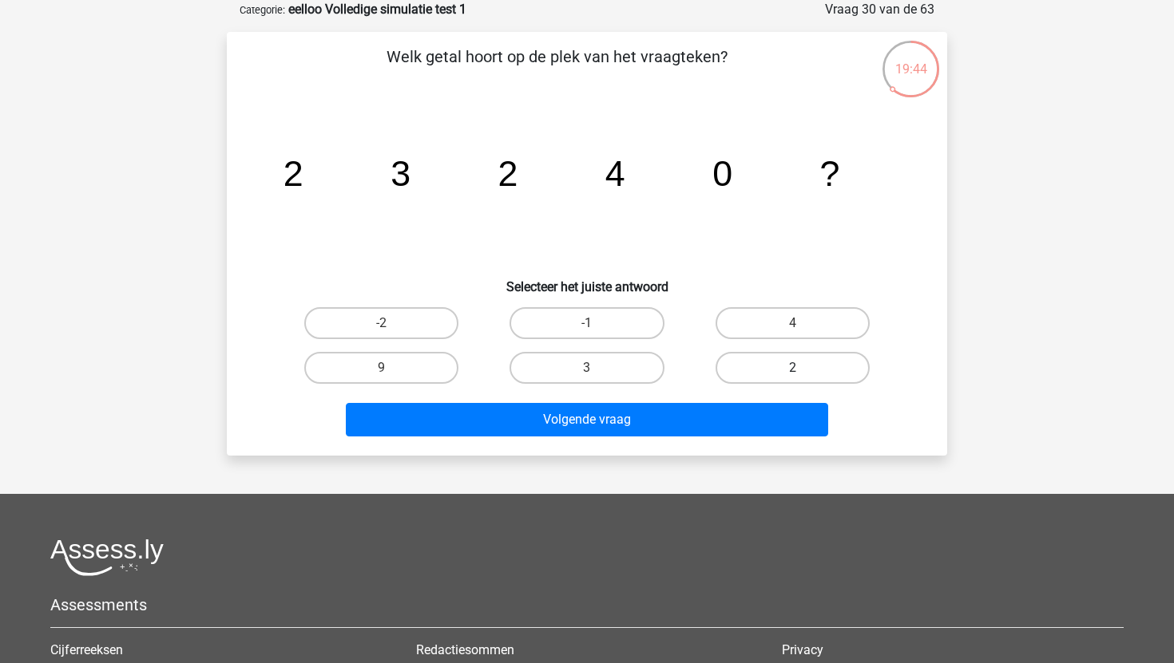
click at [739, 362] on label "2" at bounding box center [792, 368] width 154 height 32
click at [792, 368] on input "2" at bounding box center [797, 373] width 10 height 10
radio input "true"
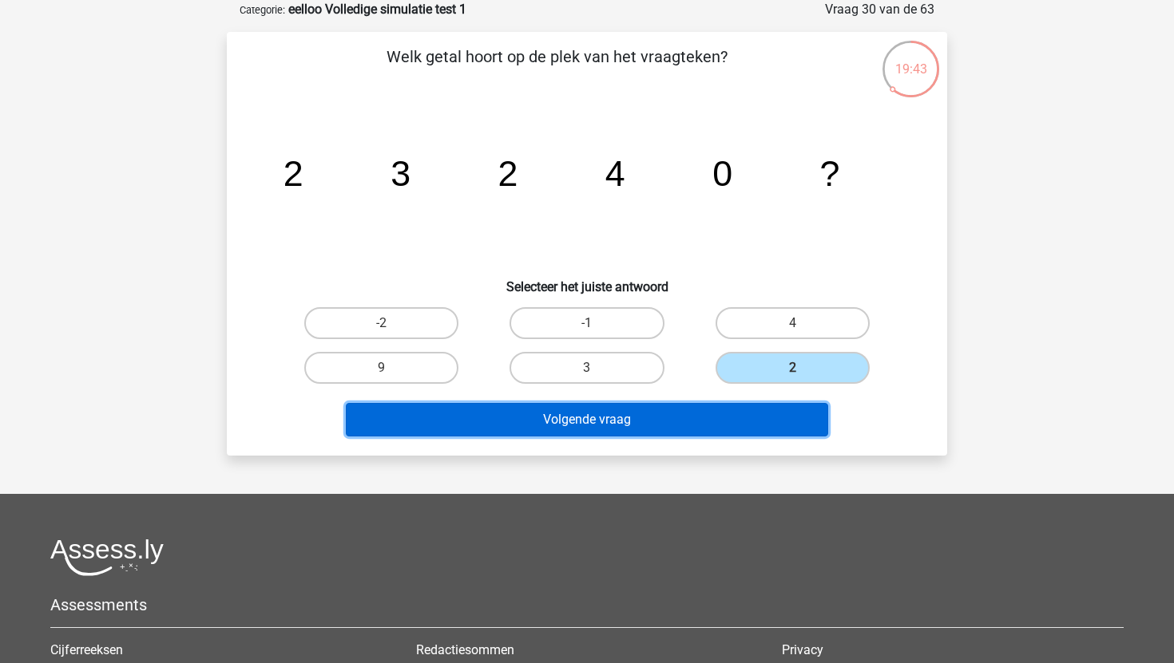
click at [710, 419] on button "Volgende vraag" at bounding box center [587, 420] width 483 height 34
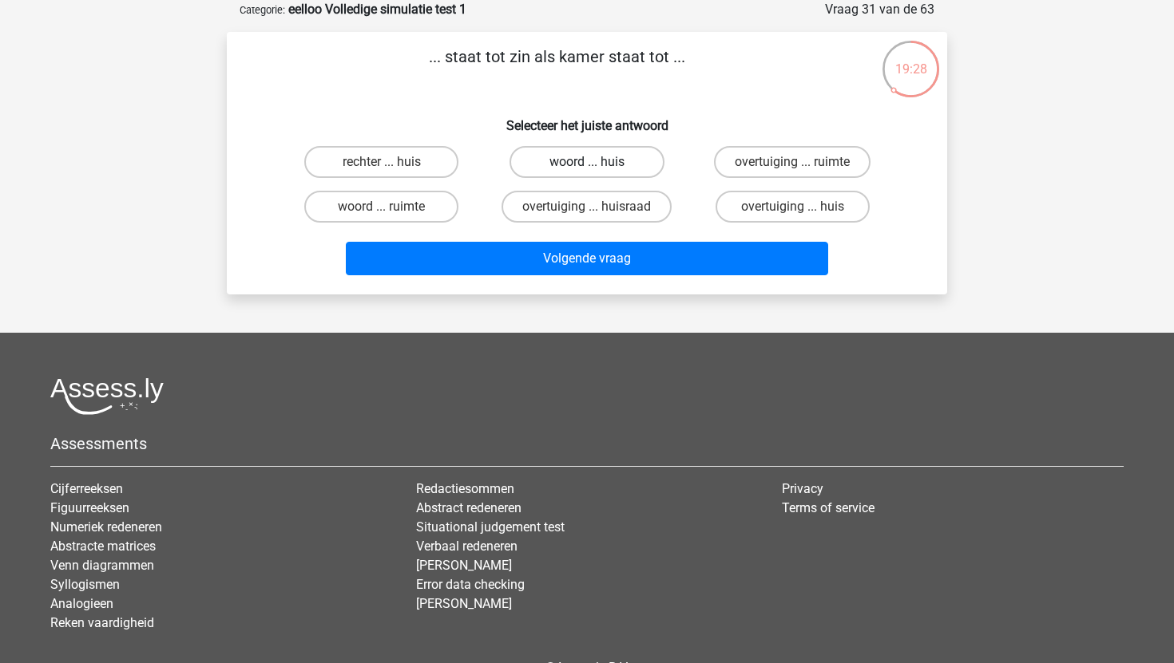
click at [632, 160] on label "woord ... huis" at bounding box center [586, 162] width 154 height 32
click at [597, 162] on input "woord ... huis" at bounding box center [592, 167] width 10 height 10
radio input "true"
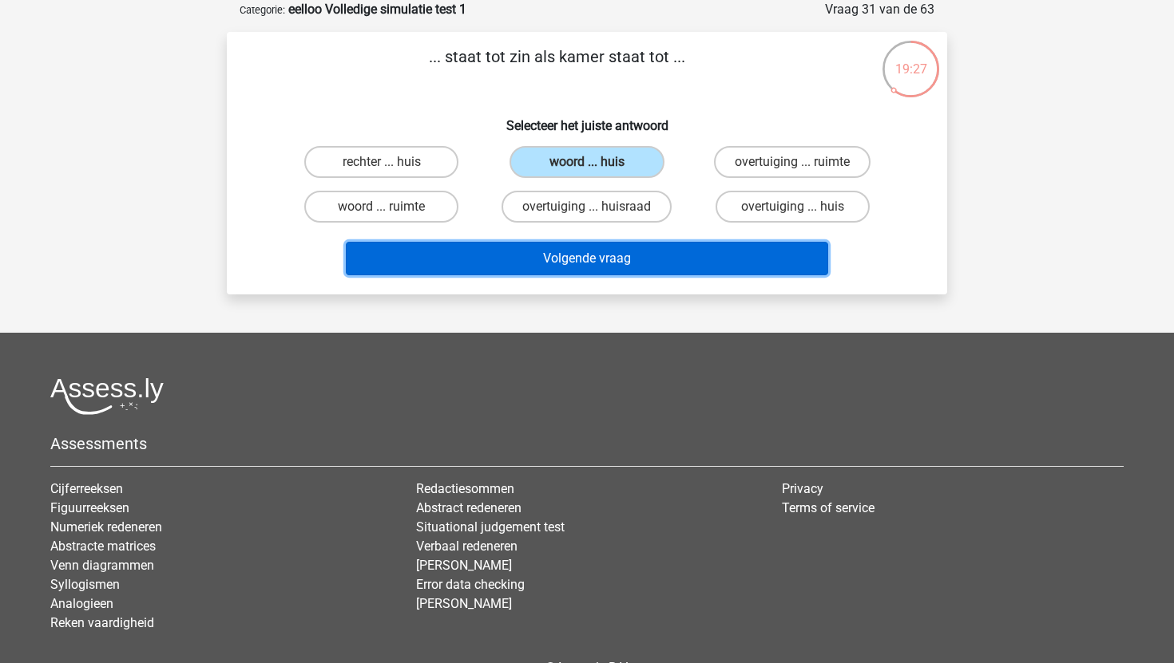
click at [606, 269] on button "Volgende vraag" at bounding box center [587, 259] width 483 height 34
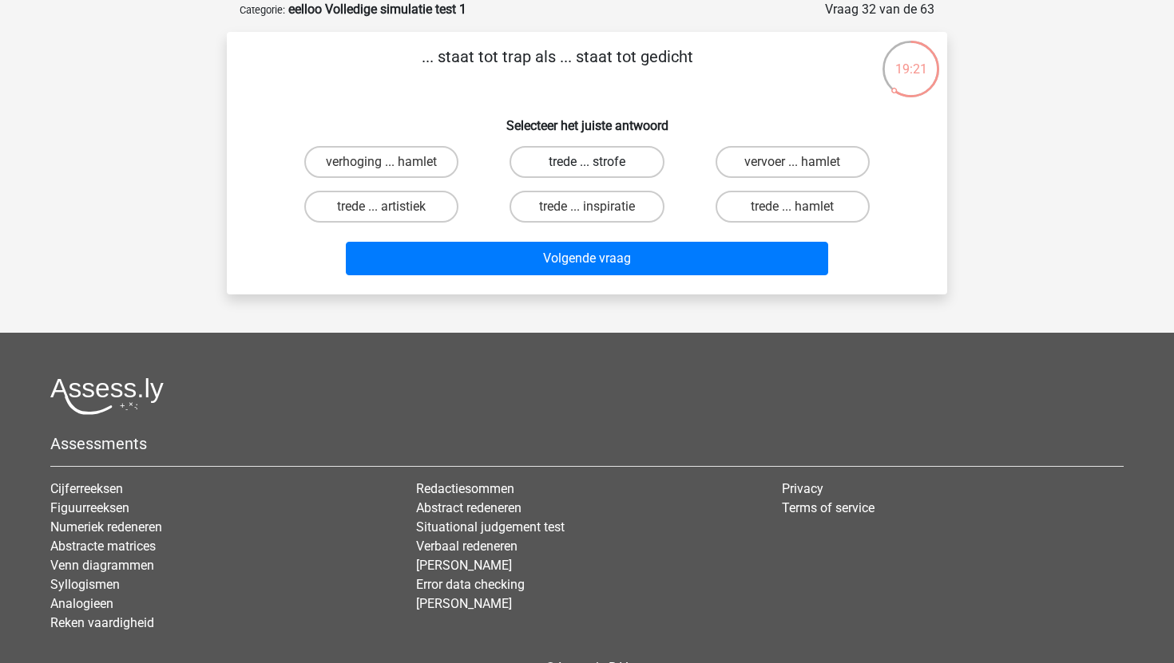
click at [628, 164] on label "trede ... strofe" at bounding box center [586, 162] width 154 height 32
click at [597, 164] on input "trede ... strofe" at bounding box center [592, 167] width 10 height 10
radio input "true"
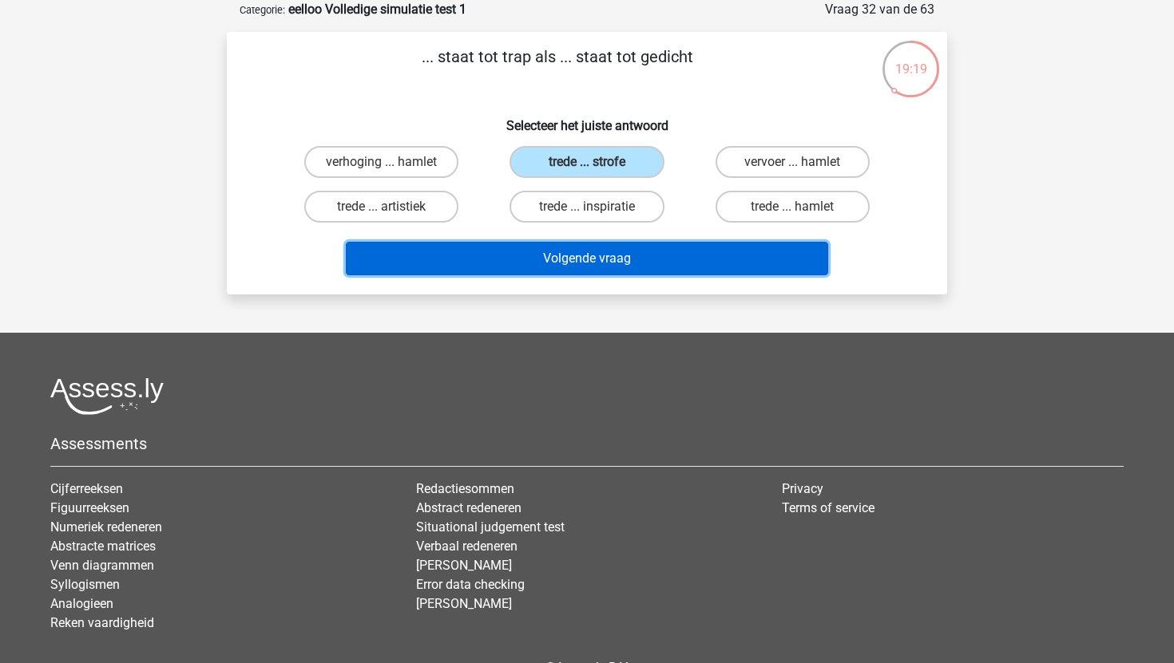
click at [601, 252] on button "Volgende vraag" at bounding box center [587, 259] width 483 height 34
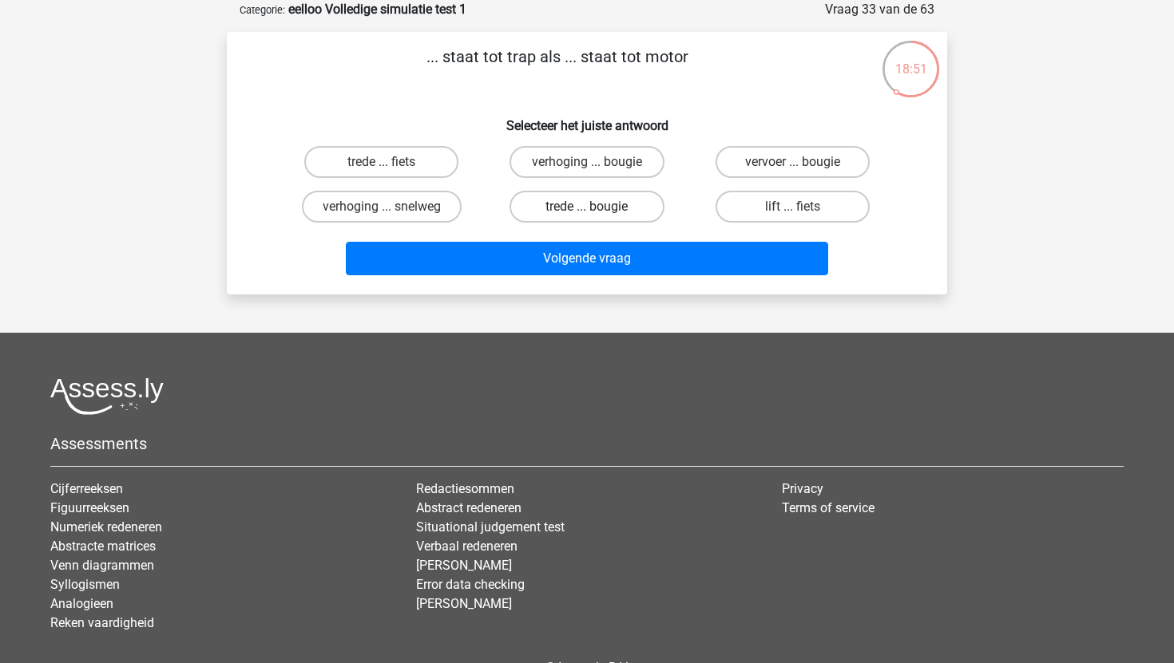
click at [559, 207] on label "trede ... bougie" at bounding box center [586, 207] width 154 height 32
click at [587, 207] on input "trede ... bougie" at bounding box center [592, 212] width 10 height 10
radio input "true"
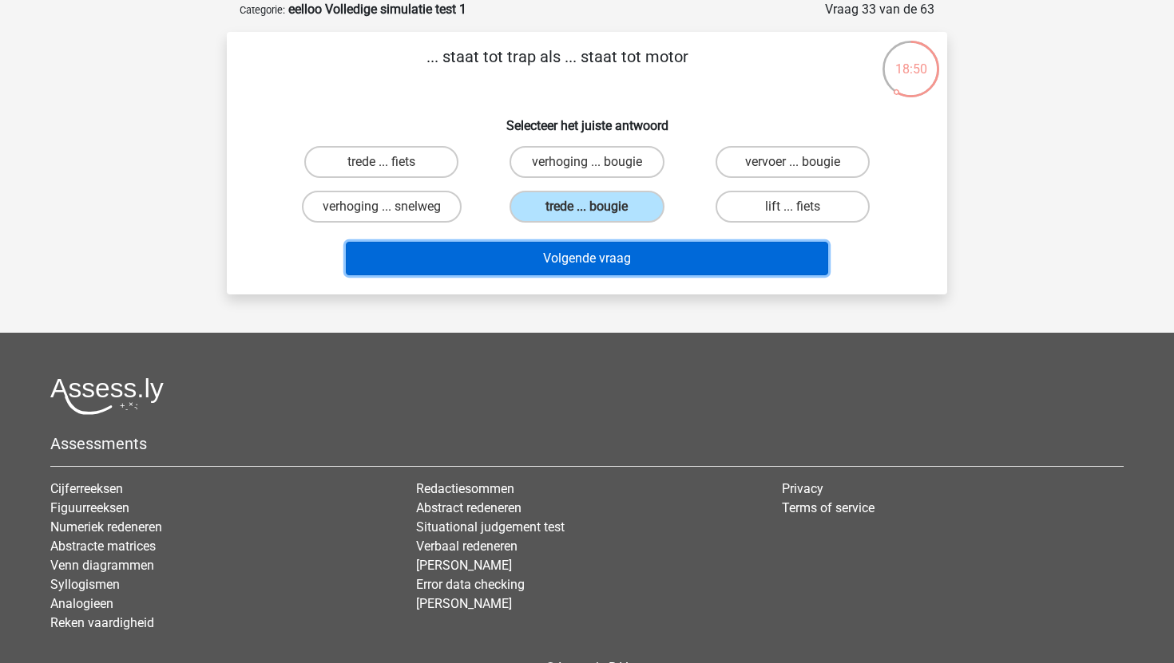
click at [553, 274] on button "Volgende vraag" at bounding box center [587, 259] width 483 height 34
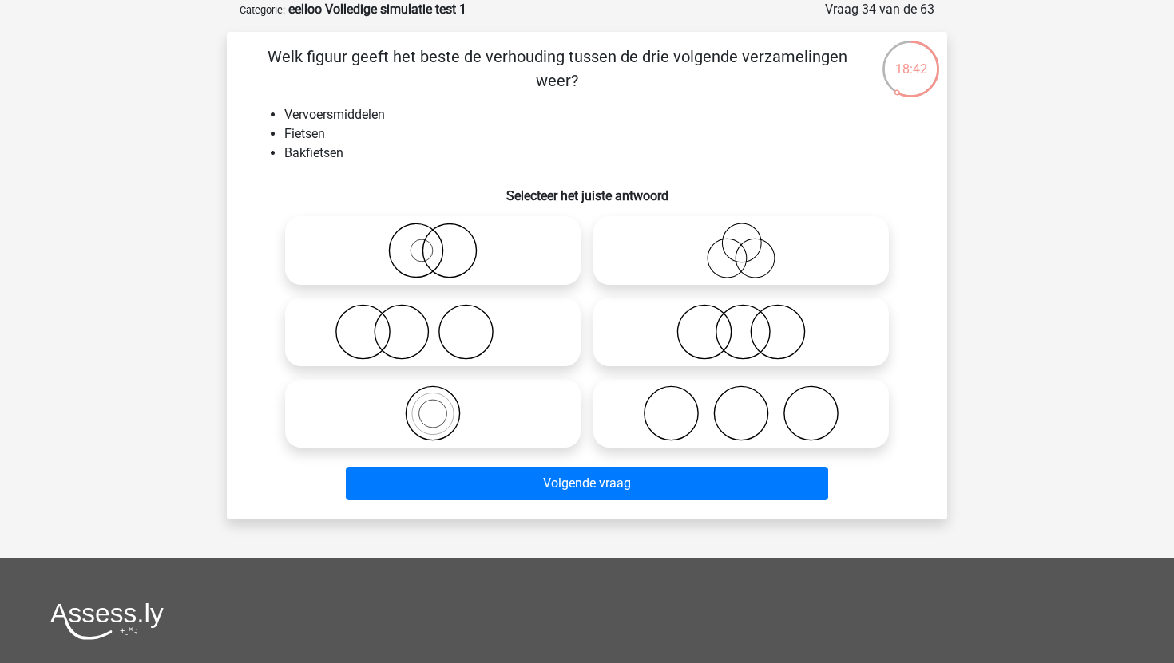
click at [460, 434] on icon at bounding box center [432, 414] width 283 height 56
click at [443, 406] on input "radio" at bounding box center [438, 400] width 10 height 10
radio input "true"
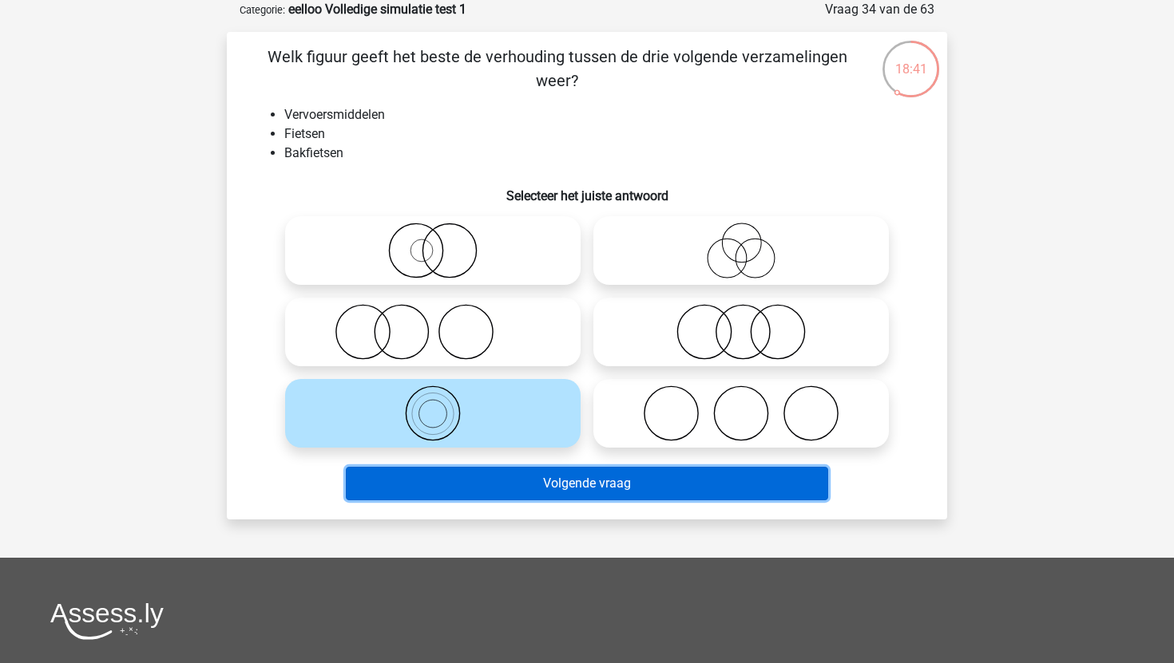
click at [482, 488] on button "Volgende vraag" at bounding box center [587, 484] width 483 height 34
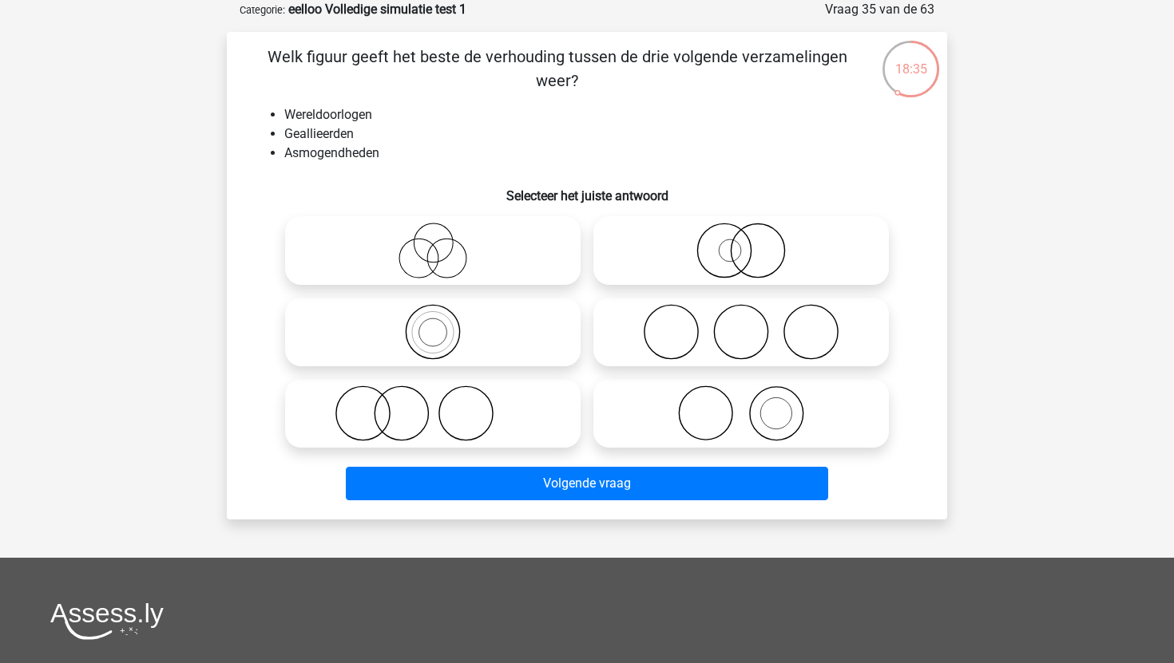
click at [617, 337] on icon at bounding box center [741, 332] width 283 height 56
click at [741, 324] on input "radio" at bounding box center [746, 319] width 10 height 10
radio input "true"
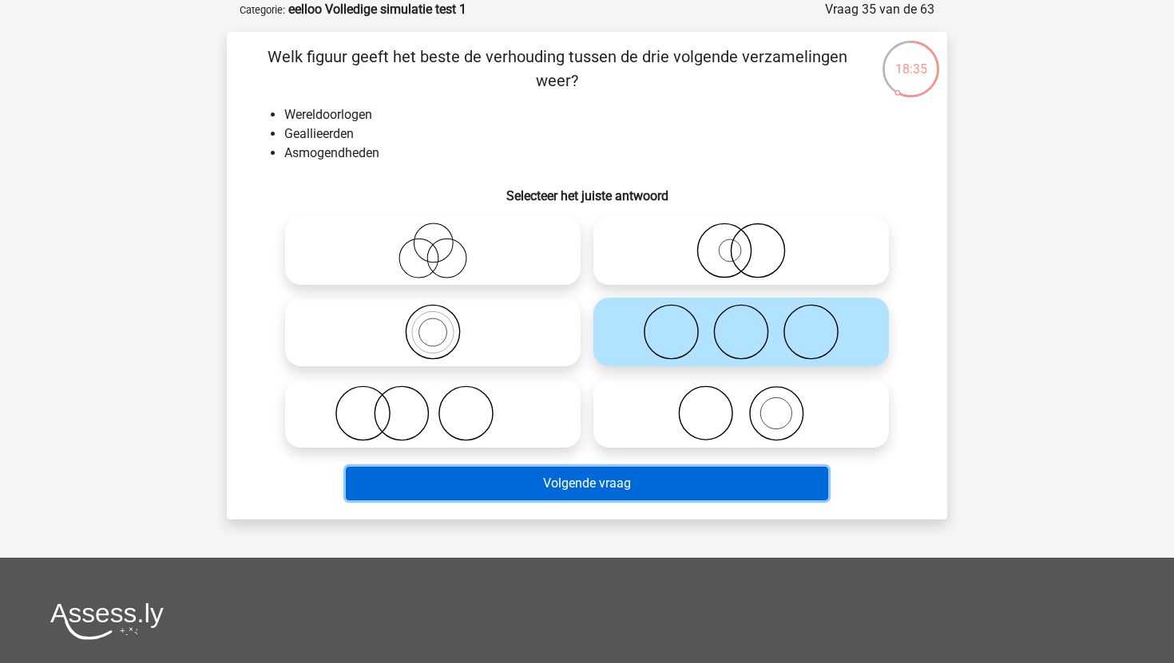
click at [588, 475] on button "Volgende vraag" at bounding box center [587, 484] width 483 height 34
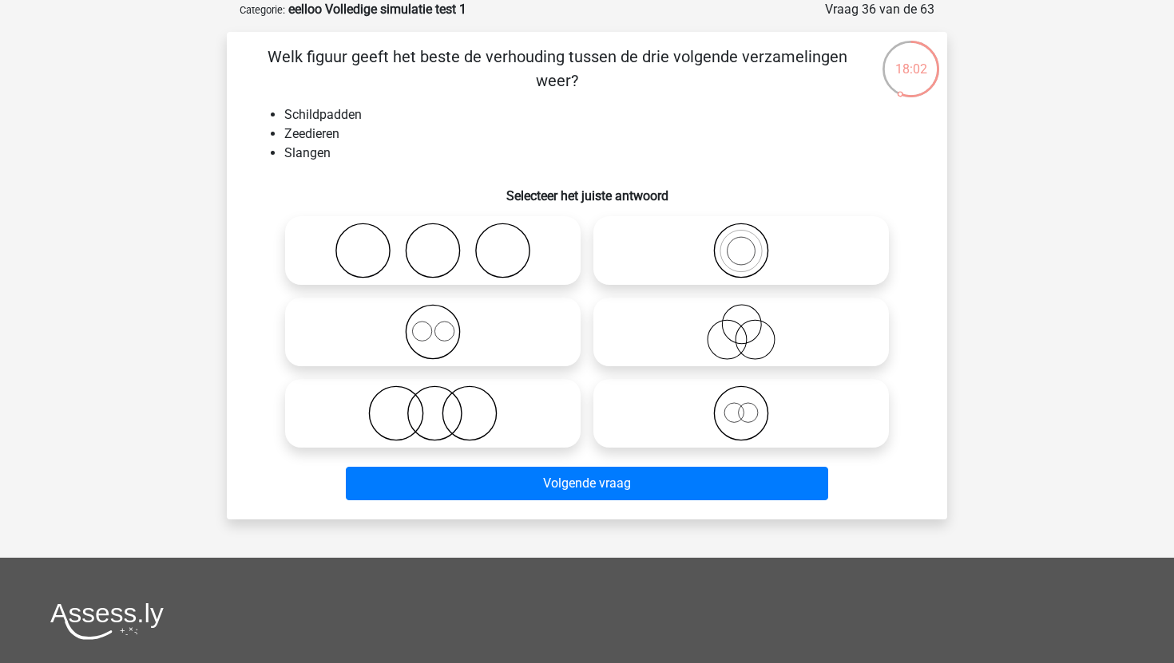
click at [665, 407] on icon at bounding box center [741, 414] width 283 height 56
click at [741, 406] on input "radio" at bounding box center [746, 400] width 10 height 10
radio input "true"
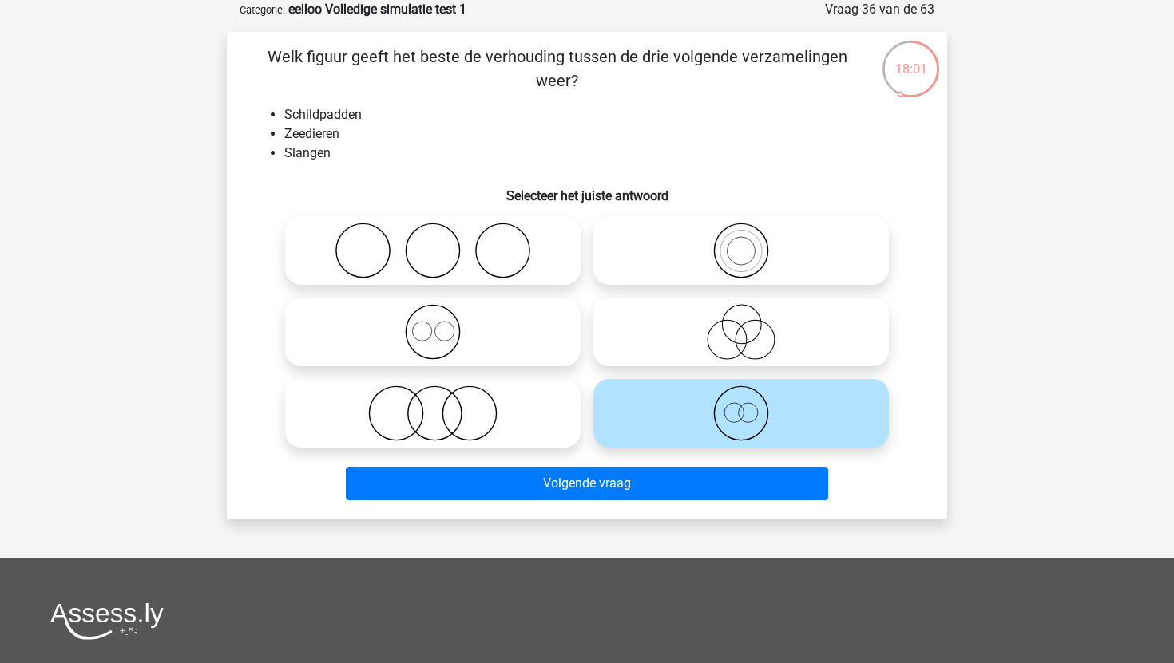
click at [665, 407] on icon at bounding box center [741, 414] width 283 height 56
click at [741, 406] on input "radio" at bounding box center [746, 400] width 10 height 10
click at [568, 358] on icon at bounding box center [432, 332] width 283 height 56
click at [443, 324] on input "radio" at bounding box center [438, 319] width 10 height 10
radio input "true"
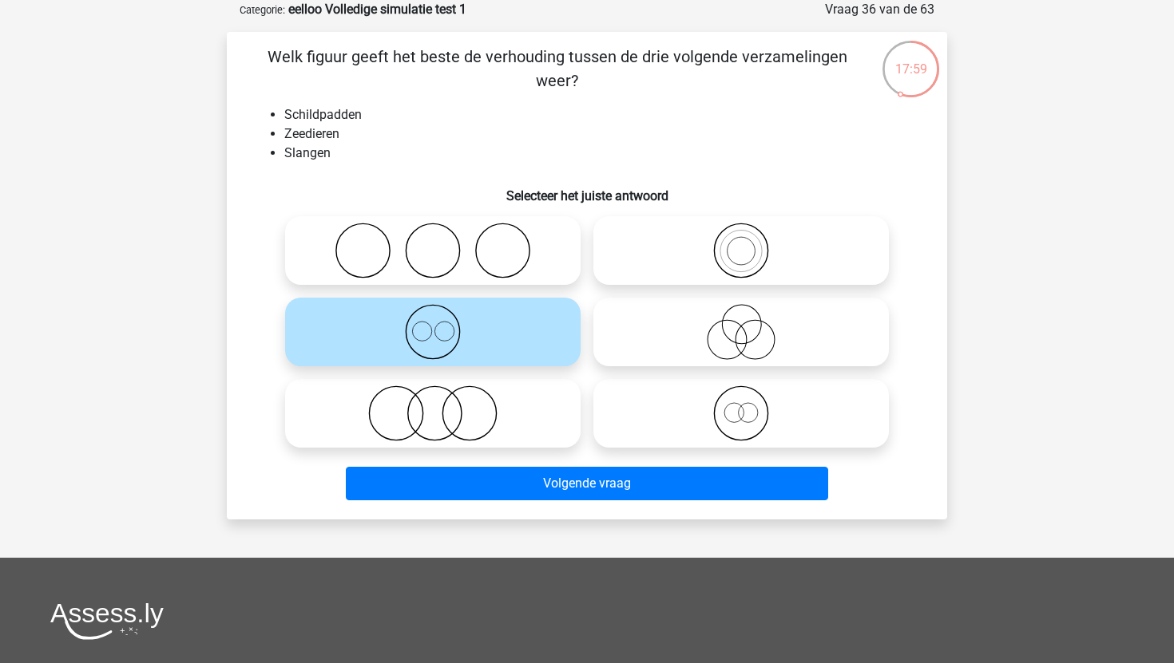
click at [690, 268] on icon at bounding box center [741, 251] width 283 height 56
click at [741, 243] on input "radio" at bounding box center [746, 237] width 10 height 10
radio input "true"
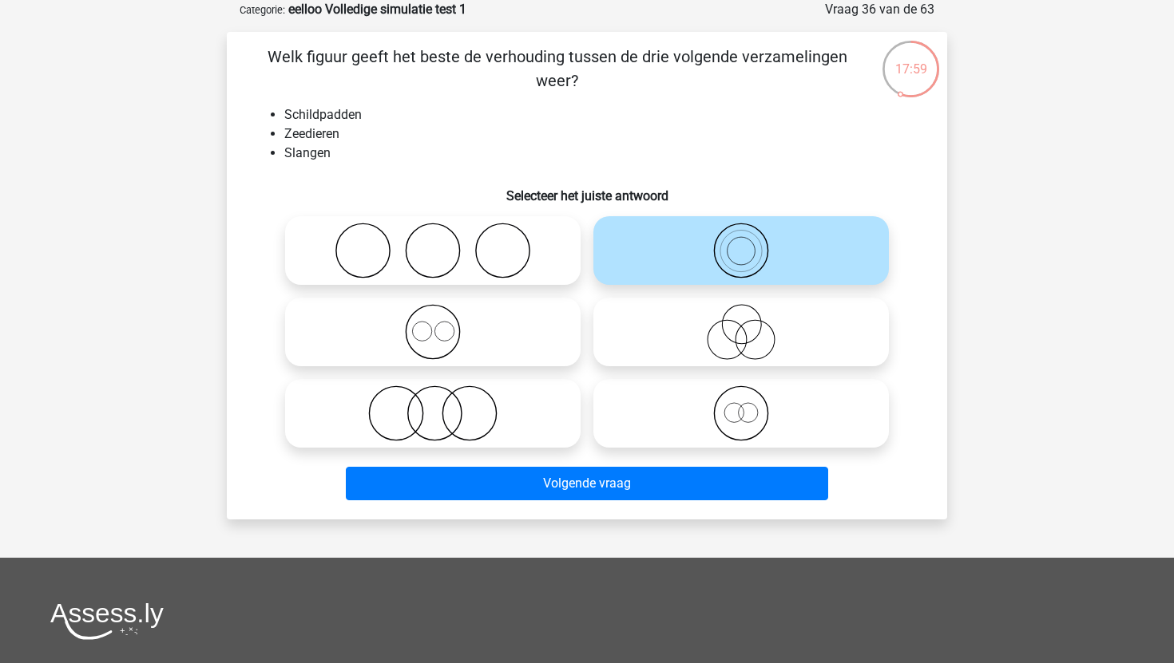
click at [558, 430] on icon at bounding box center [432, 414] width 283 height 56
click at [443, 406] on input "radio" at bounding box center [438, 400] width 10 height 10
radio input "true"
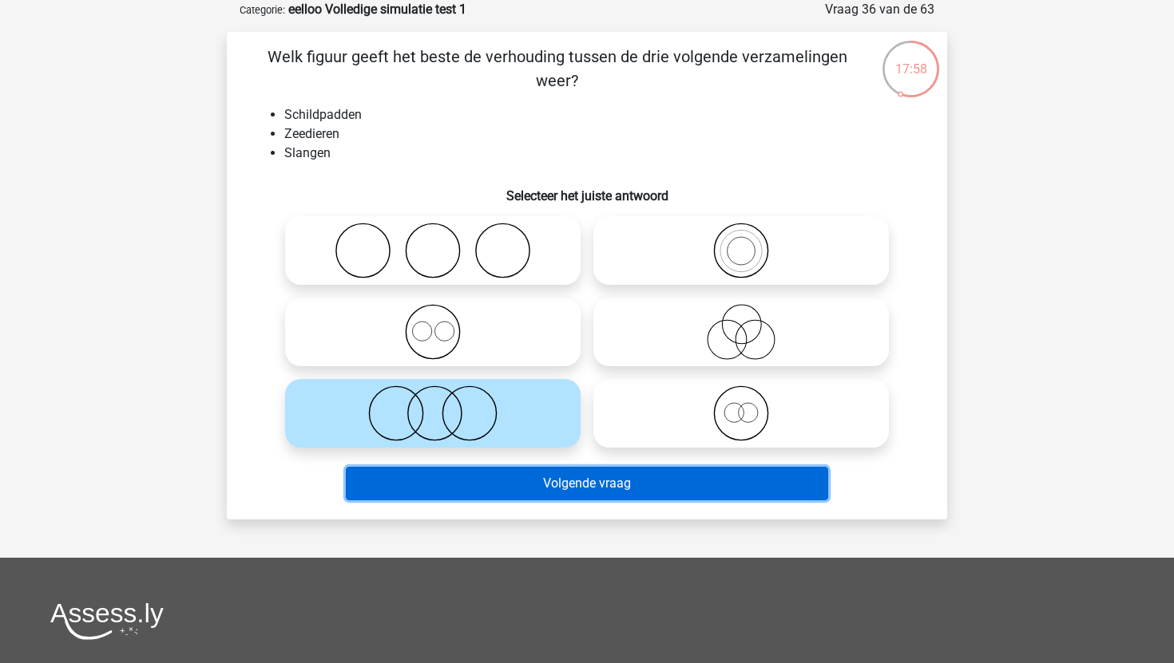
click at [569, 480] on button "Volgende vraag" at bounding box center [587, 484] width 483 height 34
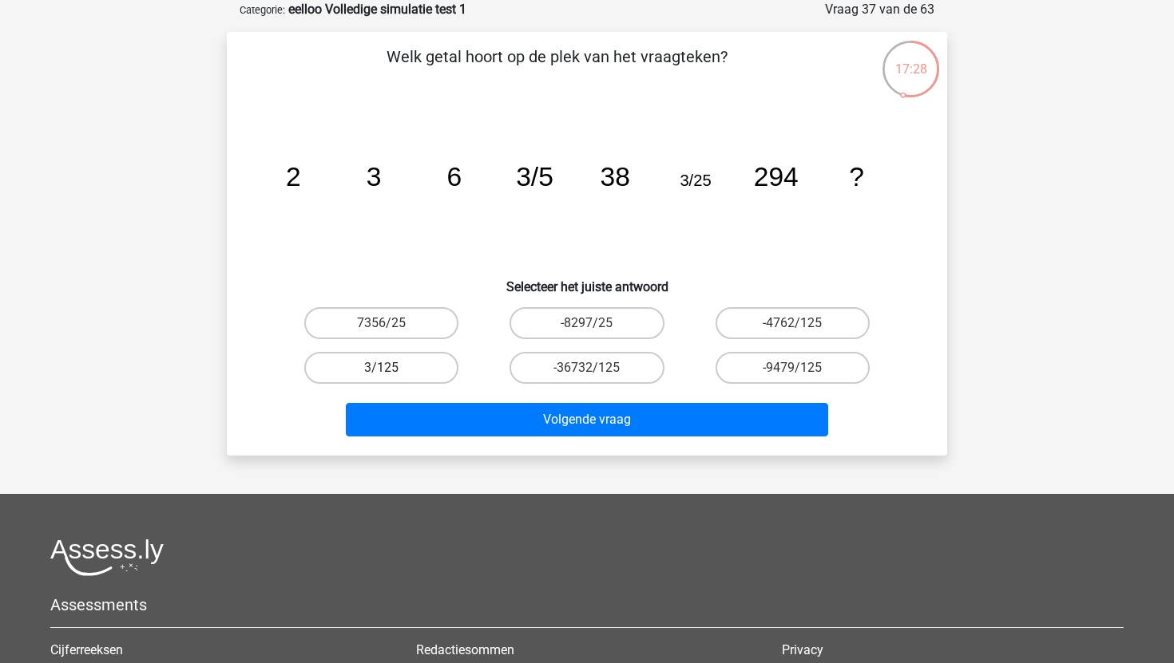
click at [366, 371] on label "3/125" at bounding box center [381, 368] width 154 height 32
click at [382, 371] on input "3/125" at bounding box center [387, 373] width 10 height 10
radio input "true"
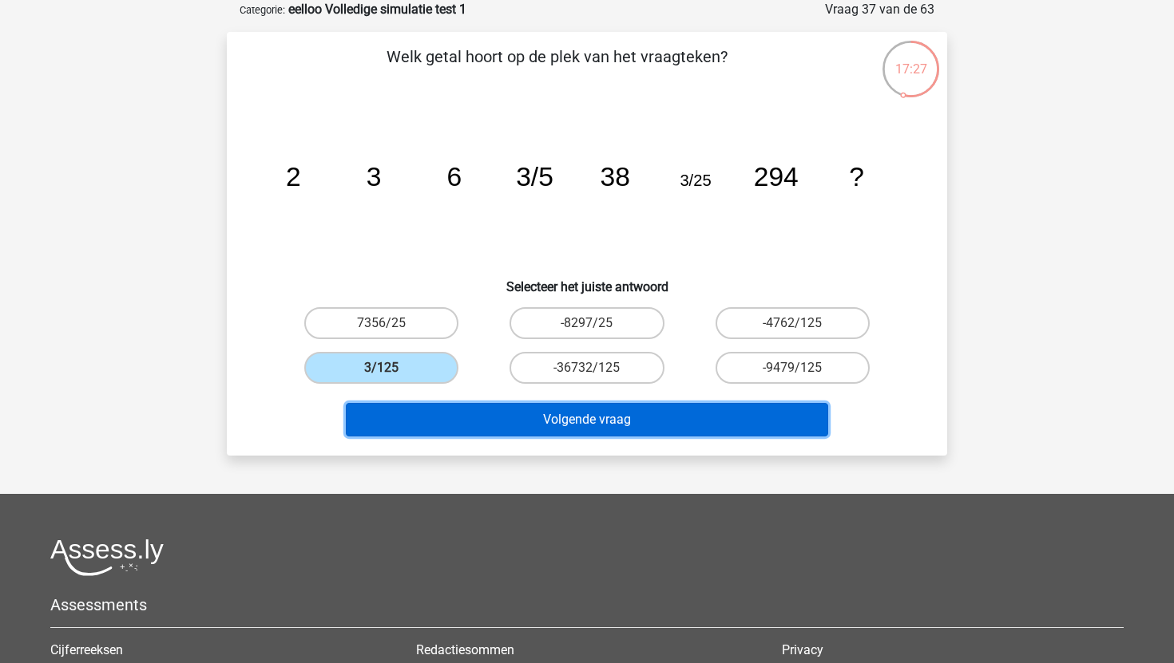
click at [469, 418] on button "Volgende vraag" at bounding box center [587, 420] width 483 height 34
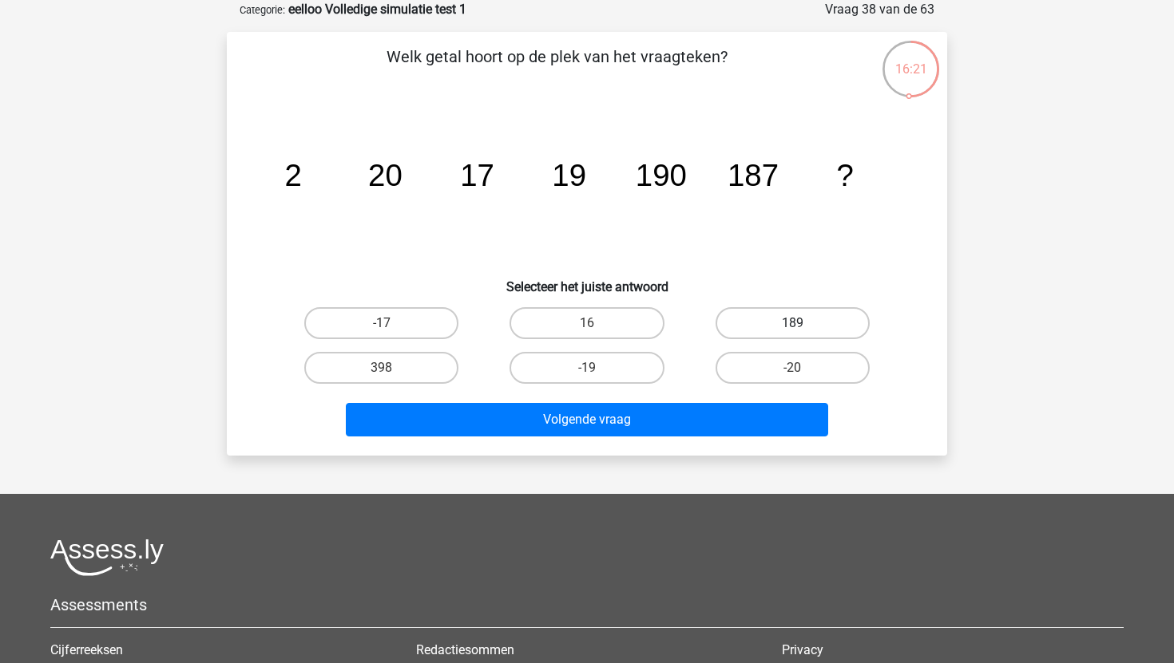
click at [851, 321] on label "189" at bounding box center [792, 323] width 154 height 32
click at [802, 323] on input "189" at bounding box center [797, 328] width 10 height 10
radio input "true"
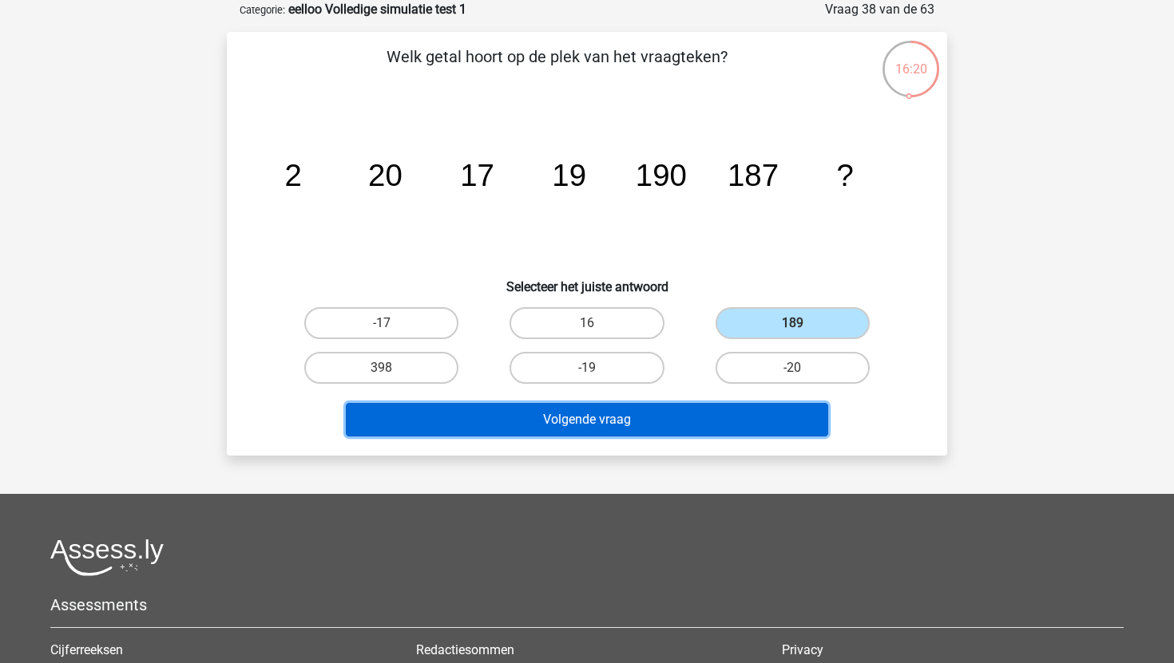
click at [777, 419] on button "Volgende vraag" at bounding box center [587, 420] width 483 height 34
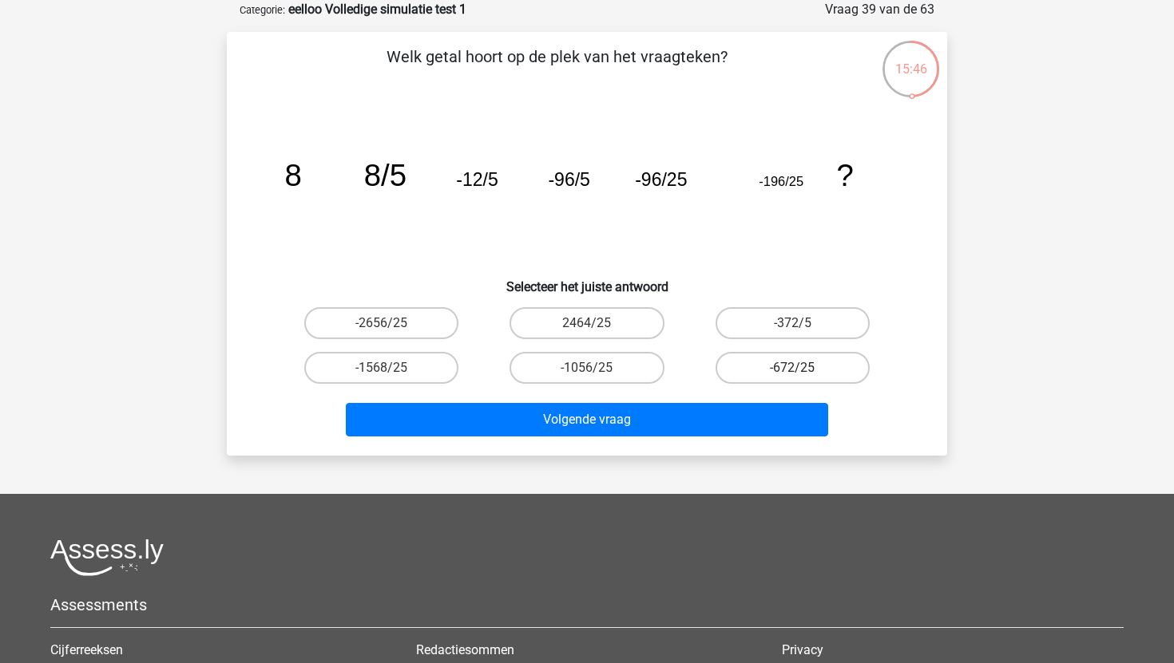
click at [729, 371] on label "-672/25" at bounding box center [792, 368] width 154 height 32
click at [792, 371] on input "-672/25" at bounding box center [797, 373] width 10 height 10
radio input "true"
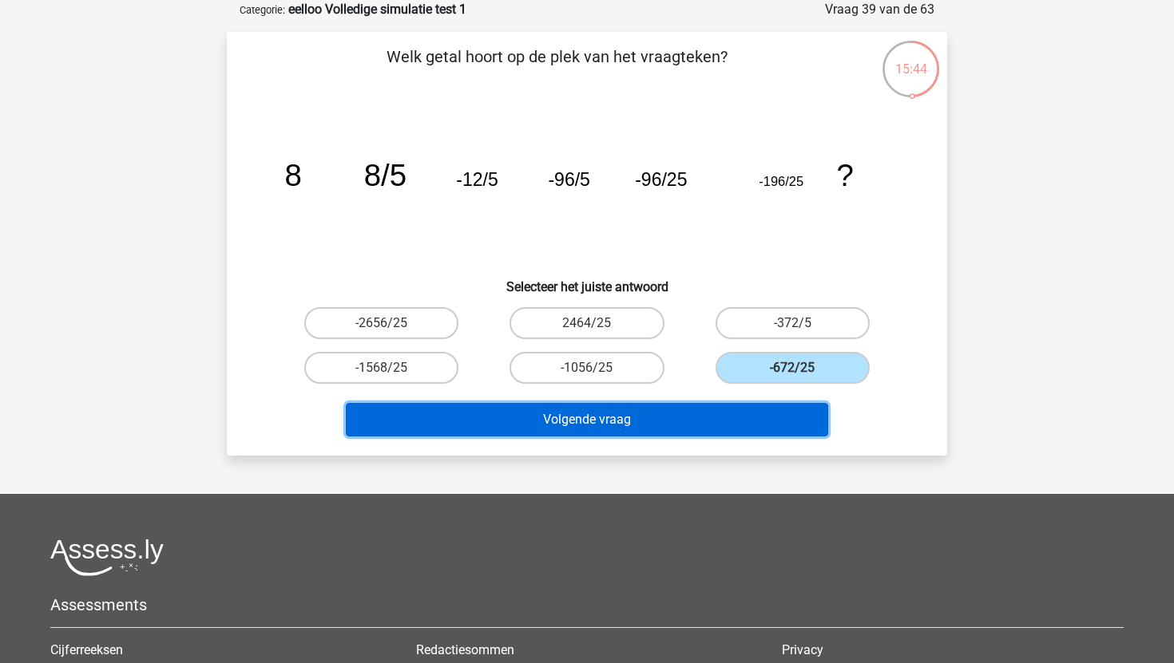
click at [675, 418] on button "Volgende vraag" at bounding box center [587, 420] width 483 height 34
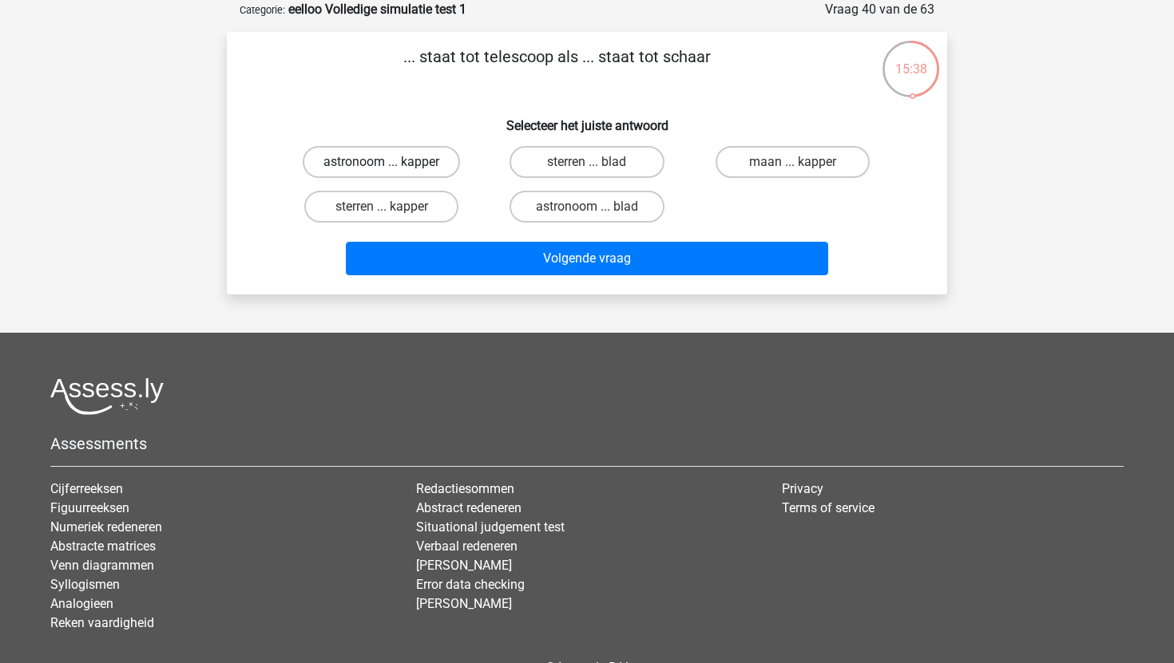
click at [445, 161] on label "astronoom ... kapper" at bounding box center [381, 162] width 157 height 32
click at [392, 162] on input "astronoom ... kapper" at bounding box center [387, 167] width 10 height 10
radio input "true"
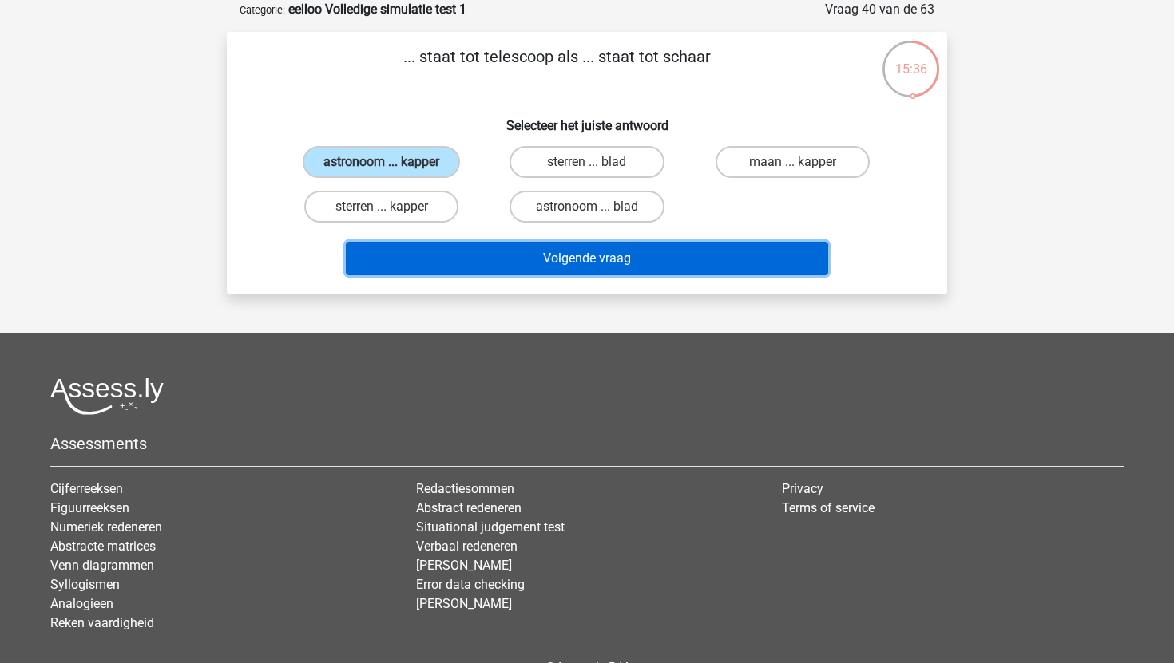
click at [513, 264] on button "Volgende vraag" at bounding box center [587, 259] width 483 height 34
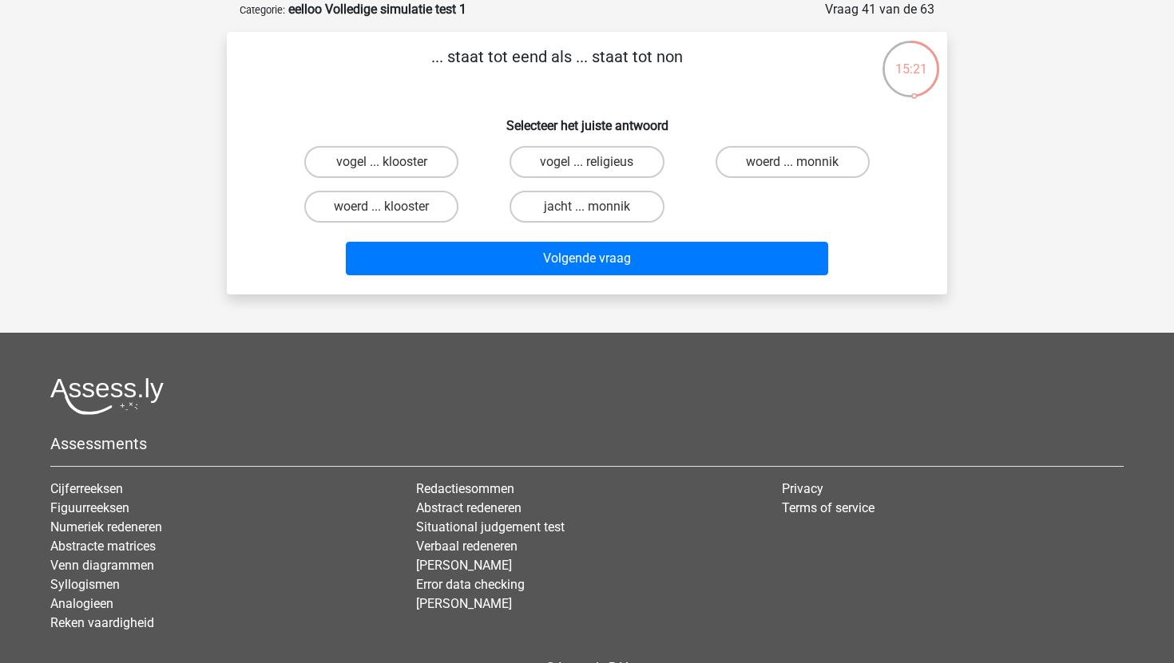
click at [434, 189] on div "woerd ... klooster" at bounding box center [381, 206] width 205 height 45
click at [434, 201] on label "woerd ... klooster" at bounding box center [381, 207] width 154 height 32
click at [392, 207] on input "woerd ... klooster" at bounding box center [387, 212] width 10 height 10
radio input "true"
click at [762, 176] on label "woerd ... monnik" at bounding box center [792, 162] width 154 height 32
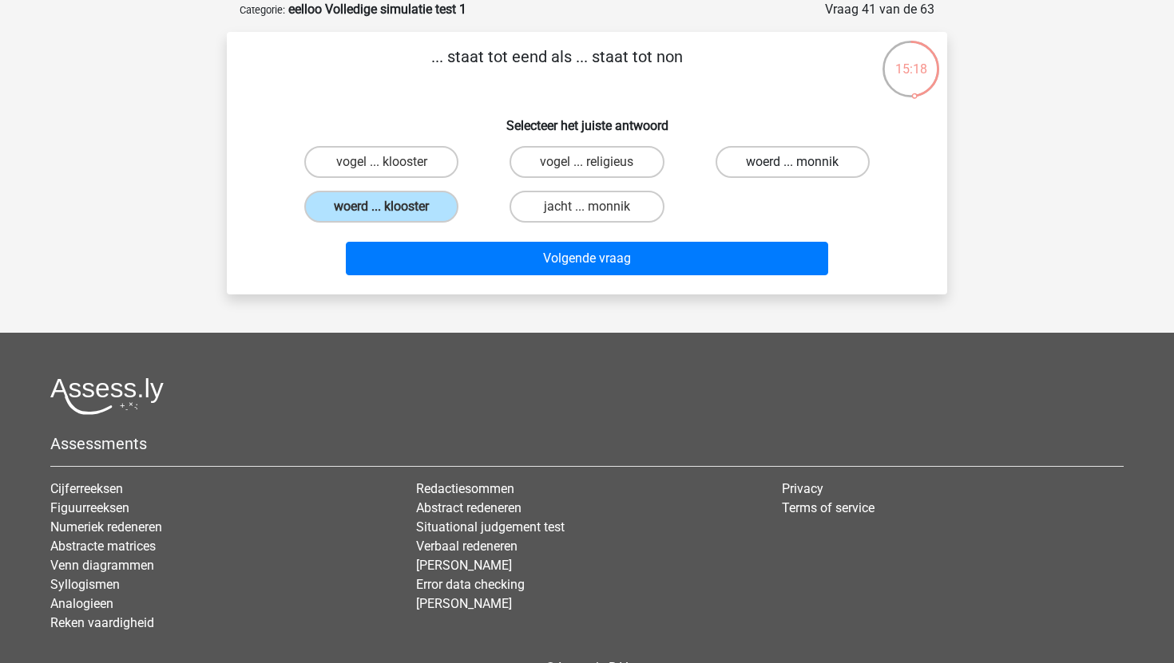
click at [792, 172] on input "woerd ... monnik" at bounding box center [797, 167] width 10 height 10
radio input "true"
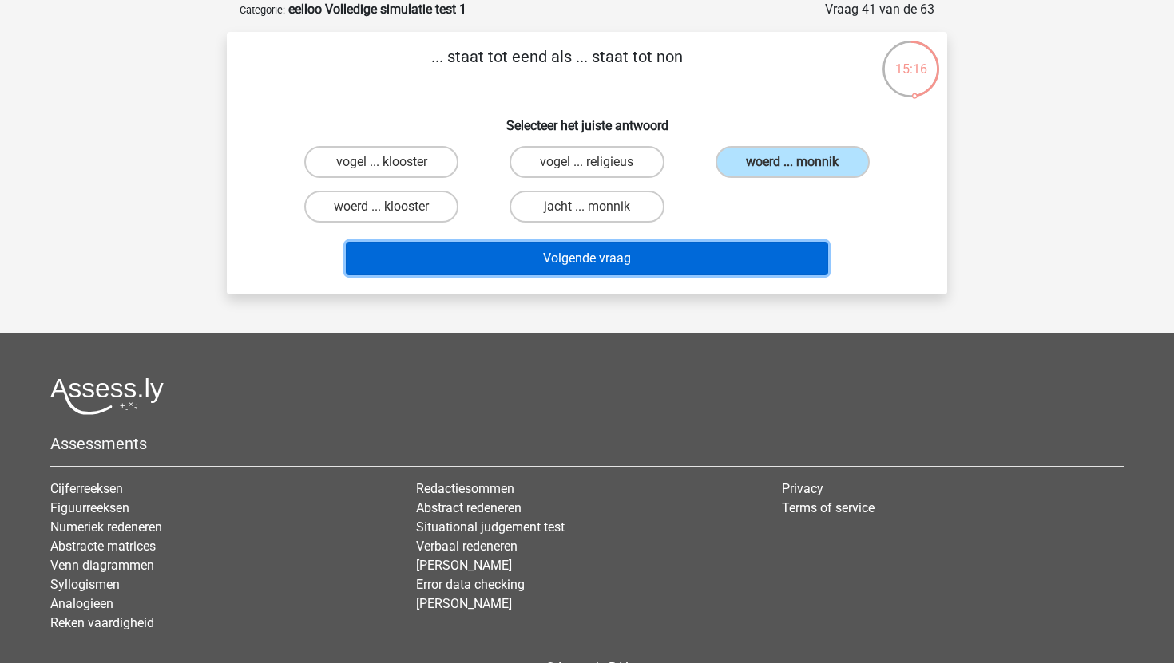
click at [707, 267] on button "Volgende vraag" at bounding box center [587, 259] width 483 height 34
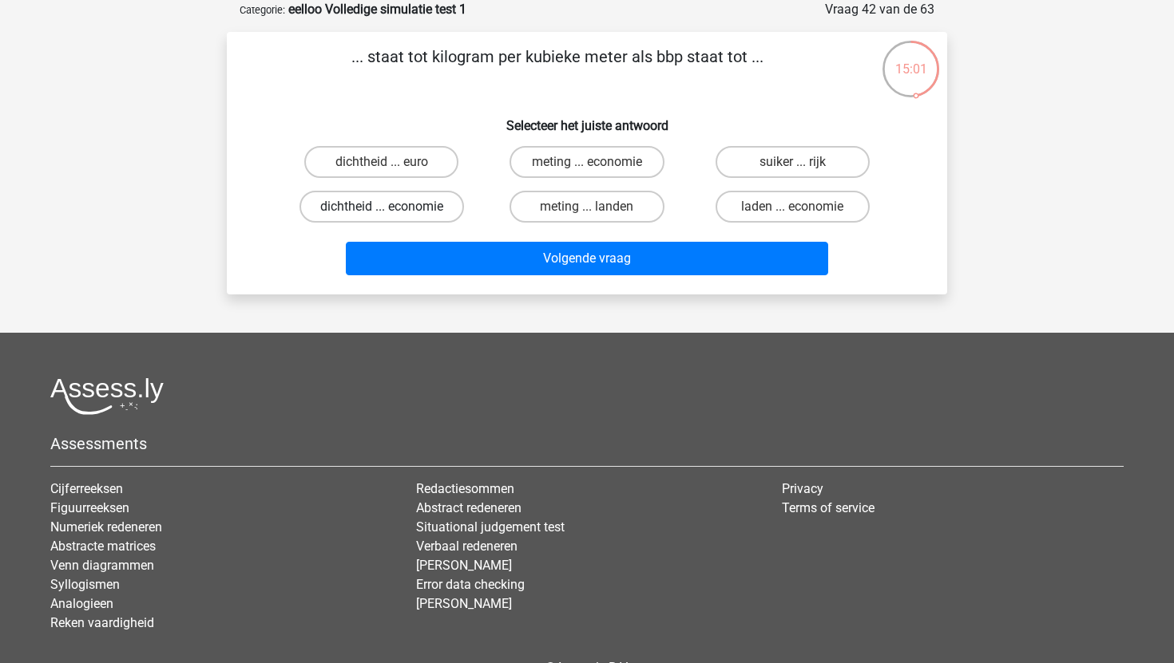
click at [418, 210] on label "dichtheid ... economie" at bounding box center [381, 207] width 164 height 32
click at [392, 210] on input "dichtheid ... economie" at bounding box center [387, 212] width 10 height 10
radio input "true"
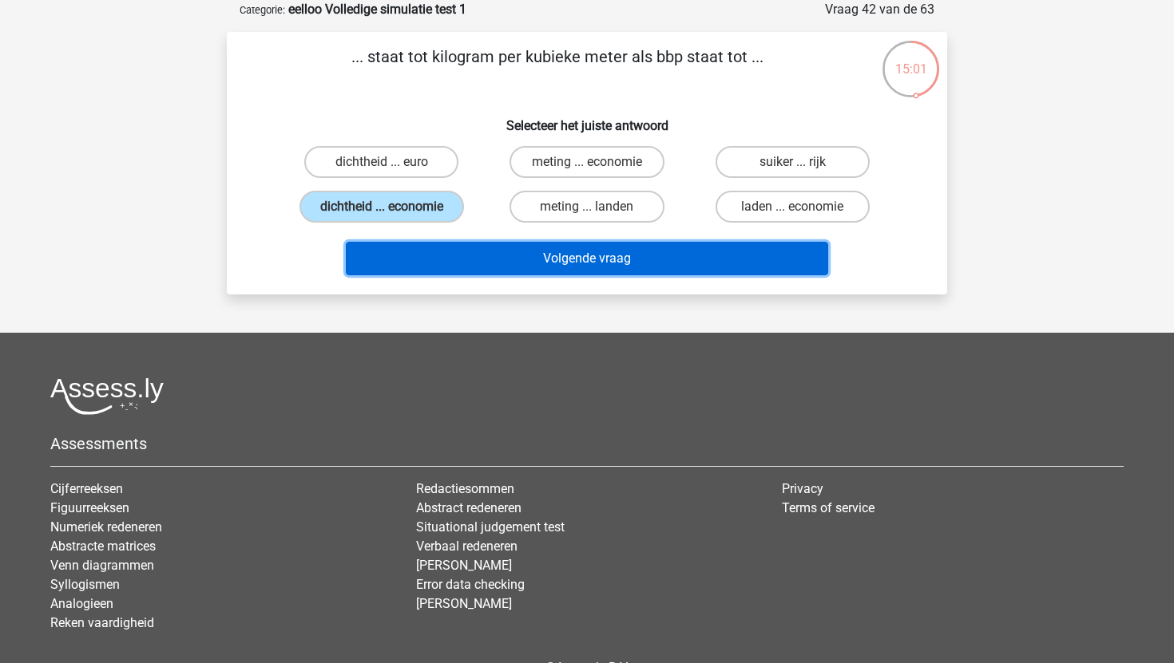
click at [466, 251] on button "Volgende vraag" at bounding box center [587, 259] width 483 height 34
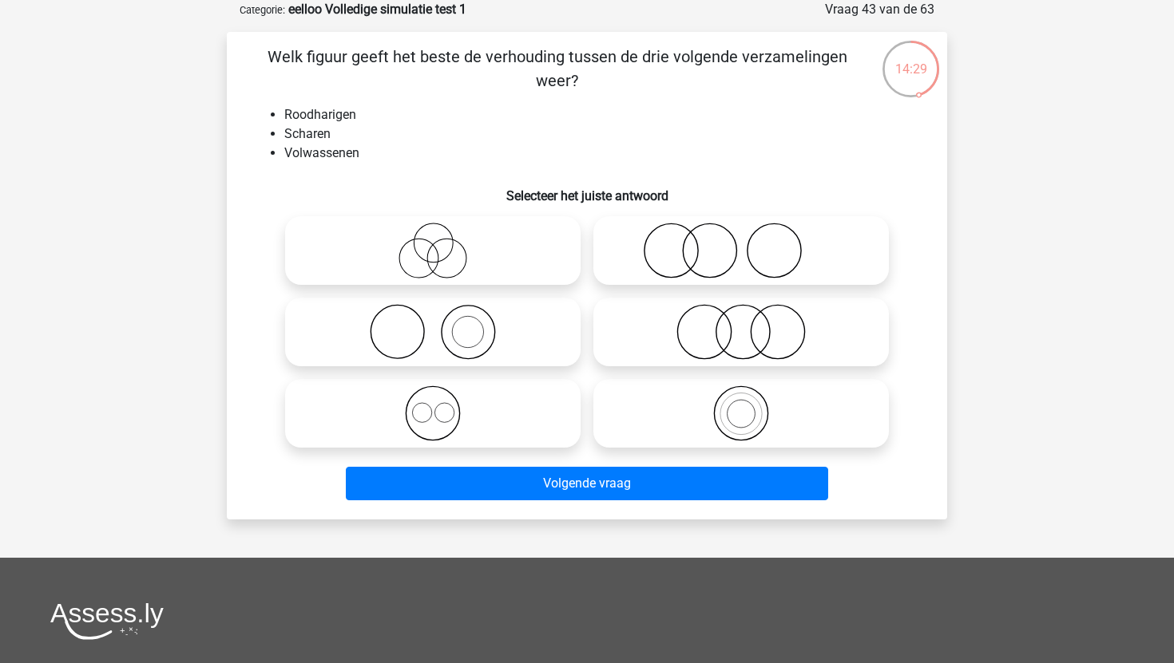
click at [702, 255] on icon at bounding box center [741, 251] width 283 height 56
click at [741, 243] on input "radio" at bounding box center [746, 237] width 10 height 10
radio input "true"
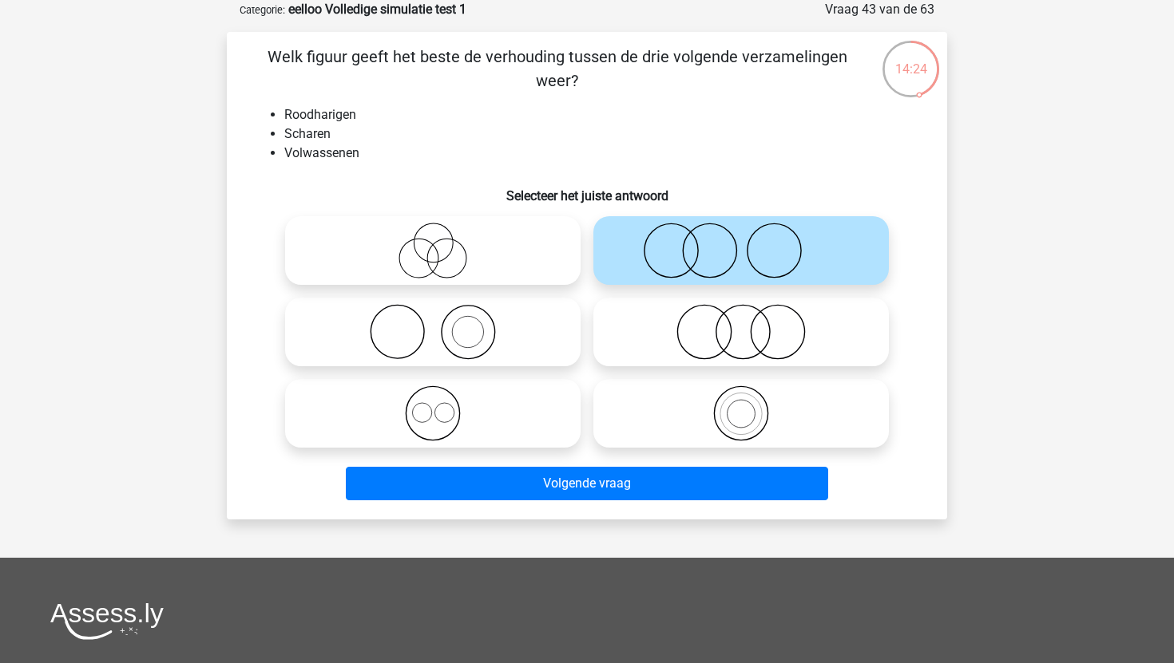
click at [509, 273] on icon at bounding box center [432, 251] width 283 height 56
click at [443, 243] on input "radio" at bounding box center [438, 237] width 10 height 10
radio input "true"
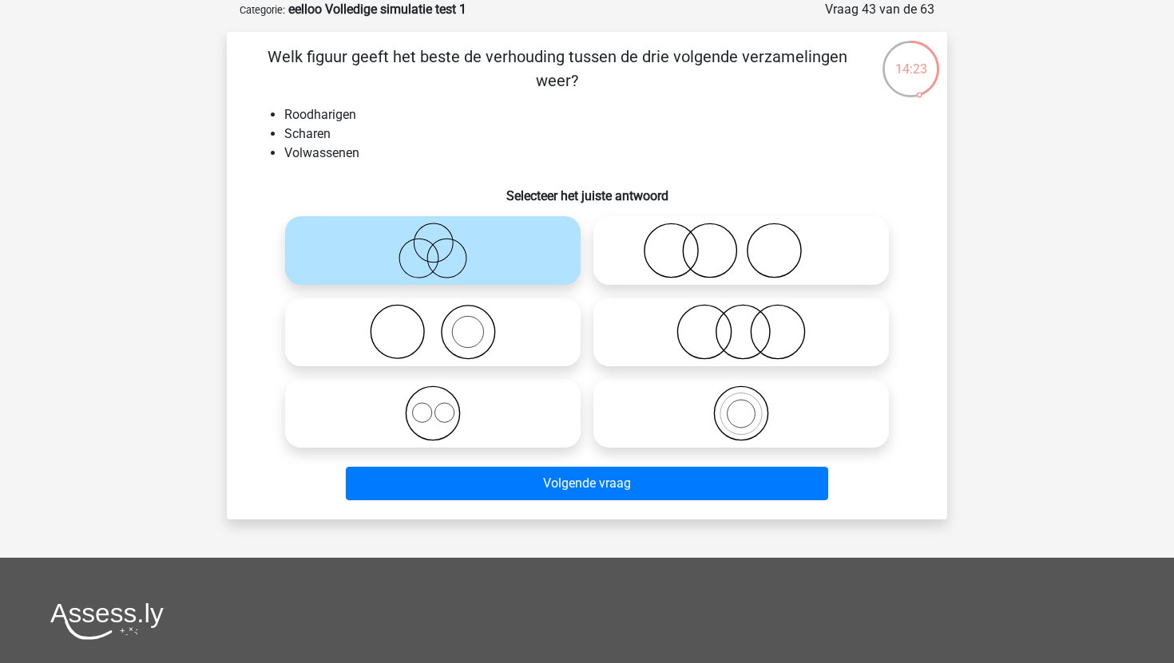
click at [643, 269] on icon at bounding box center [741, 251] width 283 height 56
click at [741, 243] on input "radio" at bounding box center [746, 237] width 10 height 10
radio input "true"
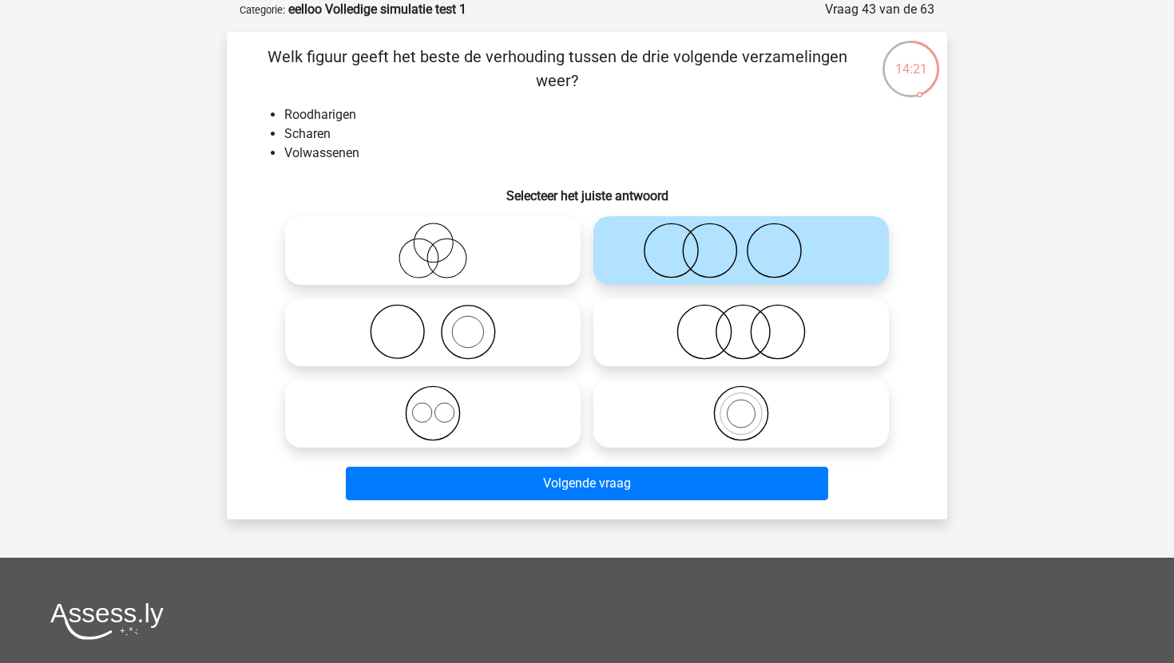
click at [523, 252] on icon at bounding box center [432, 251] width 283 height 56
click at [443, 243] on input "radio" at bounding box center [438, 237] width 10 height 10
radio input "true"
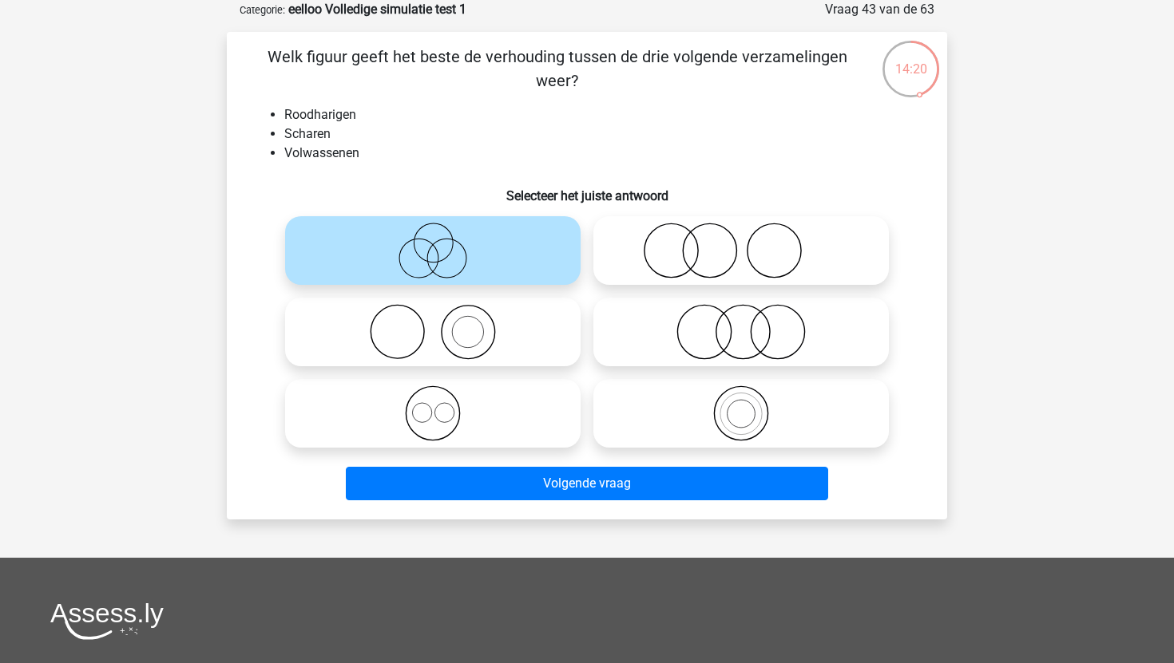
click at [627, 260] on icon at bounding box center [741, 251] width 283 height 56
click at [741, 243] on input "radio" at bounding box center [746, 237] width 10 height 10
radio input "true"
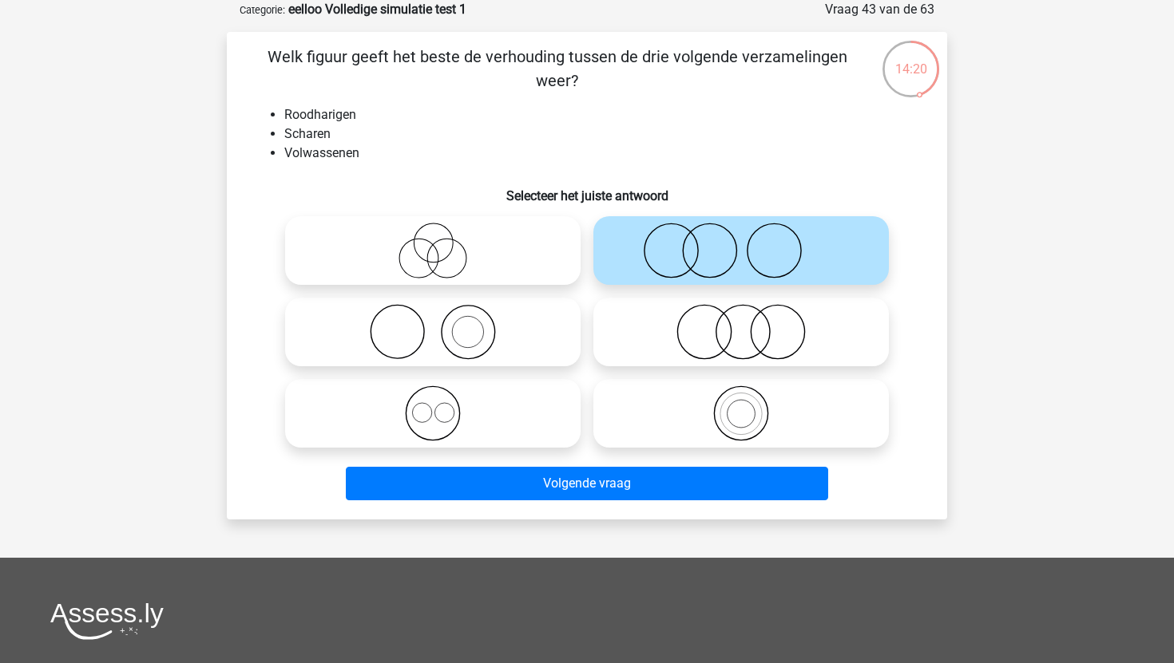
click at [505, 260] on icon at bounding box center [432, 251] width 283 height 56
click at [443, 243] on input "radio" at bounding box center [438, 237] width 10 height 10
radio input "true"
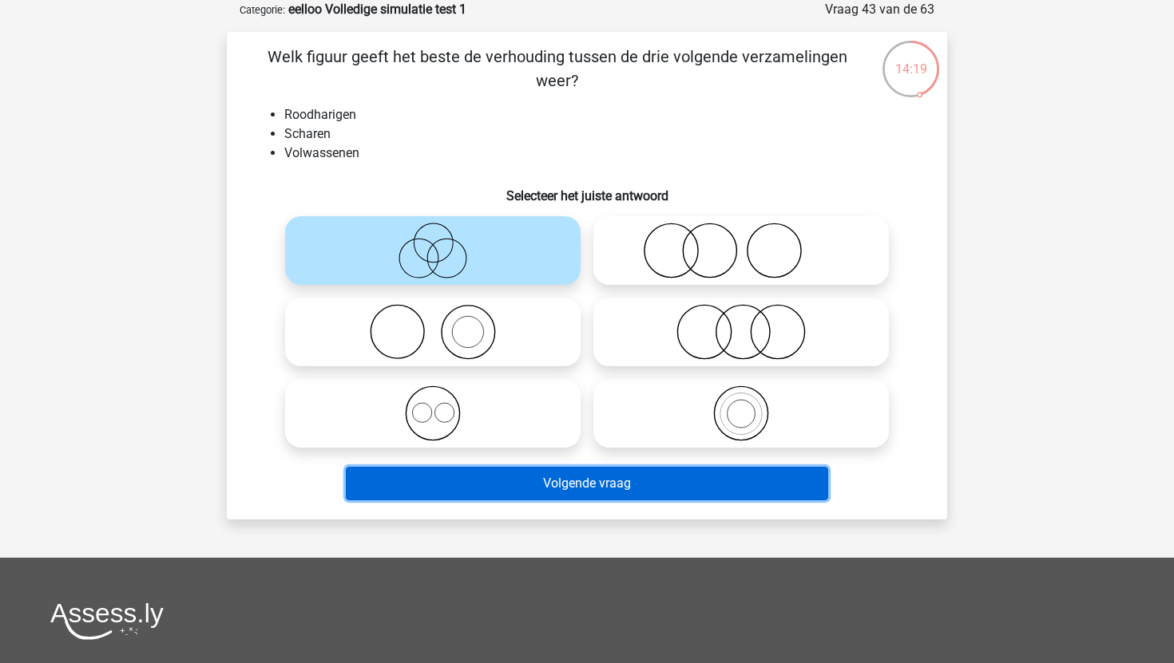
click at [564, 493] on button "Volgende vraag" at bounding box center [587, 484] width 483 height 34
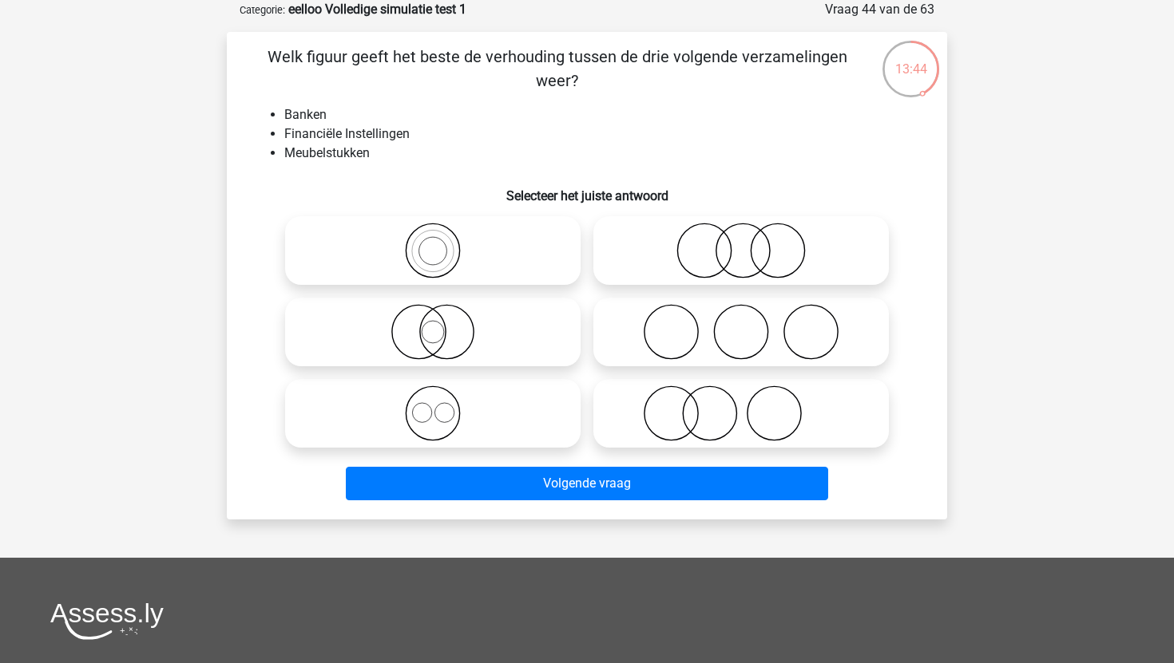
click at [499, 356] on icon at bounding box center [432, 332] width 283 height 56
click at [443, 324] on input "radio" at bounding box center [438, 319] width 10 height 10
radio input "true"
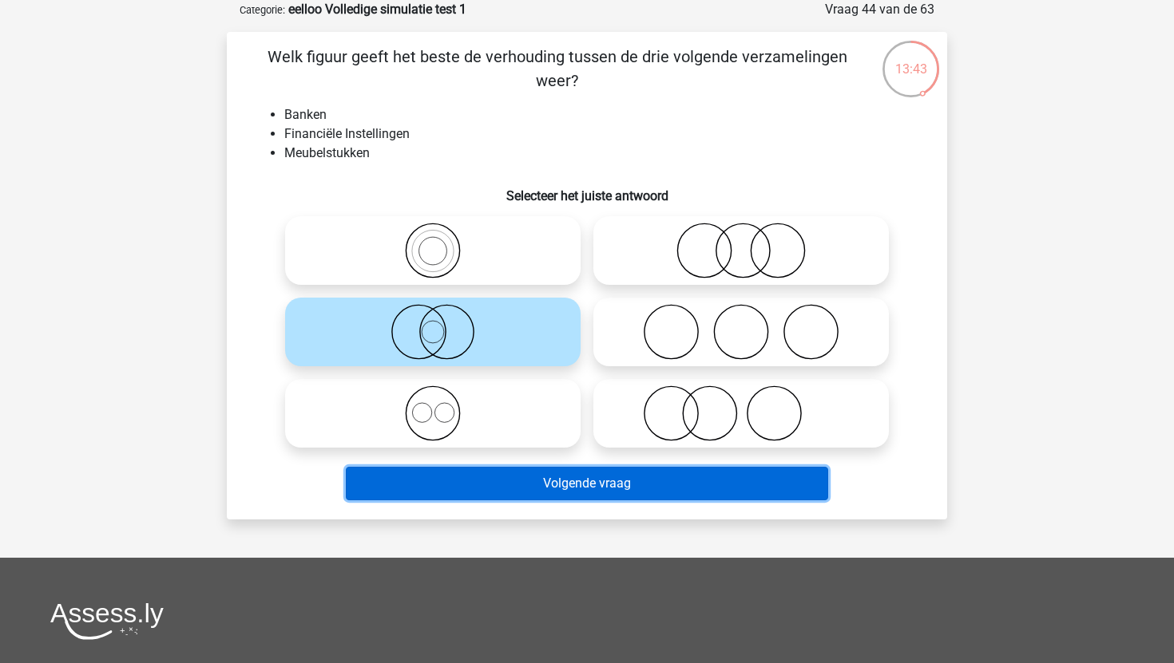
click at [569, 482] on button "Volgende vraag" at bounding box center [587, 484] width 483 height 34
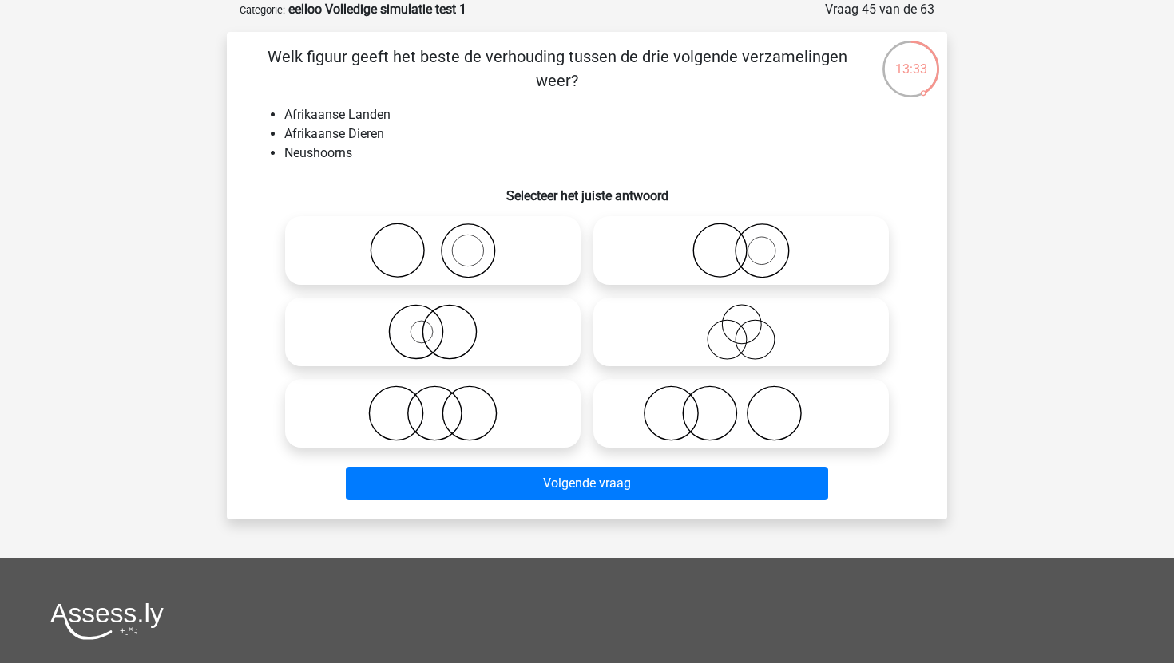
click at [666, 406] on icon at bounding box center [741, 414] width 283 height 56
click at [741, 406] on input "radio" at bounding box center [746, 400] width 10 height 10
radio input "true"
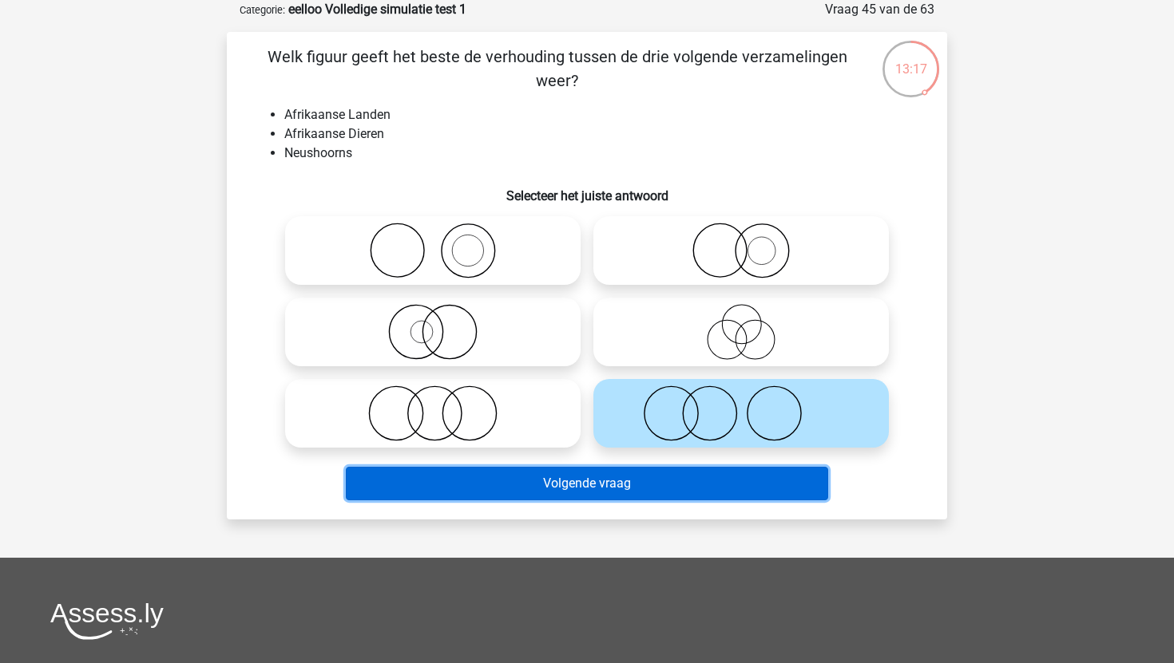
click at [662, 496] on button "Volgende vraag" at bounding box center [587, 484] width 483 height 34
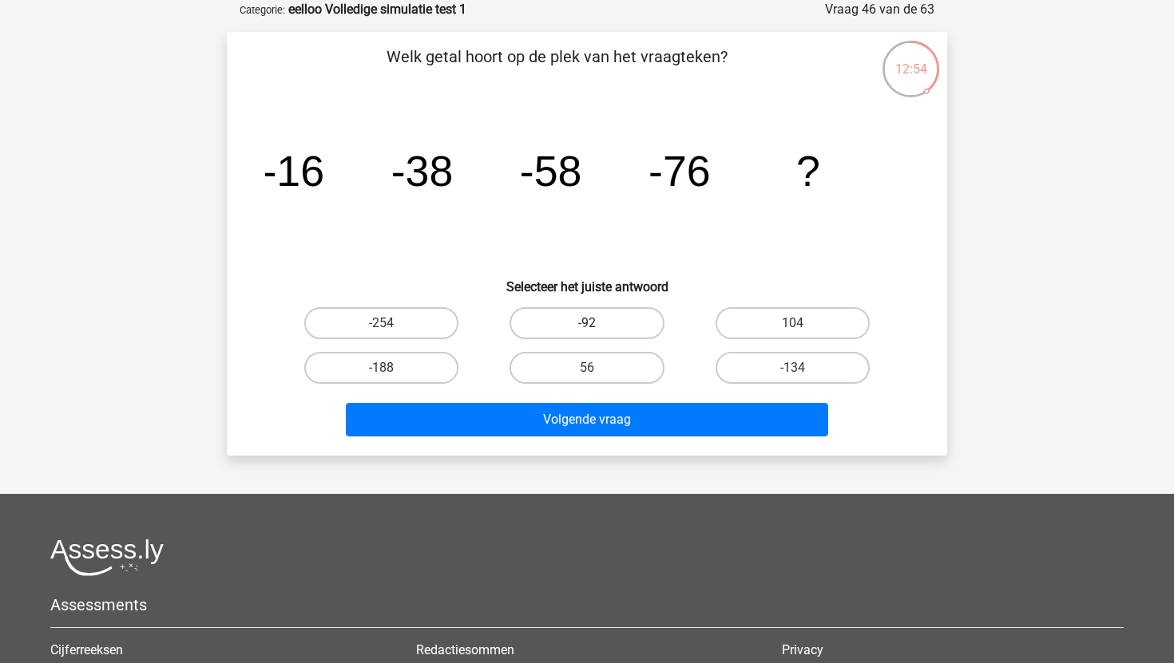
click at [633, 322] on label "-92" at bounding box center [586, 323] width 154 height 32
click at [597, 323] on input "-92" at bounding box center [592, 328] width 10 height 10
radio input "true"
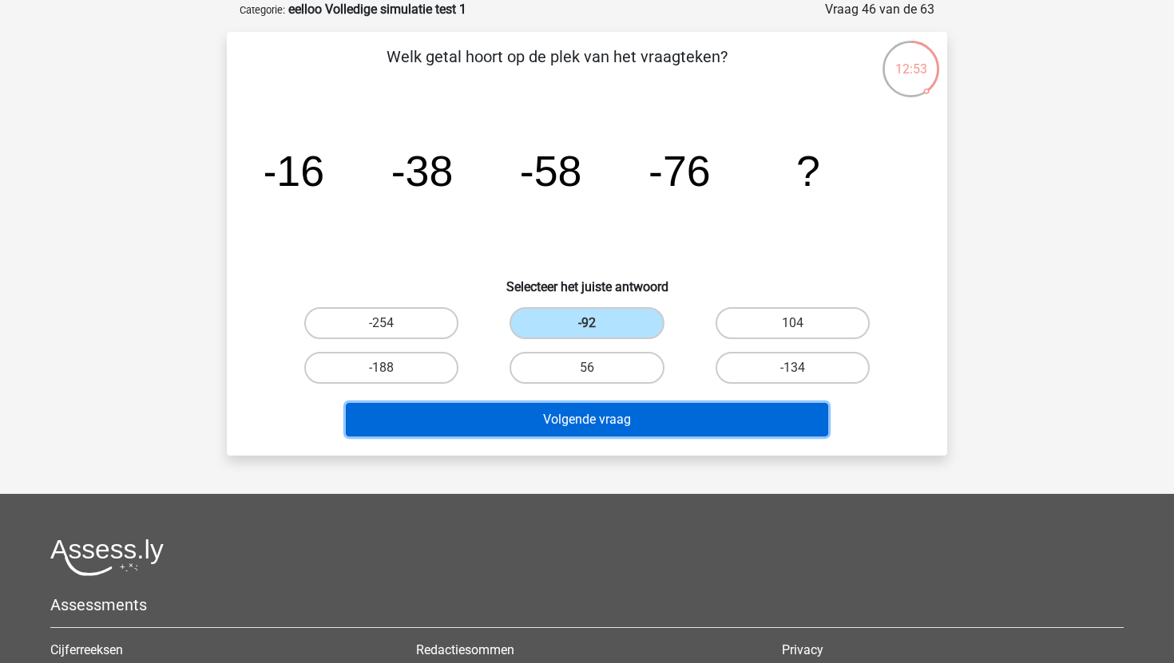
click at [630, 416] on button "Volgende vraag" at bounding box center [587, 420] width 483 height 34
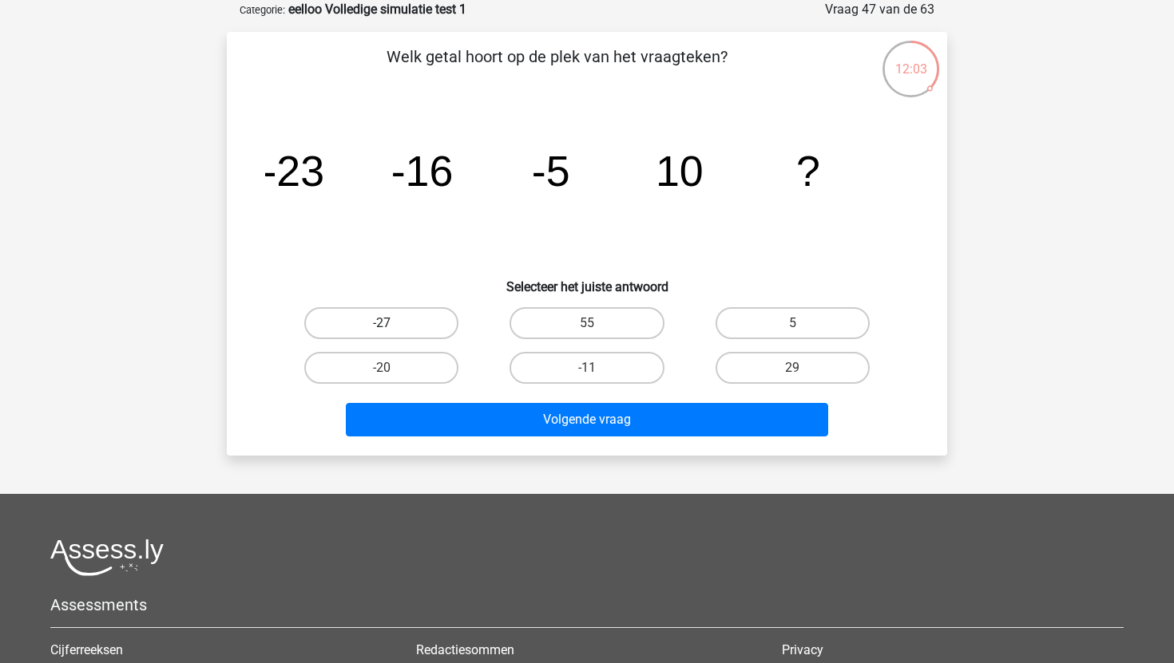
click at [434, 326] on label "-27" at bounding box center [381, 323] width 154 height 32
click at [392, 326] on input "-27" at bounding box center [387, 328] width 10 height 10
radio input "true"
click at [731, 370] on label "29" at bounding box center [792, 368] width 154 height 32
click at [792, 370] on input "29" at bounding box center [797, 373] width 10 height 10
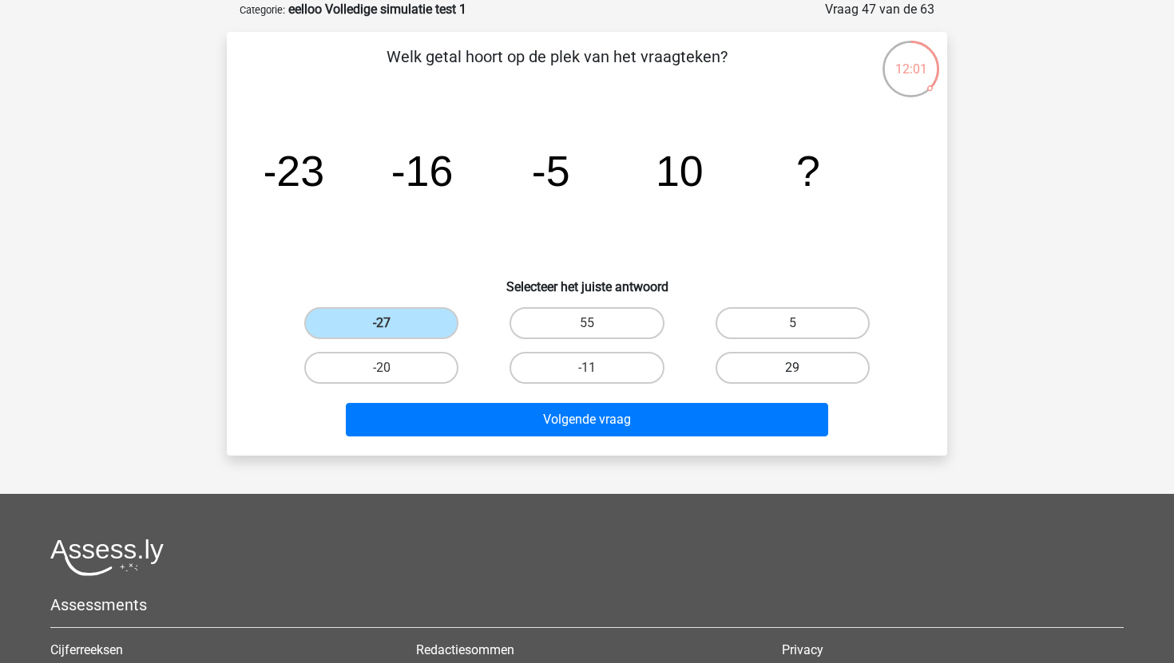
radio input "true"
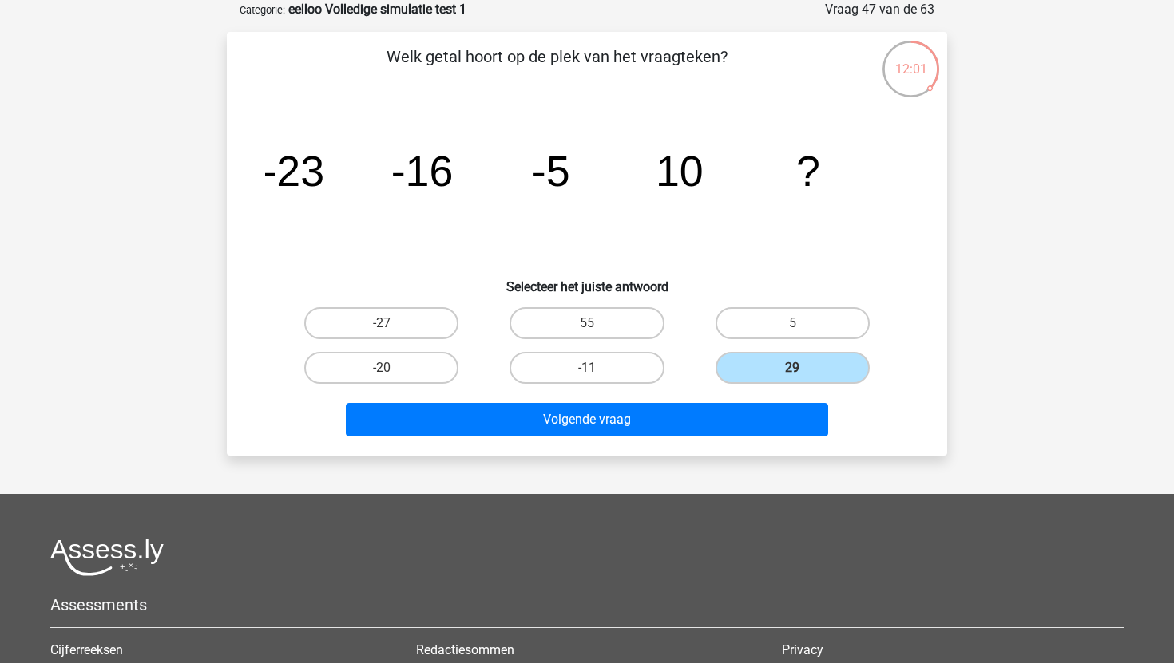
click at [628, 438] on div "Volgende vraag" at bounding box center [587, 423] width 616 height 40
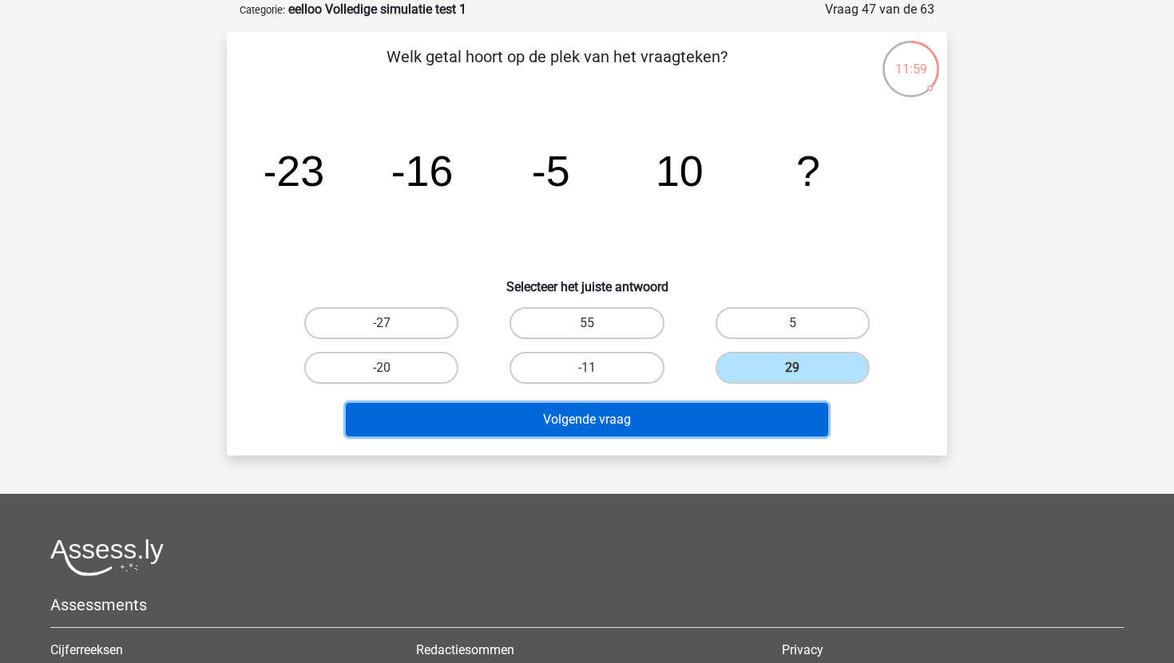
click at [643, 416] on button "Volgende vraag" at bounding box center [587, 420] width 483 height 34
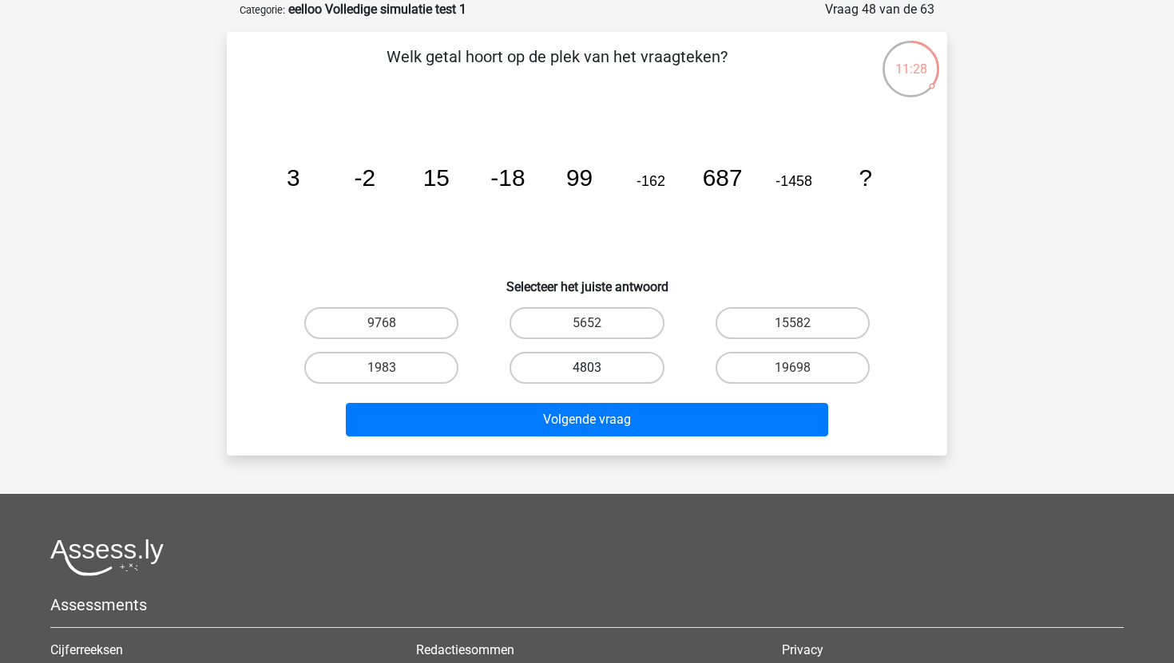
click at [529, 354] on label "4803" at bounding box center [586, 368] width 154 height 32
click at [587, 368] on input "4803" at bounding box center [592, 373] width 10 height 10
radio input "true"
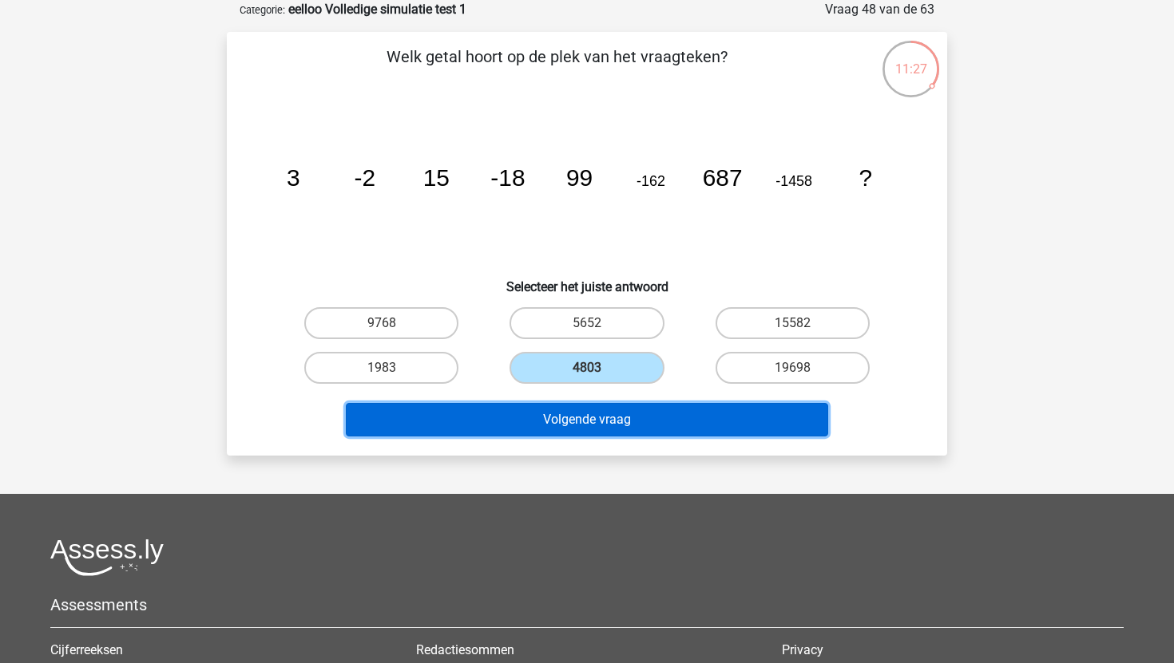
click at [589, 426] on button "Volgende vraag" at bounding box center [587, 420] width 483 height 34
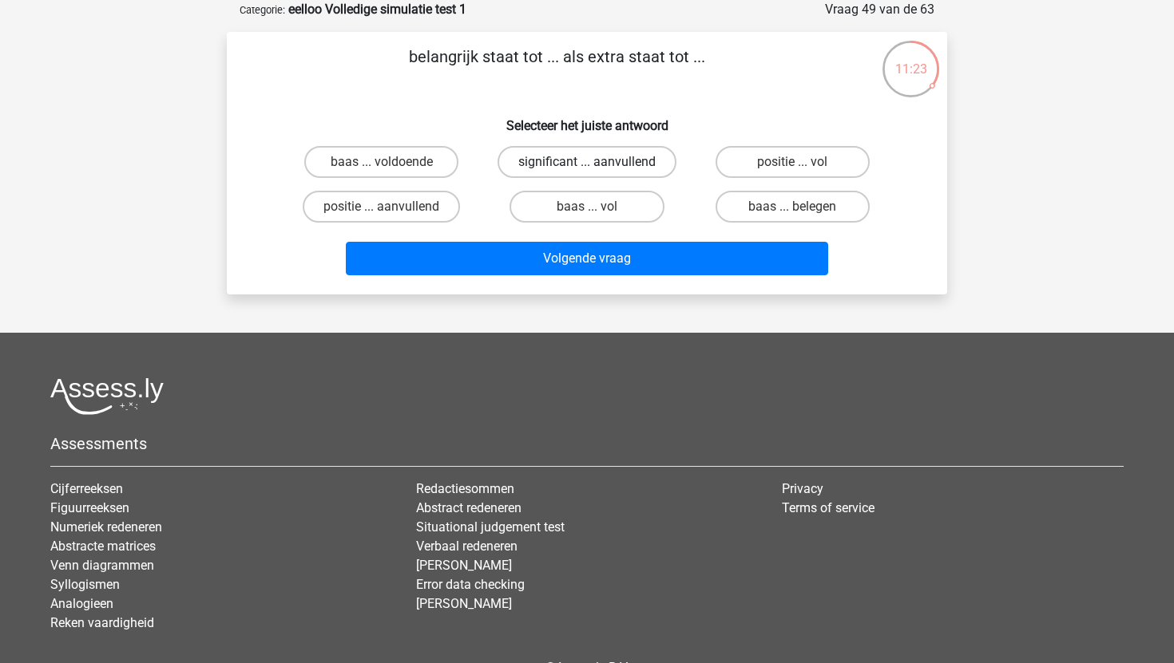
click at [600, 162] on label "significant ... aanvullend" at bounding box center [586, 162] width 179 height 32
click at [597, 162] on input "significant ... aanvullend" at bounding box center [592, 167] width 10 height 10
radio input "true"
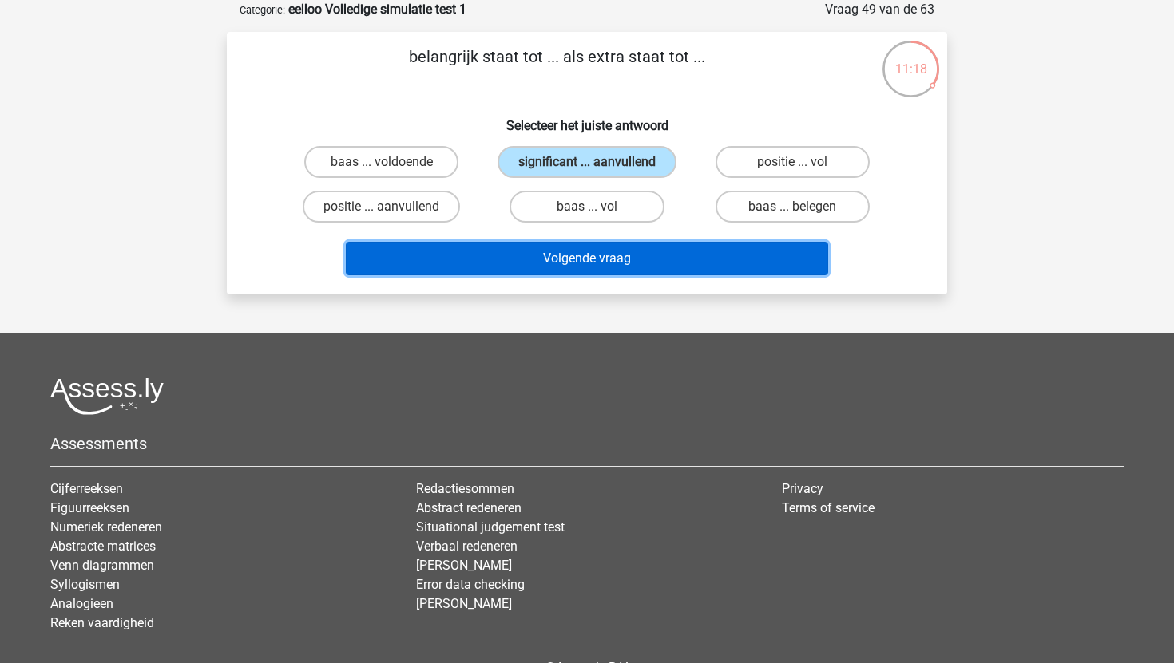
click at [608, 268] on button "Volgende vraag" at bounding box center [587, 259] width 483 height 34
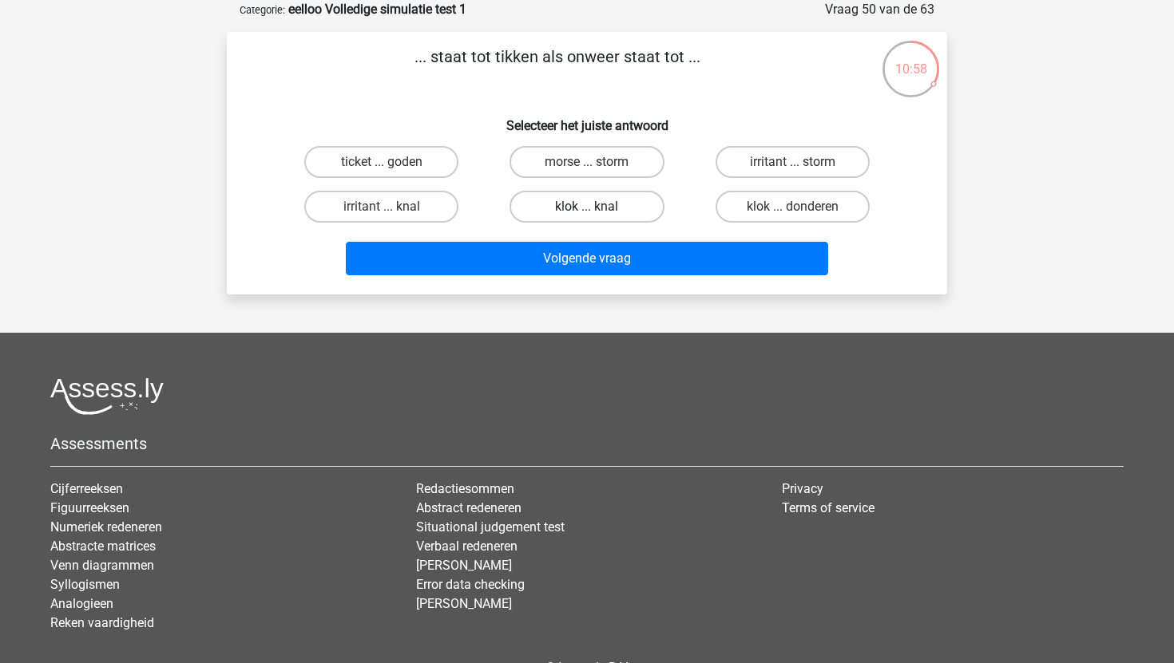
click at [640, 204] on label "klok ... knal" at bounding box center [586, 207] width 154 height 32
click at [597, 207] on input "klok ... knal" at bounding box center [592, 212] width 10 height 10
radio input "true"
click at [761, 192] on label "klok ... donderen" at bounding box center [792, 207] width 154 height 32
click at [792, 207] on input "klok ... donderen" at bounding box center [797, 212] width 10 height 10
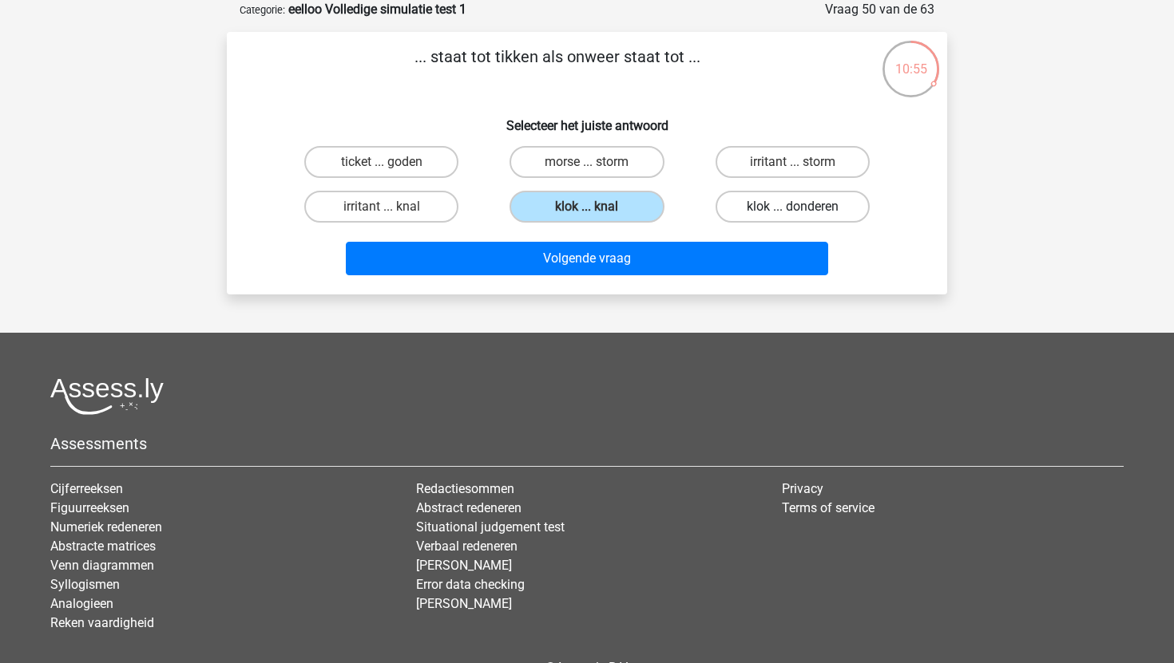
radio input "true"
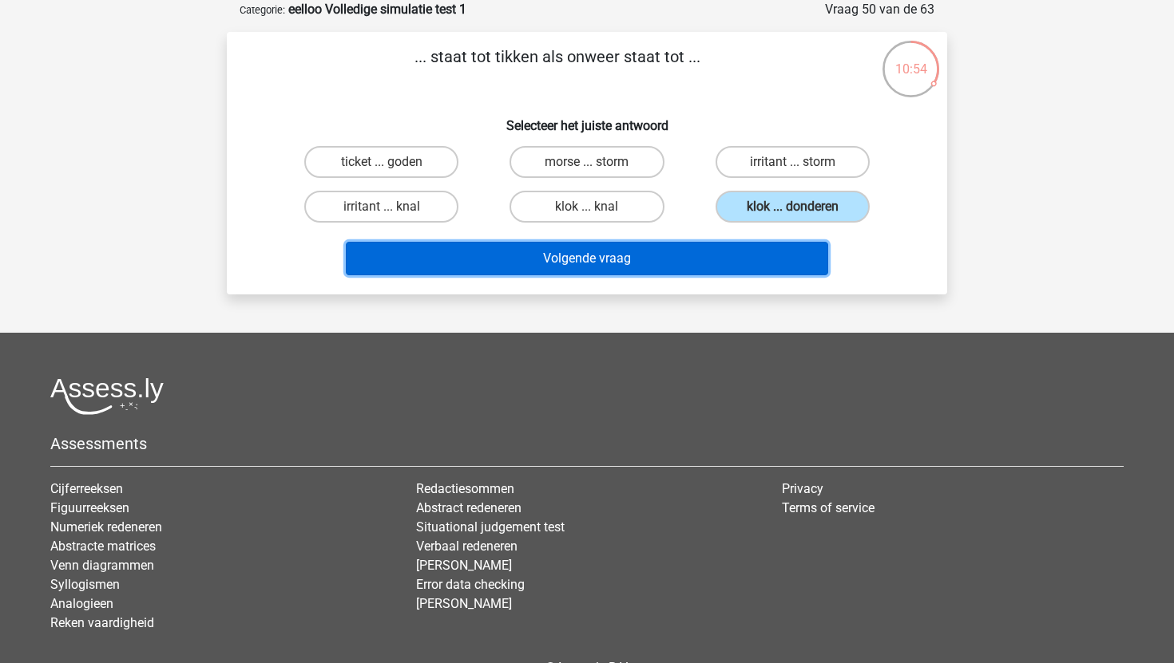
click at [719, 255] on button "Volgende vraag" at bounding box center [587, 259] width 483 height 34
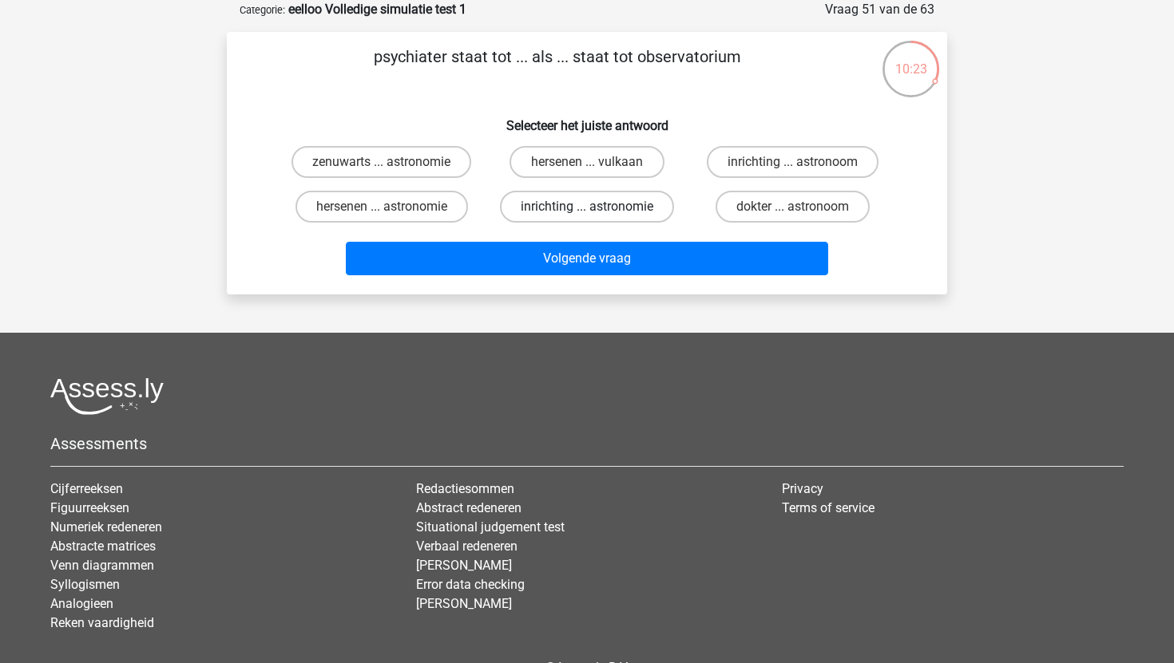
click at [610, 210] on label "inrichting ... astronomie" at bounding box center [587, 207] width 174 height 32
click at [597, 210] on input "inrichting ... astronomie" at bounding box center [592, 212] width 10 height 10
radio input "true"
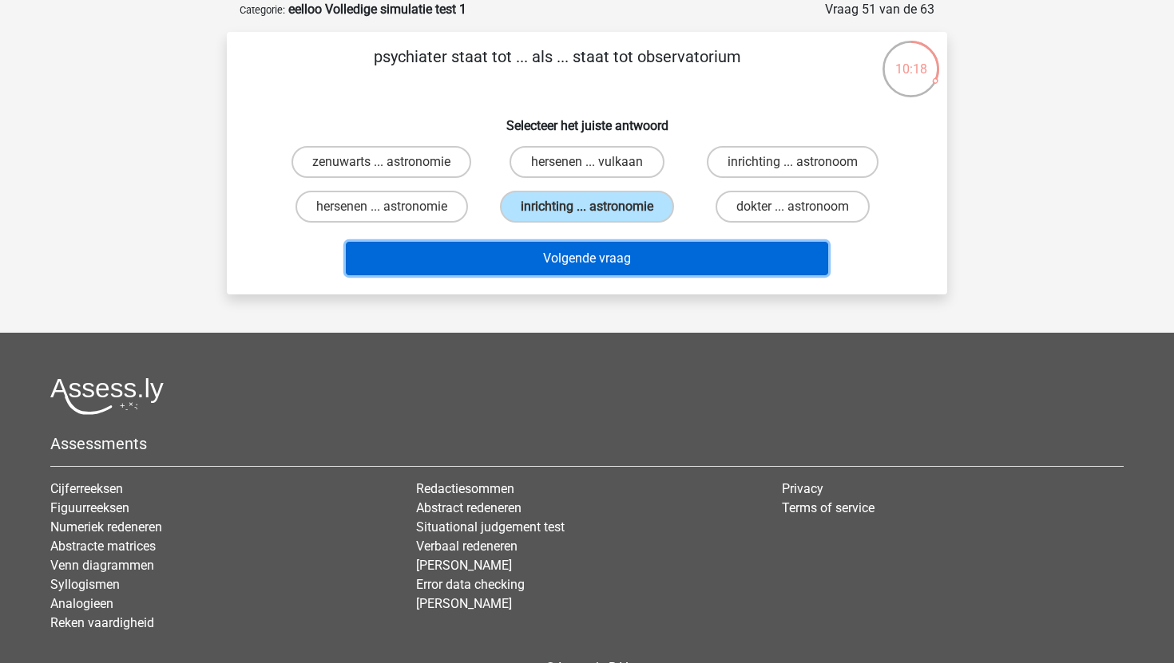
click at [633, 263] on button "Volgende vraag" at bounding box center [587, 259] width 483 height 34
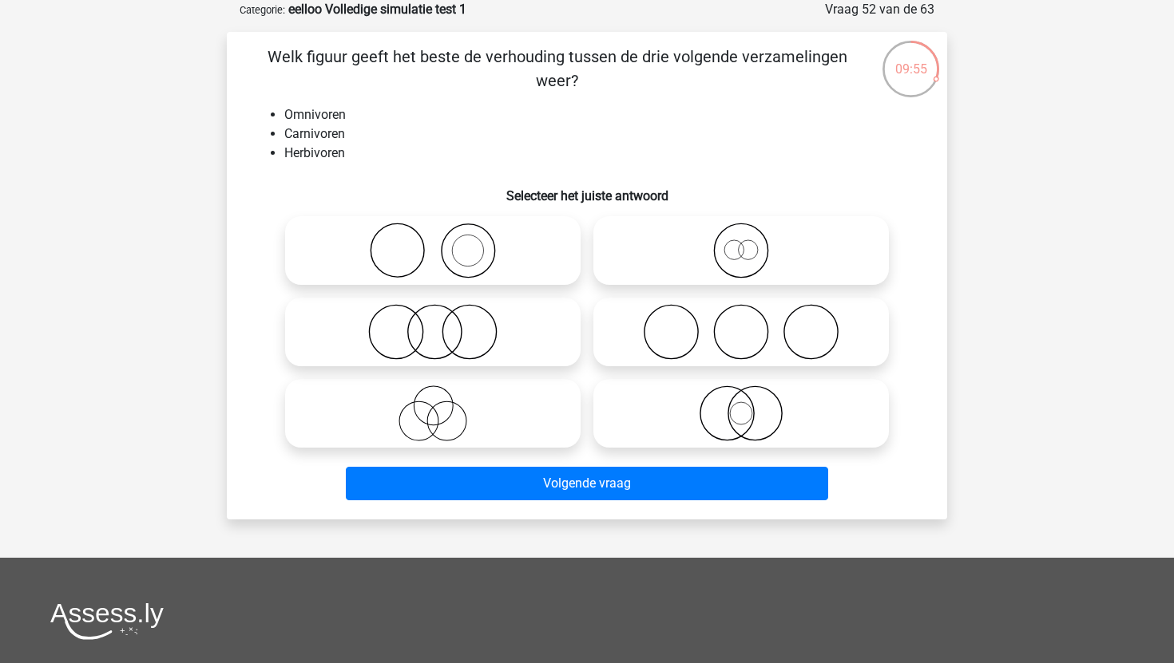
click at [504, 307] on icon at bounding box center [432, 332] width 283 height 56
click at [443, 314] on input "radio" at bounding box center [438, 319] width 10 height 10
radio input "true"
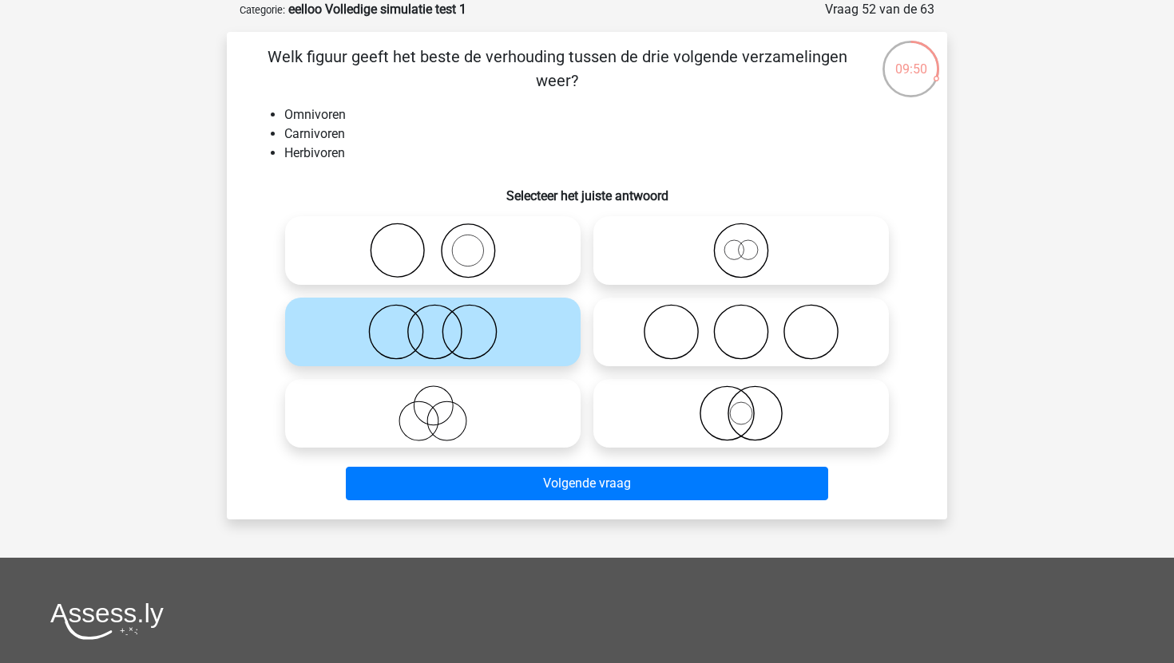
click at [677, 421] on icon at bounding box center [741, 414] width 283 height 56
click at [741, 406] on input "radio" at bounding box center [746, 400] width 10 height 10
radio input "true"
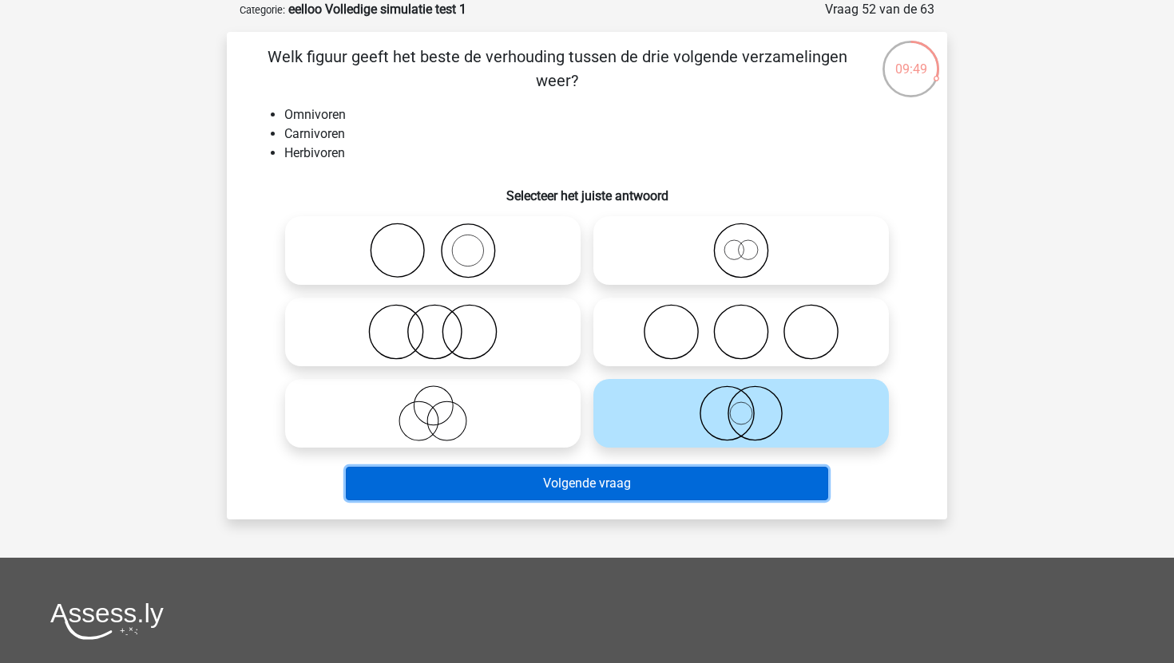
click at [653, 486] on button "Volgende vraag" at bounding box center [587, 484] width 483 height 34
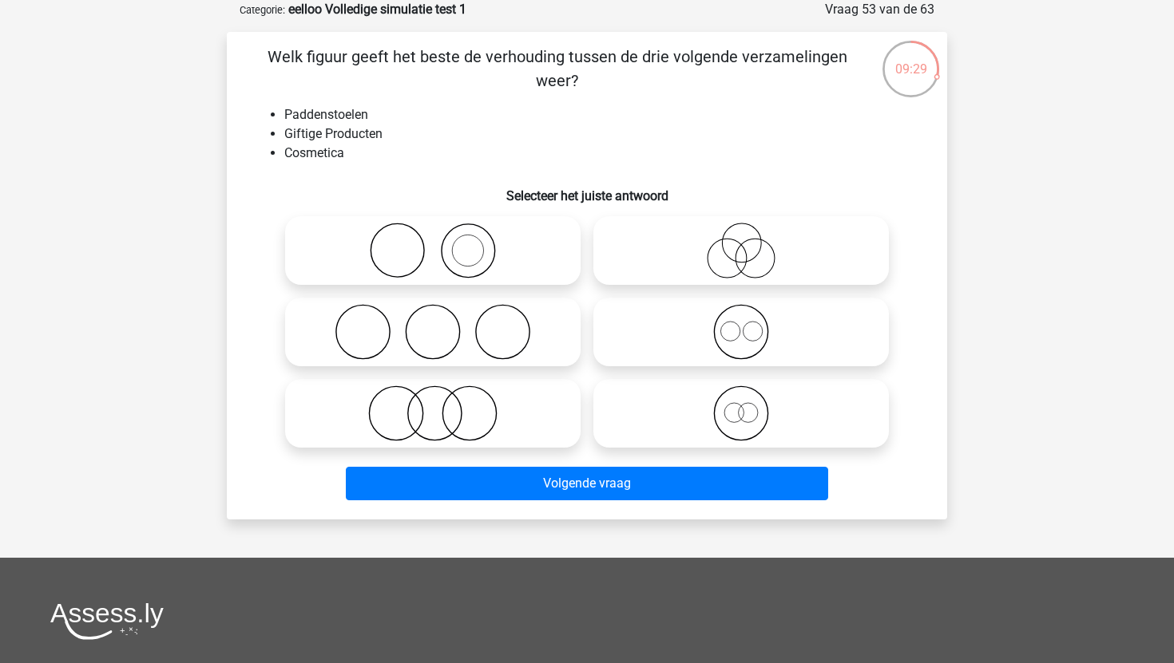
click at [493, 441] on icon at bounding box center [432, 414] width 283 height 56
click at [443, 406] on input "radio" at bounding box center [438, 400] width 10 height 10
radio input "true"
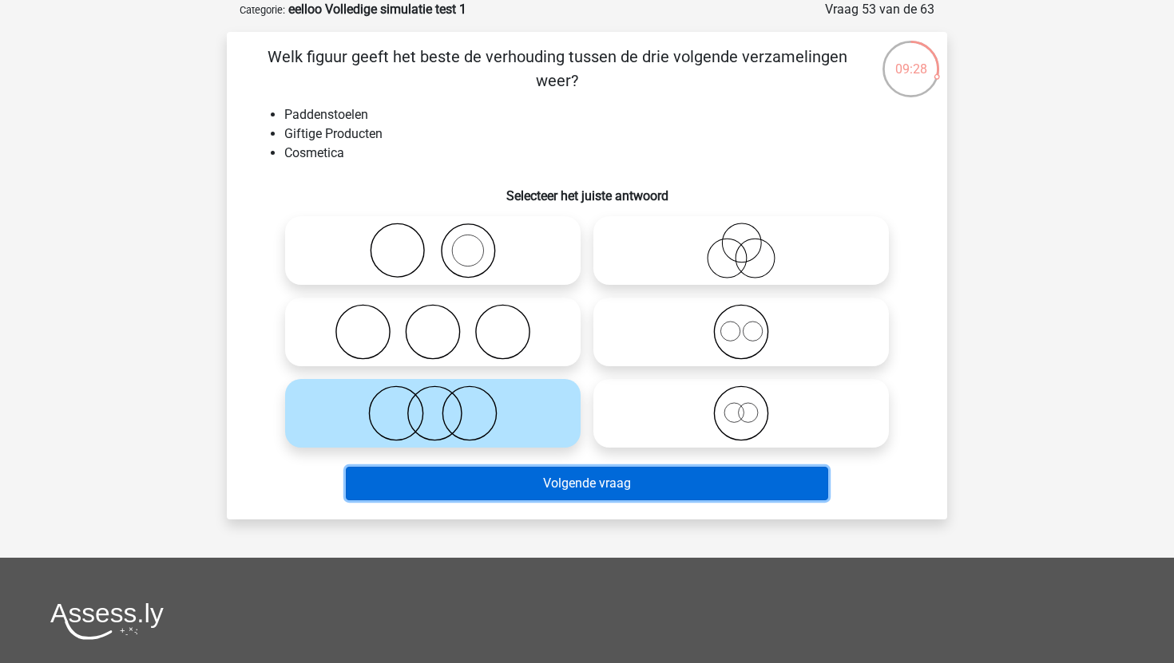
click at [510, 489] on button "Volgende vraag" at bounding box center [587, 484] width 483 height 34
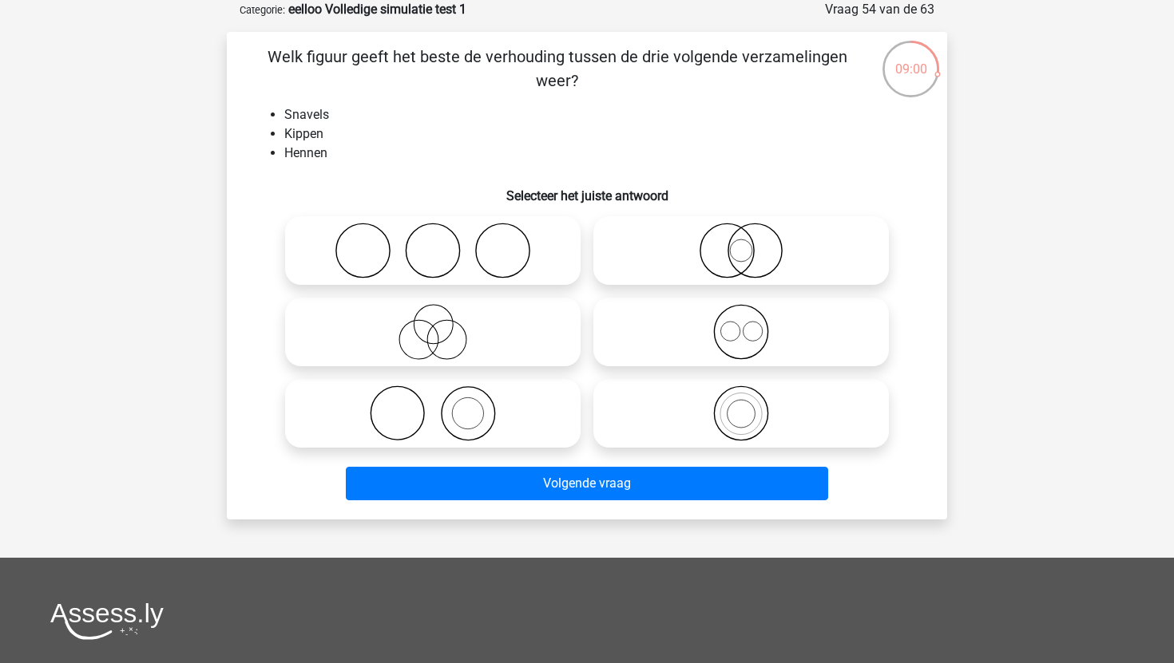
click at [464, 263] on icon at bounding box center [432, 251] width 283 height 56
click at [443, 243] on input "radio" at bounding box center [438, 237] width 10 height 10
radio input "true"
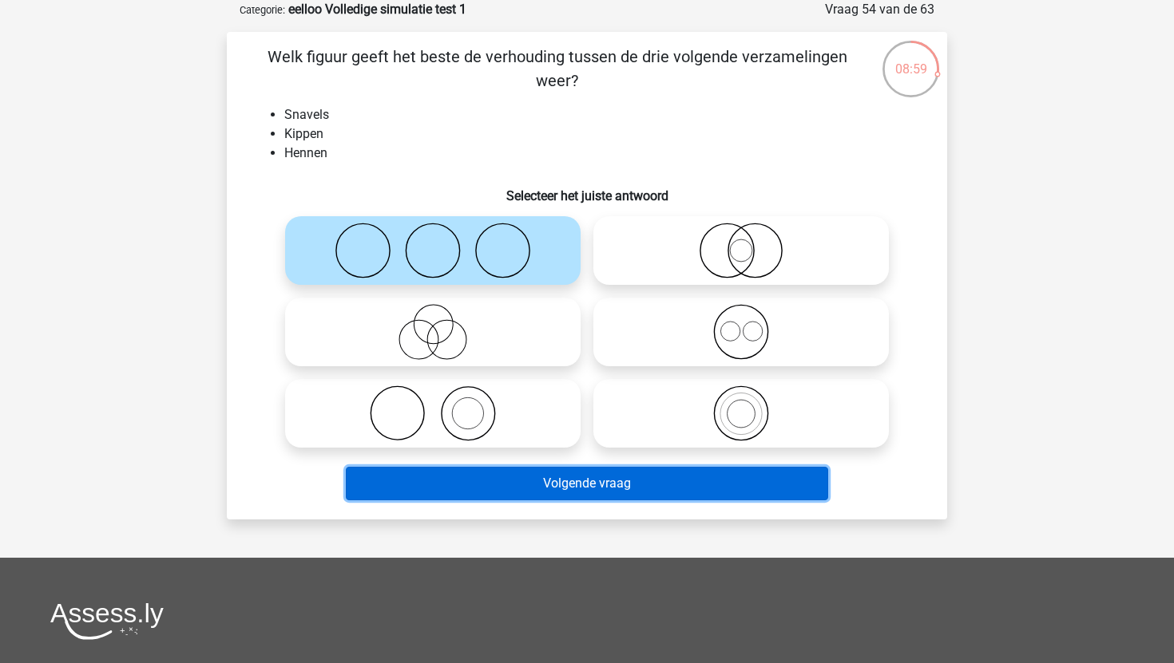
click at [553, 485] on button "Volgende vraag" at bounding box center [587, 484] width 483 height 34
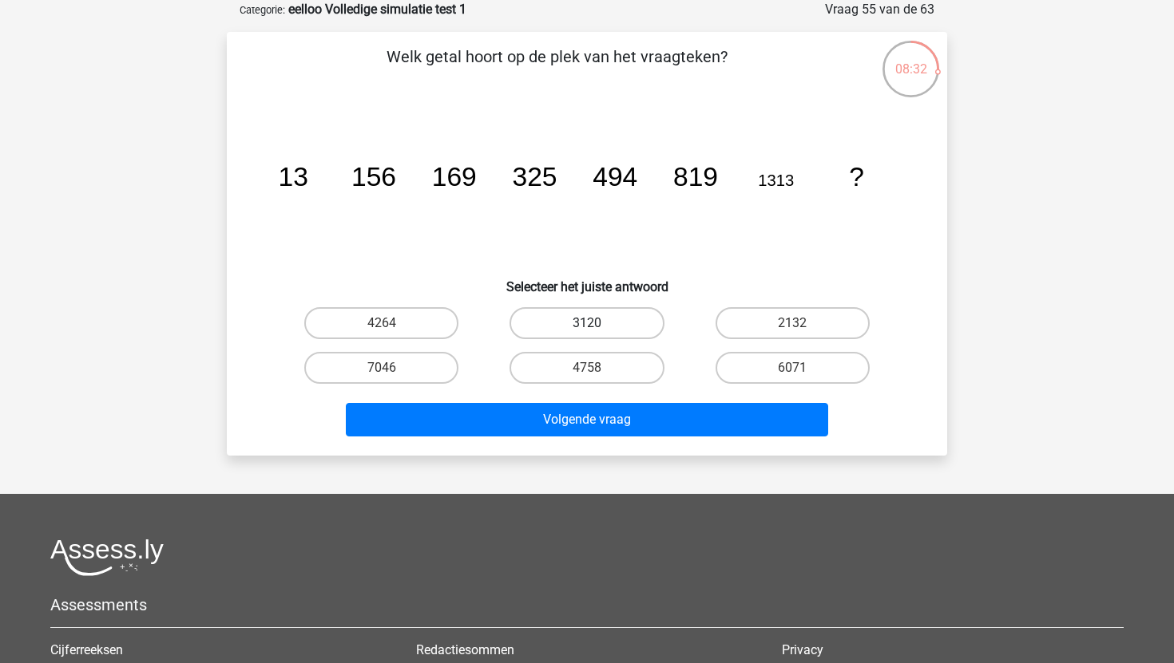
click at [620, 319] on label "3120" at bounding box center [586, 323] width 154 height 32
click at [597, 323] on input "3120" at bounding box center [592, 328] width 10 height 10
radio input "true"
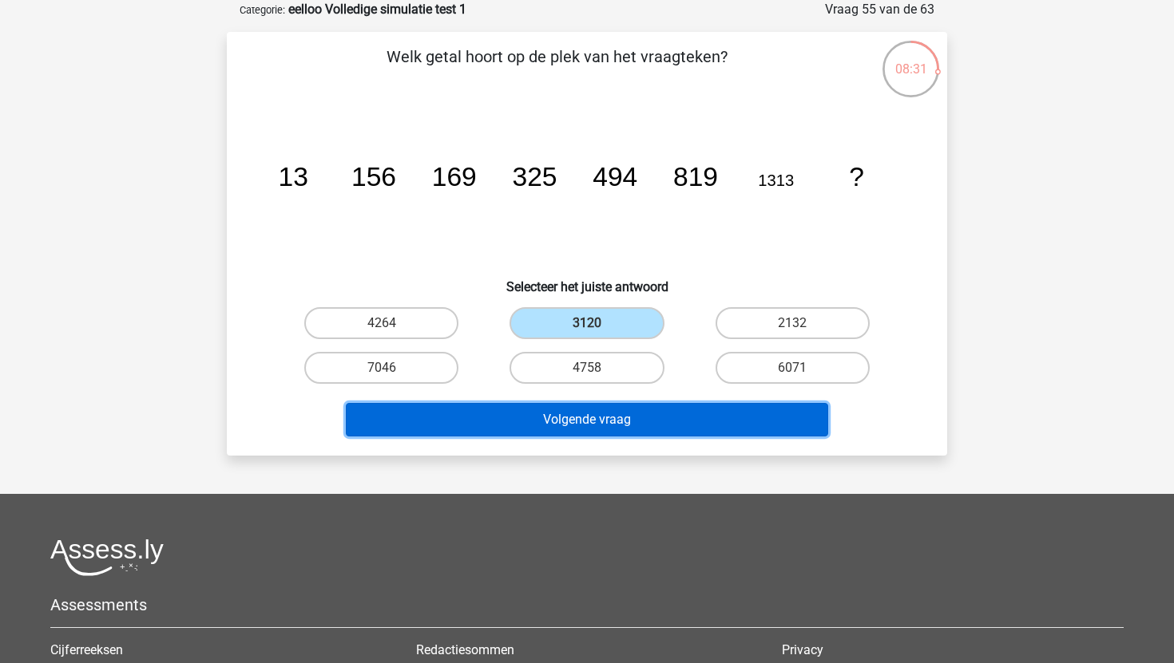
click at [633, 418] on button "Volgende vraag" at bounding box center [587, 420] width 483 height 34
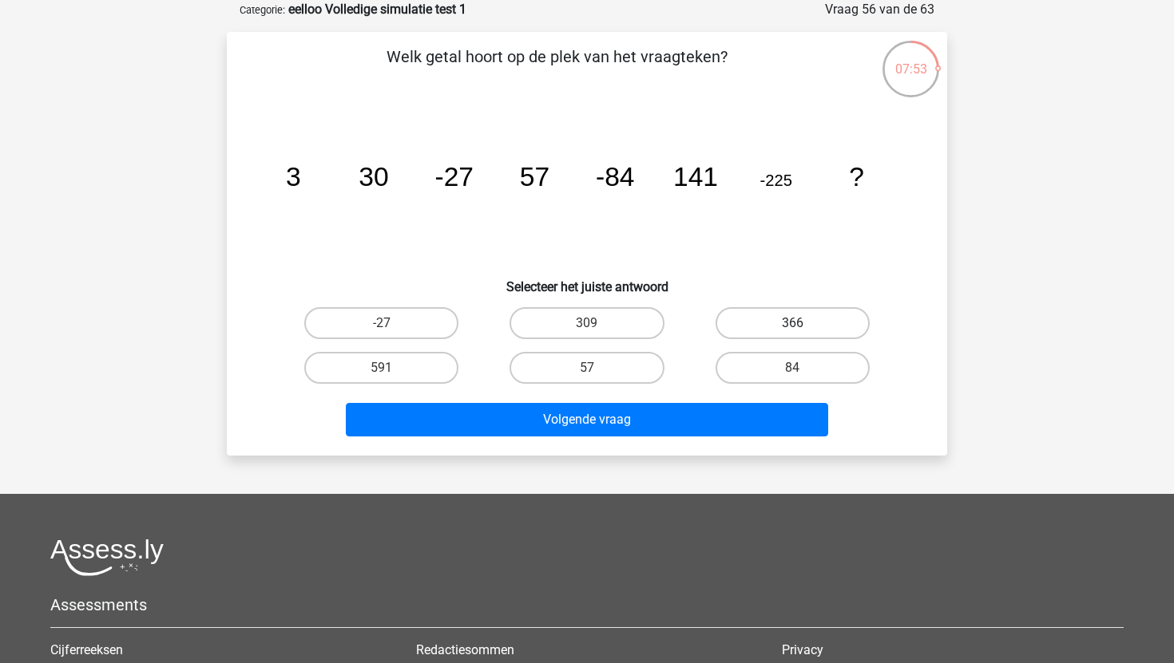
click at [753, 326] on label "366" at bounding box center [792, 323] width 154 height 32
click at [792, 326] on input "366" at bounding box center [797, 328] width 10 height 10
radio input "true"
click at [402, 361] on label "591" at bounding box center [381, 368] width 154 height 32
click at [392, 368] on input "591" at bounding box center [387, 373] width 10 height 10
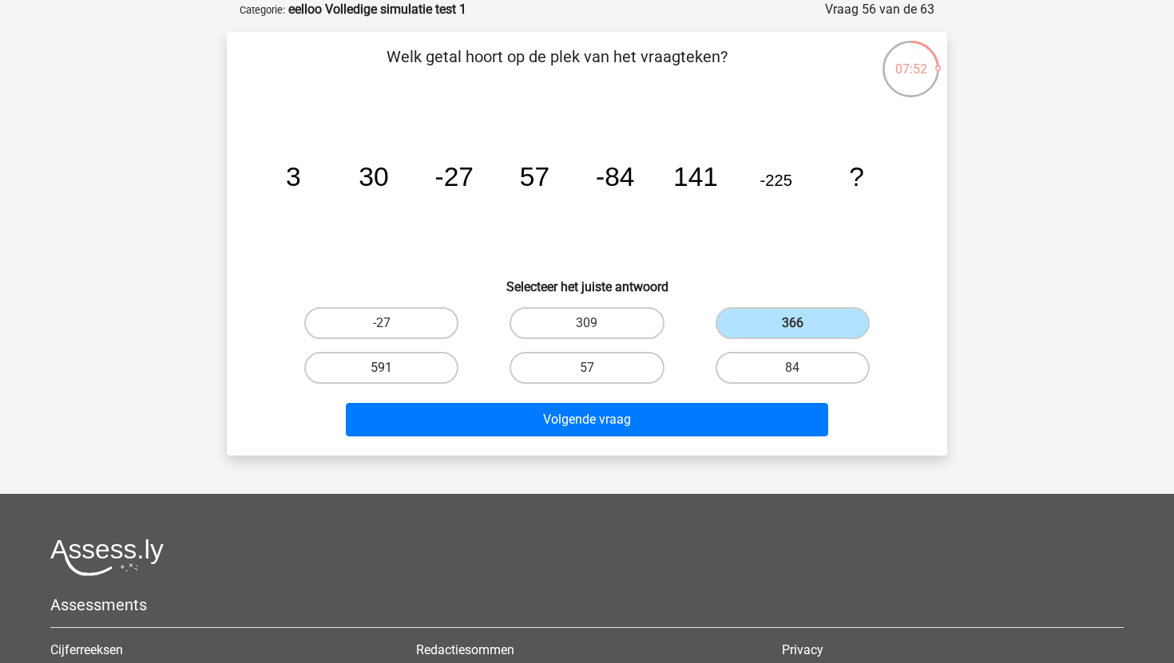
radio input "true"
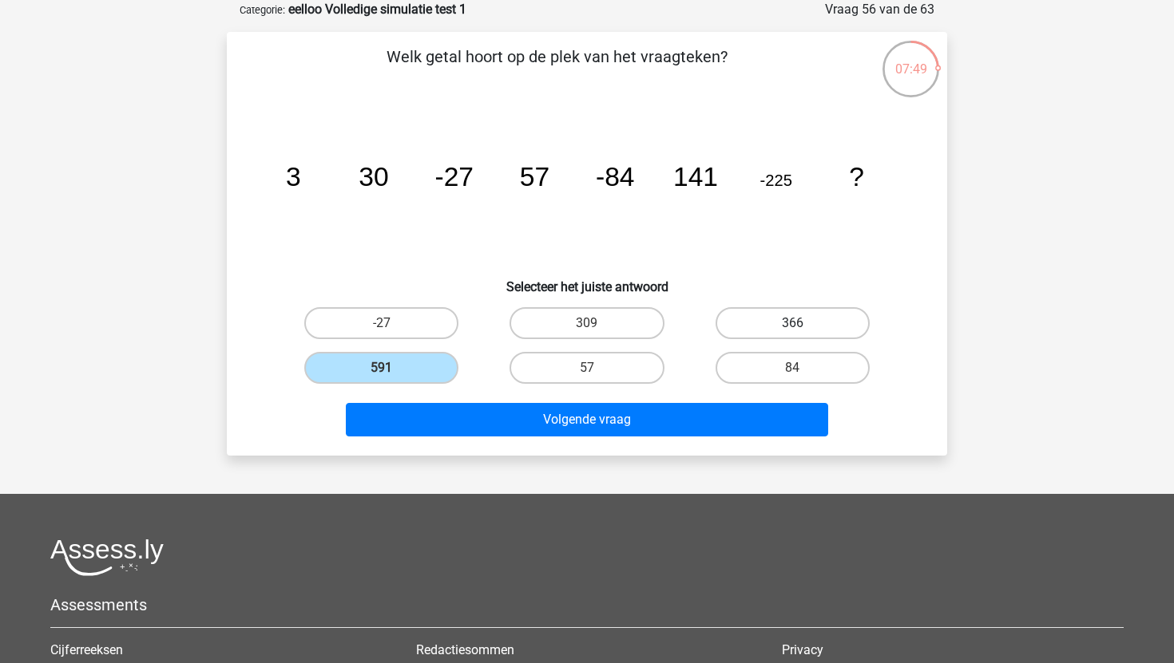
click at [727, 334] on label "366" at bounding box center [792, 323] width 154 height 32
click at [792, 334] on input "366" at bounding box center [797, 328] width 10 height 10
radio input "true"
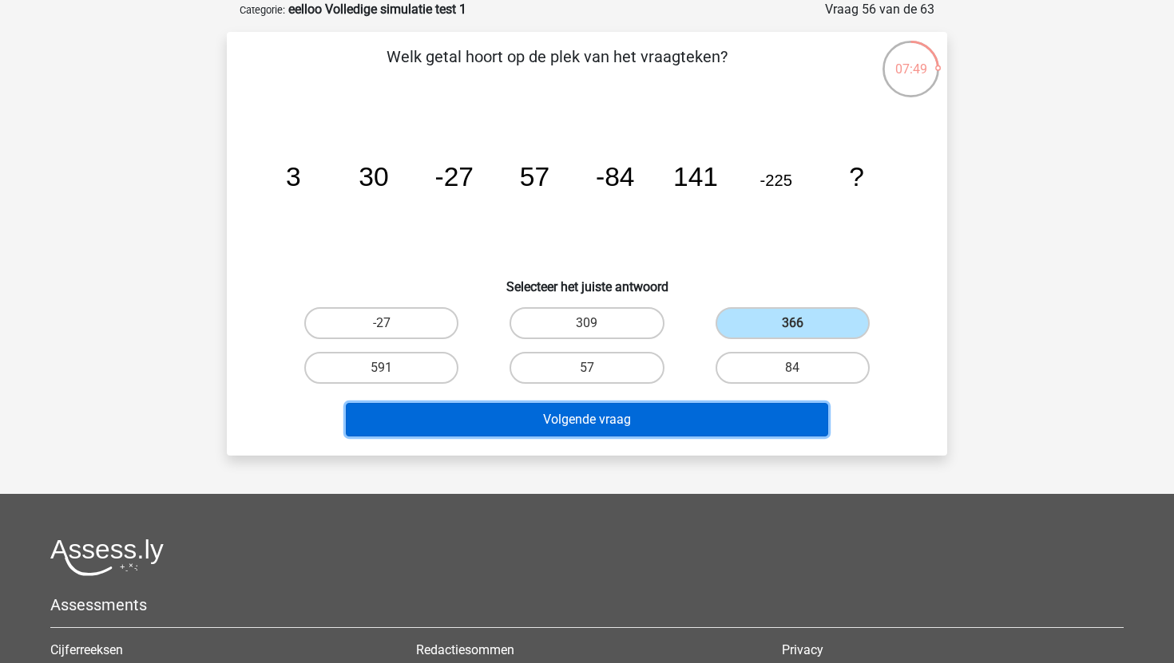
click at [678, 420] on button "Volgende vraag" at bounding box center [587, 420] width 483 height 34
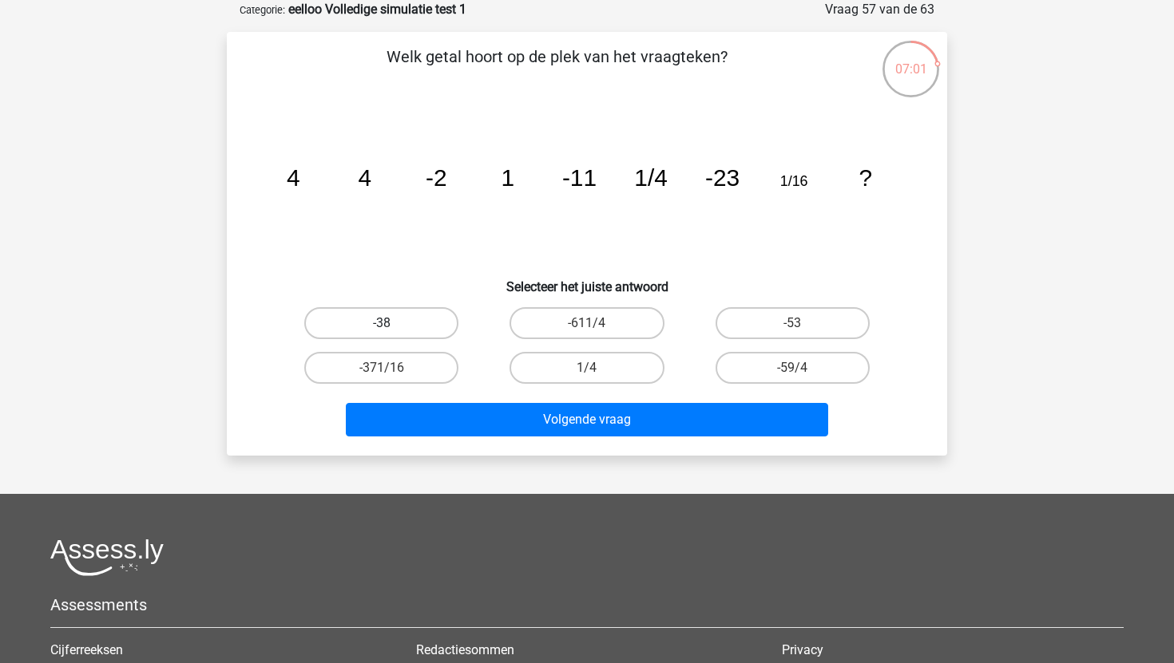
click at [393, 325] on label "-38" at bounding box center [381, 323] width 154 height 32
click at [392, 325] on input "-38" at bounding box center [387, 328] width 10 height 10
radio input "true"
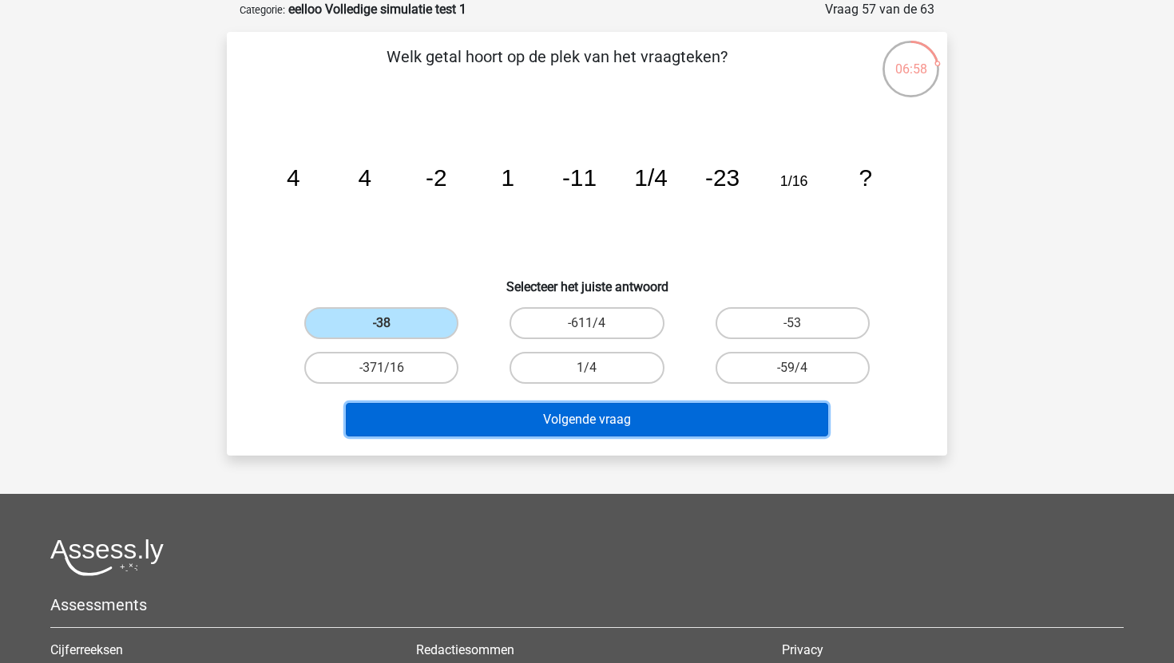
click at [498, 410] on button "Volgende vraag" at bounding box center [587, 420] width 483 height 34
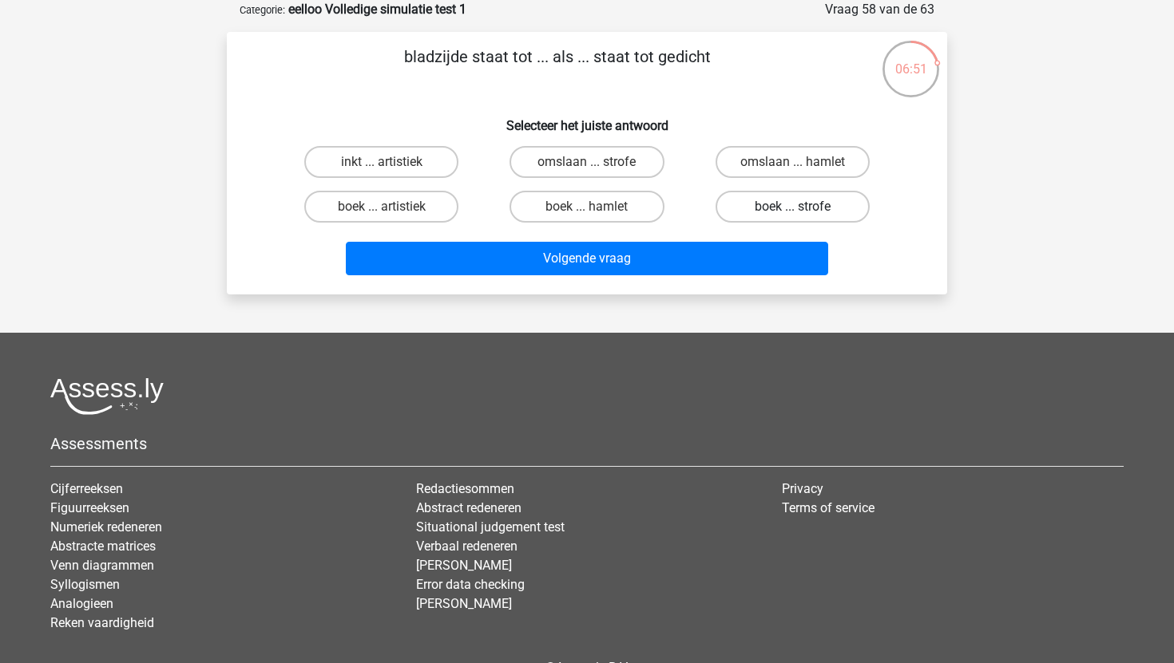
click at [761, 208] on label "boek ... strofe" at bounding box center [792, 207] width 154 height 32
click at [792, 208] on input "boek ... strofe" at bounding box center [797, 212] width 10 height 10
radio input "true"
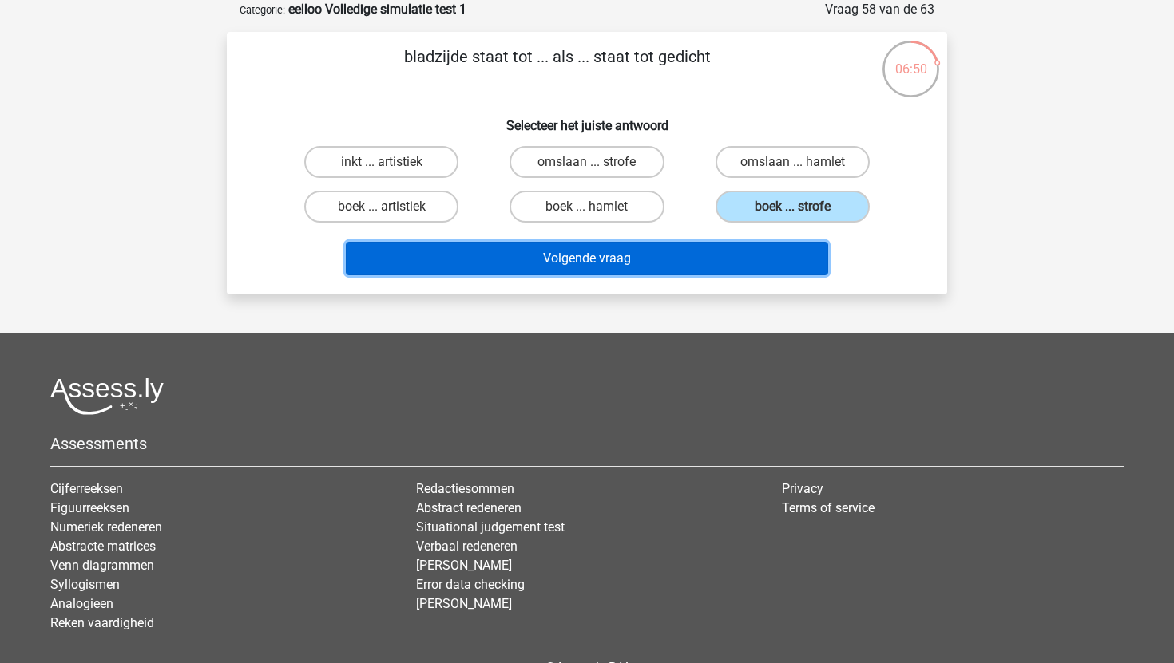
click at [673, 255] on button "Volgende vraag" at bounding box center [587, 259] width 483 height 34
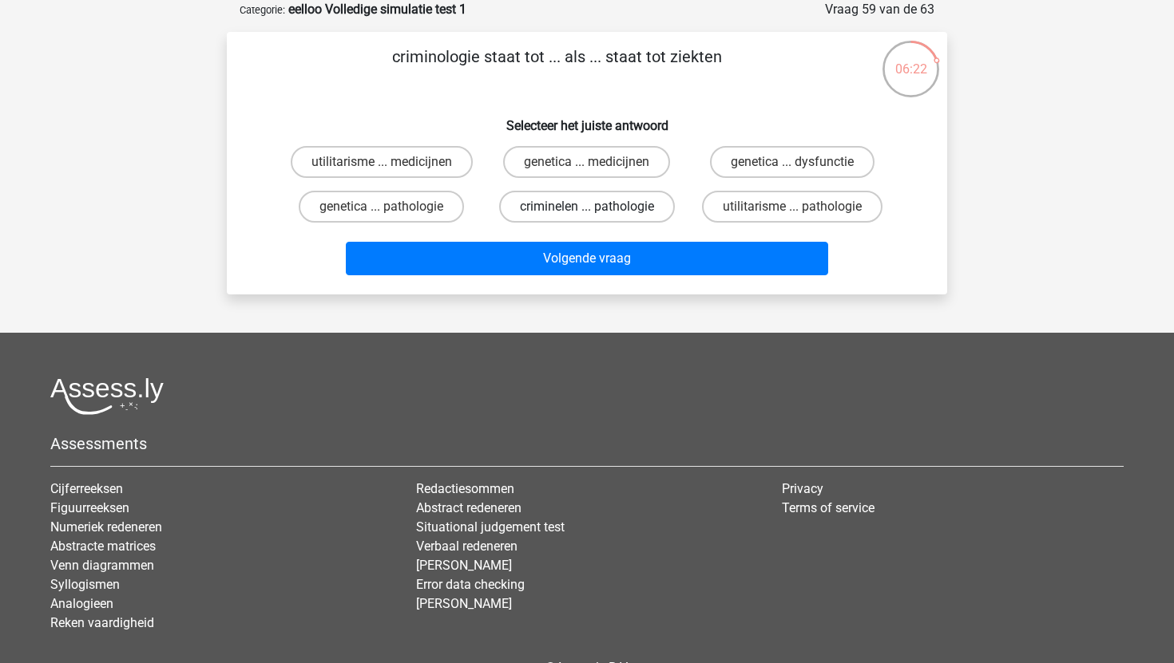
click at [671, 204] on label "criminelen ... pathologie" at bounding box center [587, 207] width 176 height 32
click at [597, 207] on input "criminelen ... pathologie" at bounding box center [592, 212] width 10 height 10
radio input "true"
click at [652, 204] on label "criminelen ... pathologie" at bounding box center [587, 207] width 176 height 32
click at [597, 207] on input "criminelen ... pathologie" at bounding box center [592, 212] width 10 height 10
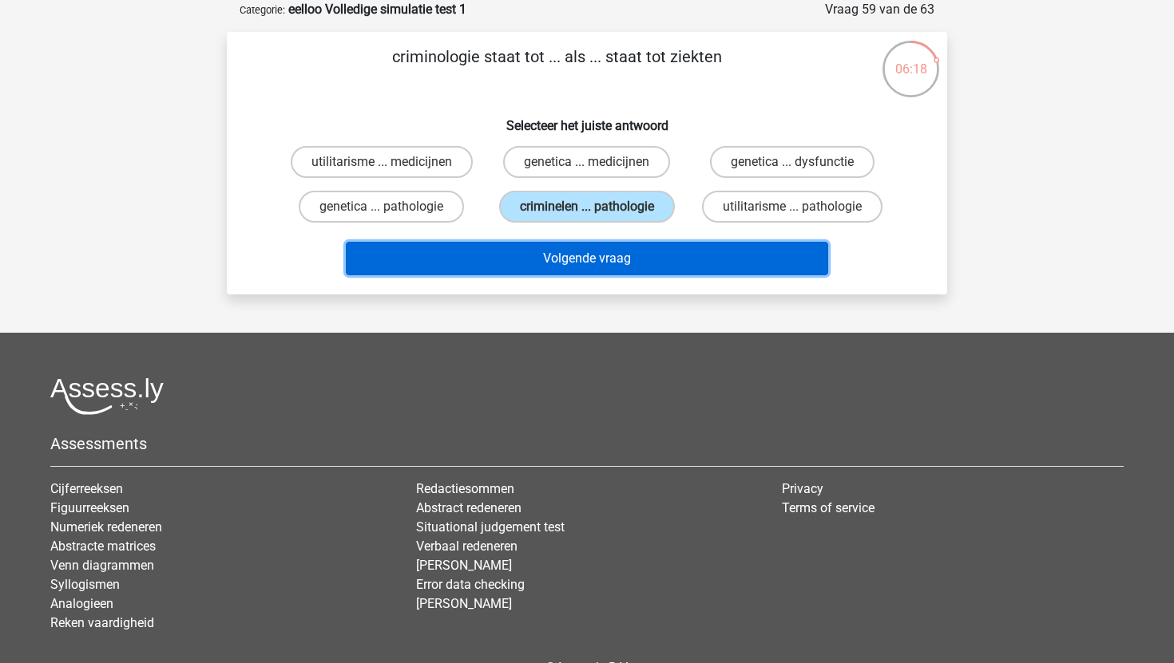
click at [695, 253] on button "Volgende vraag" at bounding box center [587, 259] width 483 height 34
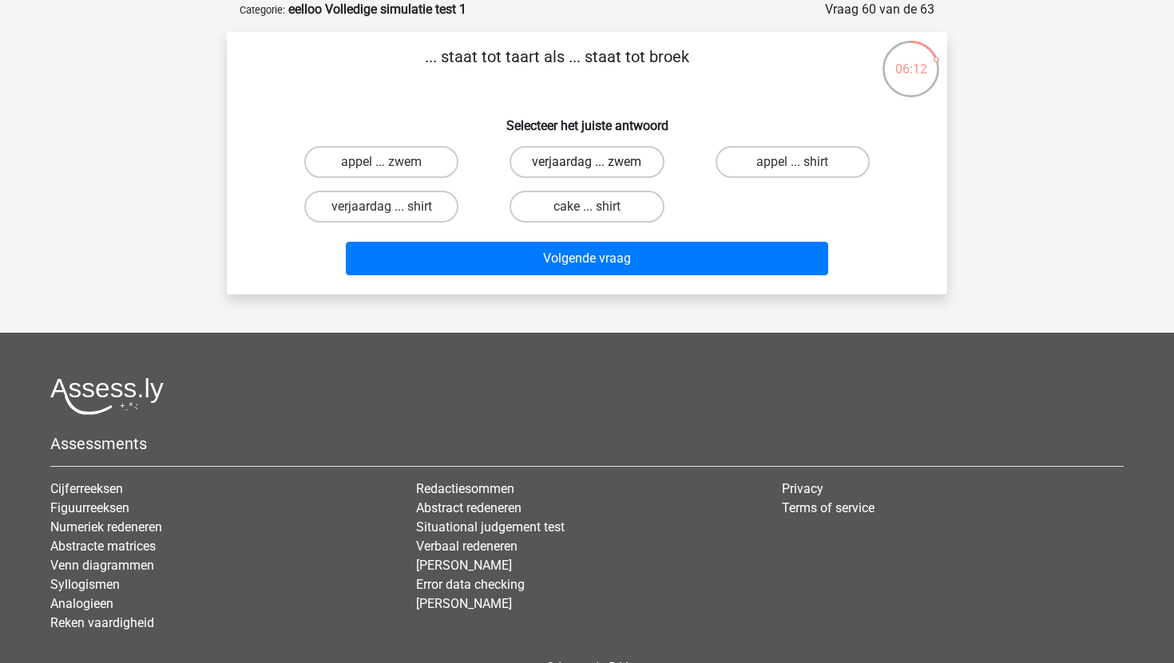
click at [601, 170] on label "verjaardag ... zwem" at bounding box center [586, 162] width 154 height 32
click at [597, 170] on input "verjaardag ... zwem" at bounding box center [592, 167] width 10 height 10
radio input "true"
click at [388, 170] on input "appel ... zwem" at bounding box center [387, 167] width 10 height 10
radio input "true"
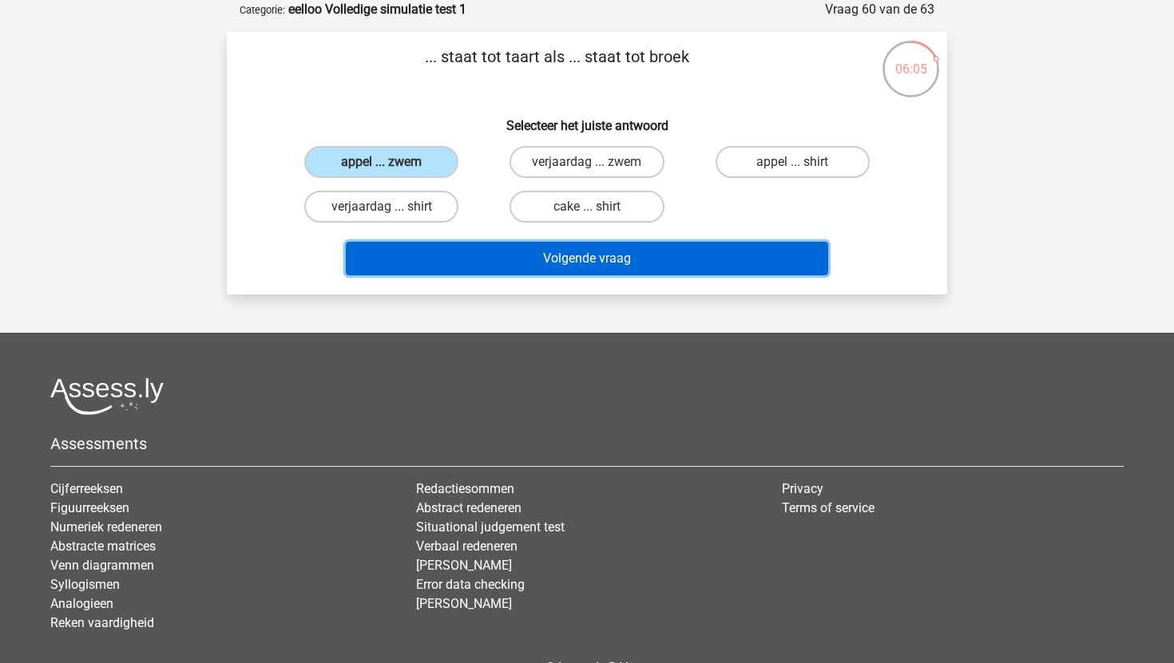
click at [470, 246] on button "Volgende vraag" at bounding box center [587, 259] width 483 height 34
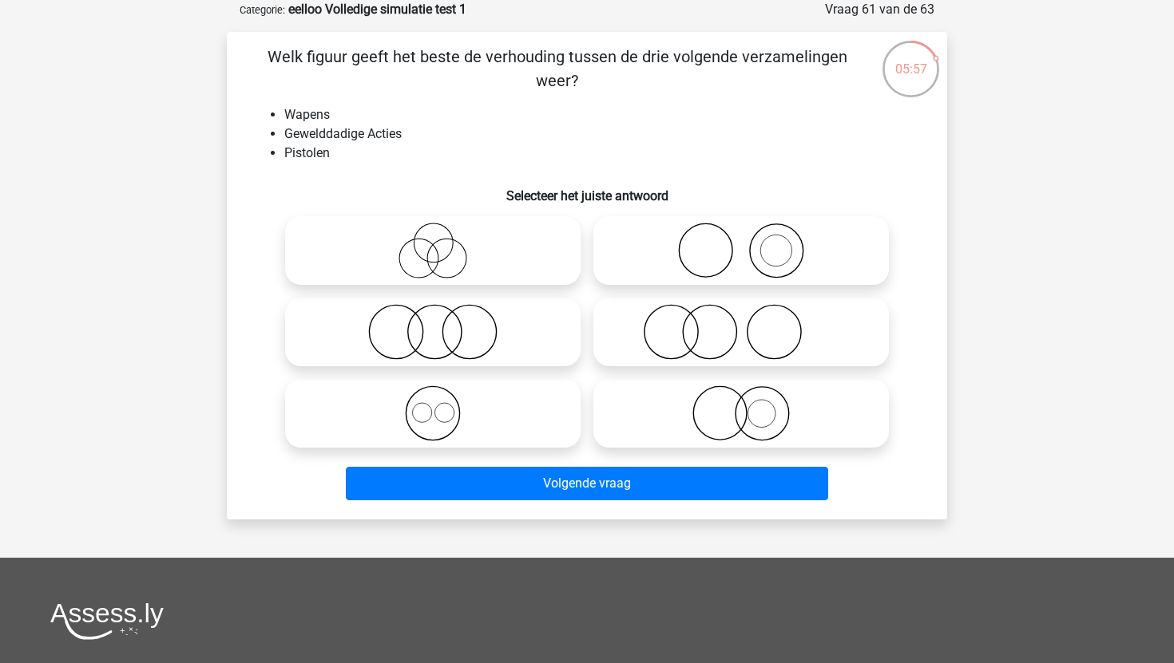
click at [644, 244] on icon at bounding box center [741, 251] width 283 height 56
click at [741, 243] on input "radio" at bounding box center [746, 237] width 10 height 10
radio input "true"
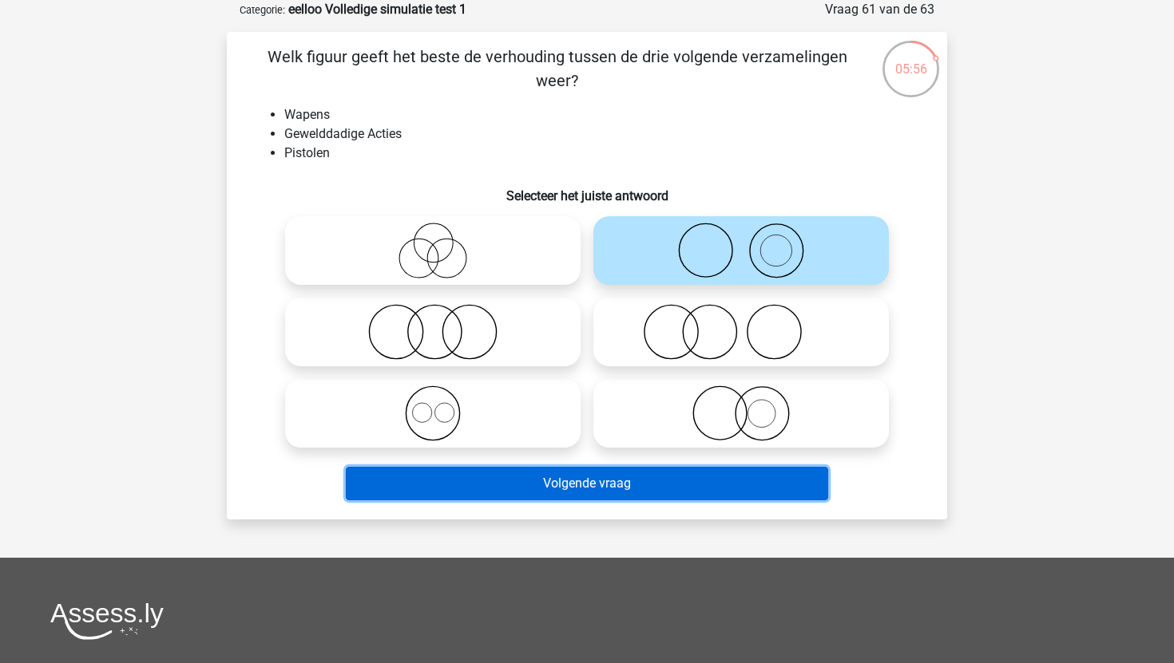
click at [602, 489] on button "Volgende vraag" at bounding box center [587, 484] width 483 height 34
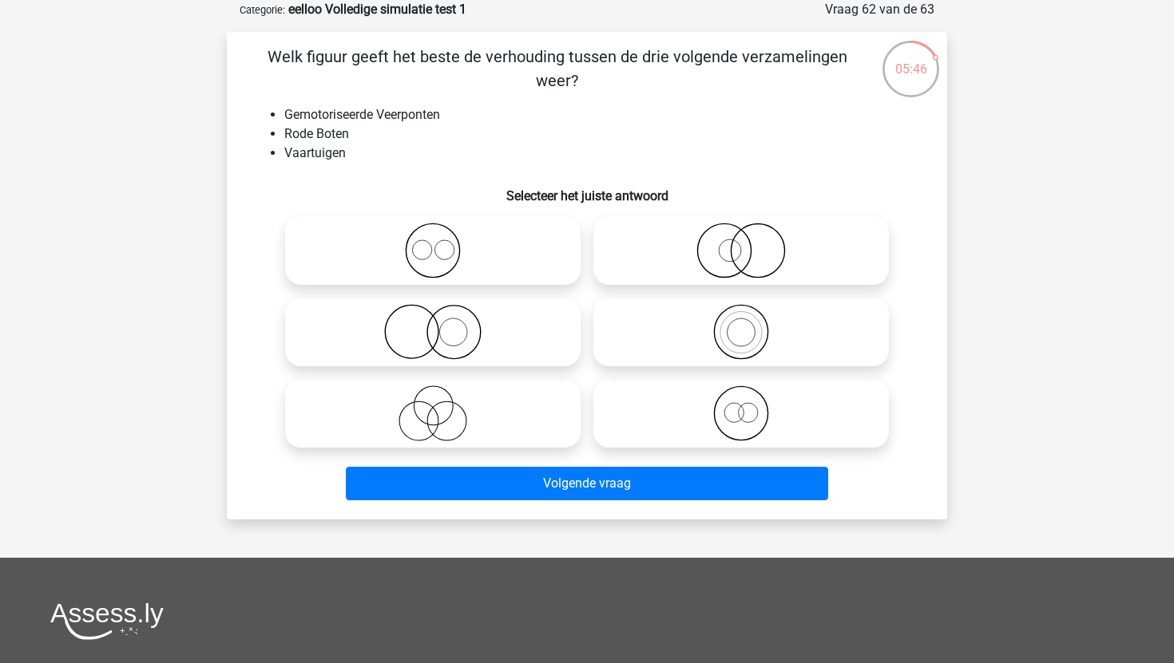
click at [696, 434] on icon at bounding box center [741, 414] width 283 height 56
click at [741, 406] on input "radio" at bounding box center [746, 400] width 10 height 10
radio input "true"
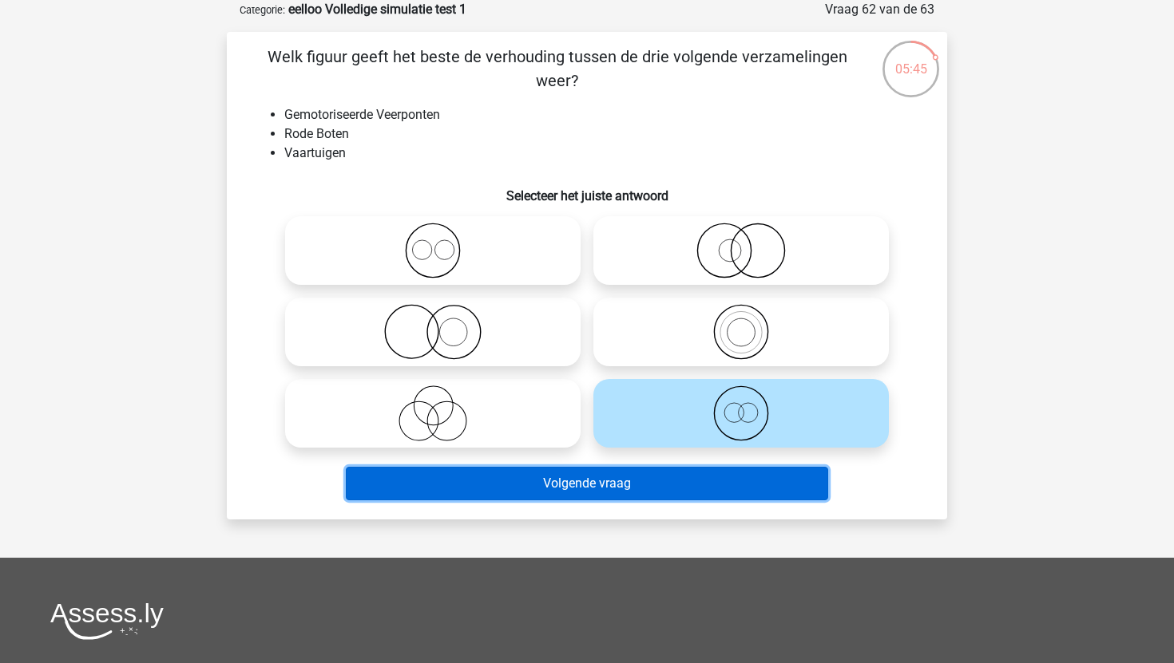
click at [683, 481] on button "Volgende vraag" at bounding box center [587, 484] width 483 height 34
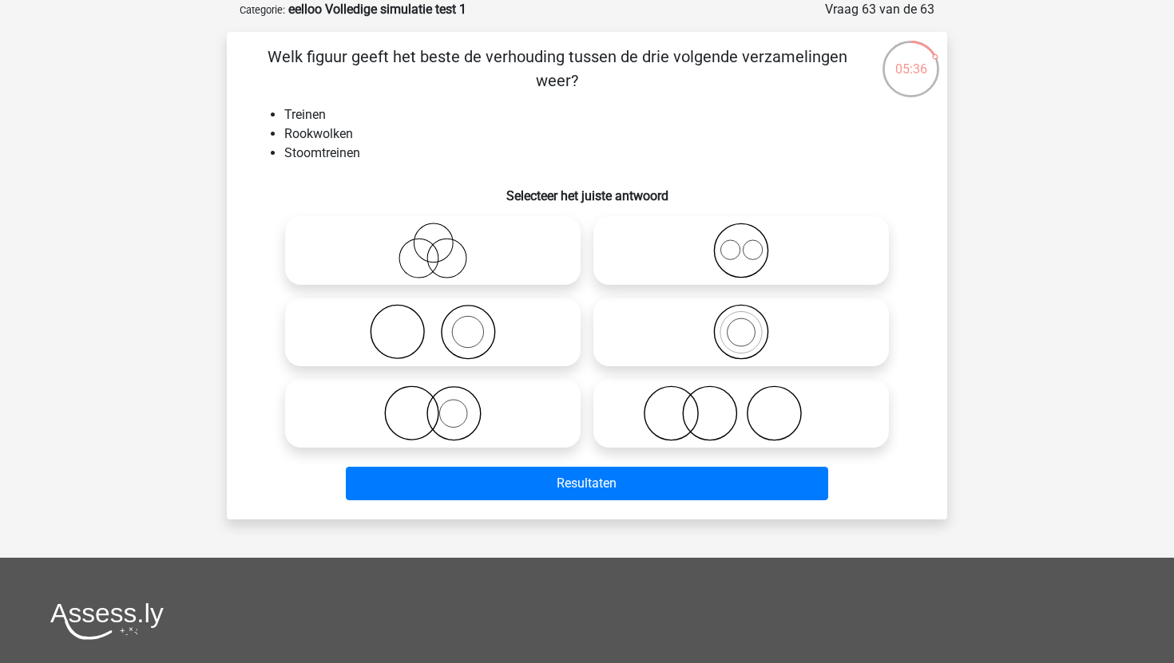
click at [499, 333] on icon at bounding box center [432, 332] width 283 height 56
click at [443, 324] on input "radio" at bounding box center [438, 319] width 10 height 10
radio input "true"
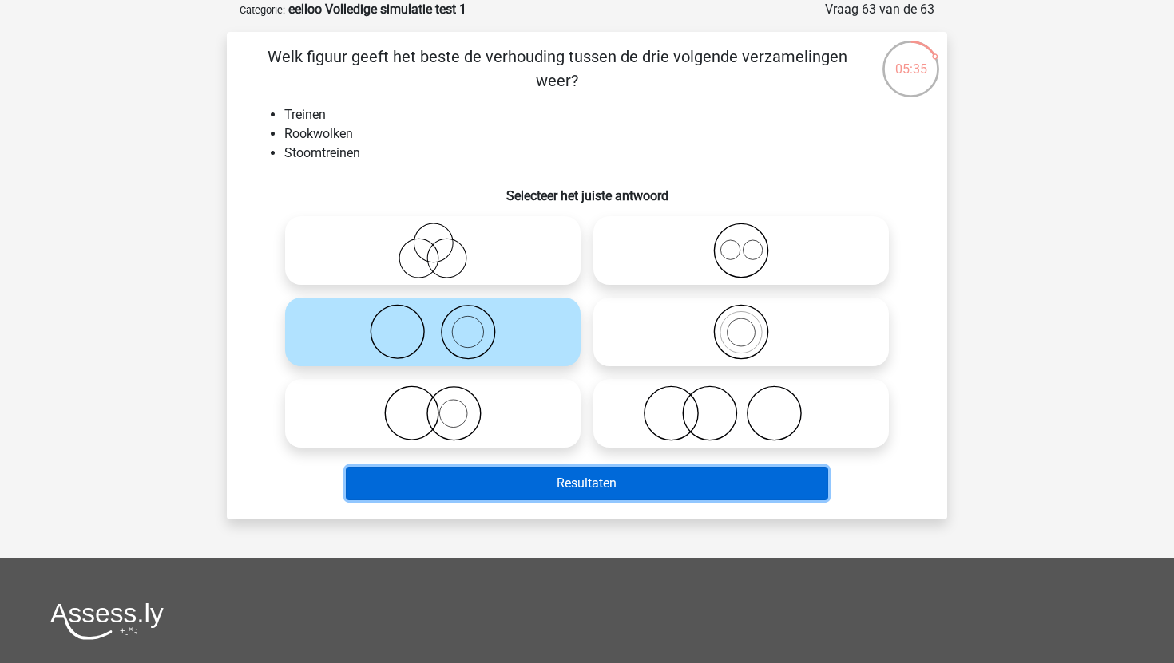
click at [576, 494] on button "Resultaten" at bounding box center [587, 484] width 483 height 34
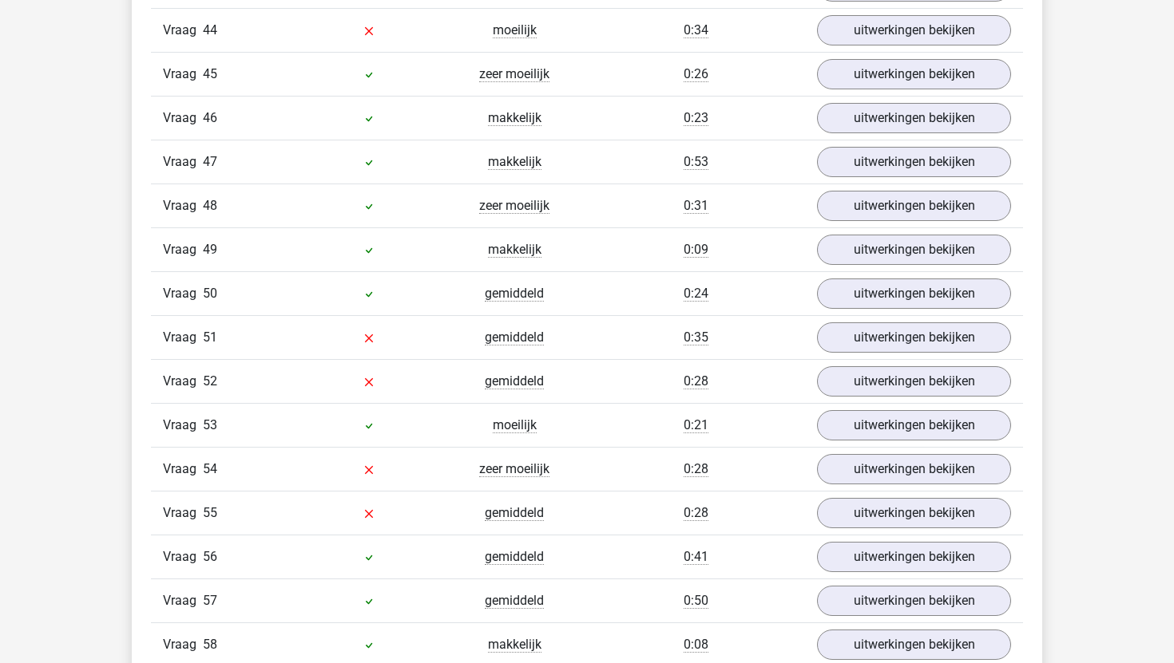
scroll to position [3331, 0]
click at [830, 520] on link "uitwerkingen bekijken" at bounding box center [913, 514] width 223 height 35
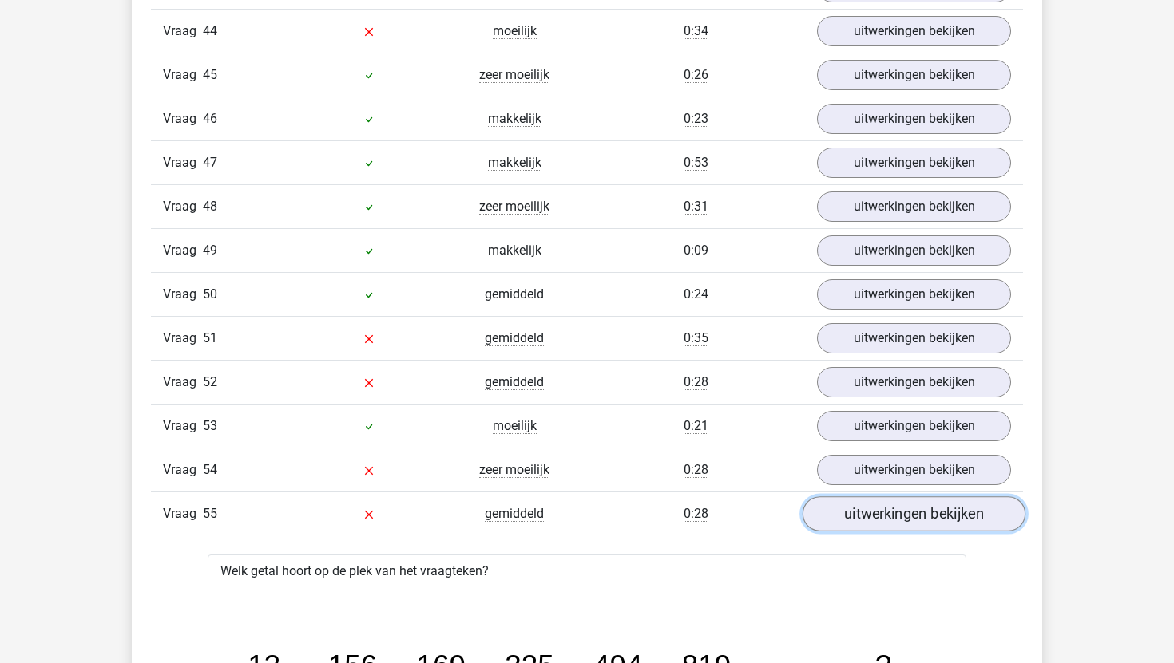
click at [884, 520] on link "uitwerkingen bekijken" at bounding box center [913, 514] width 223 height 35
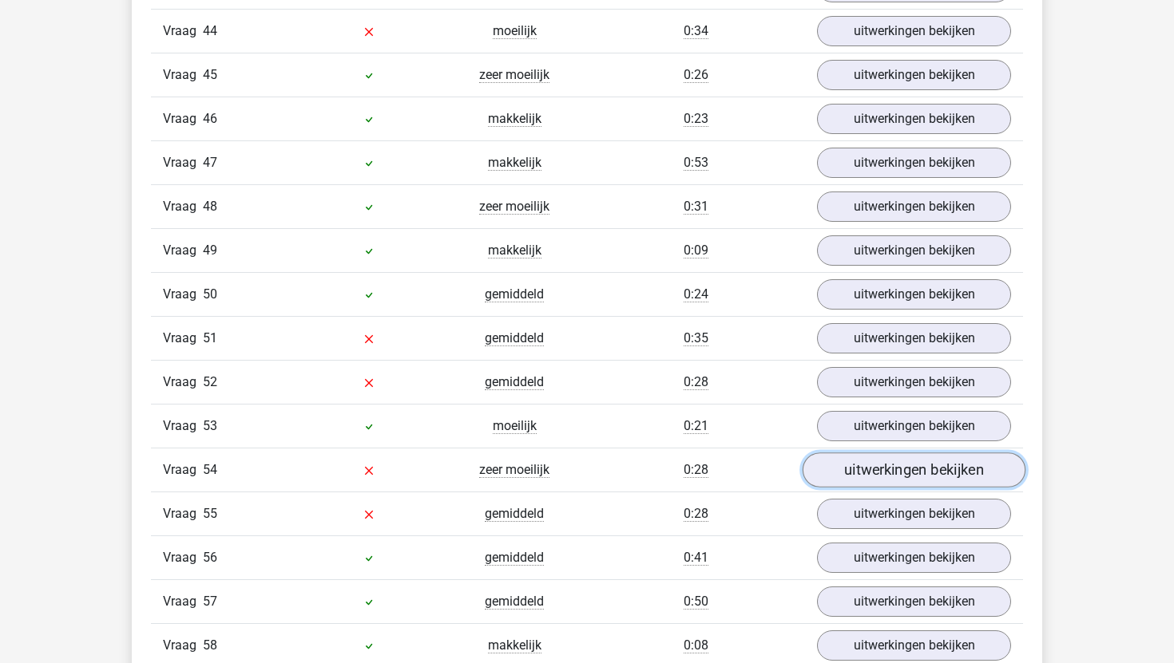
click at [904, 470] on link "uitwerkingen bekijken" at bounding box center [913, 470] width 223 height 35
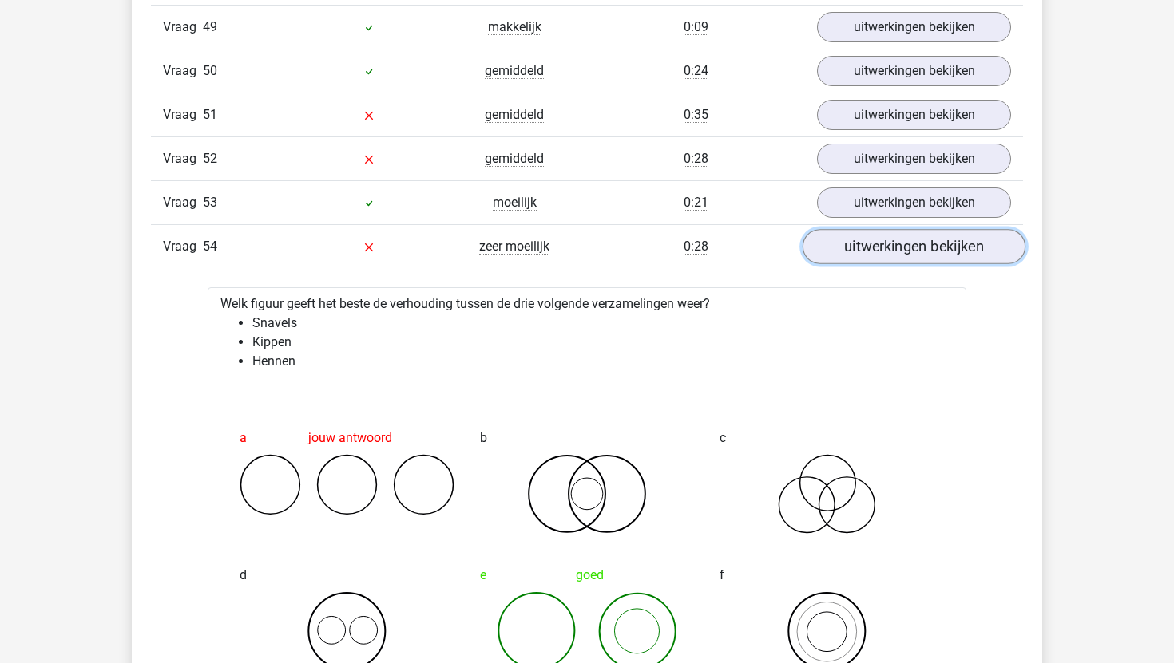
scroll to position [3537, 0]
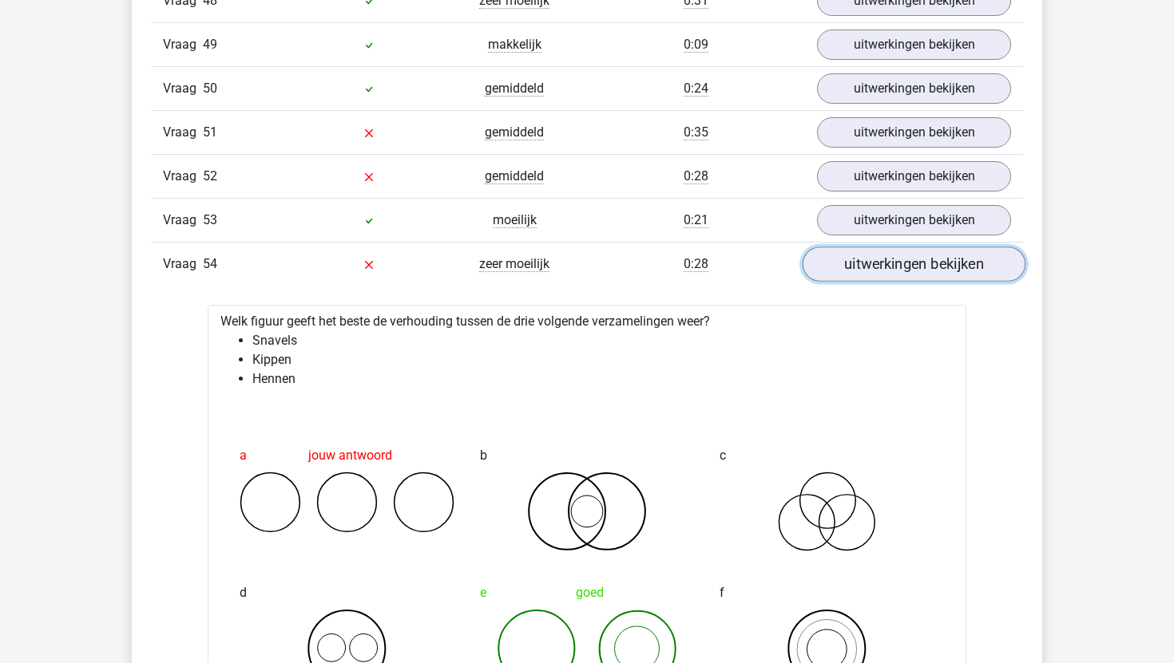
click at [932, 263] on link "uitwerkingen bekijken" at bounding box center [913, 264] width 223 height 35
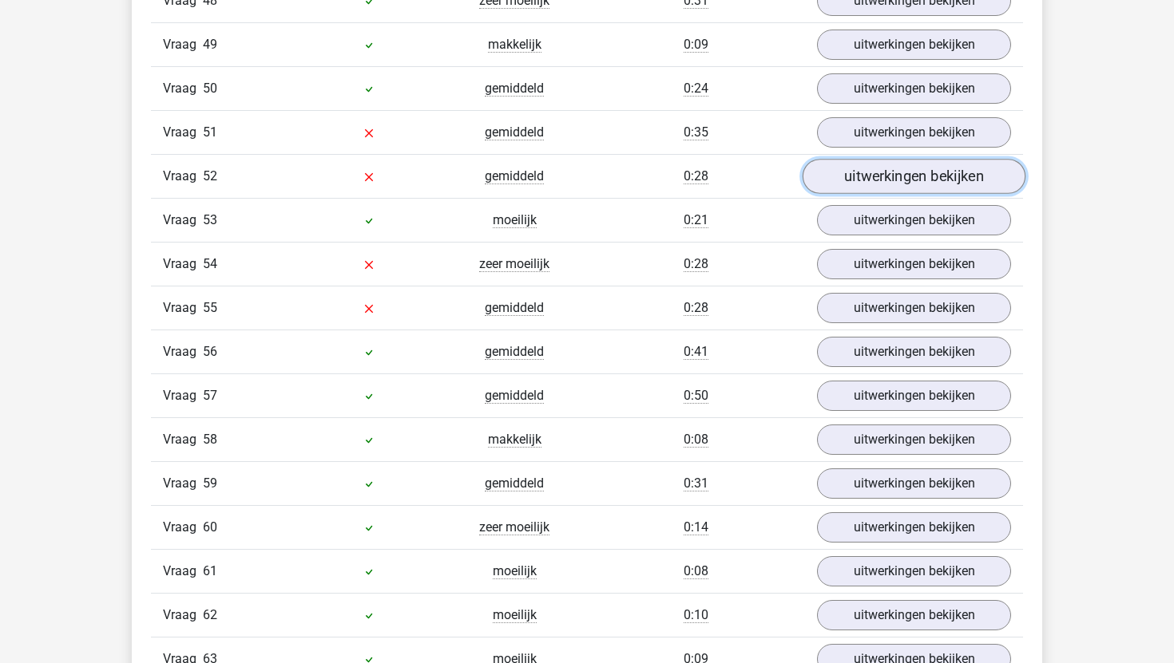
click at [942, 181] on link "uitwerkingen bekijken" at bounding box center [913, 176] width 223 height 35
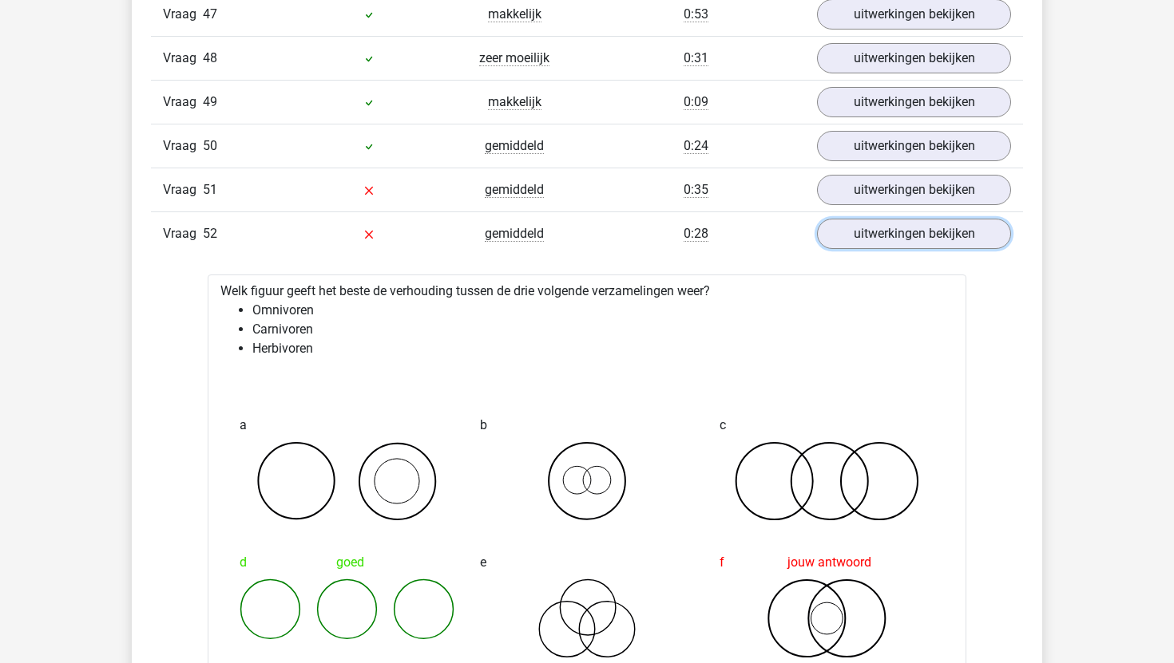
scroll to position [3471, 0]
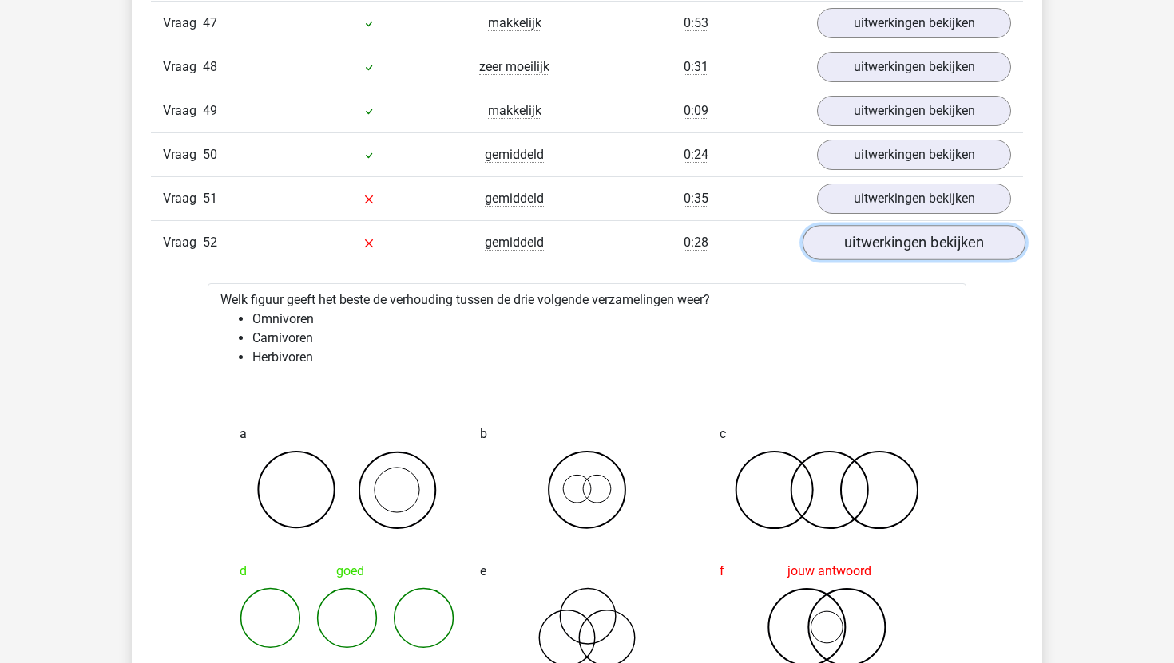
click at [905, 240] on link "uitwerkingen bekijken" at bounding box center [913, 242] width 223 height 35
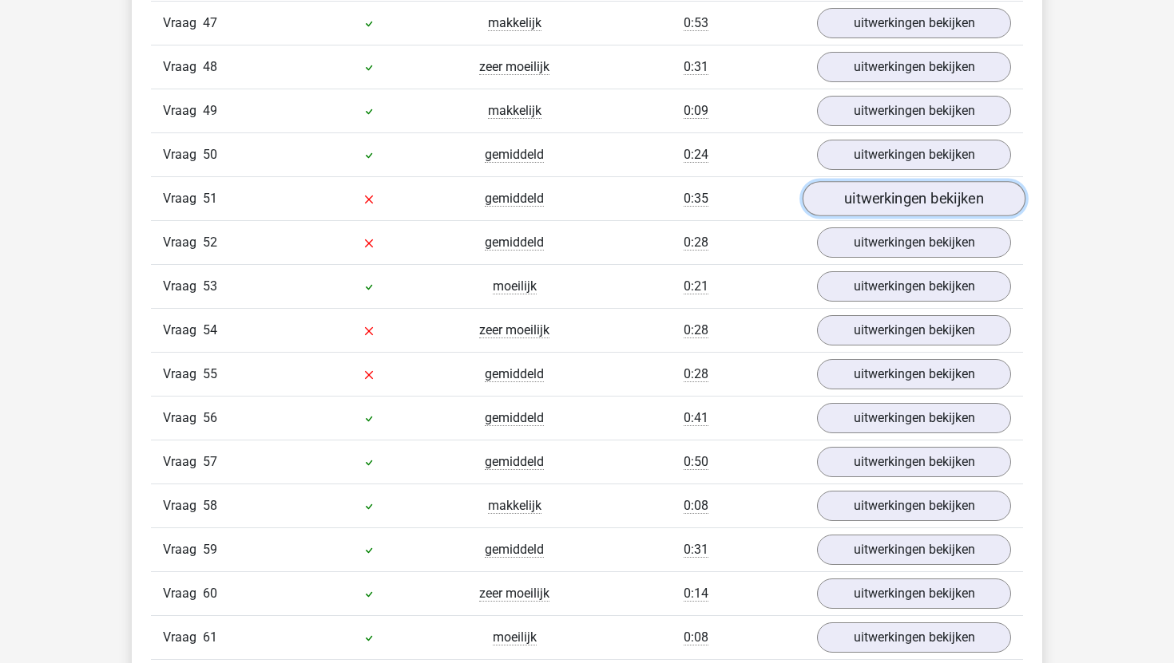
click at [910, 197] on link "uitwerkingen bekijken" at bounding box center [913, 198] width 223 height 35
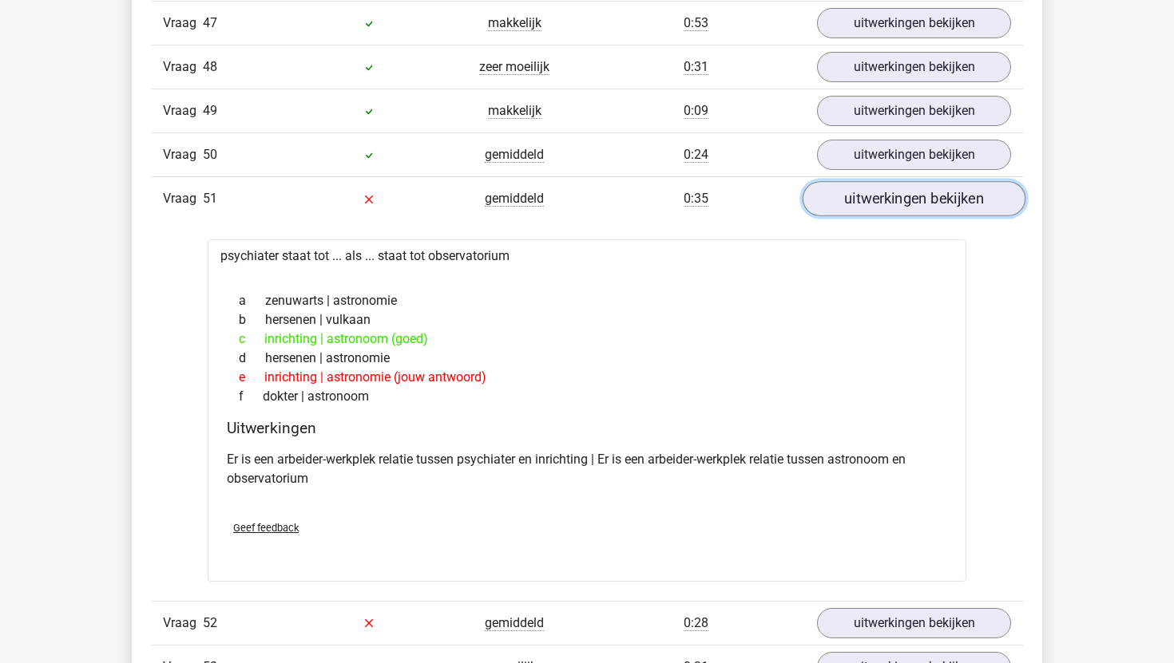
click at [909, 200] on link "uitwerkingen bekijken" at bounding box center [913, 198] width 223 height 35
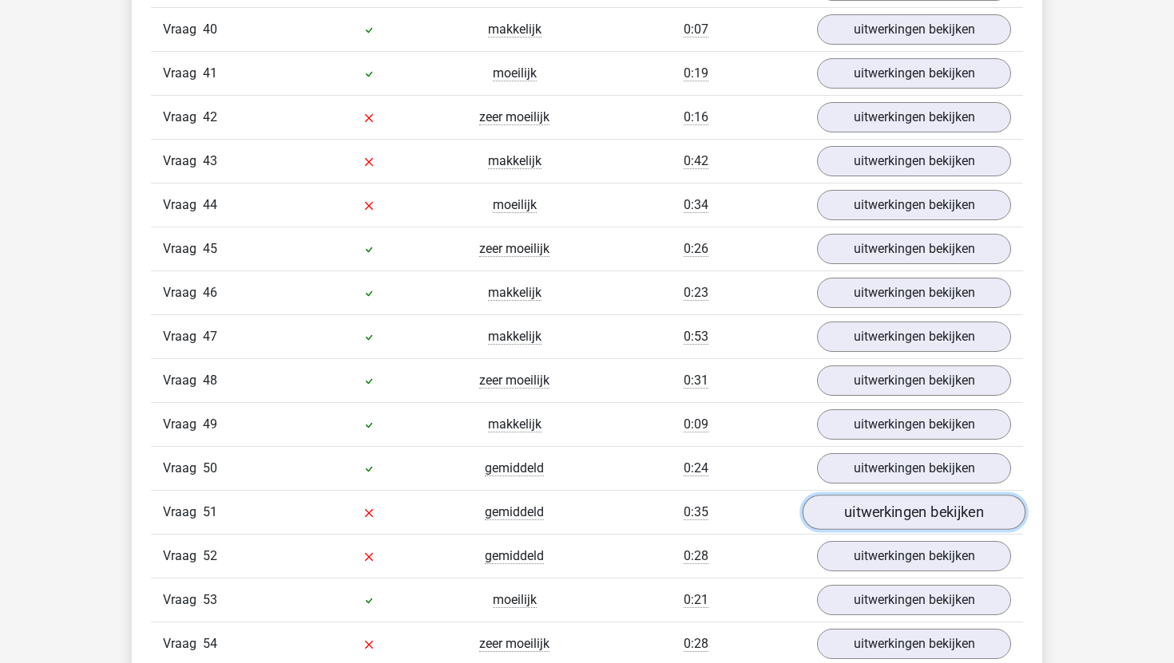
scroll to position [3150, 0]
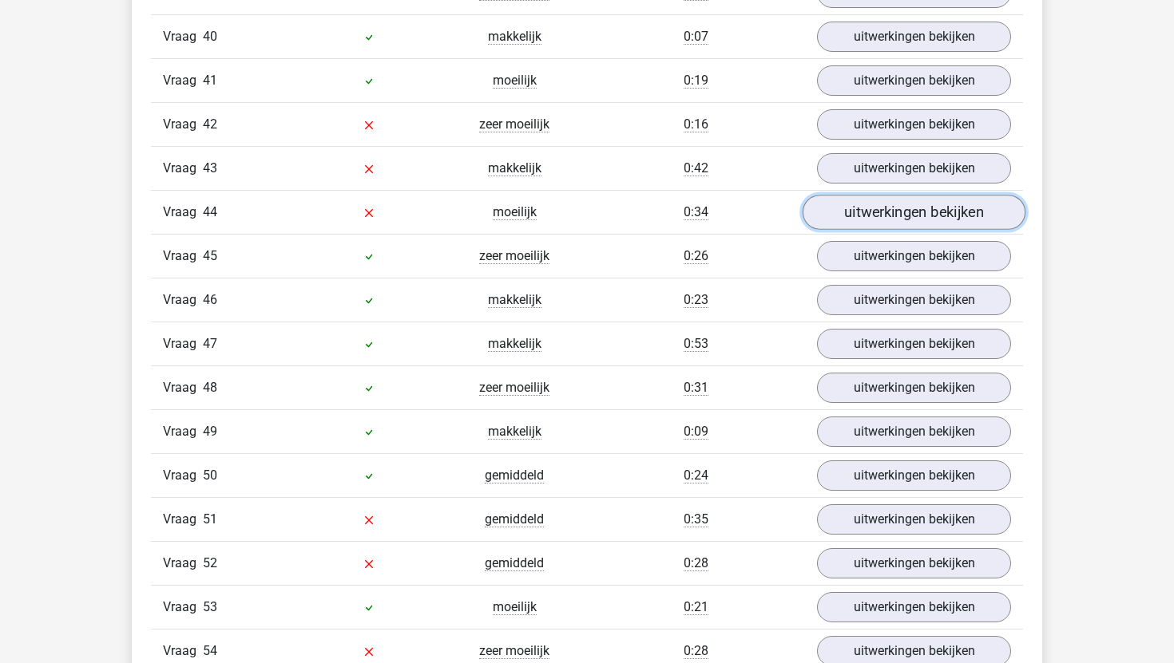
click at [905, 216] on link "uitwerkingen bekijken" at bounding box center [913, 212] width 223 height 35
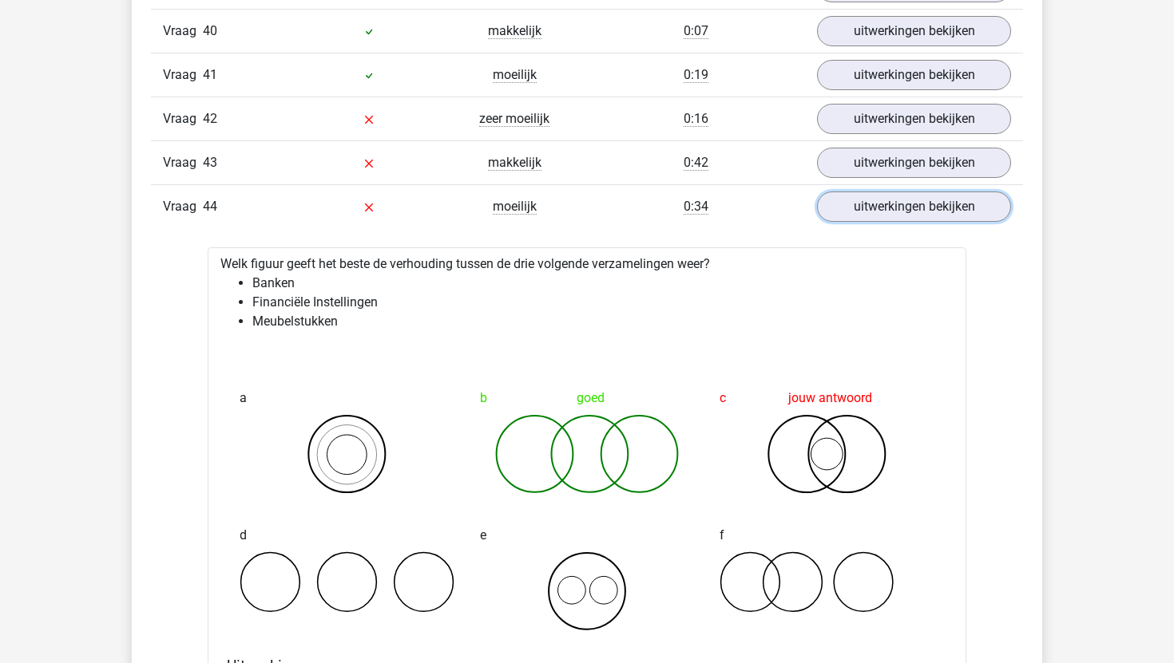
scroll to position [3154, 0]
click at [899, 206] on link "uitwerkingen bekijken" at bounding box center [913, 208] width 223 height 35
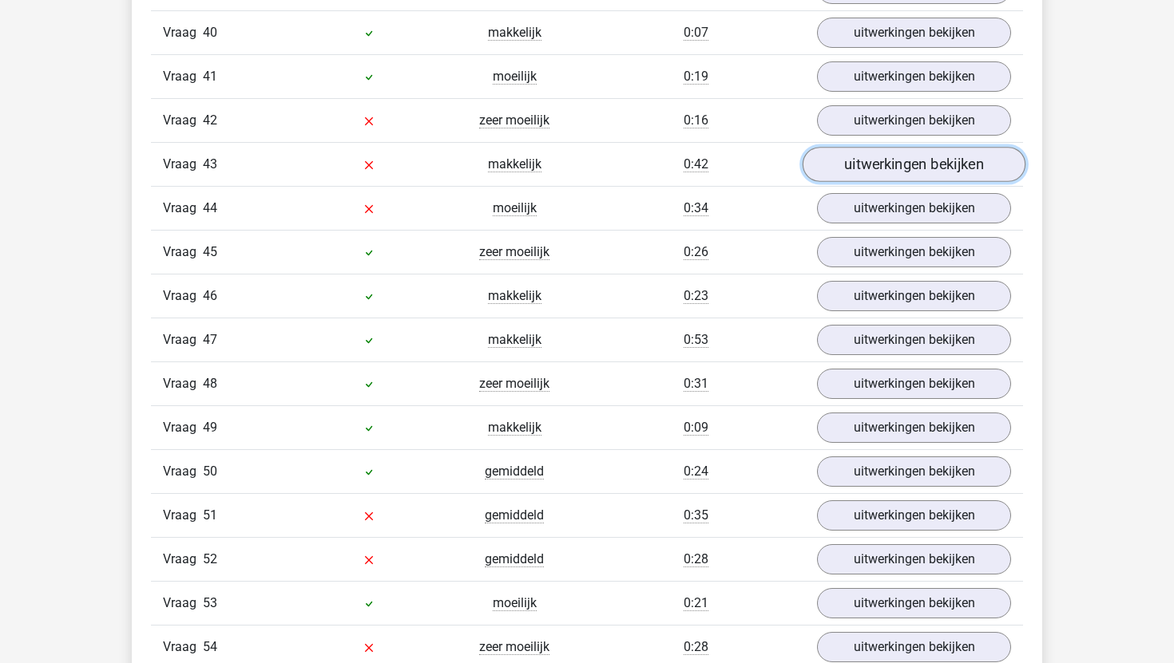
click at [905, 164] on link "uitwerkingen bekijken" at bounding box center [913, 164] width 223 height 35
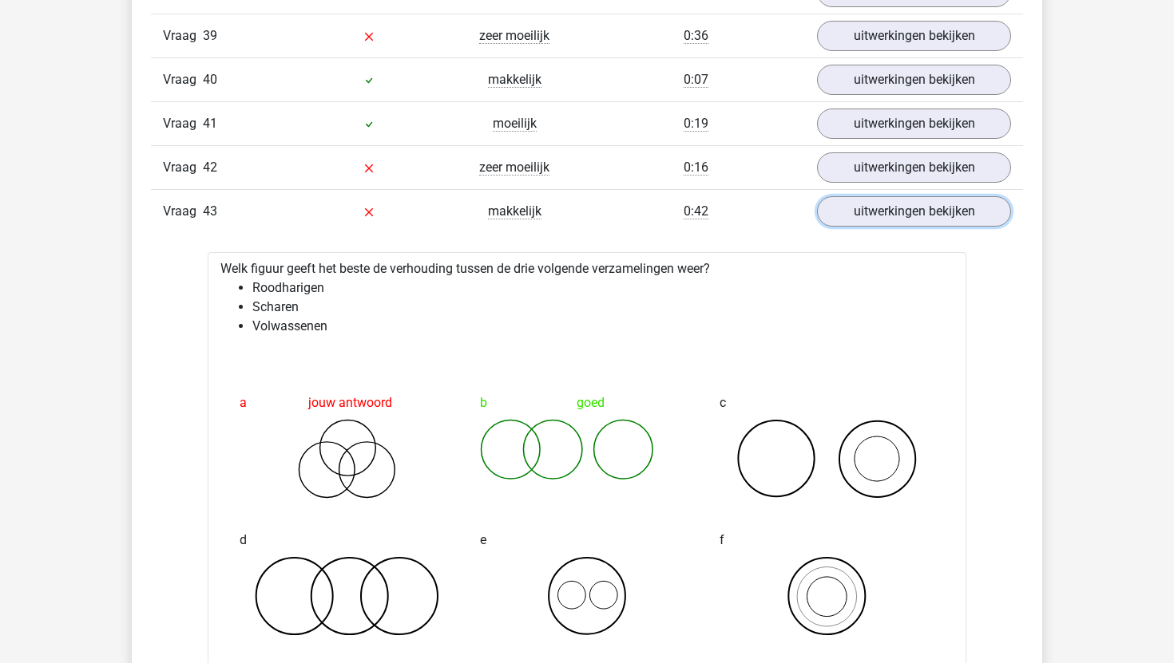
scroll to position [3094, 0]
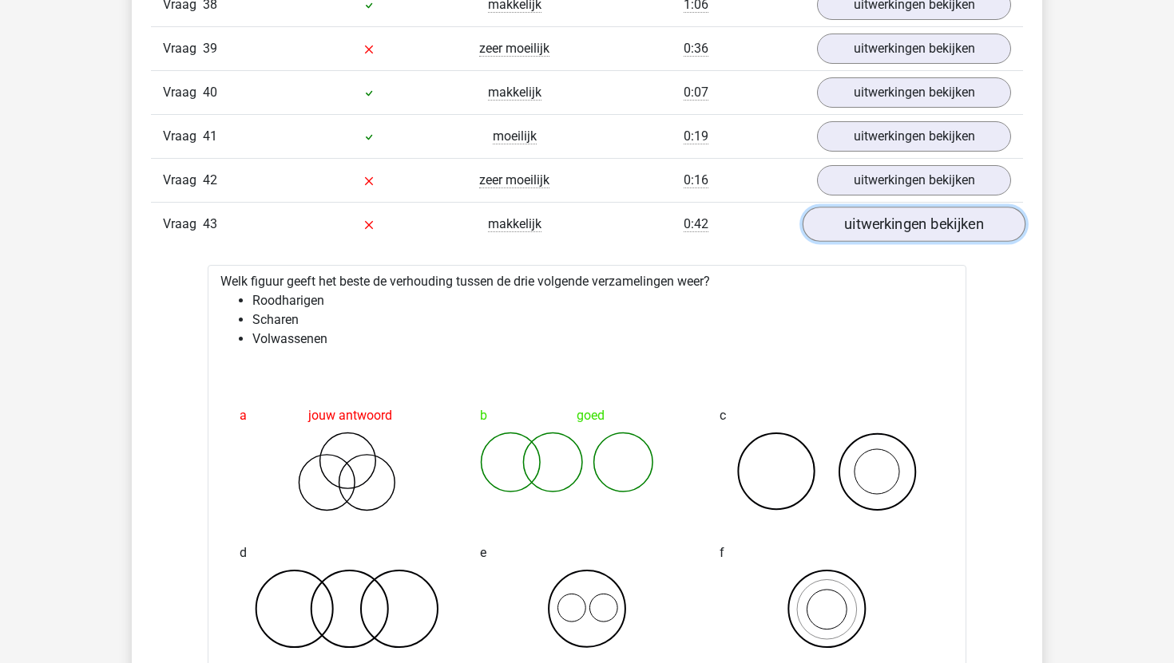
click at [883, 223] on link "uitwerkingen bekijken" at bounding box center [913, 224] width 223 height 35
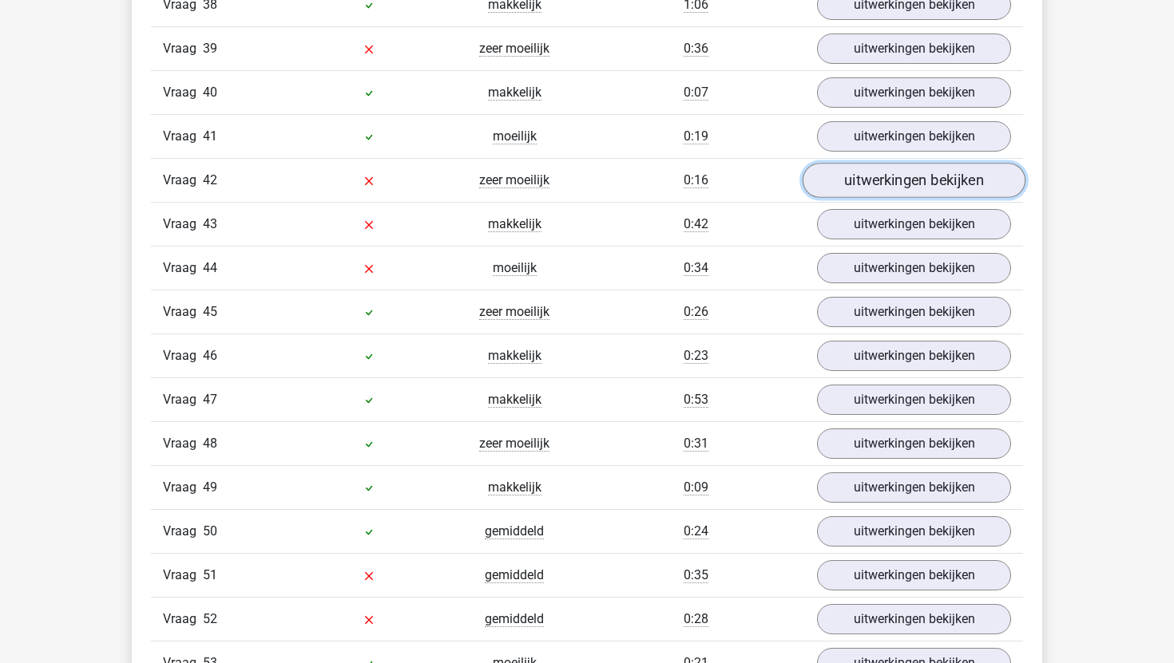
click at [904, 174] on link "uitwerkingen bekijken" at bounding box center [913, 180] width 223 height 35
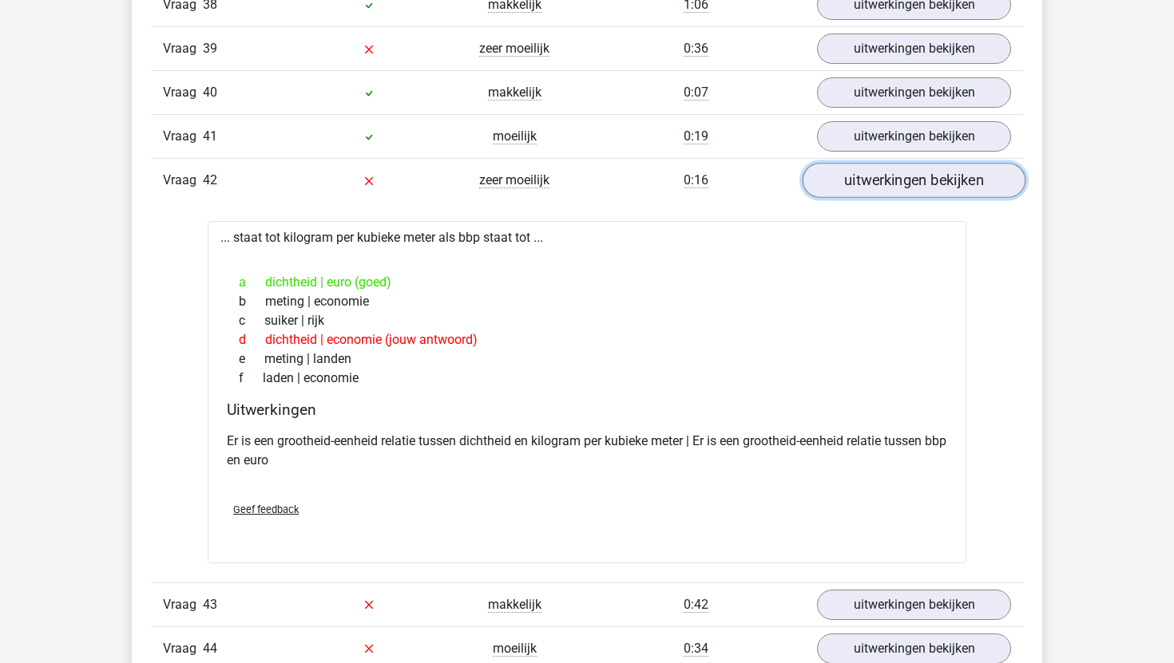
click at [897, 186] on link "uitwerkingen bekijken" at bounding box center [913, 180] width 223 height 35
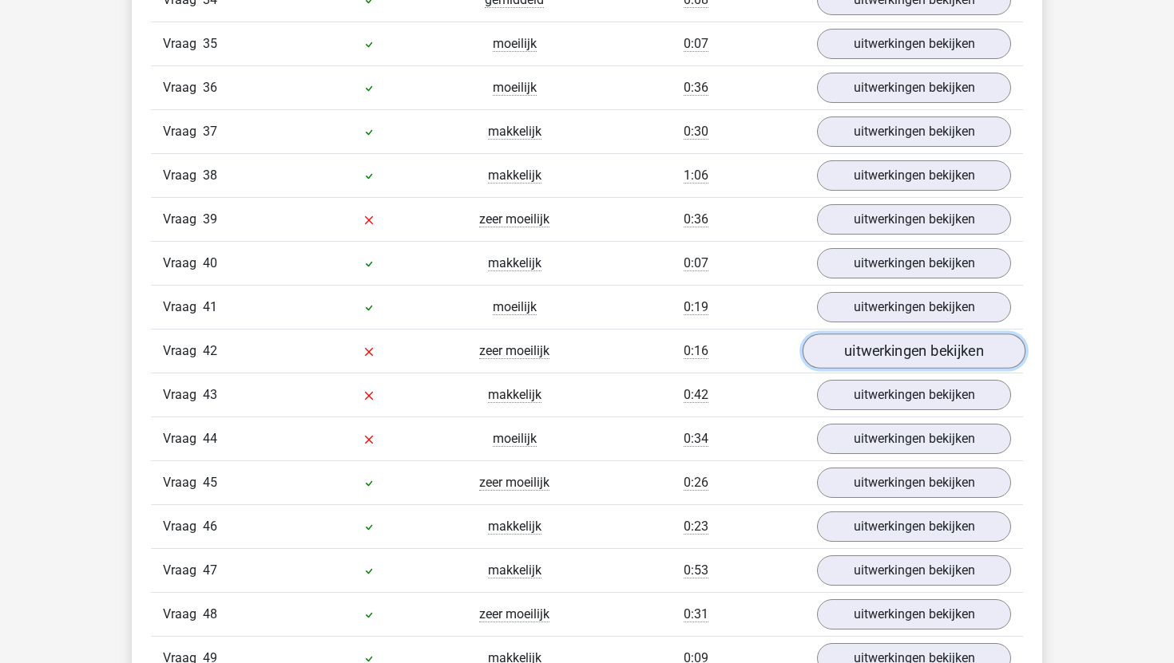
scroll to position [2901, 0]
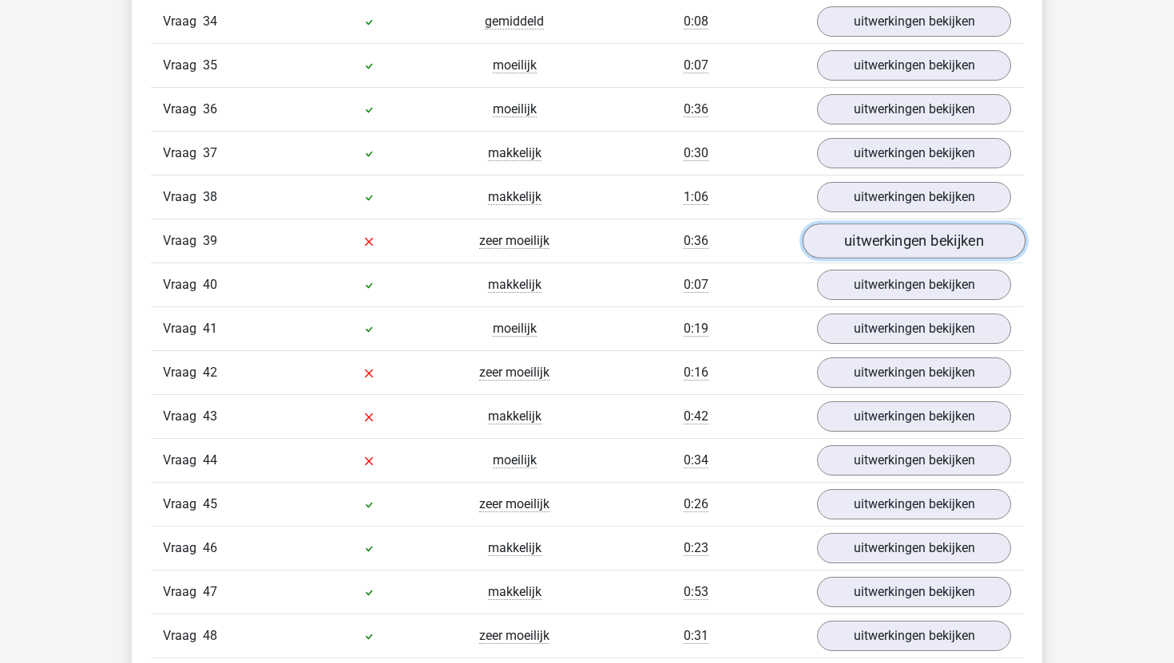
click at [914, 232] on link "uitwerkingen bekijken" at bounding box center [913, 241] width 223 height 35
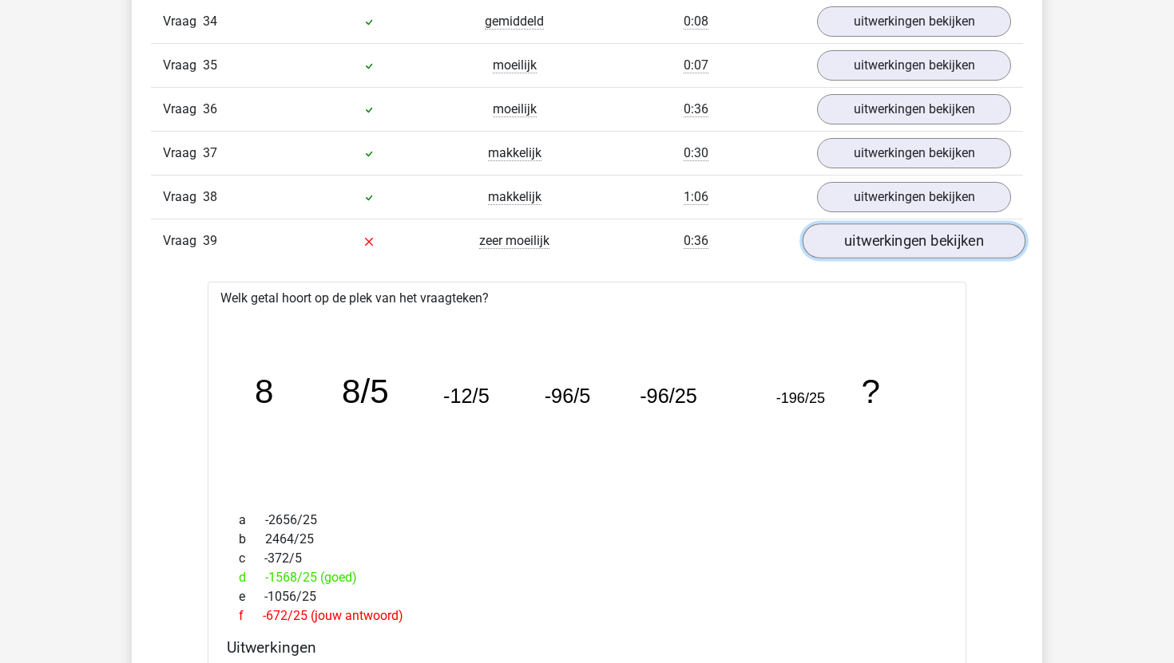
click at [914, 232] on link "uitwerkingen bekijken" at bounding box center [913, 241] width 223 height 35
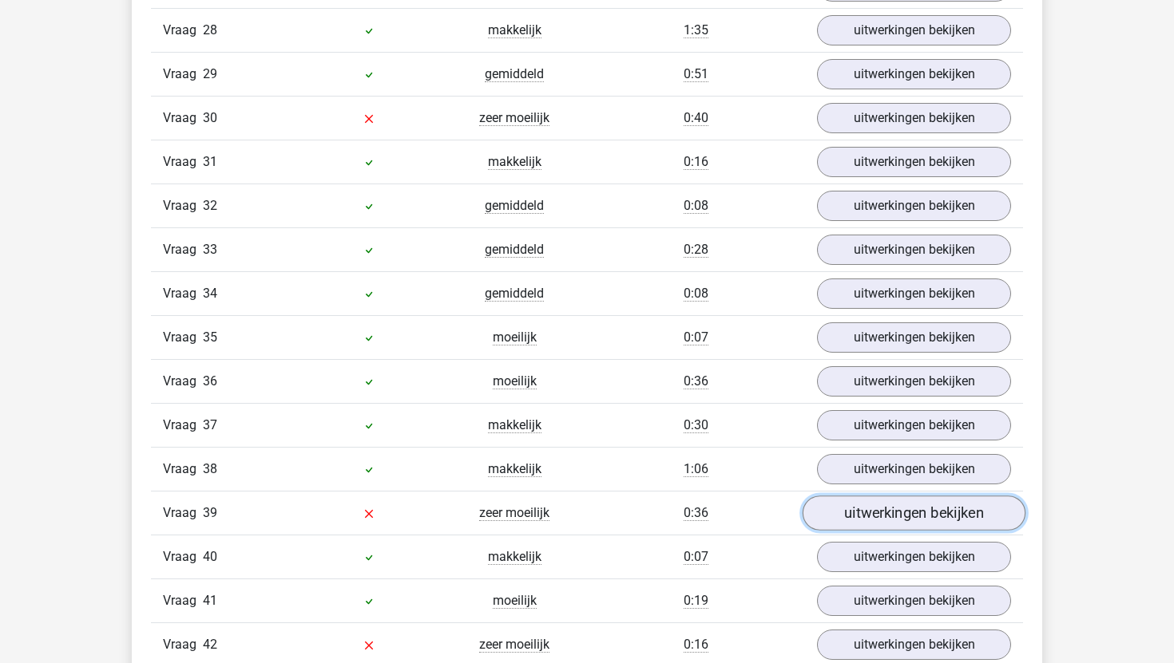
scroll to position [2624, 0]
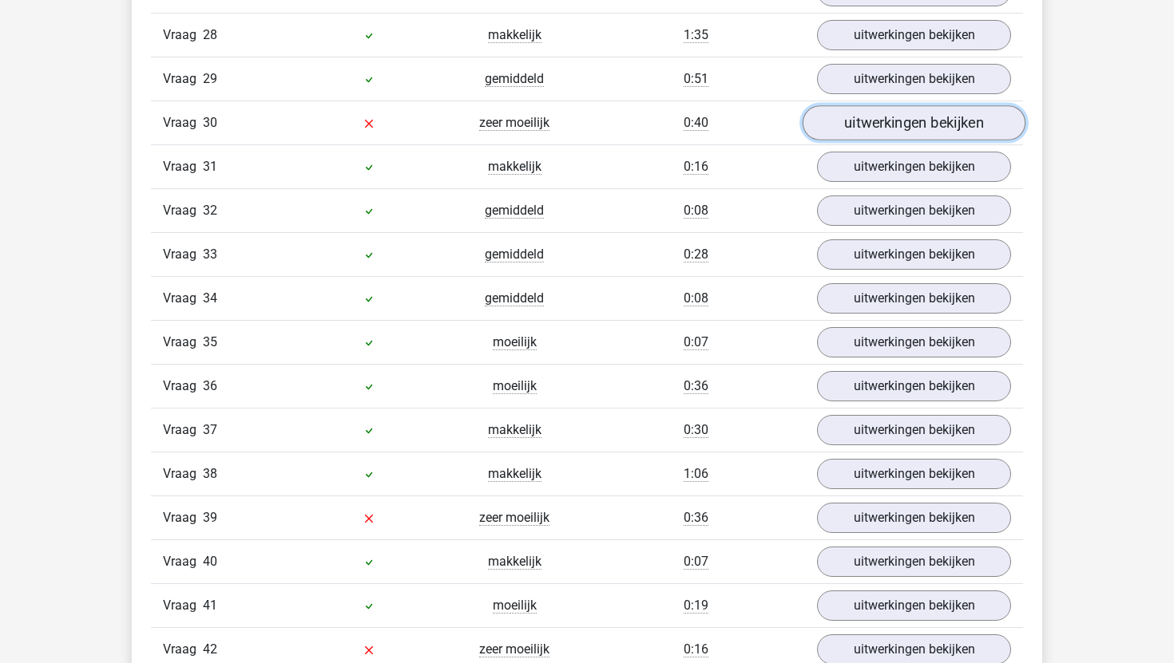
click at [948, 129] on link "uitwerkingen bekijken" at bounding box center [913, 122] width 223 height 35
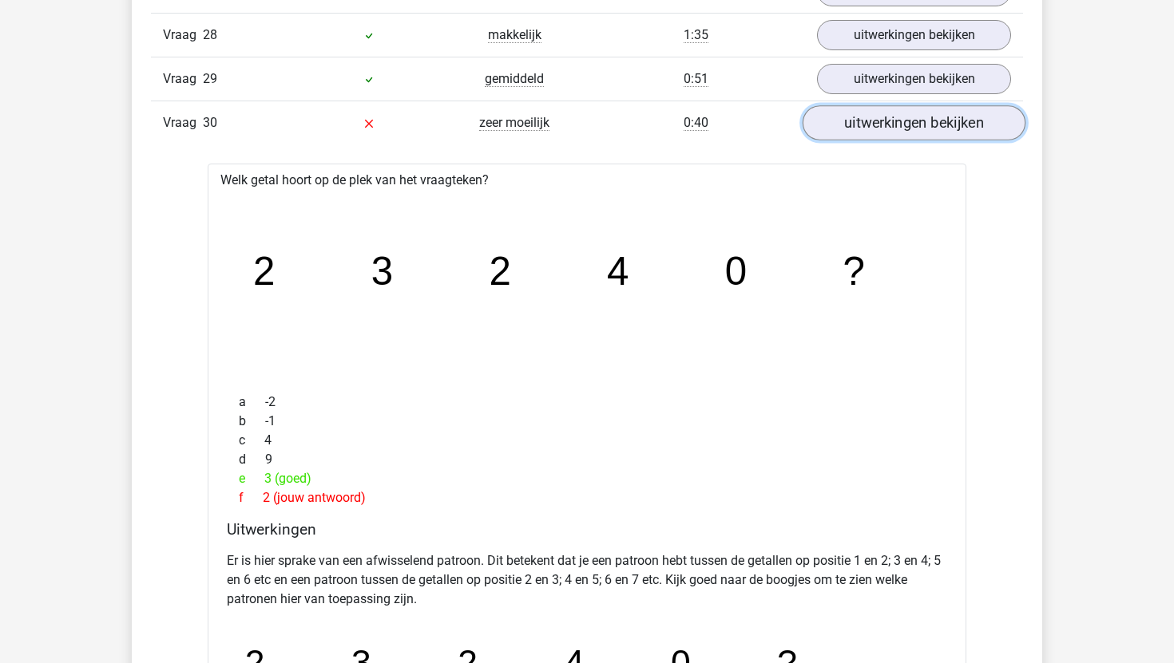
click at [948, 129] on link "uitwerkingen bekijken" at bounding box center [913, 122] width 223 height 35
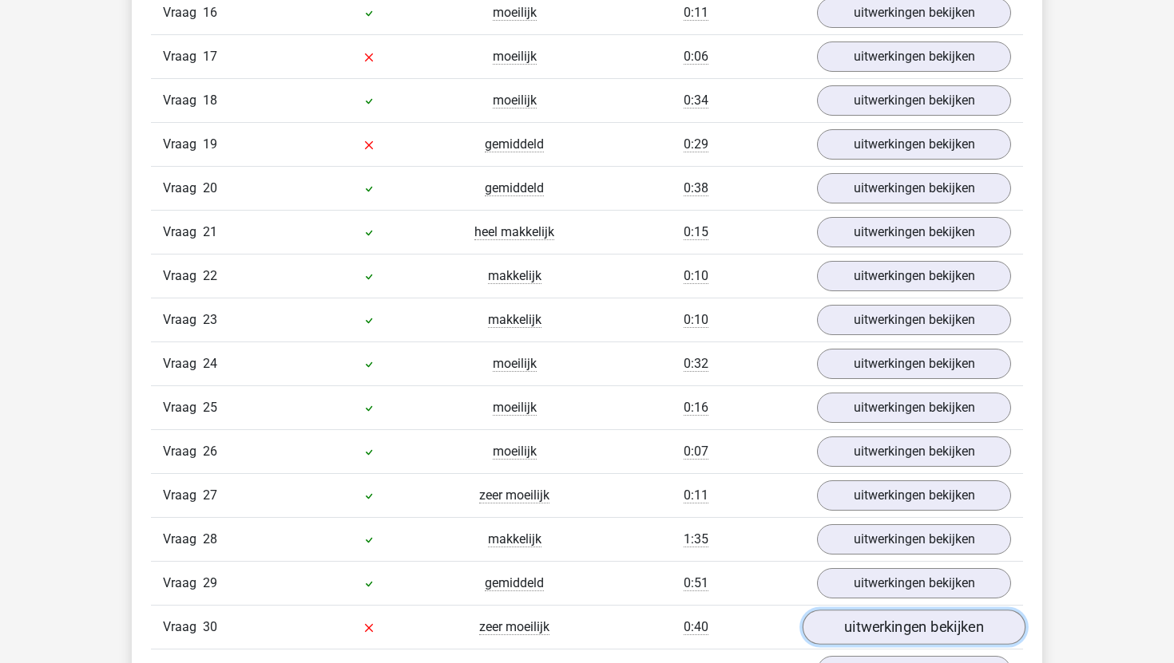
scroll to position [2114, 0]
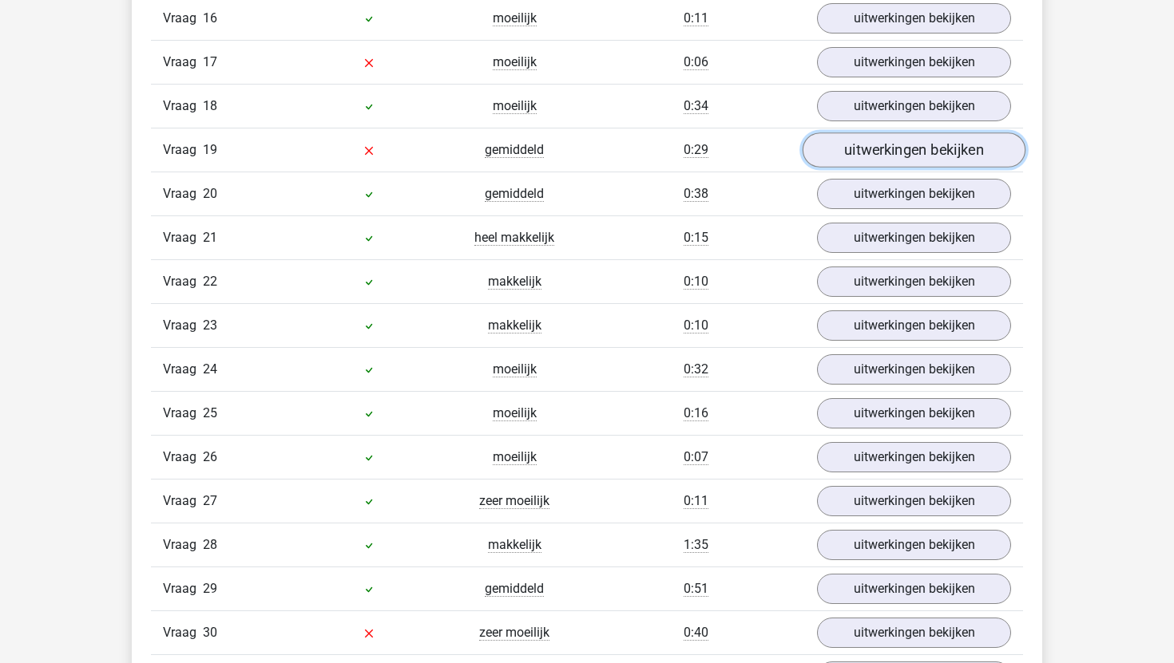
click at [946, 151] on link "uitwerkingen bekijken" at bounding box center [913, 150] width 223 height 35
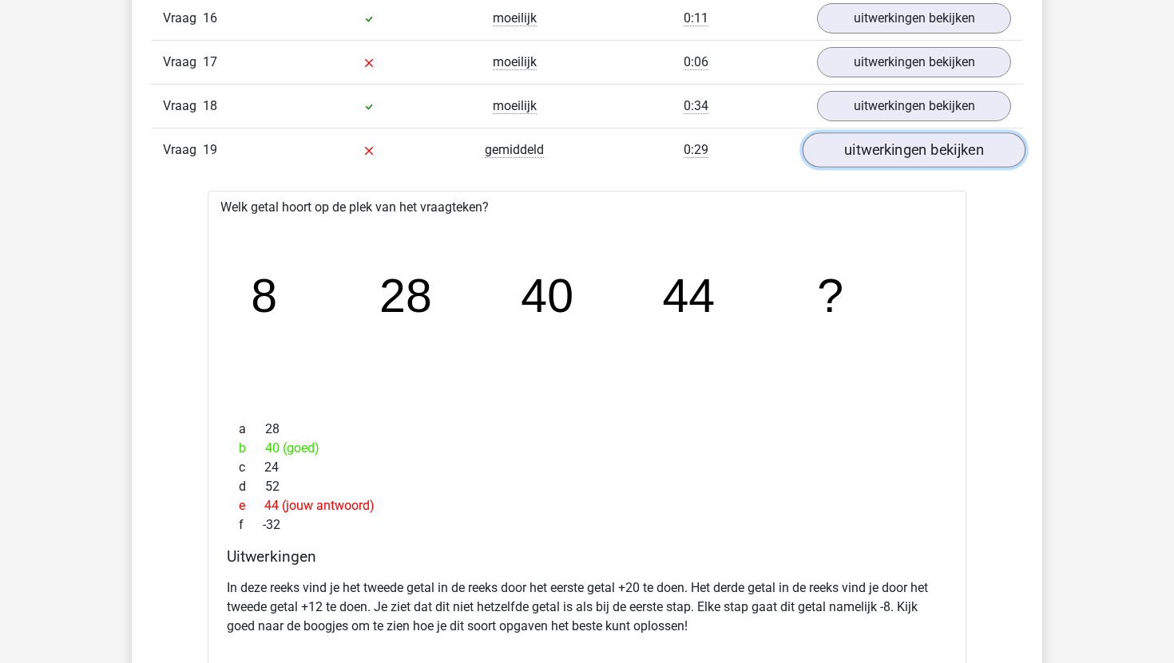
click at [946, 150] on link "uitwerkingen bekijken" at bounding box center [913, 150] width 223 height 35
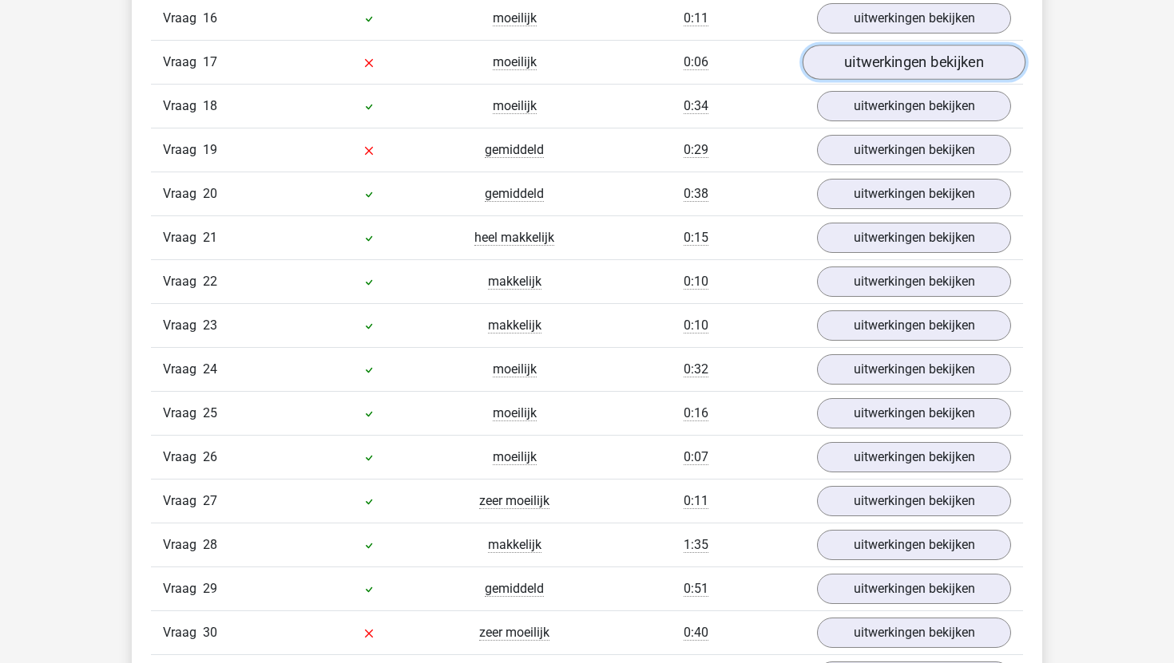
click at [942, 61] on link "uitwerkingen bekijken" at bounding box center [913, 62] width 223 height 35
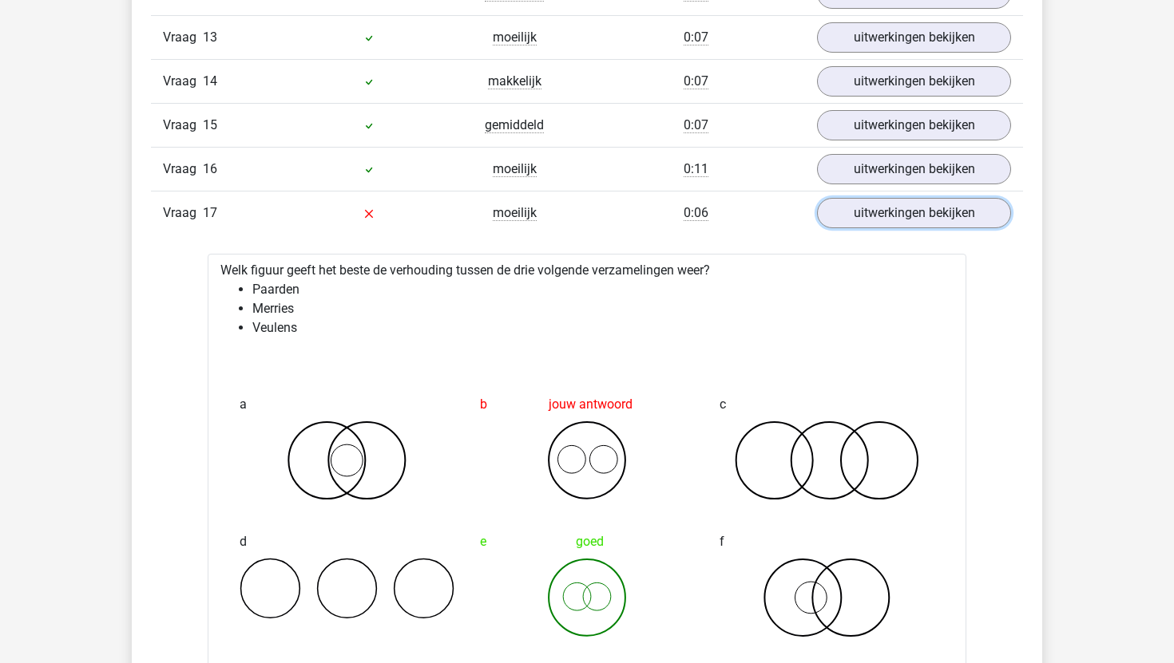
scroll to position [1962, 0]
click at [930, 213] on link "uitwerkingen bekijken" at bounding box center [913, 214] width 223 height 35
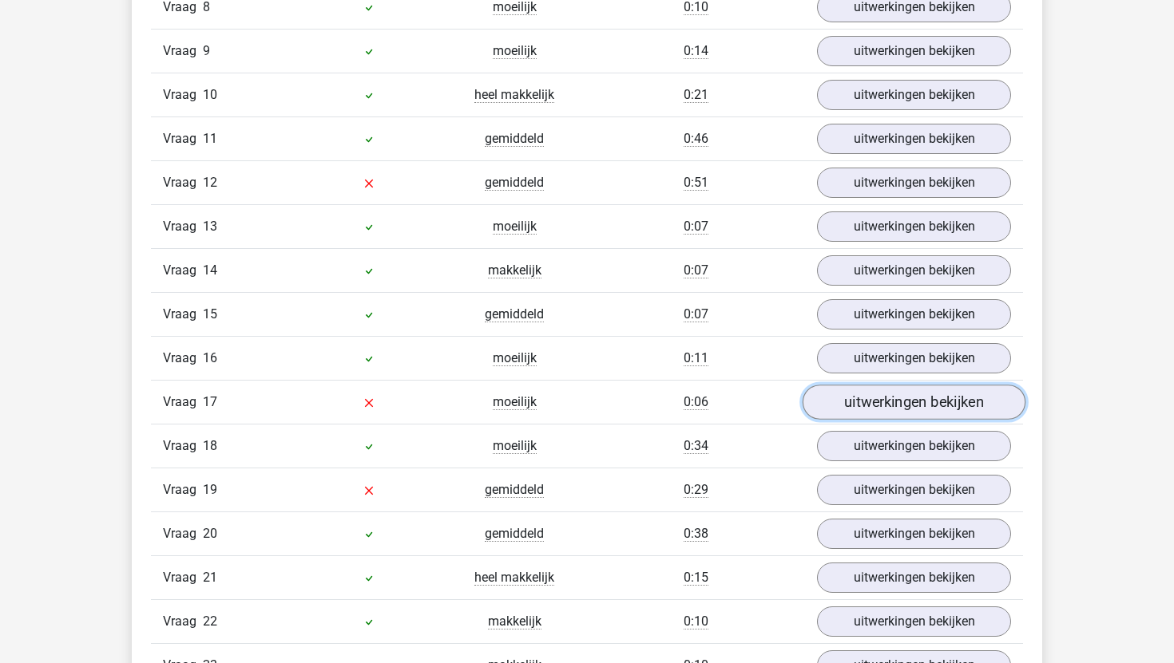
scroll to position [1772, 0]
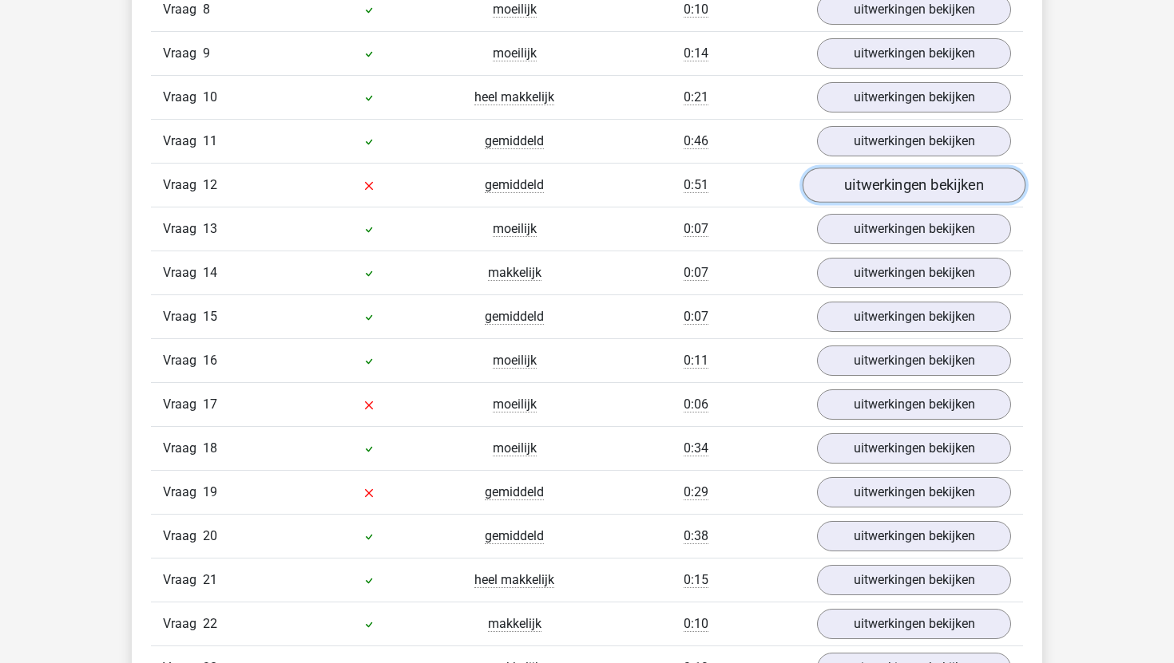
click at [930, 182] on link "uitwerkingen bekijken" at bounding box center [913, 185] width 223 height 35
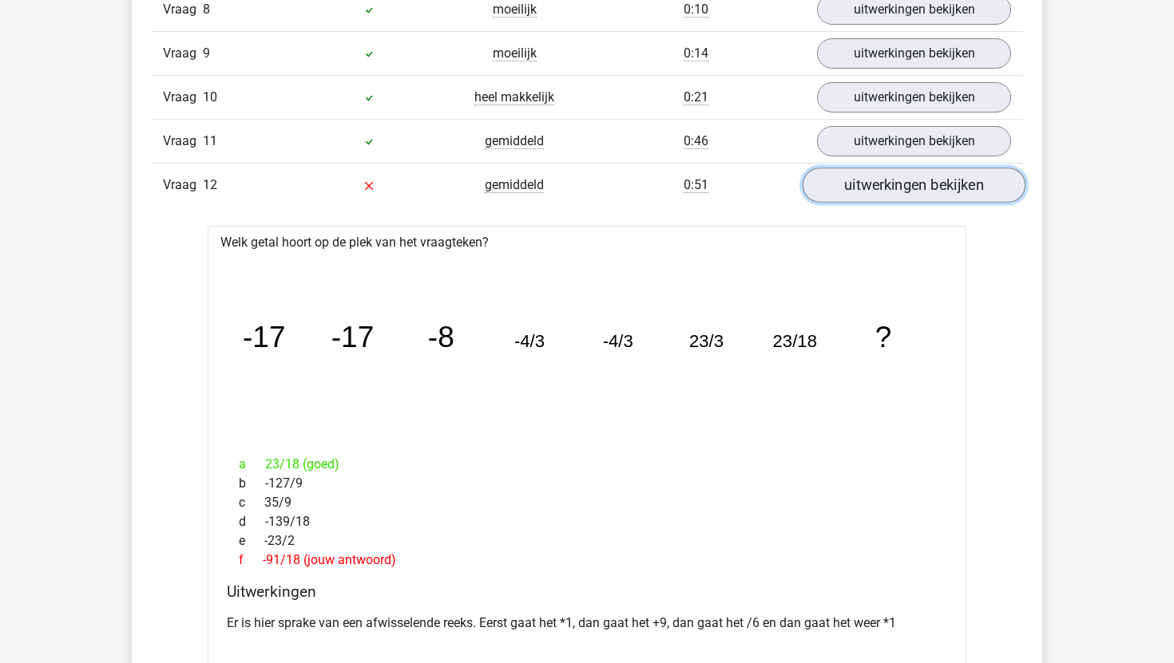
click at [930, 182] on link "uitwerkingen bekijken" at bounding box center [913, 185] width 223 height 35
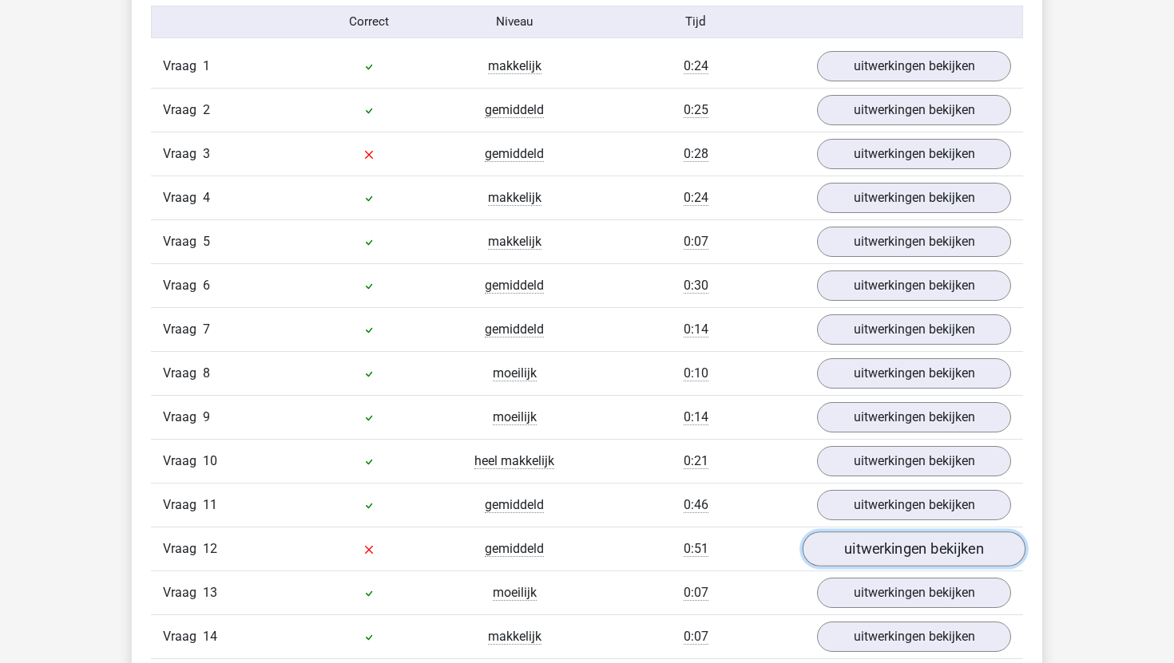
scroll to position [1407, 0]
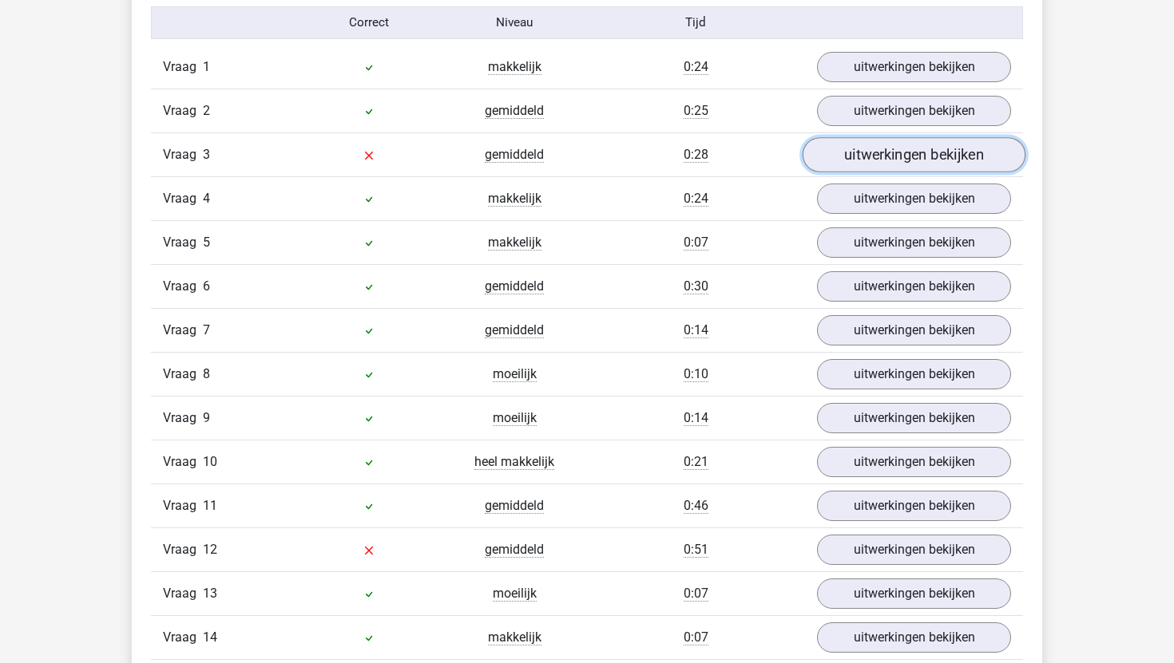
click at [947, 156] on link "uitwerkingen bekijken" at bounding box center [913, 154] width 223 height 35
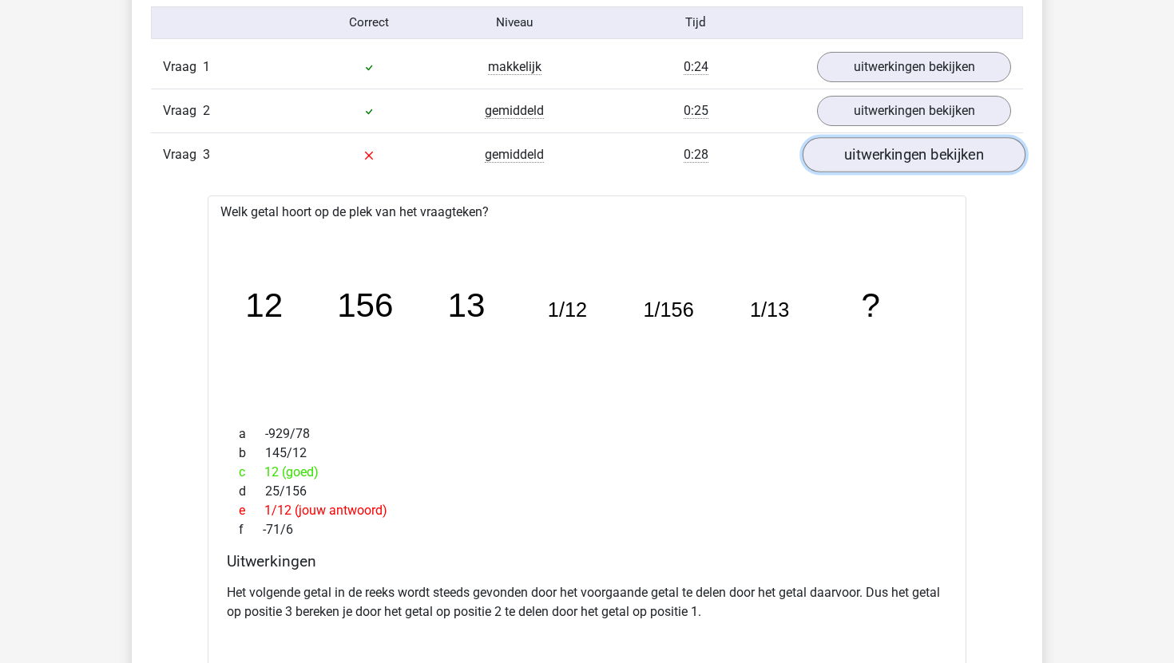
click at [947, 156] on link "uitwerkingen bekijken" at bounding box center [913, 154] width 223 height 35
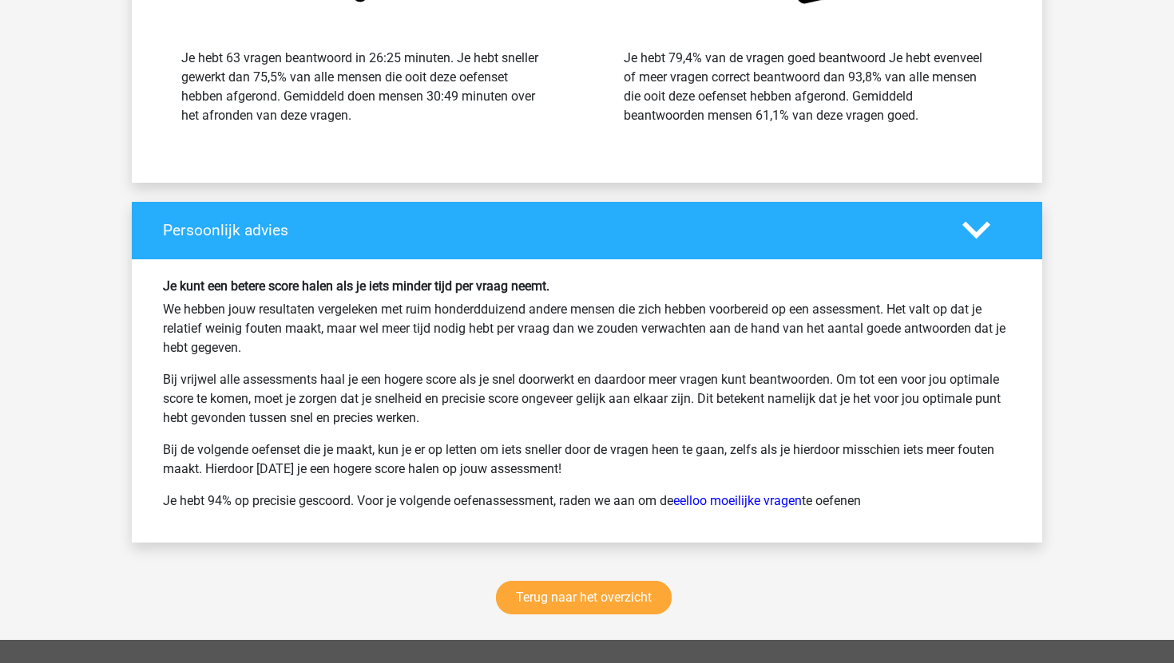
scroll to position [4608, 0]
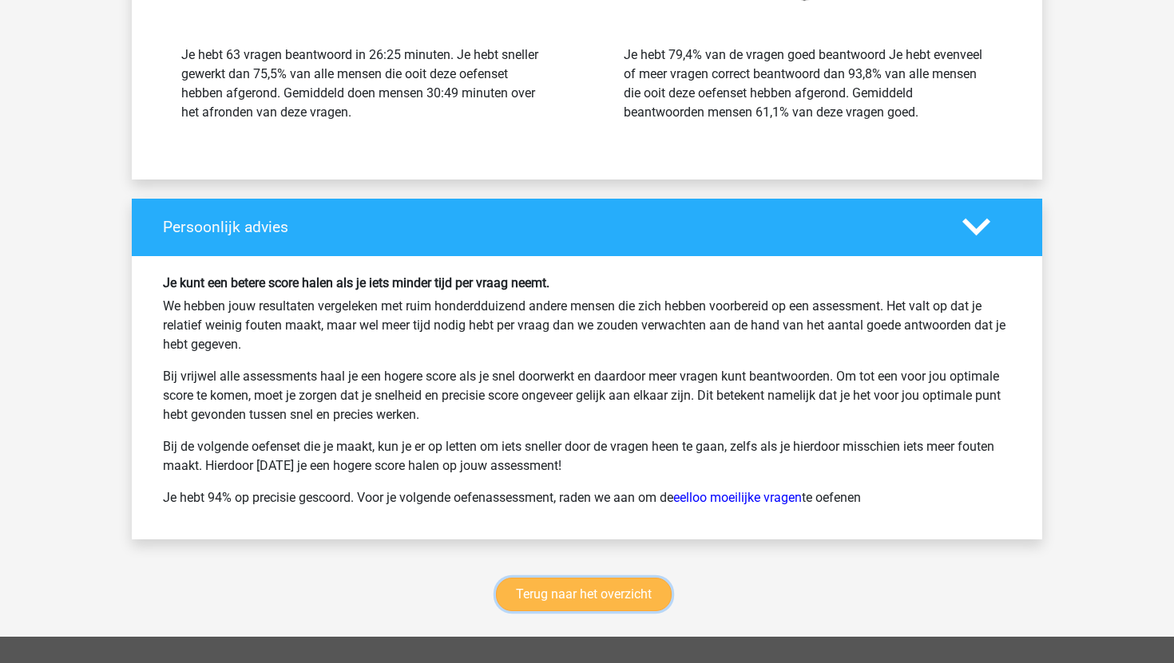
click at [592, 593] on link "Terug naar het overzicht" at bounding box center [584, 595] width 176 height 34
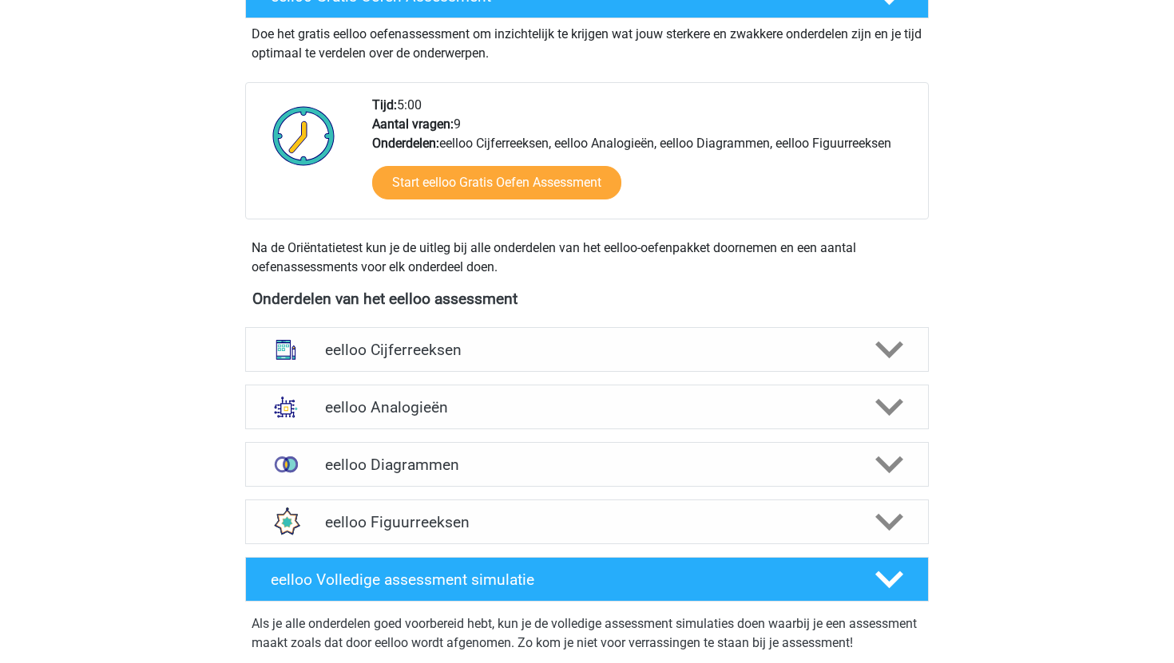
scroll to position [373, 0]
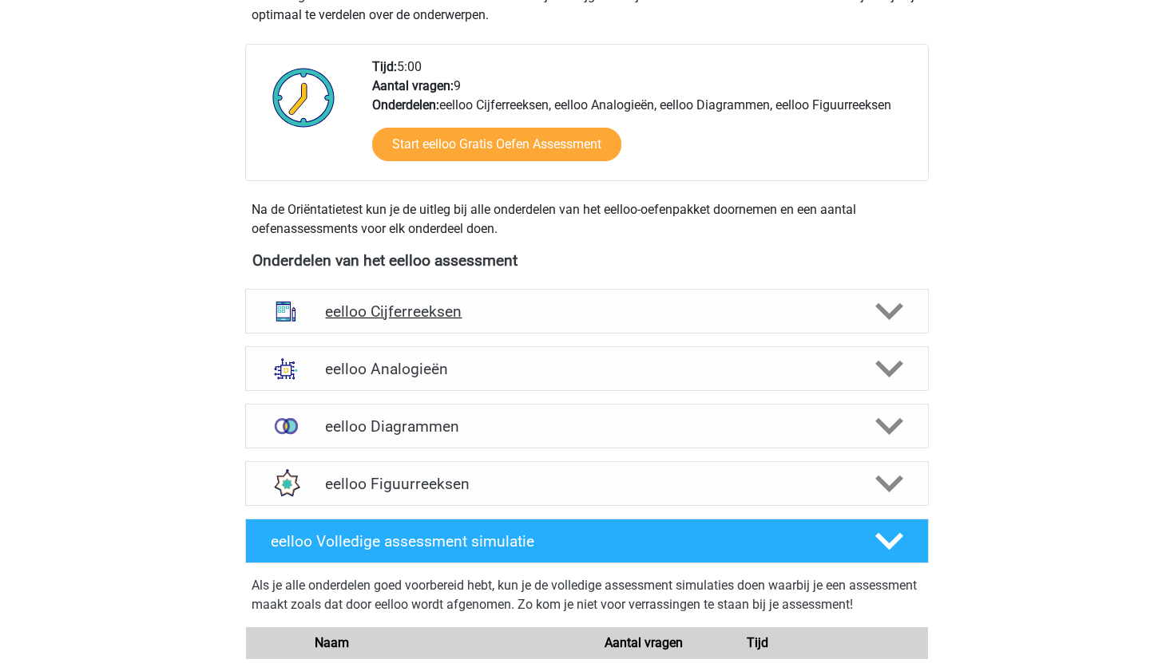
click at [584, 315] on h4 "eelloo Cijferreeksen" at bounding box center [586, 312] width 523 height 18
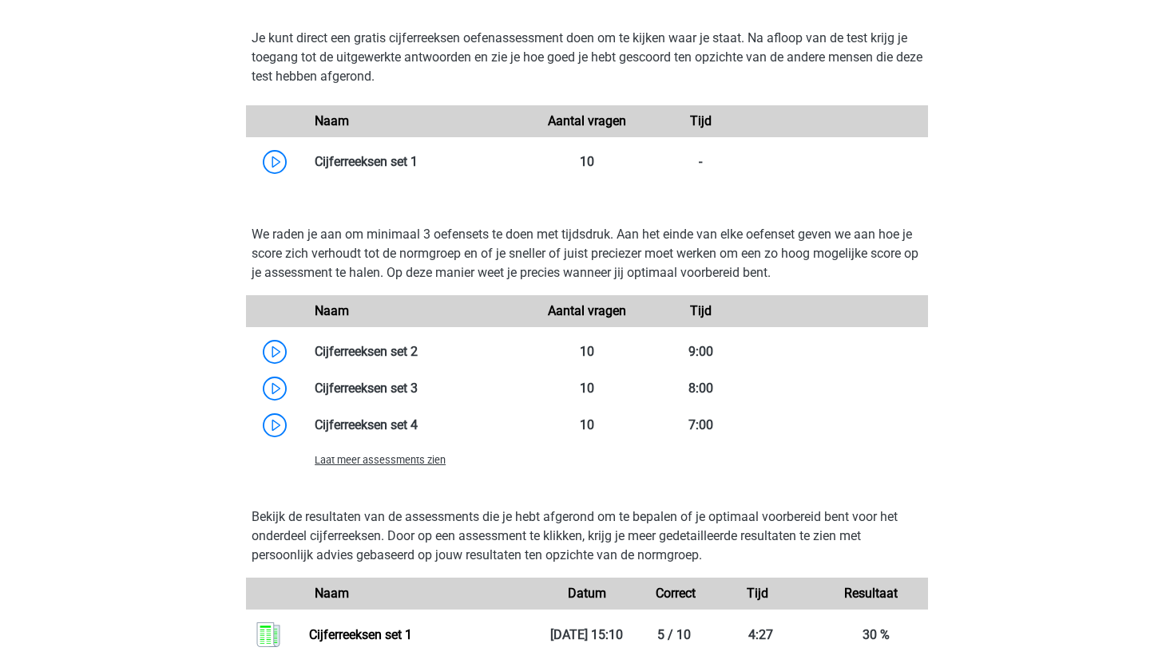
scroll to position [1020, 0]
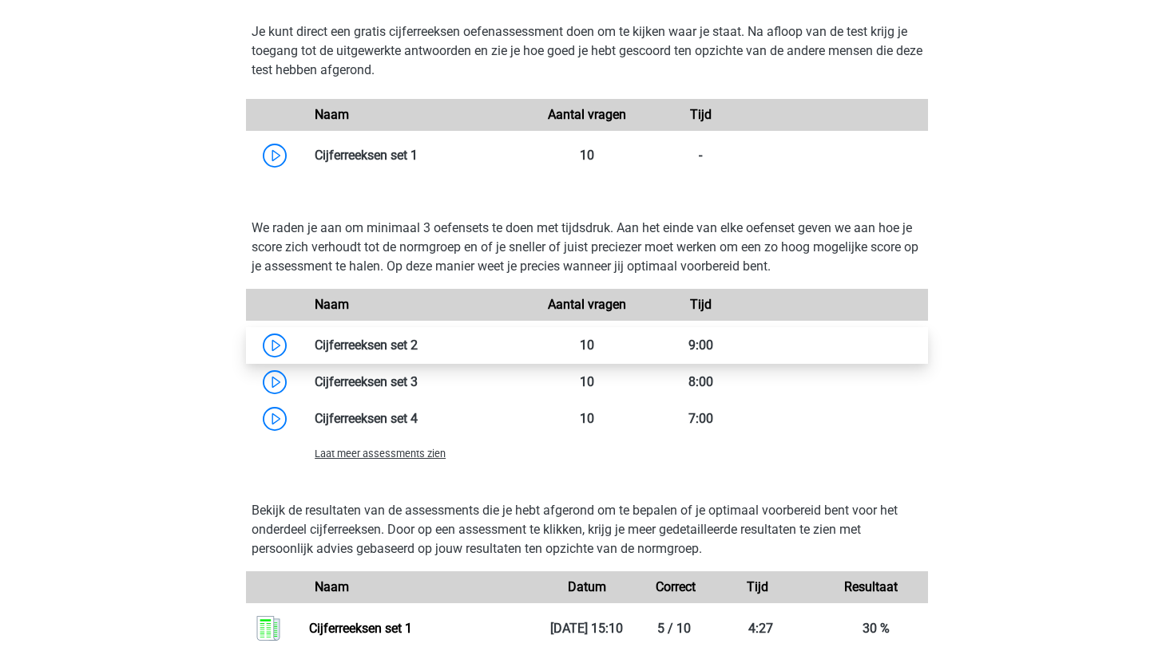
click at [418, 343] on link at bounding box center [418, 345] width 0 height 15
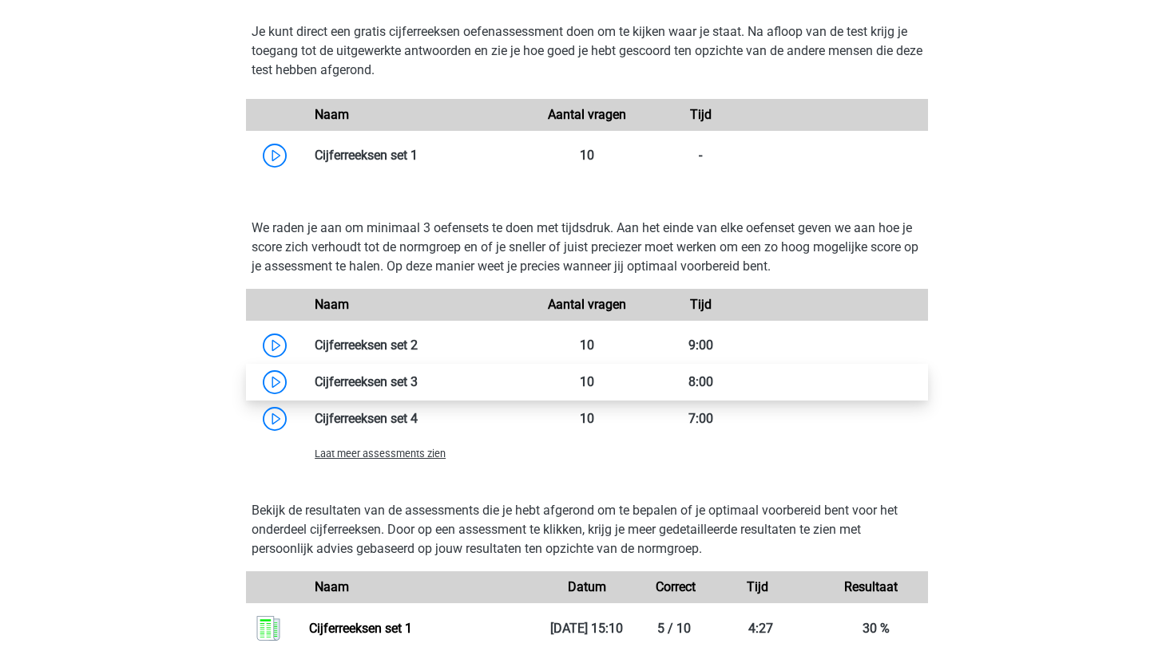
click at [418, 376] on link at bounding box center [418, 381] width 0 height 15
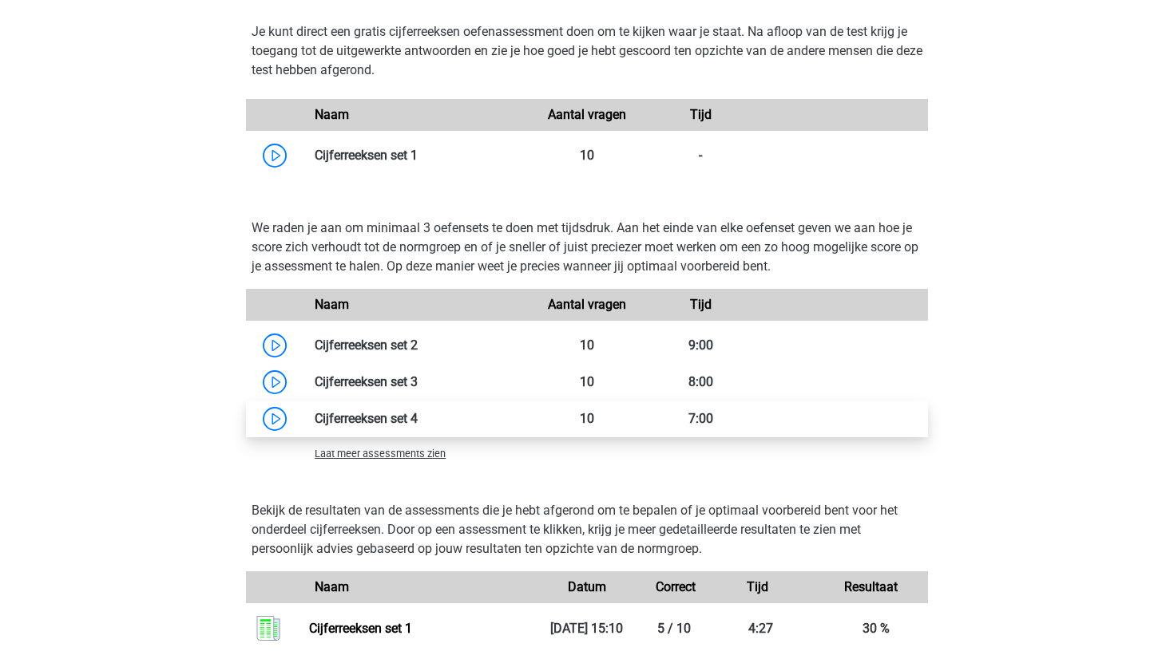
click at [418, 419] on link at bounding box center [418, 418] width 0 height 15
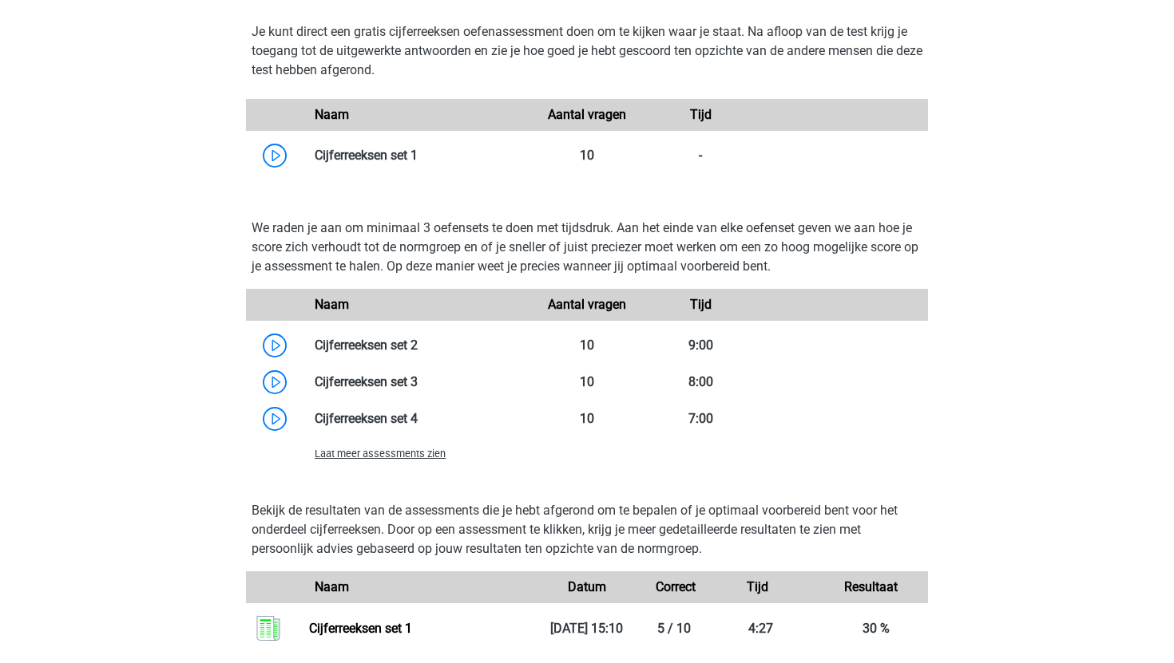
click at [362, 457] on span "Laat meer assessments zien" at bounding box center [380, 454] width 131 height 12
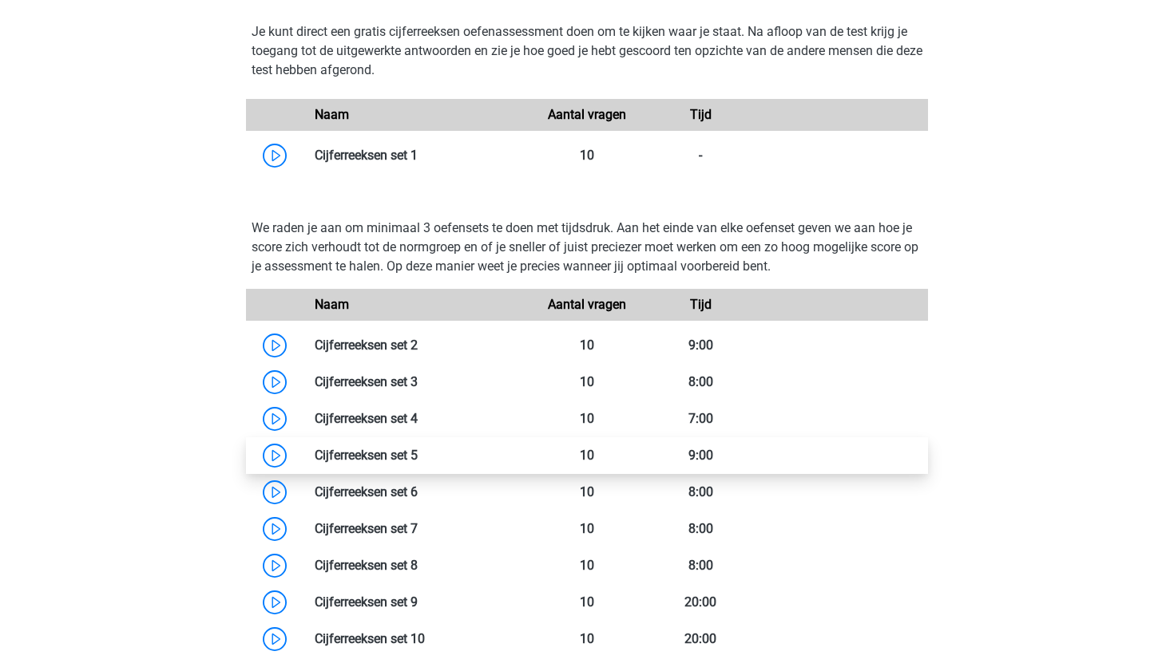
click at [418, 463] on link at bounding box center [418, 455] width 0 height 15
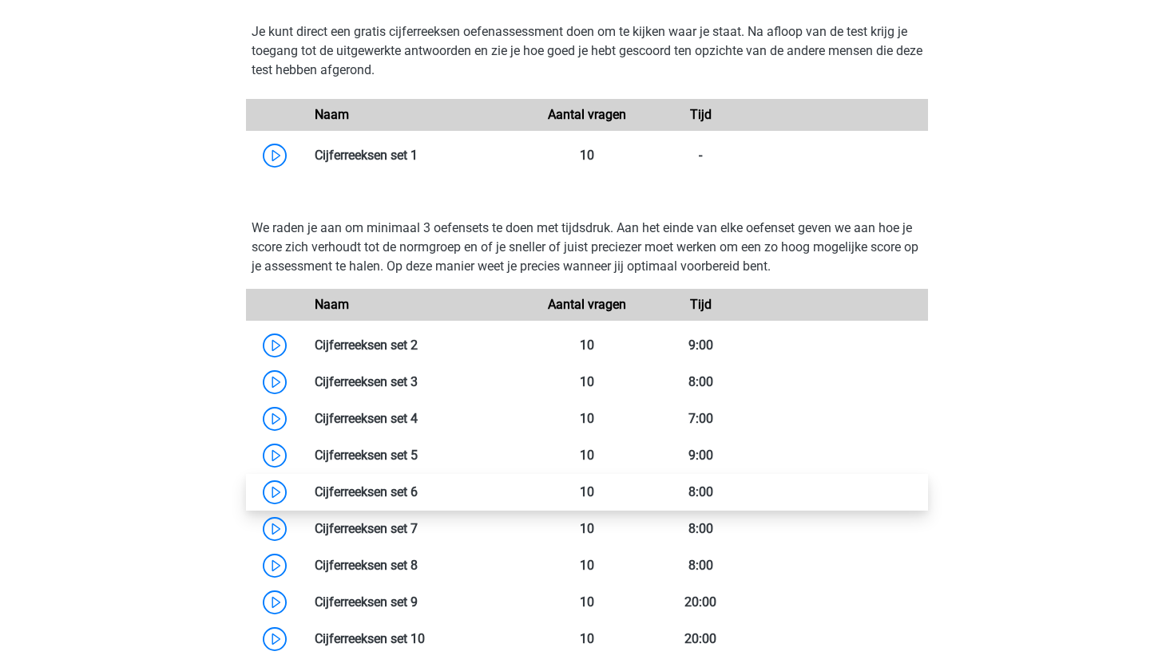
click at [418, 500] on link at bounding box center [418, 492] width 0 height 15
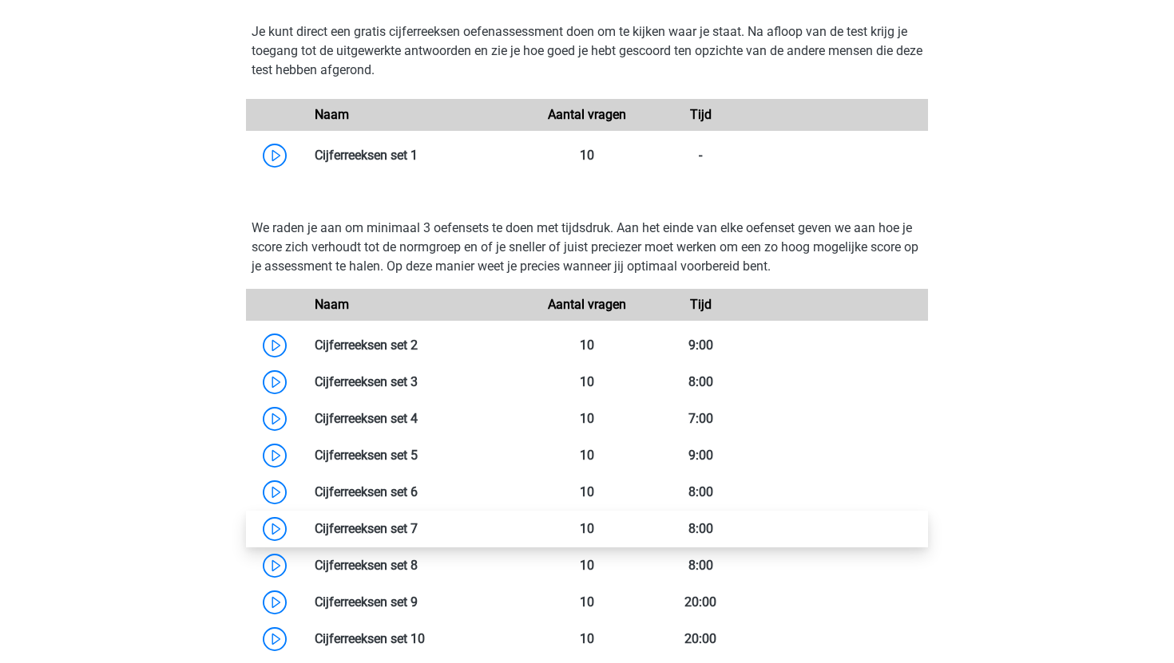
click at [418, 525] on link at bounding box center [418, 528] width 0 height 15
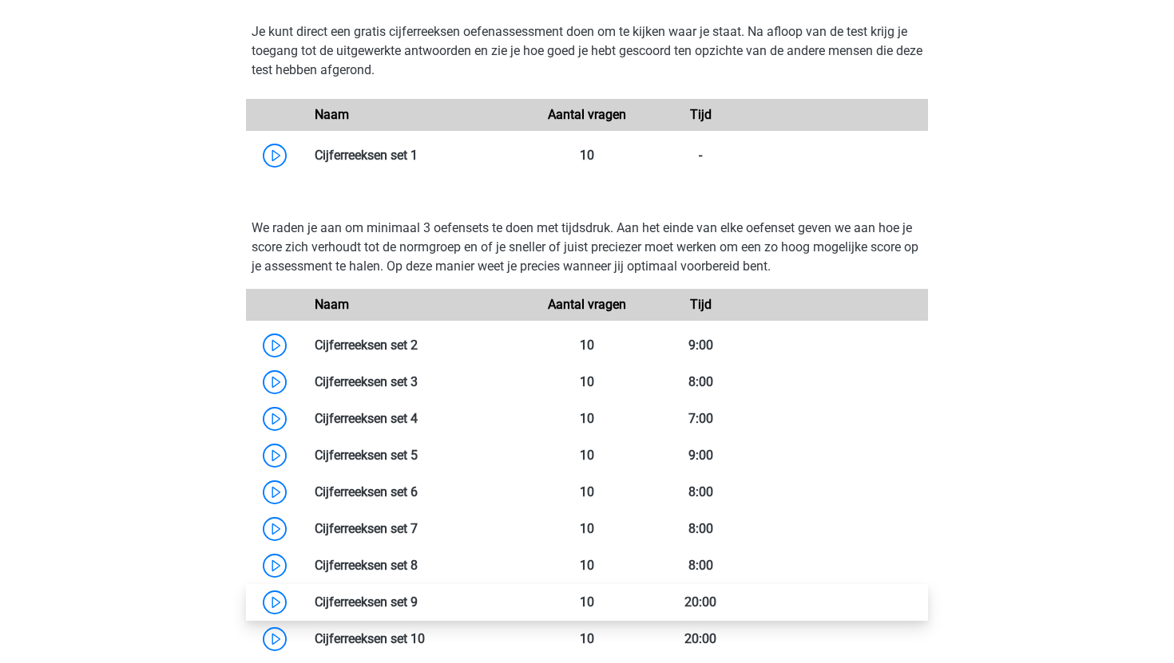
click at [418, 595] on link at bounding box center [418, 602] width 0 height 15
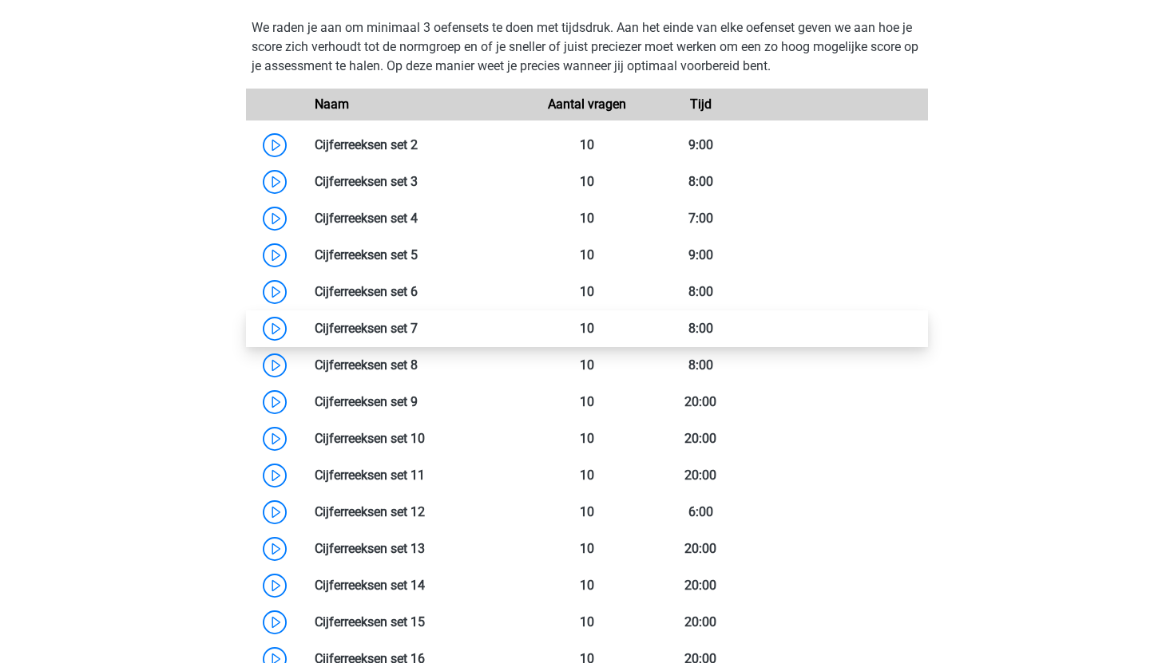
scroll to position [1227, 0]
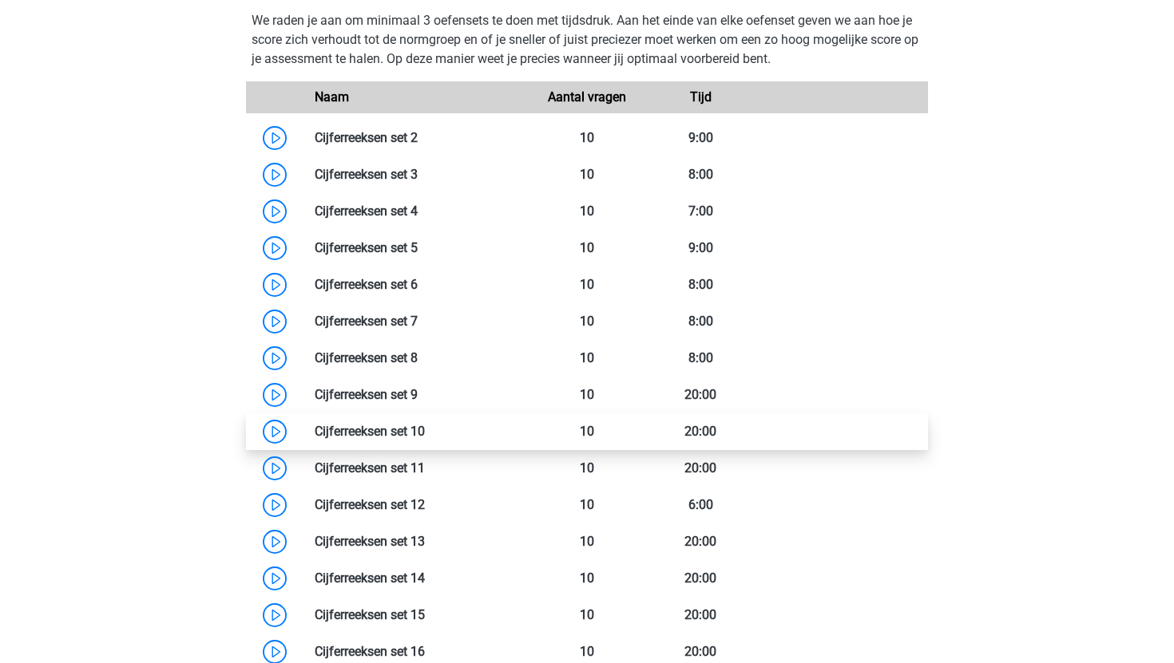
click at [425, 429] on link at bounding box center [425, 431] width 0 height 15
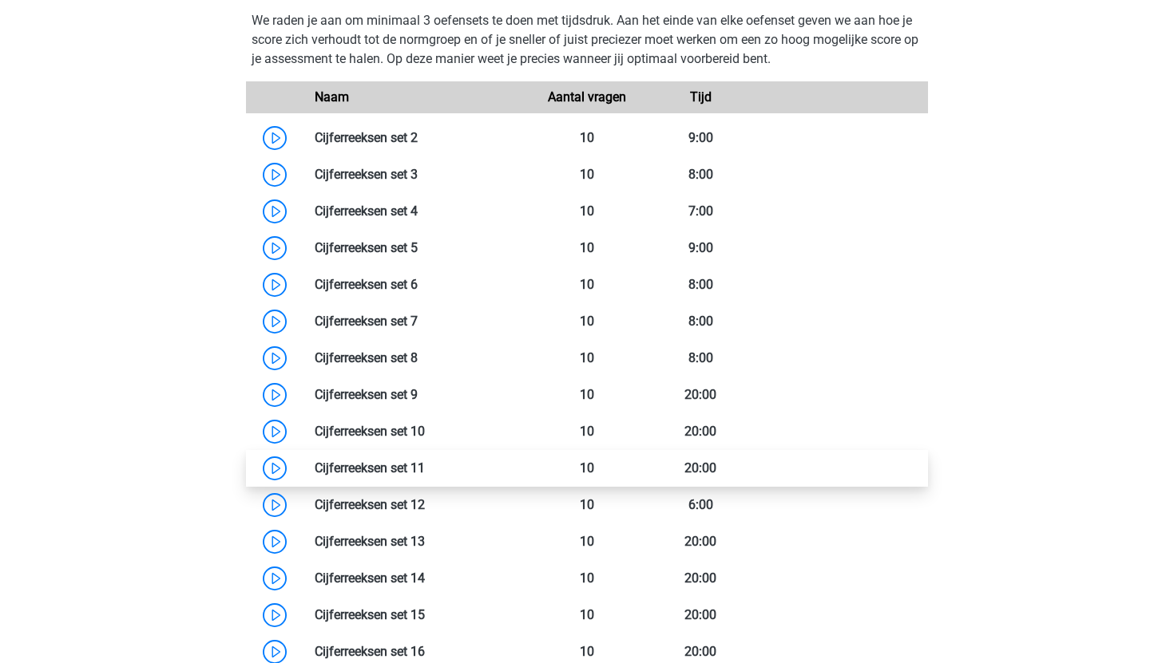
click at [425, 476] on link at bounding box center [425, 468] width 0 height 15
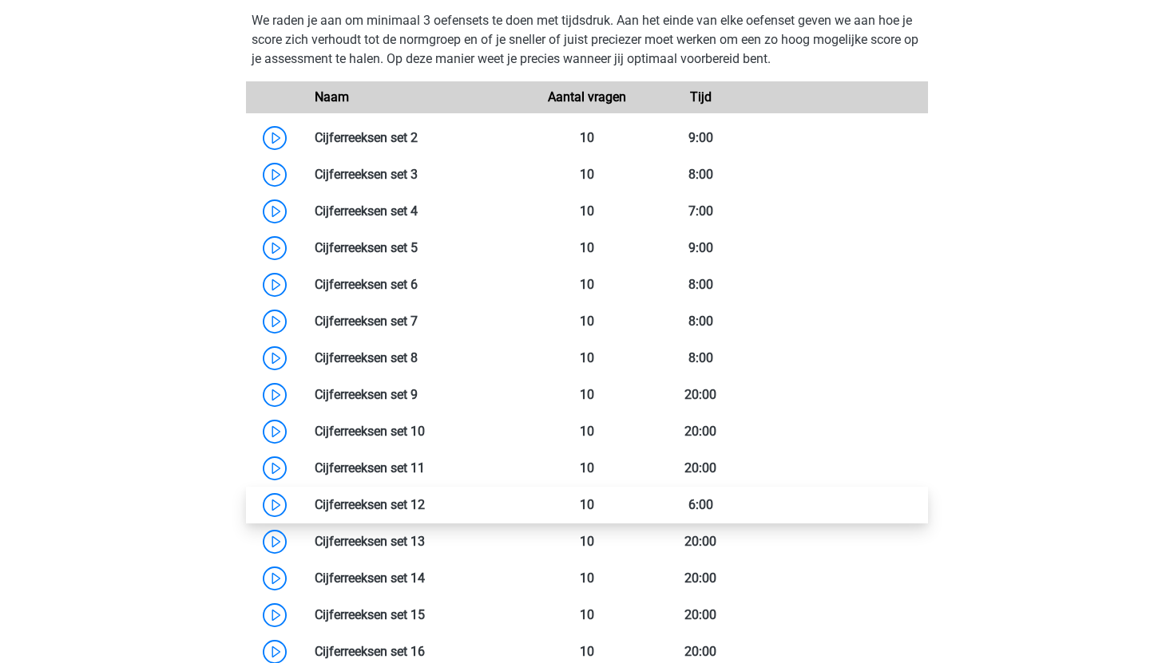
click at [425, 512] on link at bounding box center [425, 504] width 0 height 15
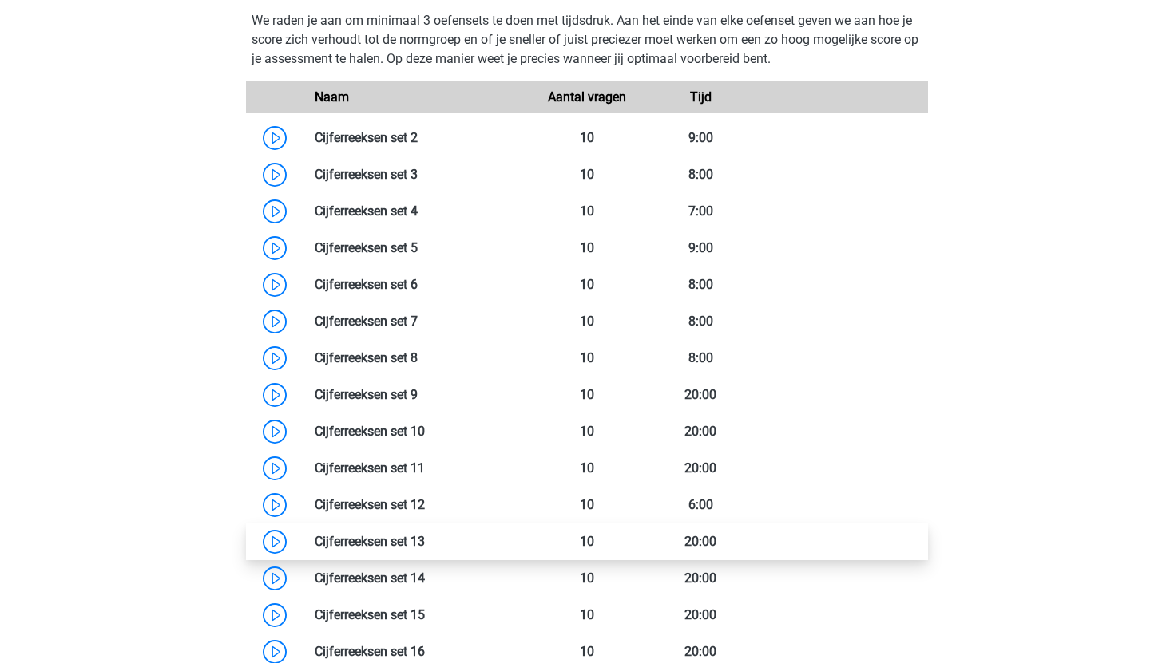
click at [425, 539] on link at bounding box center [425, 541] width 0 height 15
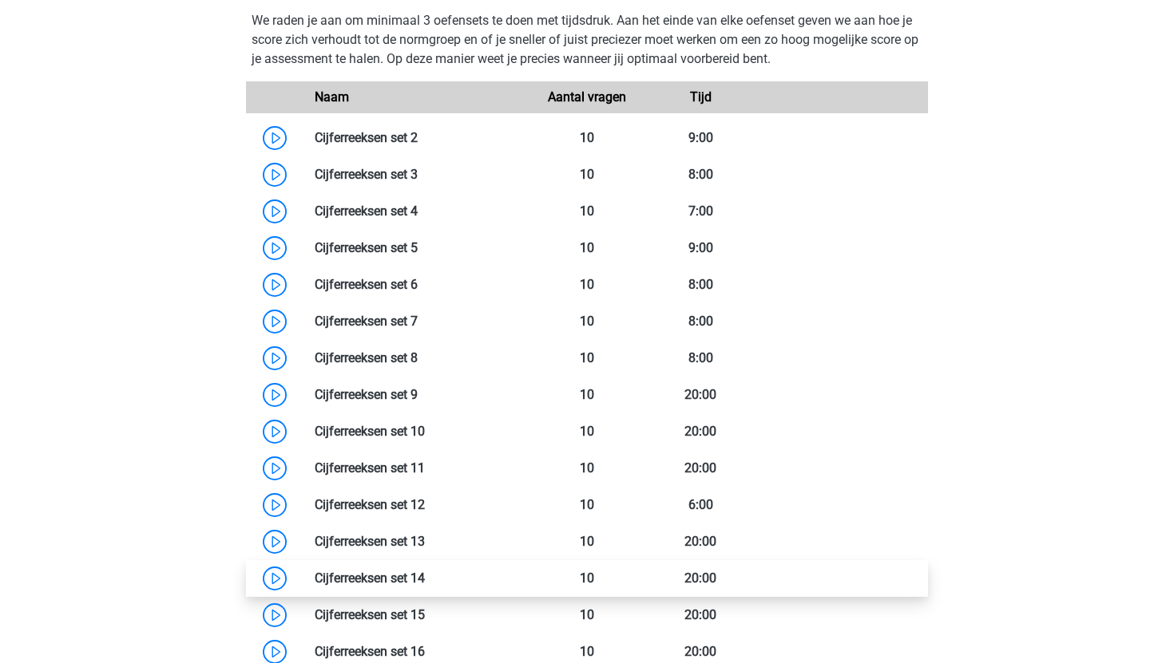
click at [425, 571] on link at bounding box center [425, 578] width 0 height 15
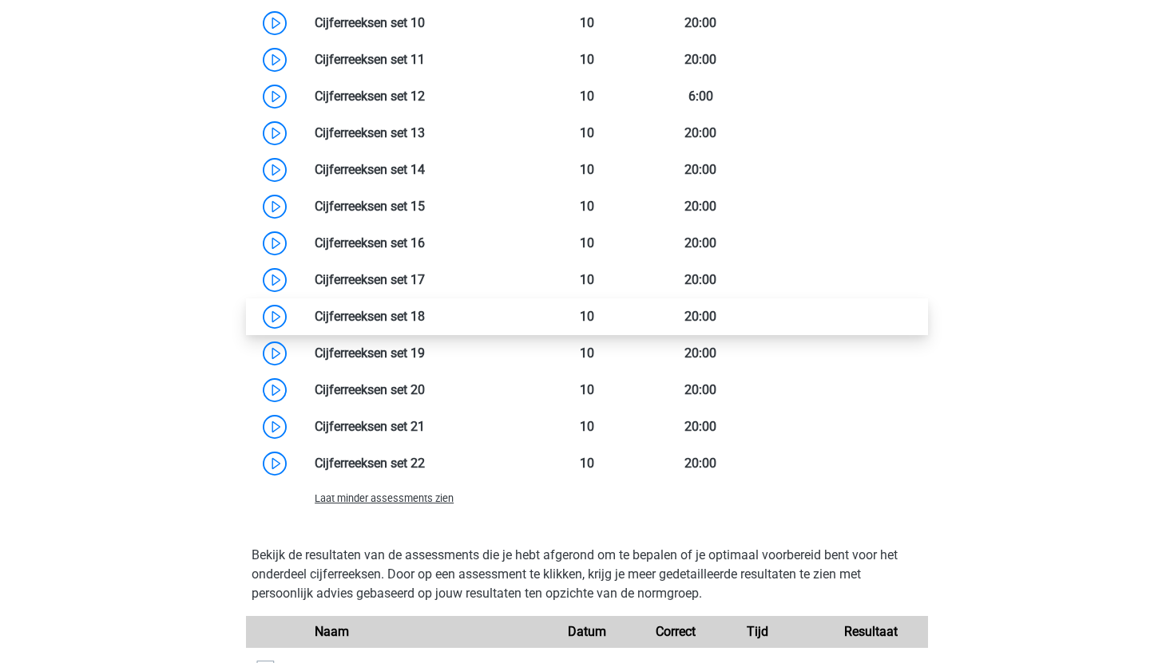
scroll to position [1638, 0]
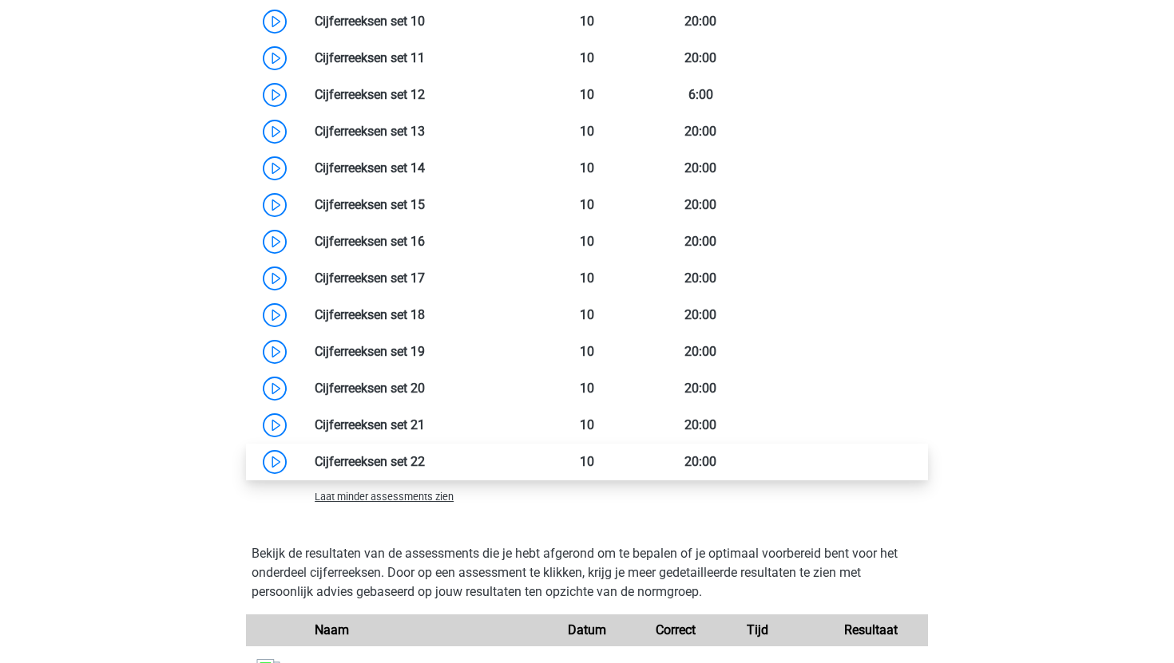
click at [425, 454] on link at bounding box center [425, 461] width 0 height 15
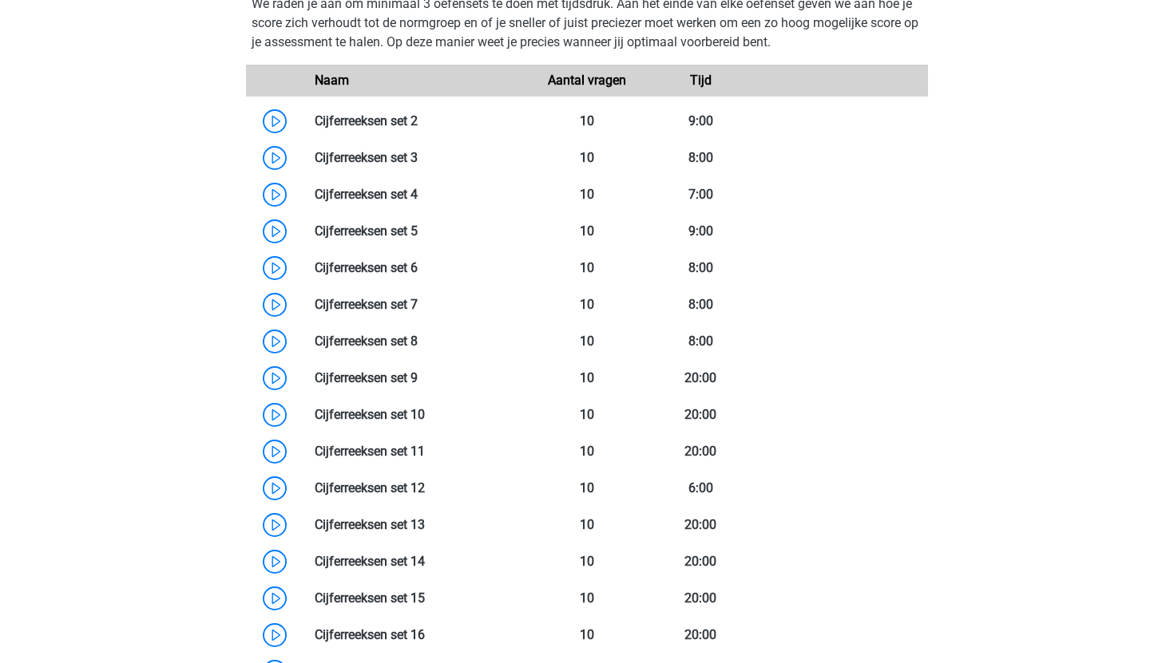
scroll to position [1141, 0]
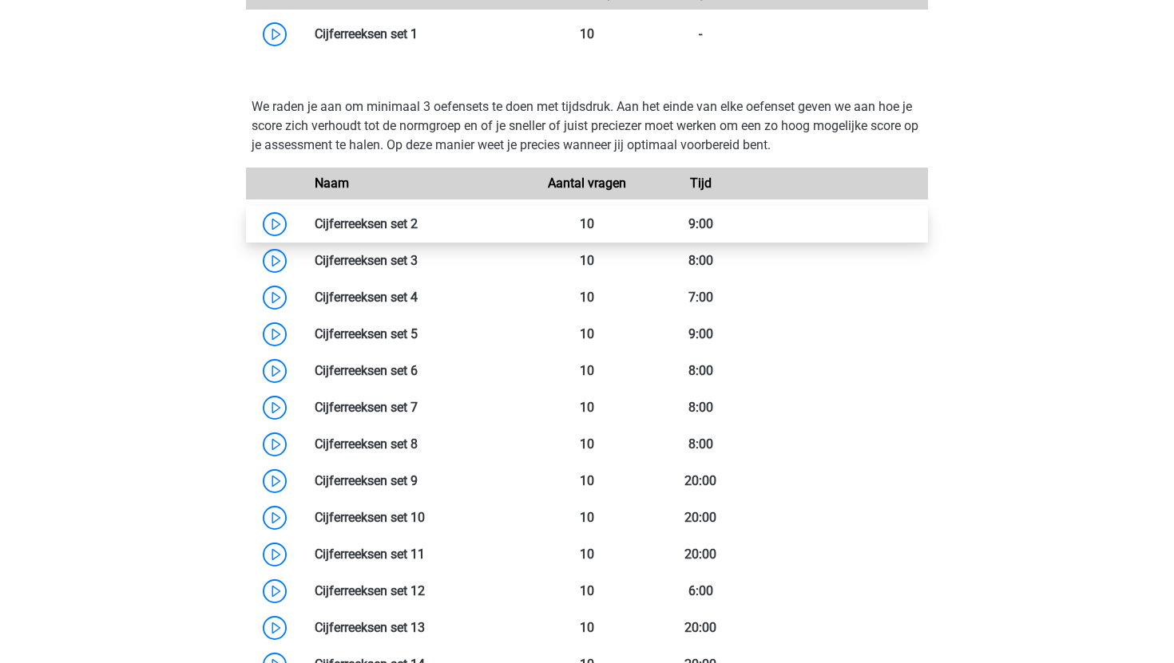
click at [418, 232] on link at bounding box center [418, 223] width 0 height 15
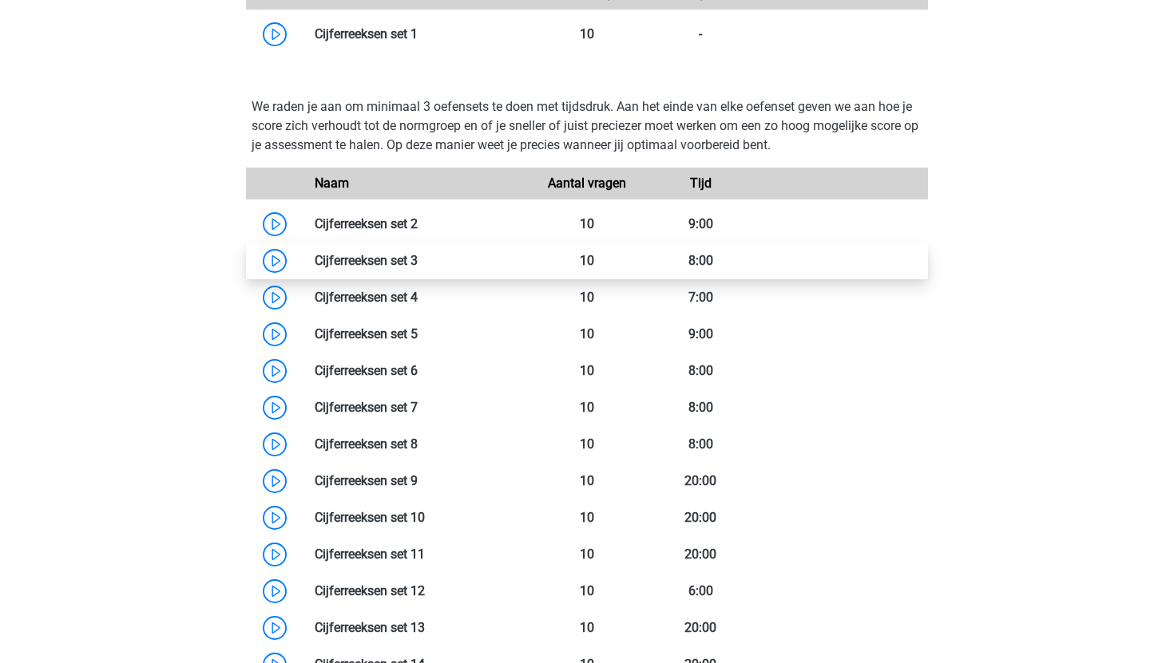
click at [418, 260] on link at bounding box center [418, 260] width 0 height 15
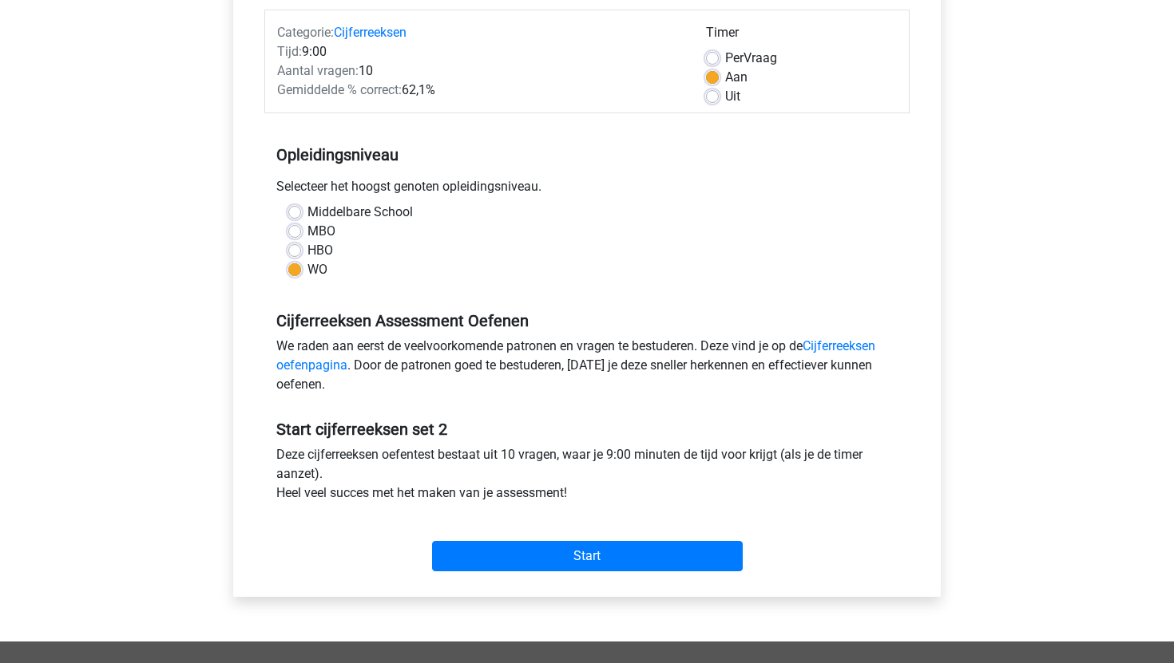
scroll to position [197, 0]
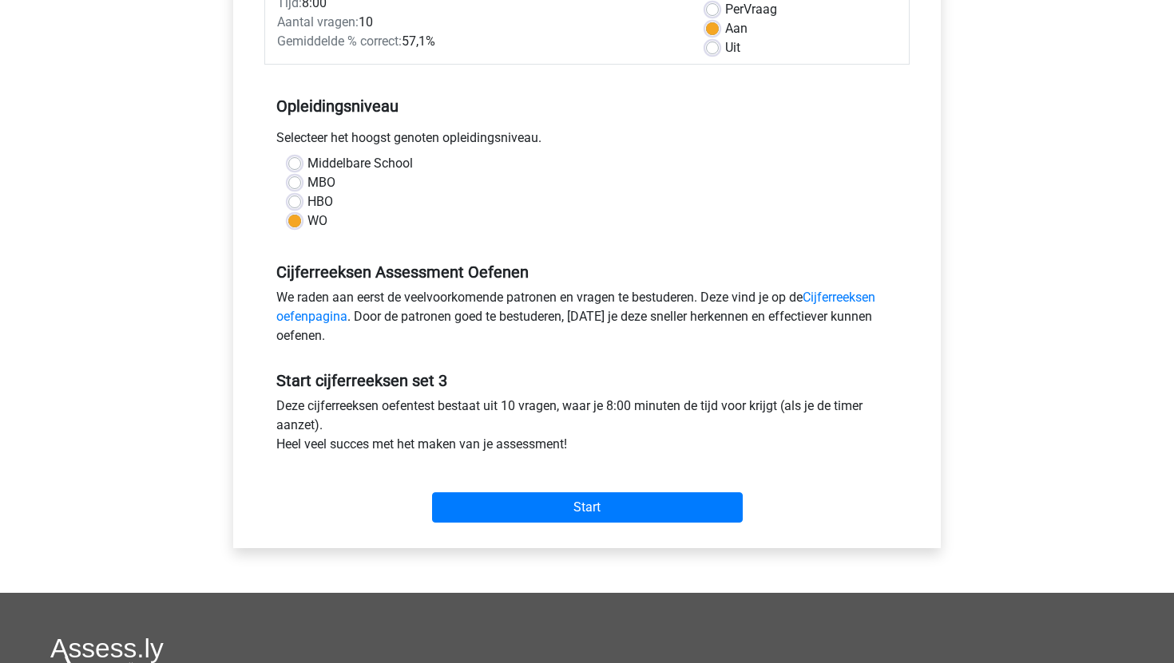
scroll to position [246, 0]
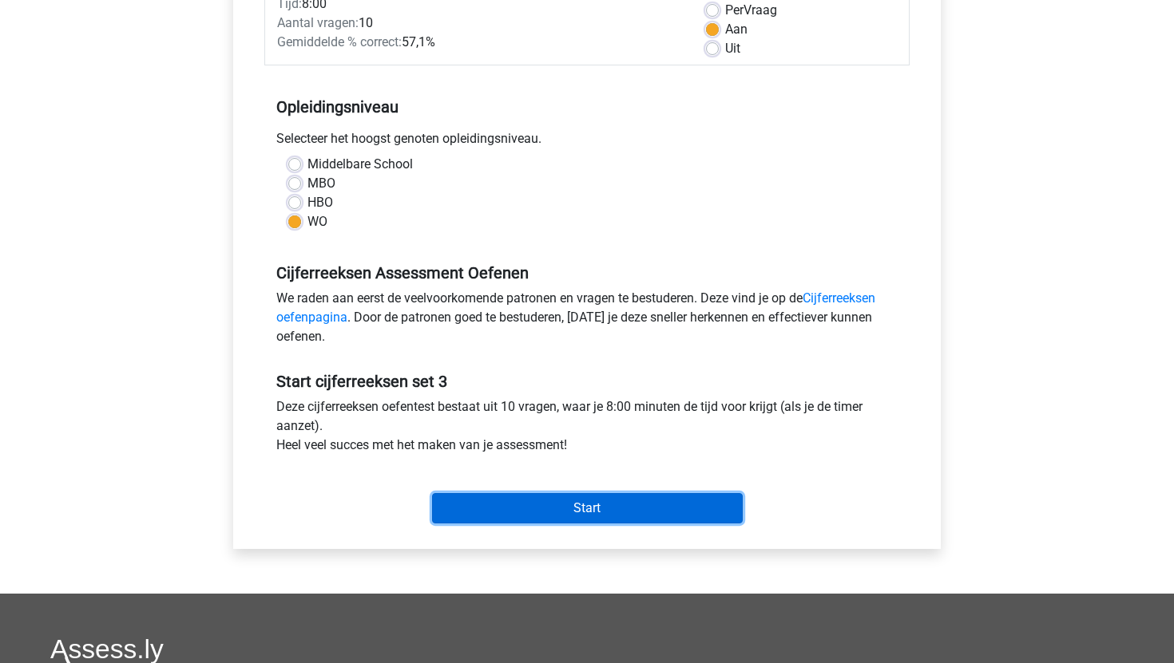
click at [544, 520] on input "Start" at bounding box center [587, 508] width 311 height 30
click at [528, 509] on input "Start" at bounding box center [587, 508] width 311 height 30
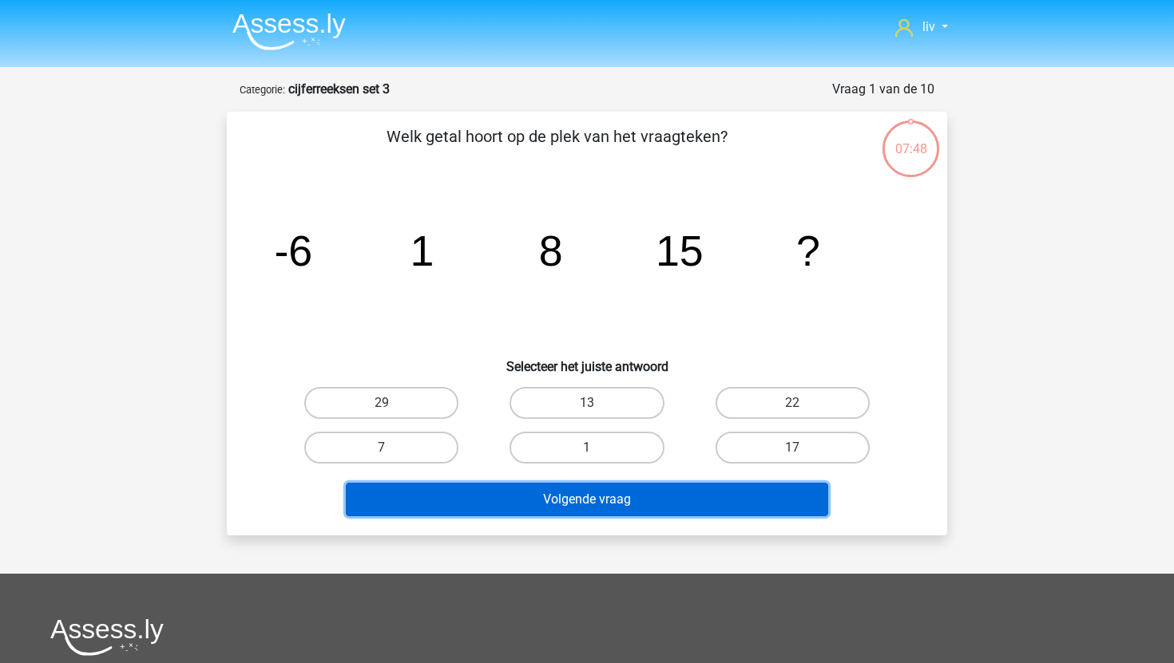
click at [660, 505] on button "Volgende vraag" at bounding box center [587, 500] width 483 height 34
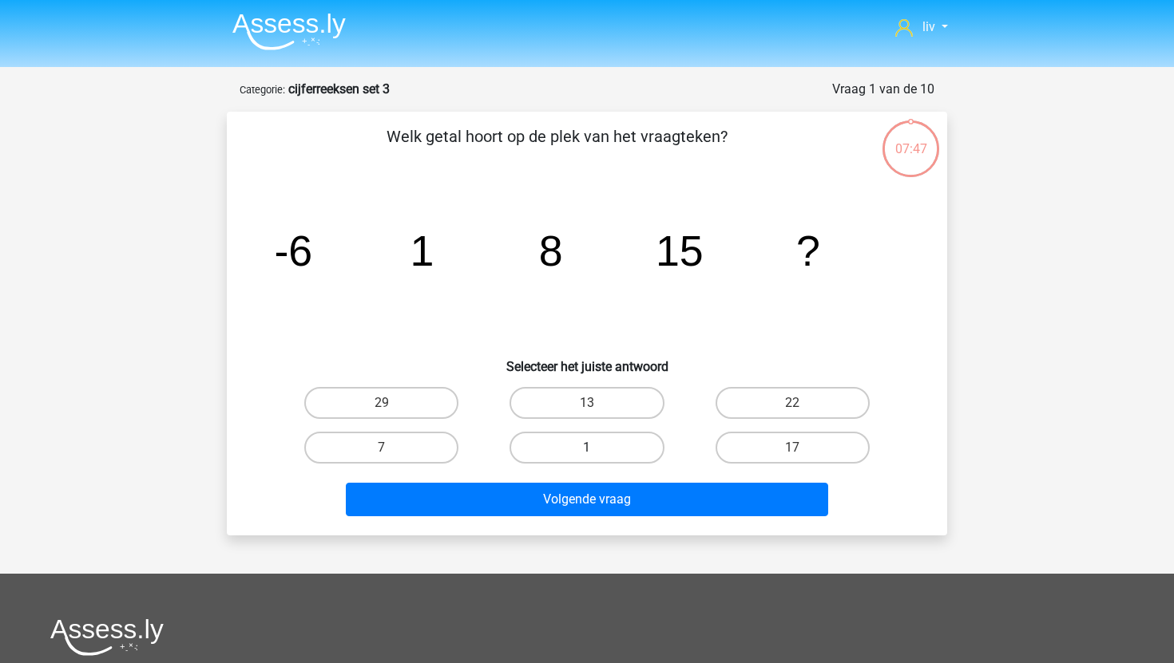
click at [609, 452] on label "1" at bounding box center [586, 448] width 154 height 32
click at [597, 452] on input "1" at bounding box center [592, 453] width 10 height 10
radio input "true"
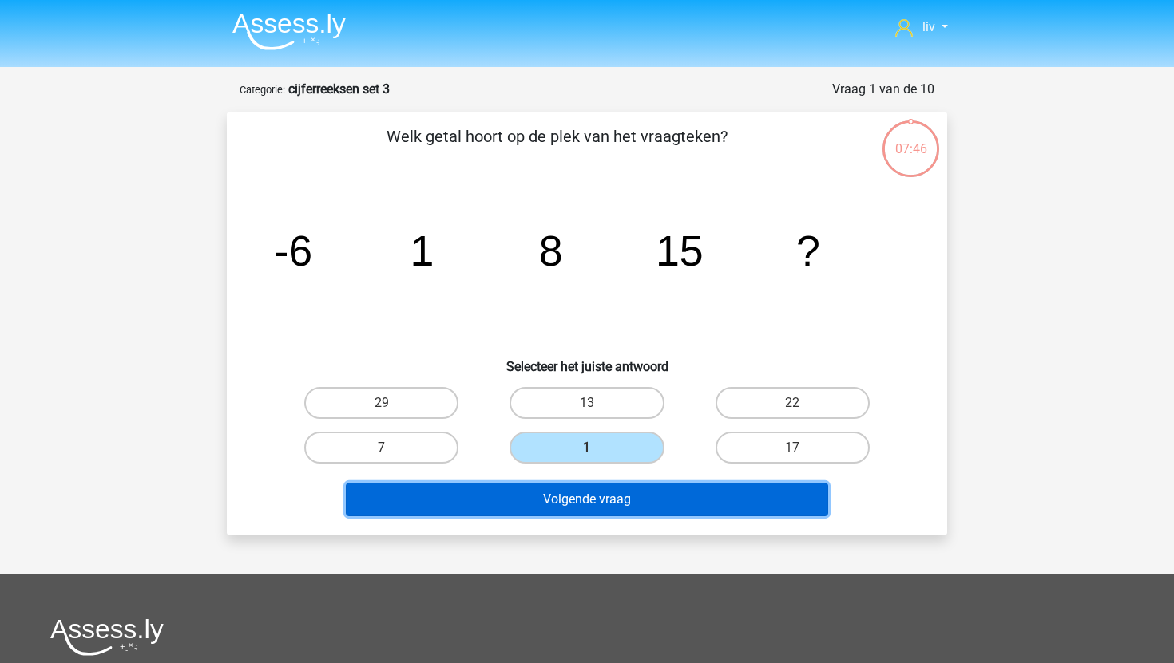
click at [612, 497] on button "Volgende vraag" at bounding box center [587, 500] width 483 height 34
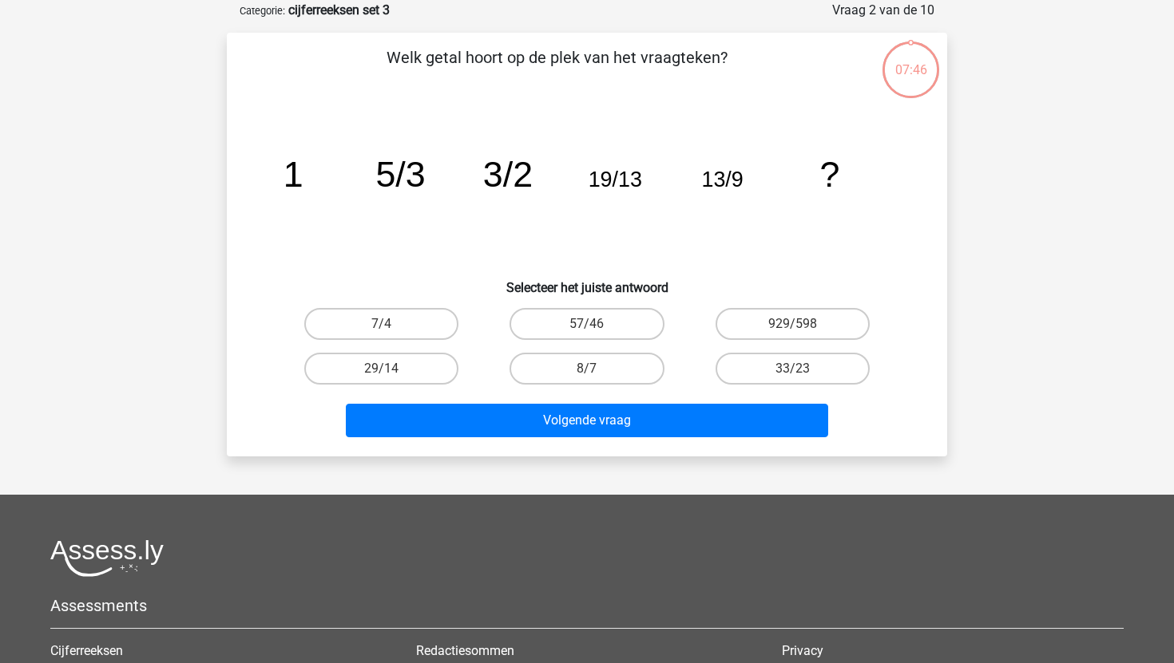
scroll to position [80, 0]
click at [806, 367] on label "33/23" at bounding box center [792, 368] width 154 height 32
click at [802, 368] on input "33/23" at bounding box center [797, 373] width 10 height 10
radio input "true"
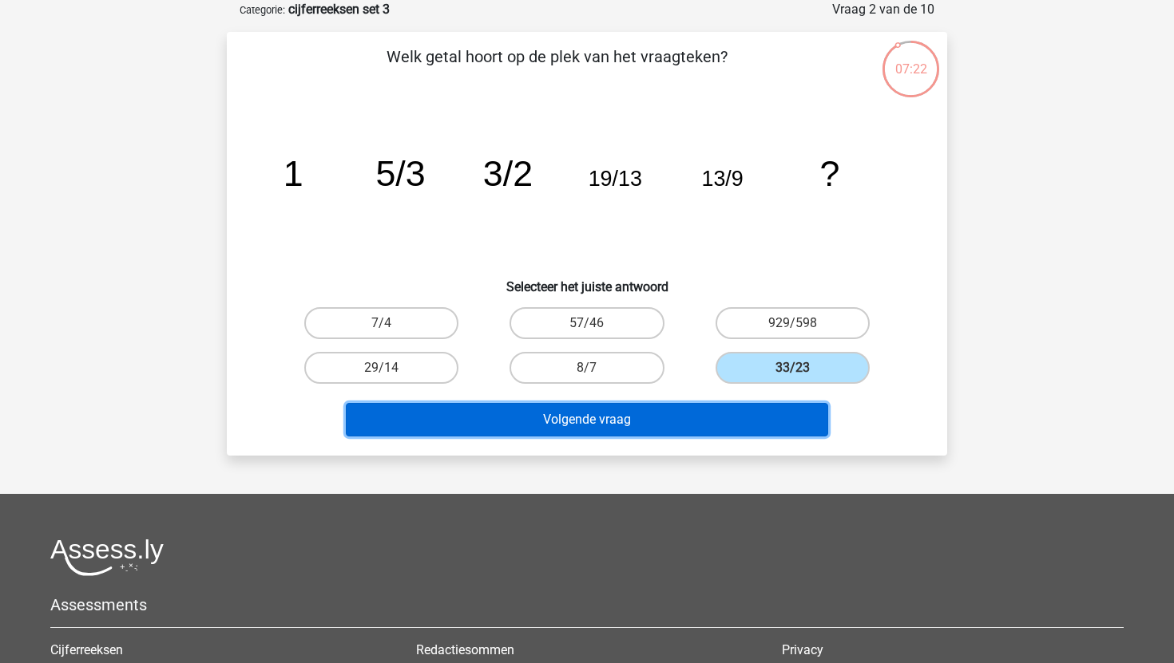
click at [795, 409] on button "Volgende vraag" at bounding box center [587, 420] width 483 height 34
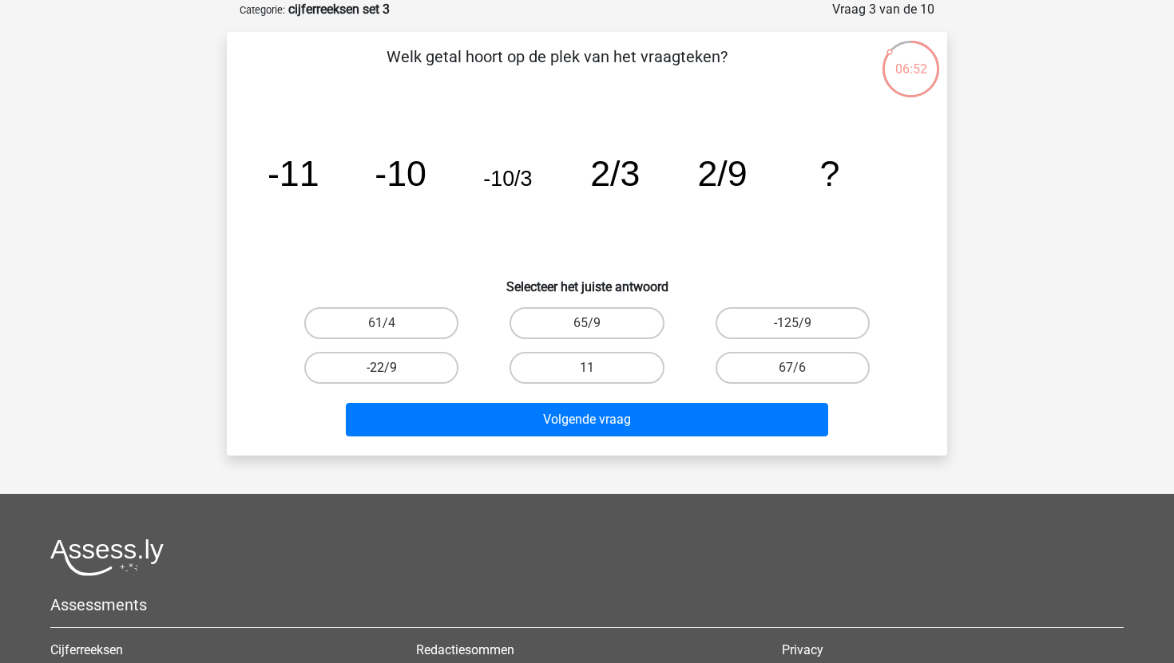
click at [418, 363] on label "-22/9" at bounding box center [381, 368] width 154 height 32
click at [392, 368] on input "-22/9" at bounding box center [387, 373] width 10 height 10
radio input "true"
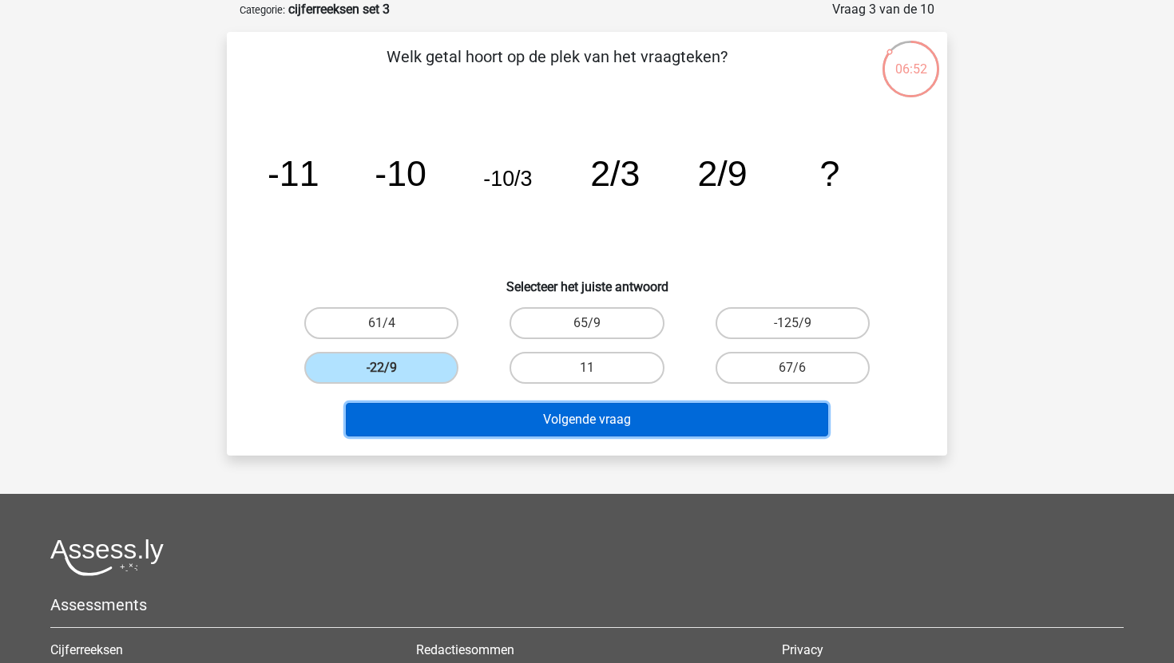
click at [433, 410] on button "Volgende vraag" at bounding box center [587, 420] width 483 height 34
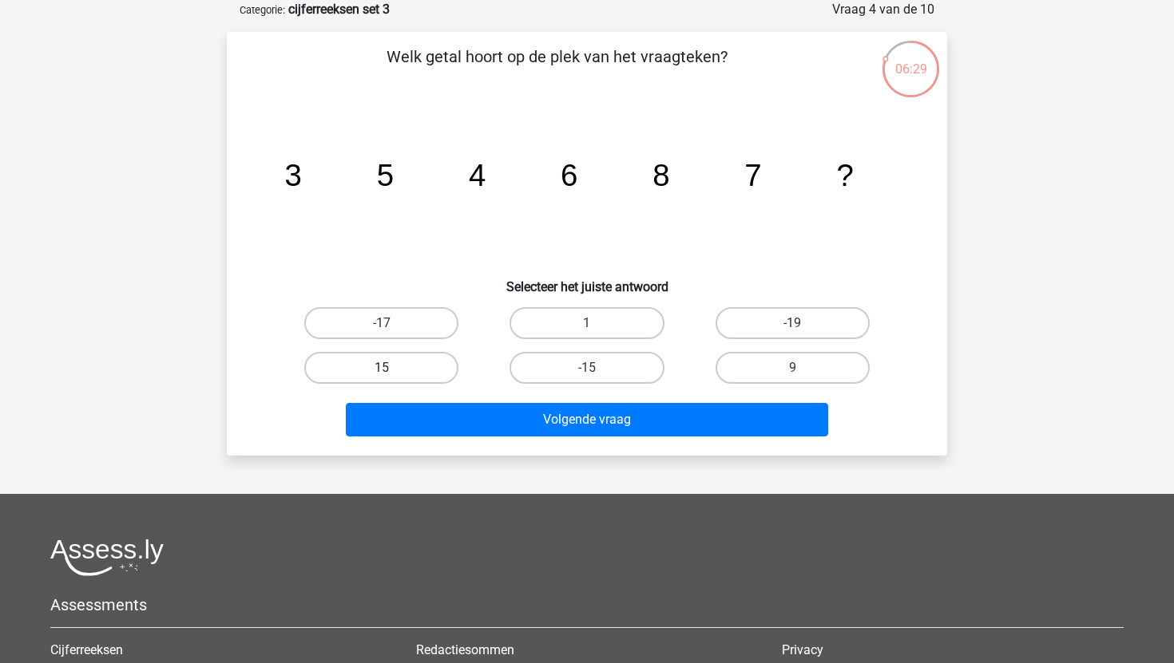
click at [404, 370] on label "15" at bounding box center [381, 368] width 154 height 32
click at [392, 370] on input "15" at bounding box center [387, 373] width 10 height 10
radio input "true"
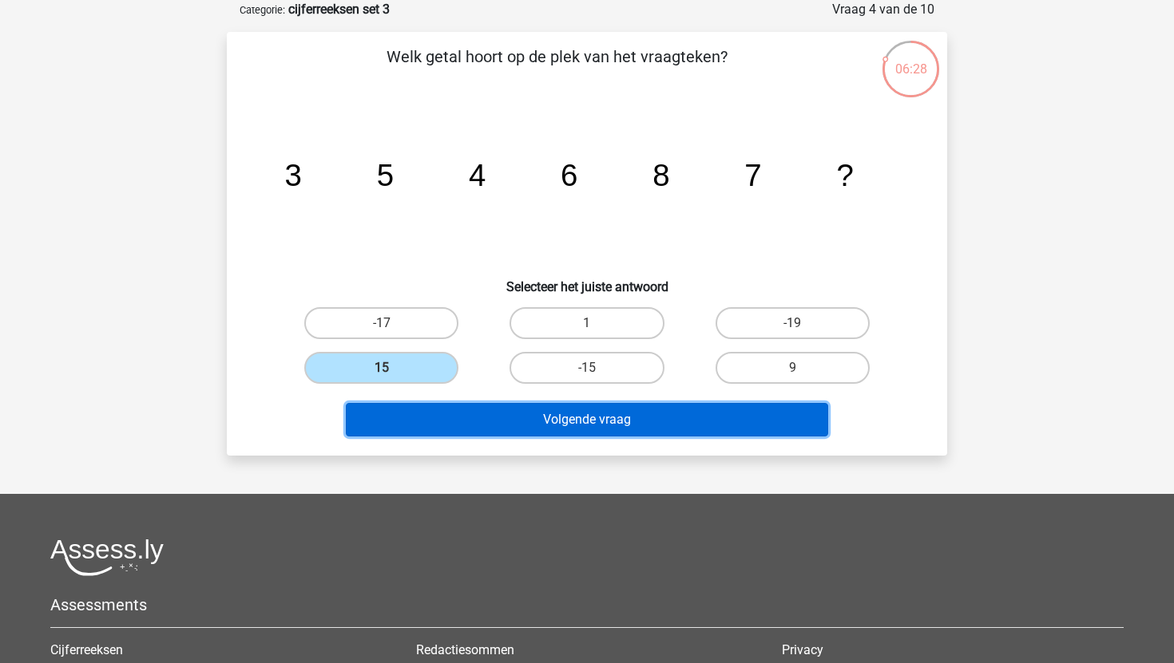
click at [414, 413] on button "Volgende vraag" at bounding box center [587, 420] width 483 height 34
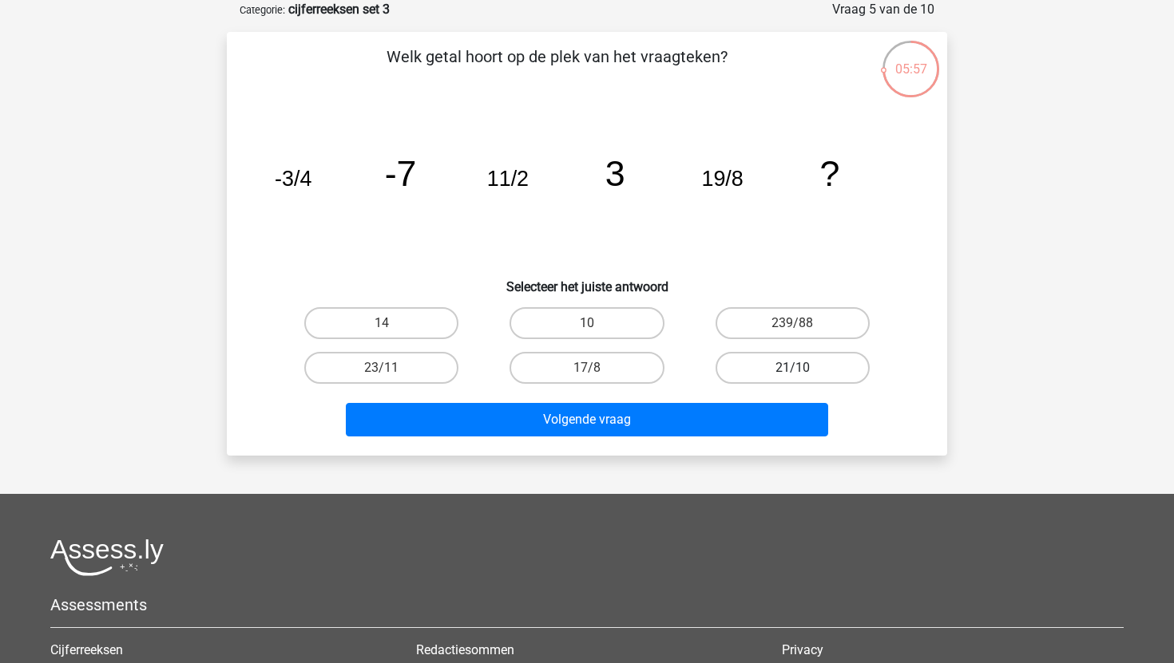
click at [743, 357] on label "21/10" at bounding box center [792, 368] width 154 height 32
click at [792, 368] on input "21/10" at bounding box center [797, 373] width 10 height 10
radio input "true"
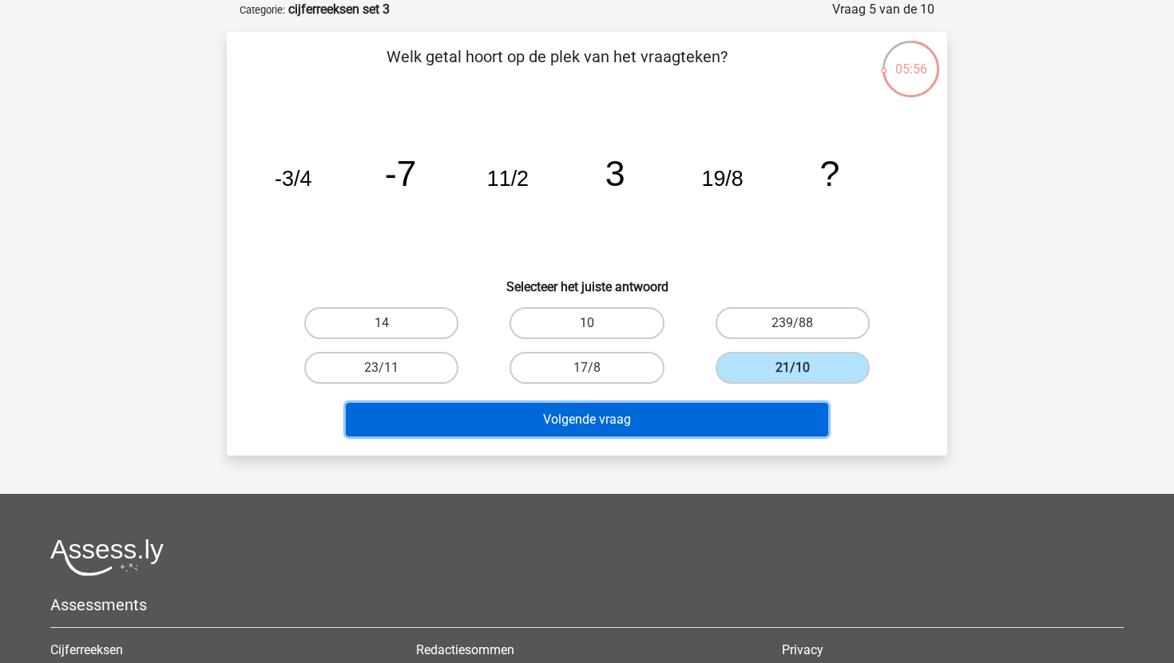
click at [713, 414] on button "Volgende vraag" at bounding box center [587, 420] width 483 height 34
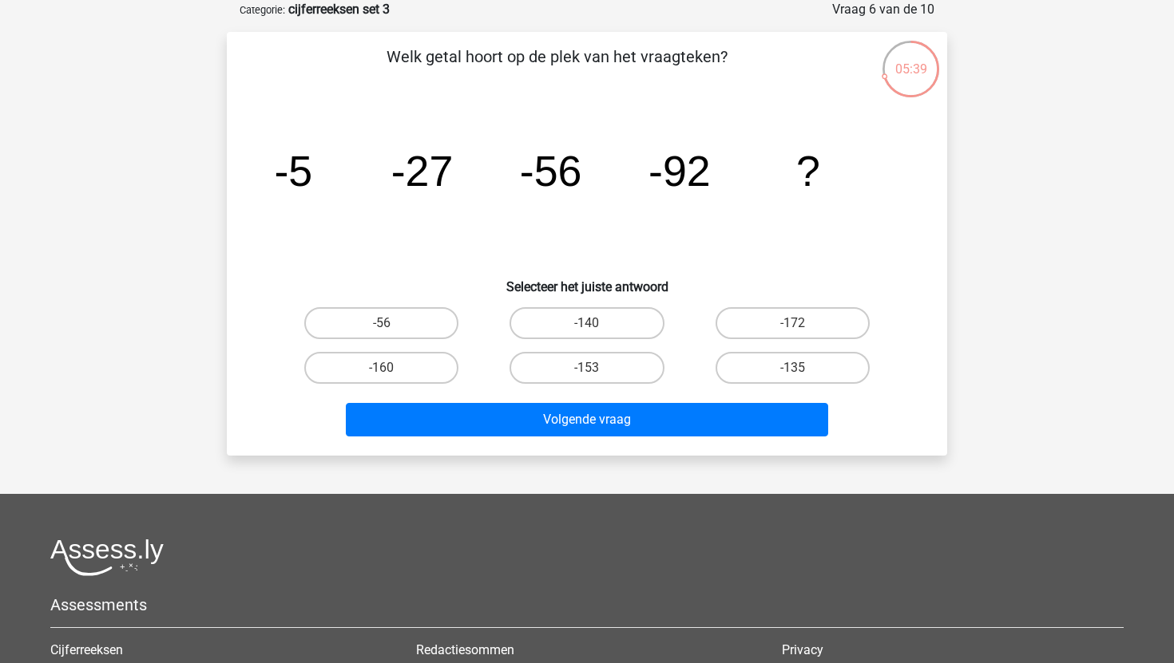
click at [756, 386] on div "-135" at bounding box center [792, 368] width 205 height 45
click at [780, 372] on label "-135" at bounding box center [792, 368] width 154 height 32
click at [792, 372] on input "-135" at bounding box center [797, 373] width 10 height 10
radio input "true"
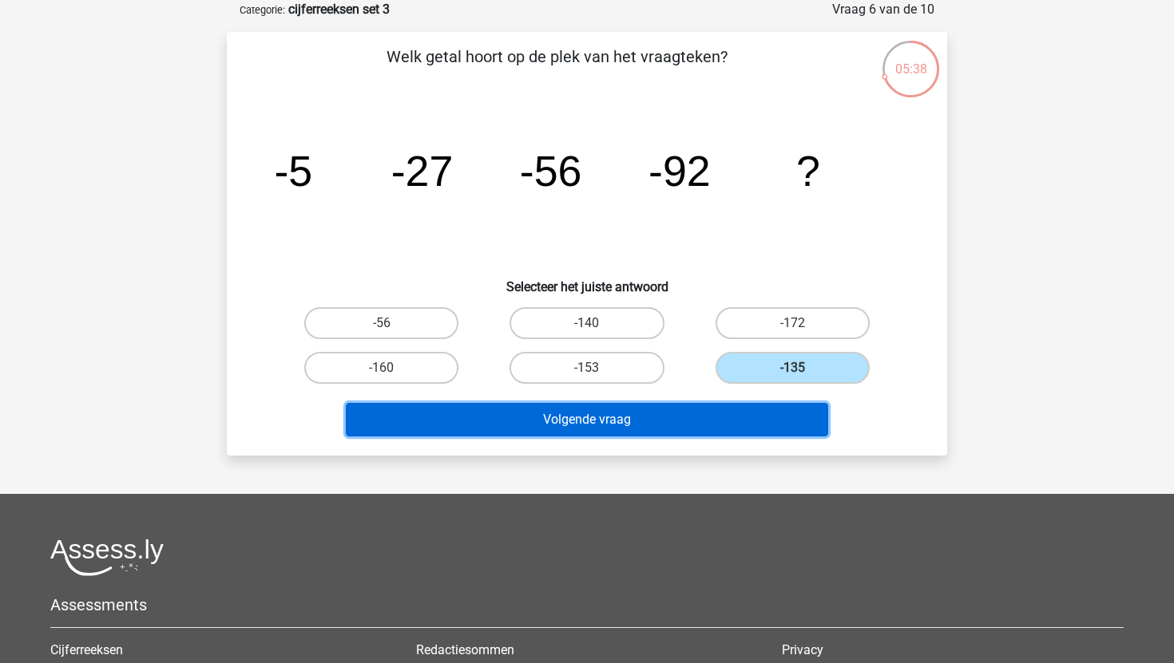
click at [755, 419] on button "Volgende vraag" at bounding box center [587, 420] width 483 height 34
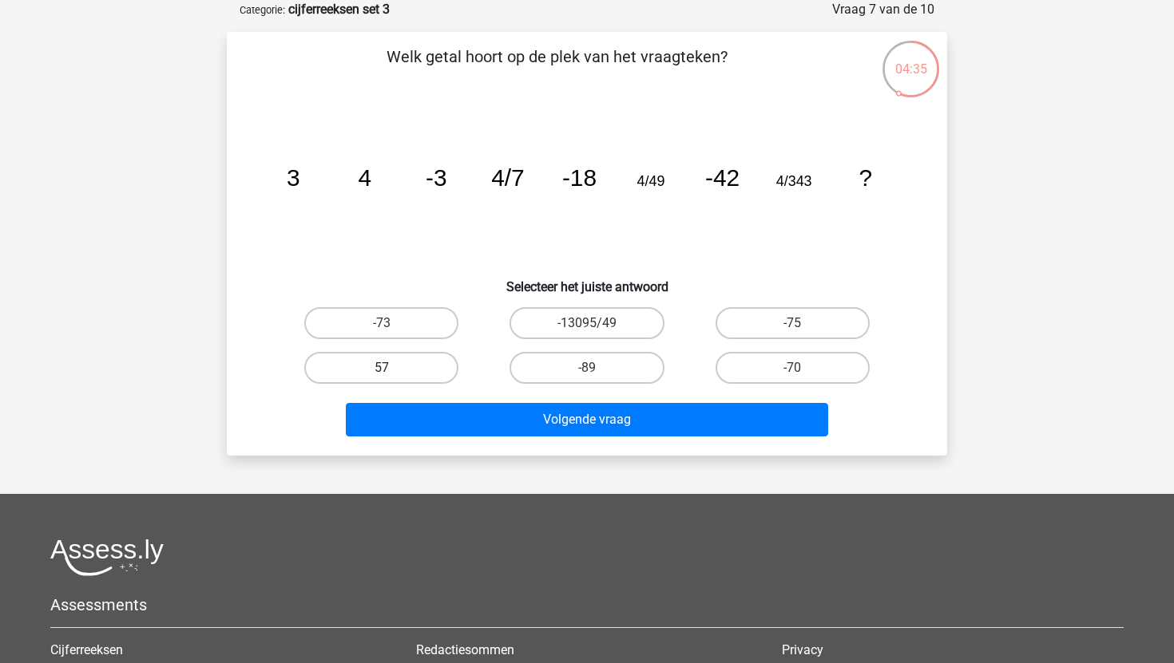
click at [416, 374] on label "57" at bounding box center [381, 368] width 154 height 32
click at [392, 374] on input "57" at bounding box center [387, 373] width 10 height 10
radio input "true"
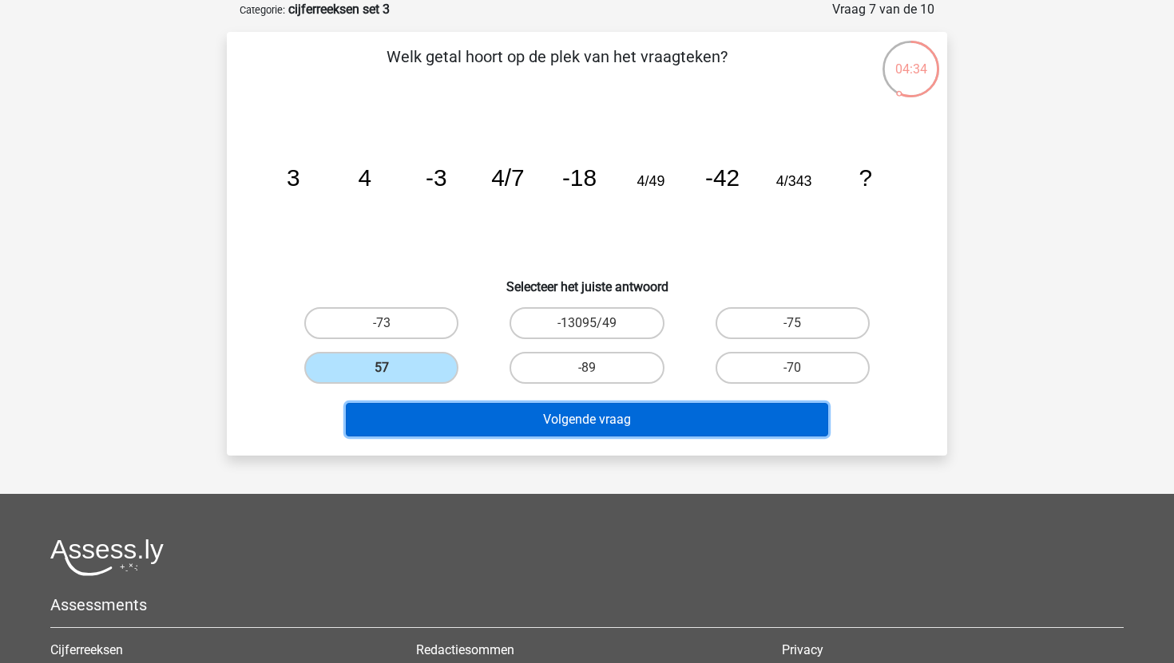
click at [417, 416] on button "Volgende vraag" at bounding box center [587, 420] width 483 height 34
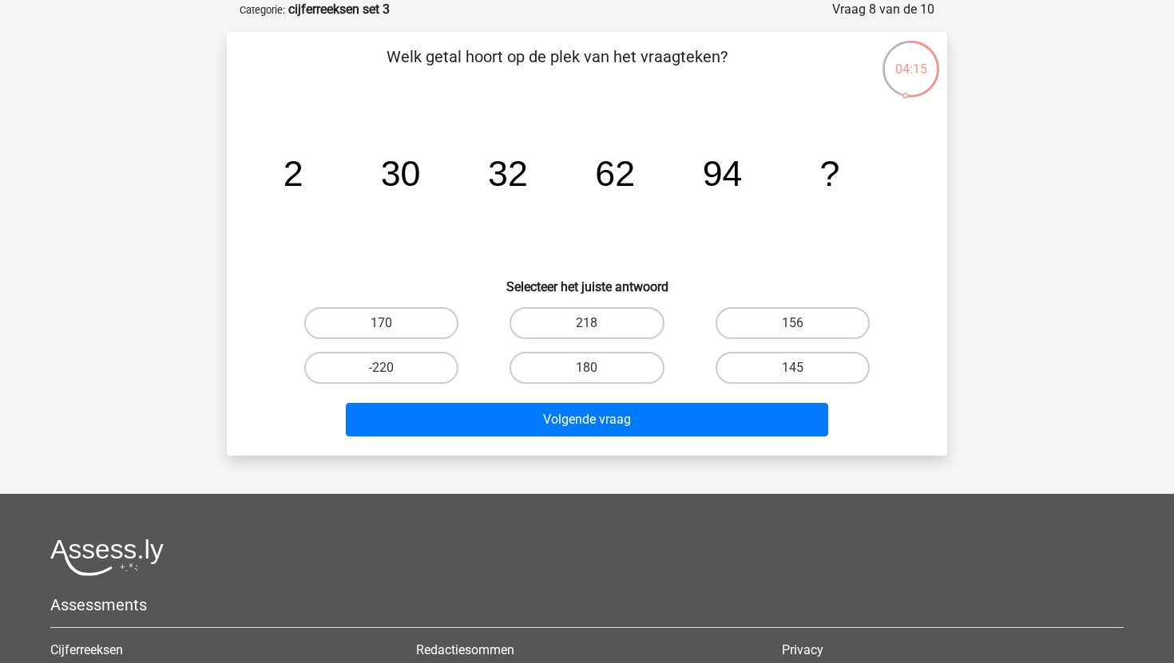
click at [403, 399] on div "Volgende vraag" at bounding box center [586, 416] width 669 height 53
click at [405, 380] on label "-220" at bounding box center [381, 368] width 154 height 32
click at [392, 378] on input "-220" at bounding box center [387, 373] width 10 height 10
radio input "true"
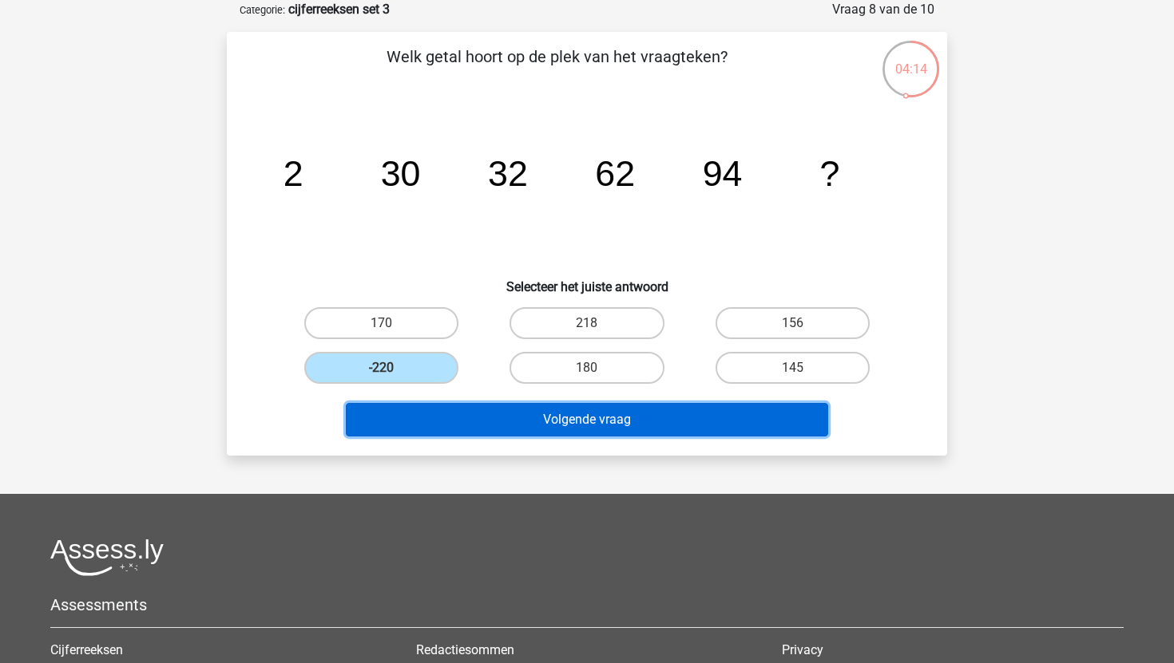
click at [410, 404] on button "Volgende vraag" at bounding box center [587, 420] width 483 height 34
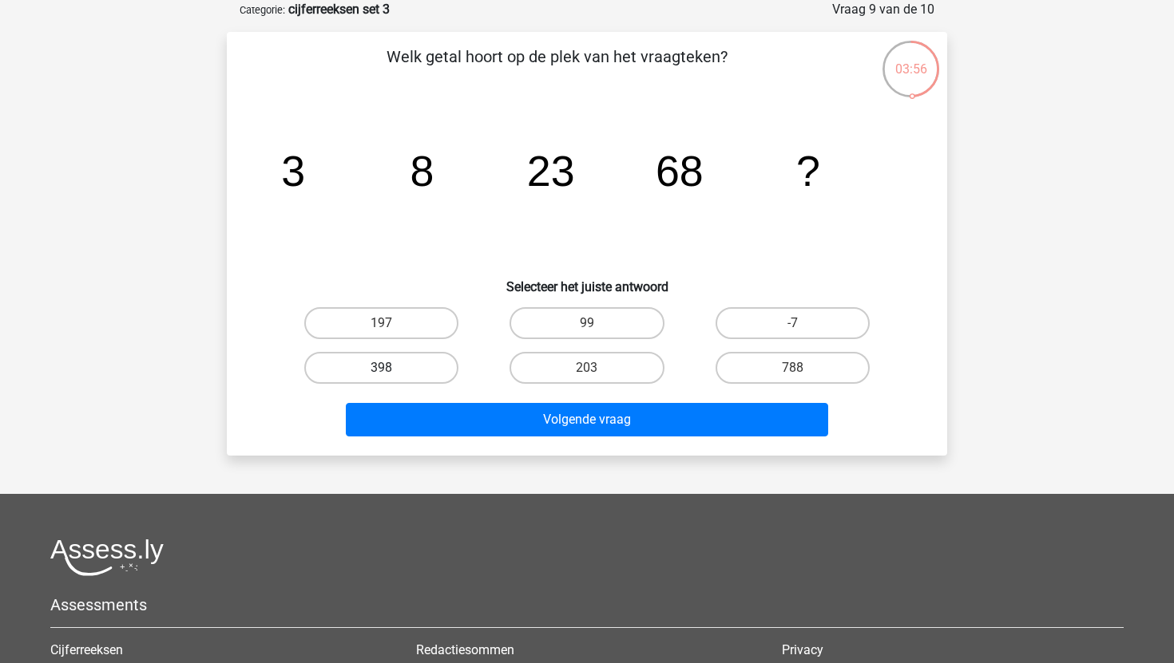
click at [406, 366] on label "398" at bounding box center [381, 368] width 154 height 32
click at [392, 368] on input "398" at bounding box center [387, 373] width 10 height 10
radio input "true"
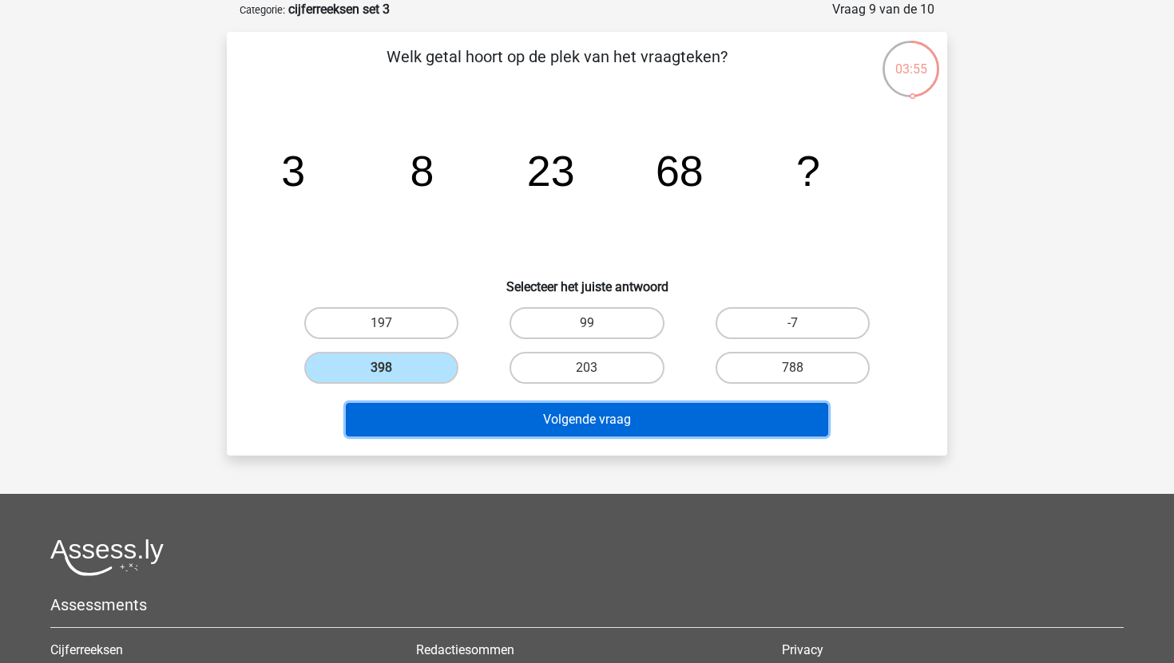
click at [418, 426] on button "Volgende vraag" at bounding box center [587, 420] width 483 height 34
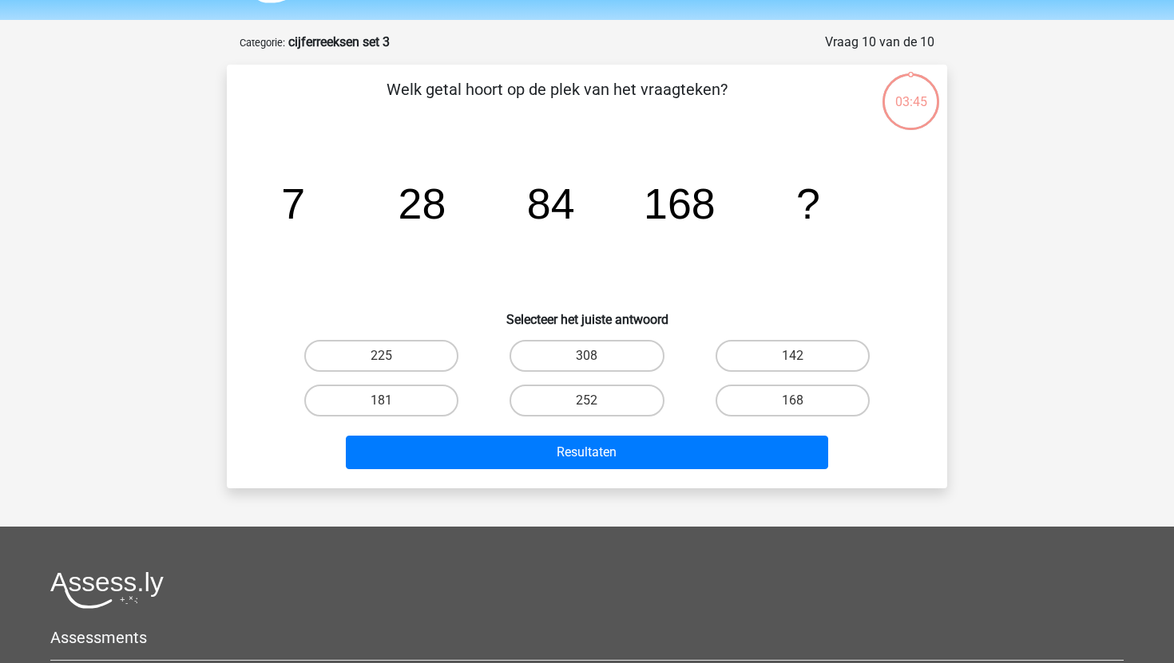
scroll to position [49, 0]
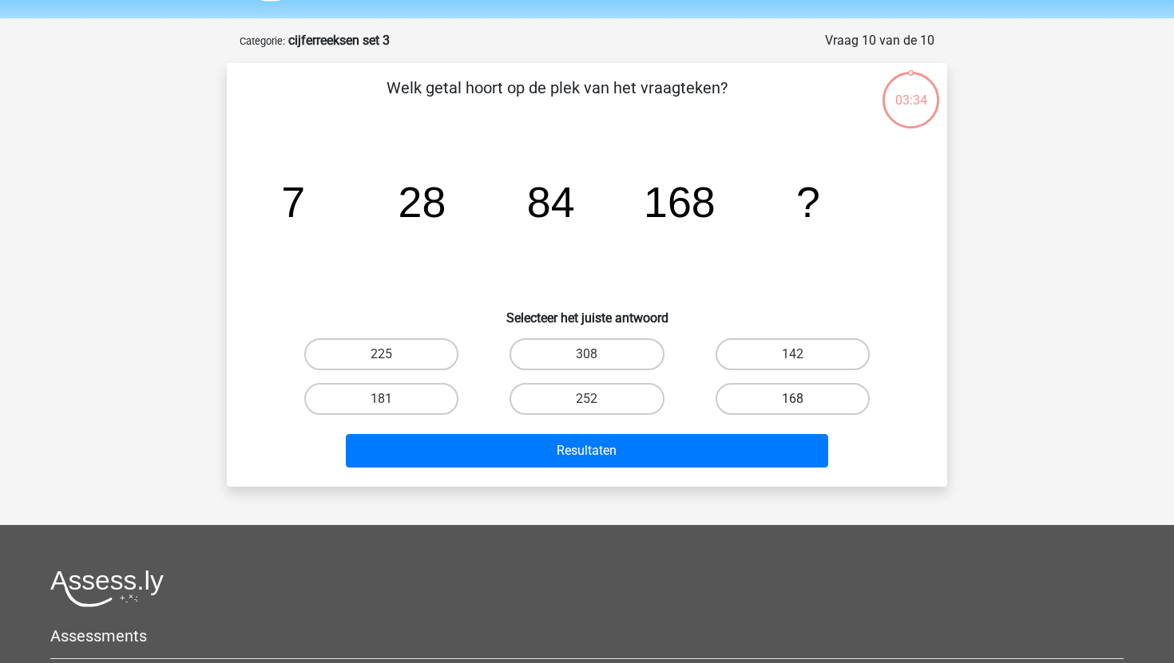
click at [789, 414] on label "168" at bounding box center [792, 399] width 154 height 32
click at [792, 410] on input "168" at bounding box center [797, 404] width 10 height 10
radio input "true"
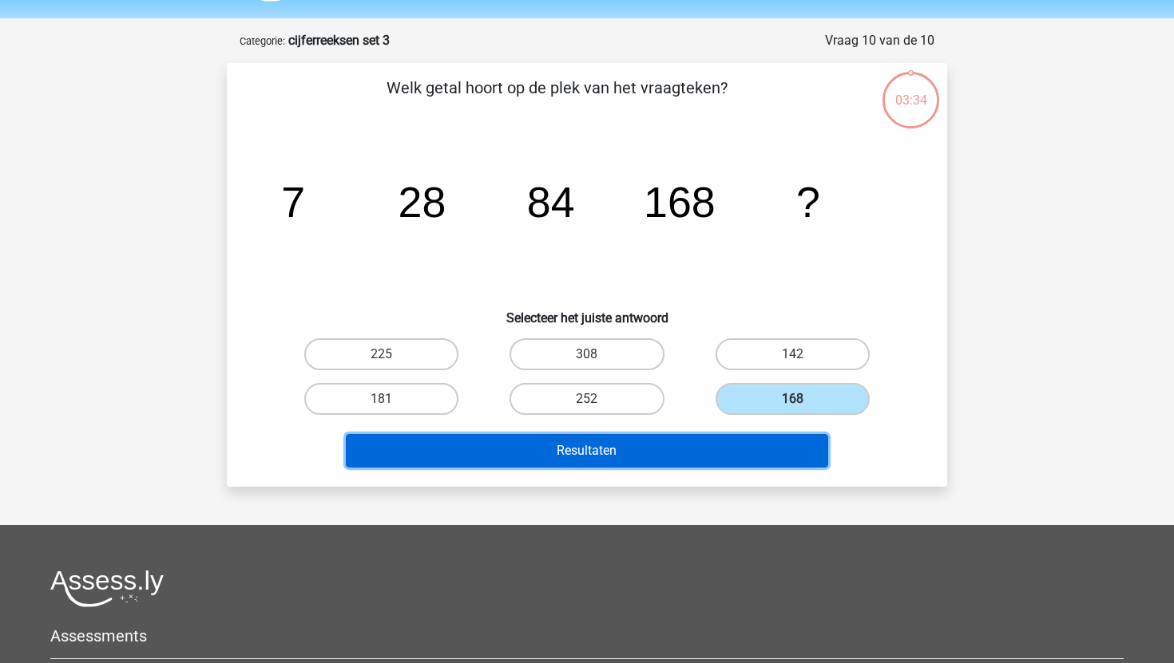
click at [778, 438] on button "Resultaten" at bounding box center [587, 451] width 483 height 34
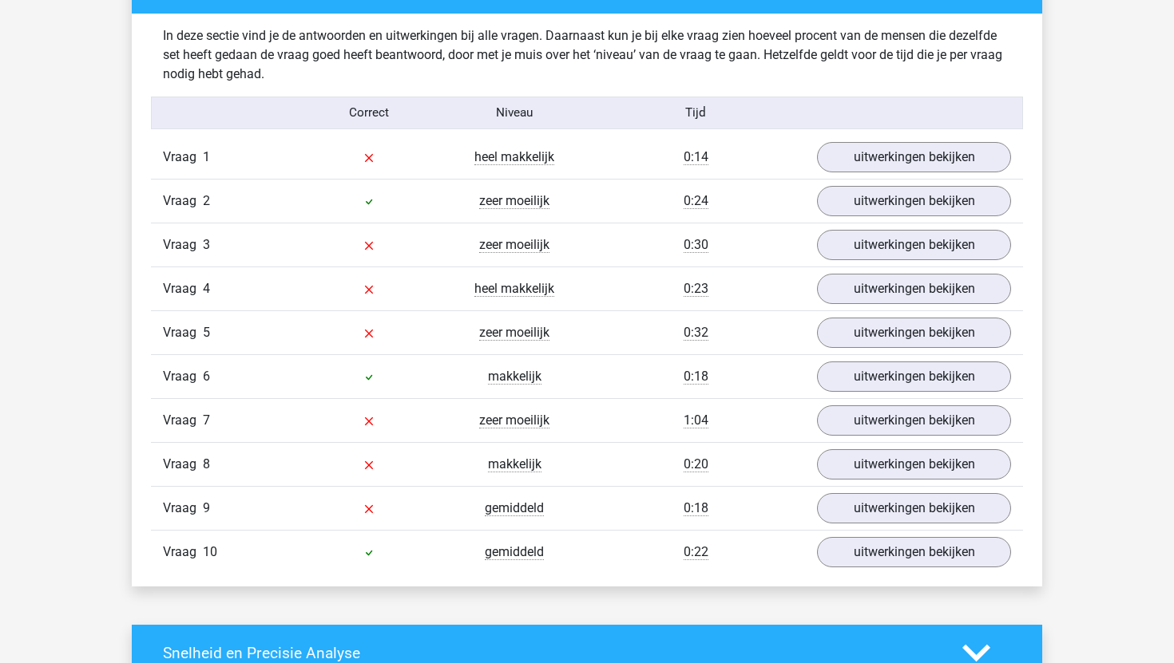
scroll to position [959, 0]
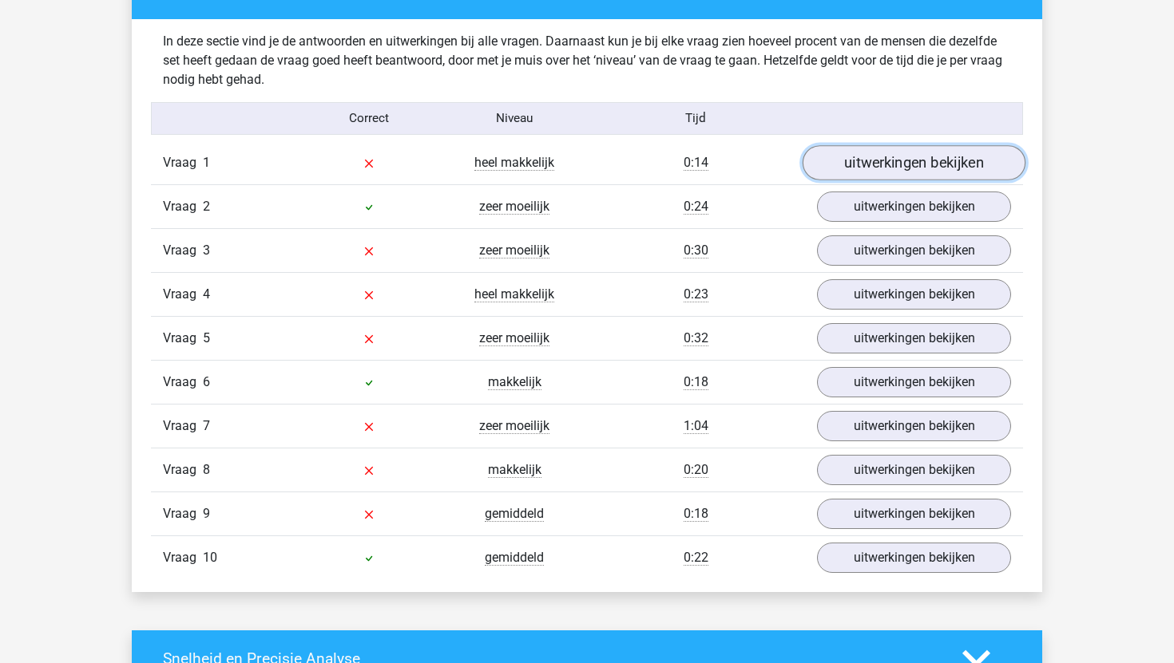
click at [861, 162] on link "uitwerkingen bekijken" at bounding box center [913, 162] width 223 height 35
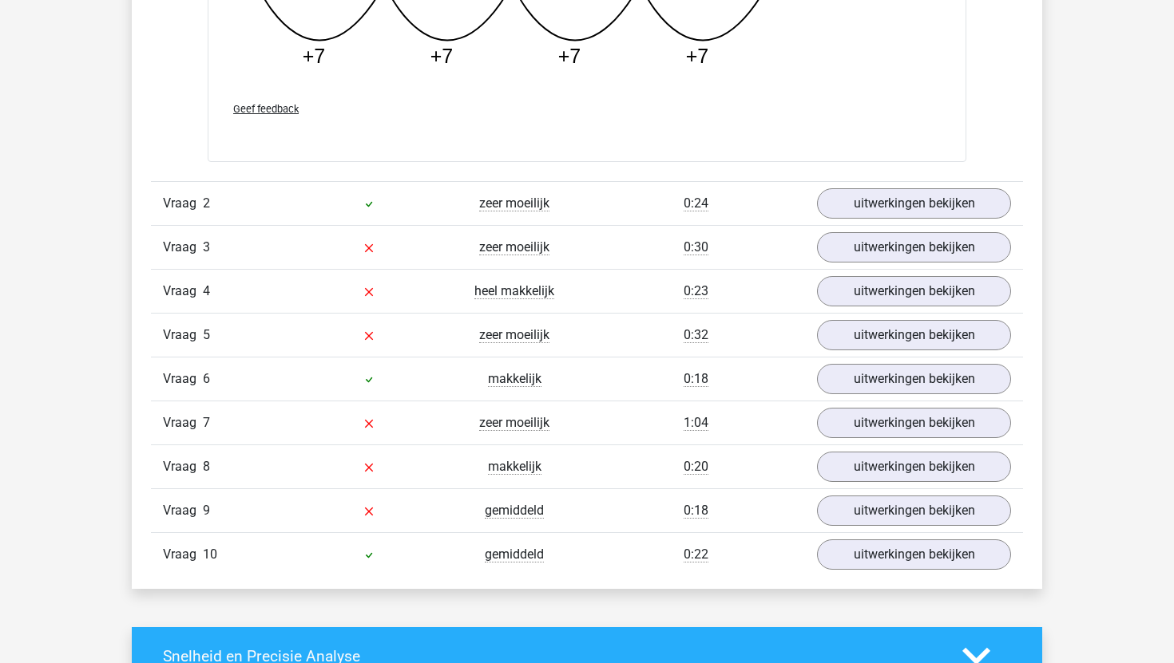
scroll to position [1665, 0]
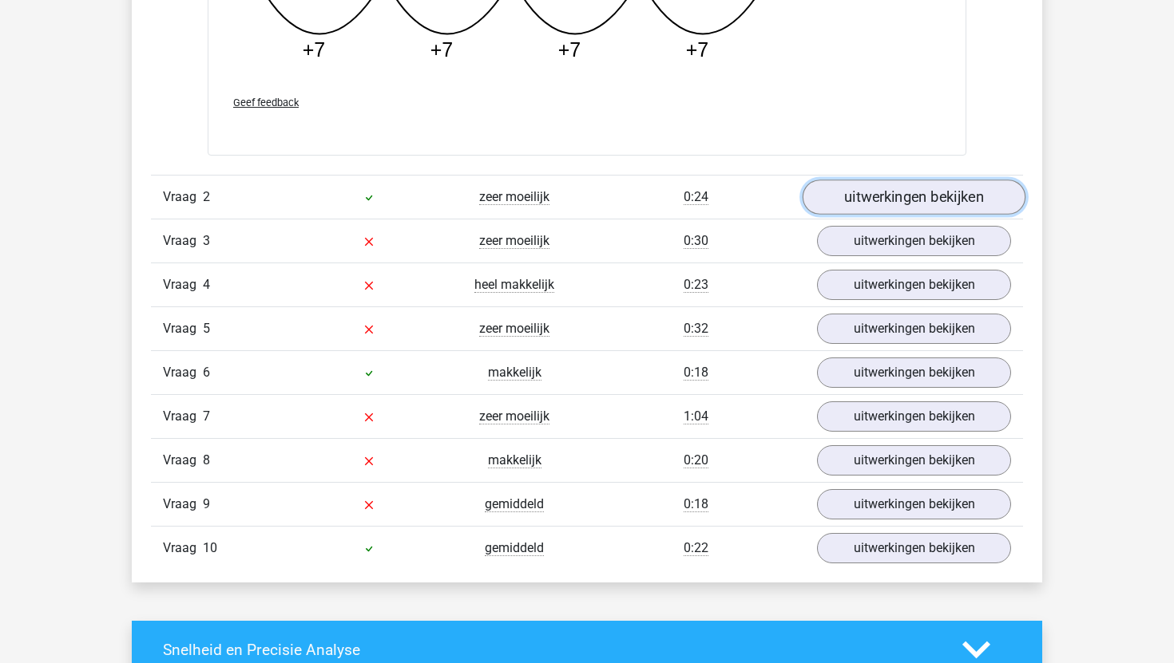
click at [863, 185] on link "uitwerkingen bekijken" at bounding box center [913, 197] width 223 height 35
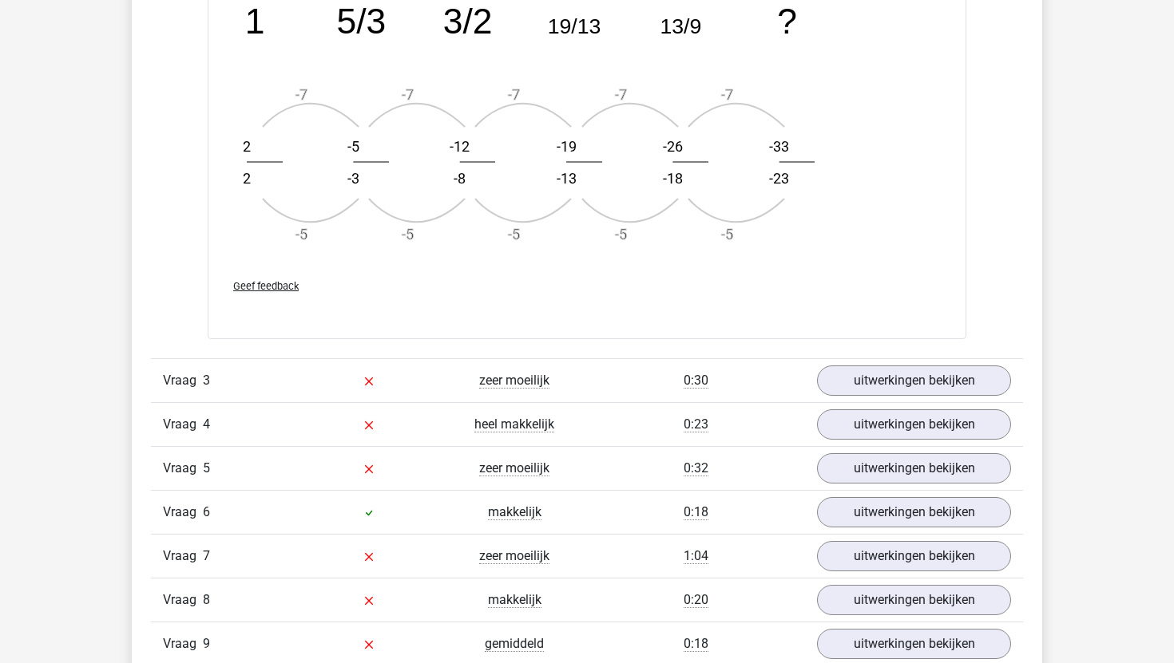
scroll to position [2485, 0]
click at [861, 374] on link "uitwerkingen bekijken" at bounding box center [913, 379] width 223 height 35
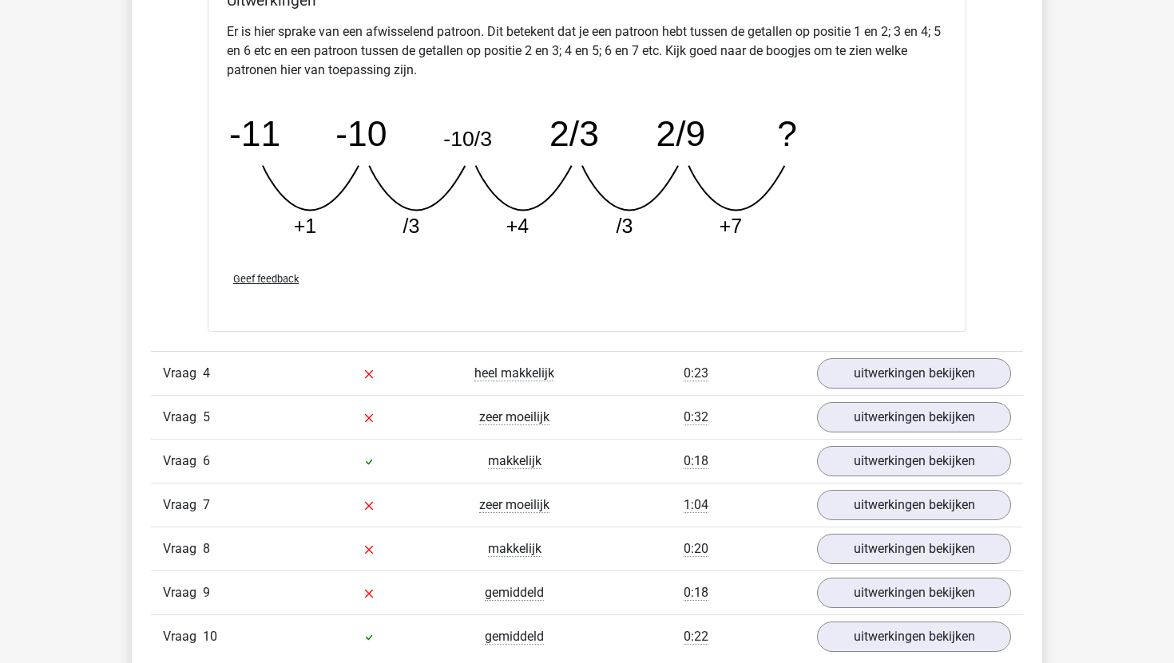
scroll to position [3293, 0]
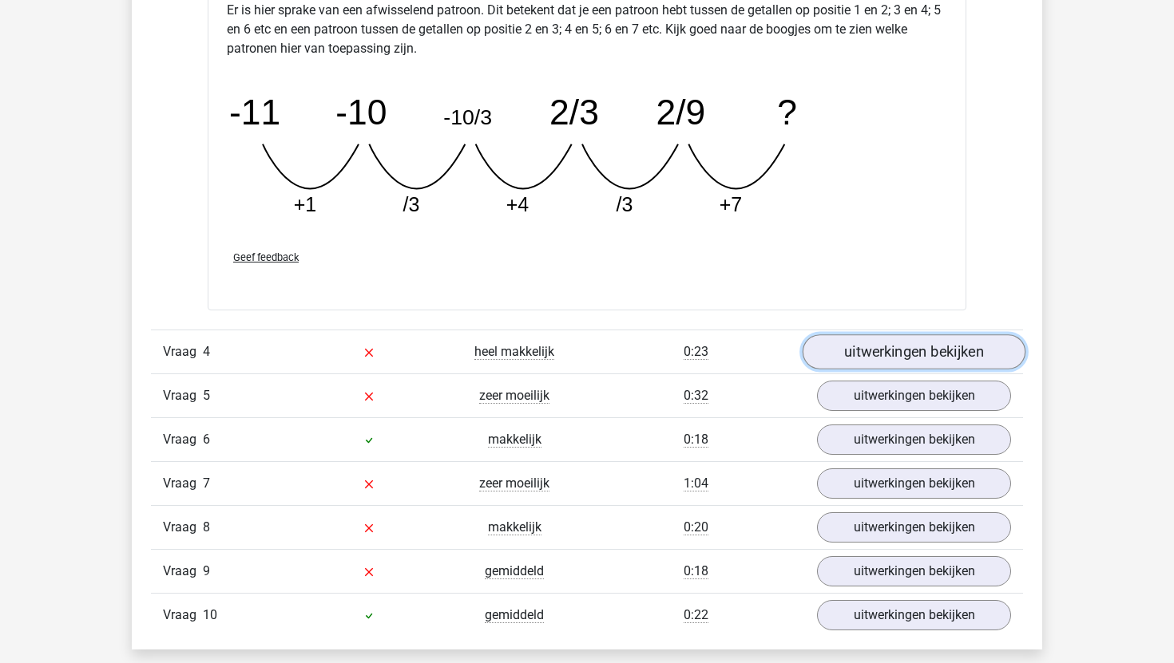
click at [863, 350] on link "uitwerkingen bekijken" at bounding box center [913, 352] width 223 height 35
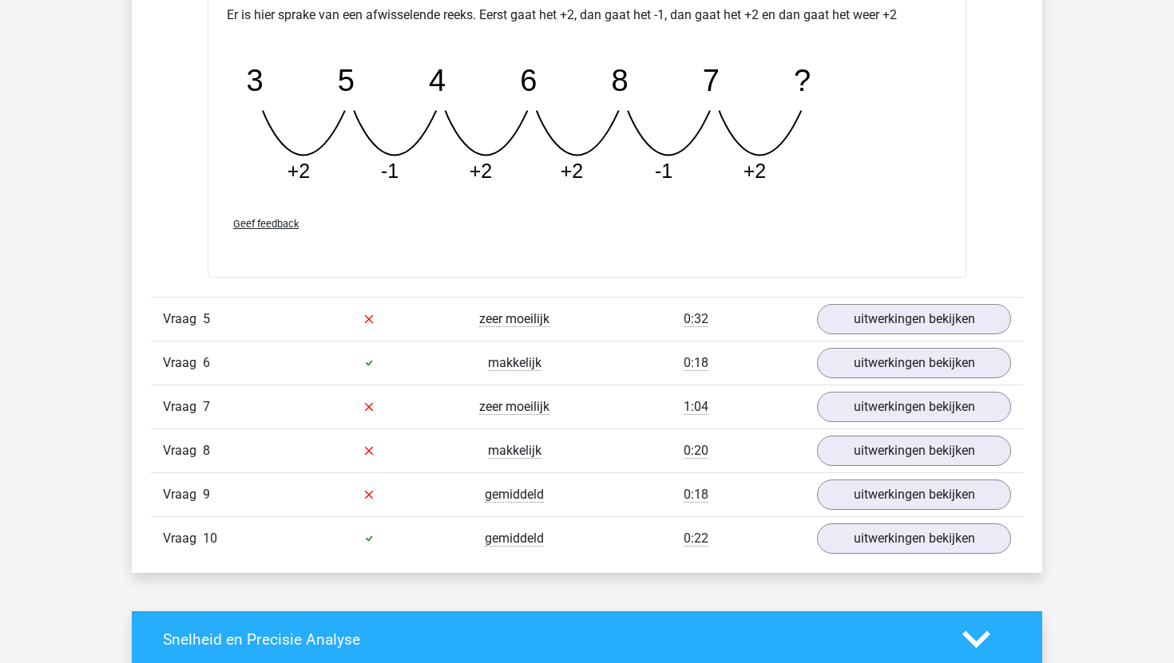
scroll to position [4068, 0]
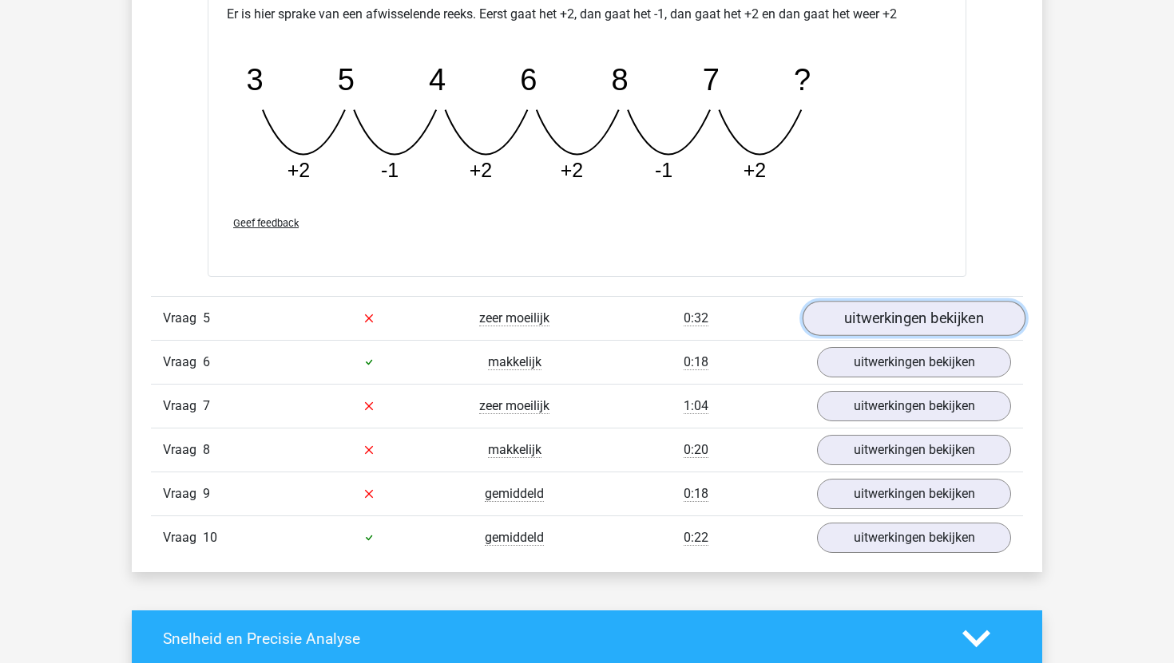
click at [859, 317] on link "uitwerkingen bekijken" at bounding box center [913, 318] width 223 height 35
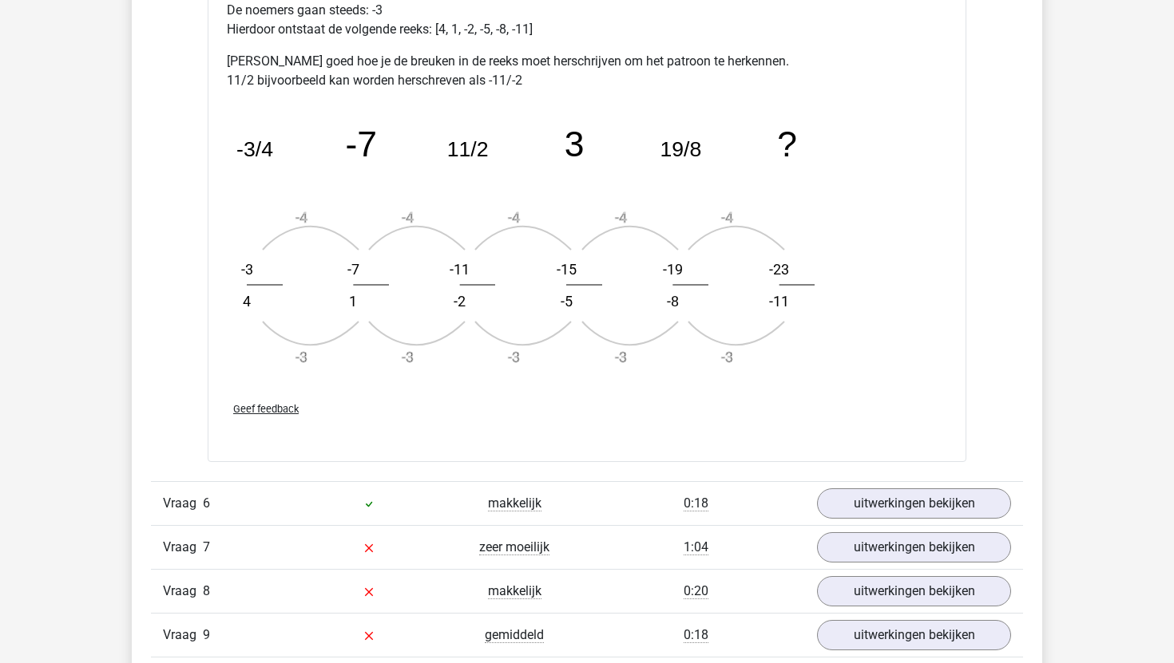
scroll to position [4922, 0]
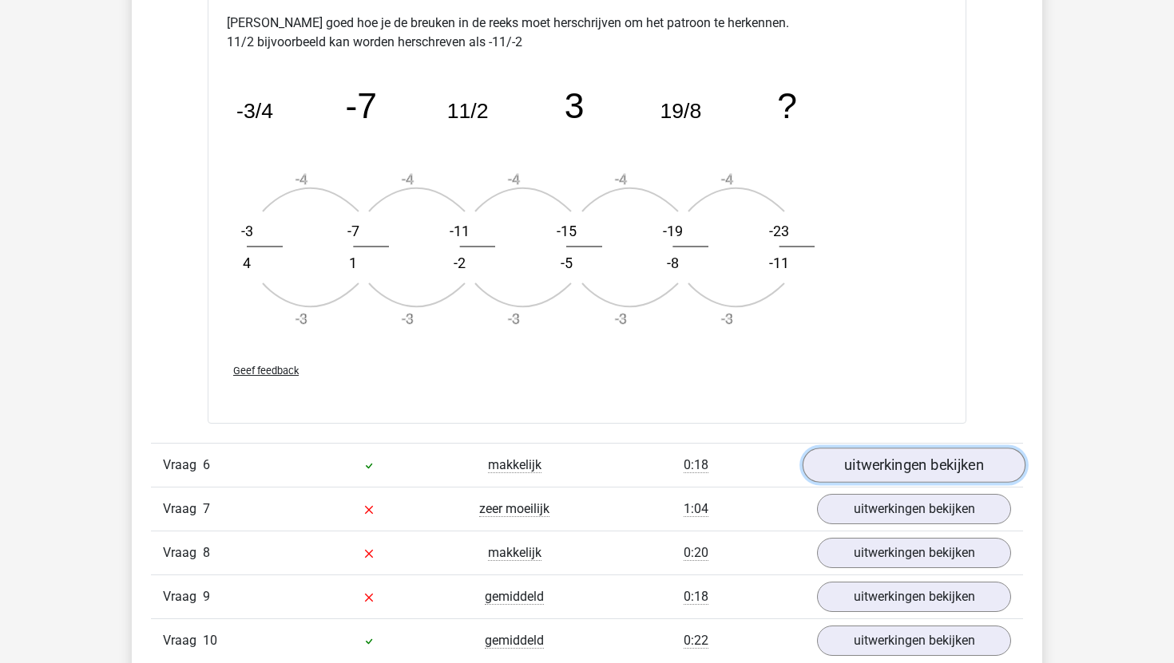
click at [849, 473] on link "uitwerkingen bekijken" at bounding box center [913, 466] width 223 height 35
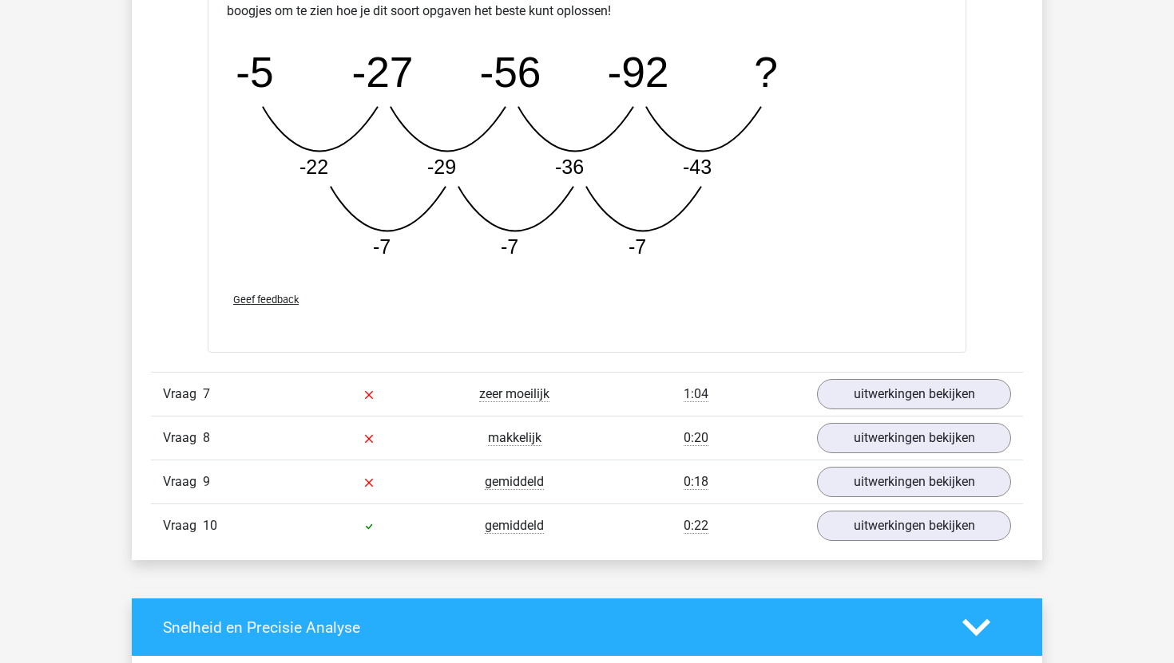
scroll to position [5865, 0]
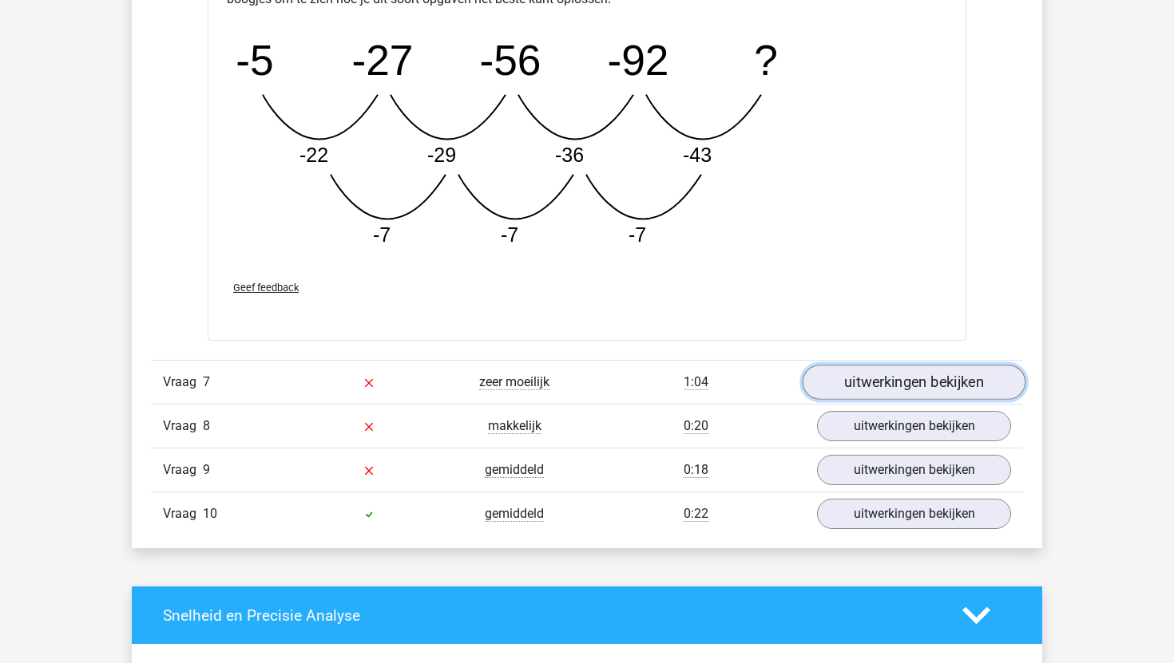
click at [887, 381] on link "uitwerkingen bekijken" at bounding box center [913, 382] width 223 height 35
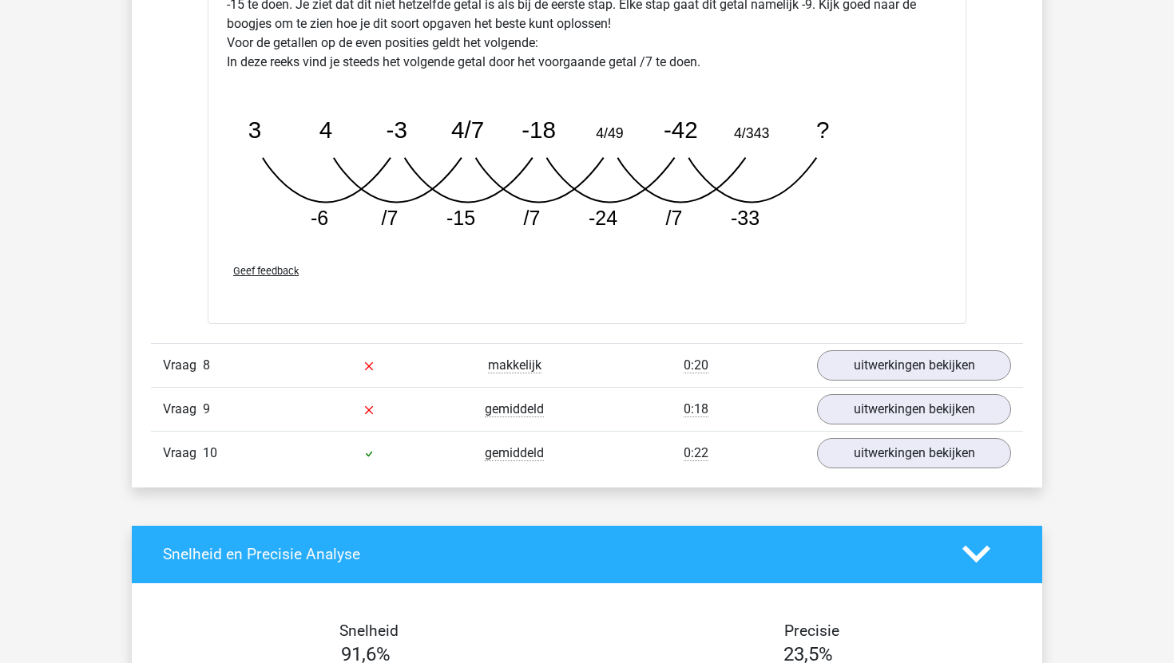
scroll to position [6738, 0]
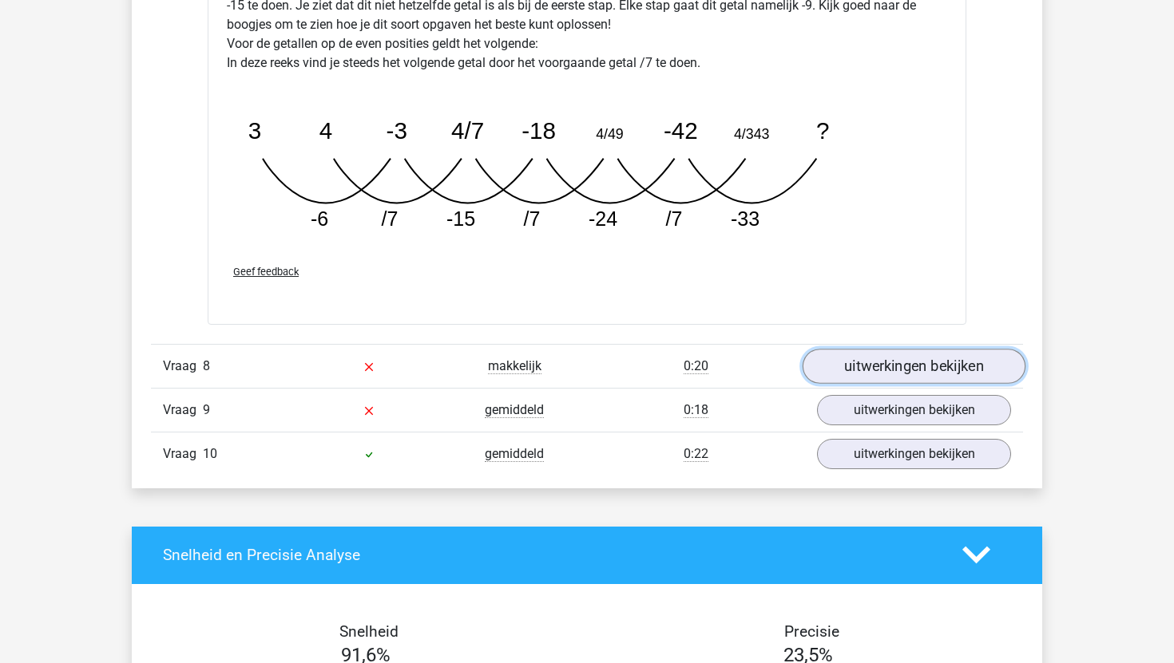
click at [879, 378] on link "uitwerkingen bekijken" at bounding box center [913, 366] width 223 height 35
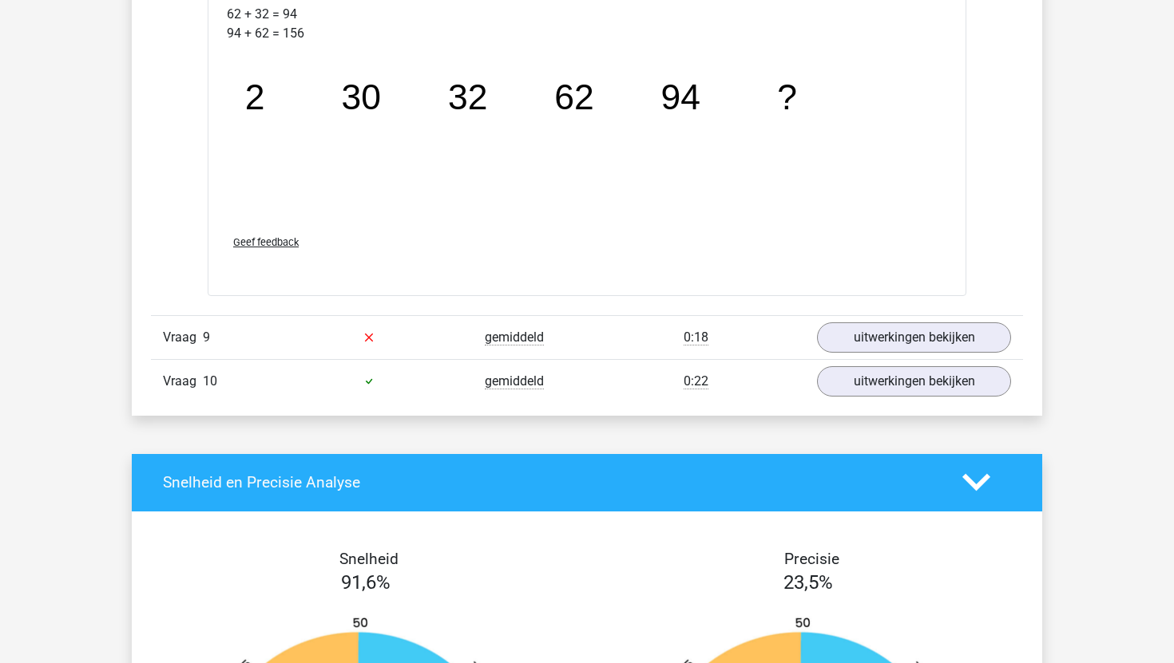
scroll to position [7603, 0]
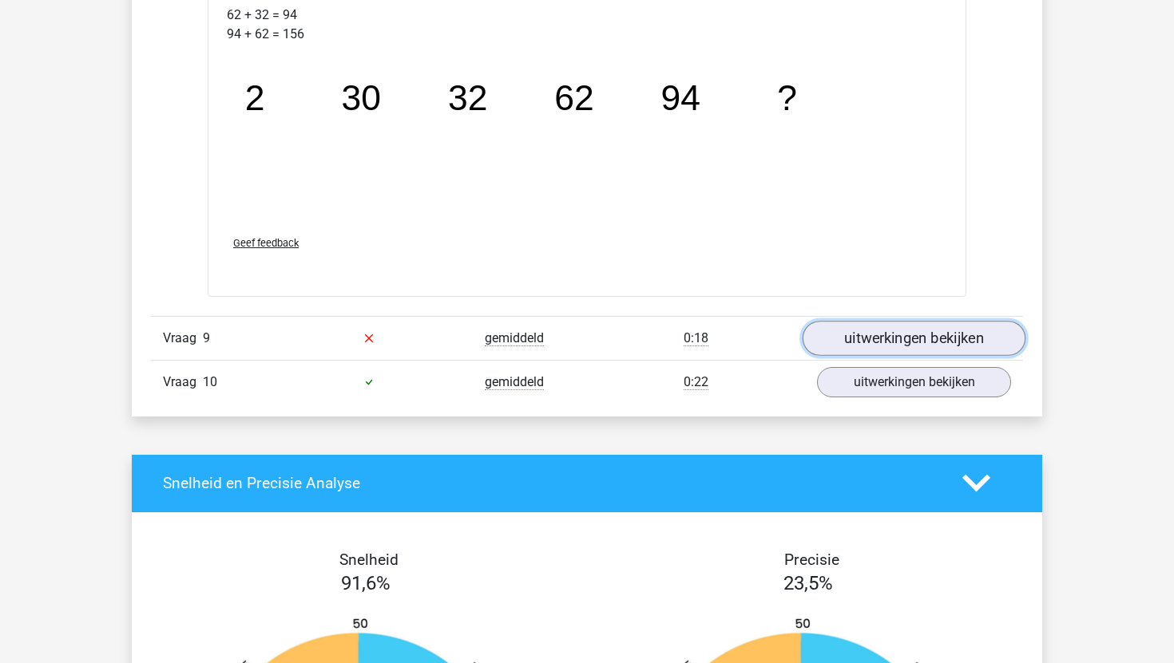
click at [885, 343] on link "uitwerkingen bekijken" at bounding box center [913, 338] width 223 height 35
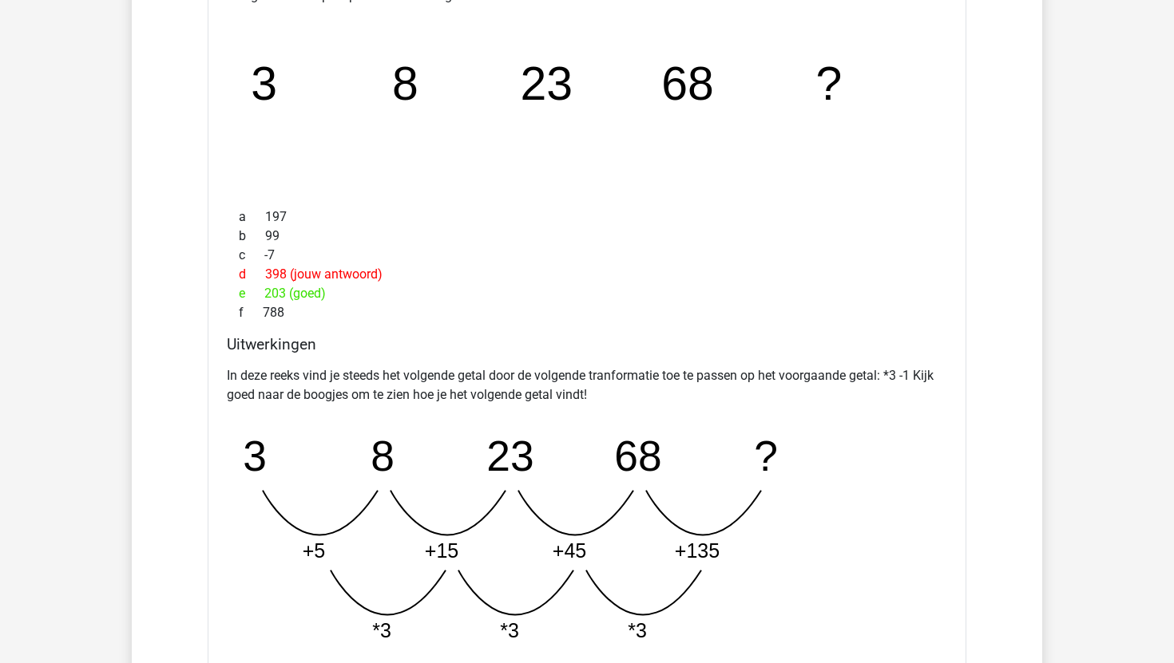
scroll to position [8265, 0]
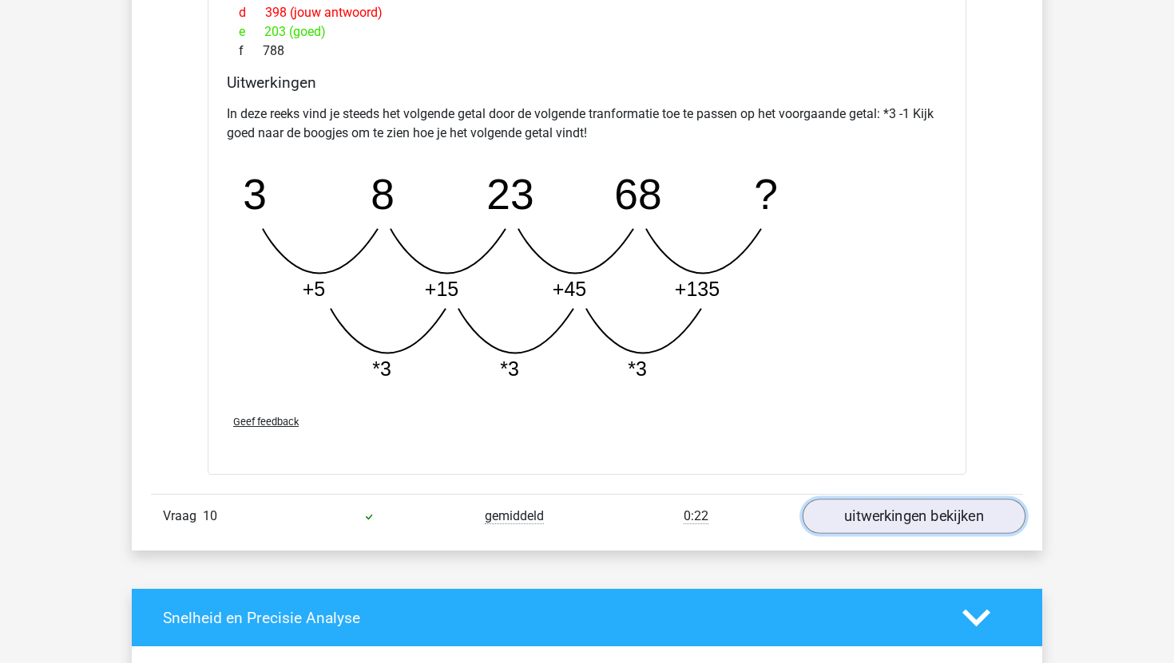
click at [850, 525] on link "uitwerkingen bekijken" at bounding box center [913, 516] width 223 height 35
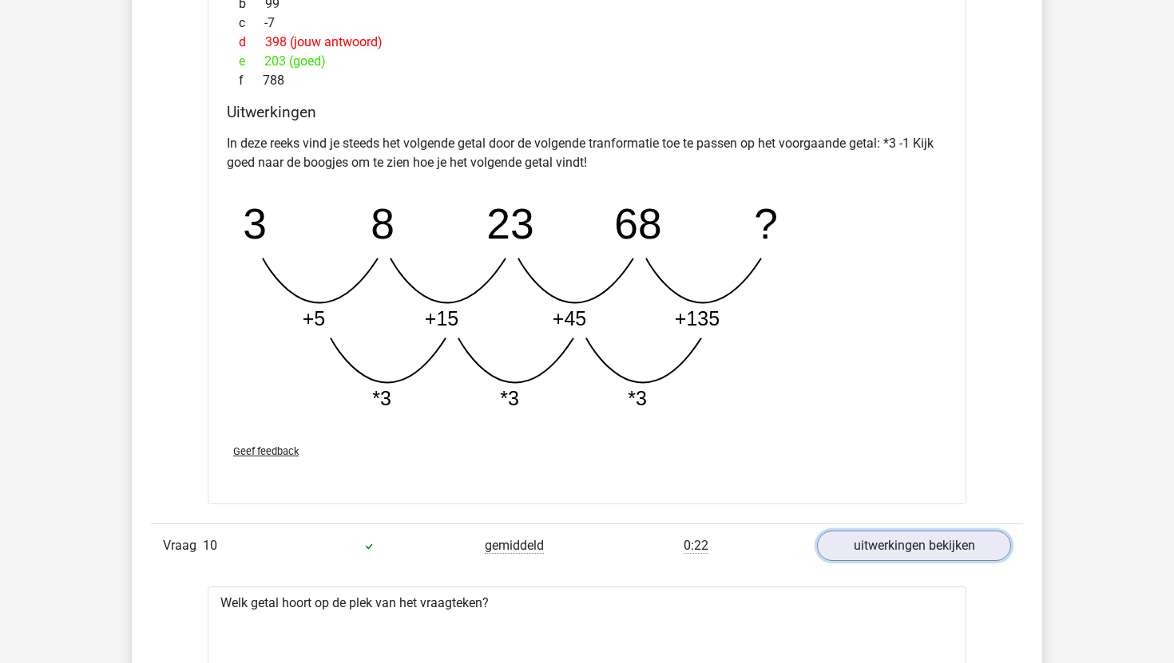
scroll to position [8195, 0]
